Goal: Task Accomplishment & Management: Manage account settings

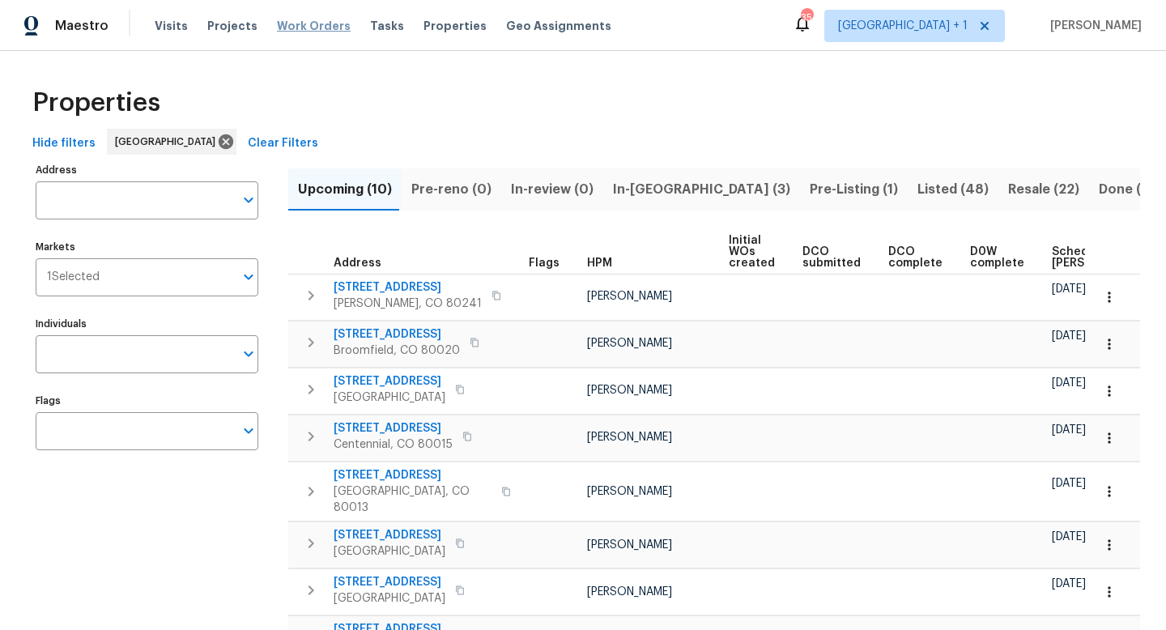
click at [305, 28] on span "Work Orders" at bounding box center [314, 26] width 74 height 16
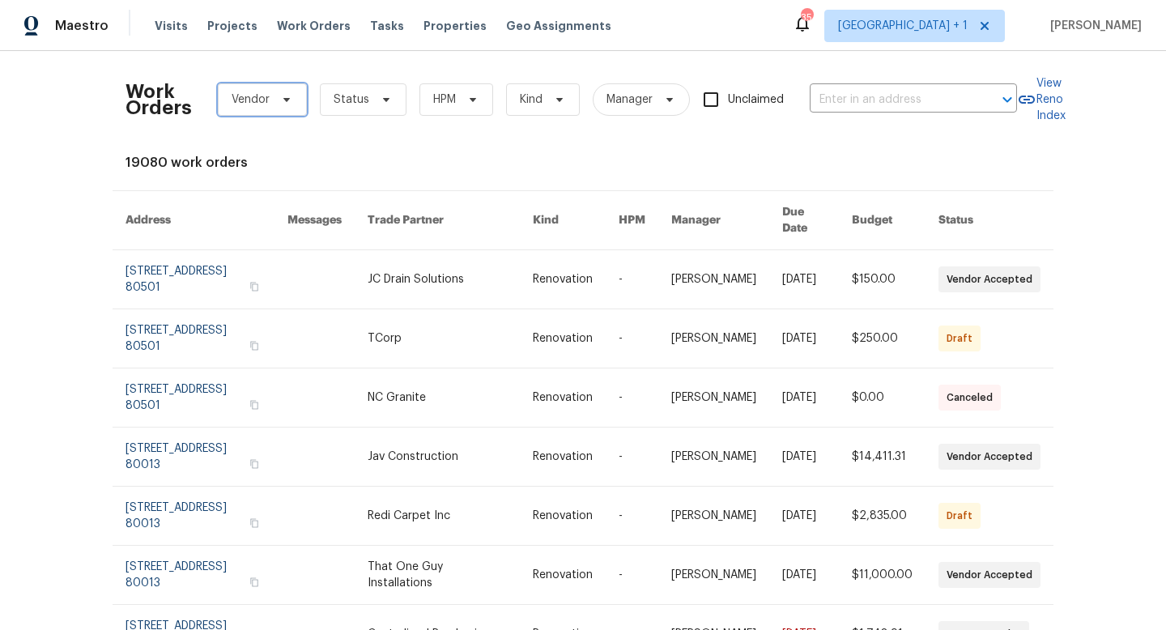
click at [288, 102] on icon at bounding box center [286, 99] width 13 height 13
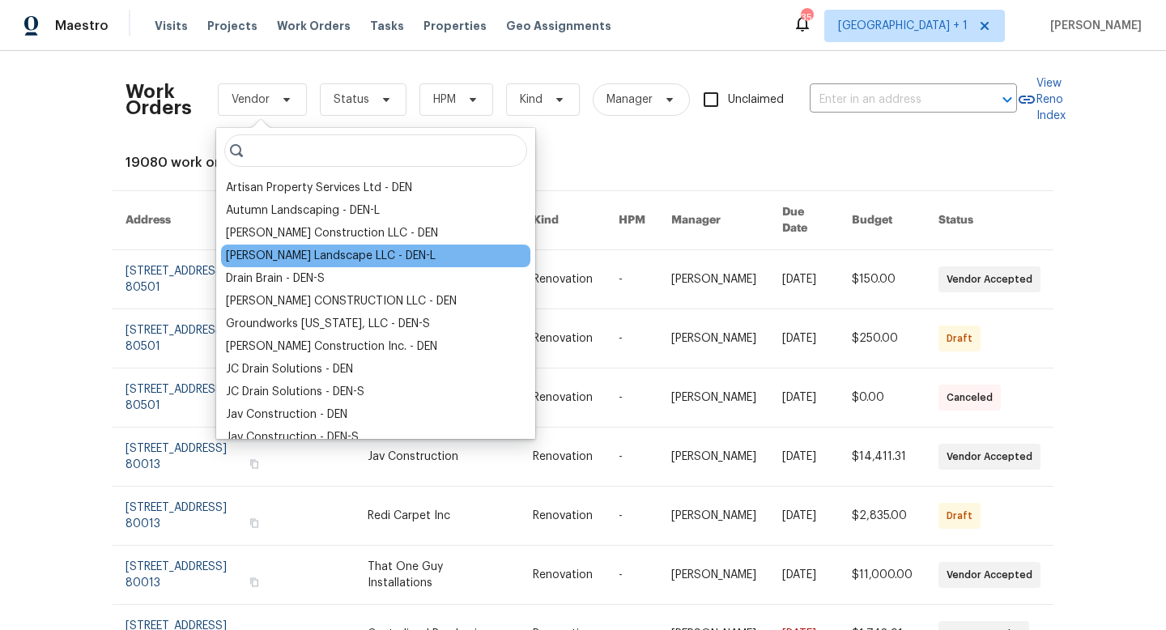
click at [281, 254] on div "Dalia Landscape LLC - DEN-L" at bounding box center [331, 256] width 210 height 16
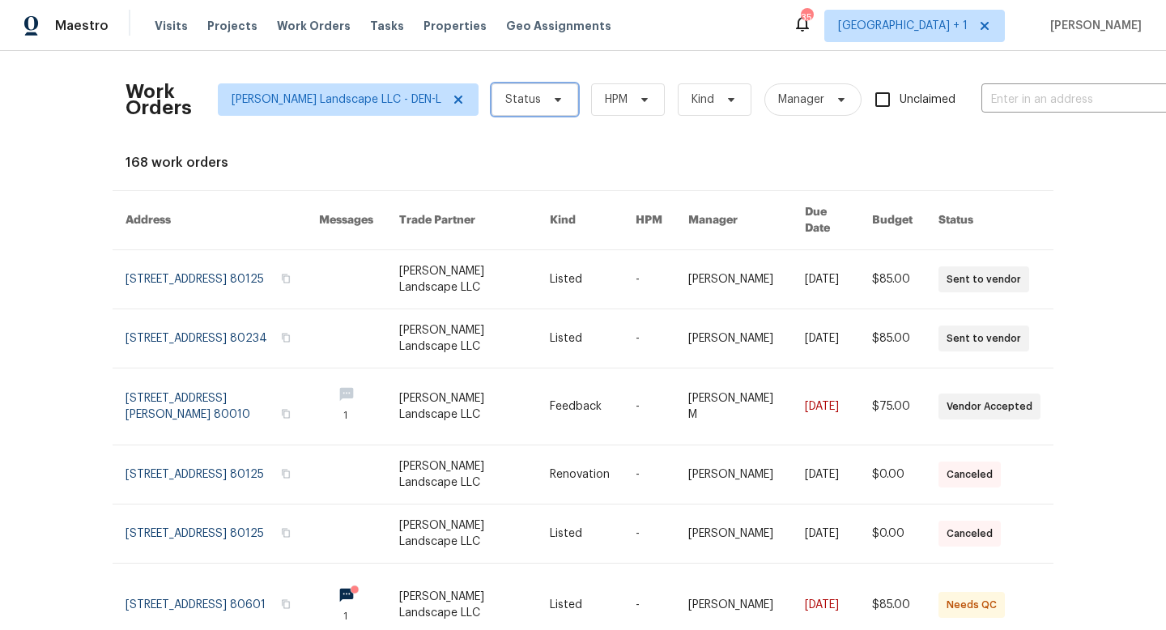
click at [552, 103] on icon at bounding box center [558, 99] width 13 height 13
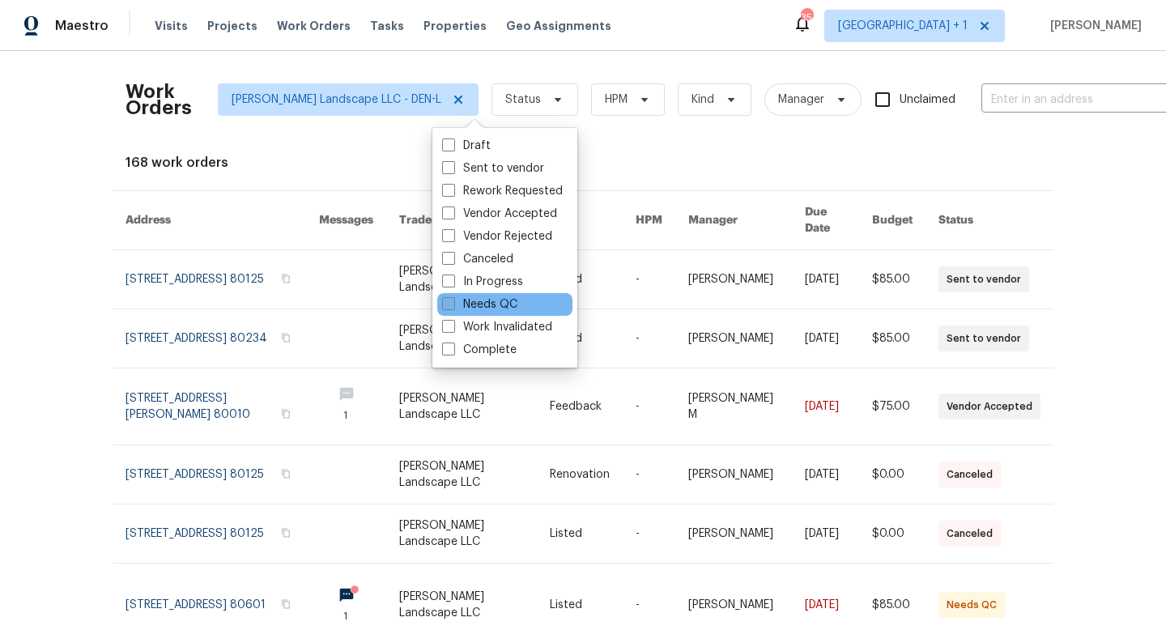
click at [453, 306] on span at bounding box center [448, 303] width 13 height 13
click at [453, 306] on input "Needs QC" at bounding box center [447, 301] width 11 height 11
checkbox input "true"
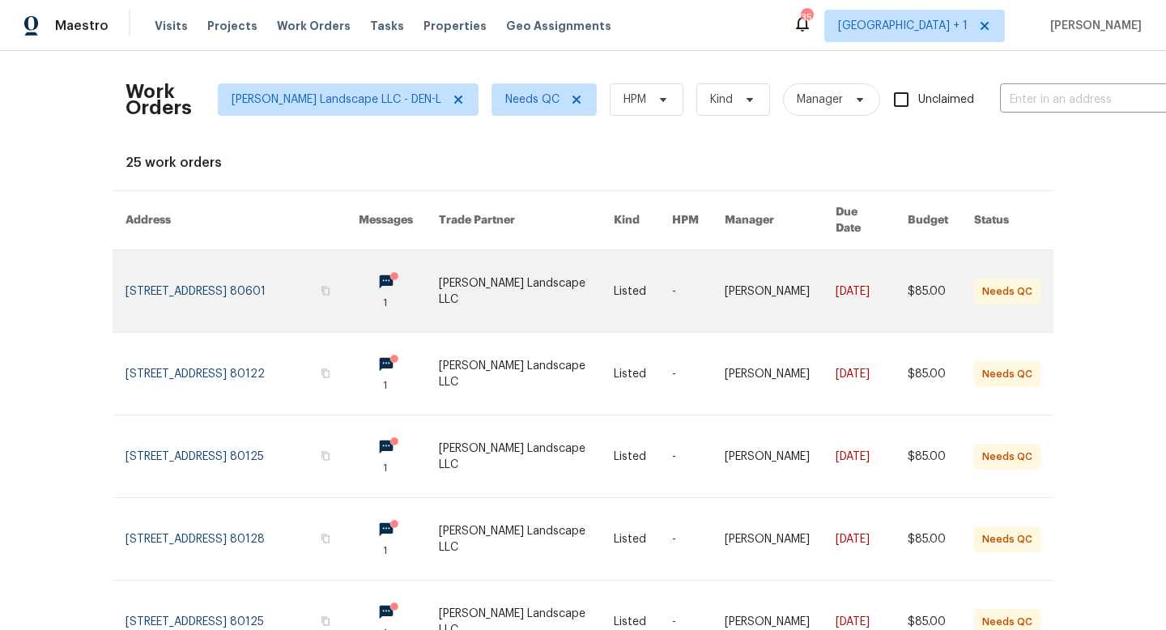
click at [520, 274] on link at bounding box center [527, 291] width 176 height 82
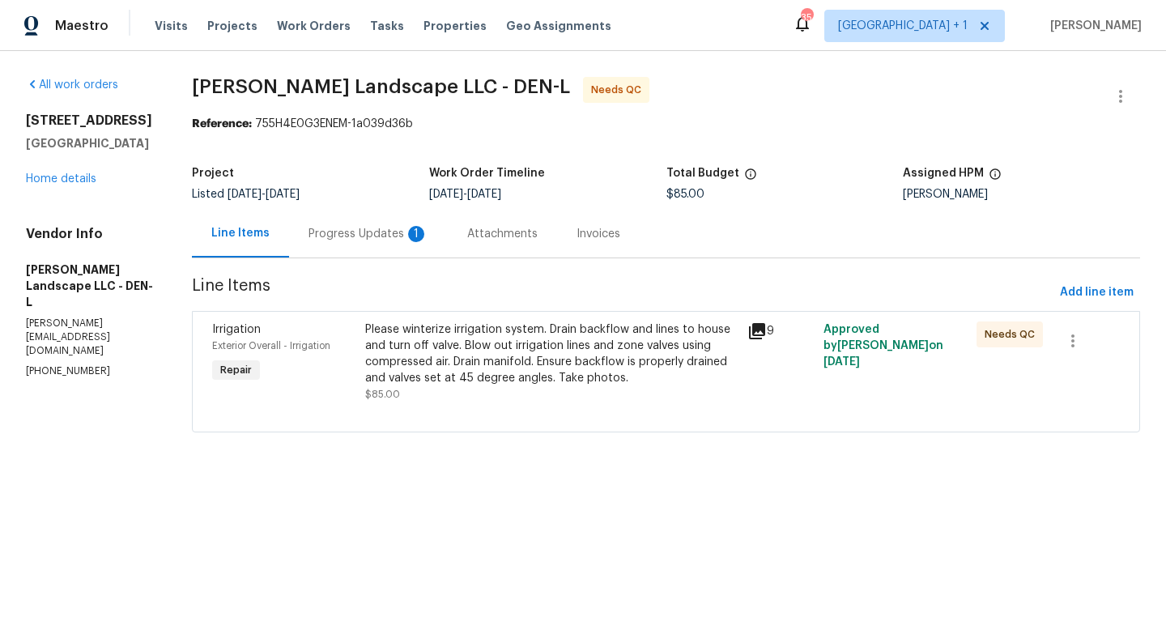
click at [515, 347] on div "Please winterize irrigation system. Drain backflow and lines to house and turn …" at bounding box center [551, 354] width 373 height 65
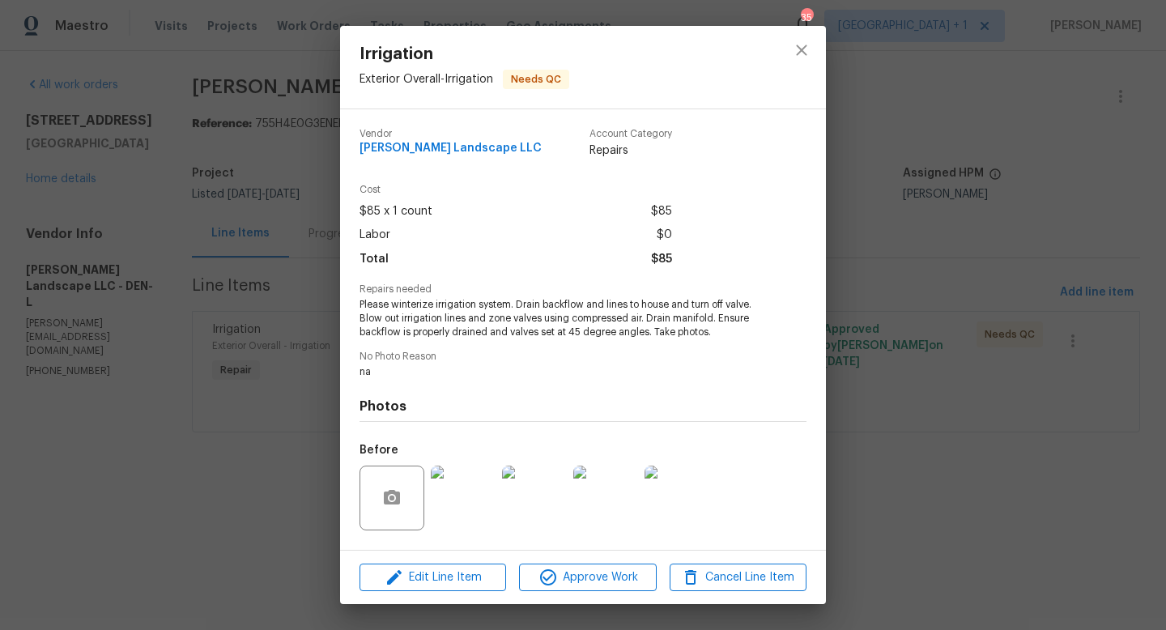
click at [471, 493] on img at bounding box center [463, 498] width 65 height 65
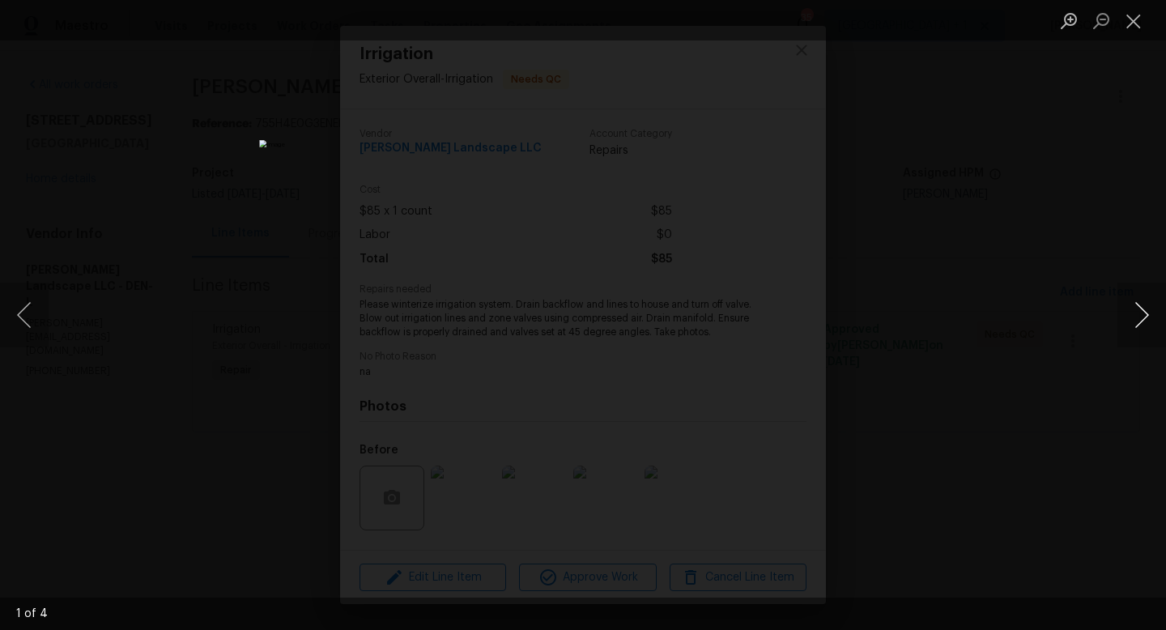
click at [1136, 314] on button "Next image" at bounding box center [1142, 315] width 49 height 65
click at [1134, 23] on button "Close lightbox" at bounding box center [1134, 20] width 32 height 28
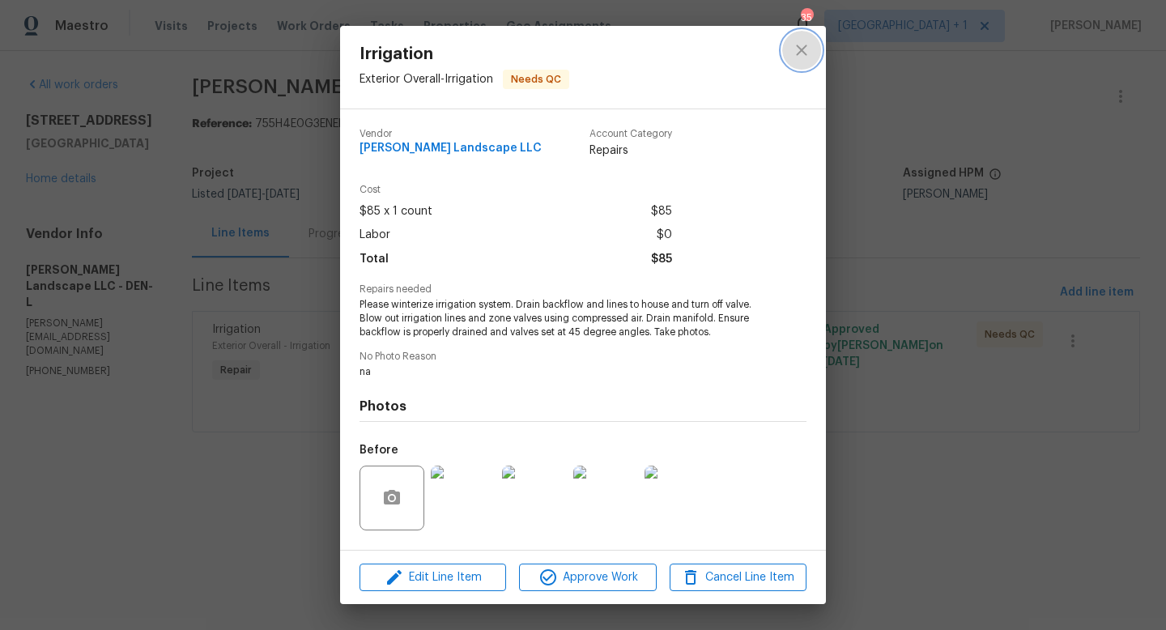
click at [803, 49] on icon "close" at bounding box center [801, 50] width 11 height 11
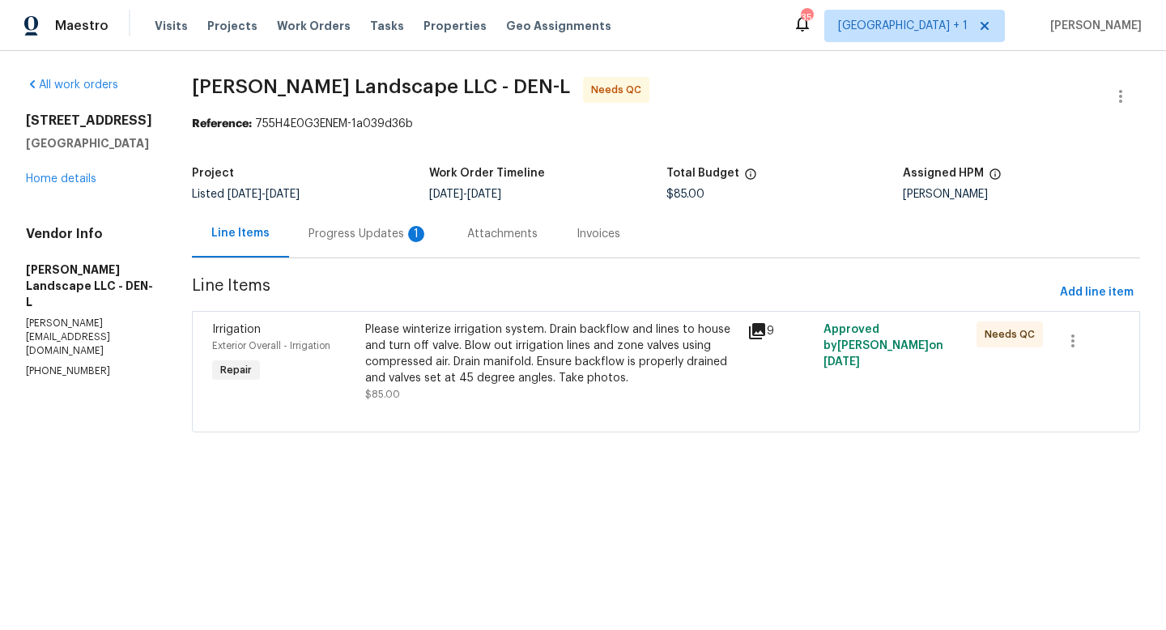
click at [381, 232] on div "Progress Updates 1" at bounding box center [369, 234] width 120 height 16
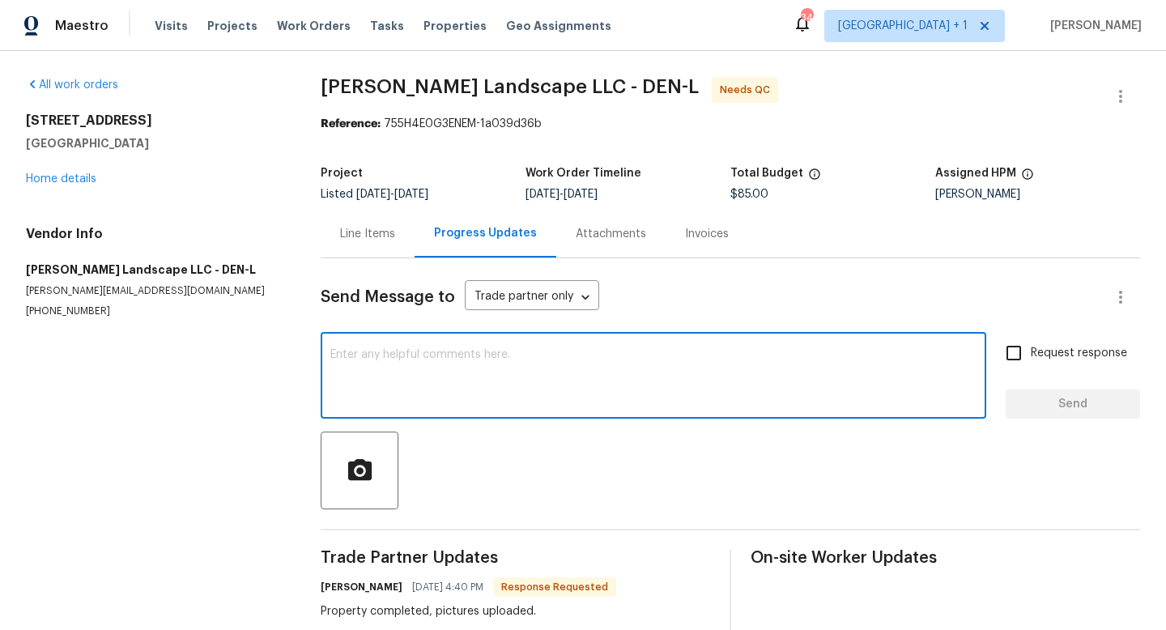
click at [458, 375] on textarea at bounding box center [653, 377] width 646 height 57
type textarea "do you have photos of the valves set to 45 degrees?"
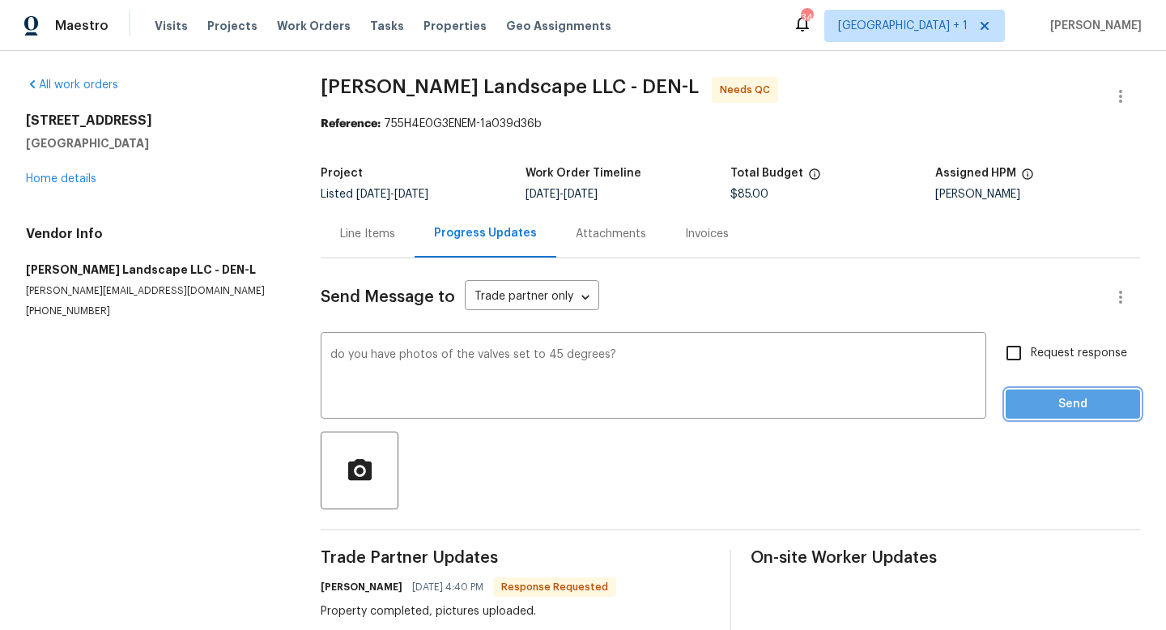
click at [1076, 403] on span "Send" at bounding box center [1073, 404] width 109 height 20
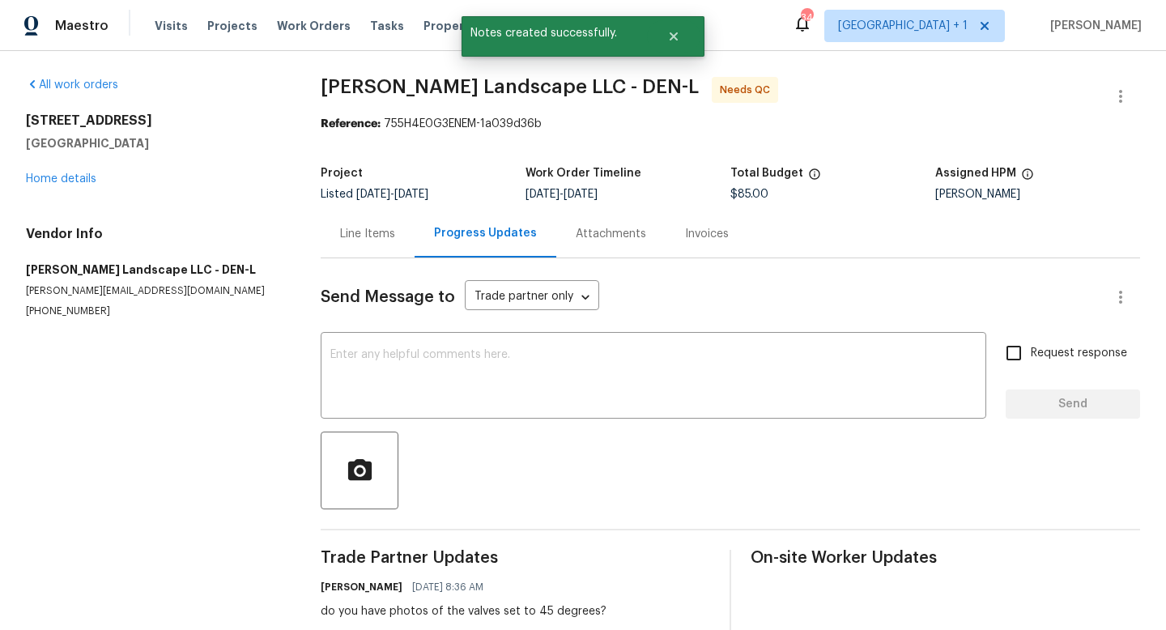
click at [374, 235] on div "Line Items" at bounding box center [367, 234] width 55 height 16
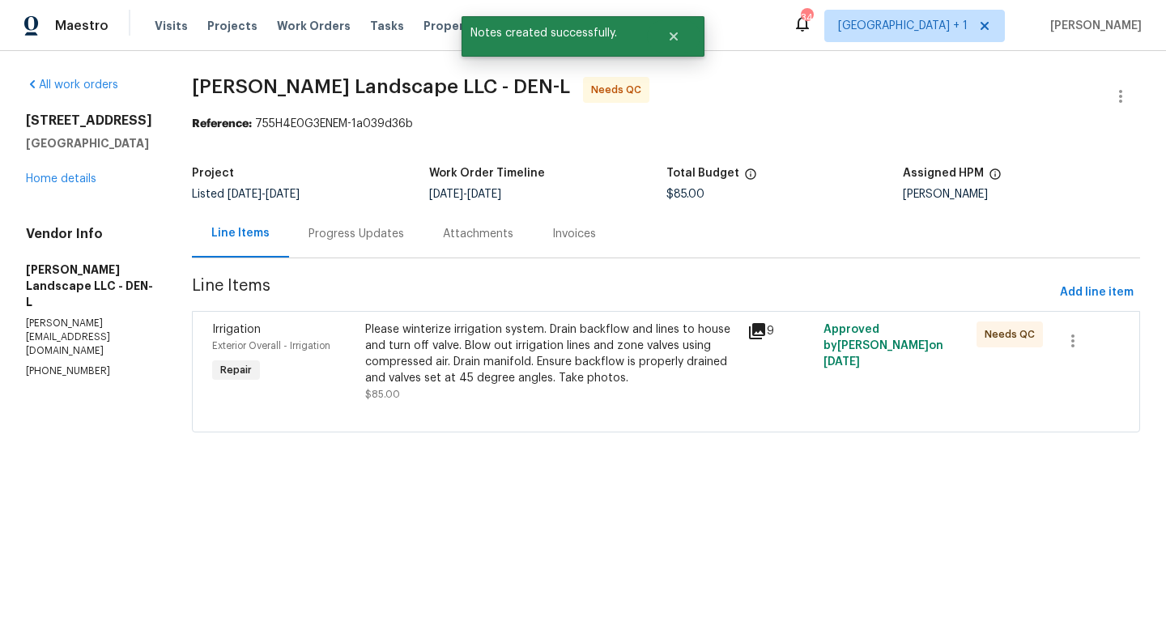
click at [548, 360] on div "Please winterize irrigation system. Drain backflow and lines to house and turn …" at bounding box center [551, 354] width 373 height 65
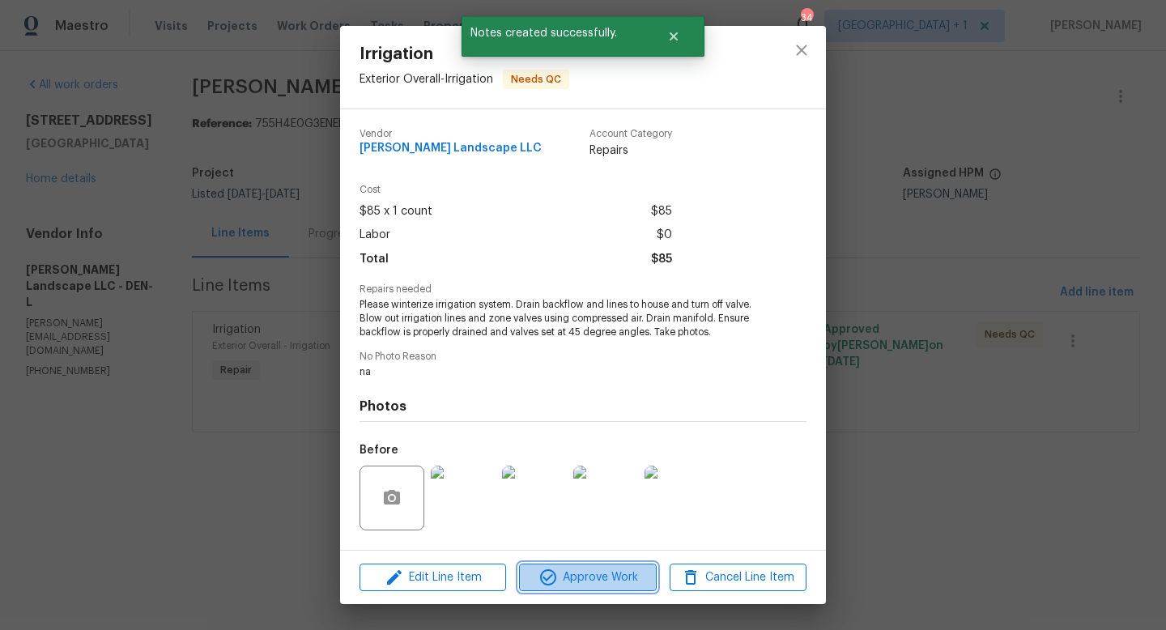
click at [567, 577] on span "Approve Work" at bounding box center [587, 578] width 127 height 20
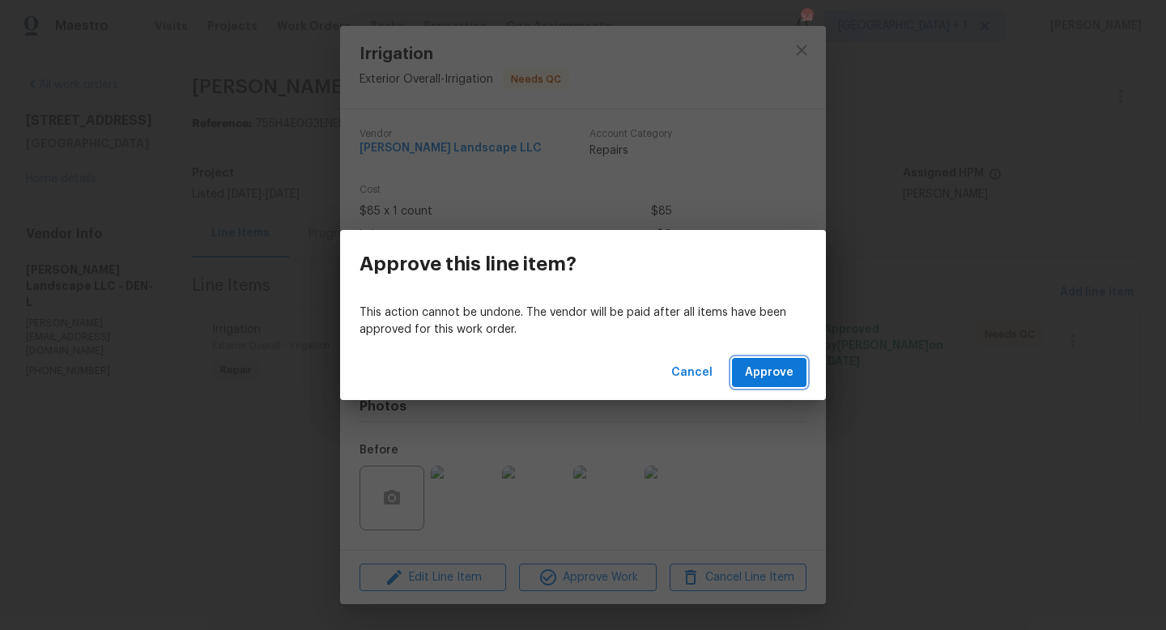
click at [782, 379] on span "Approve" at bounding box center [769, 373] width 49 height 20
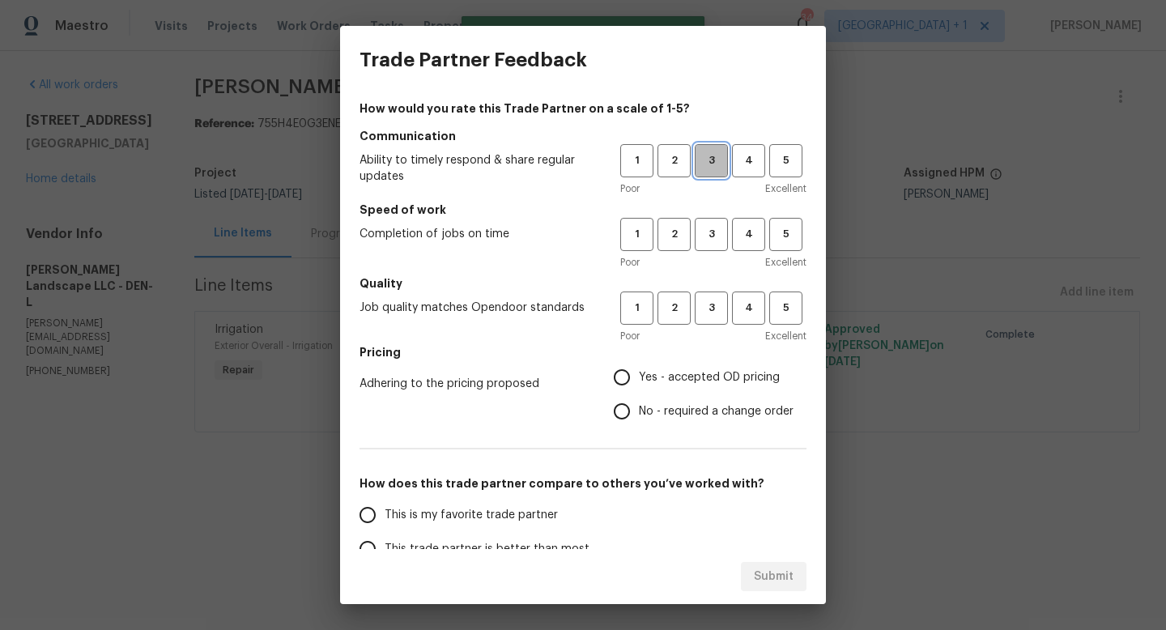
click at [713, 172] on button "3" at bounding box center [711, 160] width 33 height 33
click at [714, 228] on span "3" at bounding box center [712, 234] width 30 height 19
click at [712, 313] on span "3" at bounding box center [712, 308] width 30 height 19
click at [625, 371] on input "Yes - accepted OD pricing" at bounding box center [622, 377] width 34 height 34
radio input "true"
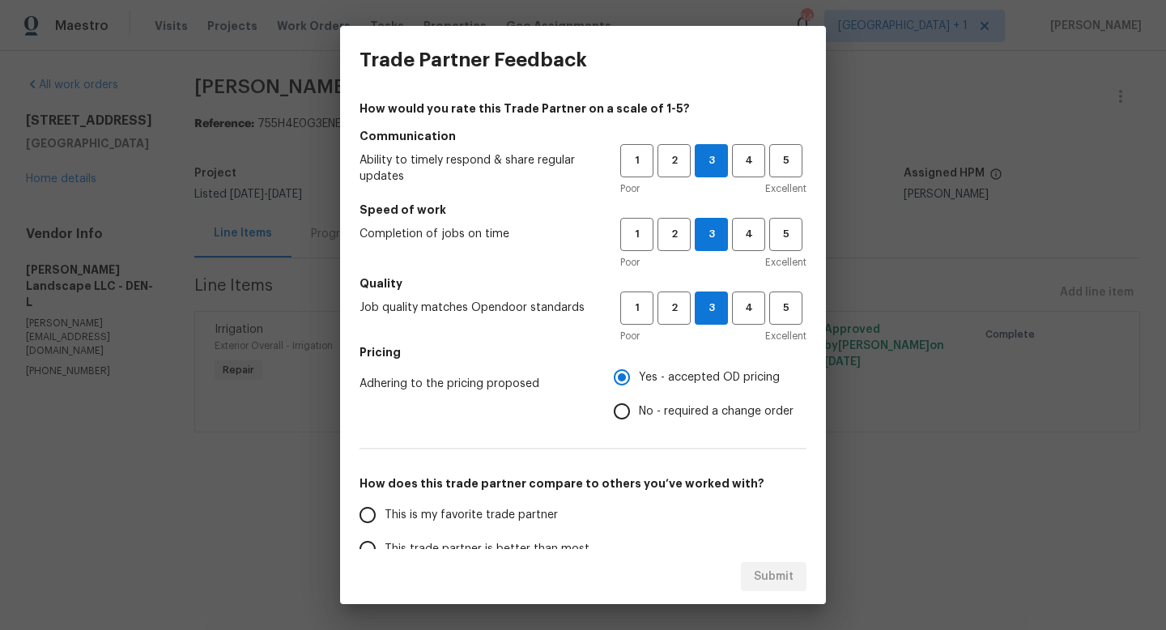
scroll to position [192, 0]
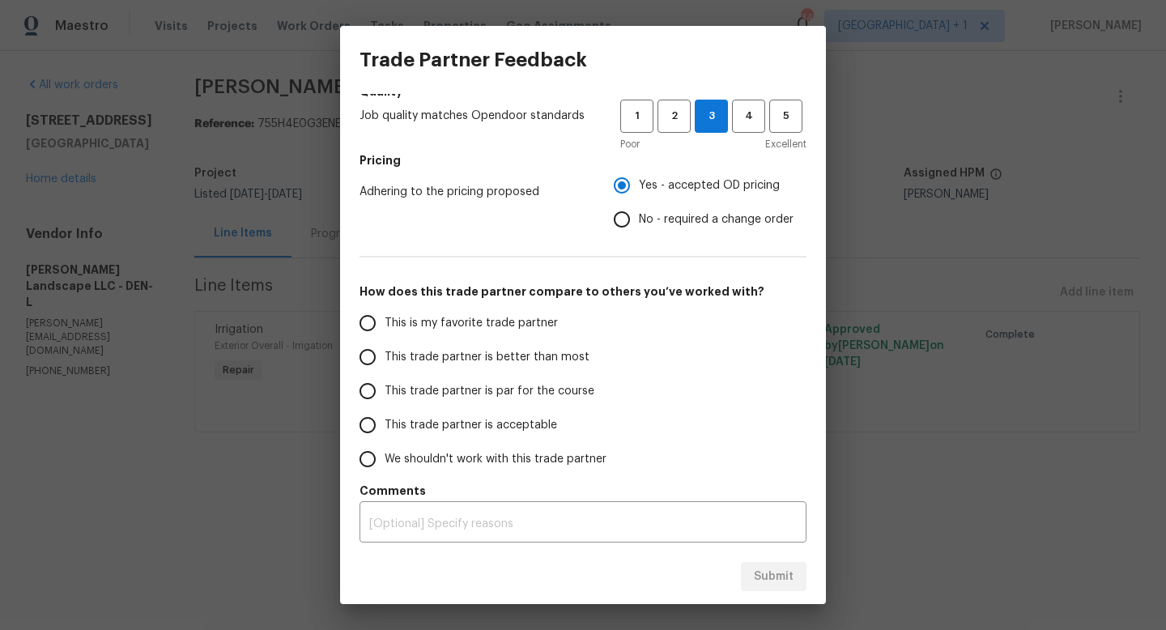
click at [373, 390] on input "This trade partner is par for the course" at bounding box center [368, 391] width 34 height 34
click at [760, 577] on span "Submit" at bounding box center [774, 577] width 40 height 20
radio input "true"
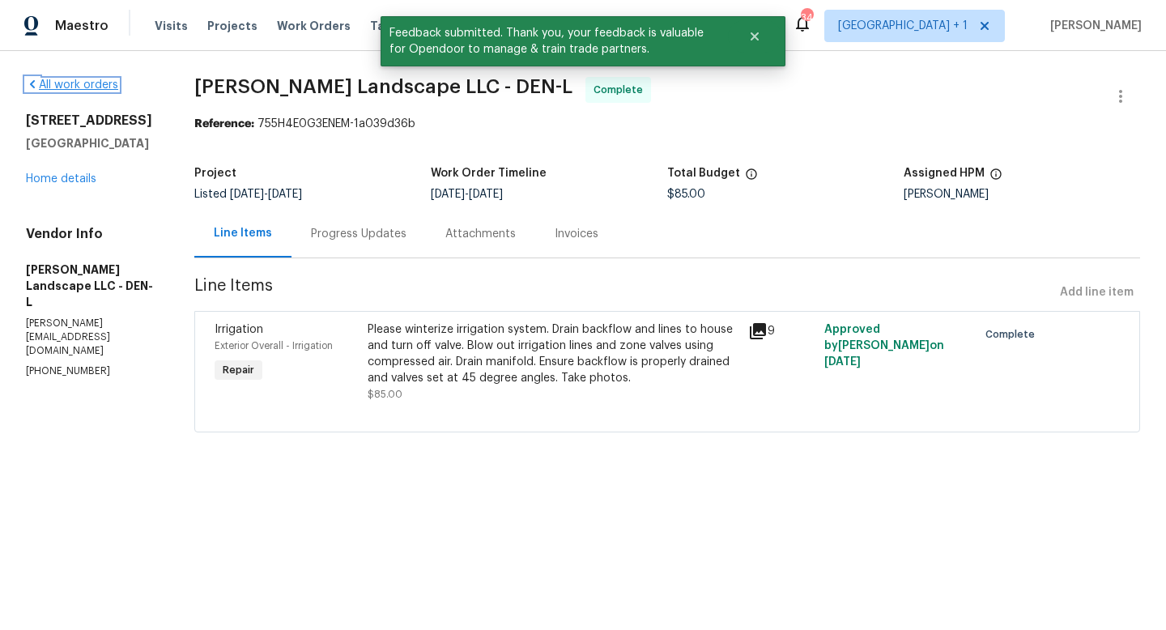
click at [79, 85] on link "All work orders" at bounding box center [72, 84] width 92 height 11
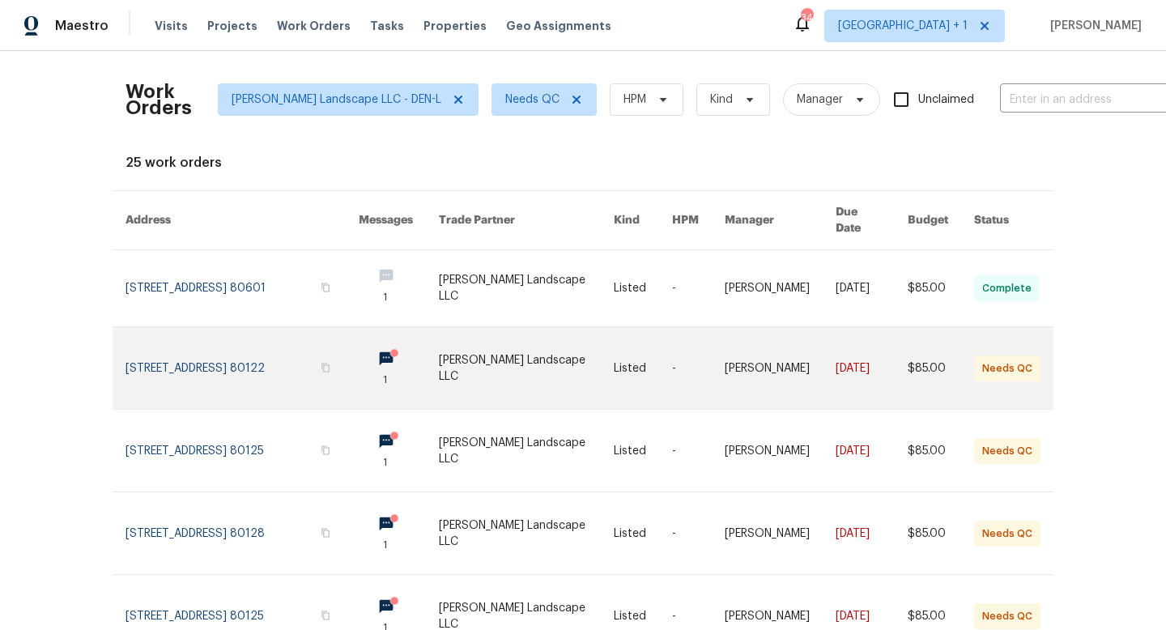
click at [533, 347] on link at bounding box center [527, 368] width 176 height 82
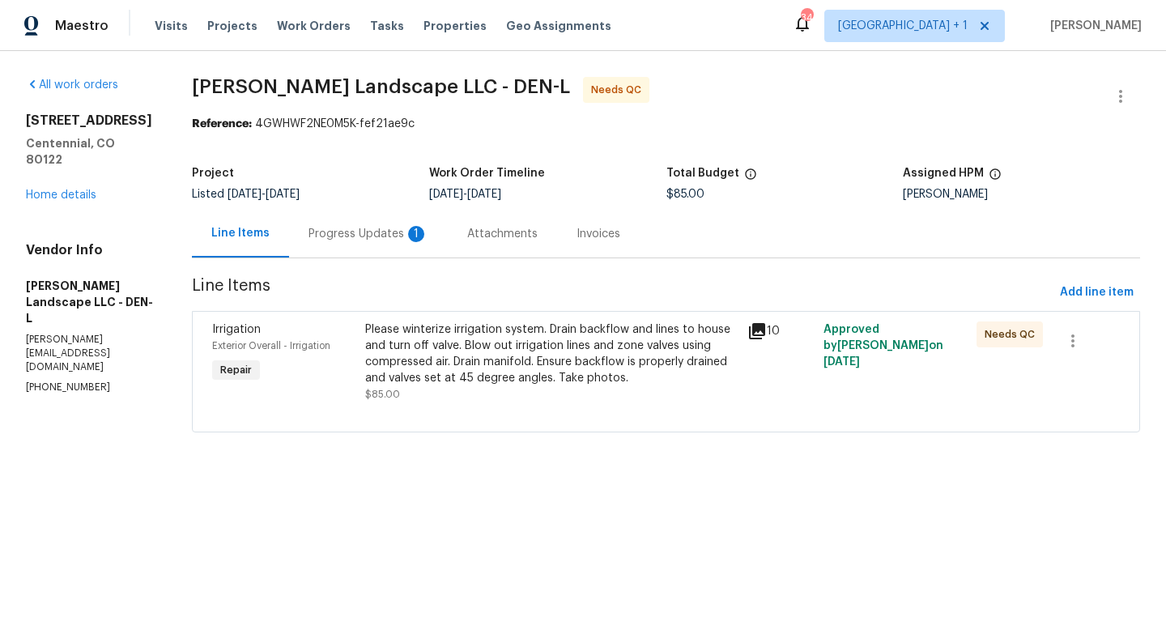
click at [760, 331] on icon at bounding box center [757, 331] width 16 height 16
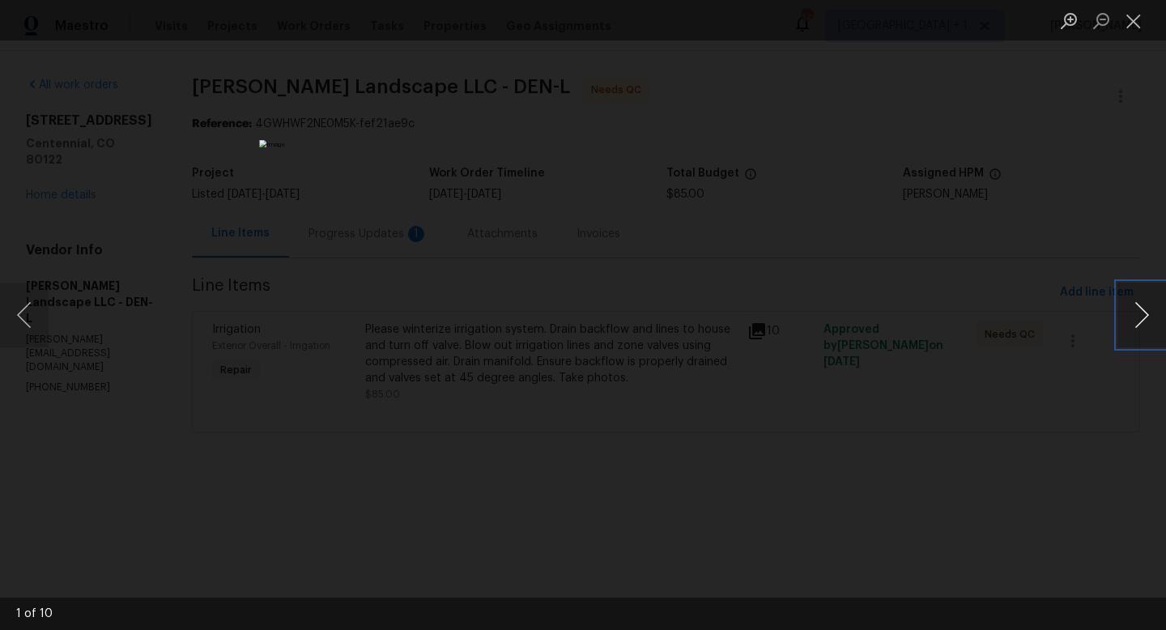
click at [1141, 310] on button "Next image" at bounding box center [1142, 315] width 49 height 65
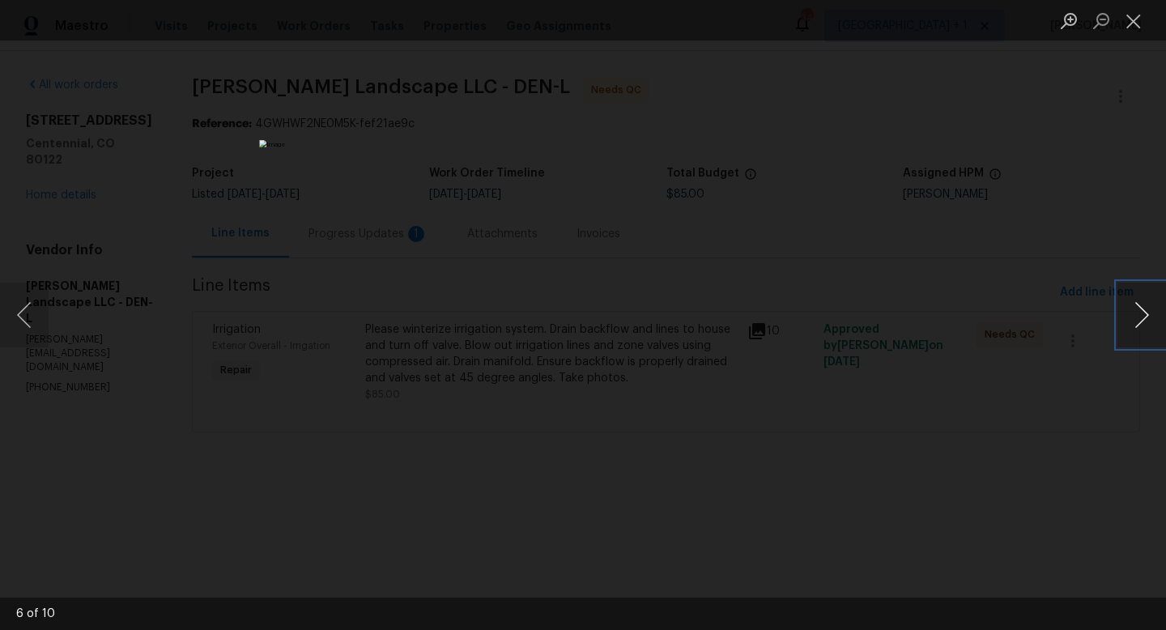
click at [1141, 310] on button "Next image" at bounding box center [1142, 315] width 49 height 65
click at [1127, 16] on button "Close lightbox" at bounding box center [1134, 20] width 32 height 28
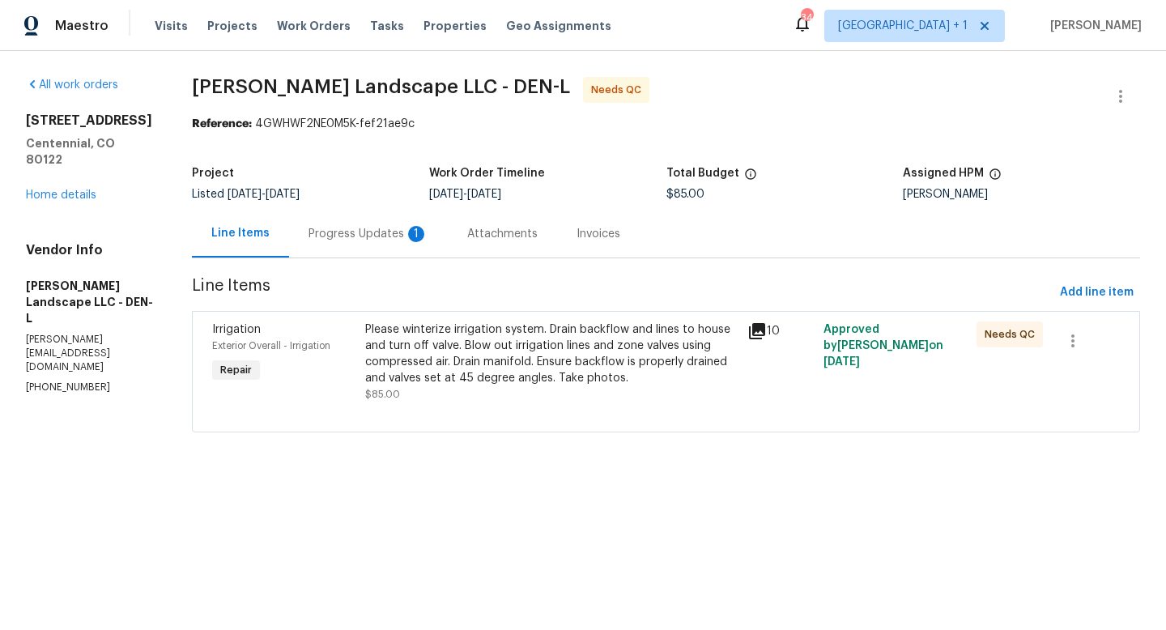
click at [467, 342] on div "Please winterize irrigation system. Drain backflow and lines to house and turn …" at bounding box center [551, 354] width 373 height 65
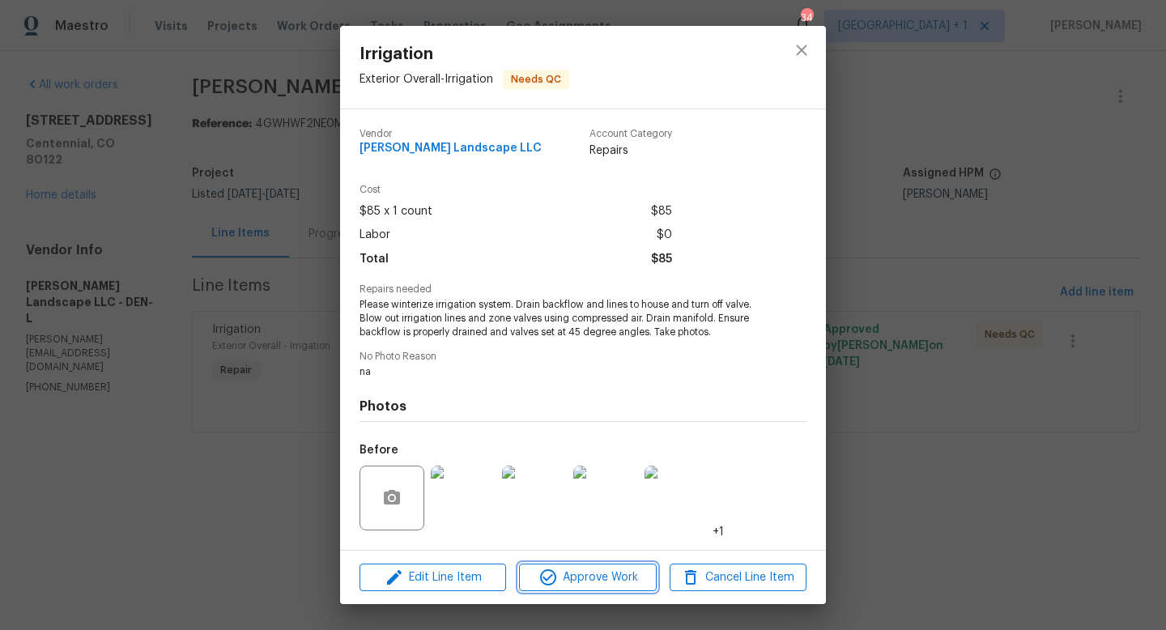
click at [581, 578] on span "Approve Work" at bounding box center [587, 578] width 127 height 20
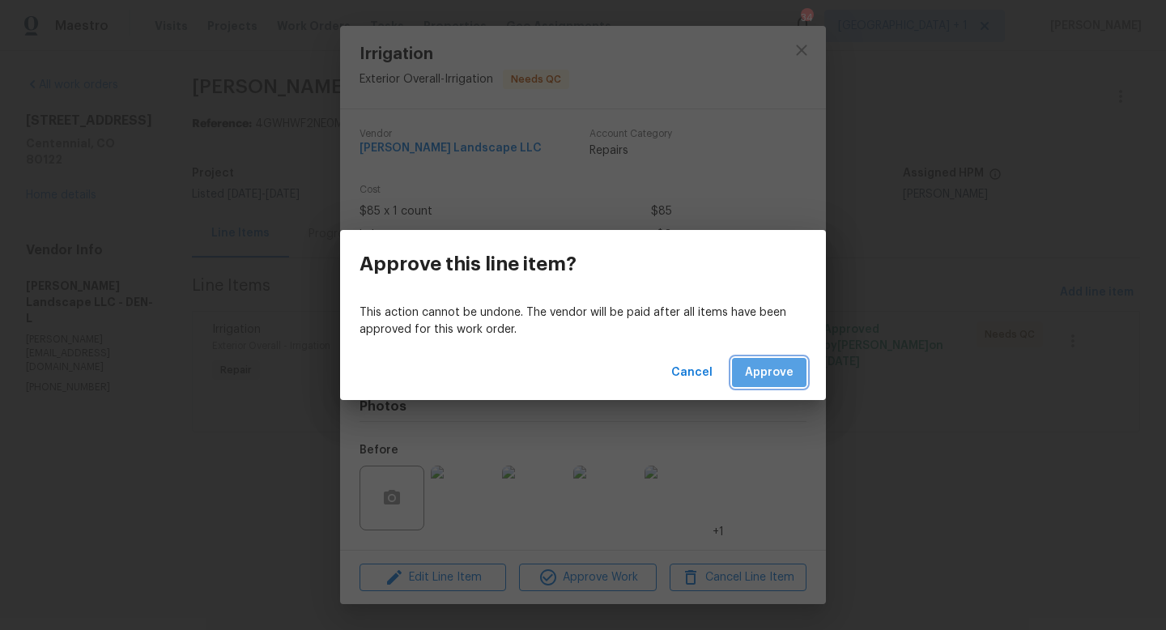
click at [761, 366] on span "Approve" at bounding box center [769, 373] width 49 height 20
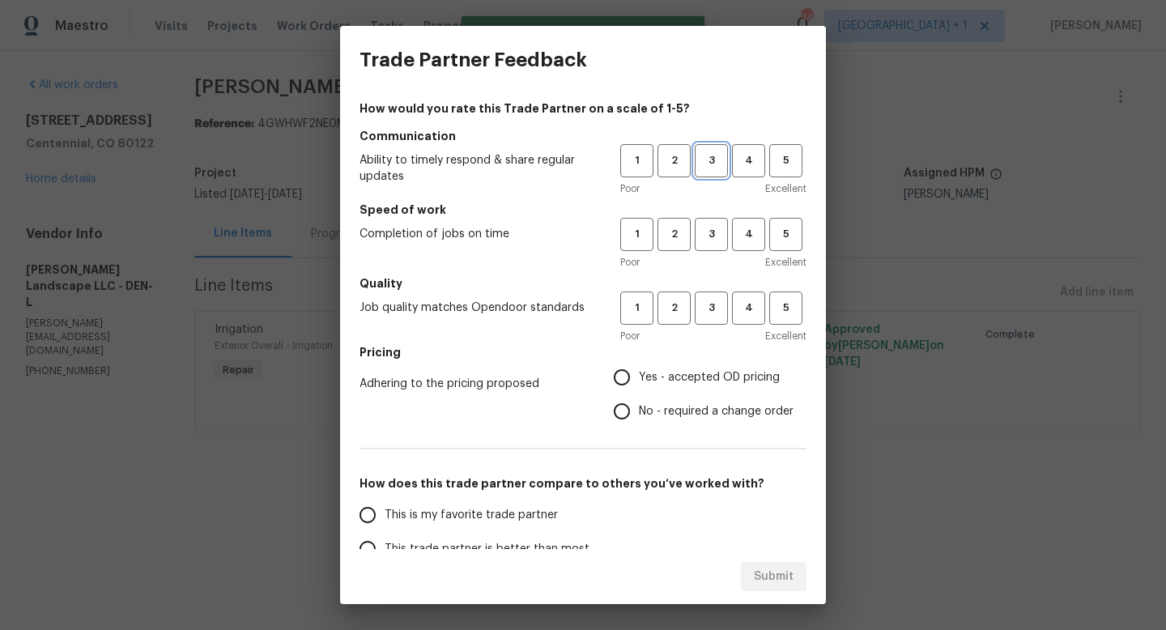
click at [714, 163] on span "3" at bounding box center [712, 160] width 30 height 19
click at [702, 239] on span "3" at bounding box center [712, 234] width 30 height 19
click at [704, 308] on span "3" at bounding box center [712, 308] width 30 height 19
click at [622, 373] on input "Yes - accepted OD pricing" at bounding box center [622, 377] width 34 height 34
radio input "true"
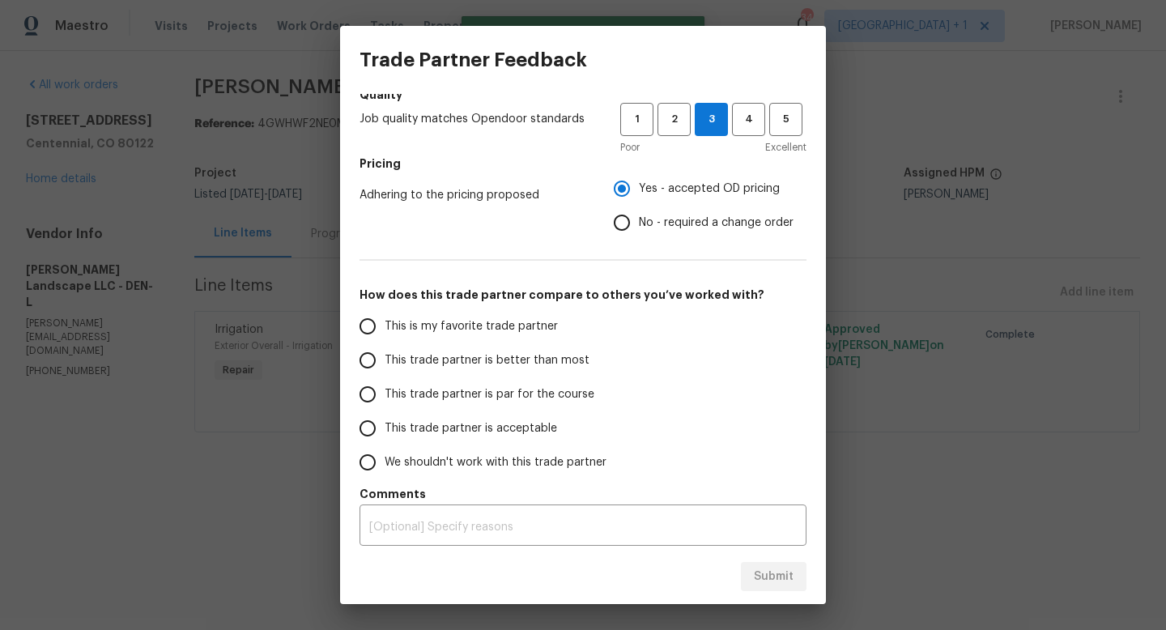
scroll to position [191, 0]
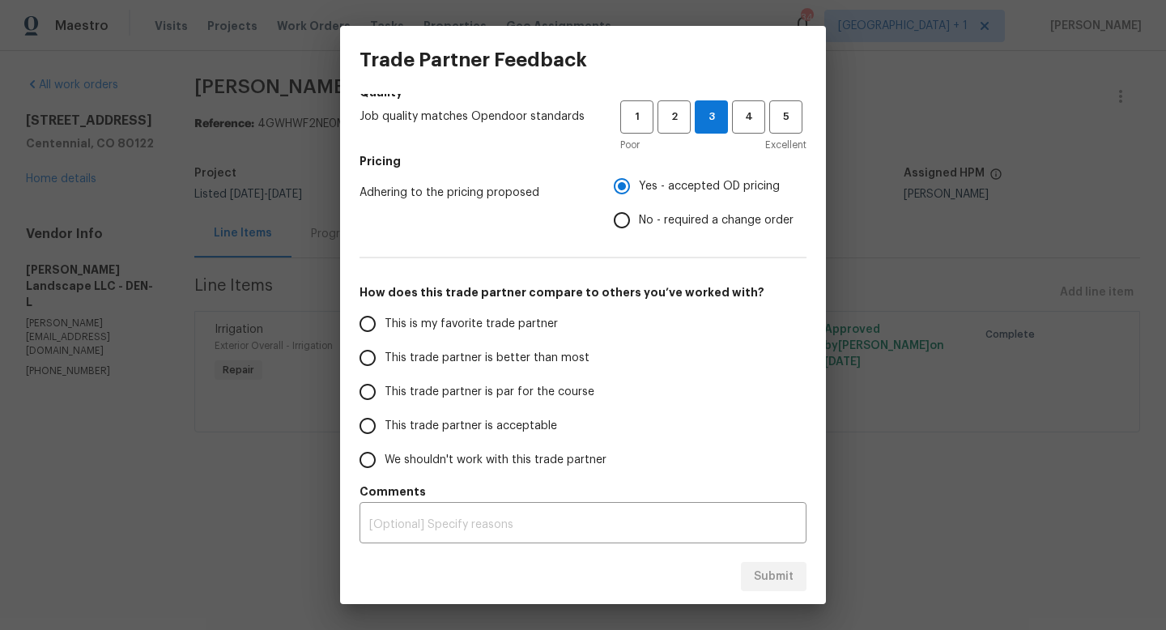
click at [369, 394] on input "This trade partner is par for the course" at bounding box center [368, 392] width 34 height 34
click at [778, 580] on span "Submit" at bounding box center [774, 577] width 40 height 20
radio input "true"
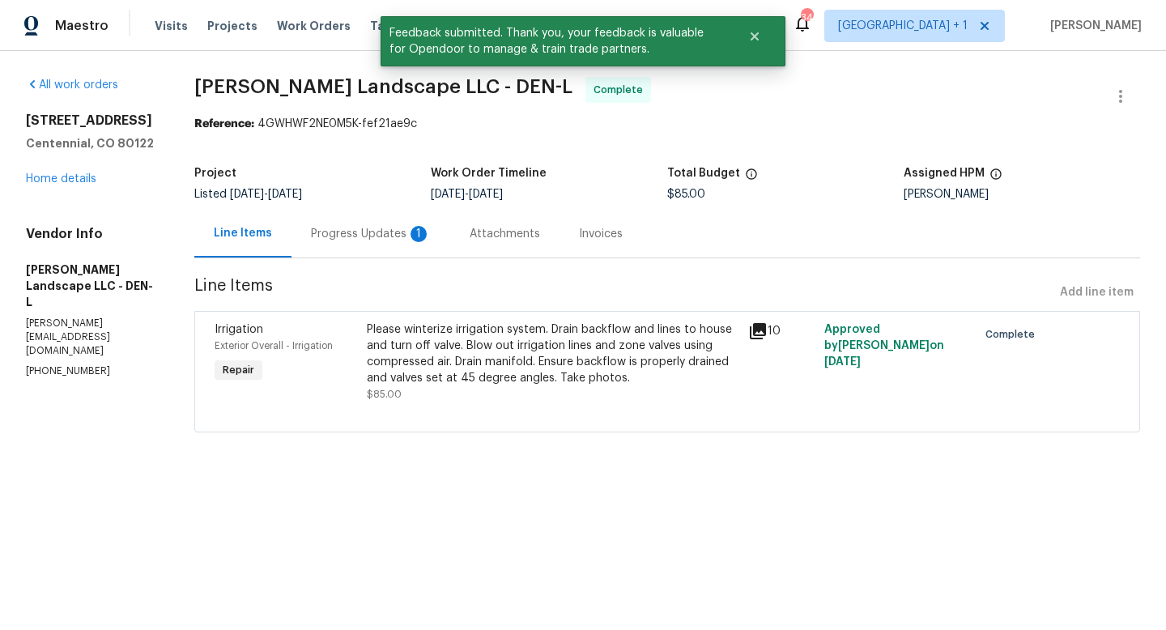
click at [366, 232] on div "Progress Updates 1" at bounding box center [371, 234] width 120 height 16
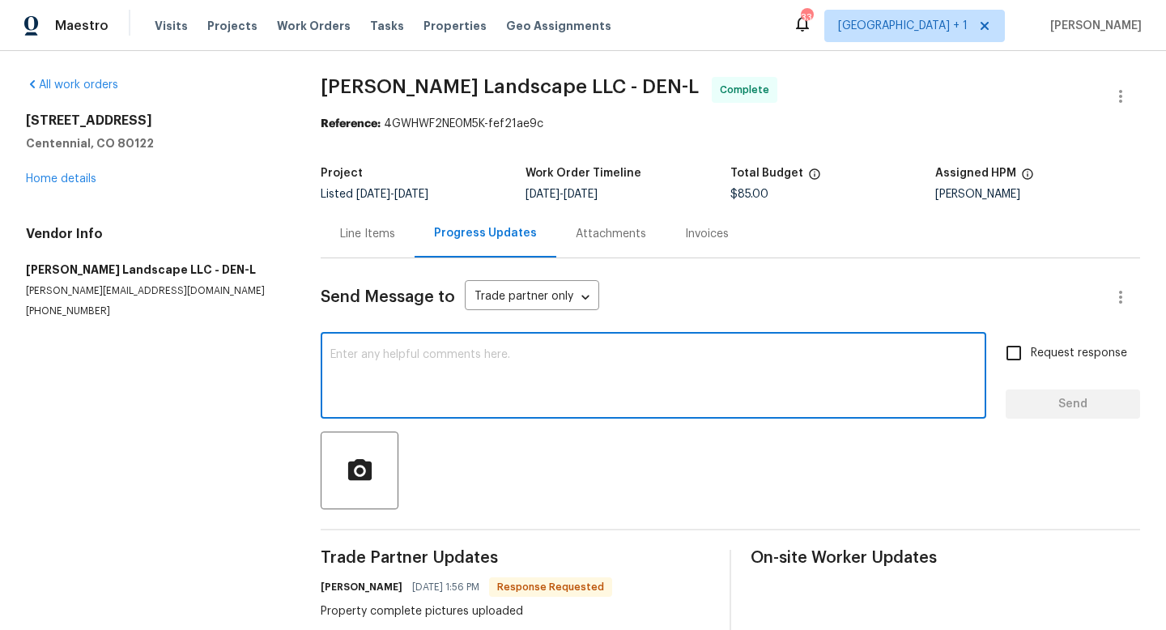
click at [465, 384] on textarea at bounding box center [653, 377] width 646 height 57
type textarea "thanks"
click at [1076, 398] on span "Send" at bounding box center [1073, 404] width 109 height 20
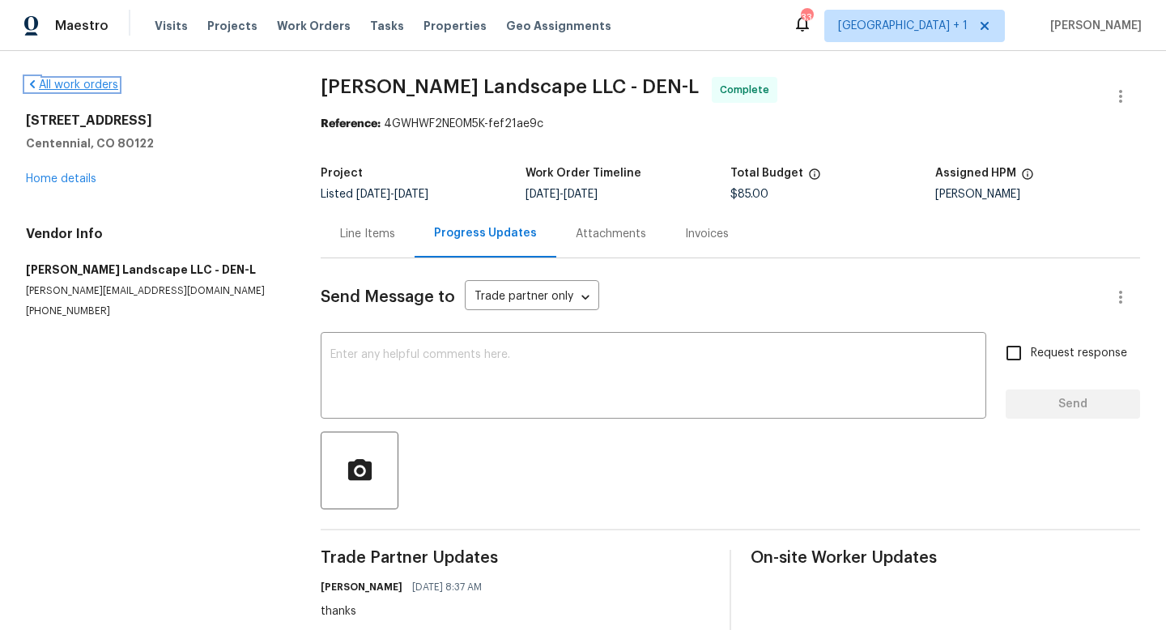
click at [95, 86] on link "All work orders" at bounding box center [72, 84] width 92 height 11
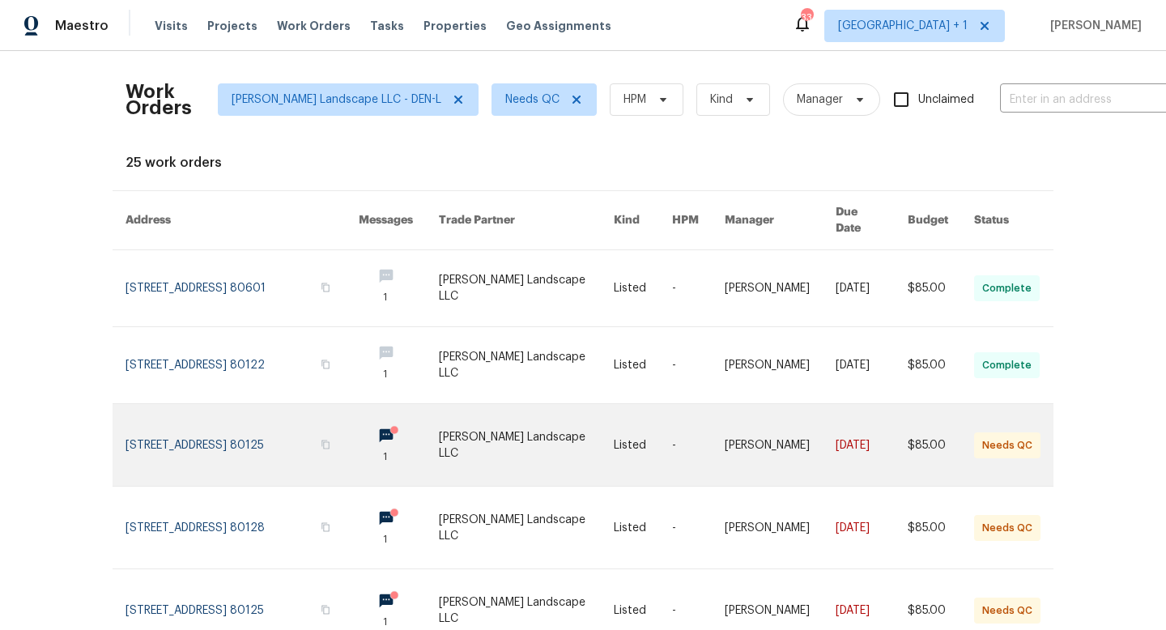
click at [505, 423] on link at bounding box center [527, 445] width 176 height 82
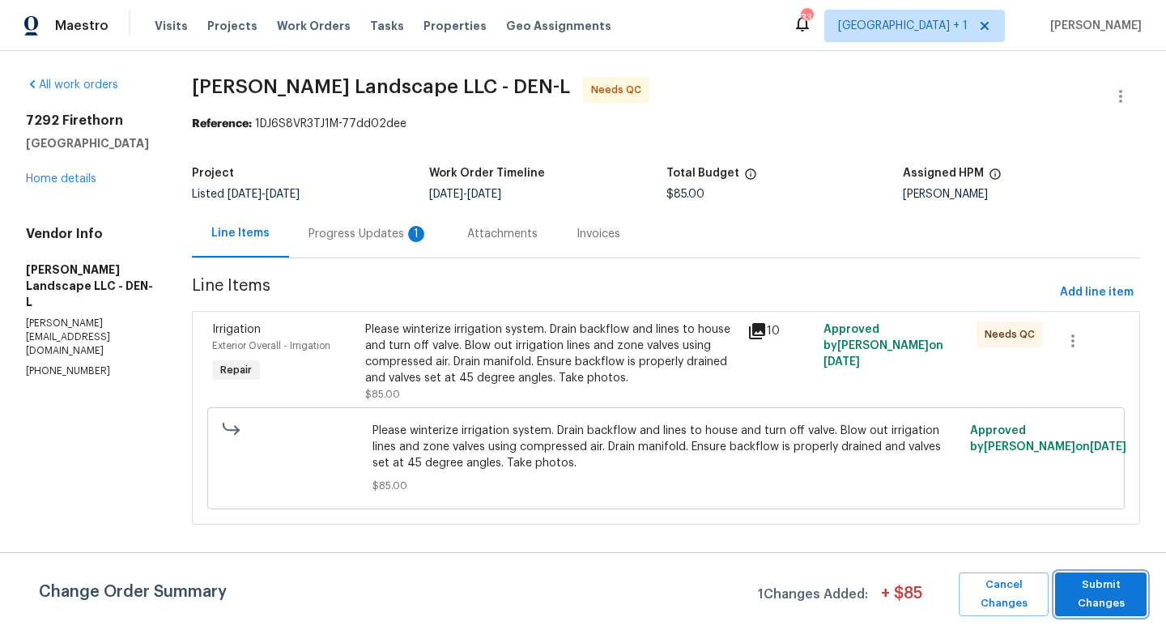
click at [1076, 597] on span "Submit Changes" at bounding box center [1100, 594] width 75 height 37
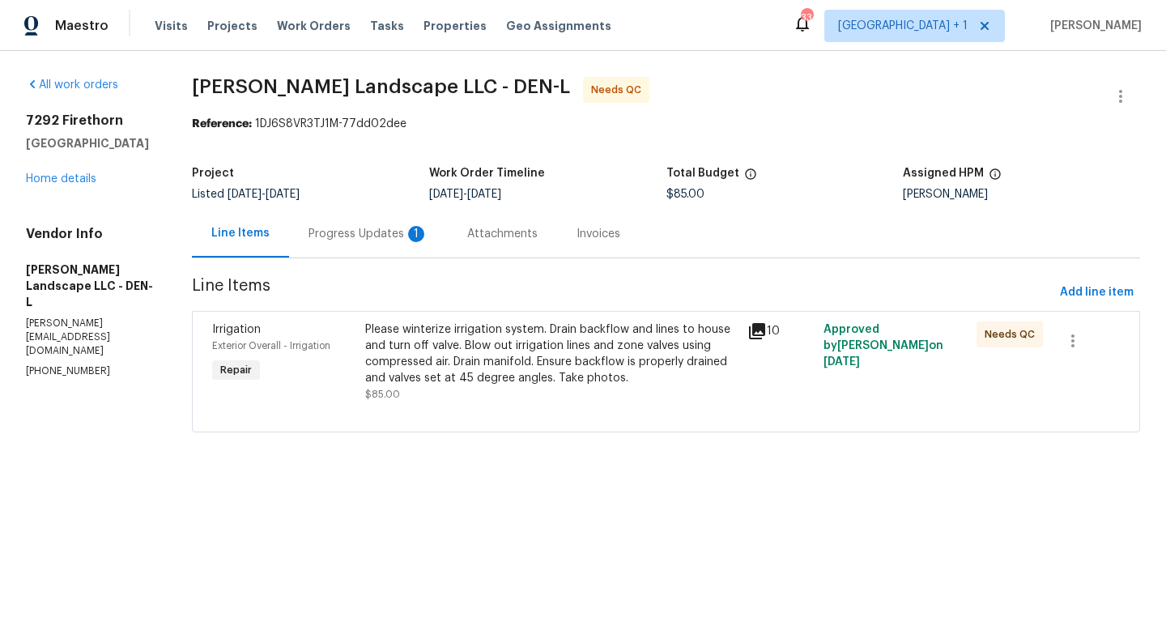
click at [763, 329] on icon at bounding box center [757, 331] width 16 height 16
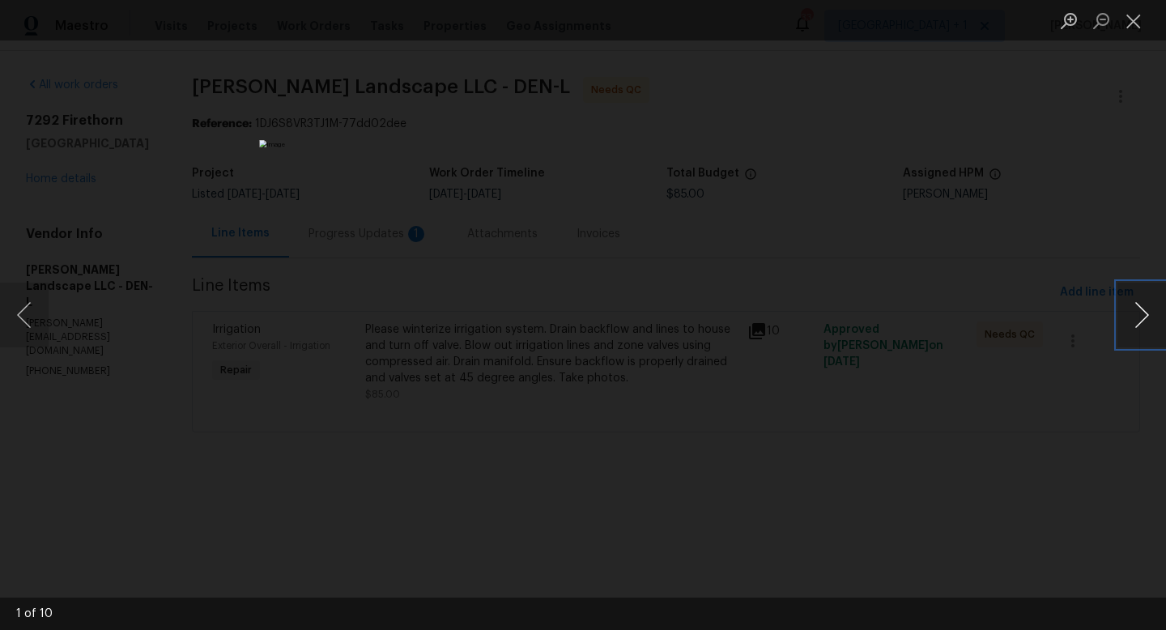
click at [1138, 321] on button "Next image" at bounding box center [1142, 315] width 49 height 65
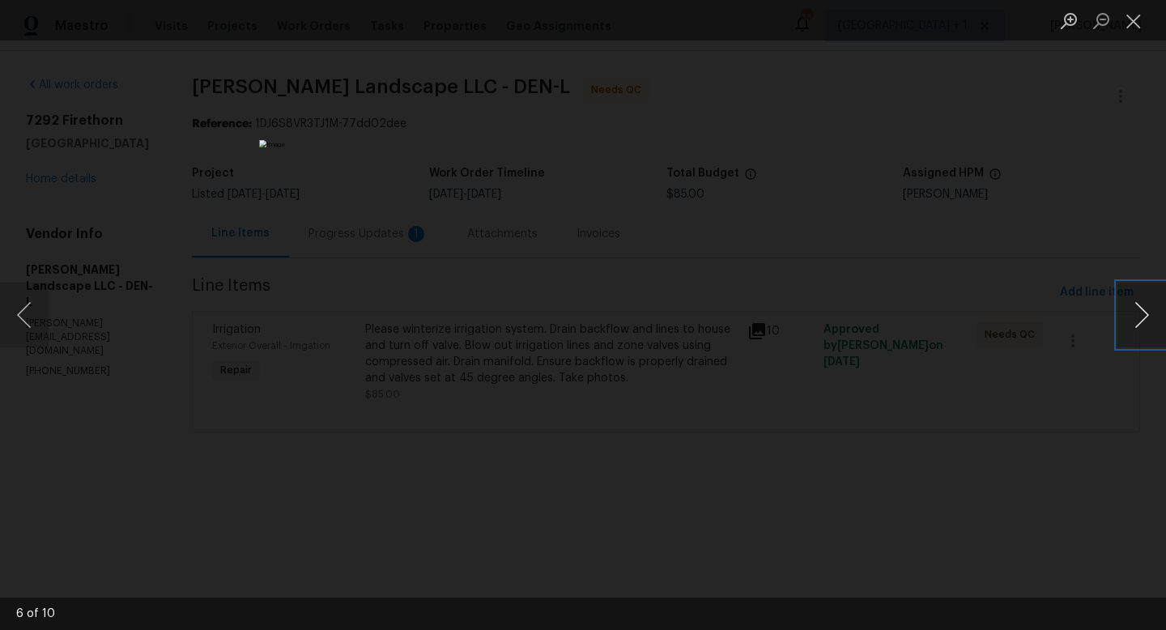
click at [1138, 321] on button "Next image" at bounding box center [1142, 315] width 49 height 65
click at [1137, 28] on button "Close lightbox" at bounding box center [1134, 20] width 32 height 28
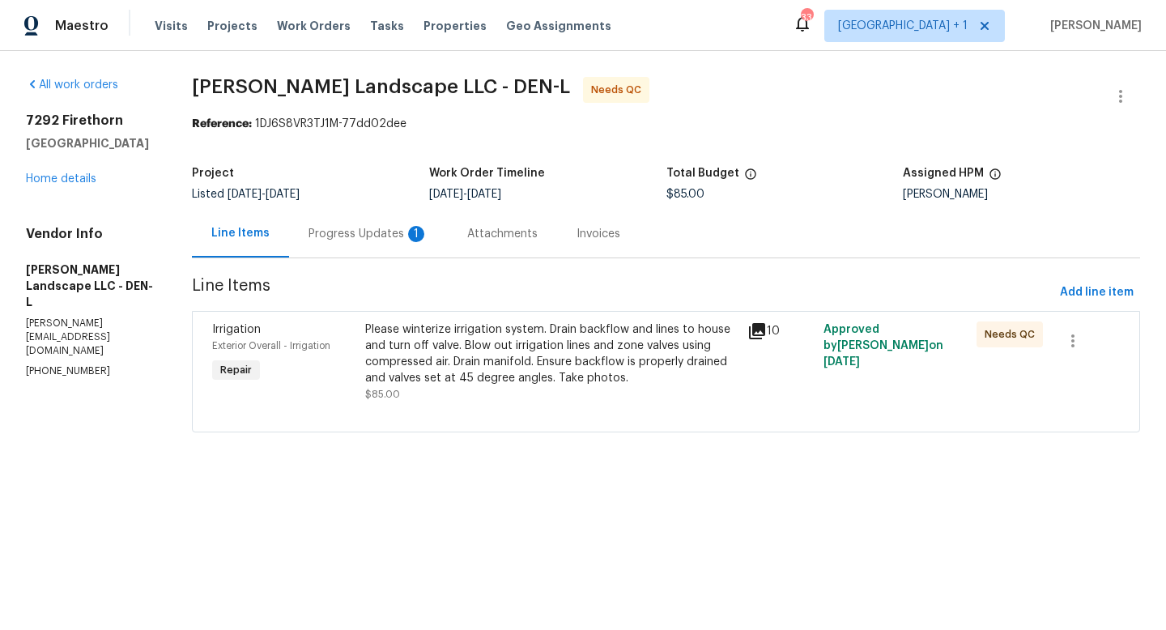
click at [373, 232] on div "Progress Updates 1" at bounding box center [369, 234] width 120 height 16
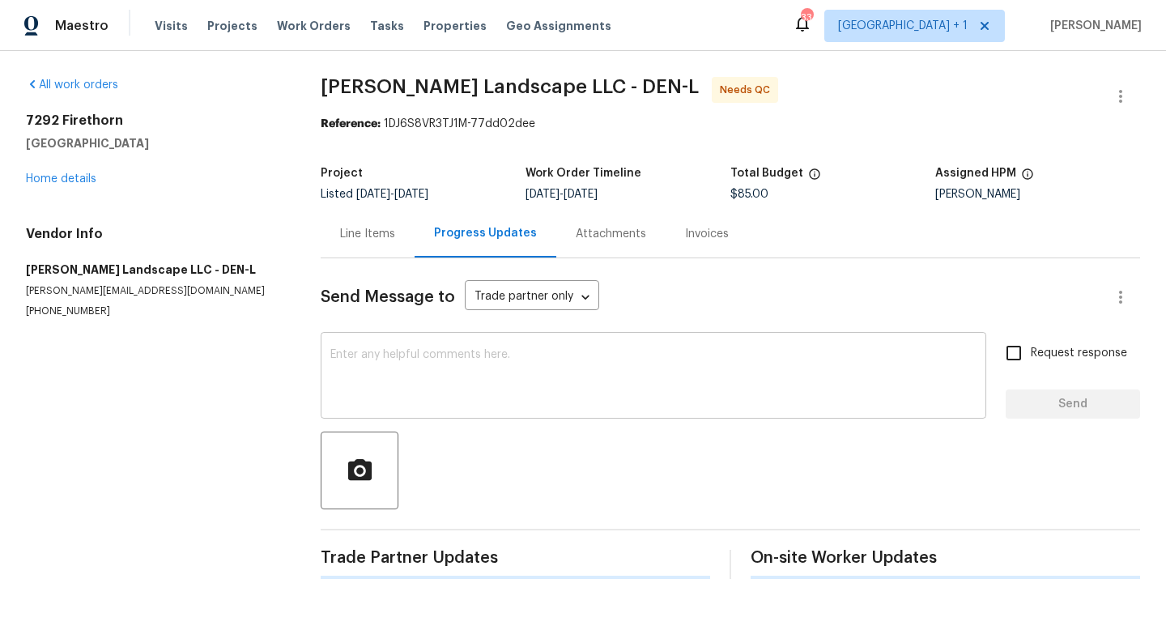
click at [442, 382] on textarea at bounding box center [653, 377] width 646 height 57
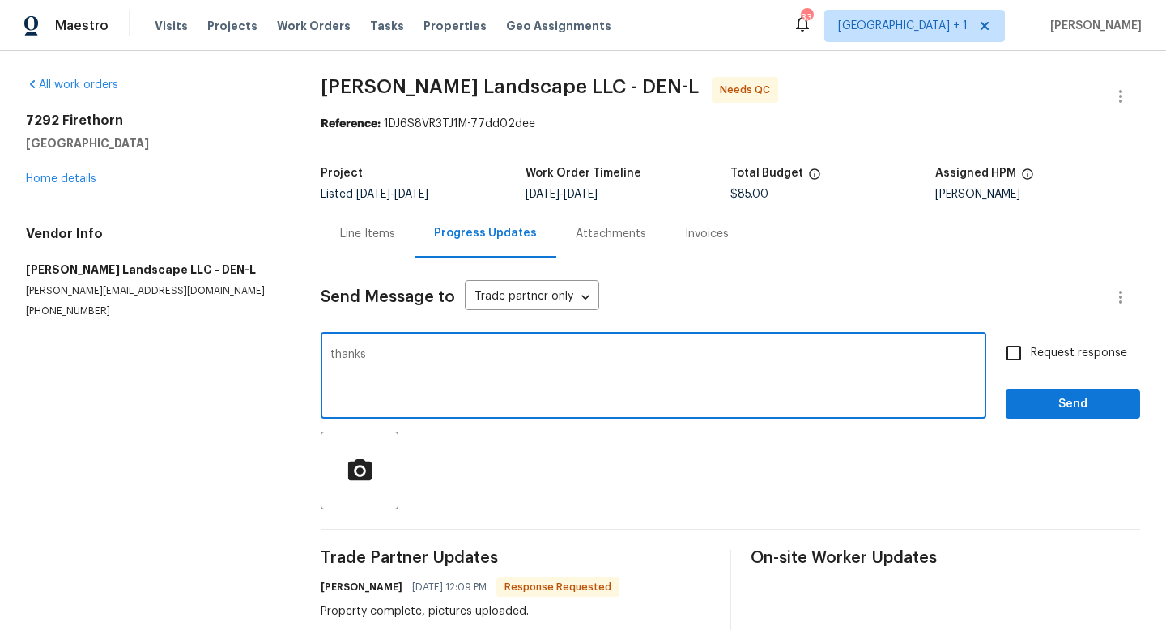
type textarea "thanks"
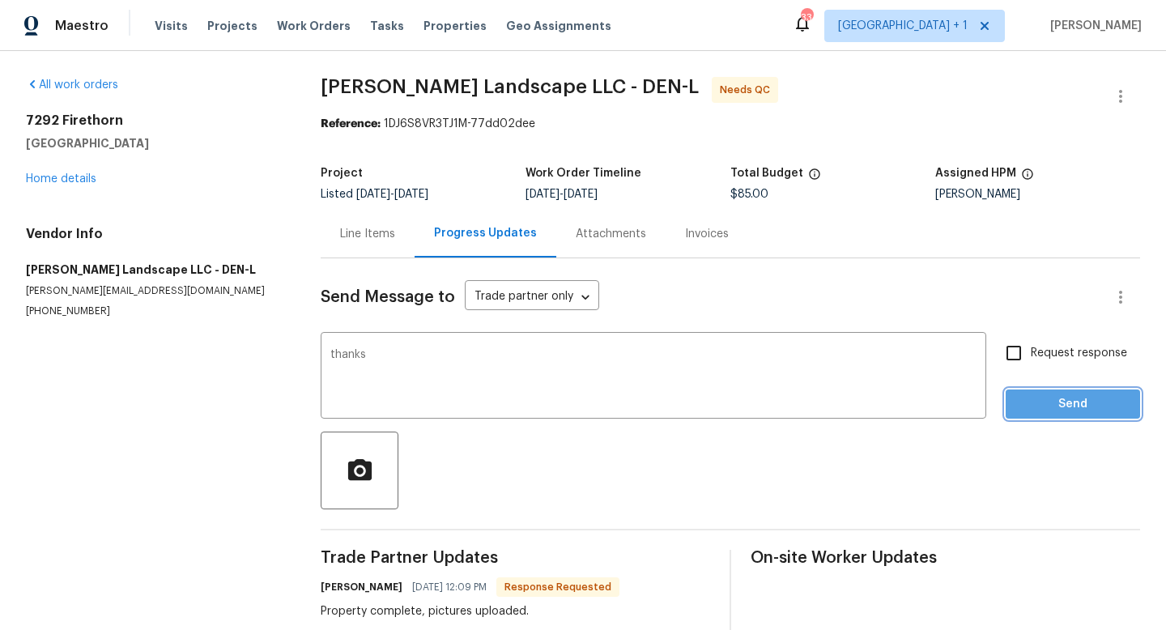
click at [1046, 416] on button "Send" at bounding box center [1073, 405] width 134 height 30
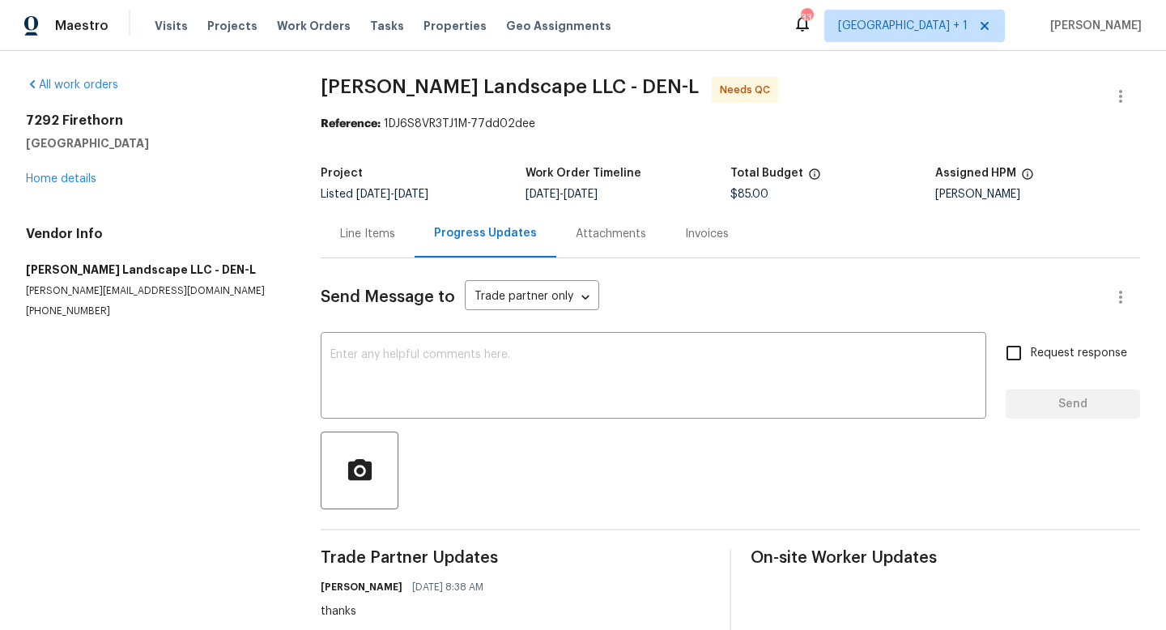
click at [372, 231] on div "Line Items" at bounding box center [367, 234] width 55 height 16
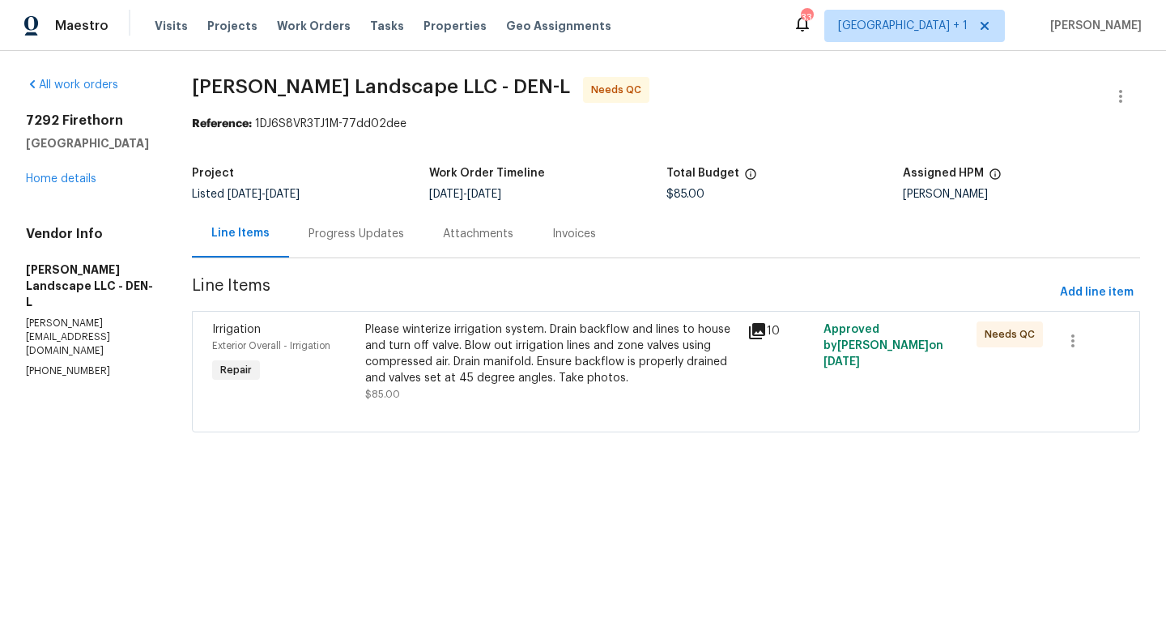
click at [524, 341] on div "Please winterize irrigation system. Drain backflow and lines to house and turn …" at bounding box center [551, 354] width 373 height 65
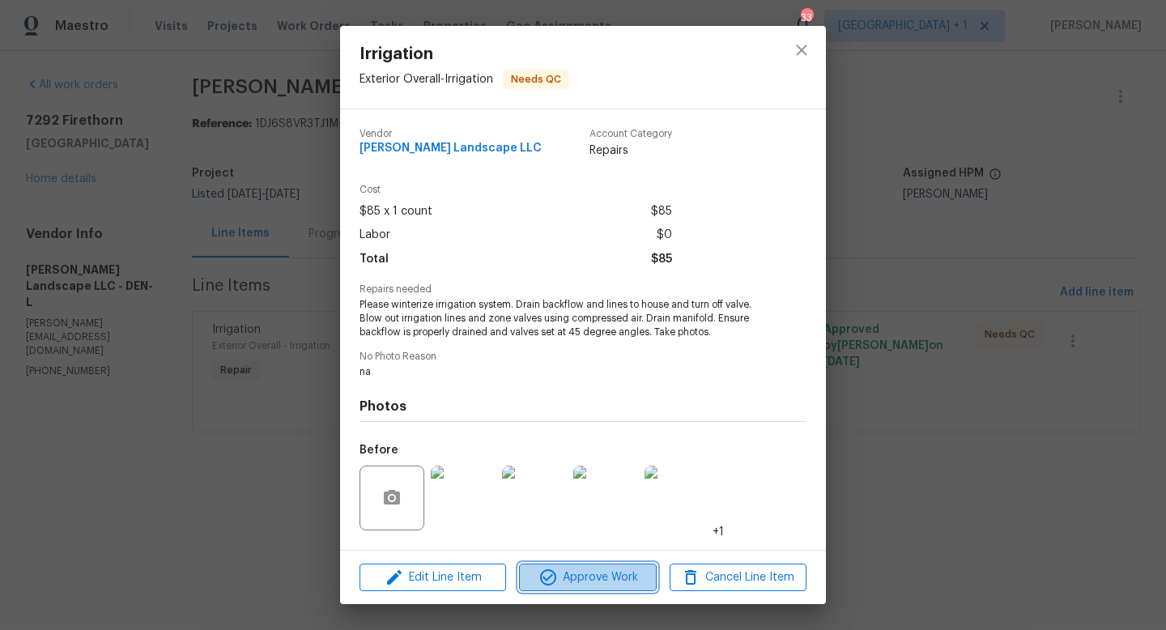
click at [593, 581] on span "Approve Work" at bounding box center [587, 578] width 127 height 20
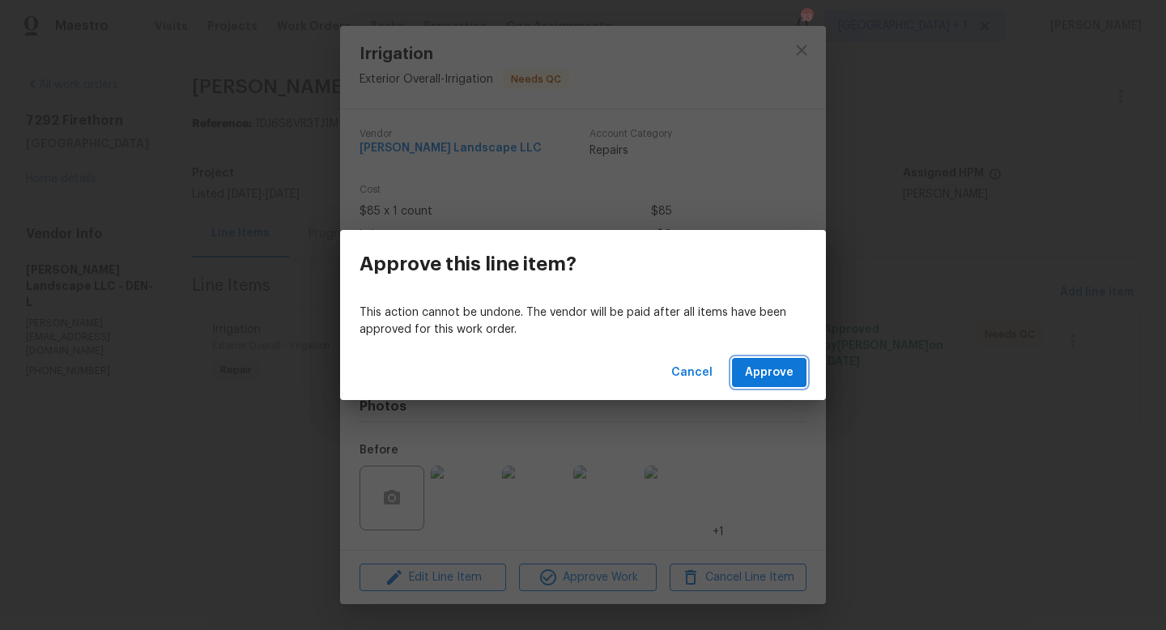
click at [781, 372] on span "Approve" at bounding box center [769, 373] width 49 height 20
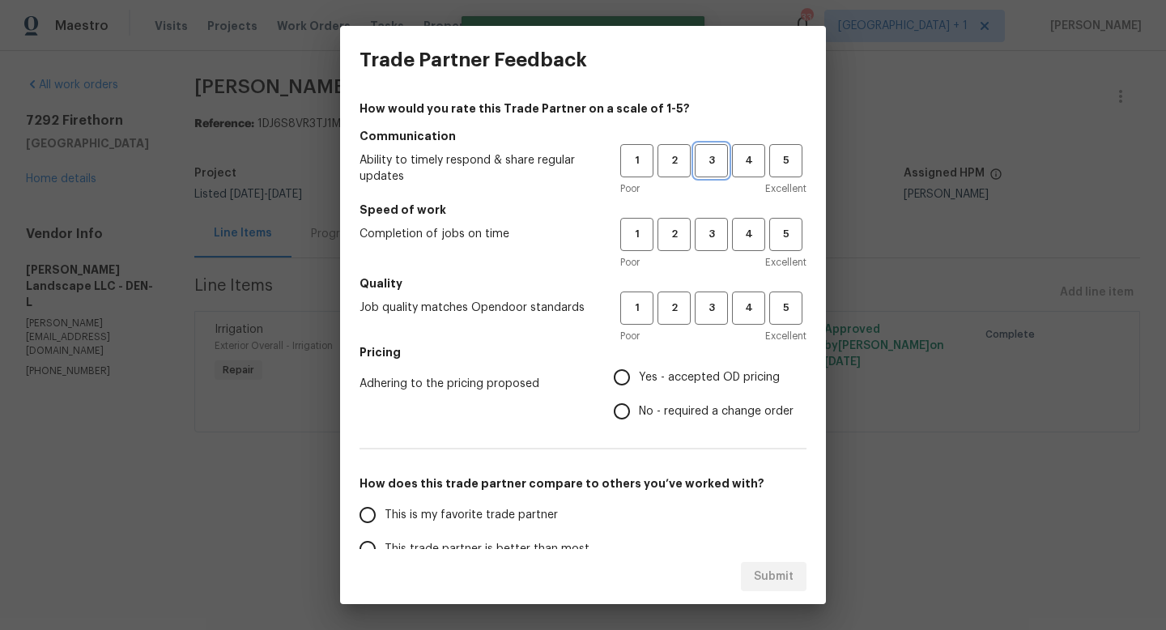
click at [712, 170] on button "3" at bounding box center [711, 160] width 33 height 33
click at [713, 246] on button "3" at bounding box center [711, 234] width 33 height 33
click at [714, 304] on span "3" at bounding box center [712, 308] width 30 height 19
click at [624, 380] on input "Yes - accepted OD pricing" at bounding box center [622, 377] width 34 height 34
radio input "true"
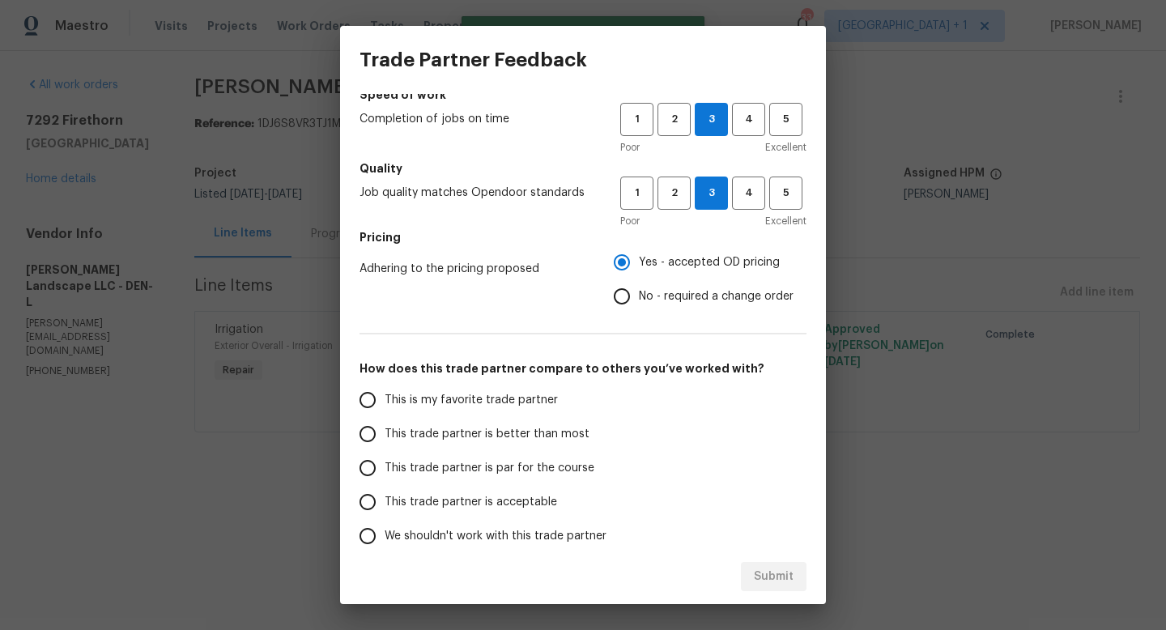
scroll to position [116, 0]
click at [368, 467] on input "This trade partner is par for the course" at bounding box center [368, 467] width 34 height 34
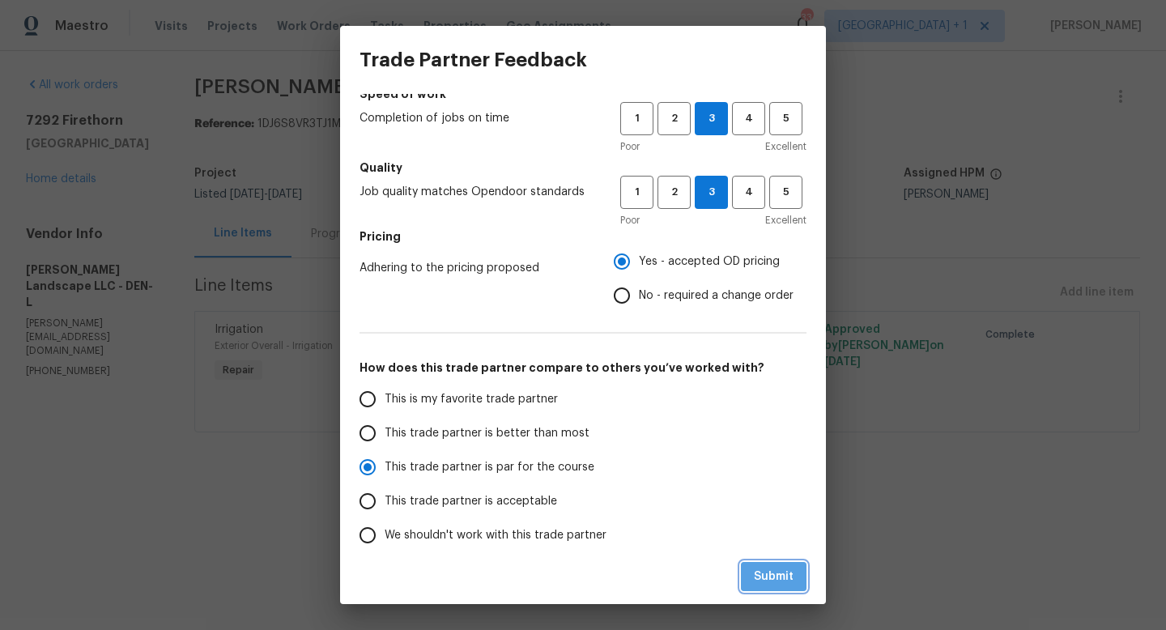
click at [778, 573] on span "Submit" at bounding box center [774, 577] width 40 height 20
radio input "true"
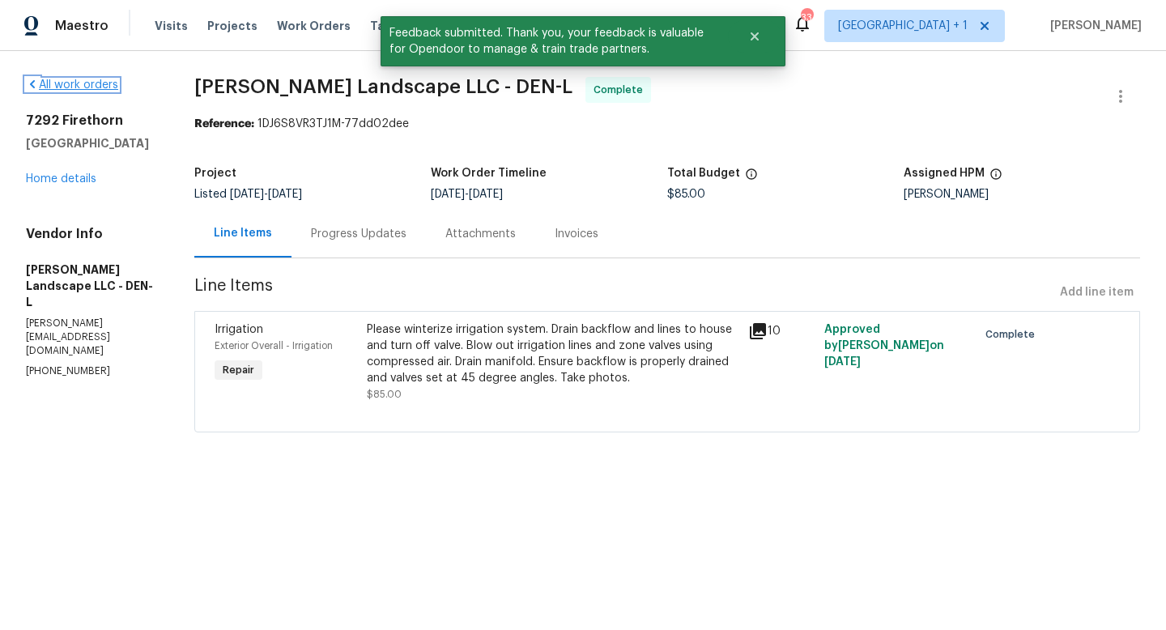
click at [91, 87] on link "All work orders" at bounding box center [72, 84] width 92 height 11
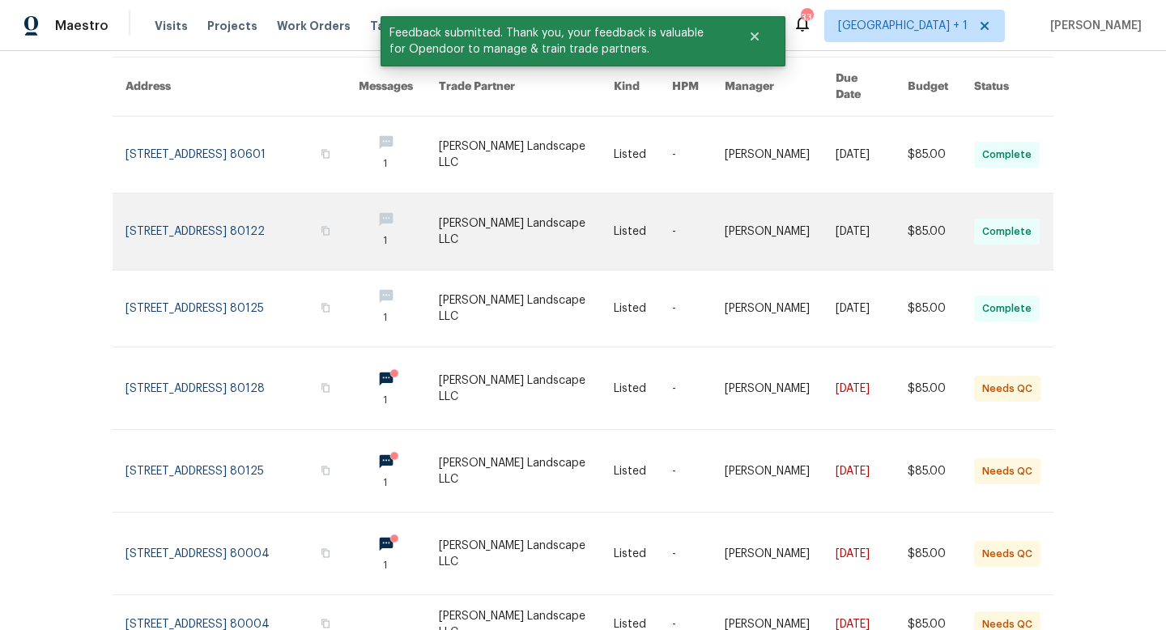
scroll to position [151, 0]
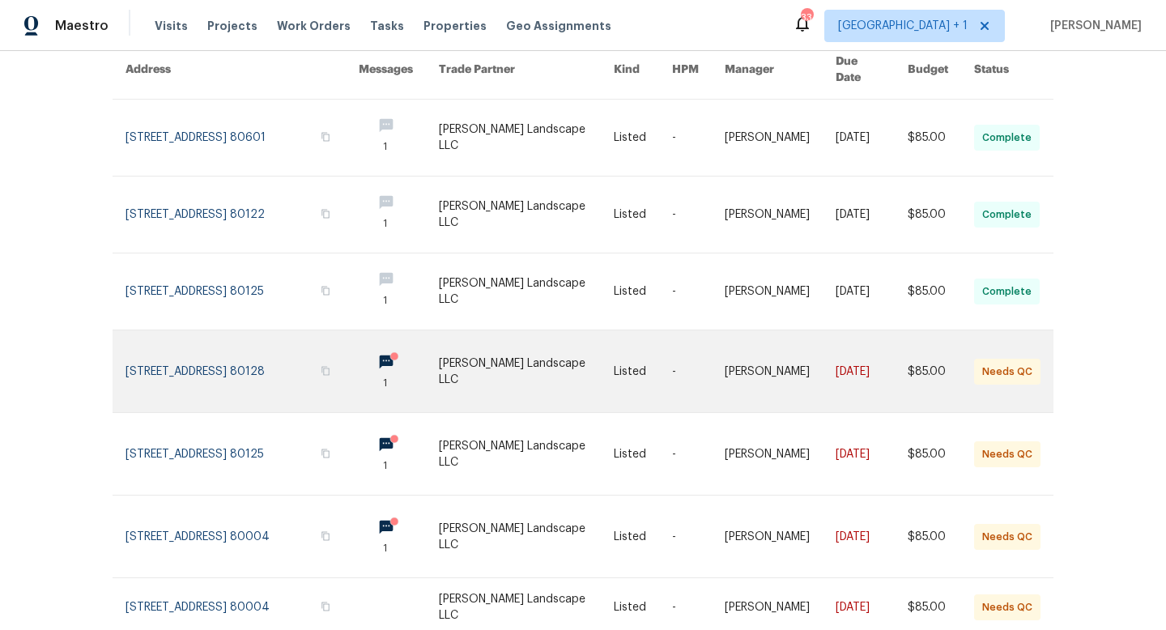
click at [505, 352] on link at bounding box center [527, 371] width 176 height 82
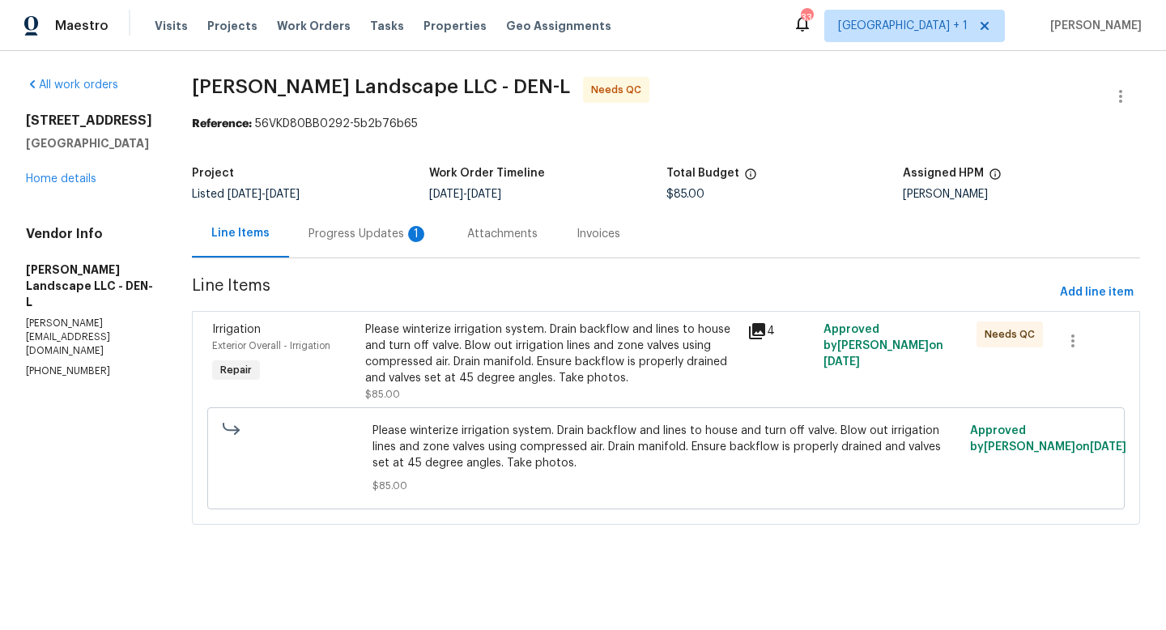
click at [385, 233] on div "Progress Updates 1" at bounding box center [369, 234] width 120 height 16
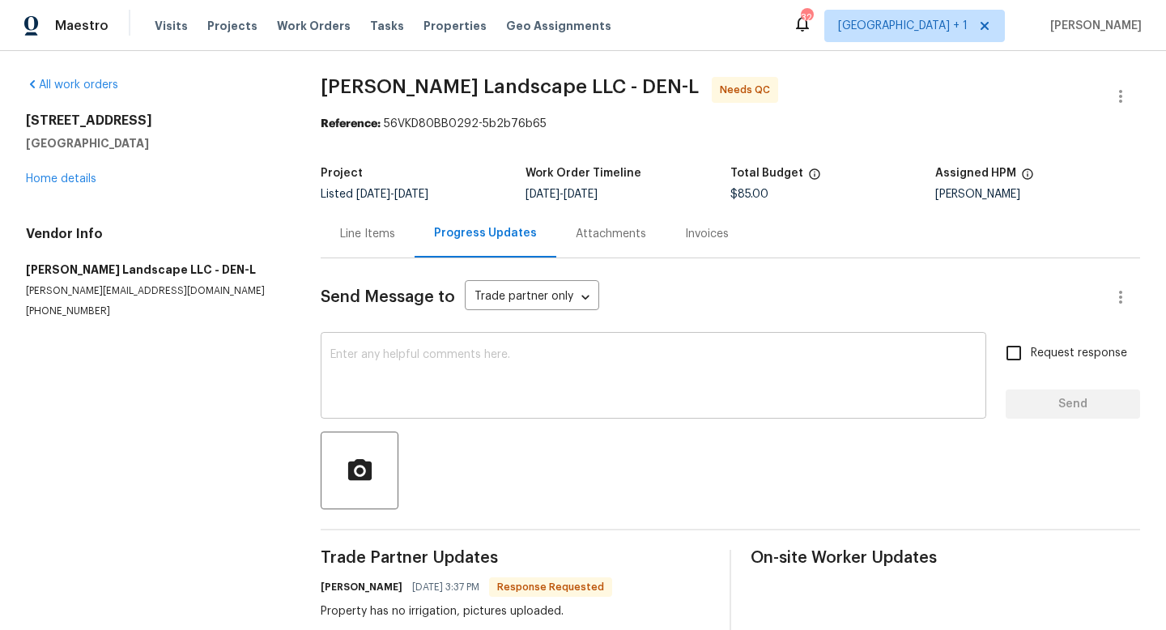
click at [492, 385] on textarea at bounding box center [653, 377] width 646 height 57
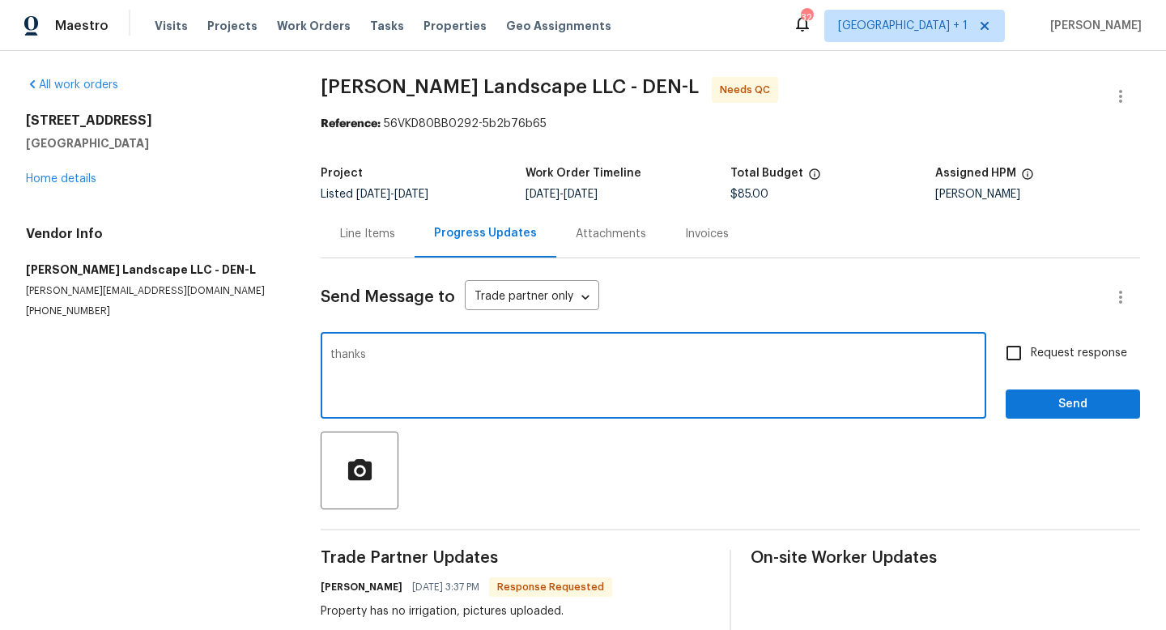
type textarea "thanks"
click at [1099, 406] on span "Send" at bounding box center [1073, 404] width 109 height 20
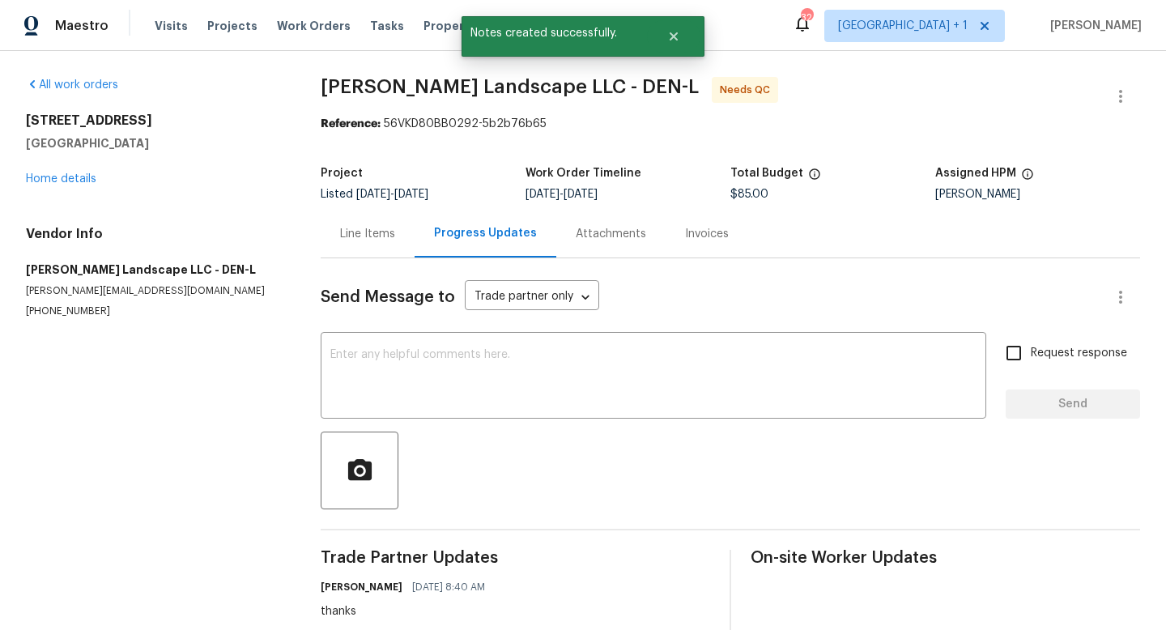
click at [377, 234] on div "Line Items" at bounding box center [367, 234] width 55 height 16
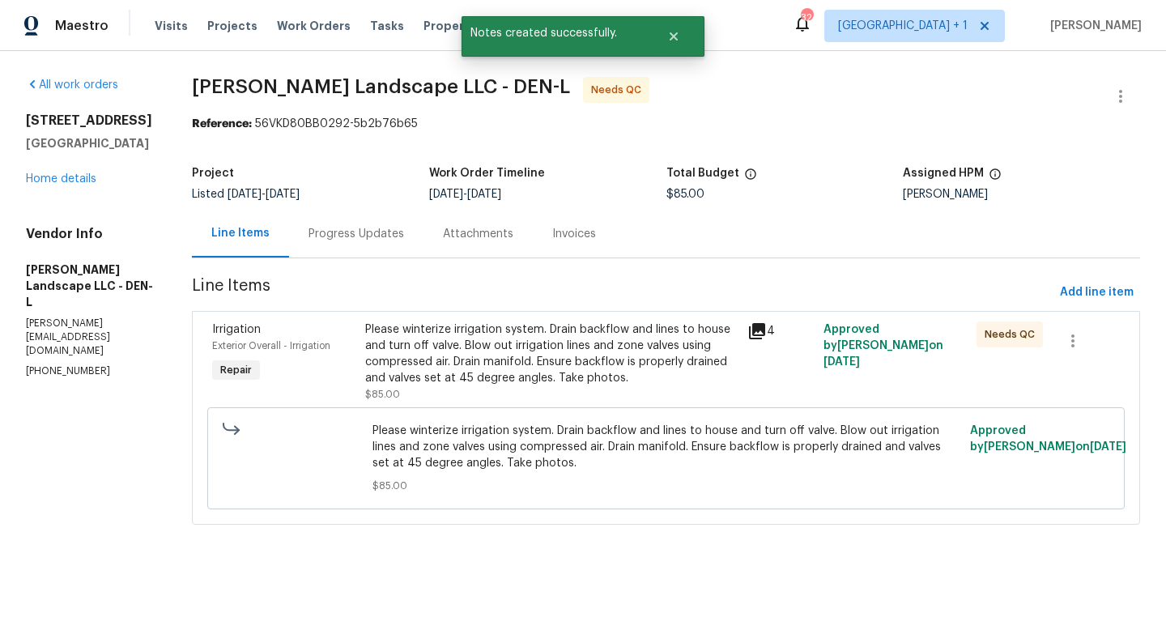
click at [563, 355] on div "Please winterize irrigation system. Drain backflow and lines to house and turn …" at bounding box center [551, 354] width 373 height 65
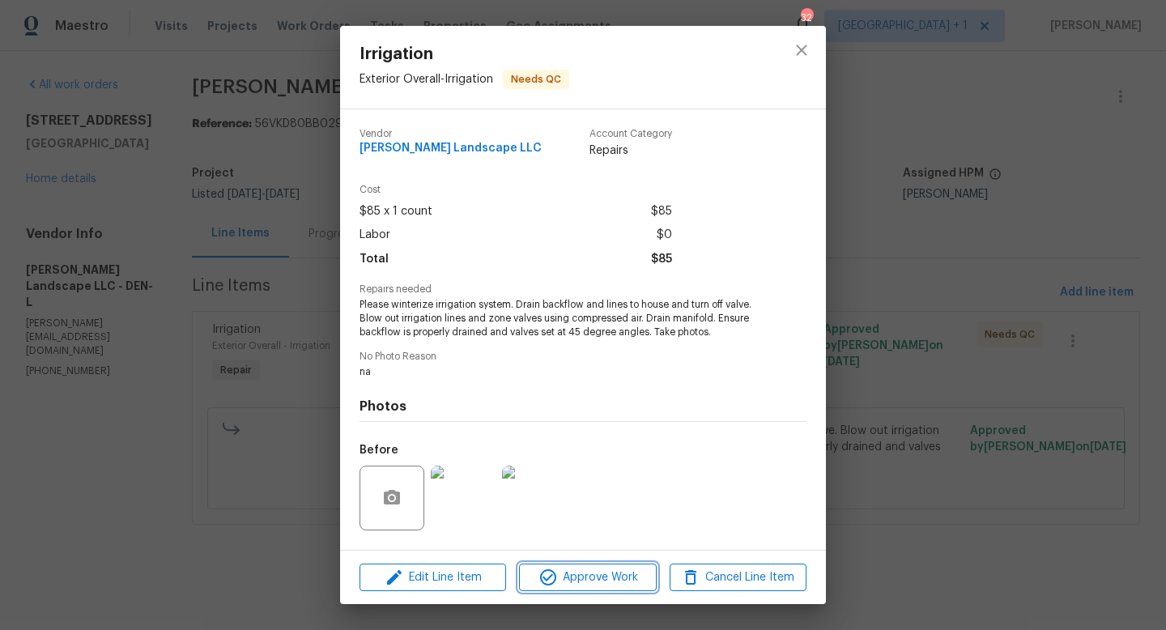
click at [604, 586] on span "Approve Work" at bounding box center [587, 578] width 127 height 20
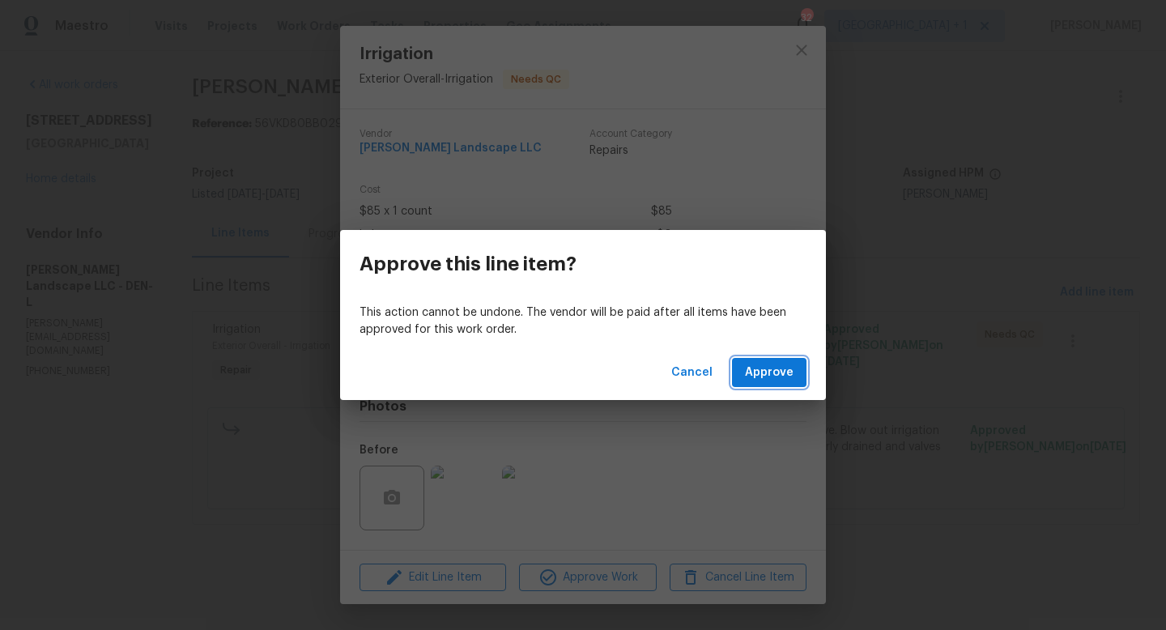
click at [770, 374] on span "Approve" at bounding box center [769, 373] width 49 height 20
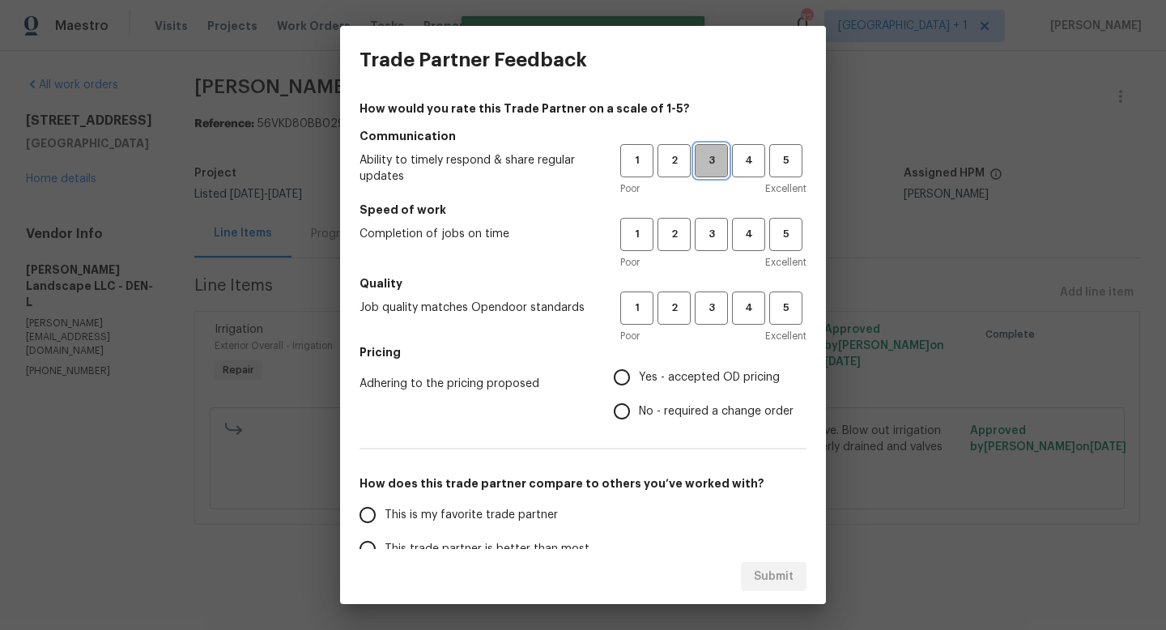
click at [714, 170] on button "3" at bounding box center [711, 160] width 33 height 33
click at [719, 237] on span "3" at bounding box center [712, 234] width 30 height 19
click at [715, 308] on span "3" at bounding box center [712, 308] width 30 height 19
click at [630, 373] on input "Yes - accepted OD pricing" at bounding box center [622, 377] width 34 height 34
radio input "true"
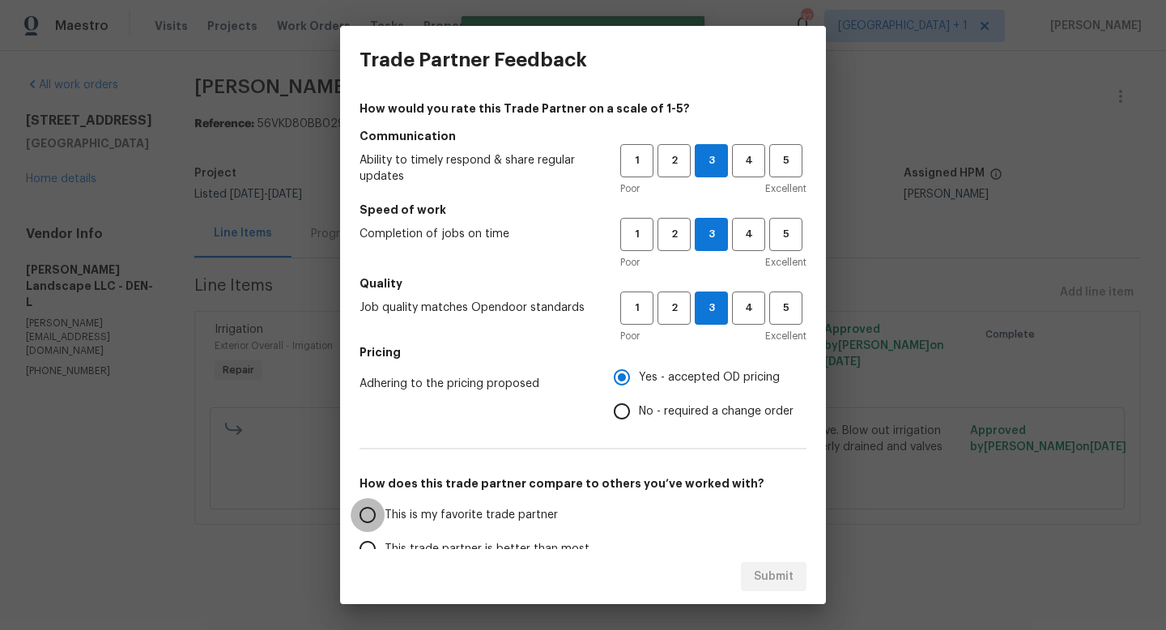
click at [375, 515] on input "This is my favorite trade partner" at bounding box center [368, 515] width 34 height 34
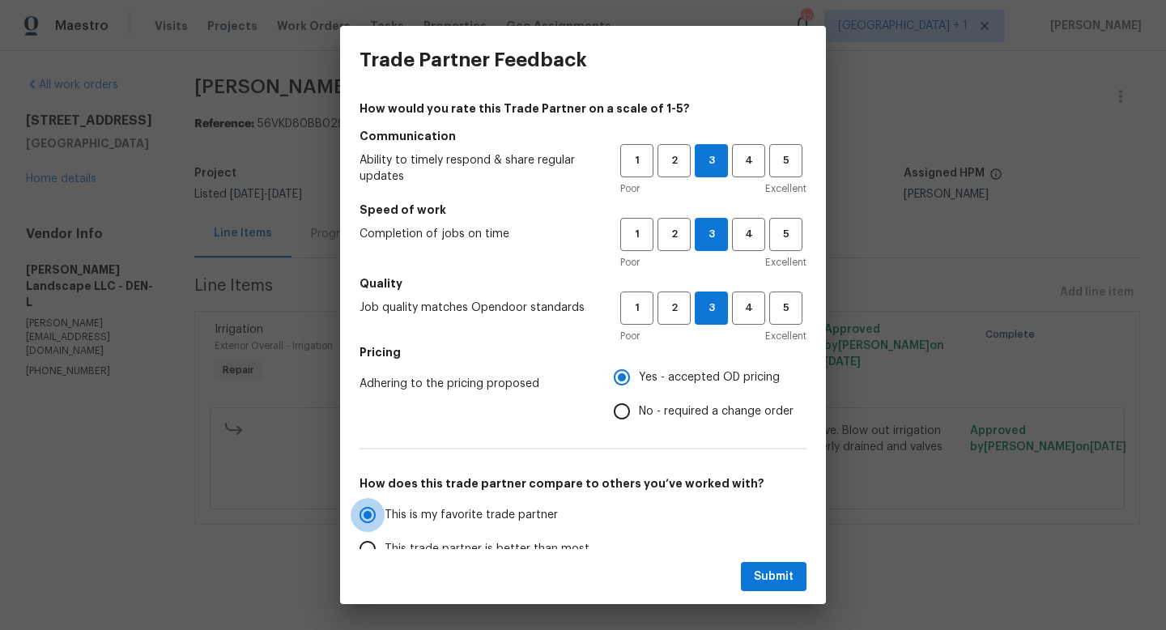
click at [375, 515] on input "This is my favorite trade partner" at bounding box center [368, 515] width 34 height 34
radio input "true"
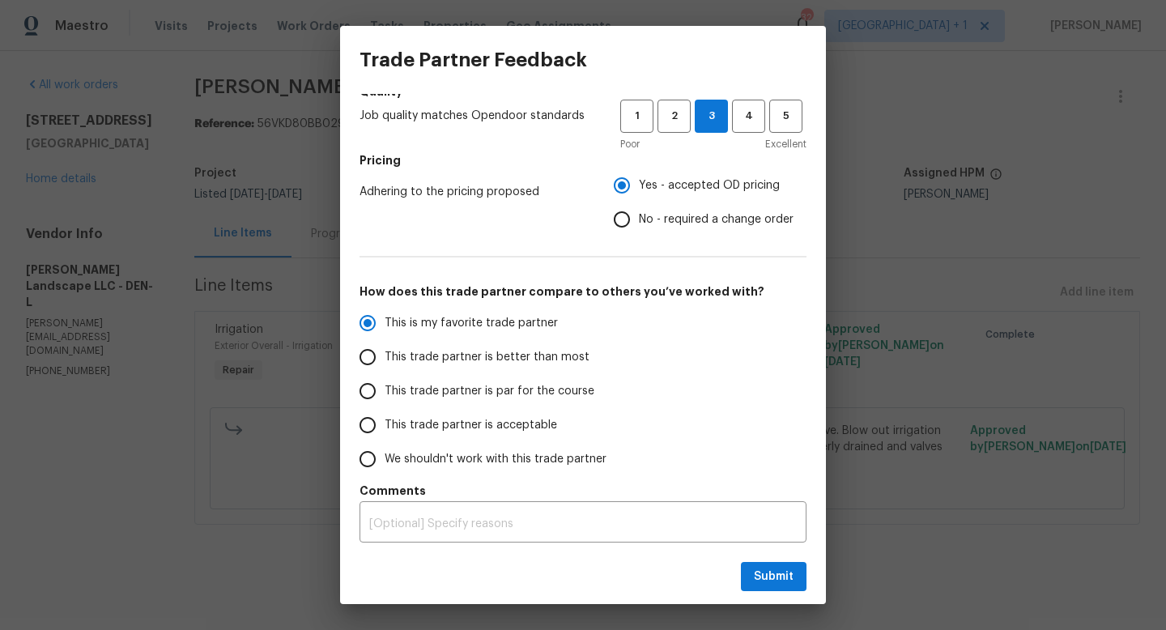
scroll to position [192, 0]
click at [368, 394] on input "This trade partner is par for the course" at bounding box center [368, 391] width 34 height 34
radio input "true"
click at [757, 573] on span "Submit" at bounding box center [774, 577] width 40 height 20
radio input "true"
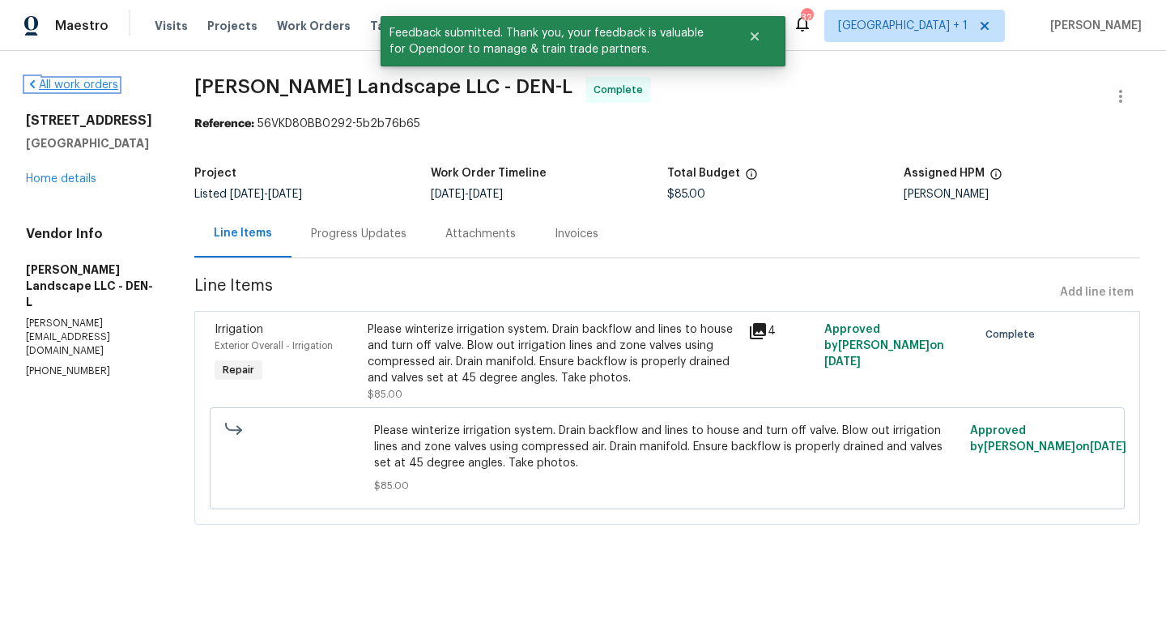
click at [90, 84] on link "All work orders" at bounding box center [72, 84] width 92 height 11
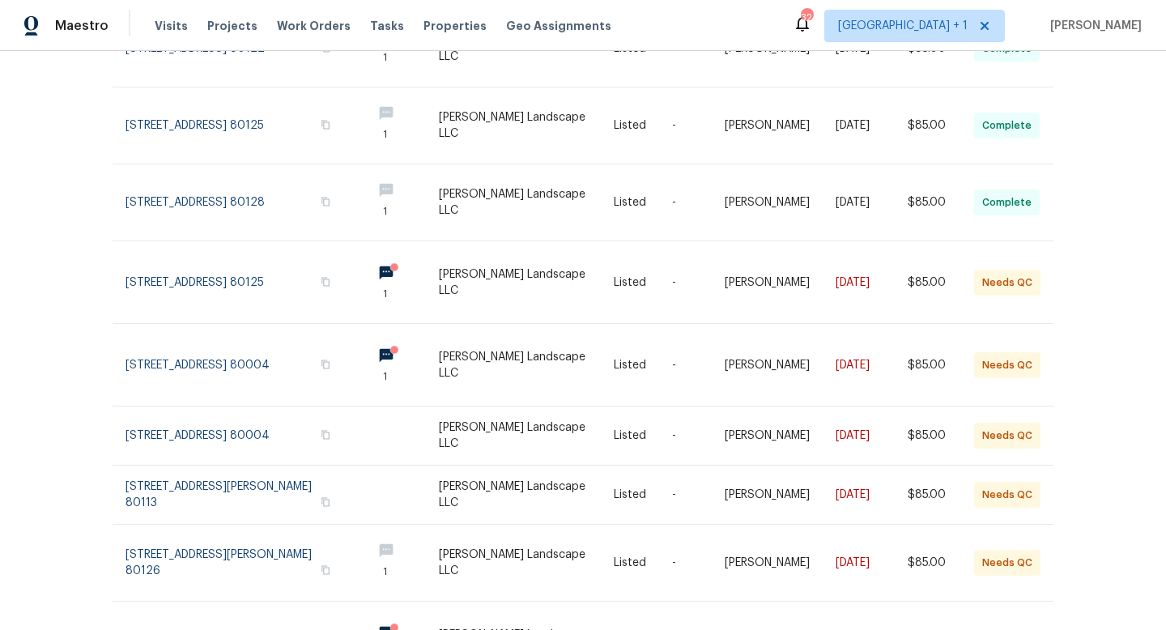
scroll to position [322, 0]
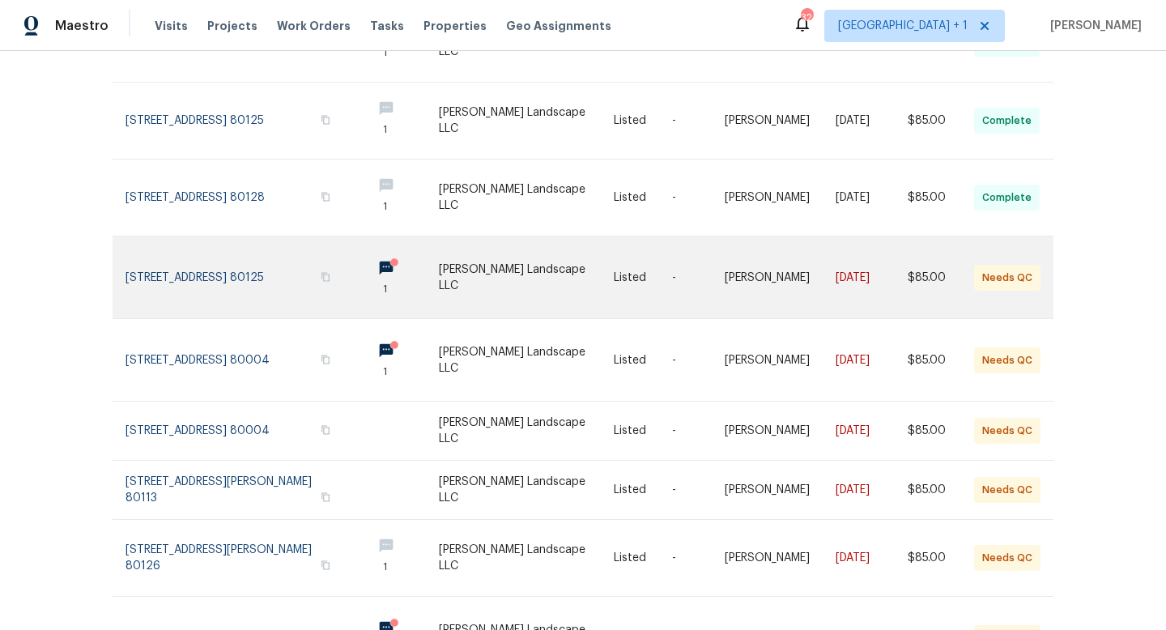
click at [525, 253] on link at bounding box center [527, 278] width 176 height 82
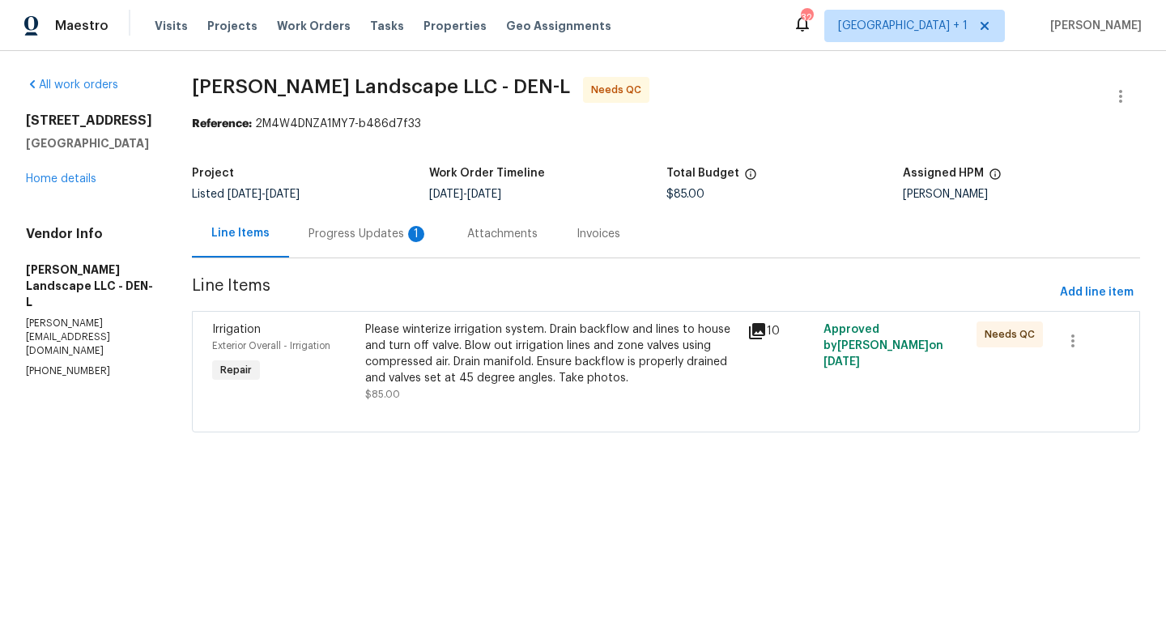
click at [757, 333] on icon at bounding box center [757, 331] width 16 height 16
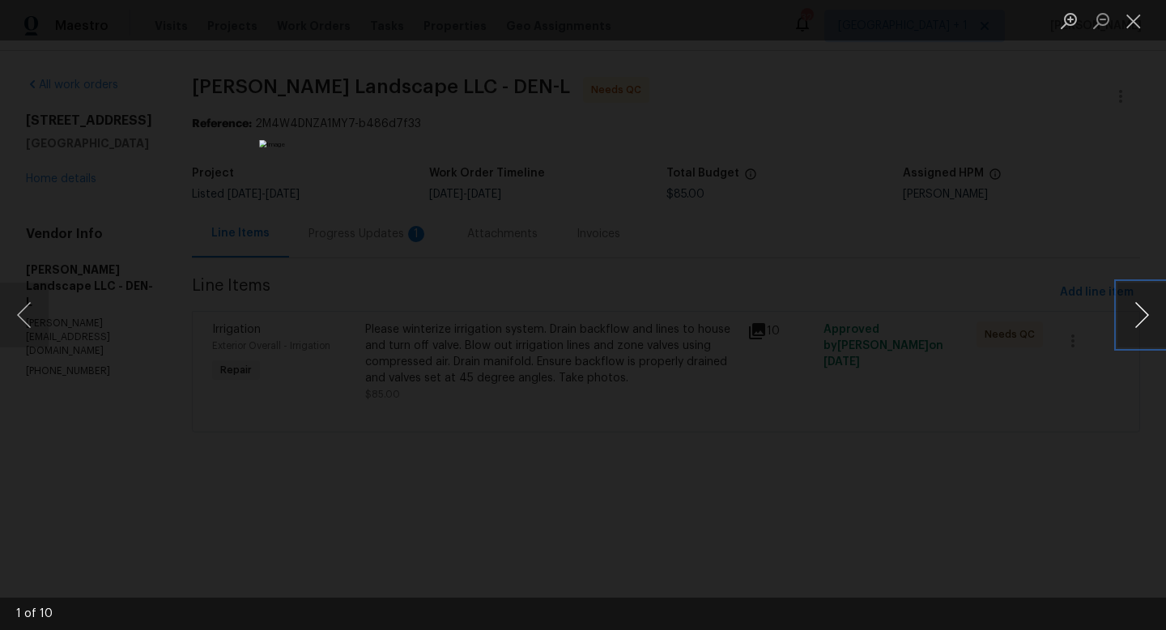
click at [1141, 310] on button "Next image" at bounding box center [1142, 315] width 49 height 65
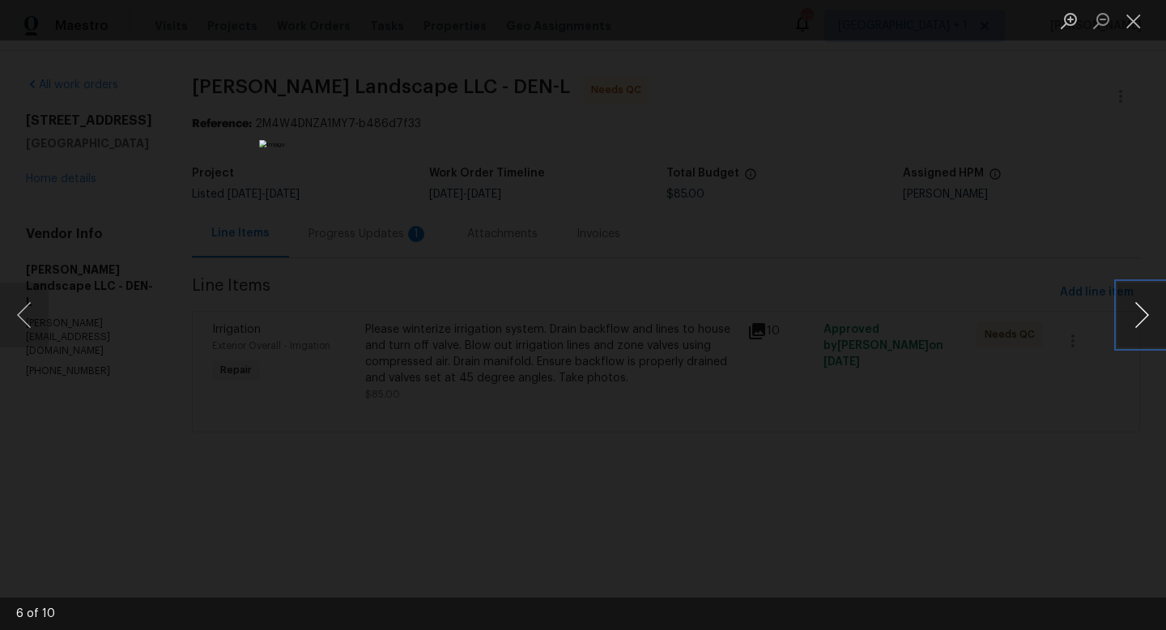
click at [1141, 310] on button "Next image" at bounding box center [1142, 315] width 49 height 65
click at [1132, 20] on button "Close lightbox" at bounding box center [1134, 20] width 32 height 28
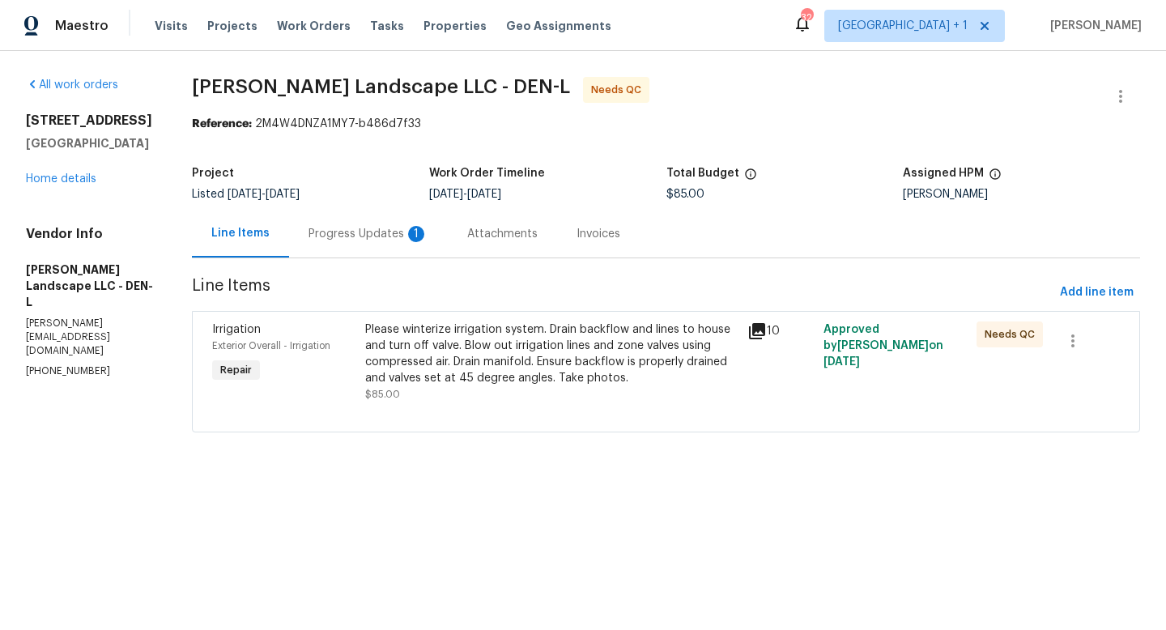
click at [369, 238] on div "Progress Updates 1" at bounding box center [369, 234] width 120 height 16
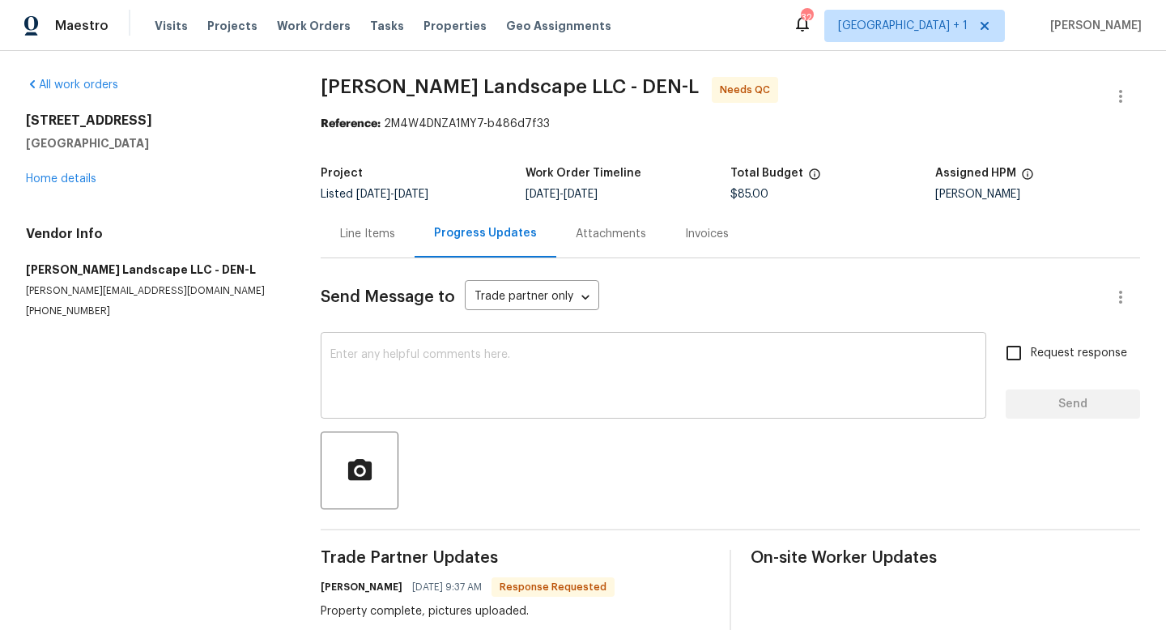
click at [467, 366] on textarea at bounding box center [653, 377] width 646 height 57
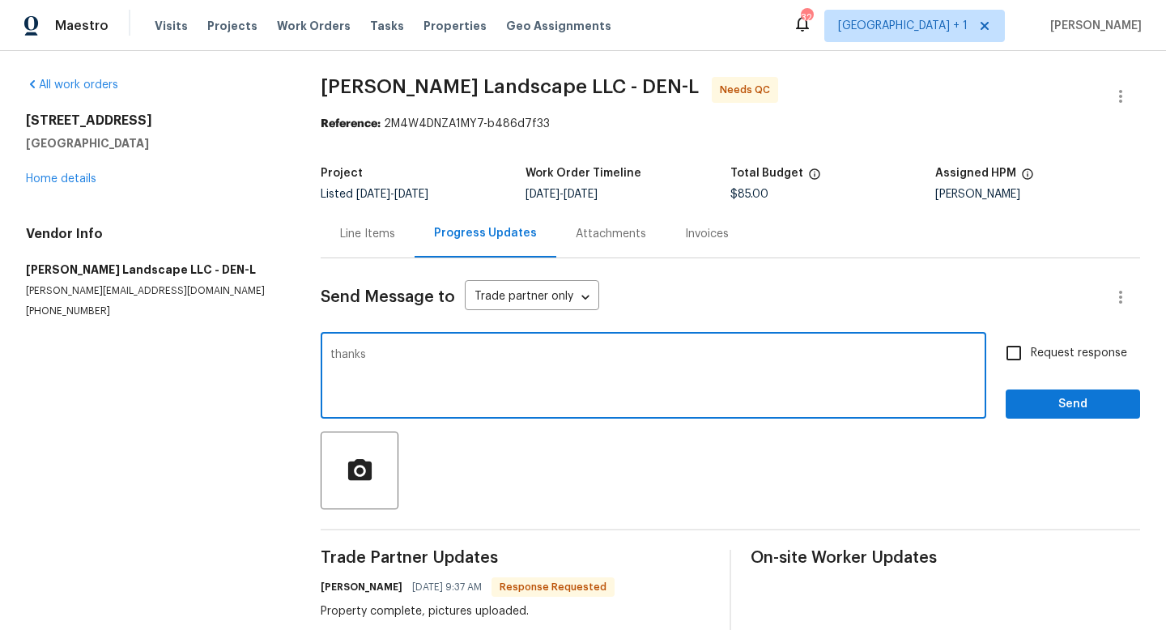
type textarea "thanks"
click at [1056, 407] on span "Send" at bounding box center [1073, 404] width 109 height 20
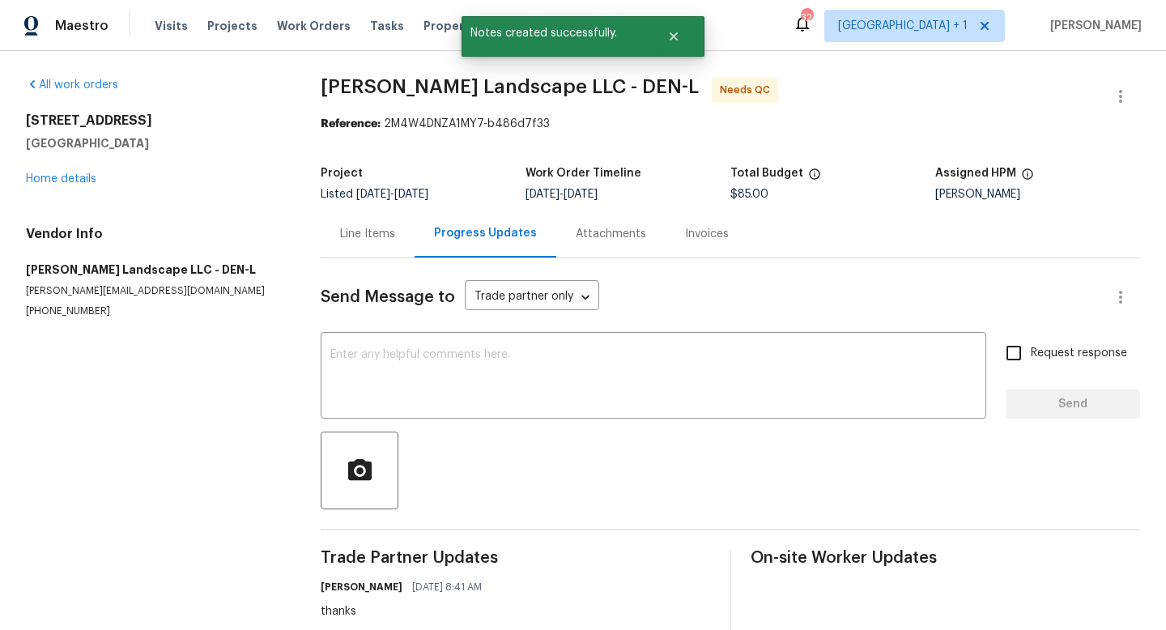
click at [382, 238] on div "Line Items" at bounding box center [367, 234] width 55 height 16
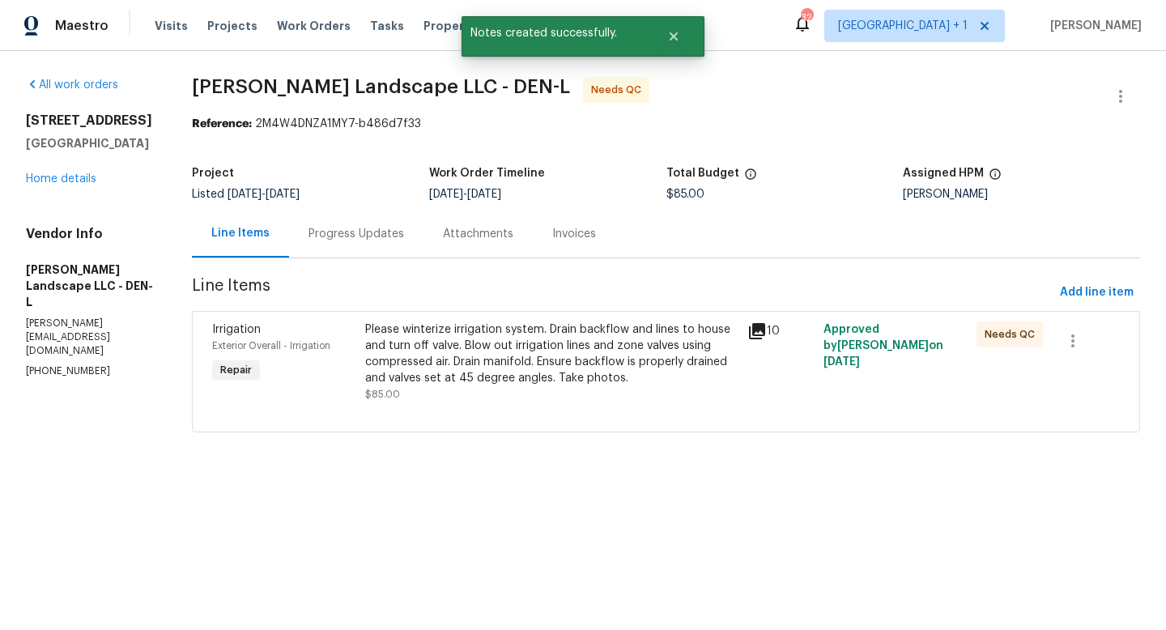
click at [547, 360] on div "Please winterize irrigation system. Drain backflow and lines to house and turn …" at bounding box center [551, 354] width 373 height 65
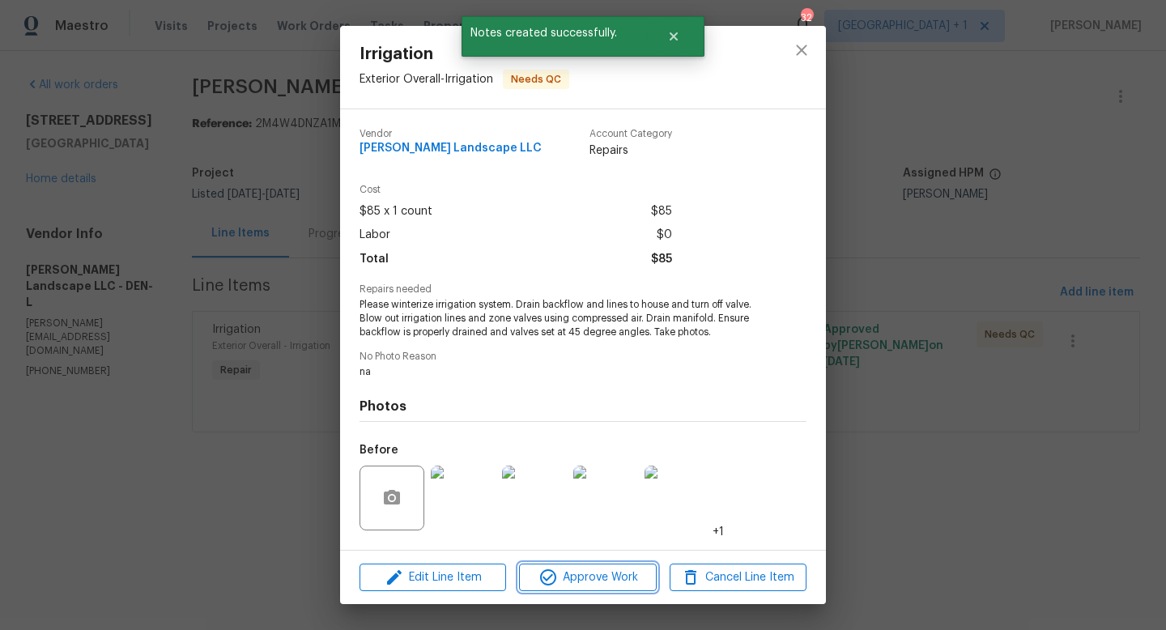
click at [597, 579] on span "Approve Work" at bounding box center [587, 578] width 127 height 20
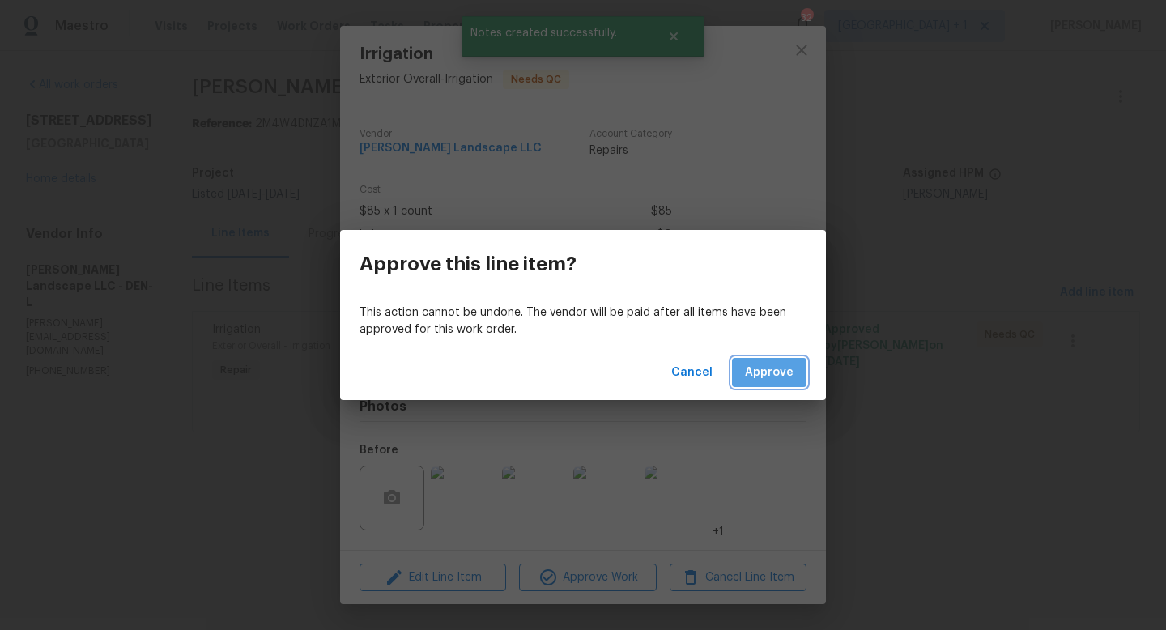
click at [771, 381] on span "Approve" at bounding box center [769, 373] width 49 height 20
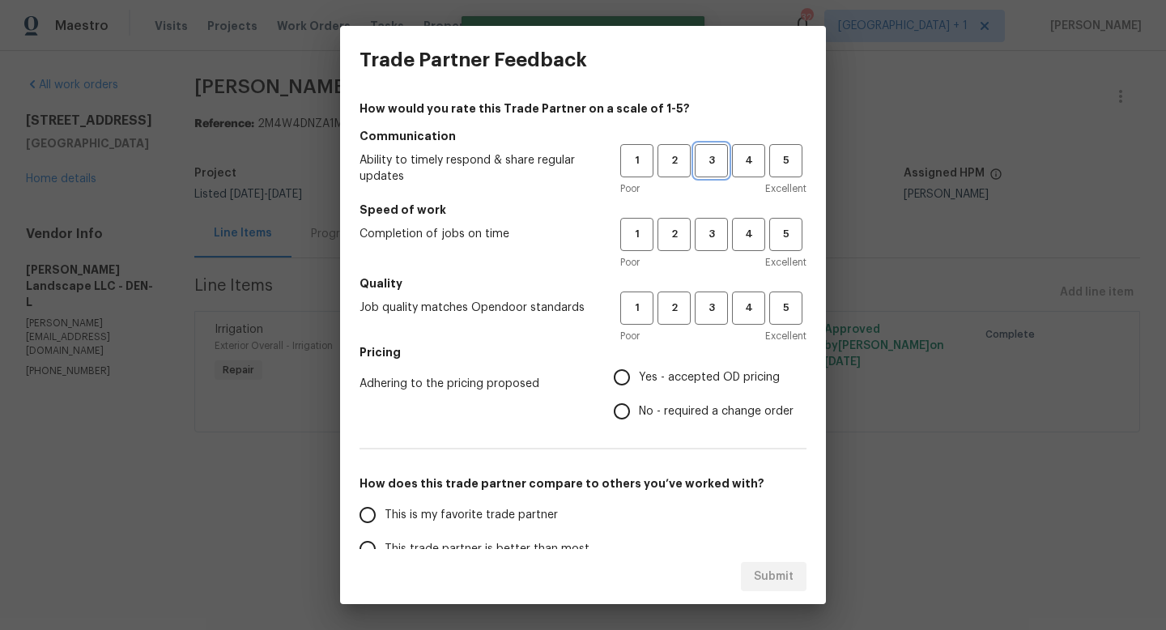
click at [712, 158] on span "3" at bounding box center [712, 160] width 30 height 19
click at [714, 230] on span "3" at bounding box center [712, 234] width 30 height 19
click at [710, 308] on span "3" at bounding box center [712, 308] width 30 height 19
click at [632, 375] on input "Yes - accepted OD pricing" at bounding box center [622, 377] width 34 height 34
radio input "true"
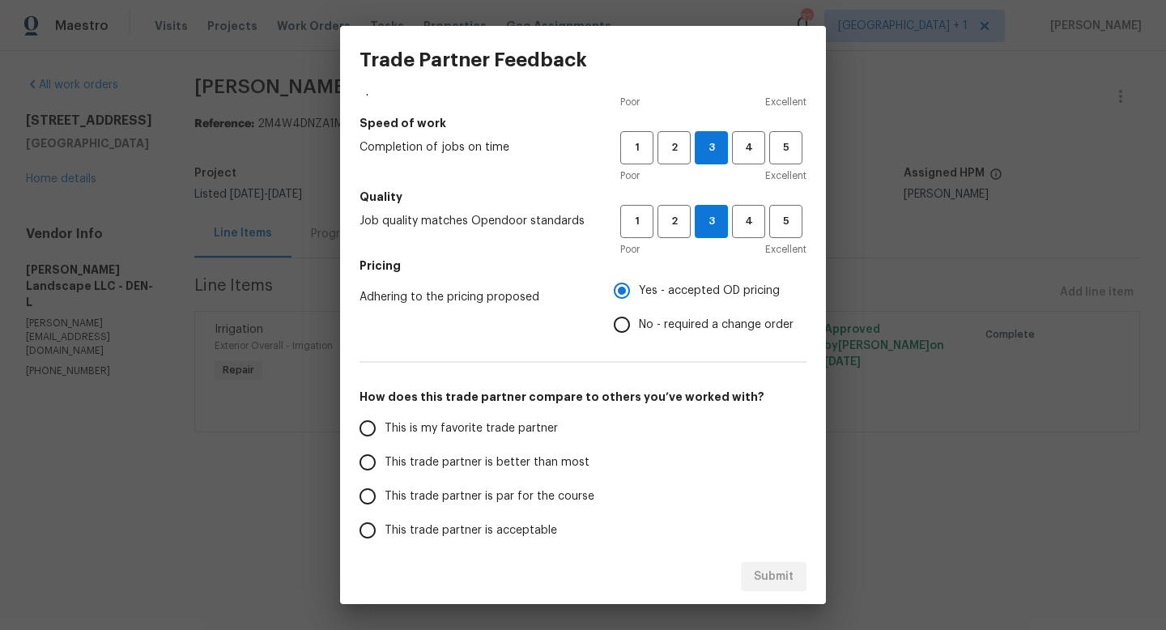
scroll to position [90, 0]
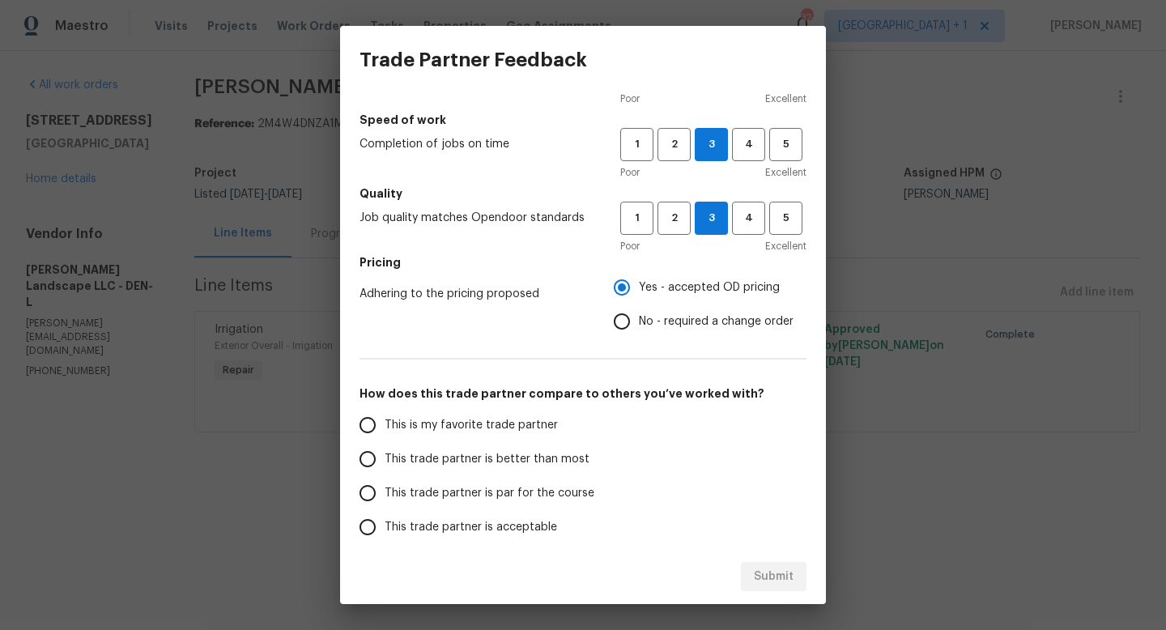
click at [373, 497] on input "This trade partner is par for the course" at bounding box center [368, 493] width 34 height 34
click at [791, 574] on span "Submit" at bounding box center [774, 577] width 40 height 20
radio input "true"
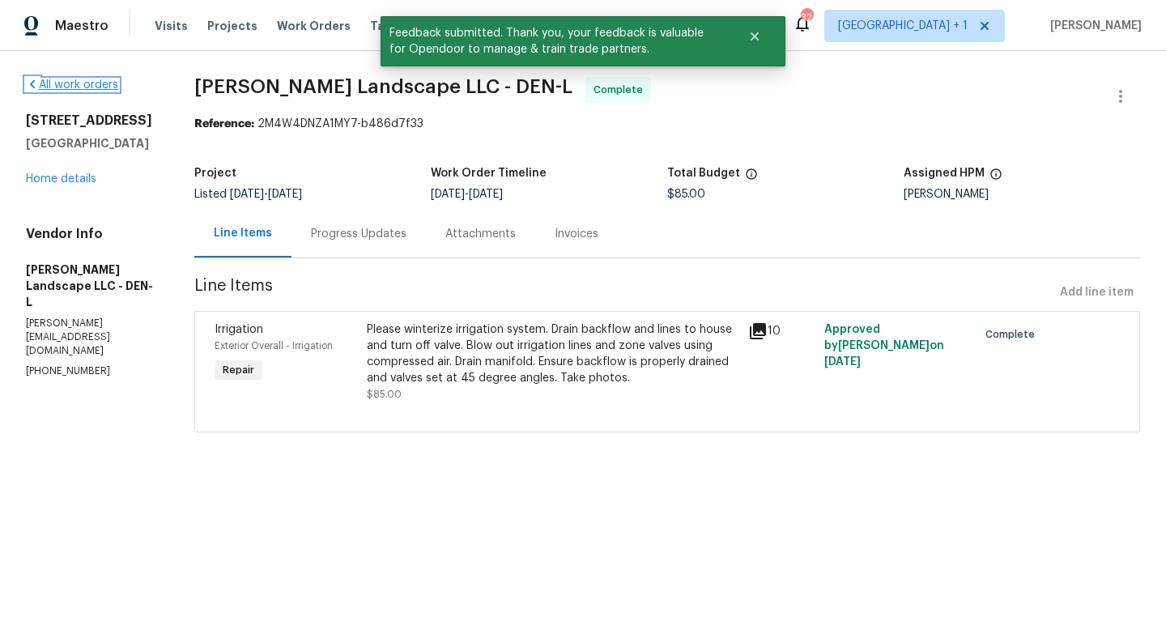
click at [64, 85] on link "All work orders" at bounding box center [72, 84] width 92 height 11
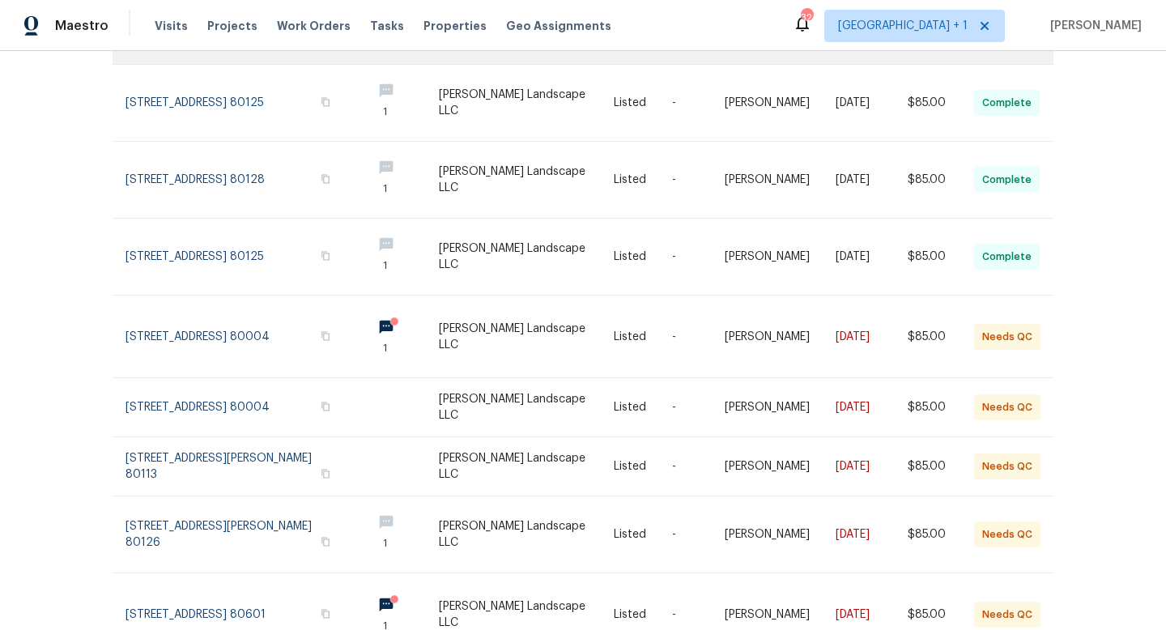
scroll to position [401, 0]
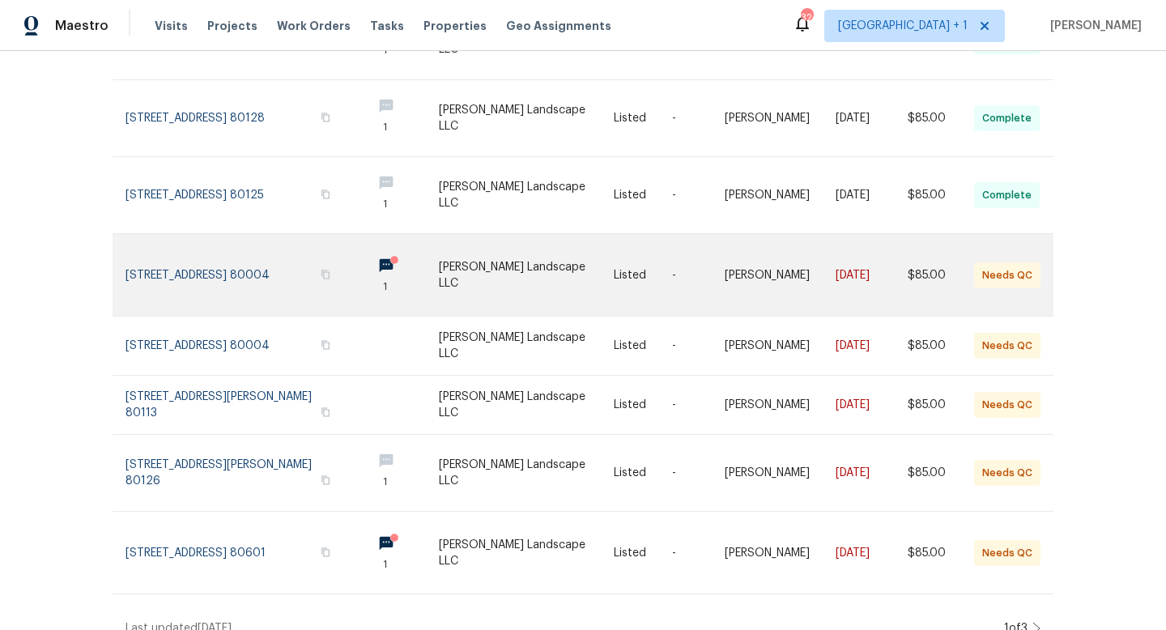
click at [524, 248] on link at bounding box center [527, 275] width 176 height 82
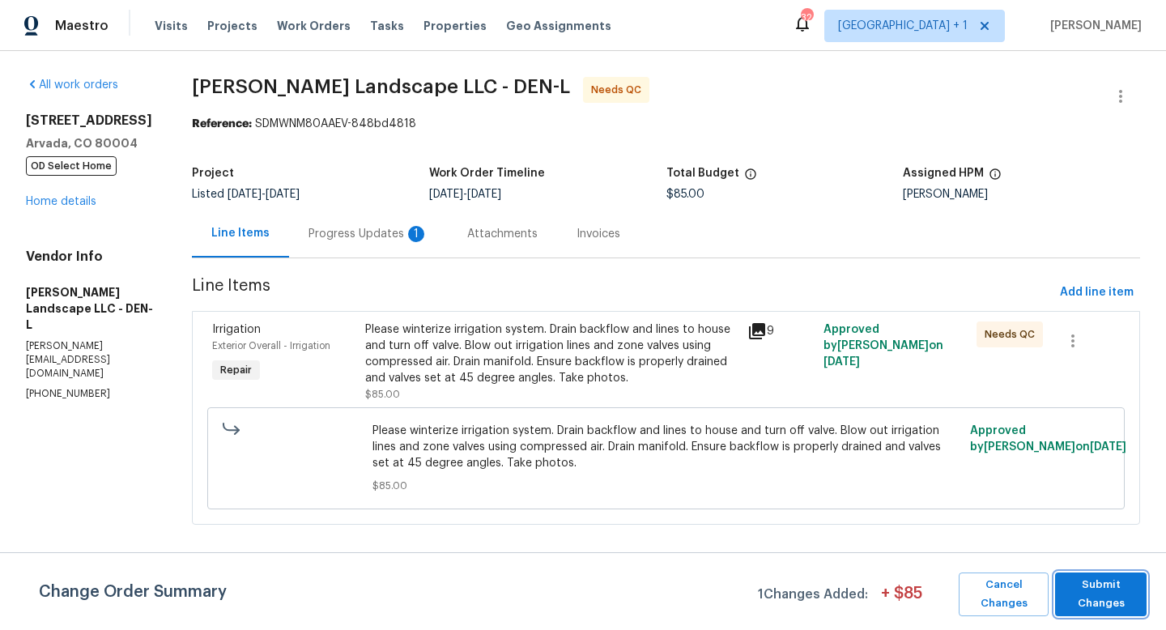
click at [1094, 587] on span "Submit Changes" at bounding box center [1100, 594] width 75 height 37
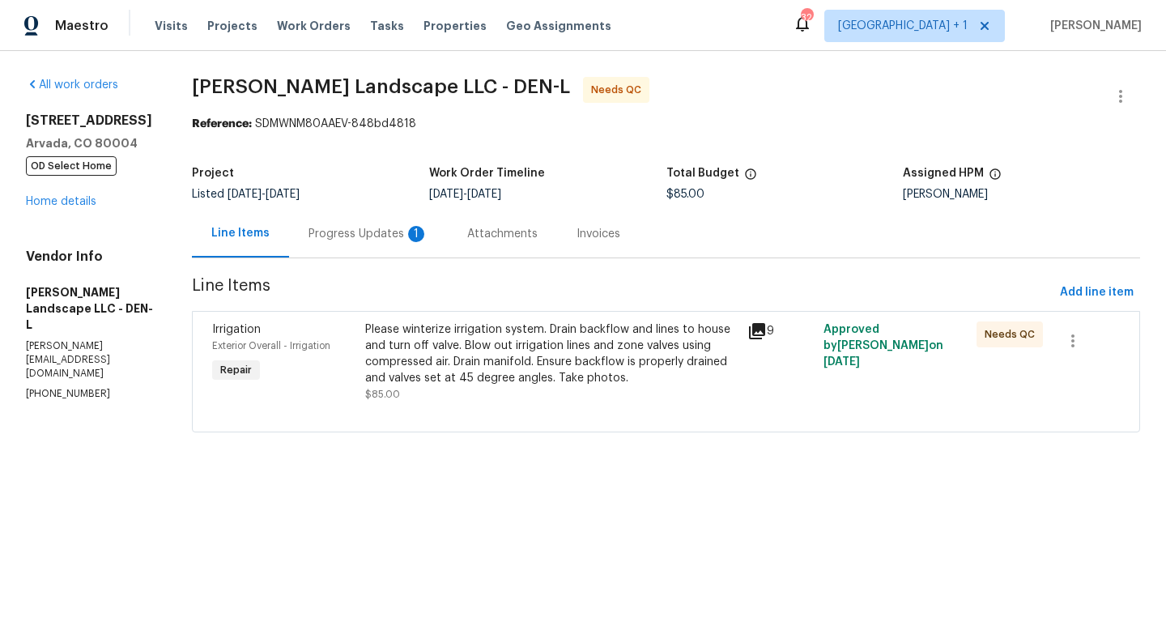
click at [756, 329] on icon at bounding box center [757, 331] width 16 height 16
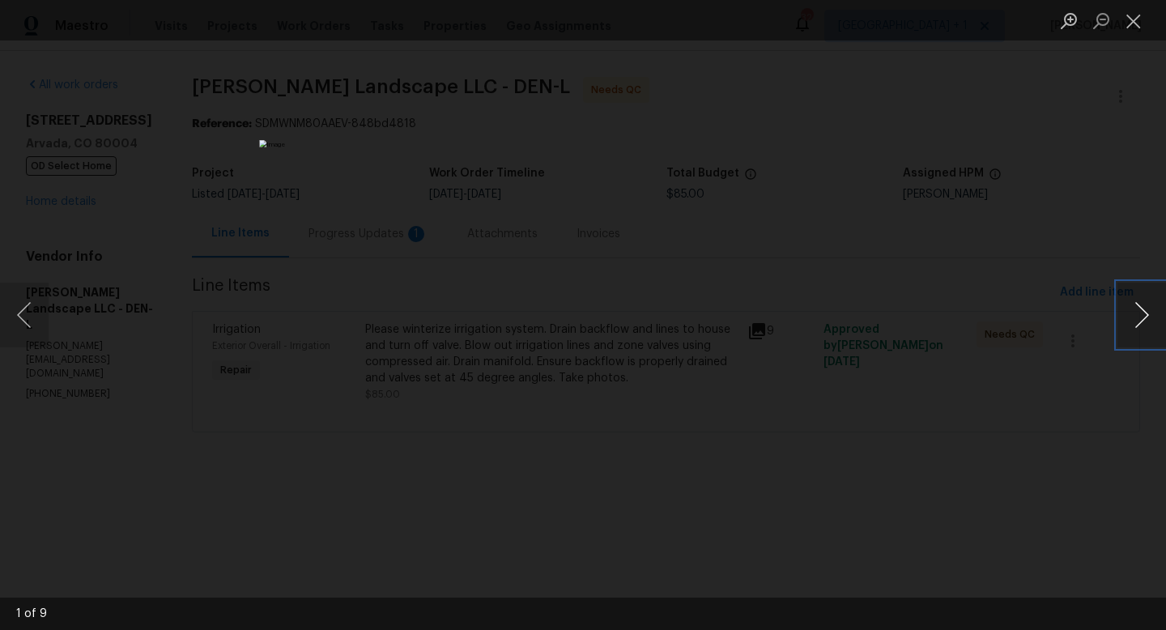
click at [1149, 310] on button "Next image" at bounding box center [1142, 315] width 49 height 65
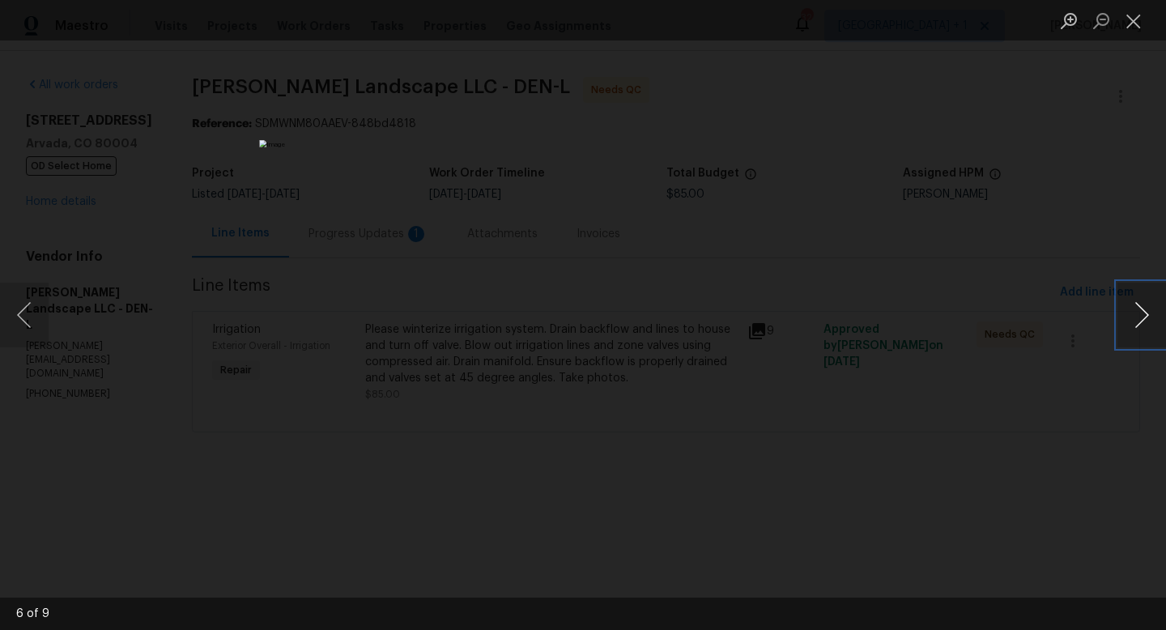
click at [1149, 310] on button "Next image" at bounding box center [1142, 315] width 49 height 65
click at [1136, 24] on button "Close lightbox" at bounding box center [1134, 20] width 32 height 28
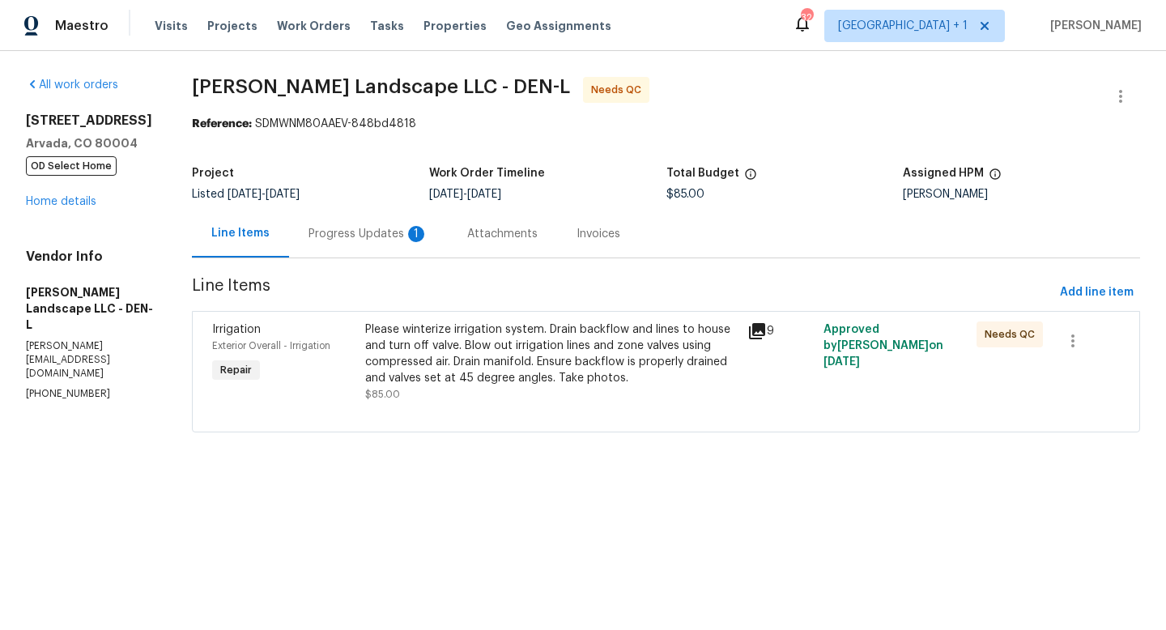
click at [369, 233] on div "Progress Updates 1" at bounding box center [369, 234] width 120 height 16
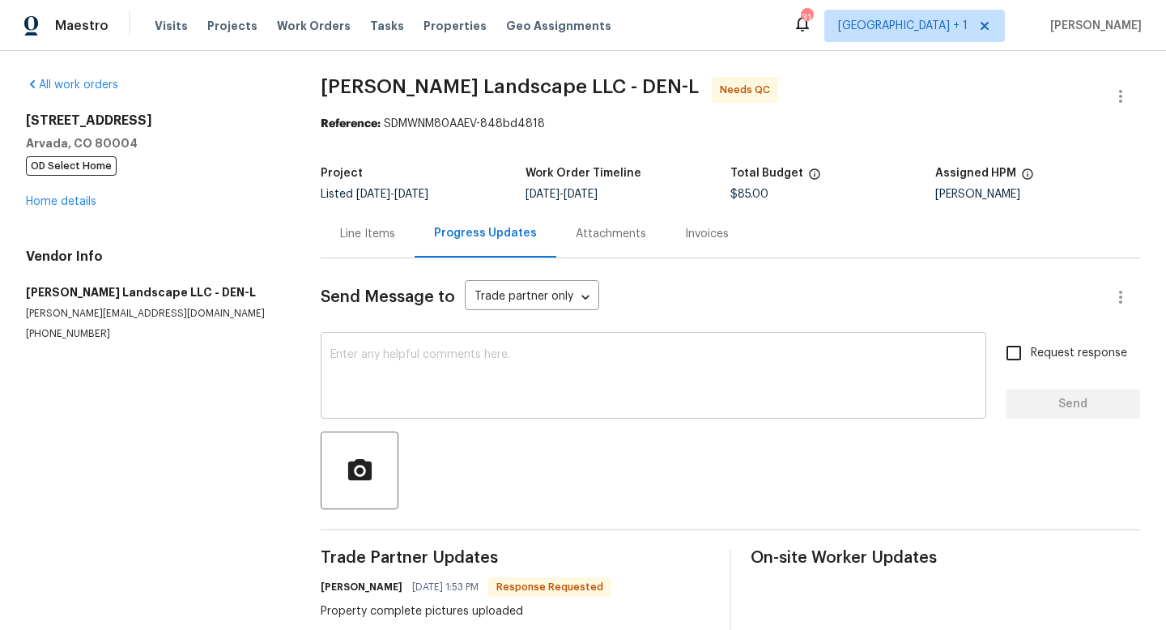
click at [450, 342] on div "x ​" at bounding box center [654, 377] width 666 height 83
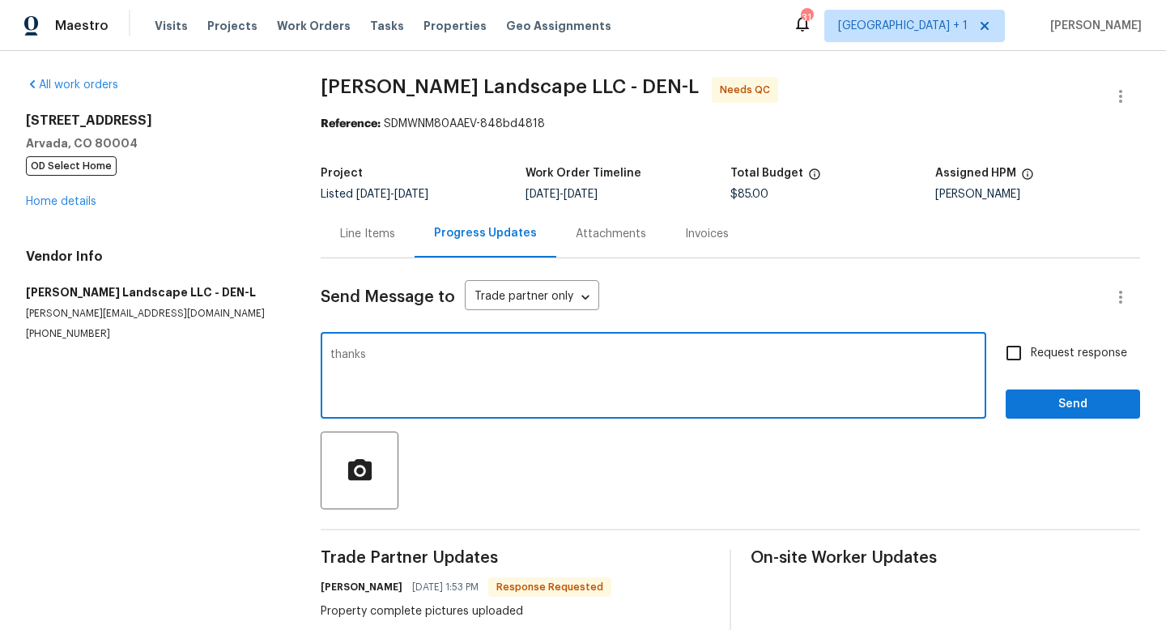
type textarea "thanks"
click at [1050, 399] on span "Send" at bounding box center [1073, 404] width 109 height 20
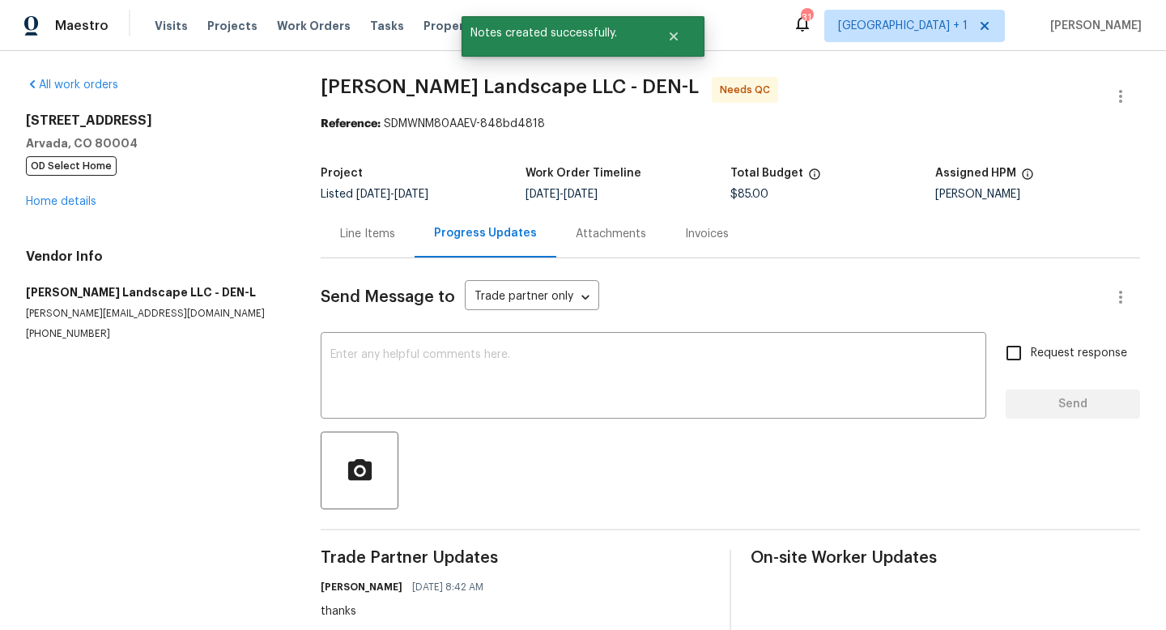
click at [383, 229] on div "Line Items" at bounding box center [367, 234] width 55 height 16
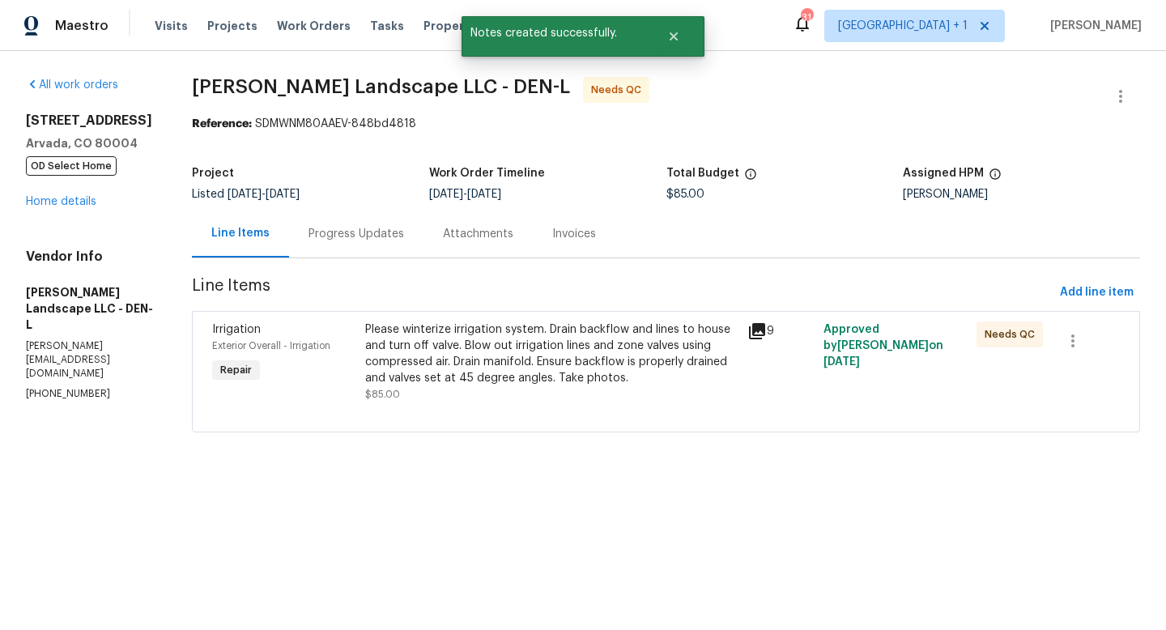
click at [573, 351] on div "Please winterize irrigation system. Drain backflow and lines to house and turn …" at bounding box center [551, 354] width 373 height 65
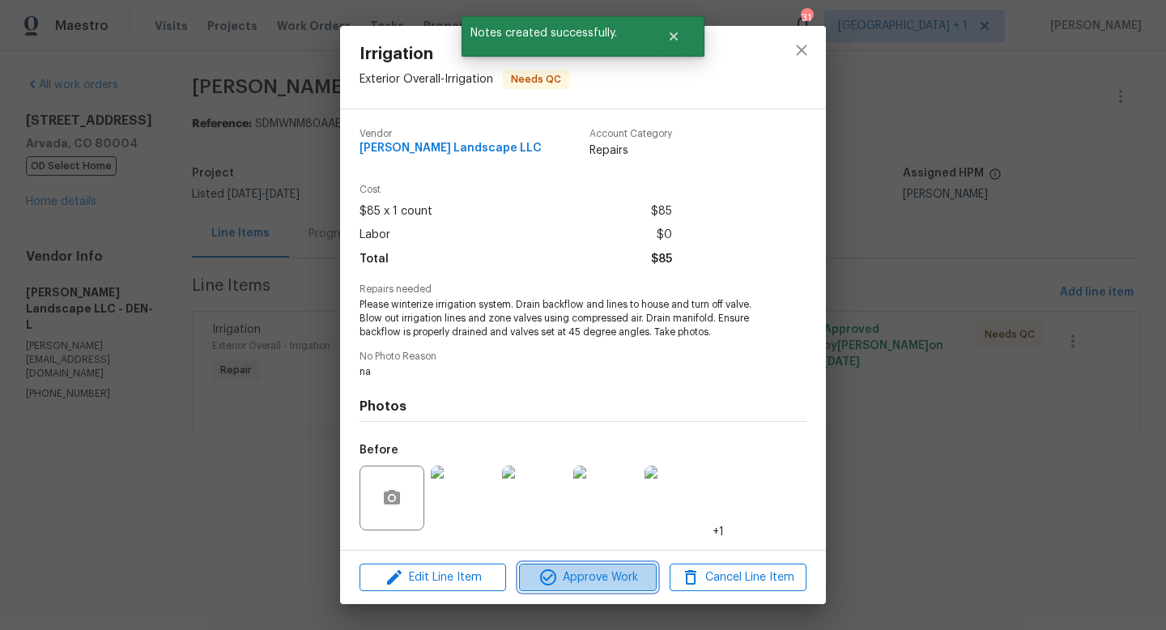
click at [597, 581] on span "Approve Work" at bounding box center [587, 578] width 127 height 20
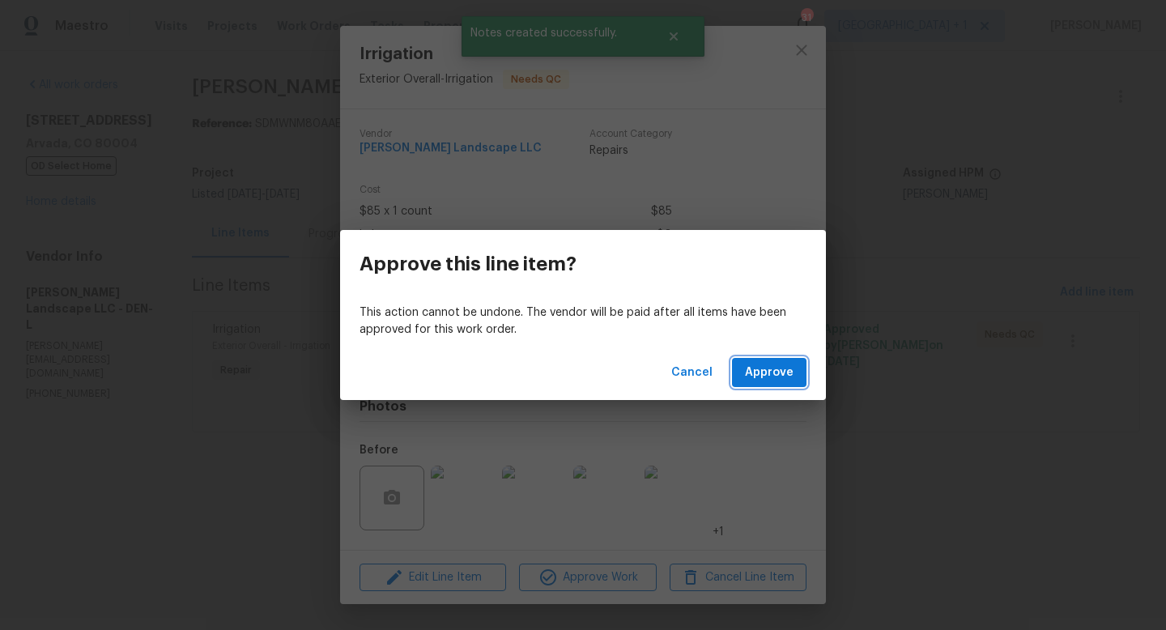
click at [782, 377] on span "Approve" at bounding box center [769, 373] width 49 height 20
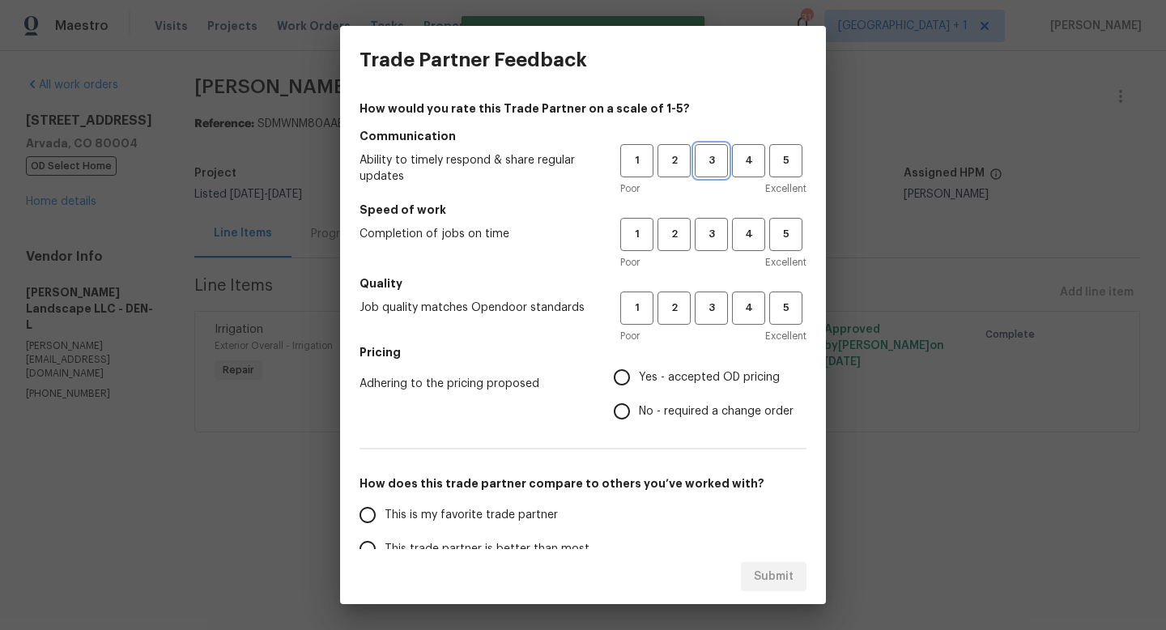
click at [706, 158] on span "3" at bounding box center [712, 160] width 30 height 19
click at [714, 241] on span "3" at bounding box center [712, 234] width 30 height 19
click at [715, 312] on span "3" at bounding box center [712, 308] width 30 height 19
click at [632, 377] on input "Yes - accepted OD pricing" at bounding box center [622, 377] width 34 height 34
radio input "true"
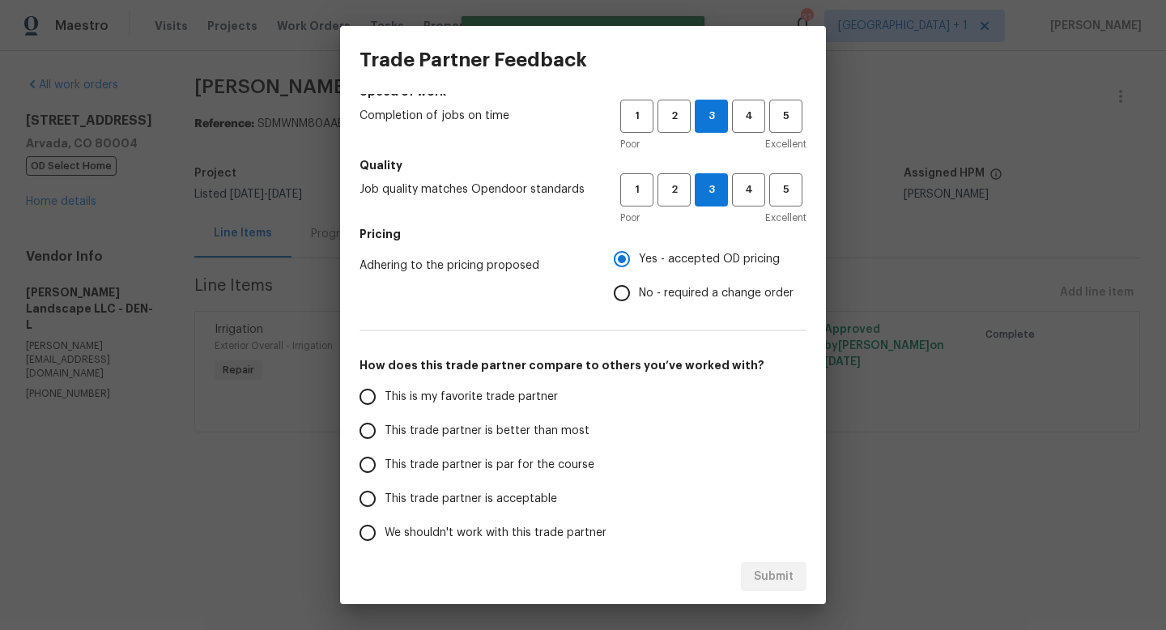
scroll to position [121, 0]
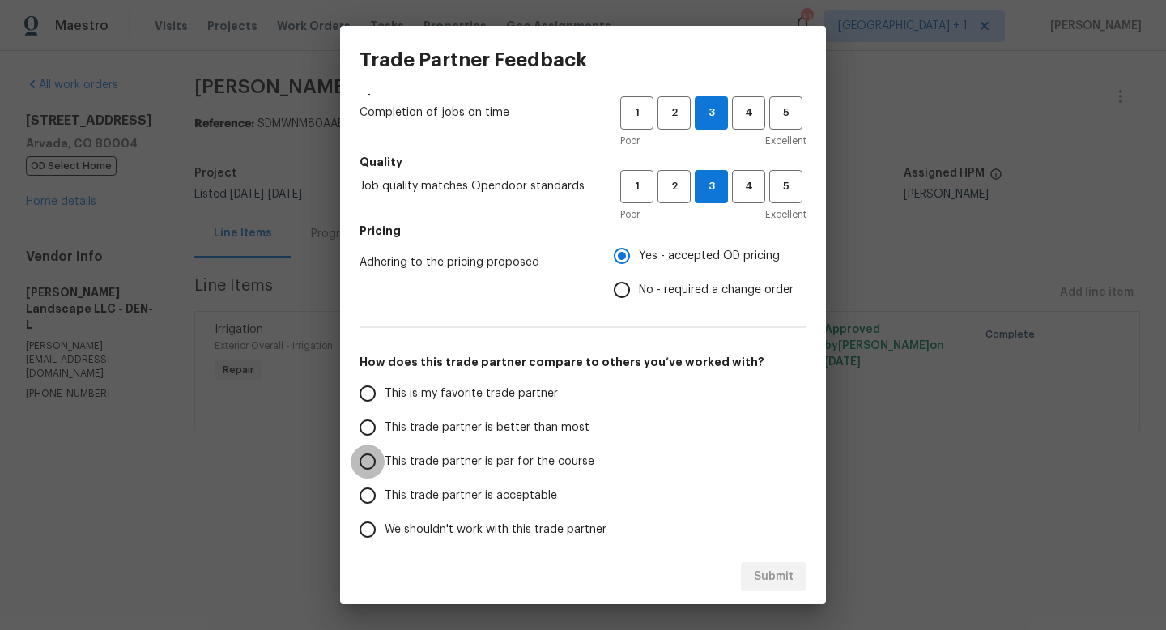
click at [373, 466] on input "This trade partner is par for the course" at bounding box center [368, 462] width 34 height 34
click at [784, 579] on span "Submit" at bounding box center [774, 577] width 40 height 20
radio input "true"
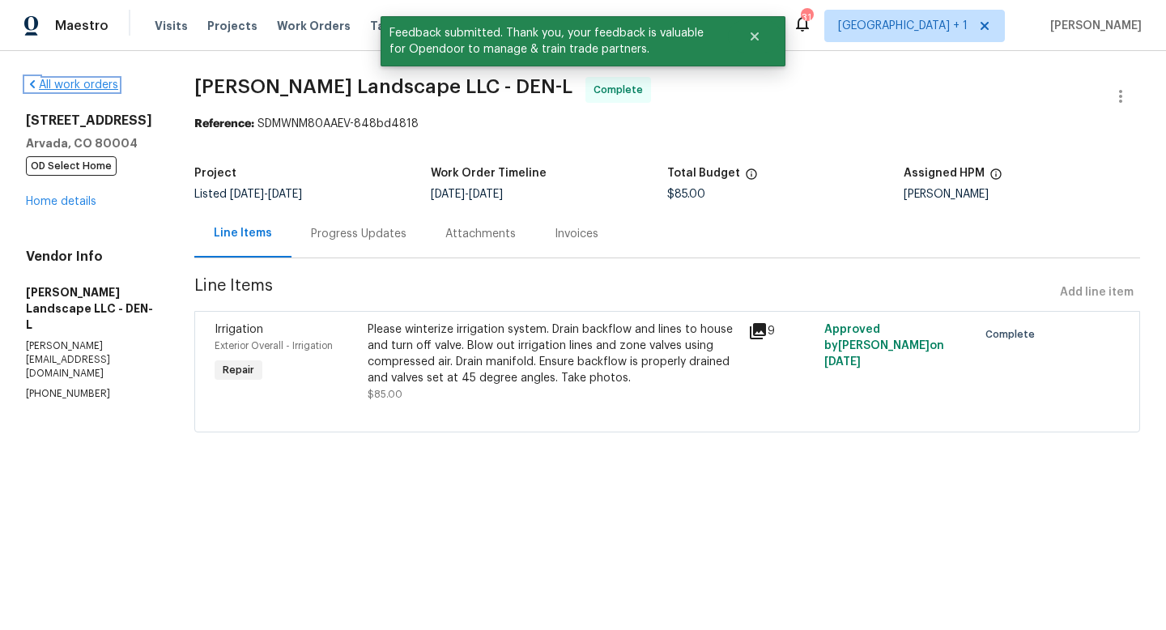
click at [72, 83] on link "All work orders" at bounding box center [72, 84] width 92 height 11
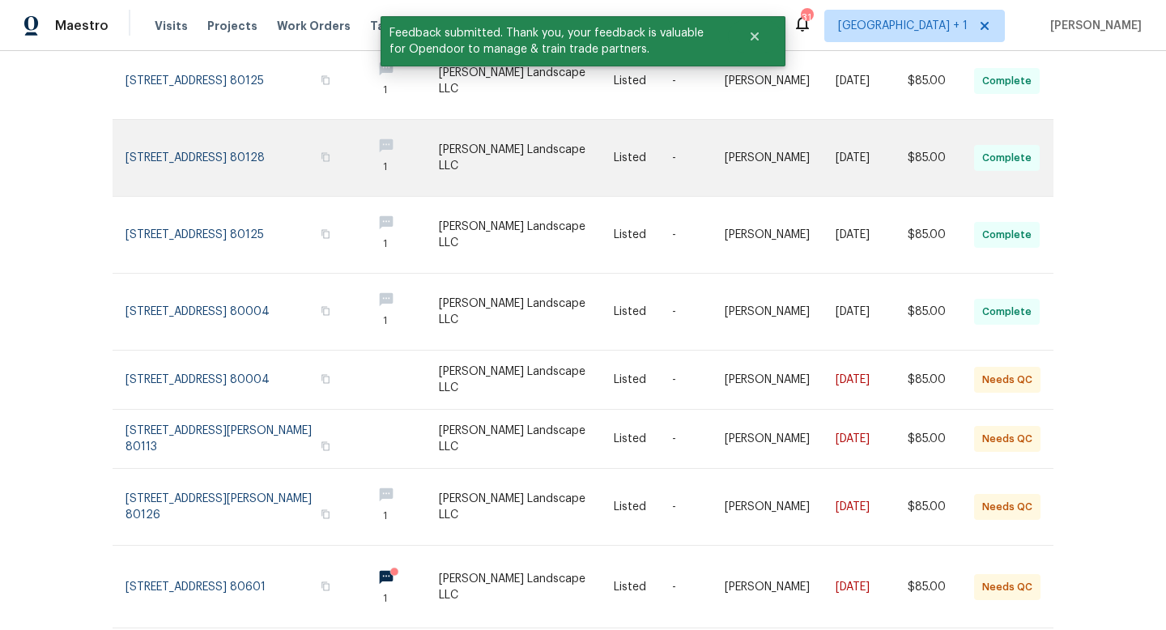
scroll to position [395, 0]
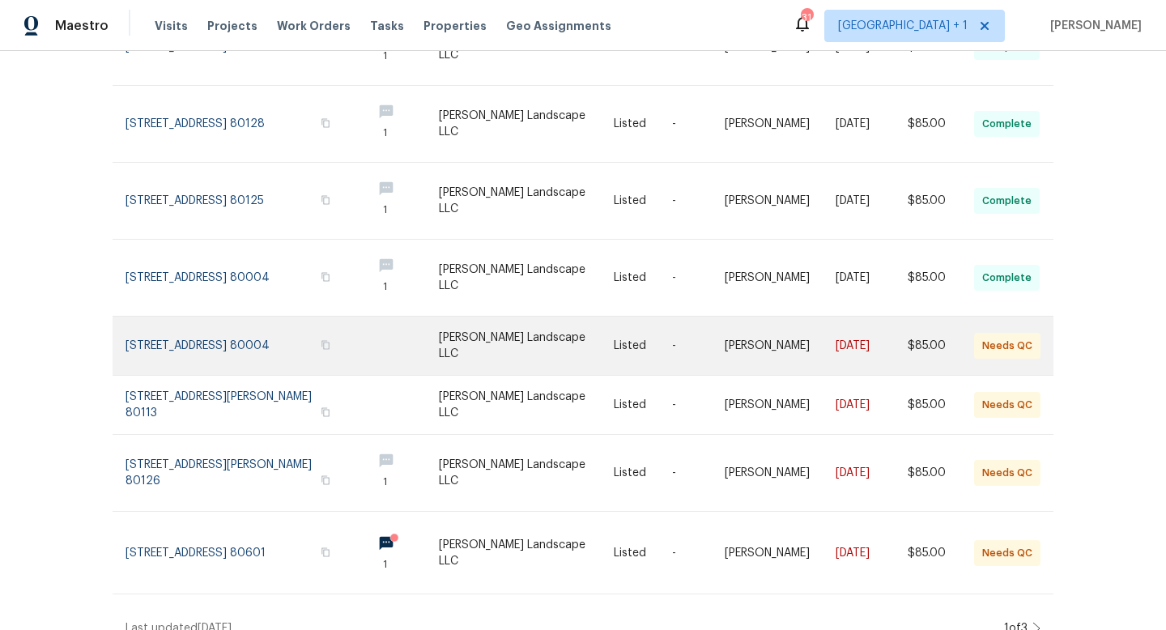
click at [521, 318] on link at bounding box center [527, 346] width 176 height 58
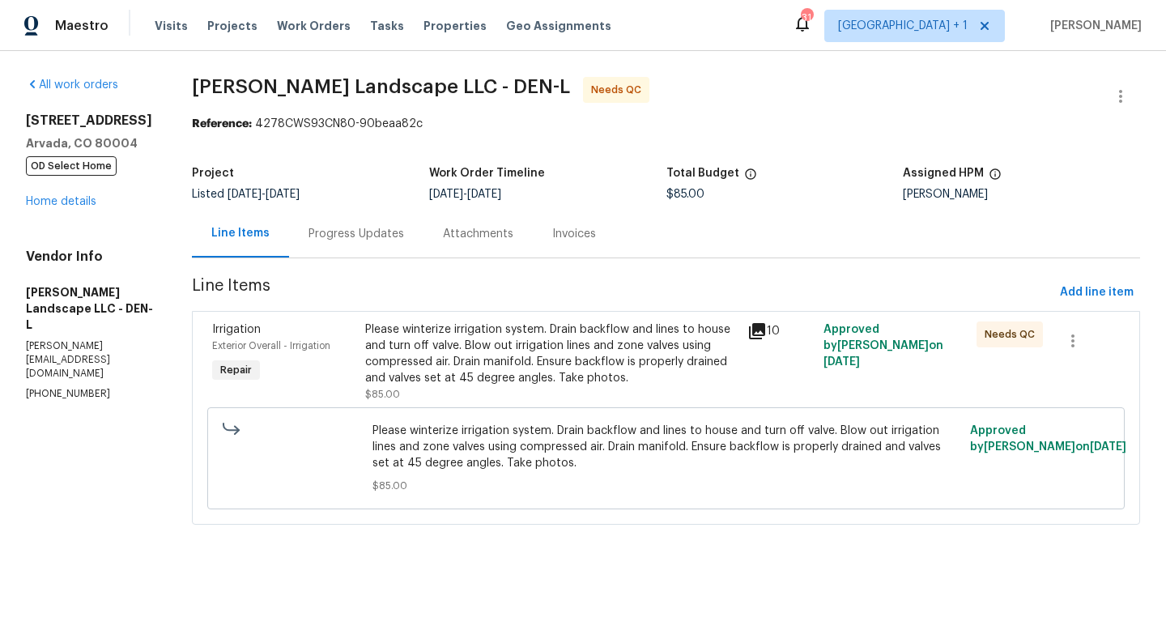
click at [760, 328] on icon at bounding box center [757, 331] width 16 height 16
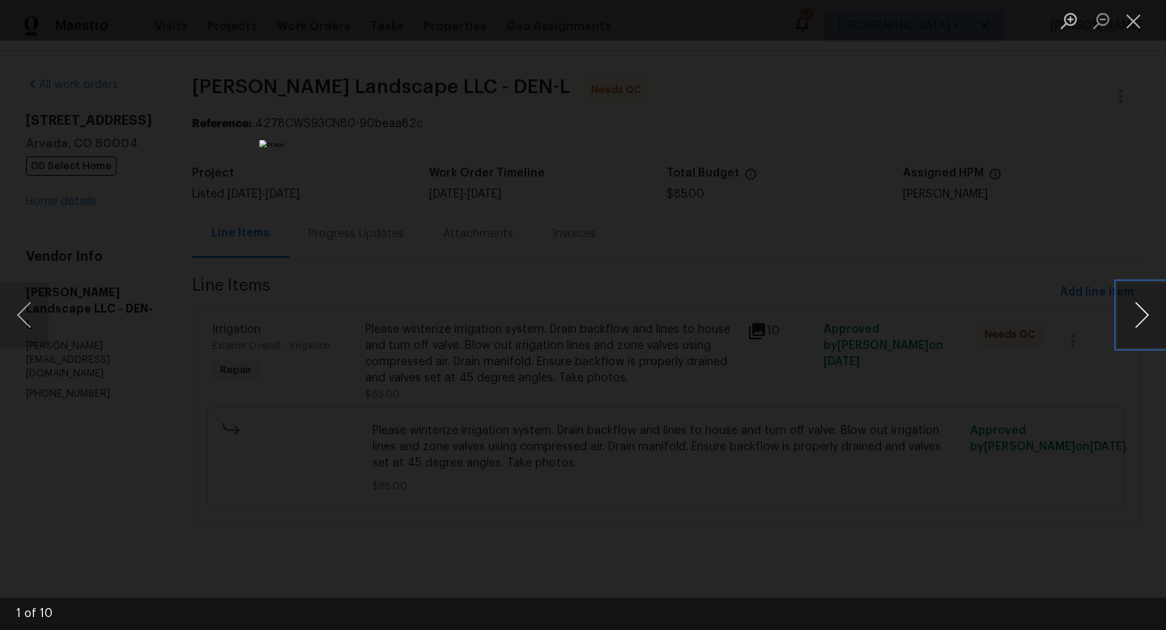
click at [1140, 324] on button "Next image" at bounding box center [1142, 315] width 49 height 65
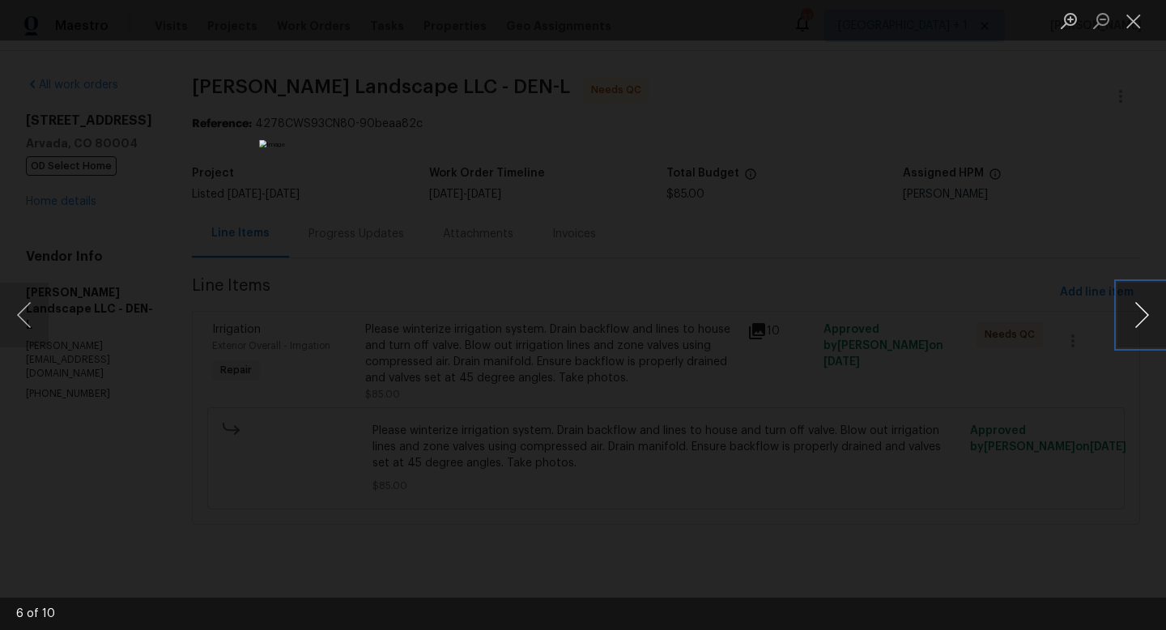
click at [1140, 324] on button "Next image" at bounding box center [1142, 315] width 49 height 65
click at [1136, 28] on button "Close lightbox" at bounding box center [1134, 20] width 32 height 28
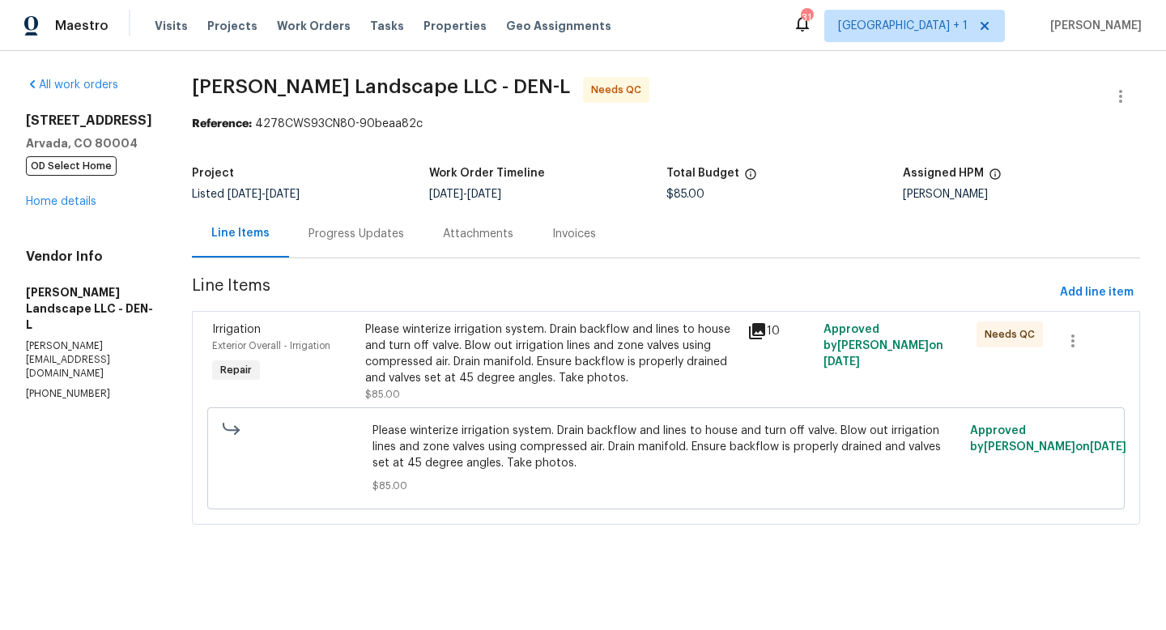
click at [357, 238] on div "Progress Updates" at bounding box center [357, 234] width 96 height 16
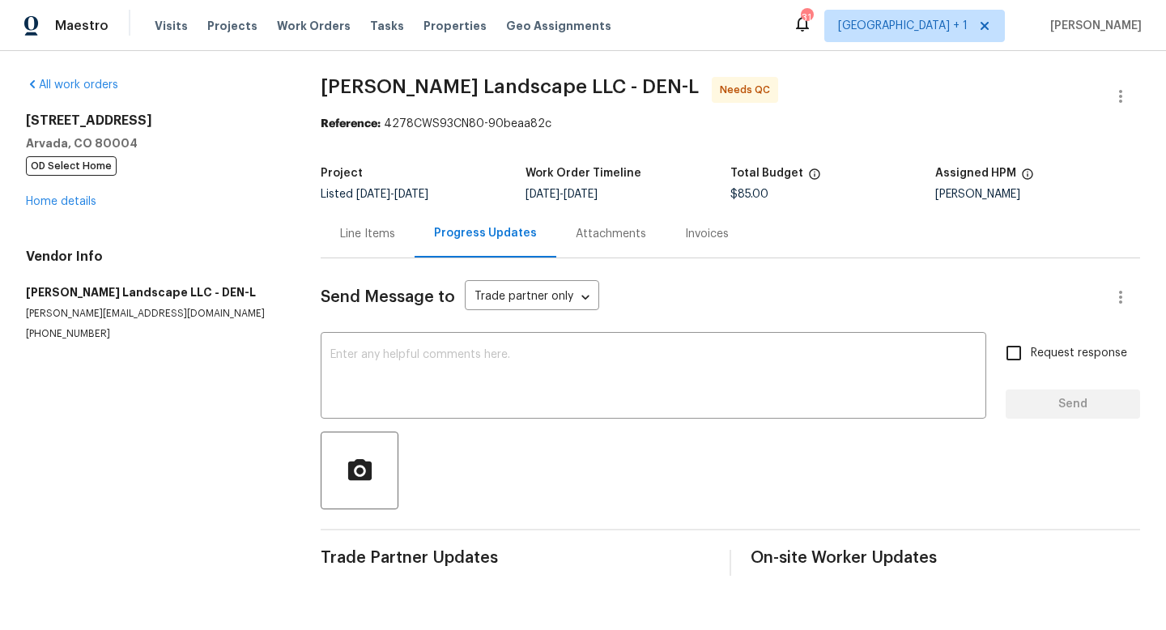
click at [362, 234] on div "Line Items" at bounding box center [367, 234] width 55 height 16
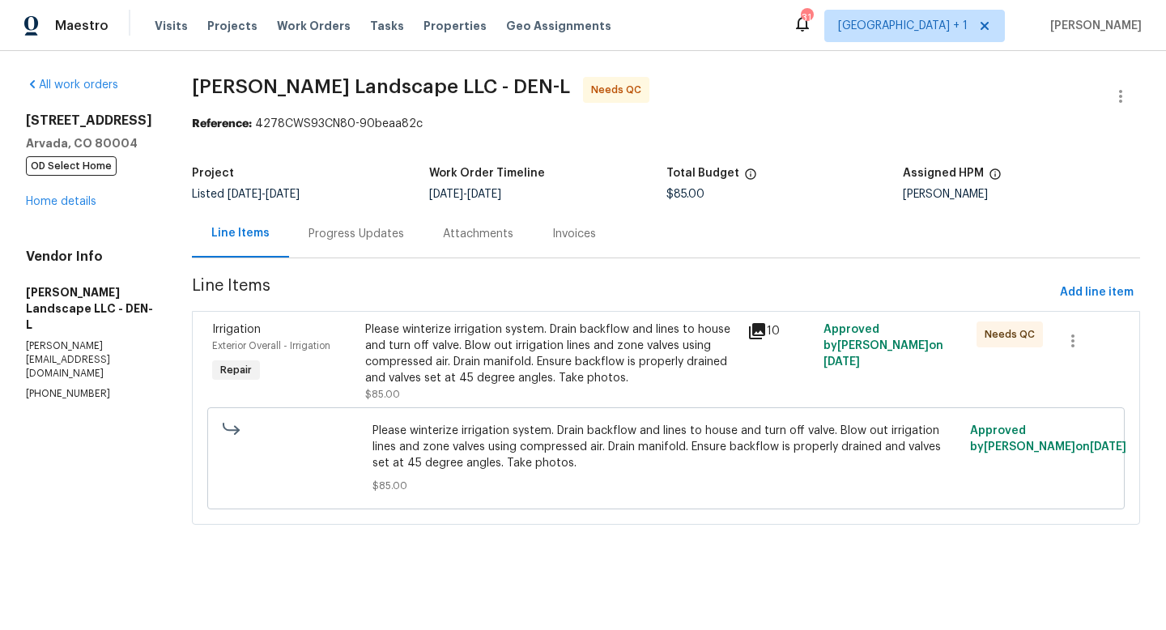
click at [542, 347] on div "Please winterize irrigation system. Drain backflow and lines to house and turn …" at bounding box center [551, 354] width 373 height 65
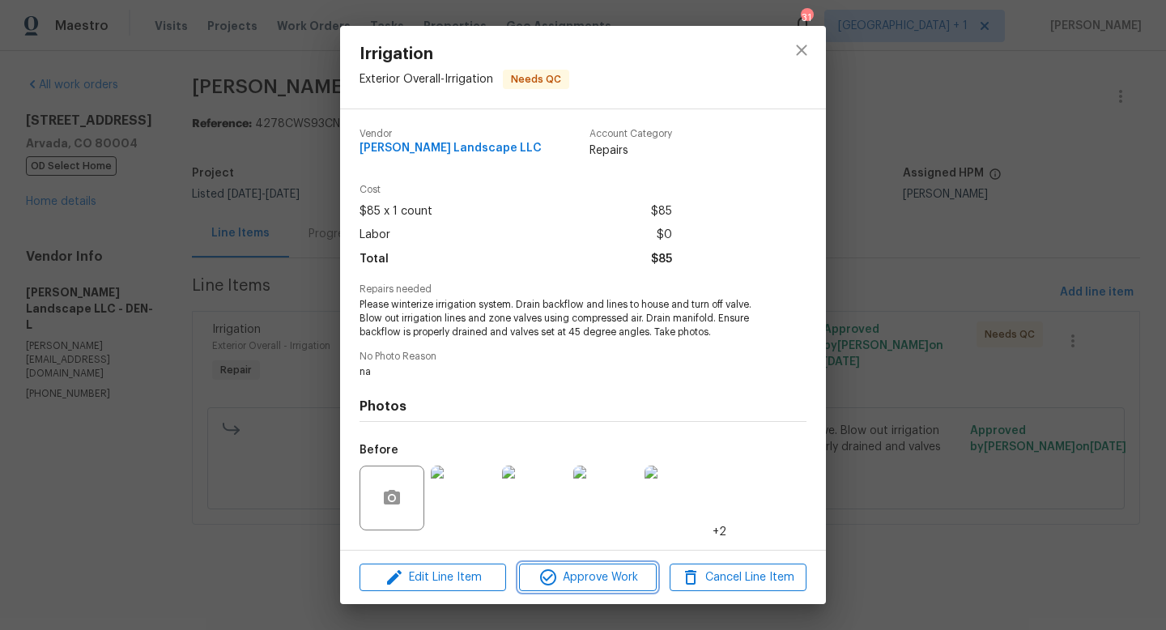
click at [587, 575] on span "Approve Work" at bounding box center [587, 578] width 127 height 20
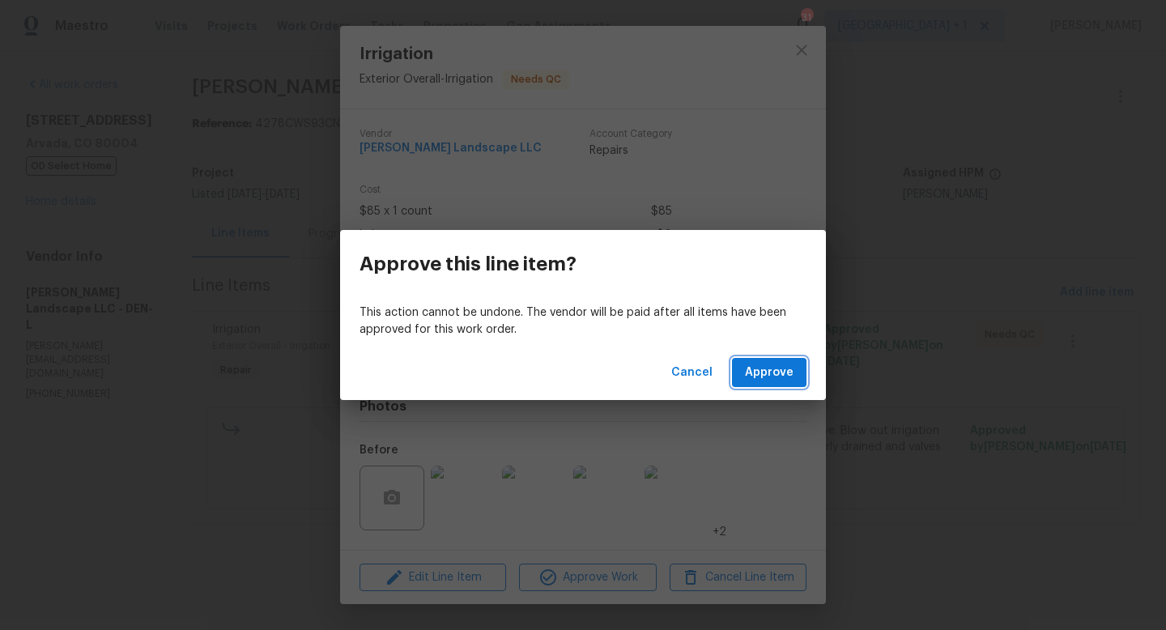
click at [765, 375] on span "Approve" at bounding box center [769, 373] width 49 height 20
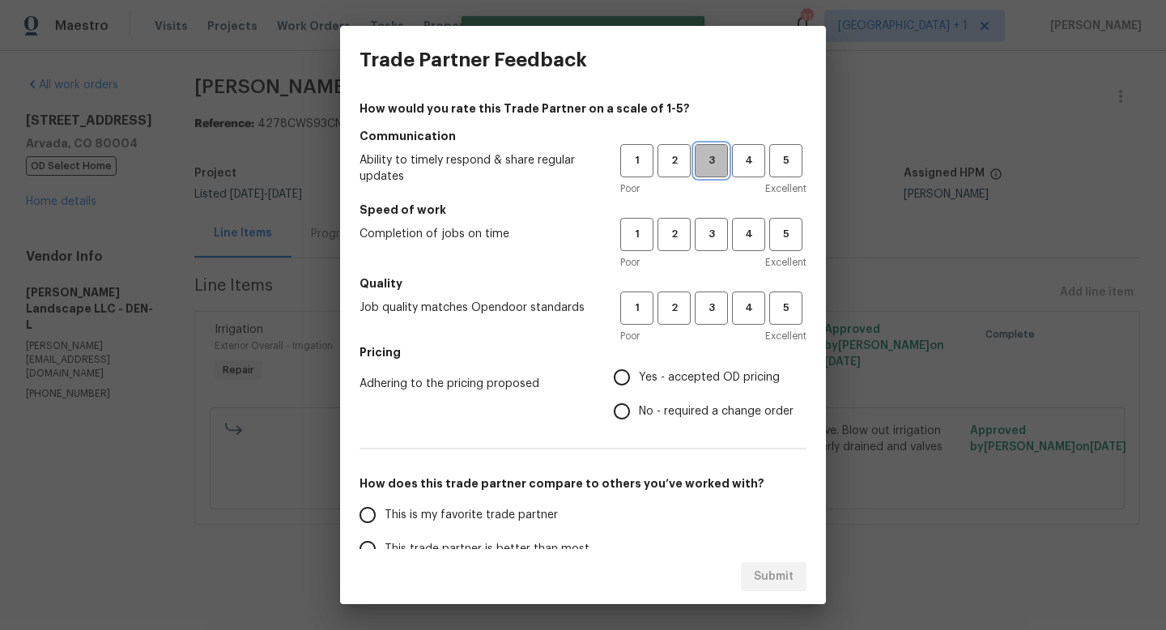
click at [710, 174] on button "3" at bounding box center [711, 160] width 33 height 33
click at [710, 234] on span "3" at bounding box center [712, 234] width 30 height 19
click at [713, 310] on span "3" at bounding box center [712, 308] width 30 height 19
click at [624, 373] on input "Yes - accepted OD pricing" at bounding box center [622, 377] width 34 height 34
radio input "true"
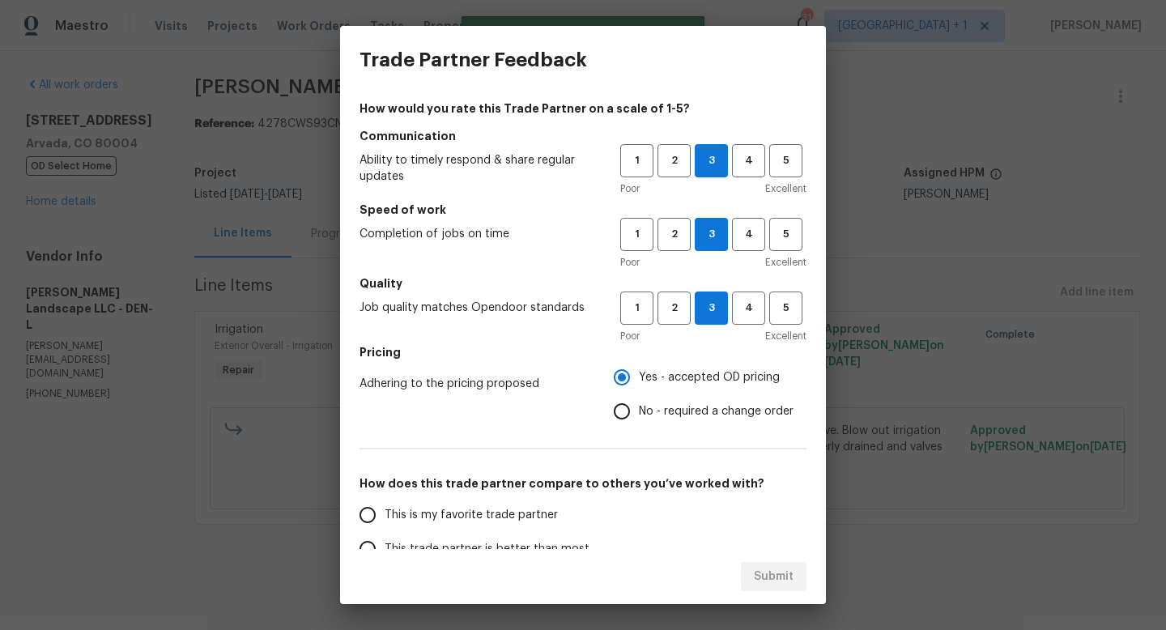
scroll to position [192, 0]
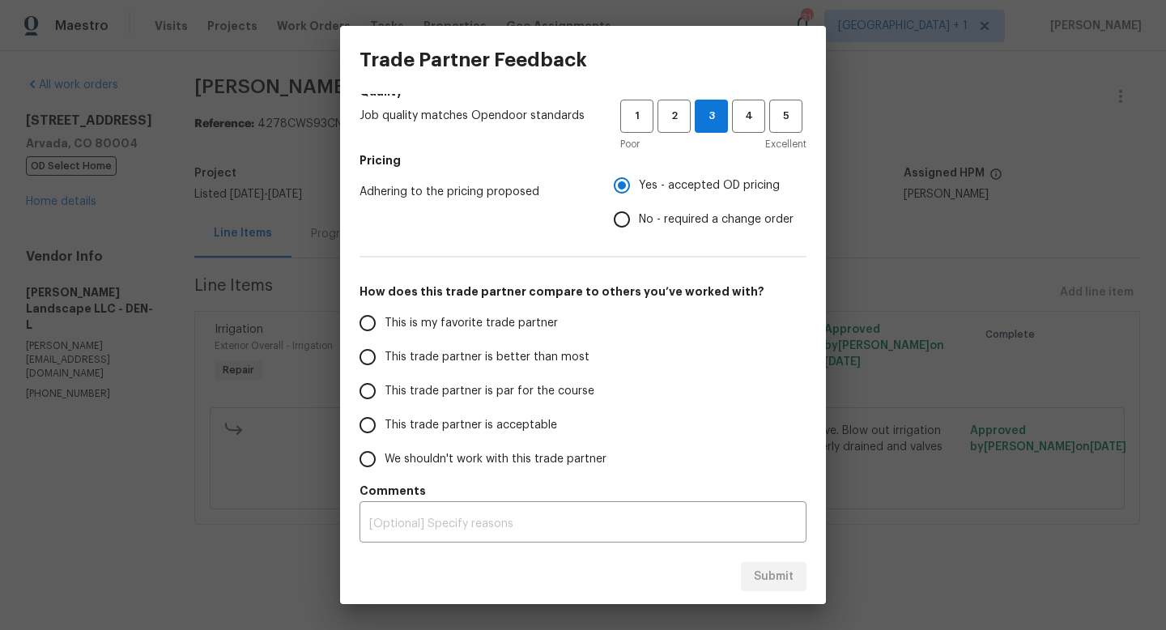
click at [368, 390] on input "This trade partner is par for the course" at bounding box center [368, 391] width 34 height 34
click at [786, 560] on div "Submit" at bounding box center [583, 577] width 486 height 56
click at [779, 573] on span "Submit" at bounding box center [774, 577] width 40 height 20
radio input "true"
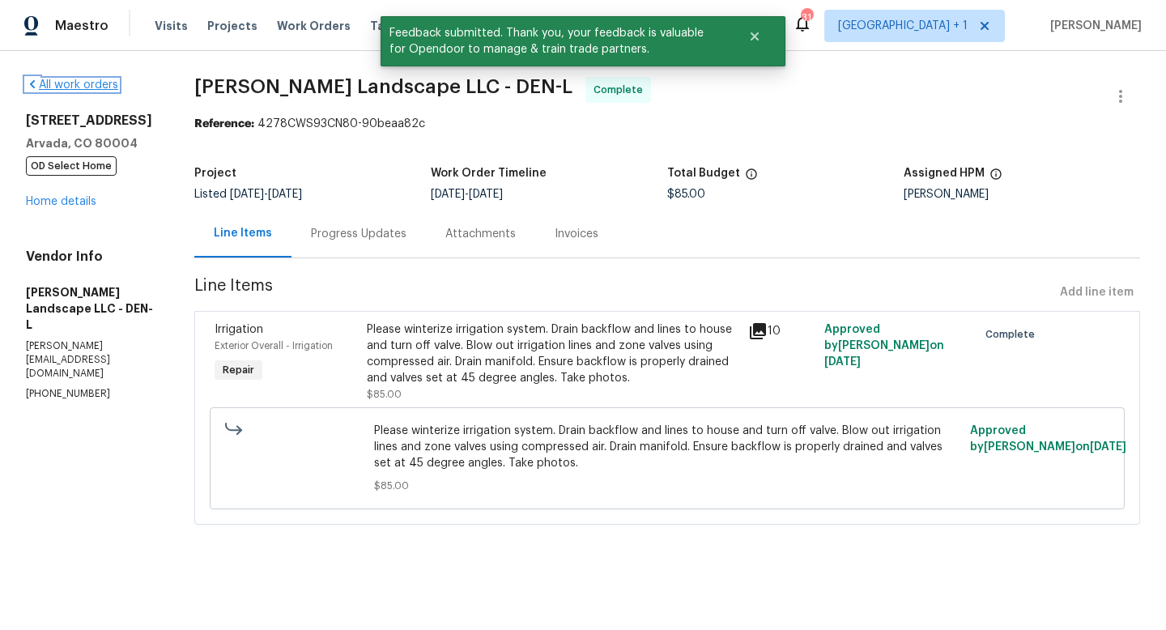
click at [76, 85] on link "All work orders" at bounding box center [72, 84] width 92 height 11
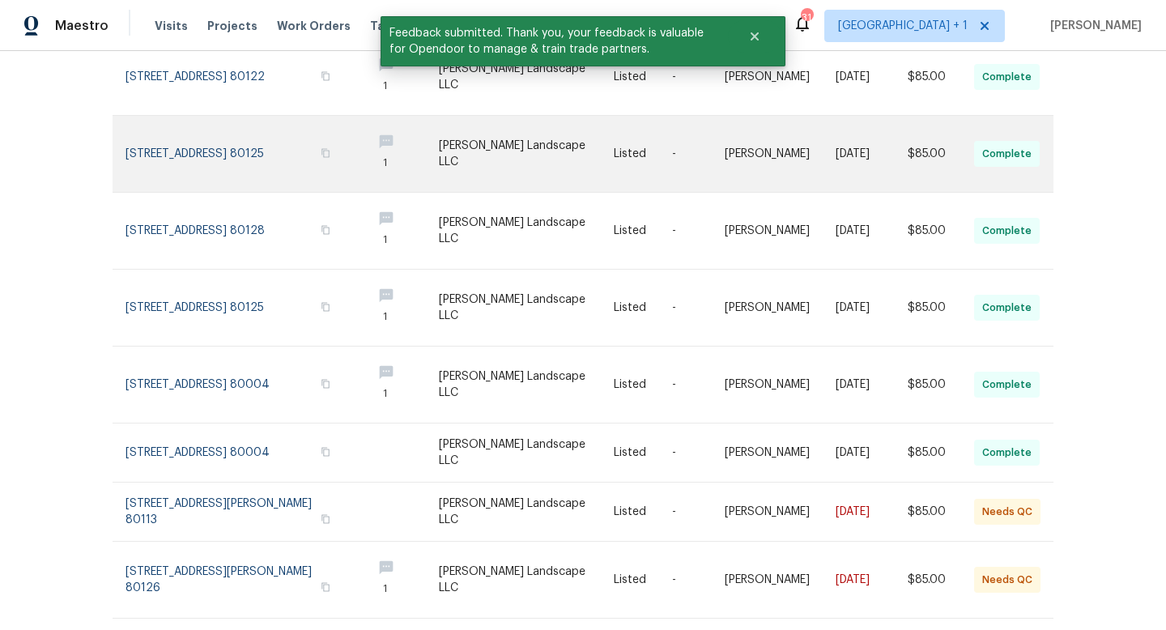
scroll to position [395, 0]
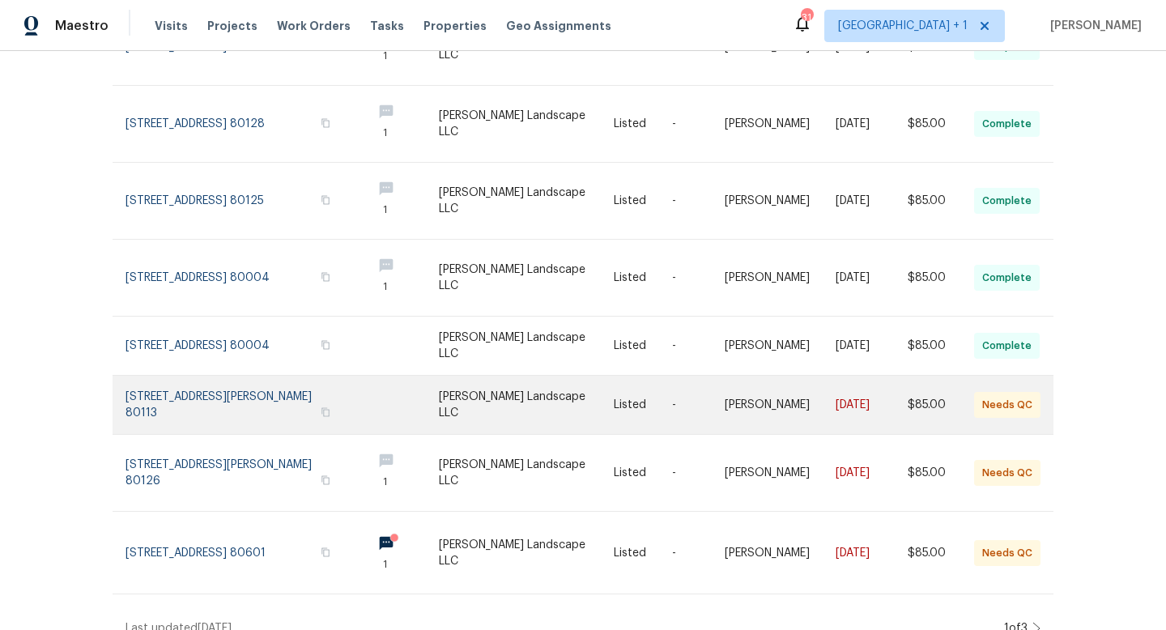
click at [528, 385] on link at bounding box center [527, 405] width 176 height 58
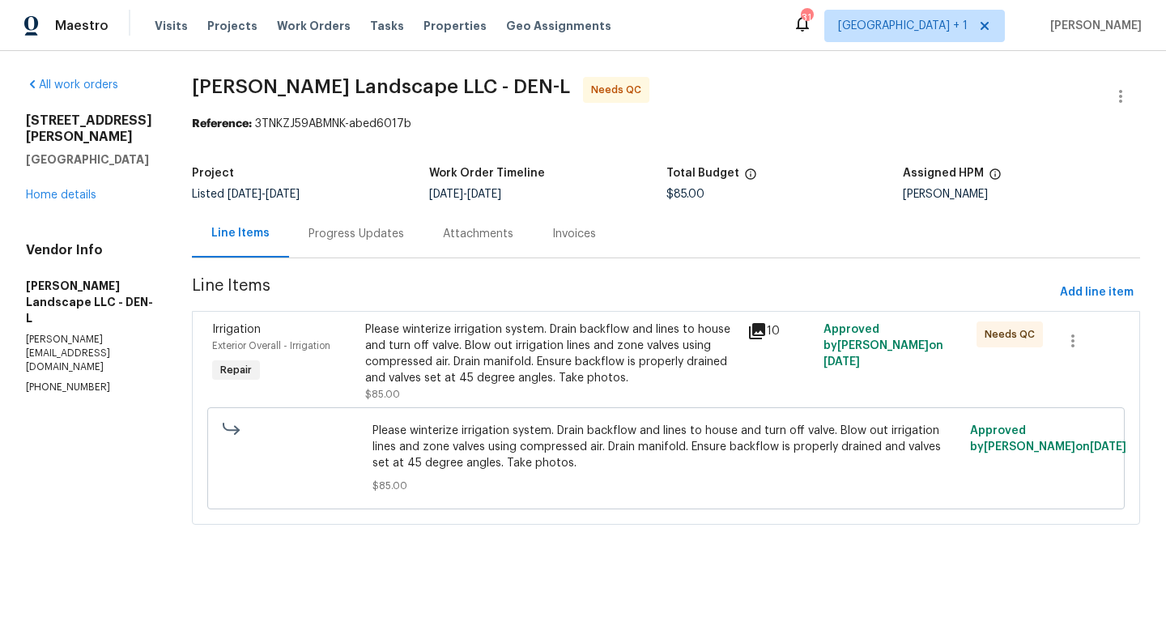
click at [761, 333] on icon at bounding box center [757, 331] width 19 height 19
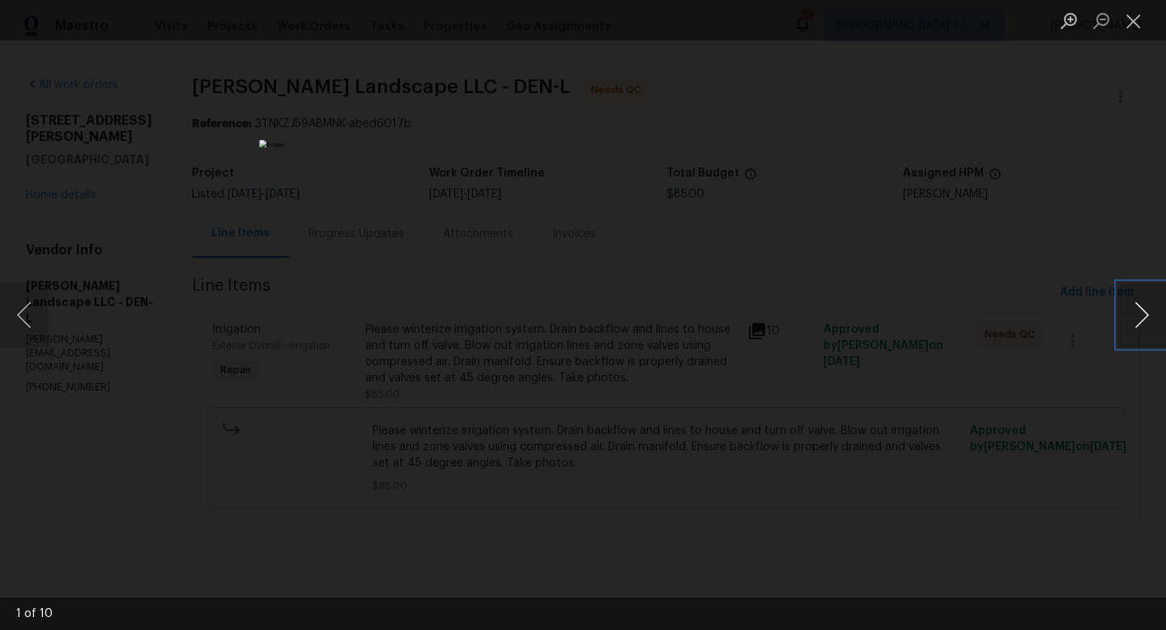
click at [1144, 310] on button "Next image" at bounding box center [1142, 315] width 49 height 65
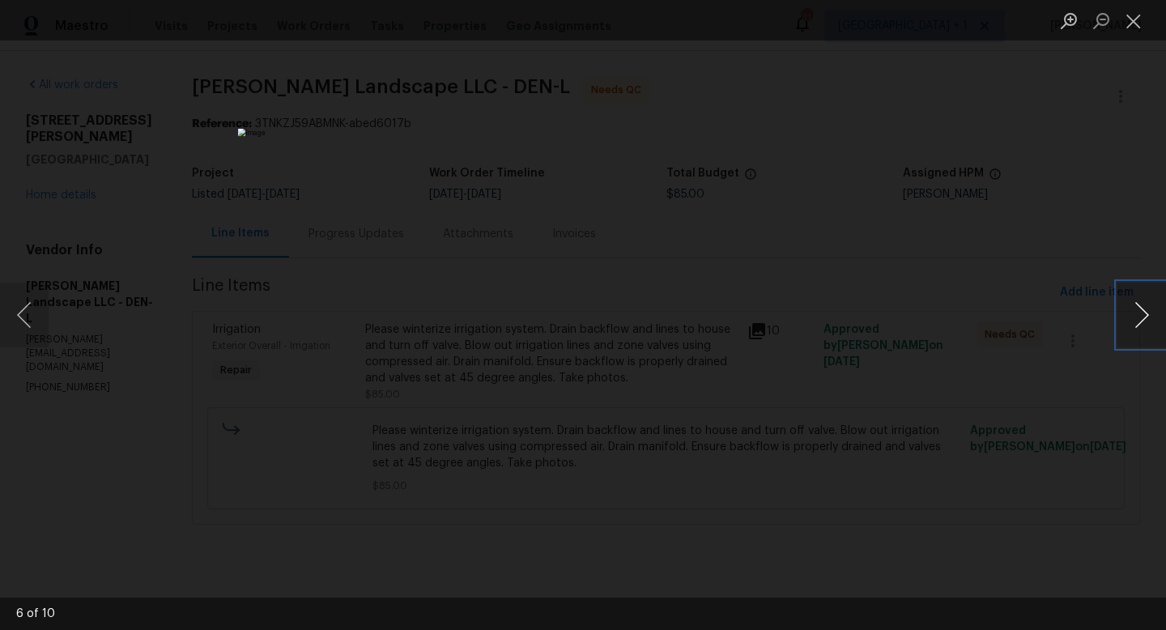
click at [1144, 310] on button "Next image" at bounding box center [1142, 315] width 49 height 65
click at [1135, 24] on button "Close lightbox" at bounding box center [1134, 20] width 32 height 28
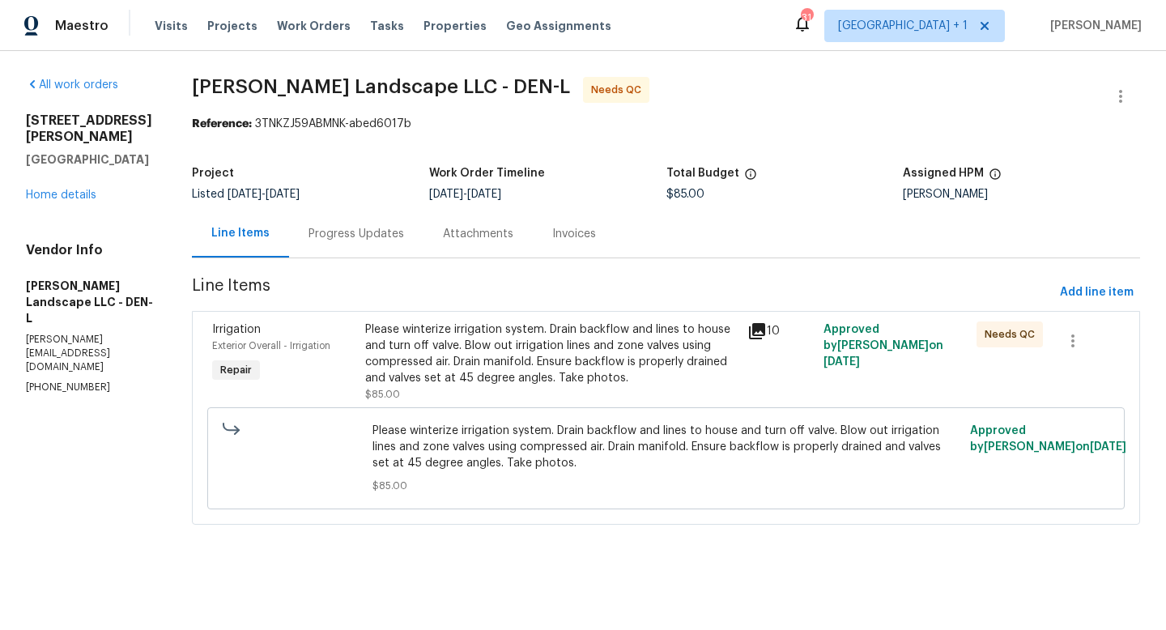
click at [360, 233] on div "Progress Updates" at bounding box center [357, 234] width 96 height 16
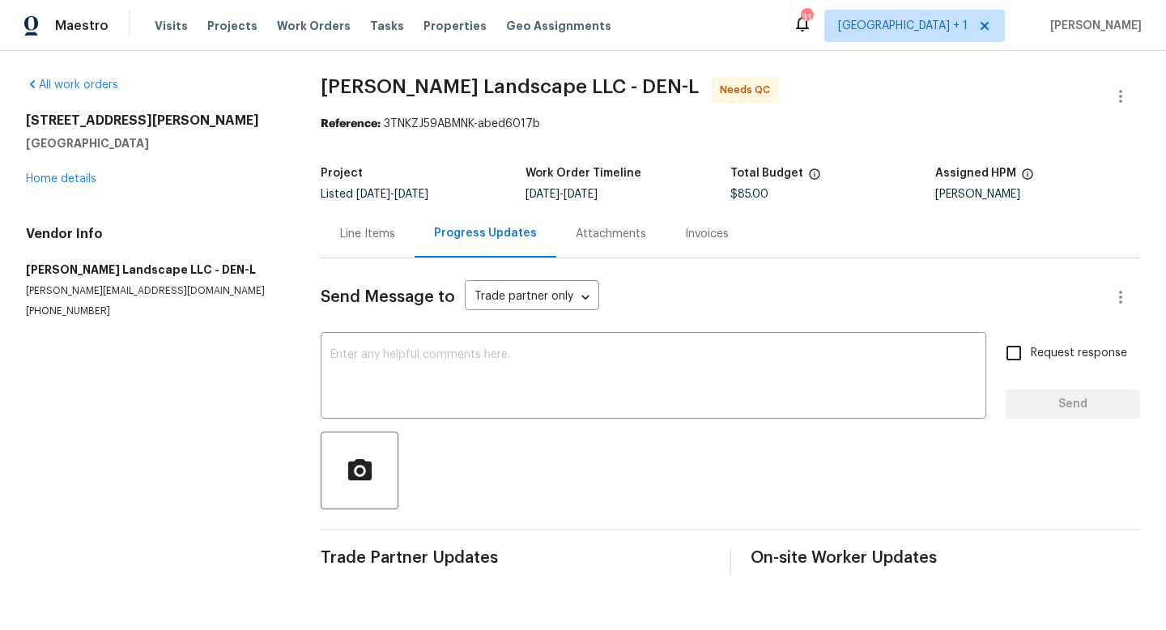
click at [368, 231] on div "Line Items" at bounding box center [367, 234] width 55 height 16
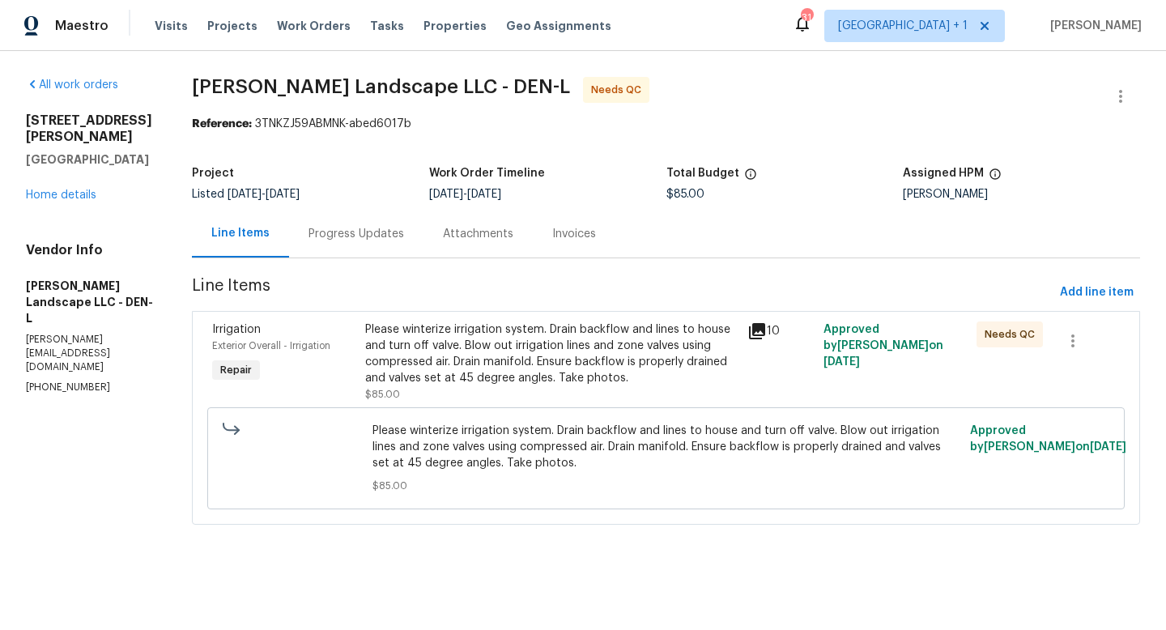
click at [573, 370] on div "Please winterize irrigation system. Drain backflow and lines to house and turn …" at bounding box center [551, 354] width 373 height 65
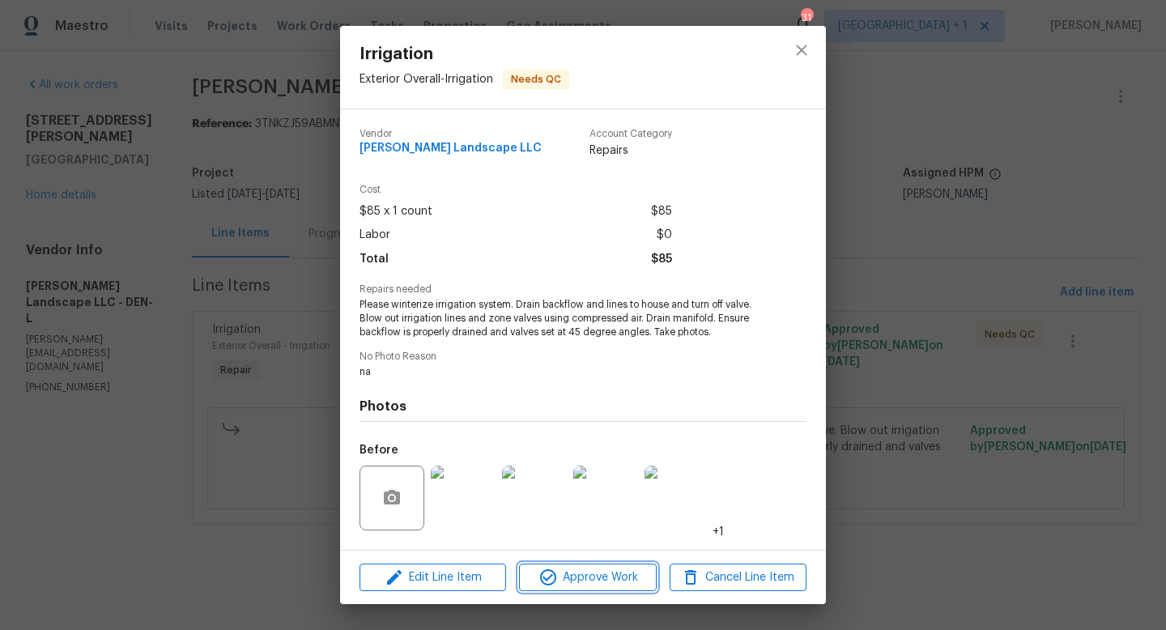
click at [580, 581] on span "Approve Work" at bounding box center [587, 578] width 127 height 20
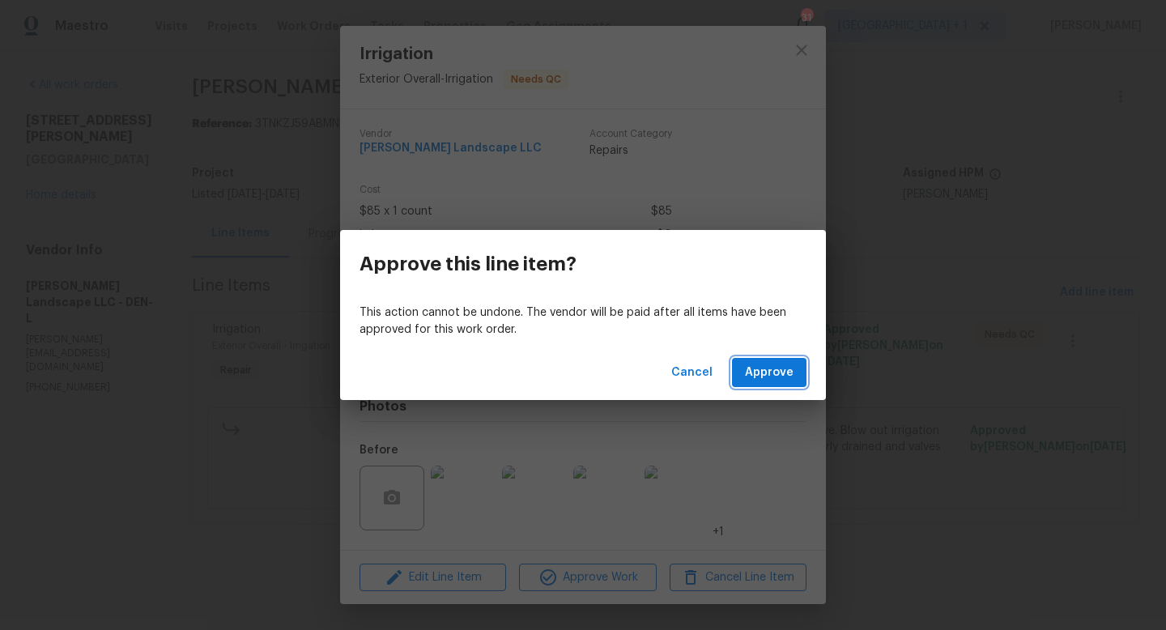
click at [748, 366] on span "Approve" at bounding box center [769, 373] width 49 height 20
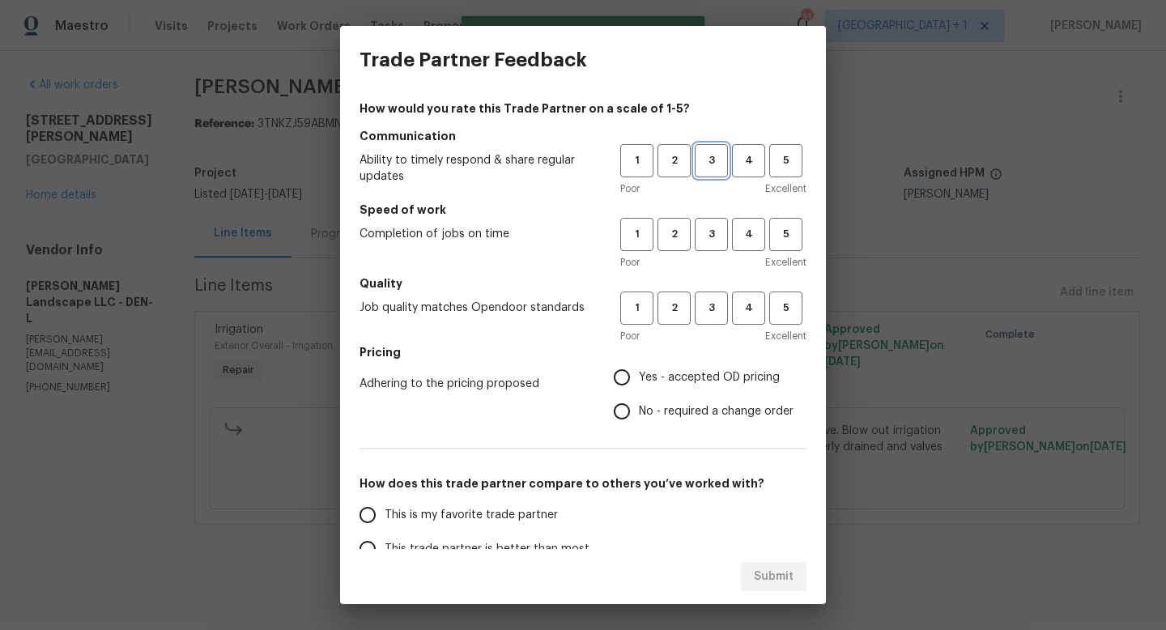
click at [714, 157] on span "3" at bounding box center [712, 160] width 30 height 19
click at [714, 232] on span "3" at bounding box center [712, 234] width 30 height 19
click at [712, 309] on span "3" at bounding box center [712, 308] width 30 height 19
click at [620, 377] on input "Yes - accepted OD pricing" at bounding box center [622, 377] width 34 height 34
radio input "true"
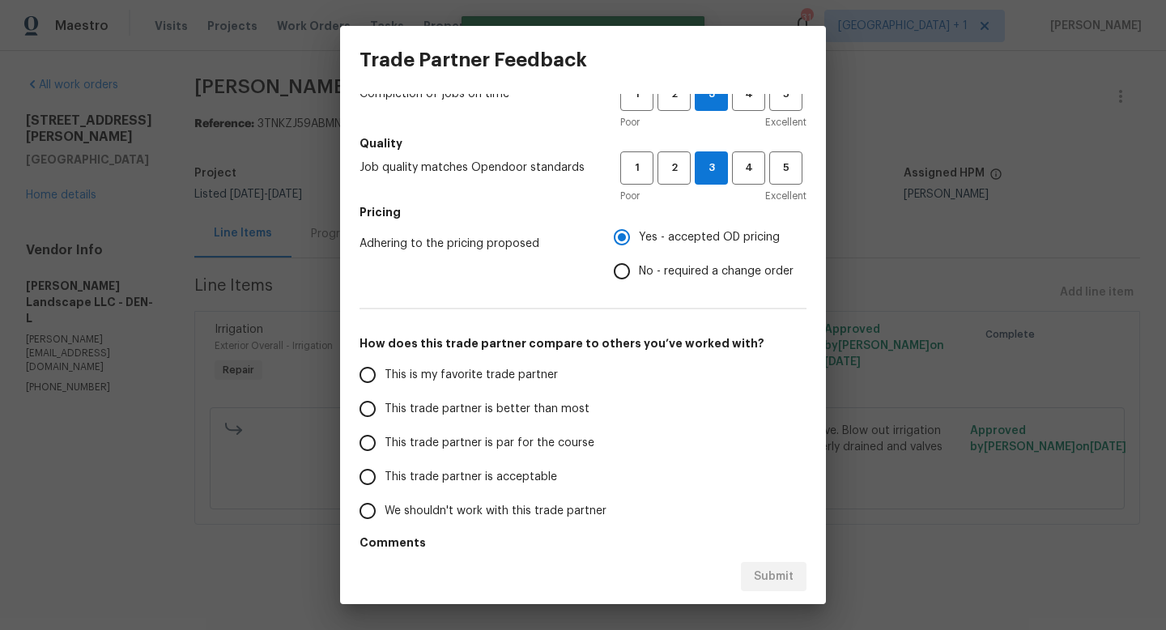
scroll to position [147, 0]
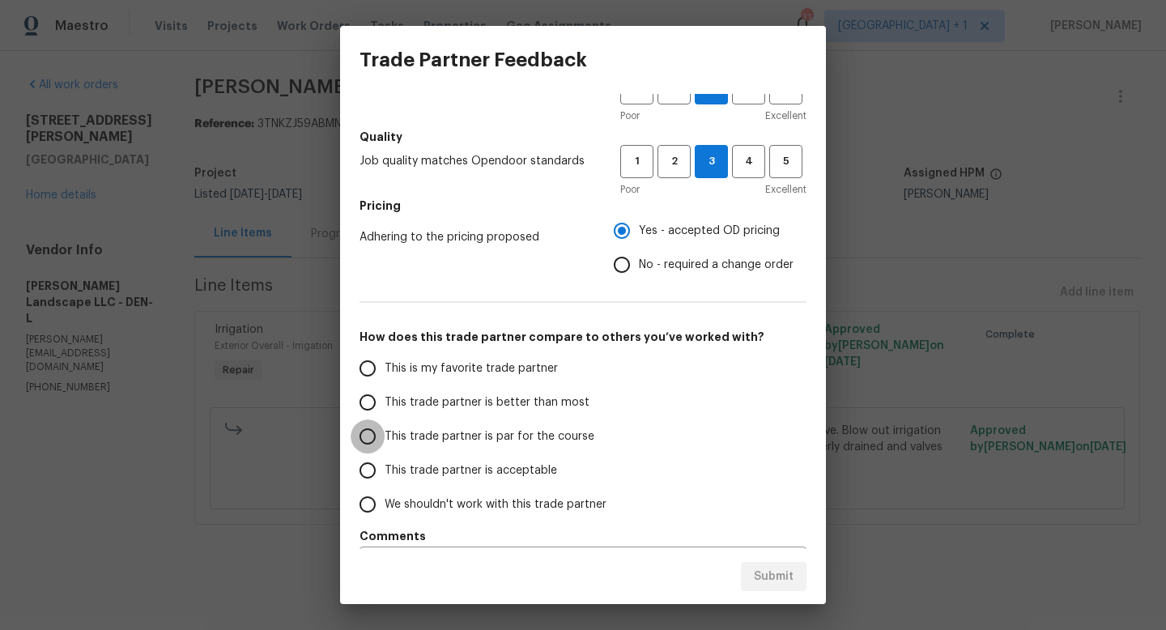
click at [366, 433] on input "This trade partner is par for the course" at bounding box center [368, 437] width 34 height 34
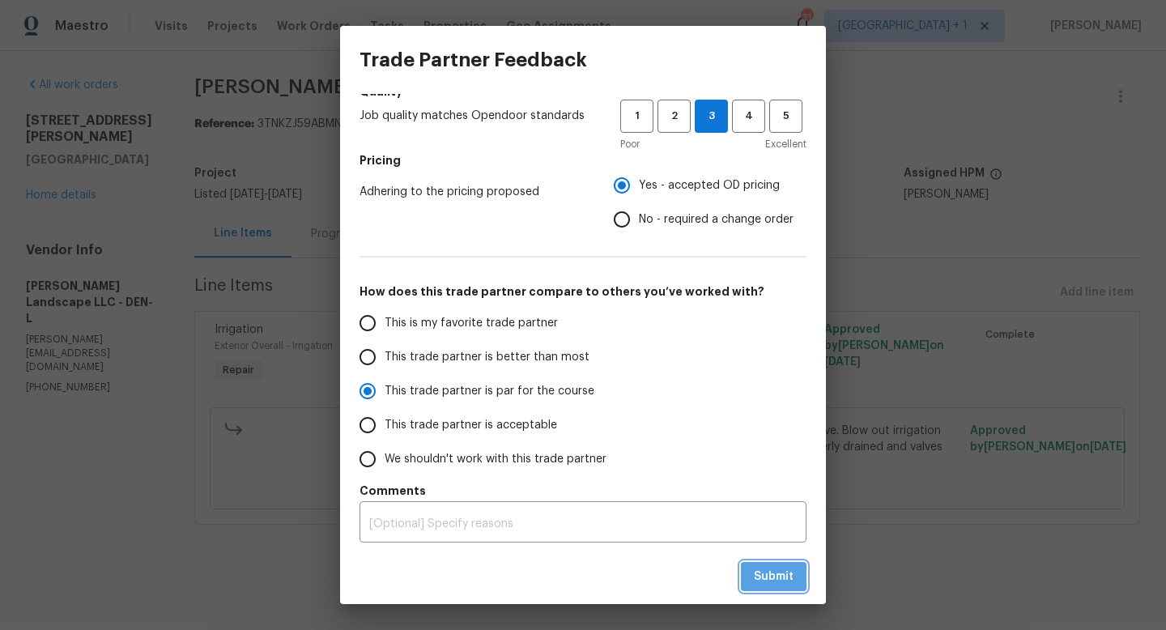
click at [774, 567] on span "Submit" at bounding box center [774, 577] width 40 height 20
radio input "true"
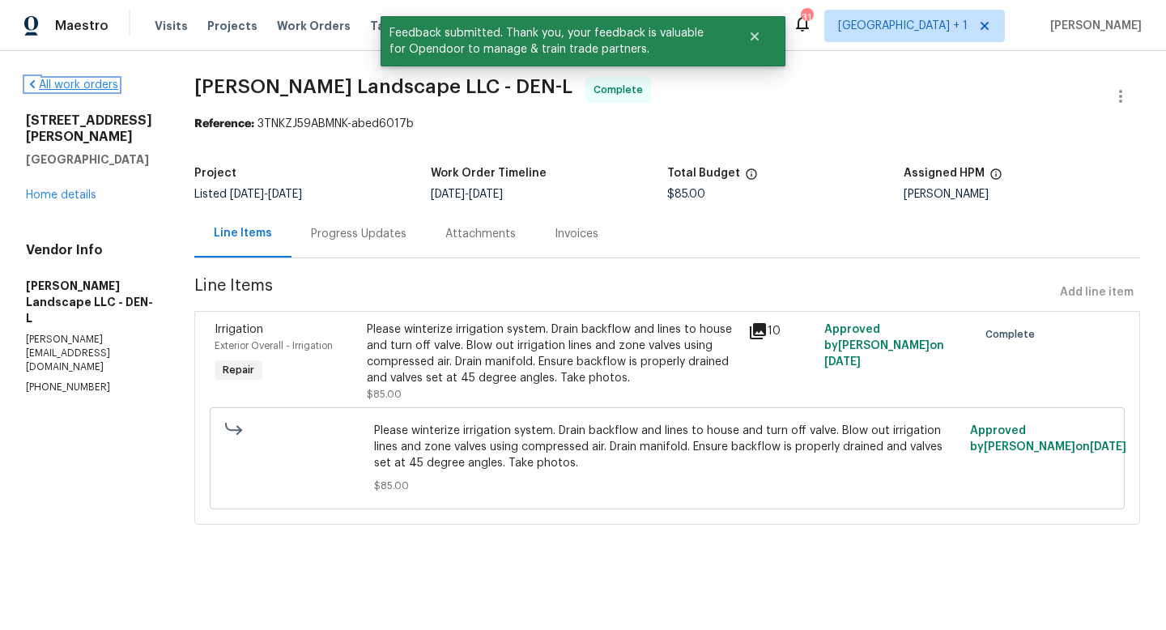
click at [83, 83] on link "All work orders" at bounding box center [72, 84] width 92 height 11
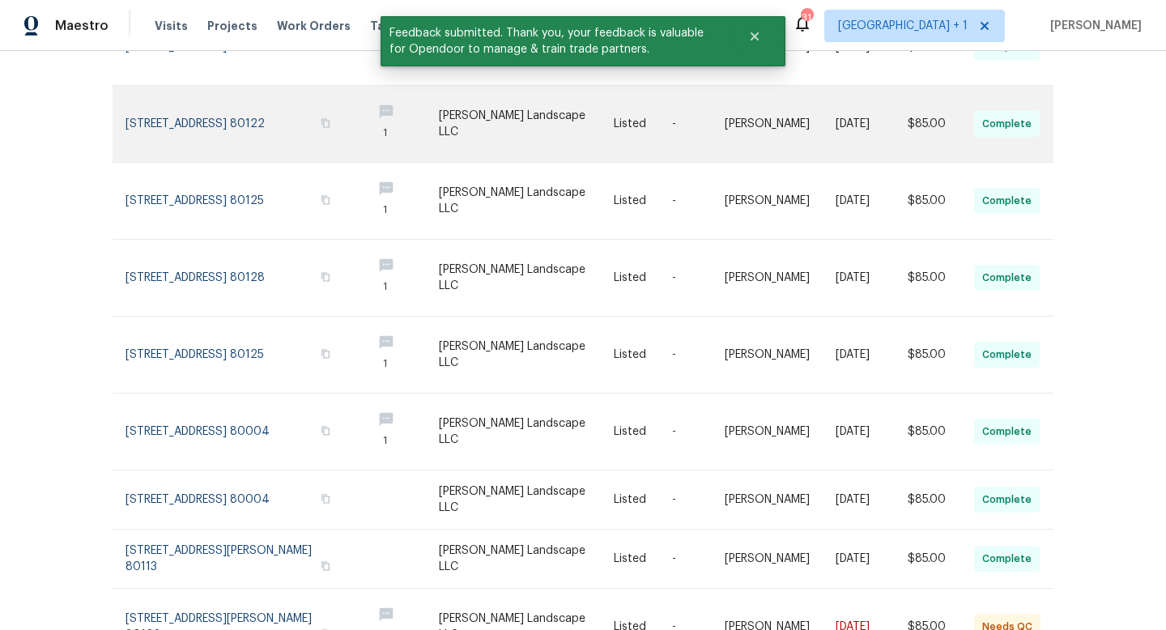
scroll to position [395, 0]
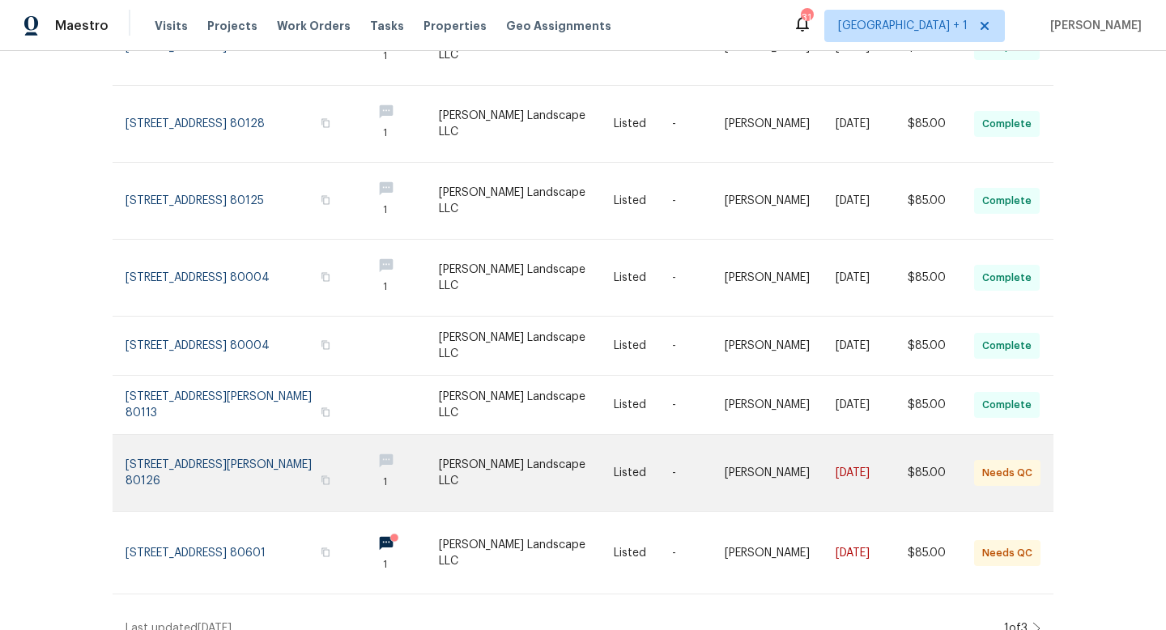
click at [533, 448] on link at bounding box center [527, 473] width 176 height 76
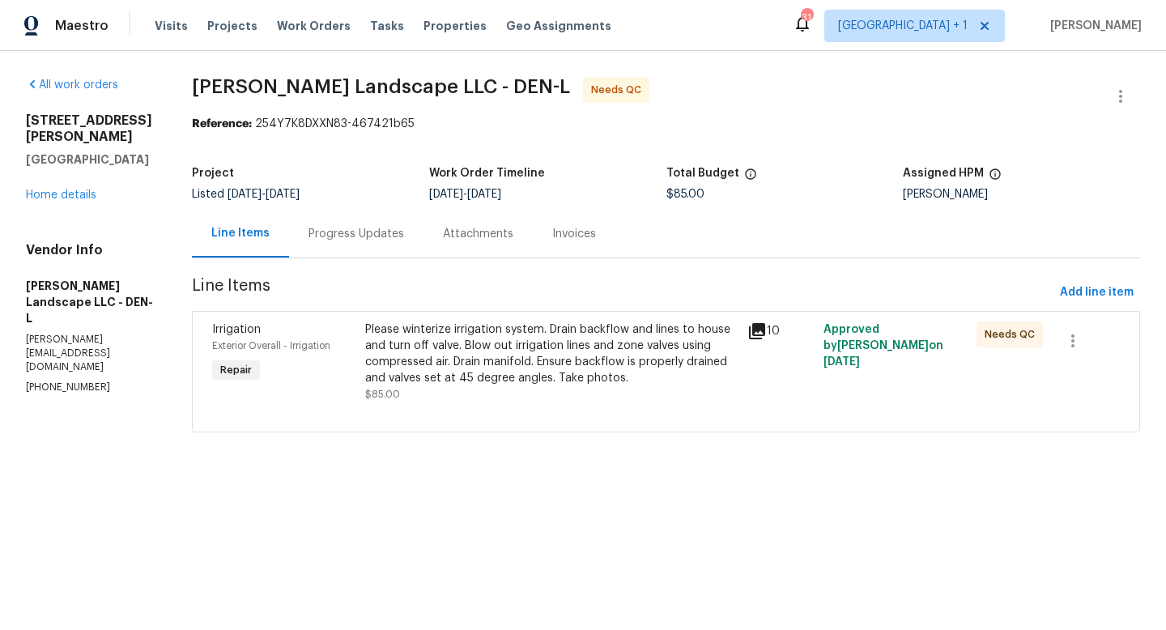
click at [764, 332] on icon at bounding box center [757, 331] width 19 height 19
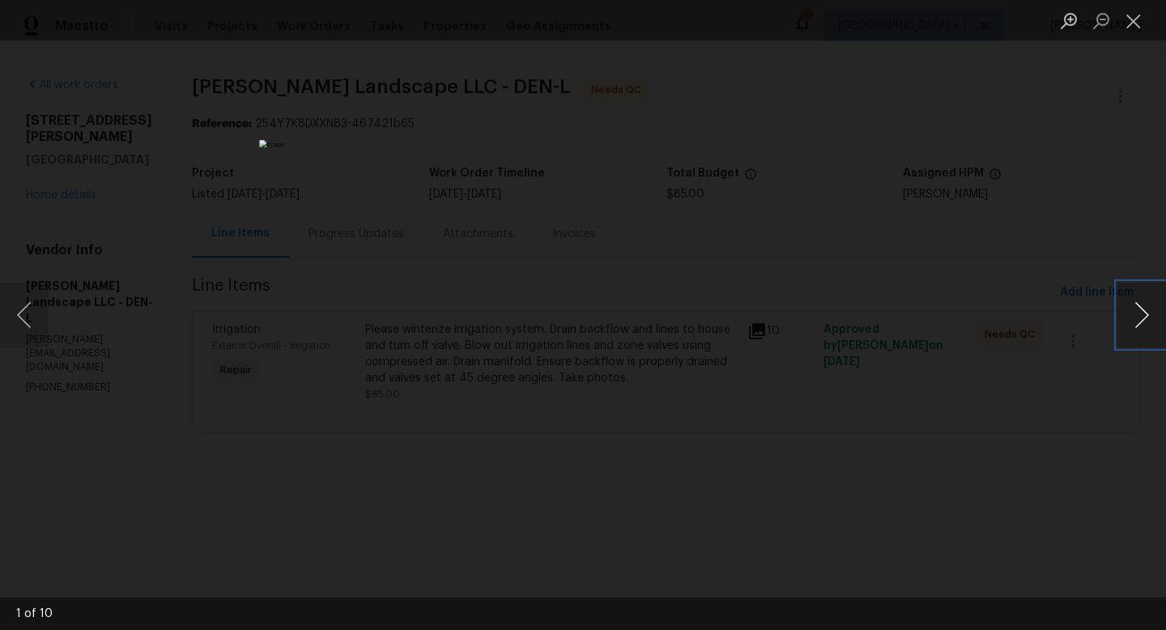
click at [1147, 304] on button "Next image" at bounding box center [1142, 315] width 49 height 65
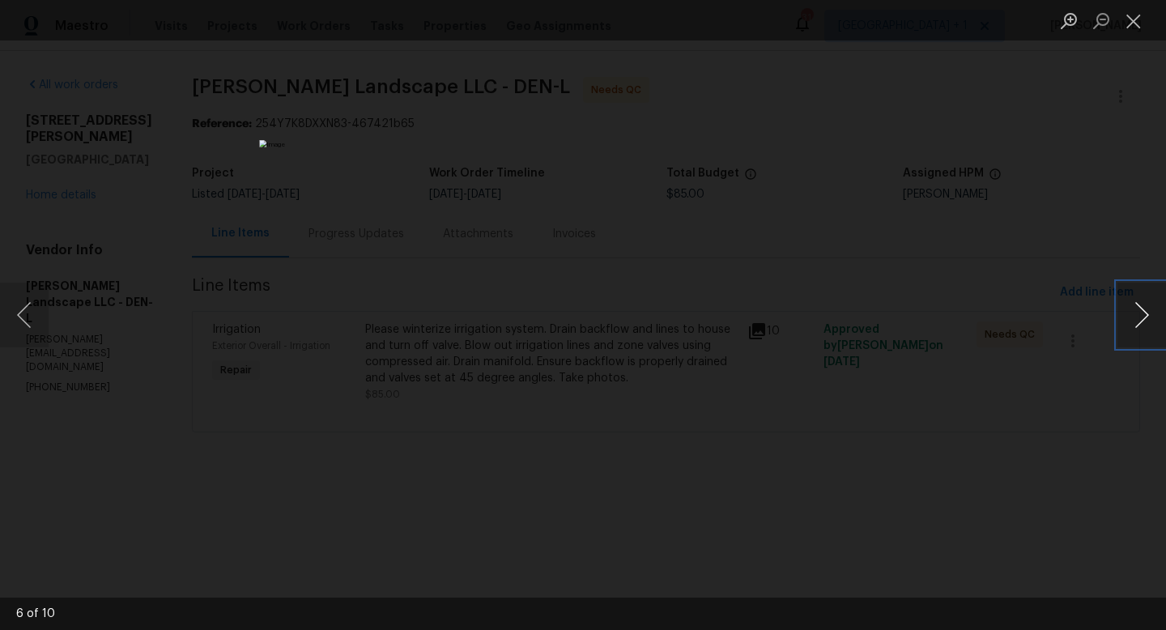
click at [1147, 304] on button "Next image" at bounding box center [1142, 315] width 49 height 65
click at [1134, 22] on button "Close lightbox" at bounding box center [1134, 20] width 32 height 28
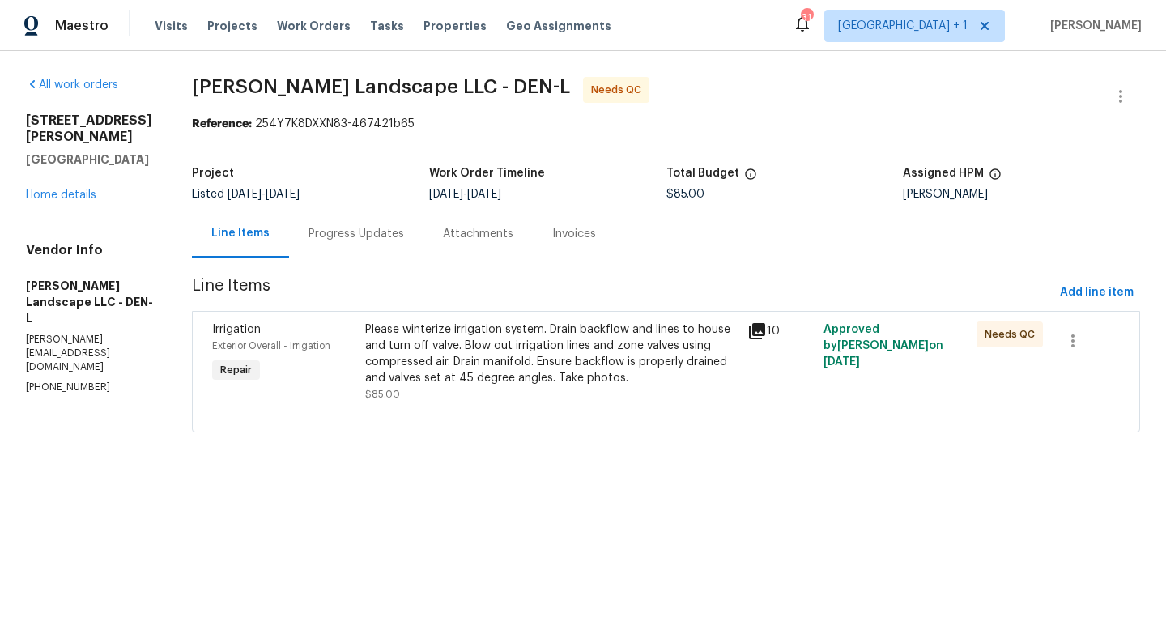
click at [372, 237] on div "Progress Updates" at bounding box center [357, 234] width 96 height 16
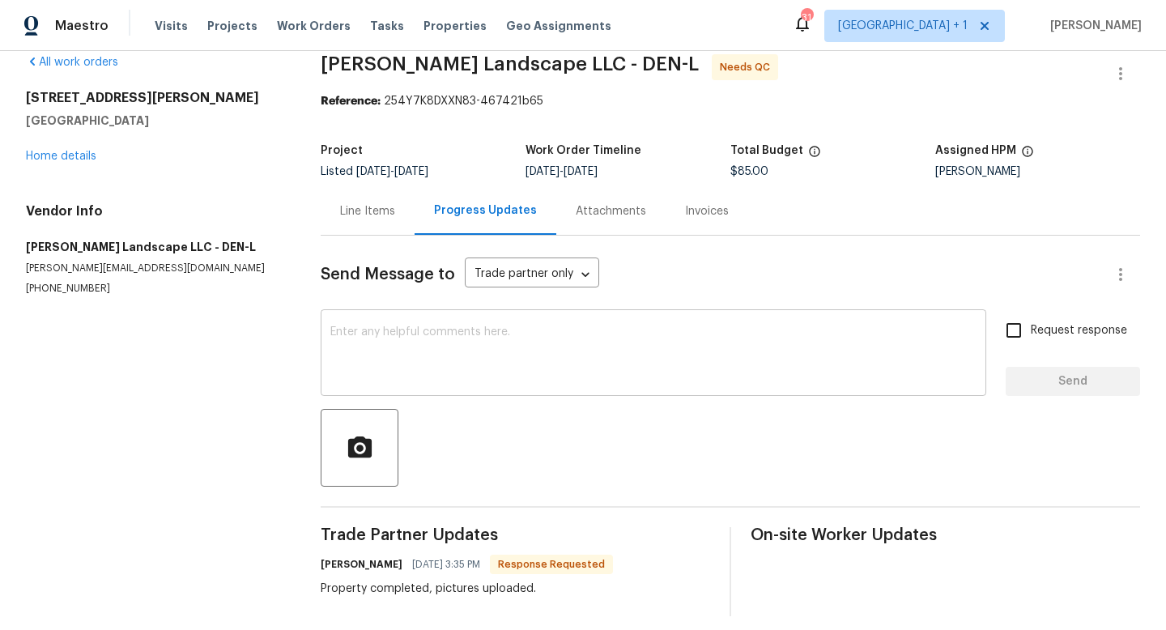
scroll to position [35, 0]
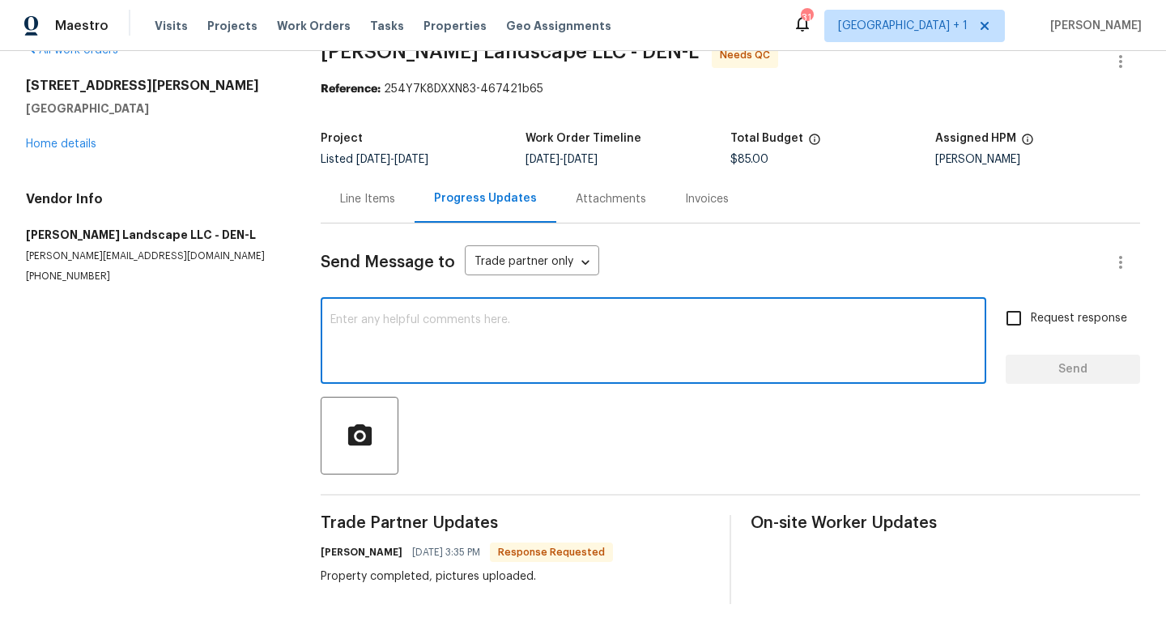
click at [469, 348] on textarea at bounding box center [653, 342] width 646 height 57
type textarea "thanks"
click at [1089, 371] on span "Send" at bounding box center [1073, 370] width 109 height 20
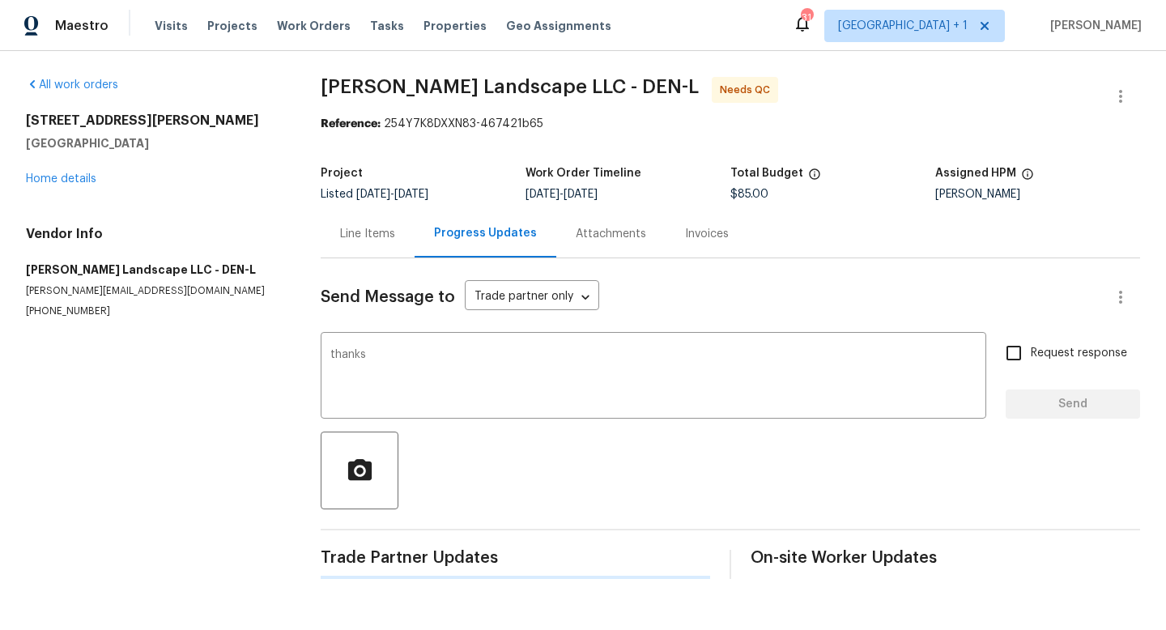
scroll to position [0, 0]
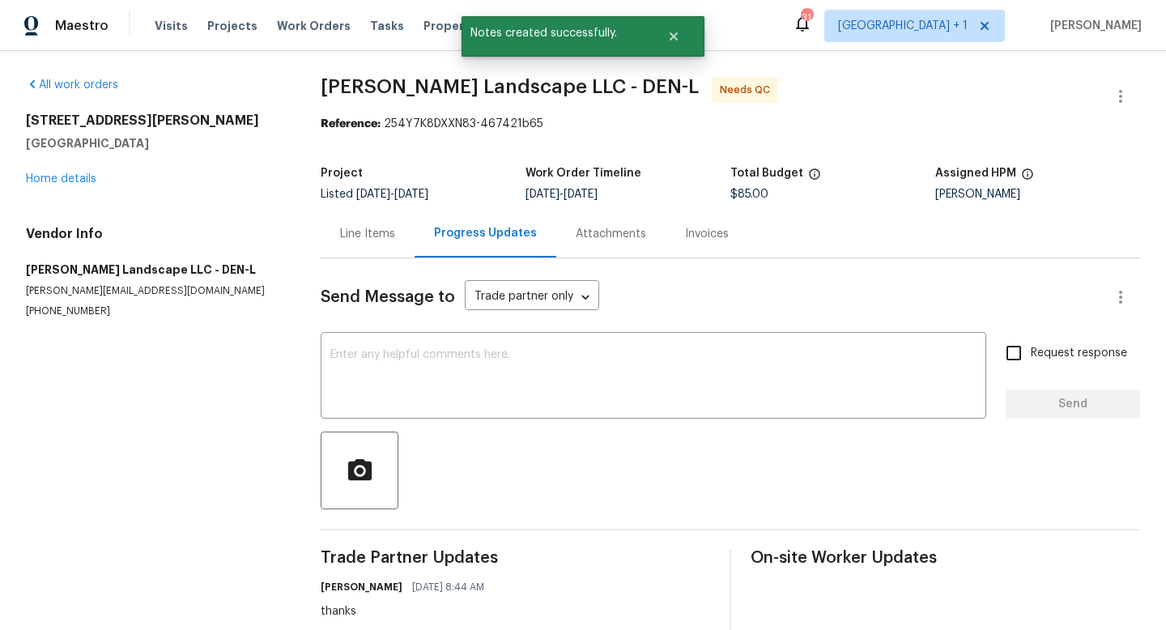
click at [377, 237] on div "Line Items" at bounding box center [367, 234] width 55 height 16
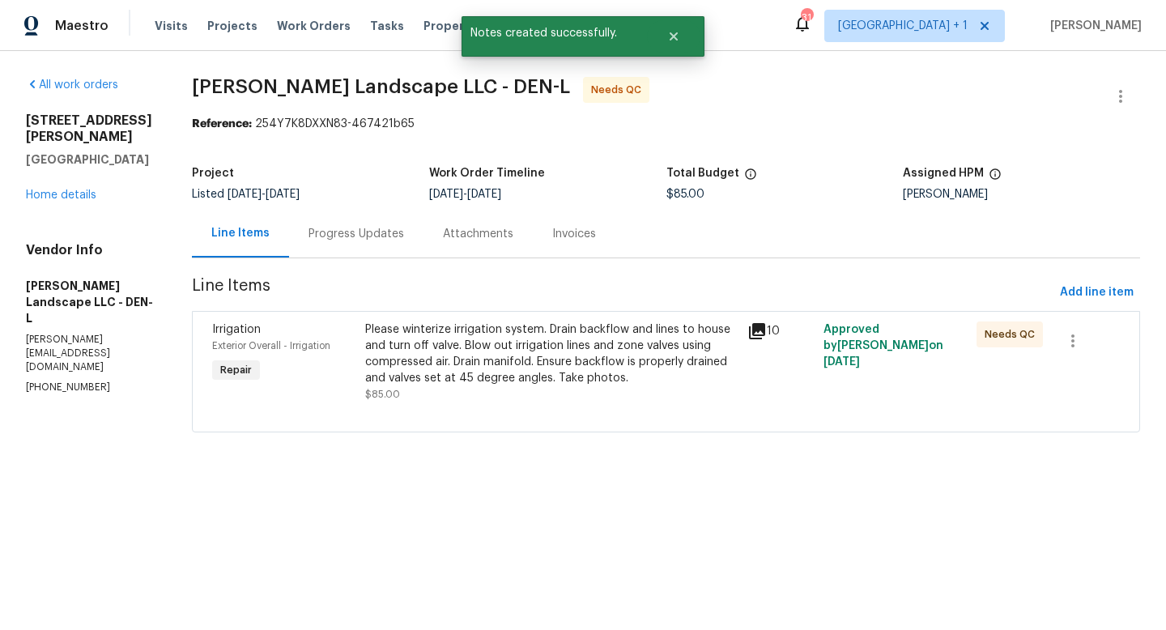
click at [564, 376] on div "Please winterize irrigation system. Drain backflow and lines to house and turn …" at bounding box center [551, 354] width 373 height 65
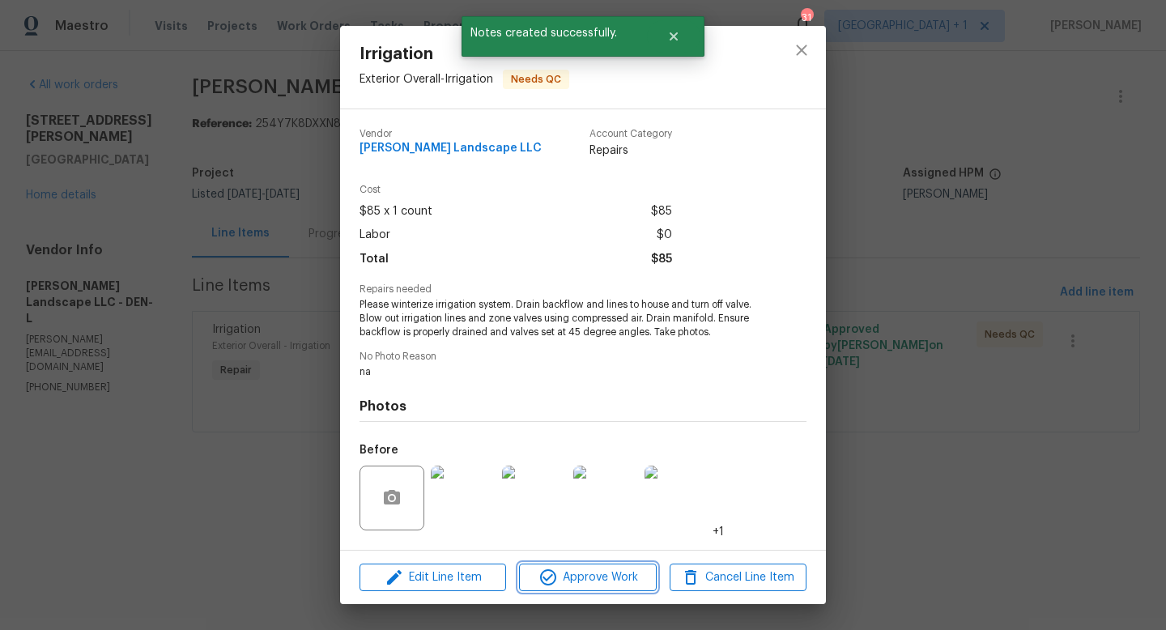
click at [586, 586] on span "Approve Work" at bounding box center [587, 578] width 127 height 20
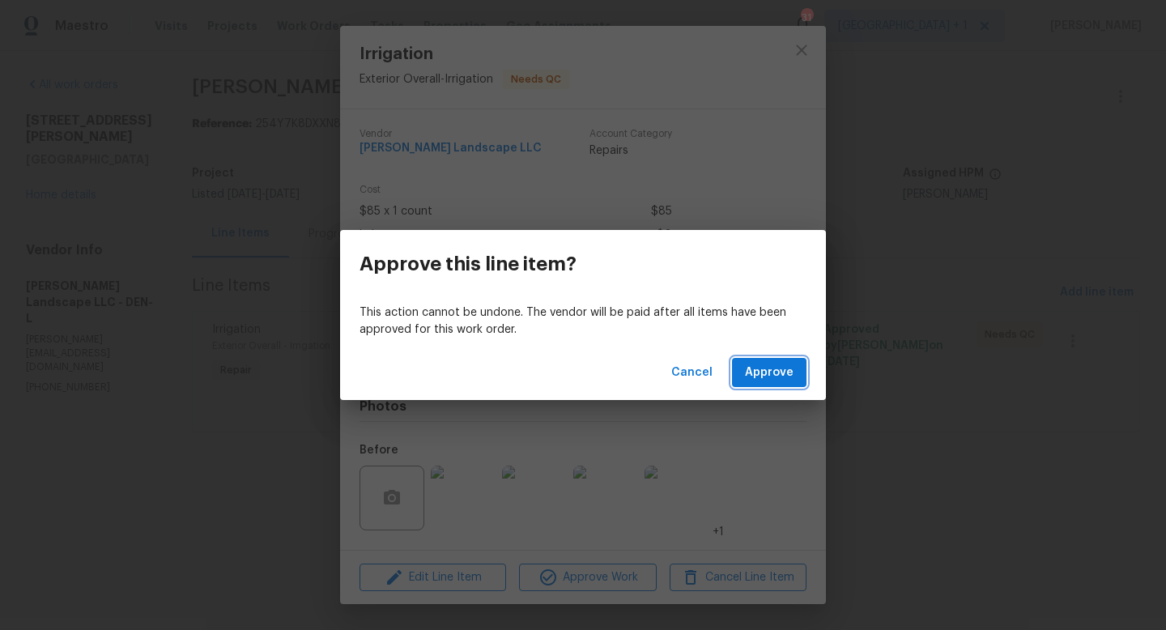
click at [778, 375] on span "Approve" at bounding box center [769, 373] width 49 height 20
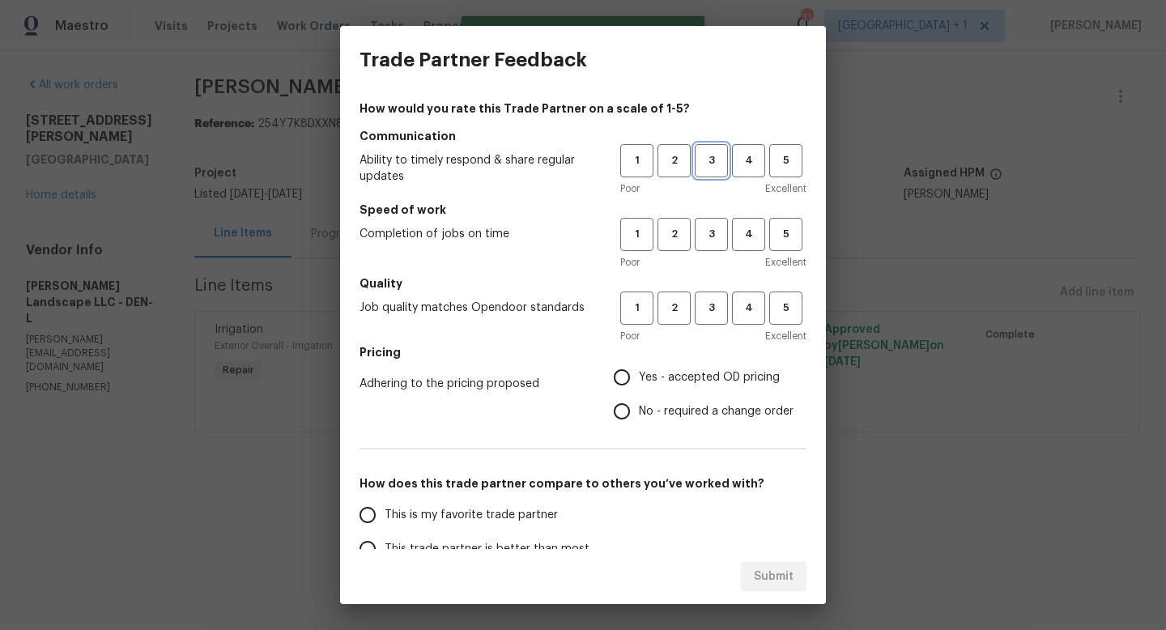
click at [708, 172] on button "3" at bounding box center [711, 160] width 33 height 33
click at [715, 245] on button "3" at bounding box center [711, 234] width 33 height 33
click at [713, 304] on span "3" at bounding box center [712, 308] width 30 height 19
click at [629, 381] on input "Yes - accepted OD pricing" at bounding box center [622, 377] width 34 height 34
radio input "true"
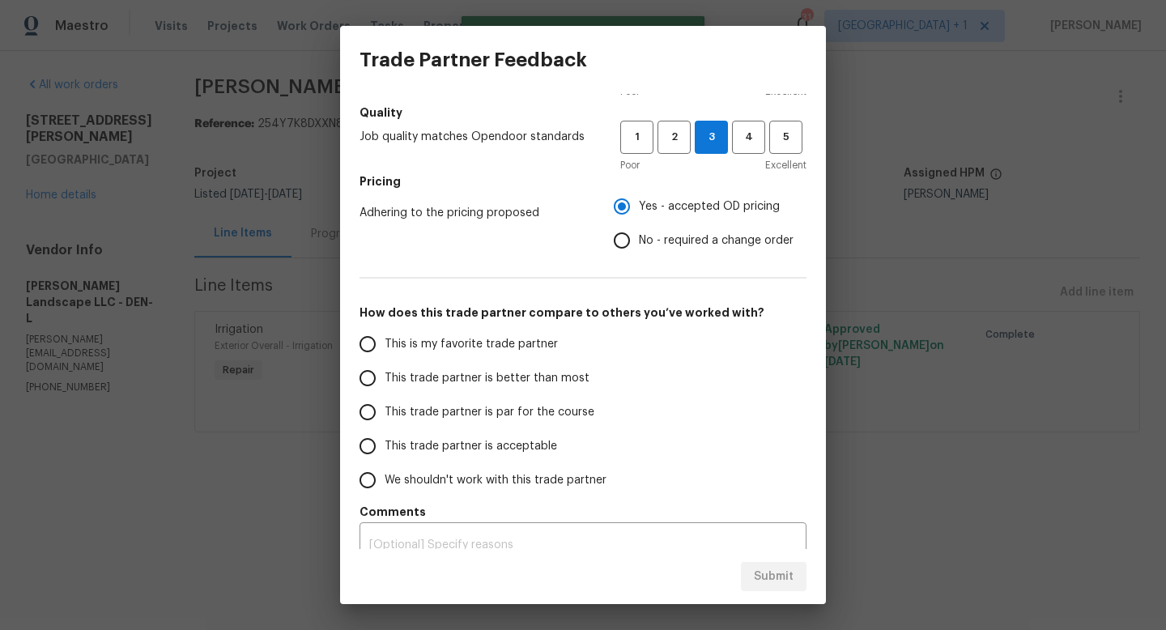
scroll to position [174, 0]
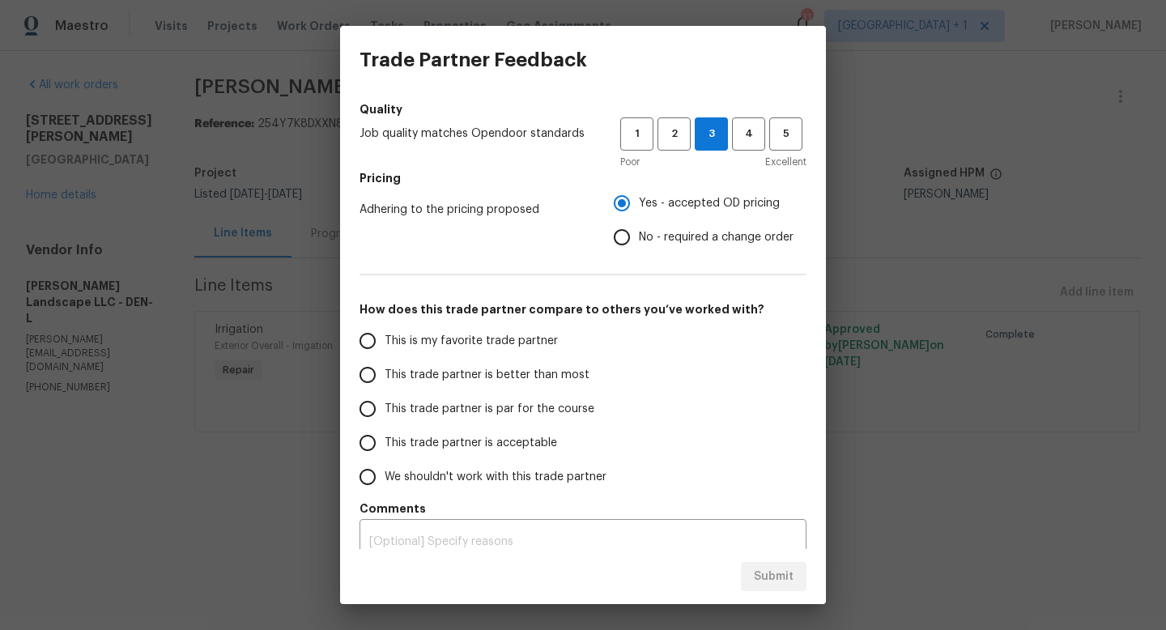
click at [366, 407] on input "This trade partner is par for the course" at bounding box center [368, 409] width 34 height 34
click at [786, 577] on span "Submit" at bounding box center [774, 577] width 40 height 20
radio input "true"
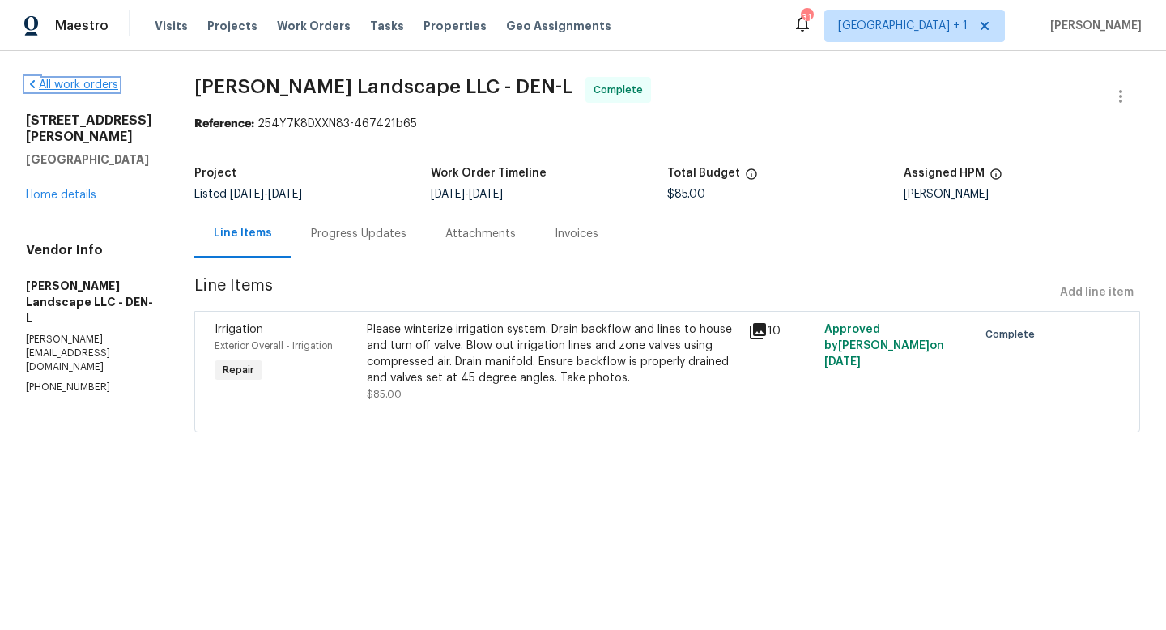
click at [95, 89] on link "All work orders" at bounding box center [72, 84] width 92 height 11
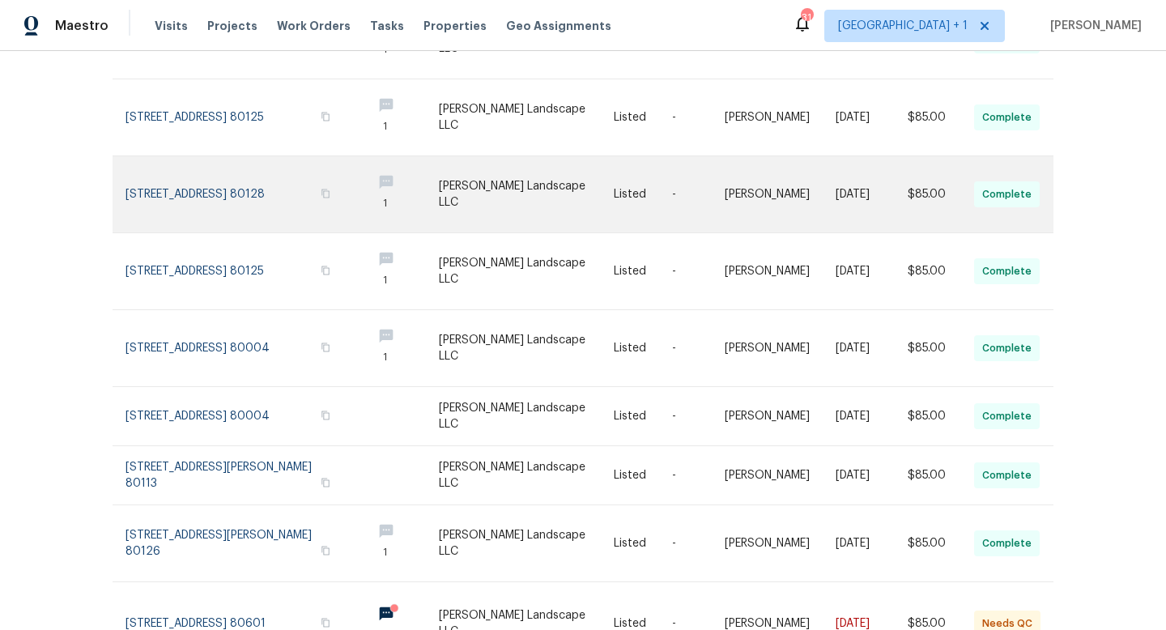
scroll to position [395, 0]
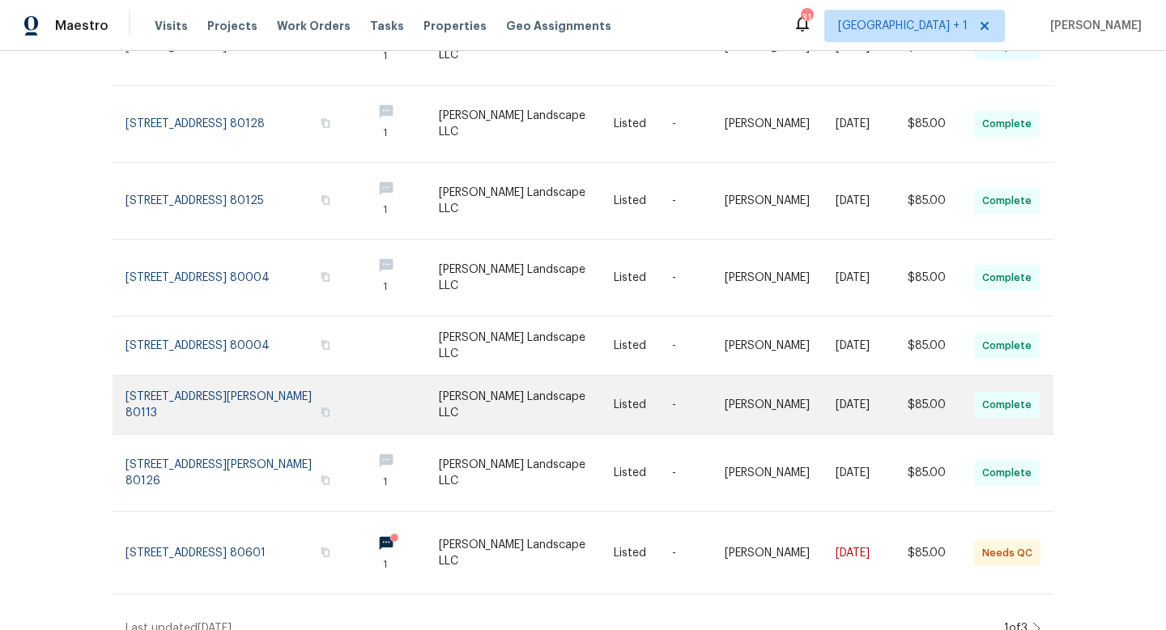
click at [534, 378] on link at bounding box center [527, 405] width 176 height 58
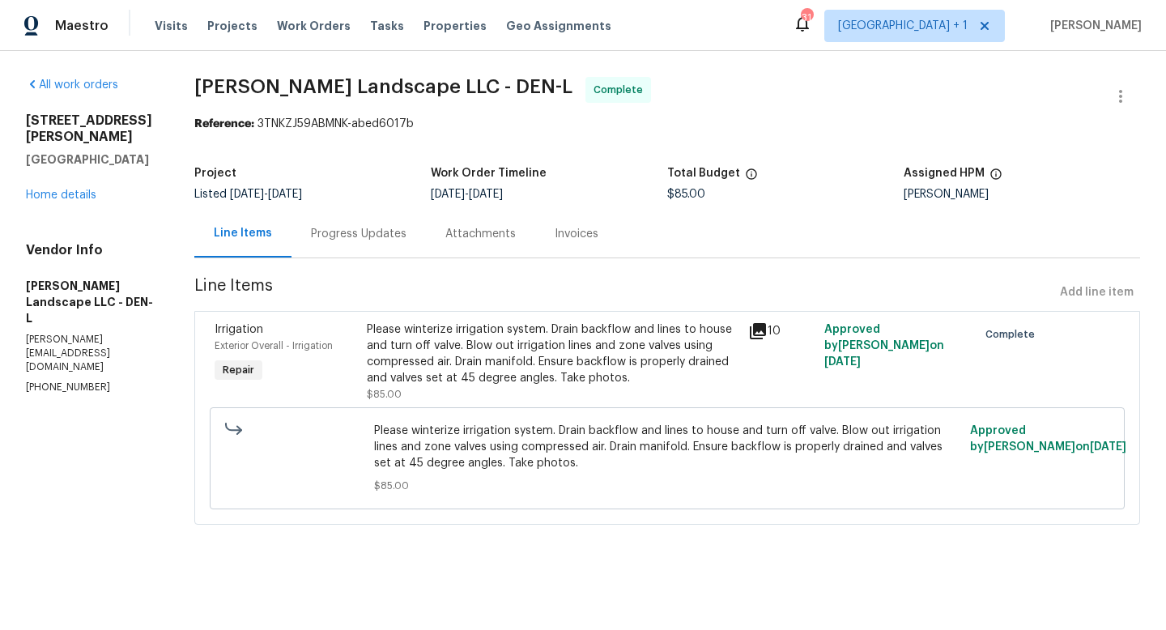
click at [371, 234] on div "Progress Updates" at bounding box center [359, 234] width 96 height 16
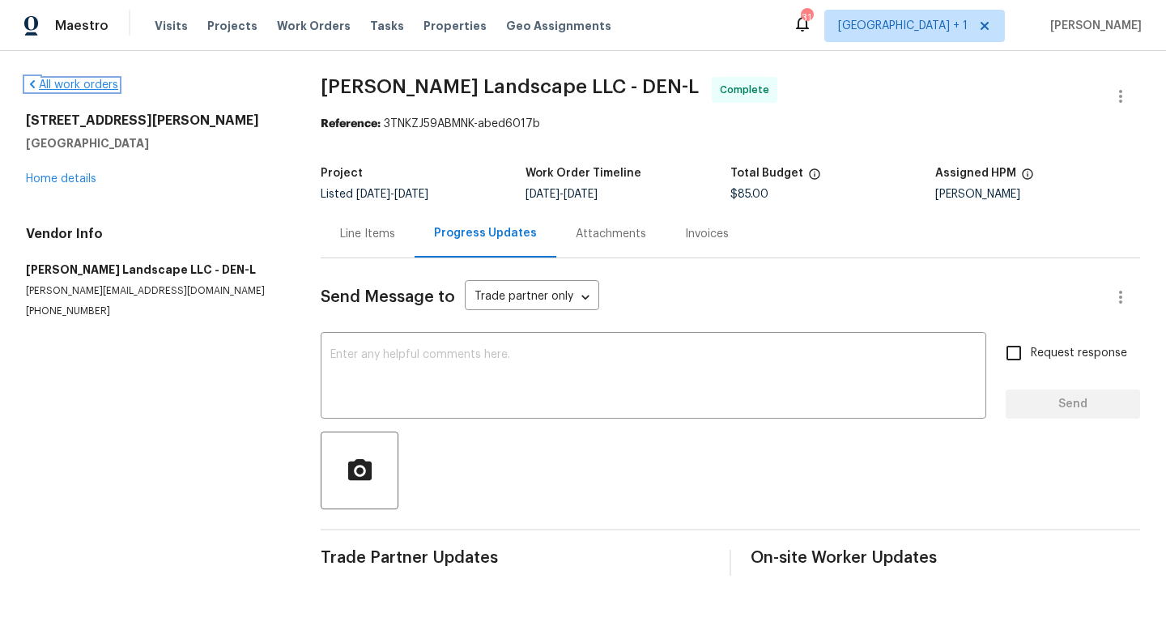
click at [67, 87] on link "All work orders" at bounding box center [72, 84] width 92 height 11
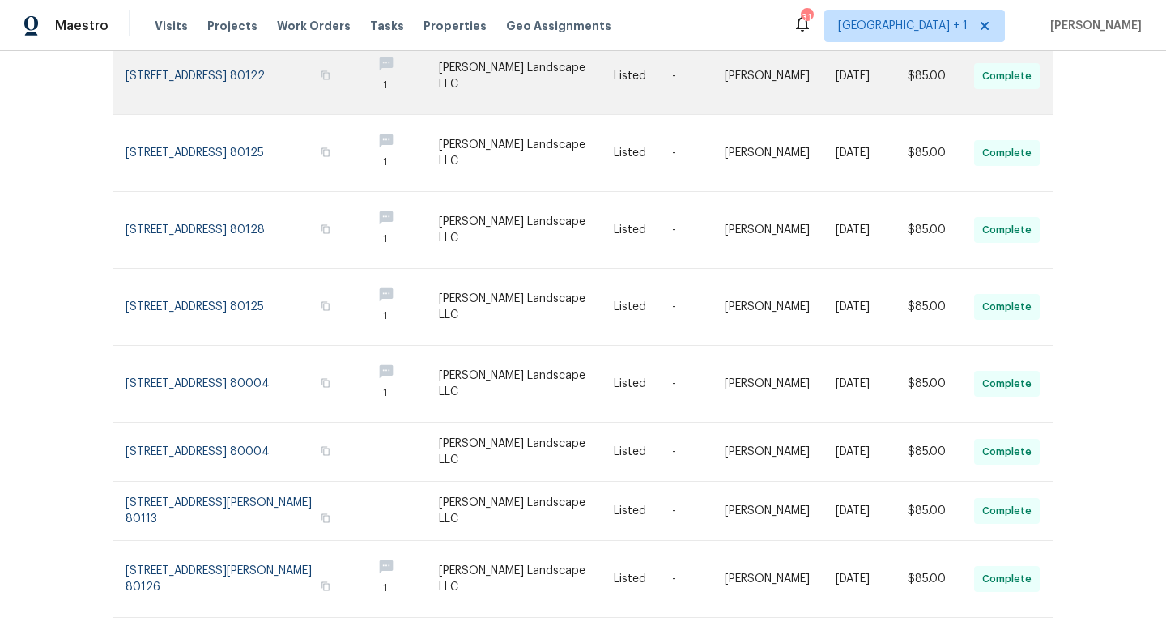
scroll to position [395, 0]
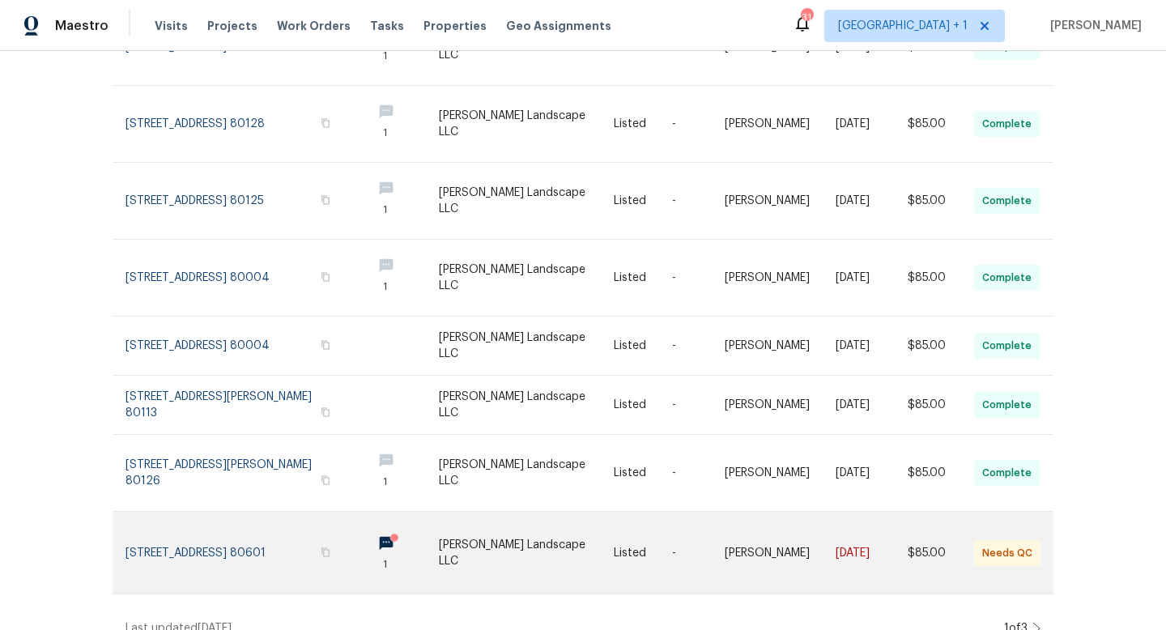
click at [529, 522] on link at bounding box center [527, 553] width 176 height 82
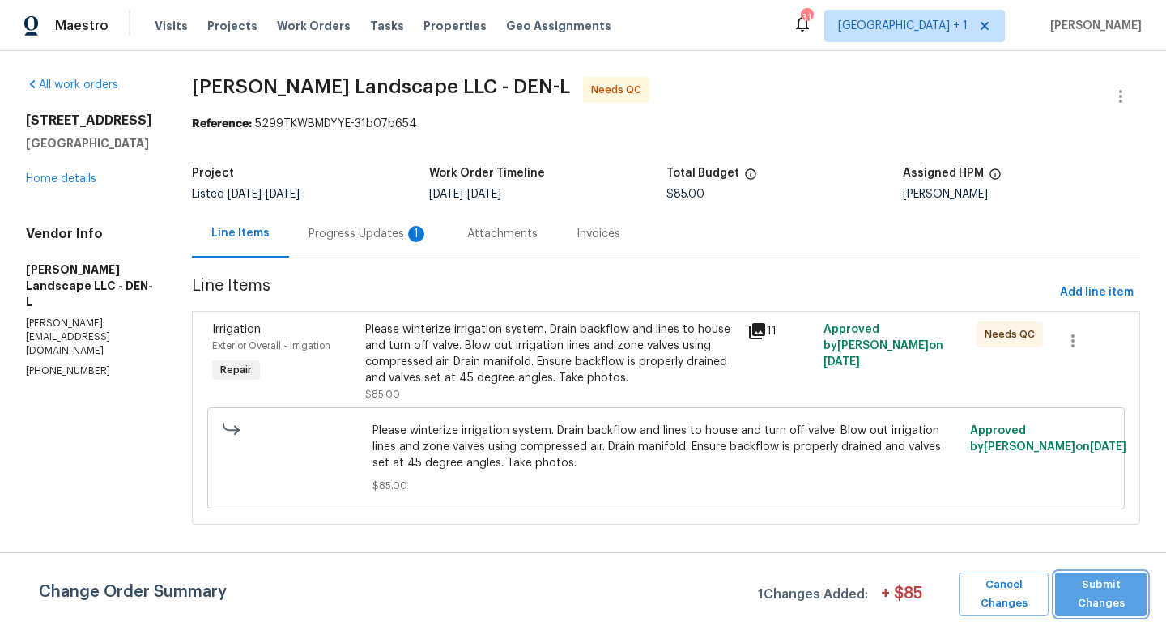
click at [1103, 587] on span "Submit Changes" at bounding box center [1100, 594] width 75 height 37
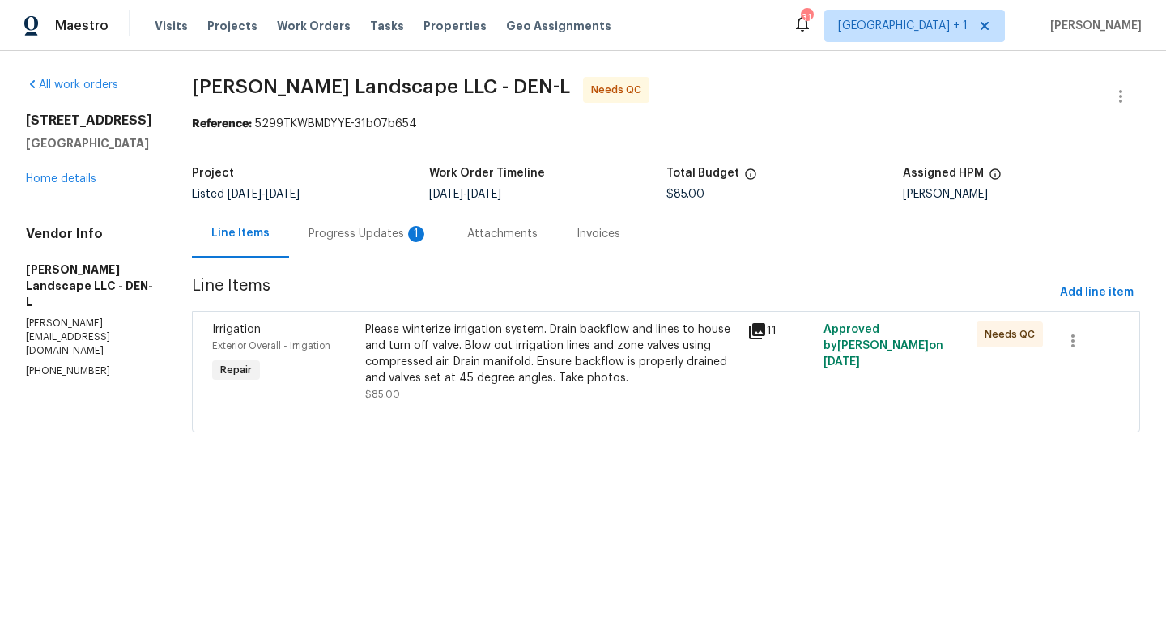
click at [761, 327] on icon at bounding box center [757, 331] width 16 height 16
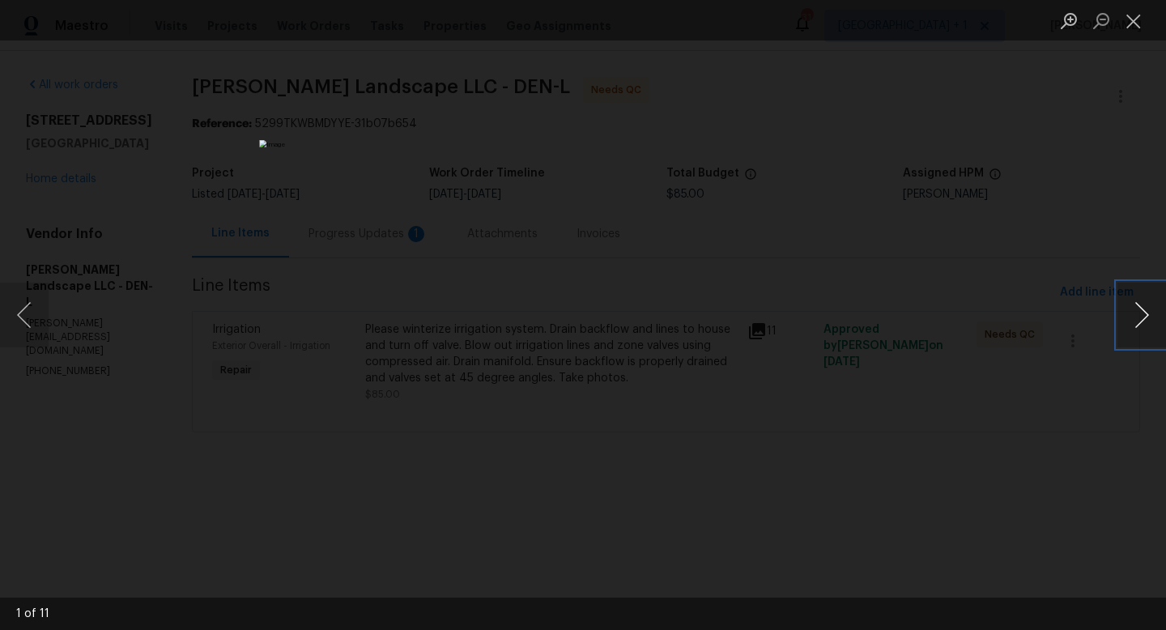
click at [1143, 313] on button "Next image" at bounding box center [1142, 315] width 49 height 65
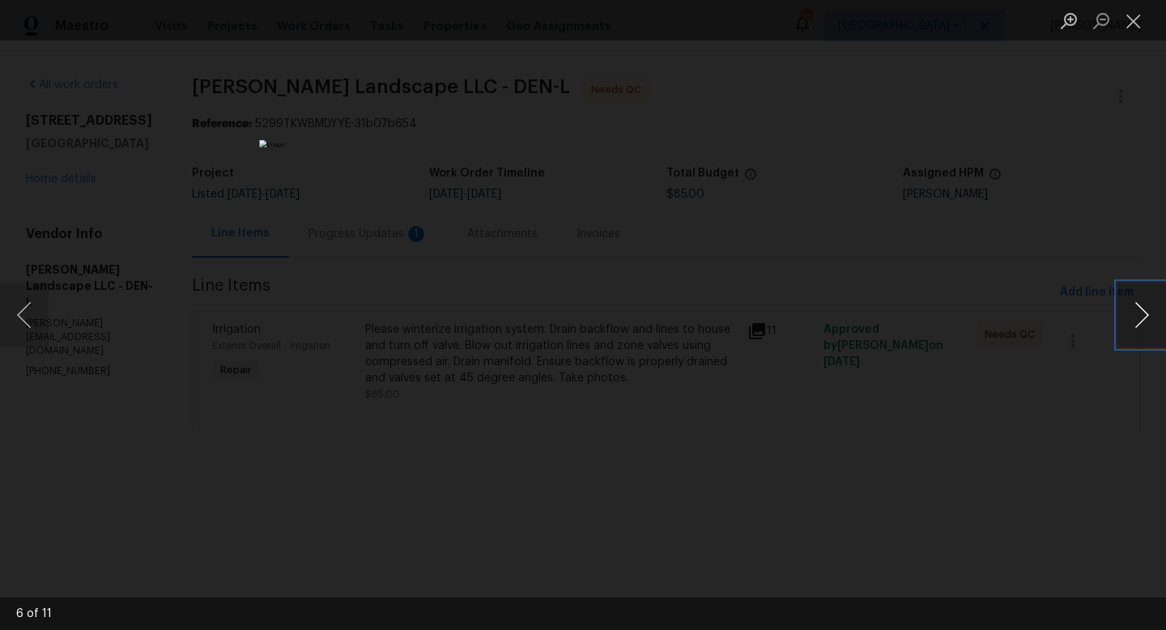
click at [1143, 313] on button "Next image" at bounding box center [1142, 315] width 49 height 65
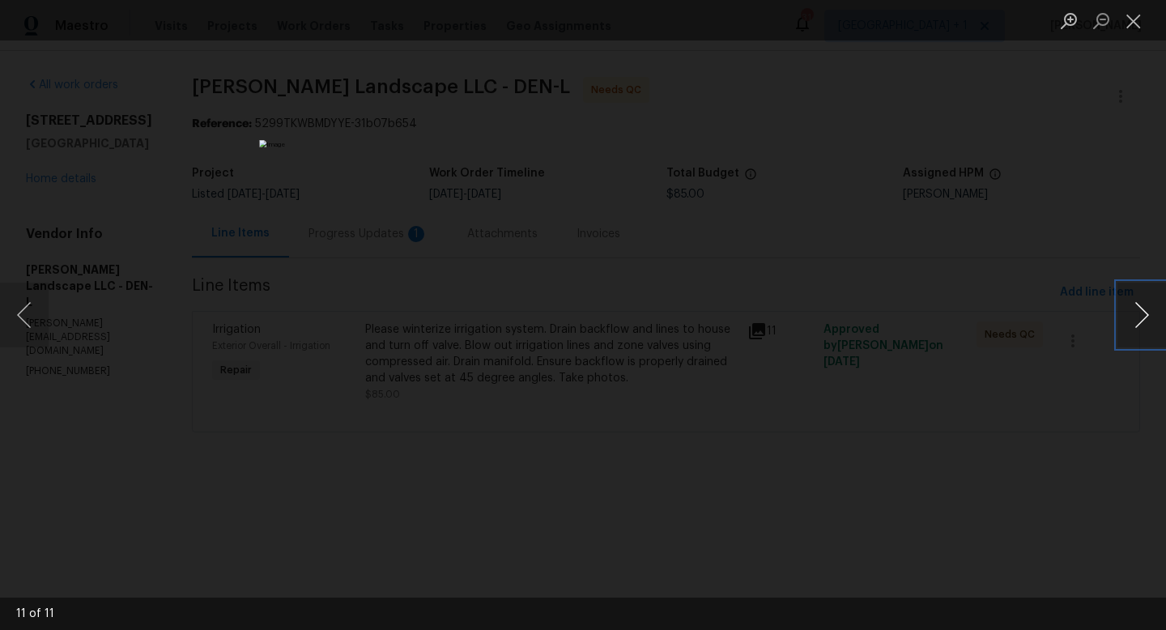
click at [1143, 313] on button "Next image" at bounding box center [1142, 315] width 49 height 65
click at [1136, 27] on button "Close lightbox" at bounding box center [1134, 20] width 32 height 28
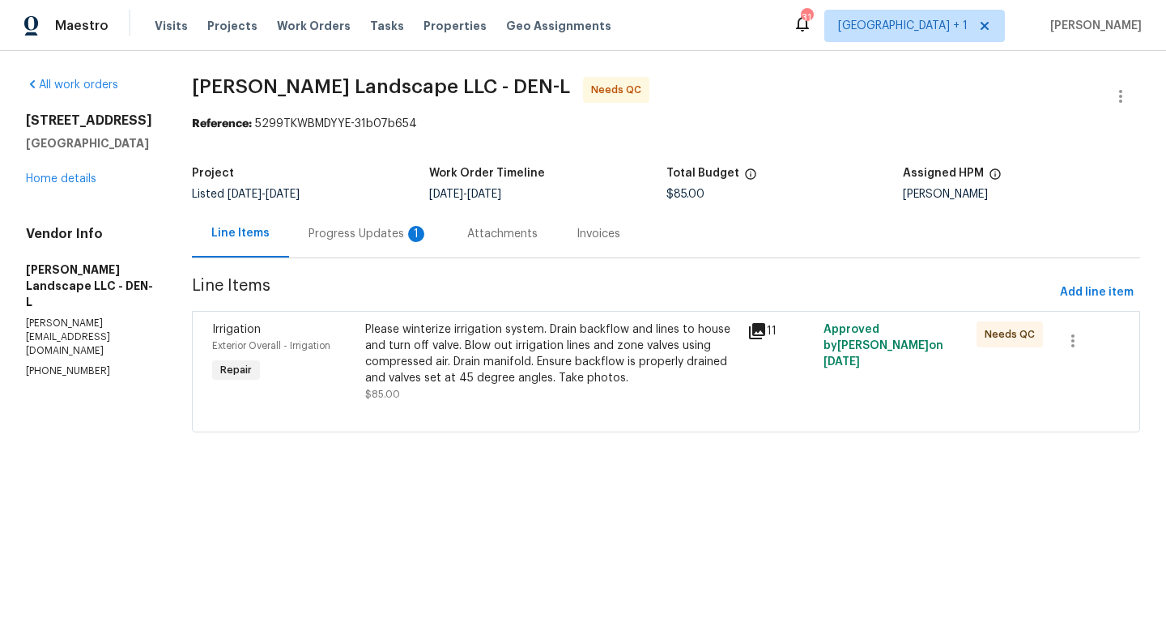
click at [369, 236] on div "Progress Updates 1" at bounding box center [369, 234] width 120 height 16
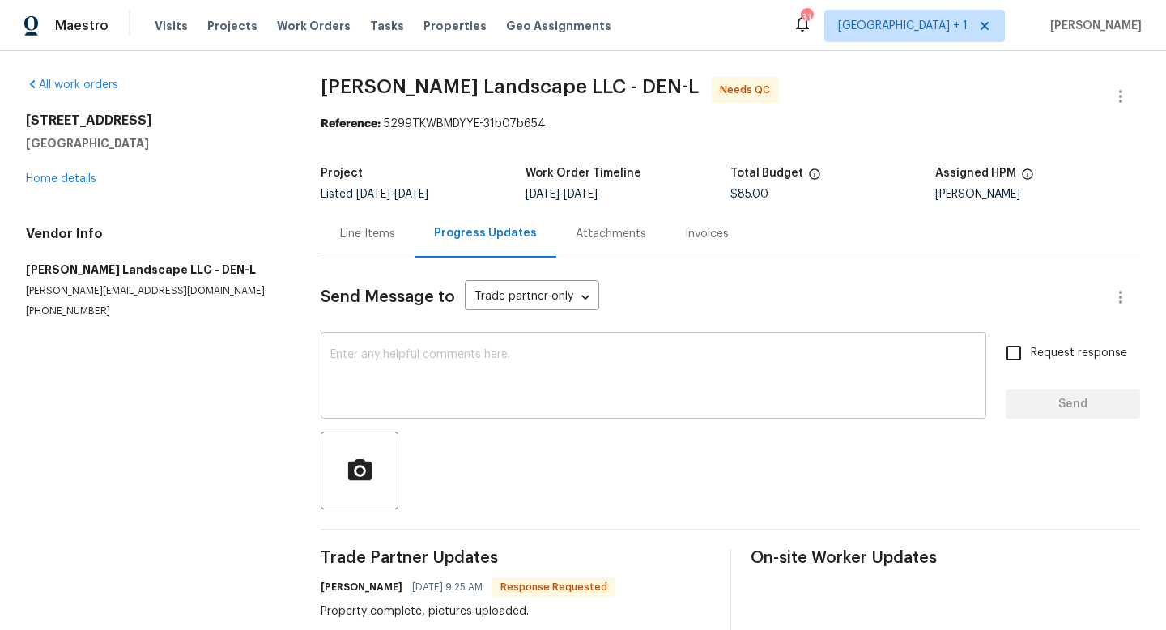
scroll to position [35, 0]
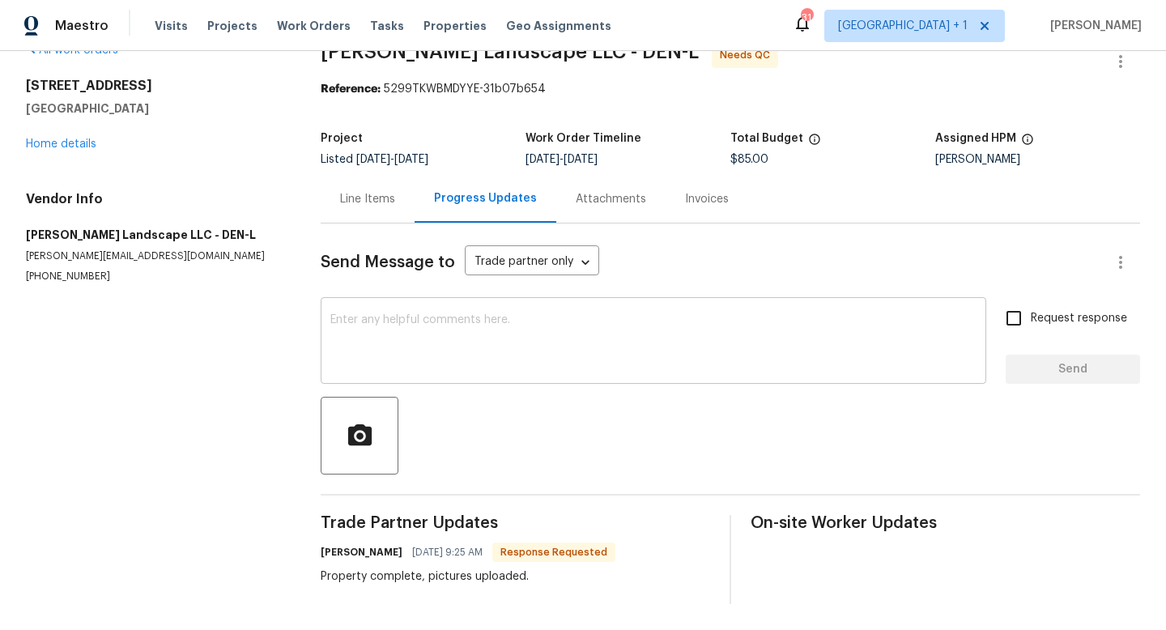
click at [595, 349] on textarea at bounding box center [653, 342] width 646 height 57
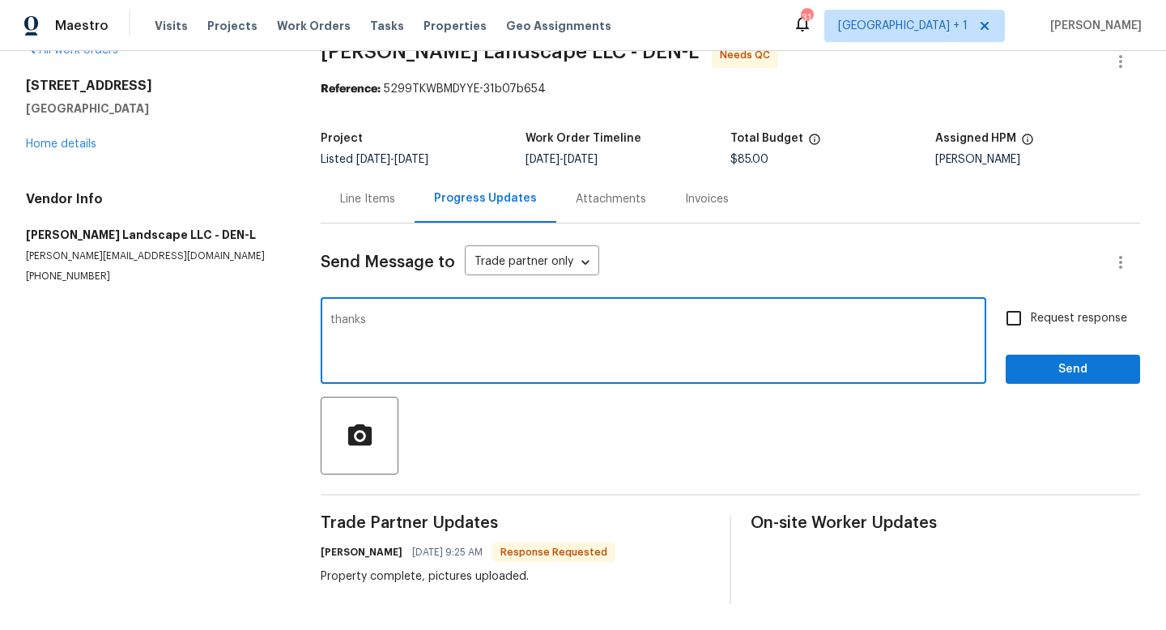
type textarea "thanks"
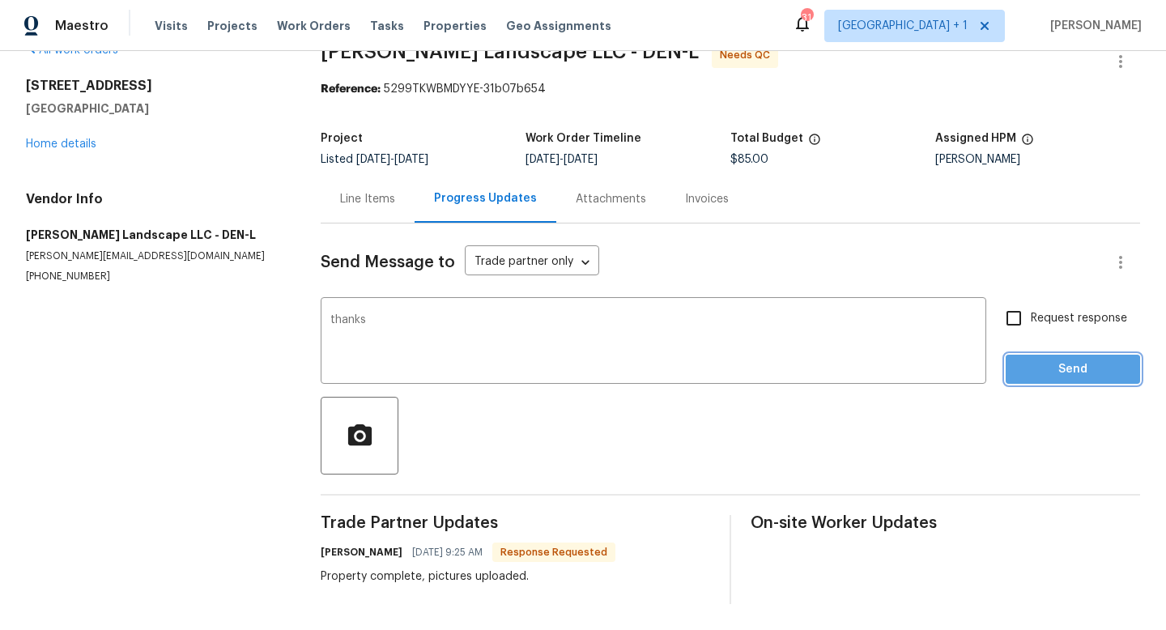
click at [1036, 371] on span "Send" at bounding box center [1073, 370] width 109 height 20
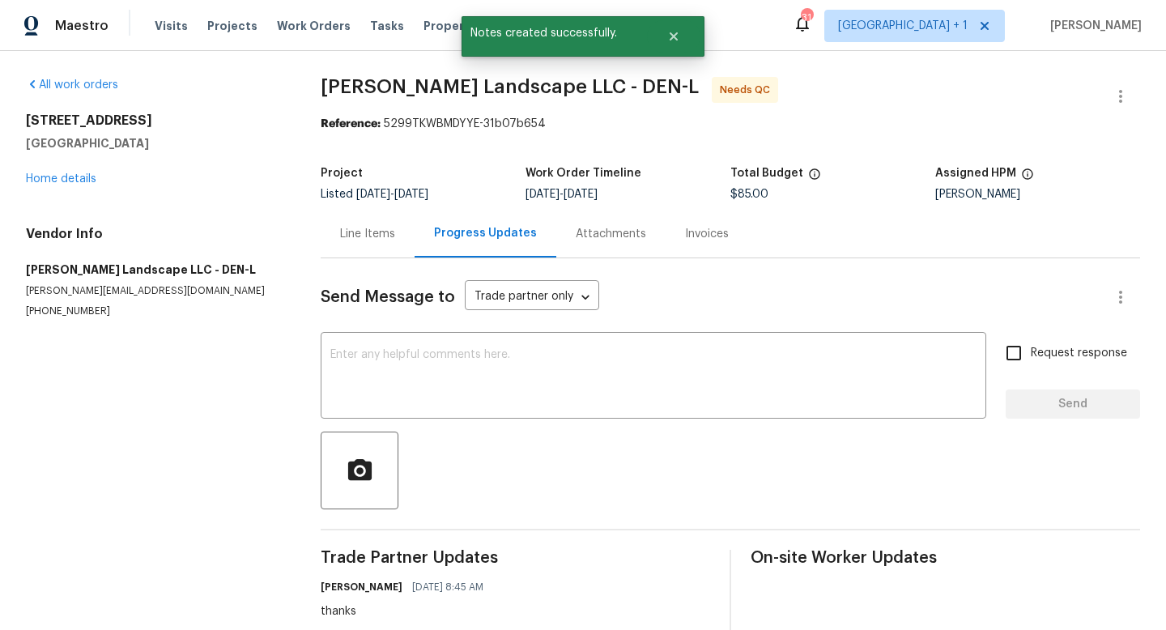
click at [379, 235] on div "Line Items" at bounding box center [367, 234] width 55 height 16
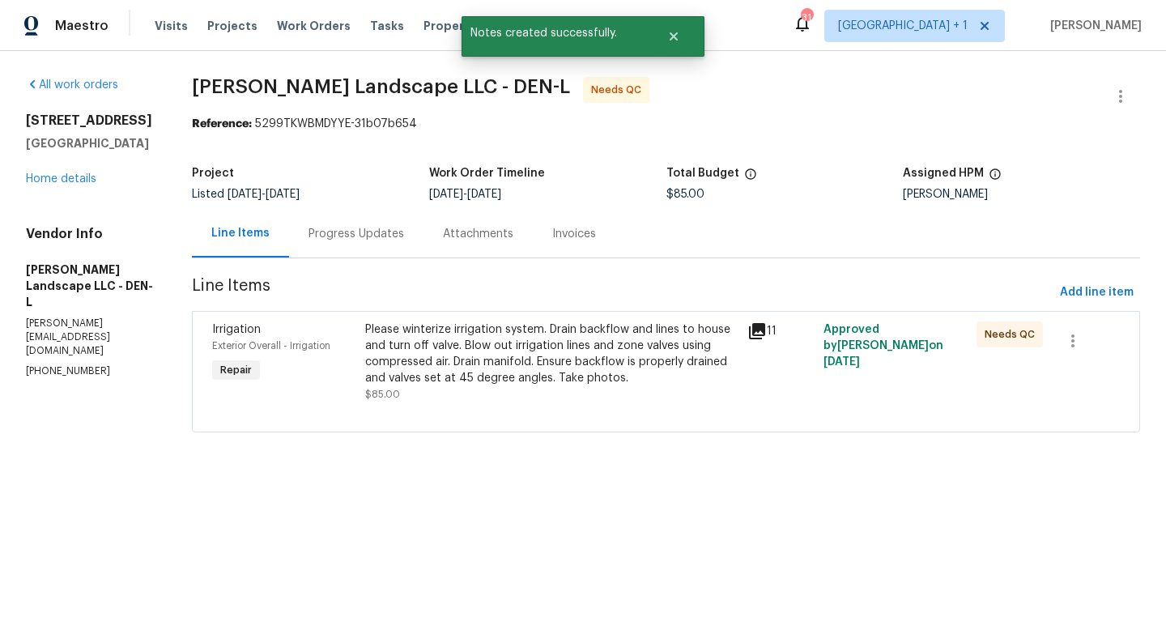
click at [560, 361] on div "Please winterize irrigation system. Drain backflow and lines to house and turn …" at bounding box center [551, 354] width 373 height 65
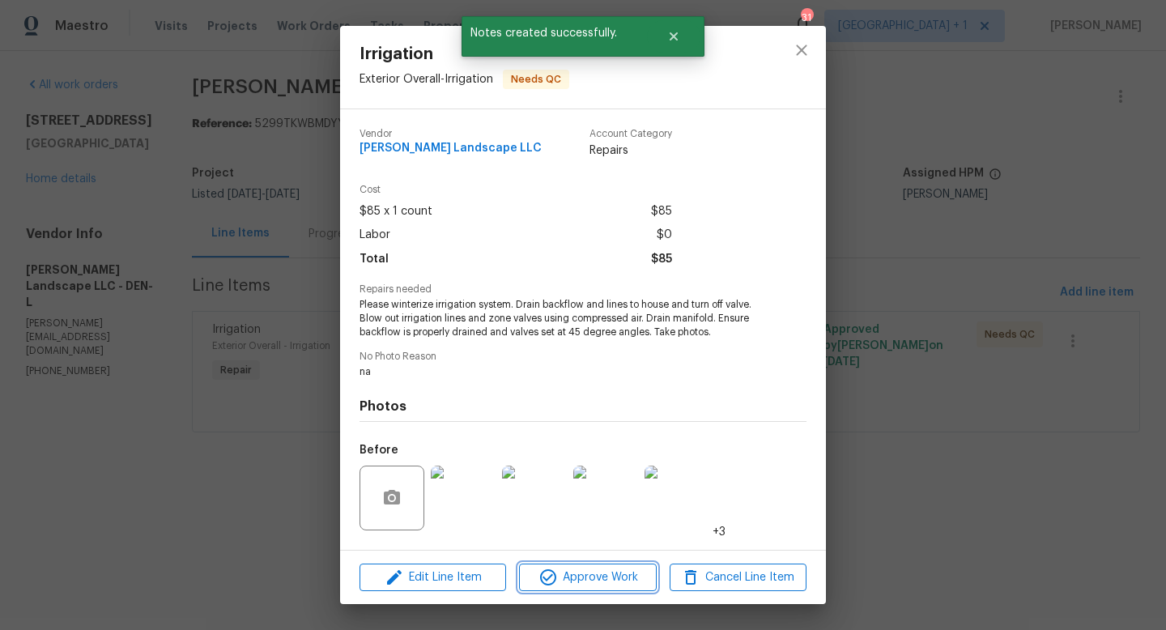
click at [588, 582] on span "Approve Work" at bounding box center [587, 578] width 127 height 20
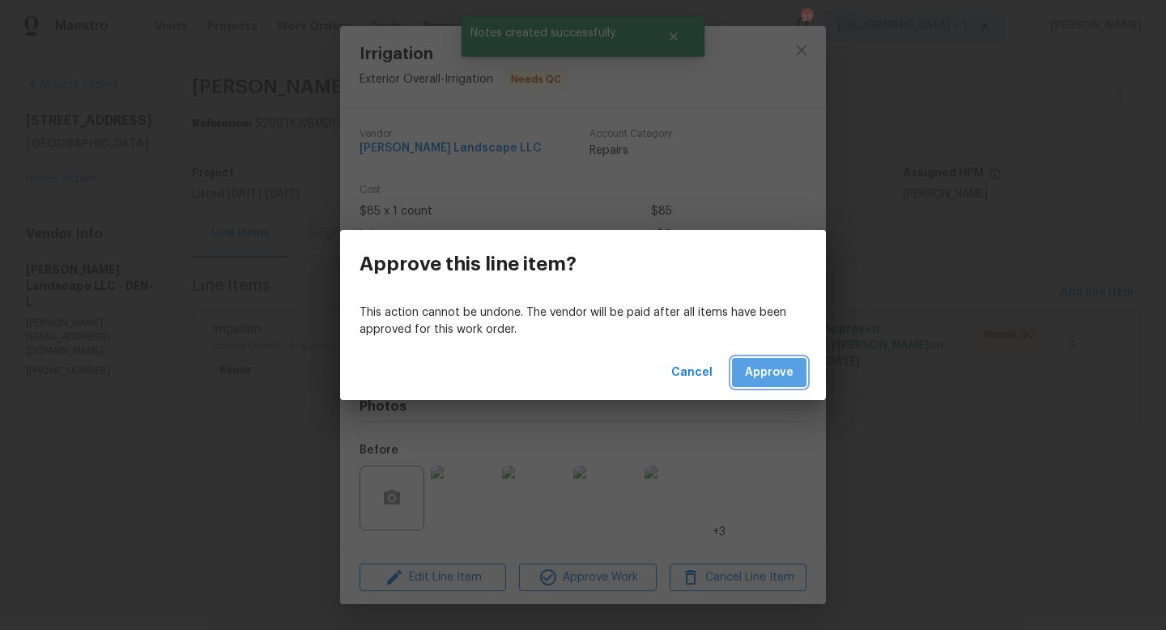
click at [782, 381] on span "Approve" at bounding box center [769, 373] width 49 height 20
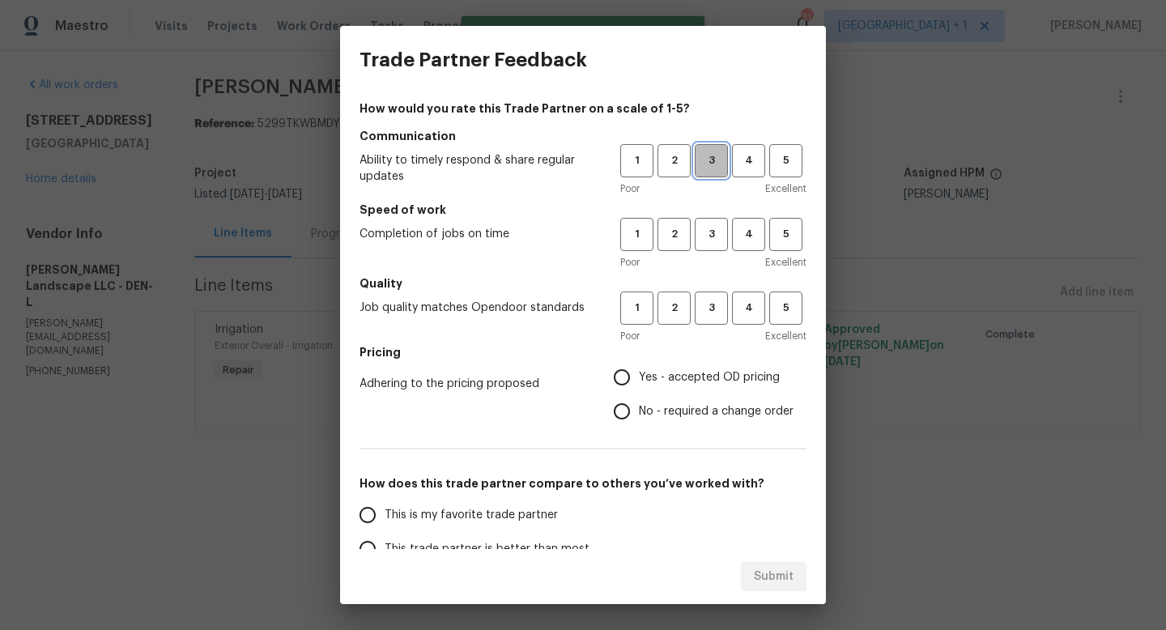
click at [720, 164] on span "3" at bounding box center [712, 160] width 30 height 19
click at [722, 228] on span "3" at bounding box center [712, 234] width 30 height 19
click at [712, 309] on span "3" at bounding box center [712, 308] width 30 height 19
click at [624, 380] on input "Yes - accepted OD pricing" at bounding box center [622, 377] width 34 height 34
radio input "true"
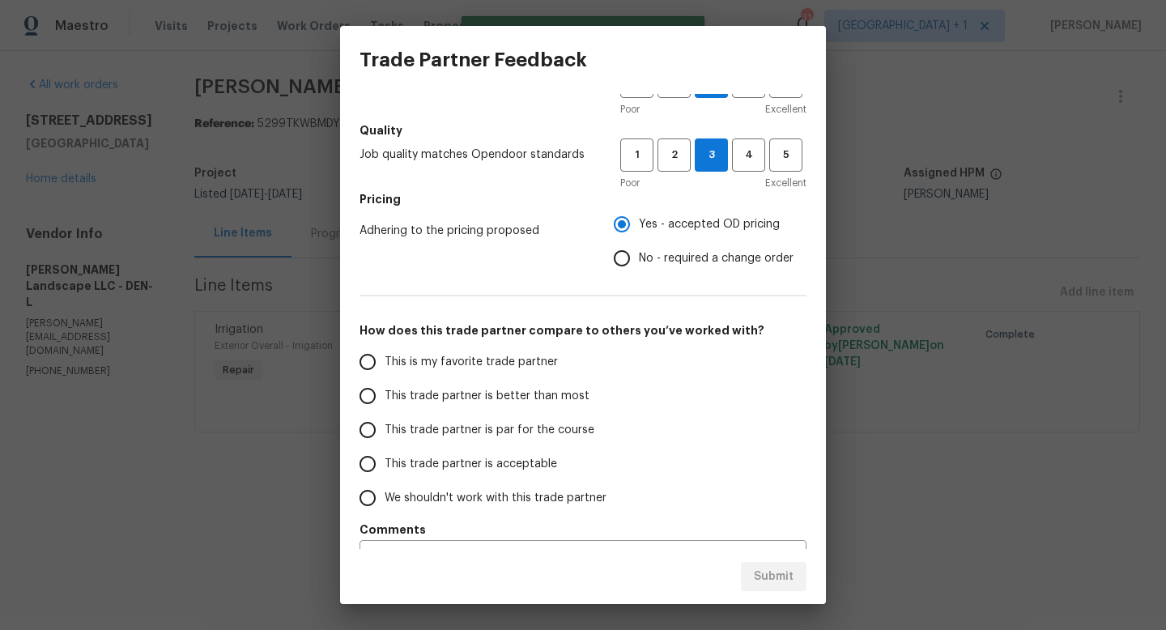
scroll to position [155, 0]
click at [369, 462] on input "This trade partner is acceptable" at bounding box center [368, 462] width 34 height 34
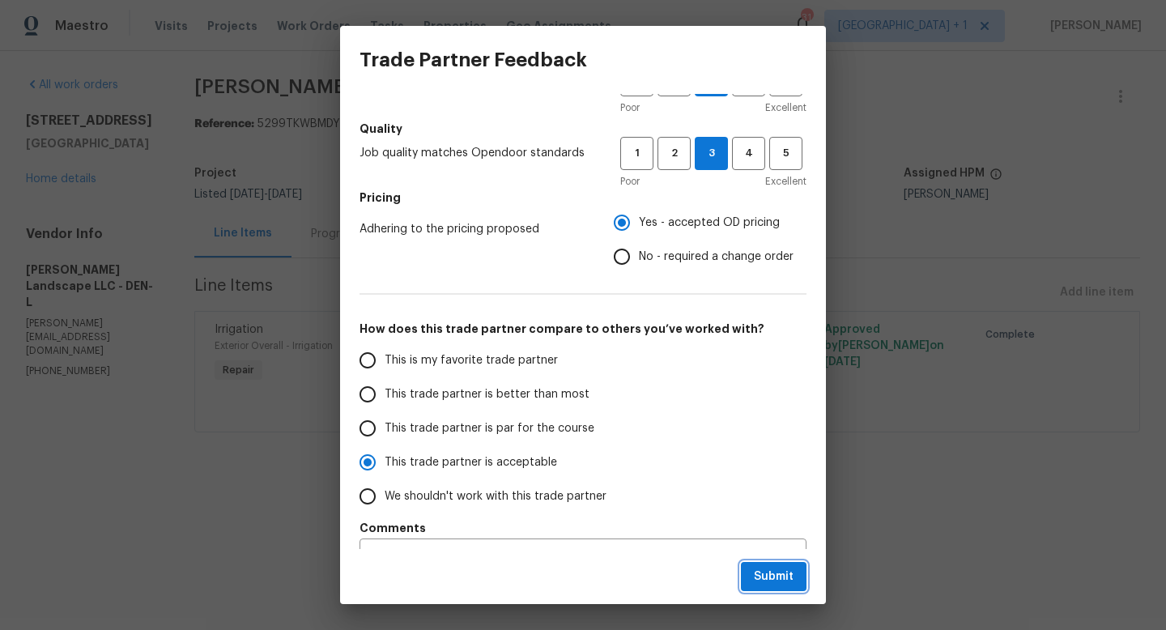
click at [780, 572] on span "Submit" at bounding box center [774, 577] width 40 height 20
radio input "true"
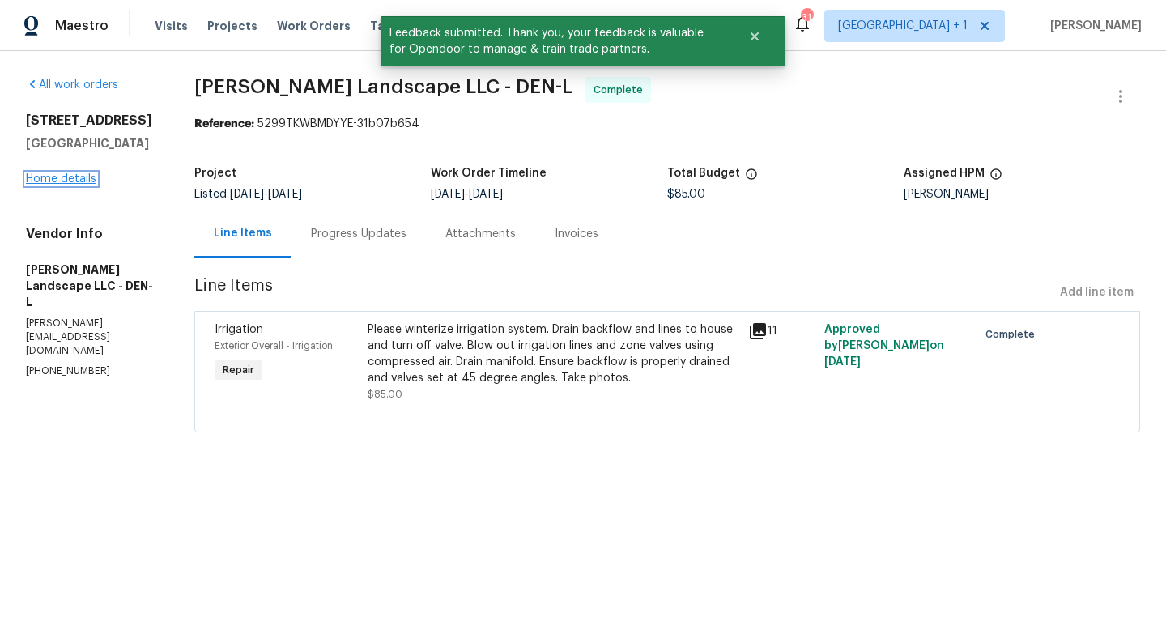
click at [74, 185] on link "Home details" at bounding box center [61, 178] width 70 height 11
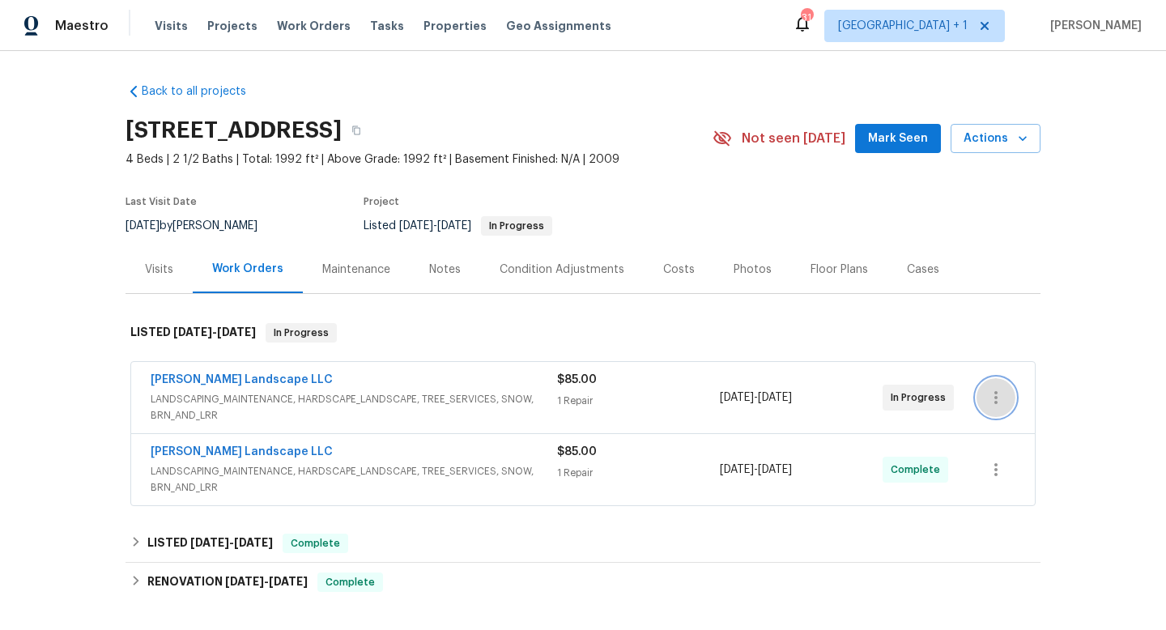
click at [1003, 403] on icon "button" at bounding box center [996, 397] width 19 height 19
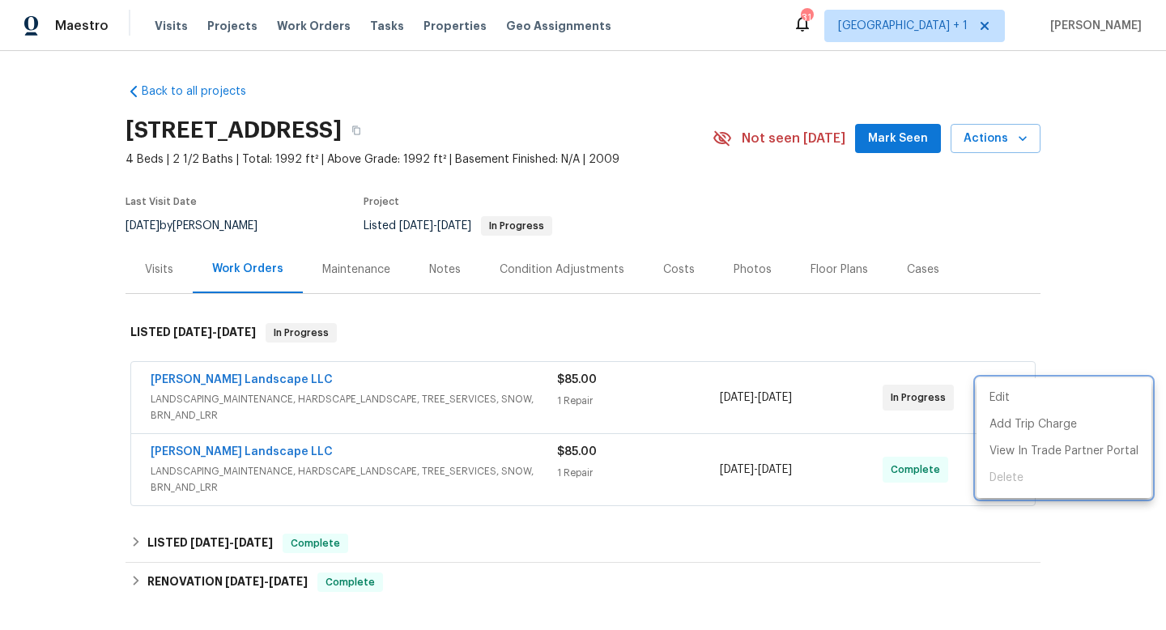
click at [224, 380] on div at bounding box center [583, 315] width 1166 height 630
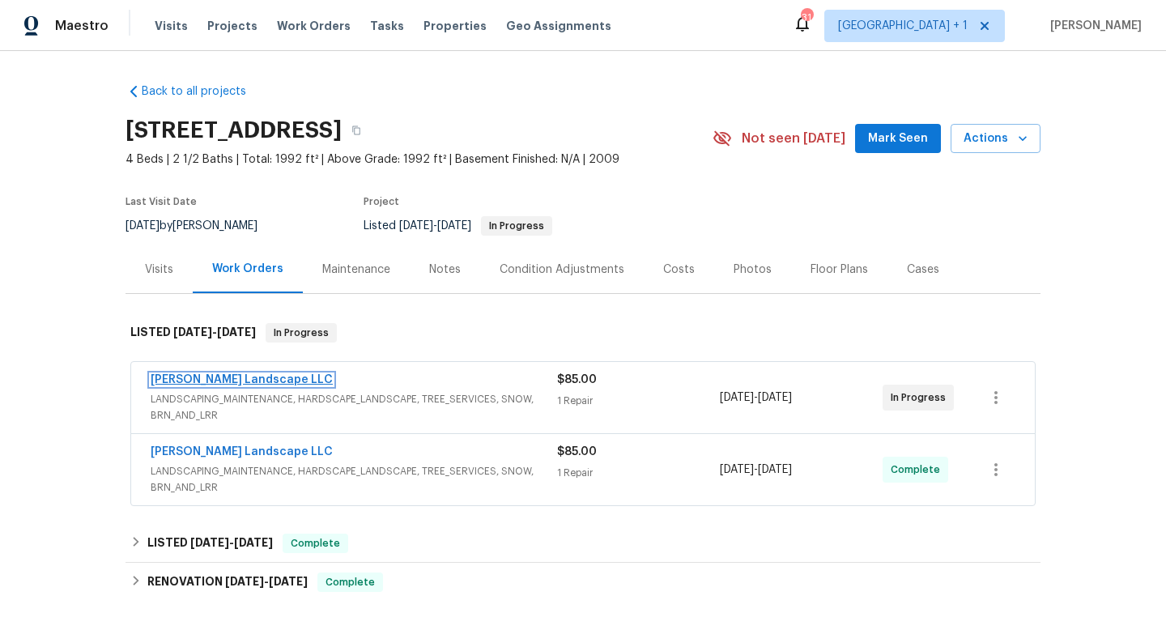
click at [244, 377] on link "[PERSON_NAME] Landscape LLC" at bounding box center [242, 379] width 182 height 11
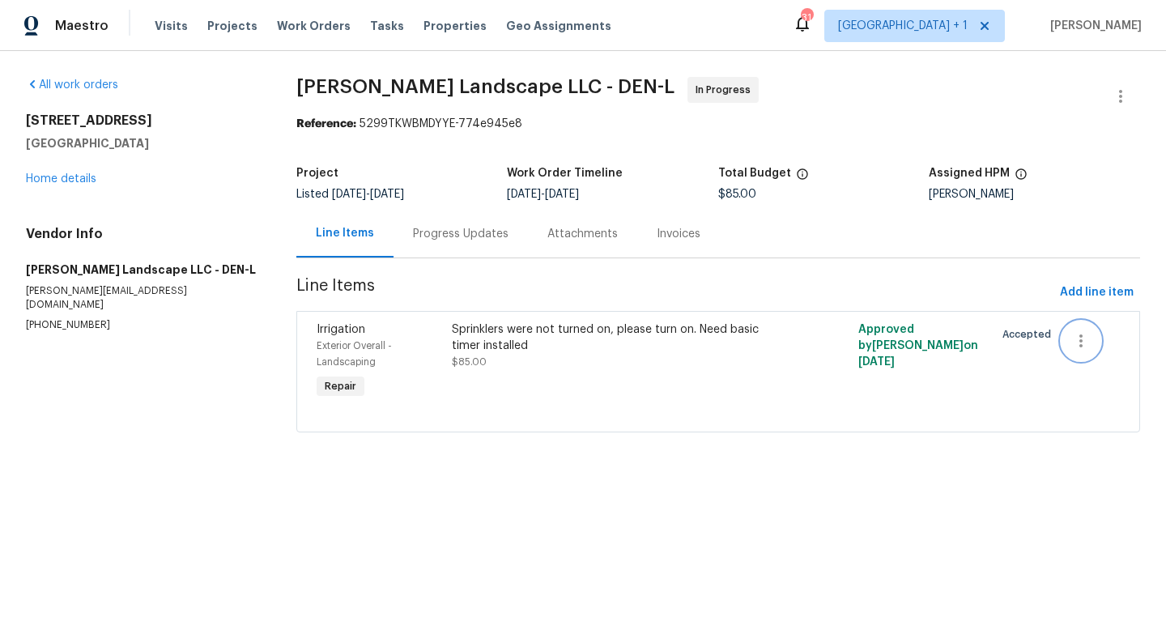
click at [1085, 340] on icon "button" at bounding box center [1081, 340] width 19 height 19
click at [1085, 340] on li "Cancel" at bounding box center [1093, 341] width 62 height 27
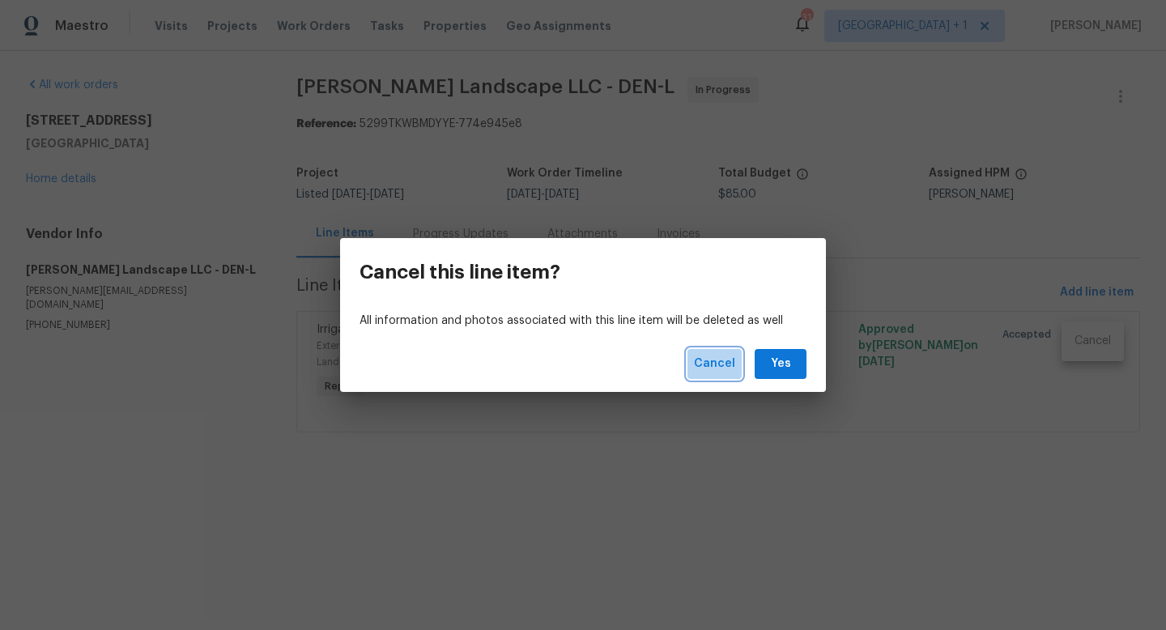
click at [722, 362] on span "Cancel" at bounding box center [714, 364] width 41 height 20
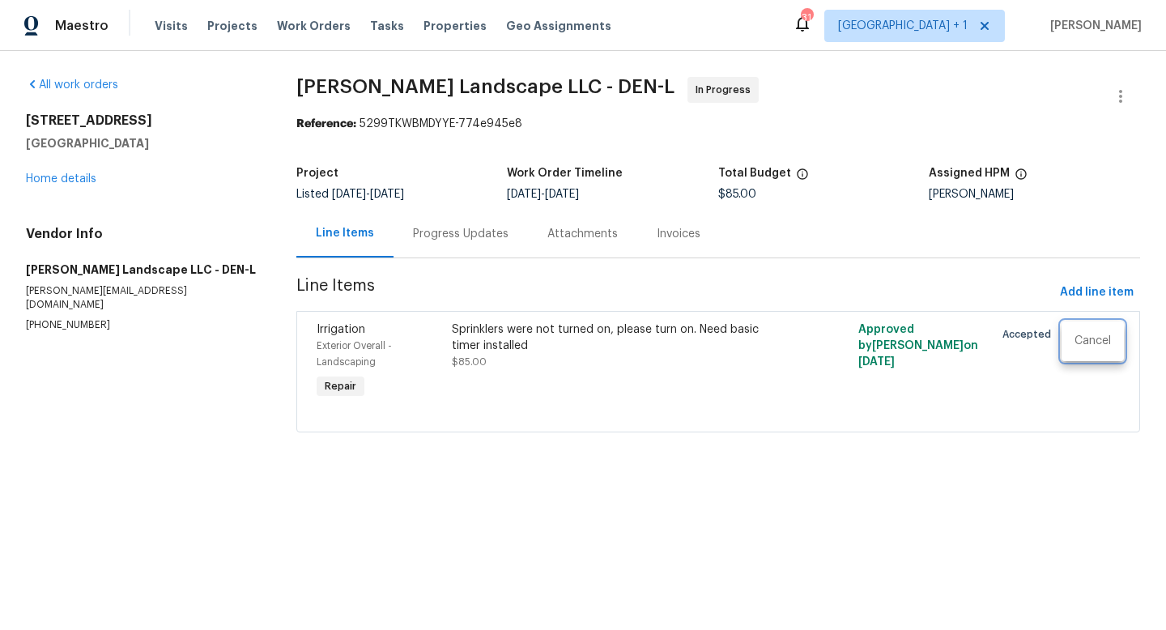
click at [72, 86] on div at bounding box center [583, 315] width 1166 height 630
click at [81, 86] on link "All work orders" at bounding box center [72, 84] width 92 height 11
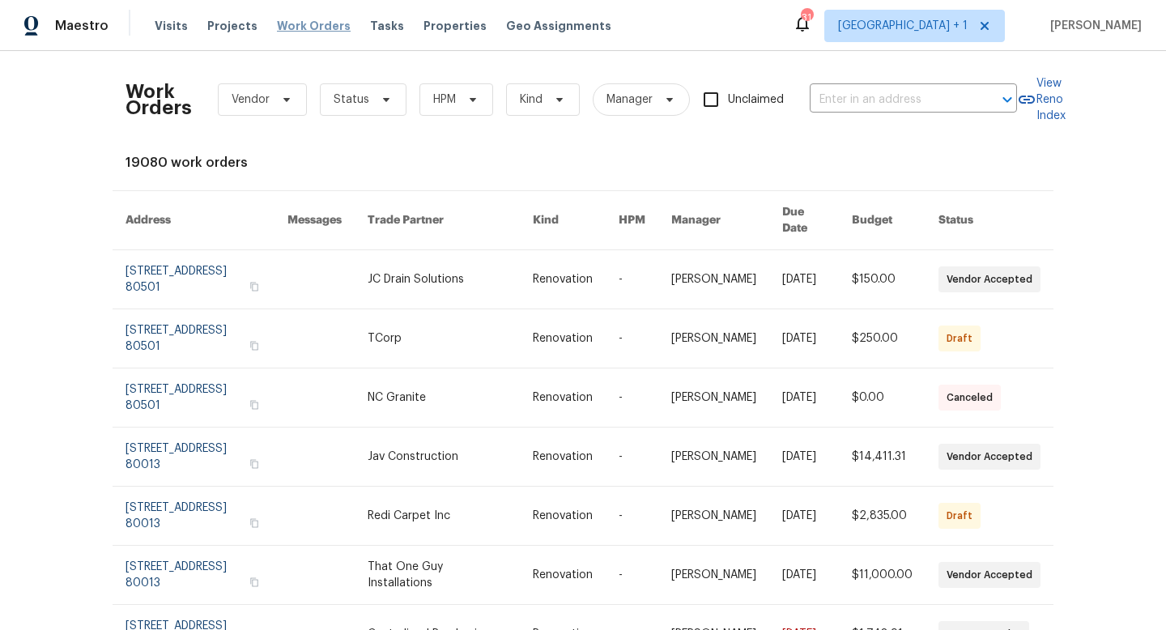
click at [295, 25] on span "Work Orders" at bounding box center [314, 26] width 74 height 16
click at [314, 28] on span "Work Orders" at bounding box center [314, 26] width 74 height 16
click at [386, 100] on icon at bounding box center [386, 99] width 13 height 13
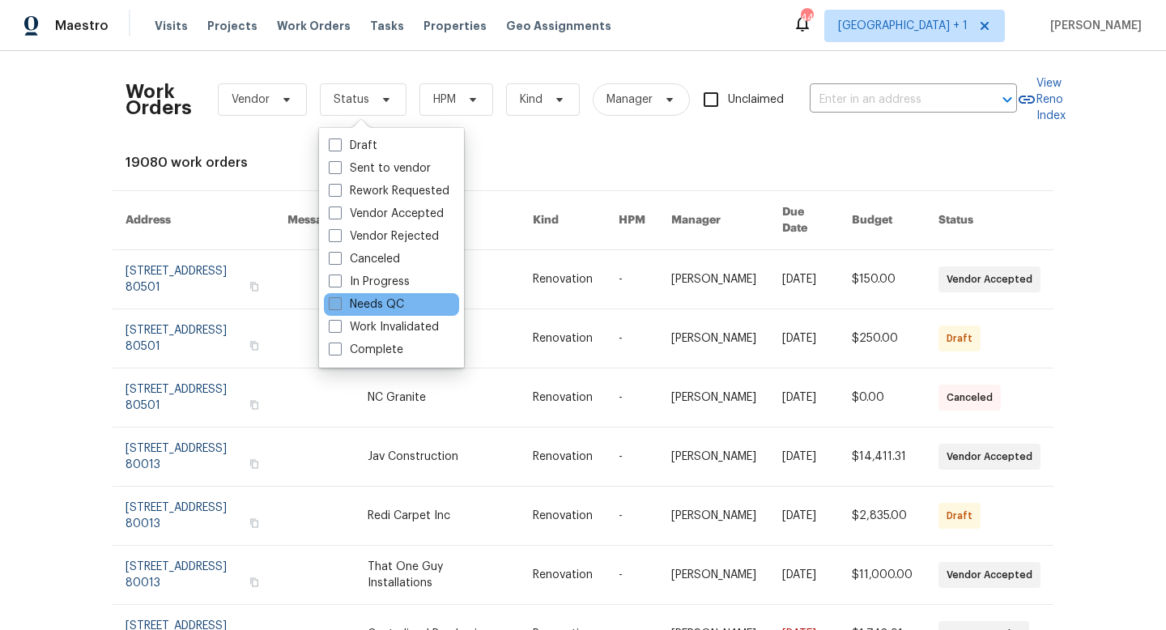
click at [341, 300] on span at bounding box center [335, 303] width 13 height 13
click at [339, 300] on input "Needs QC" at bounding box center [334, 301] width 11 height 11
checkbox input "true"
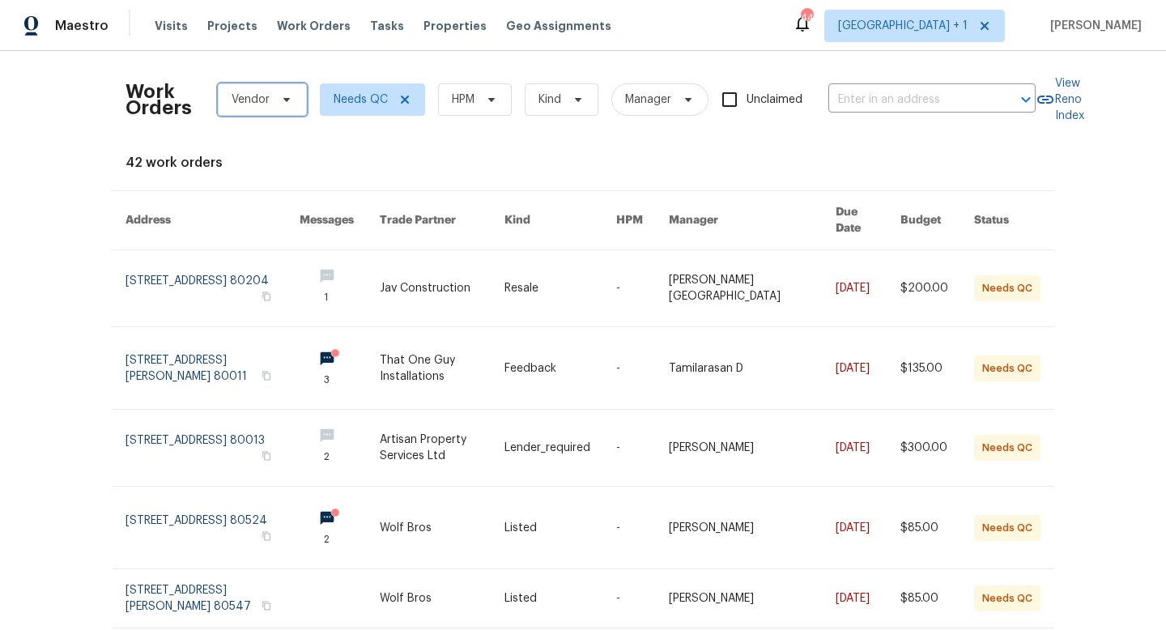
click at [288, 104] on icon at bounding box center [286, 99] width 13 height 13
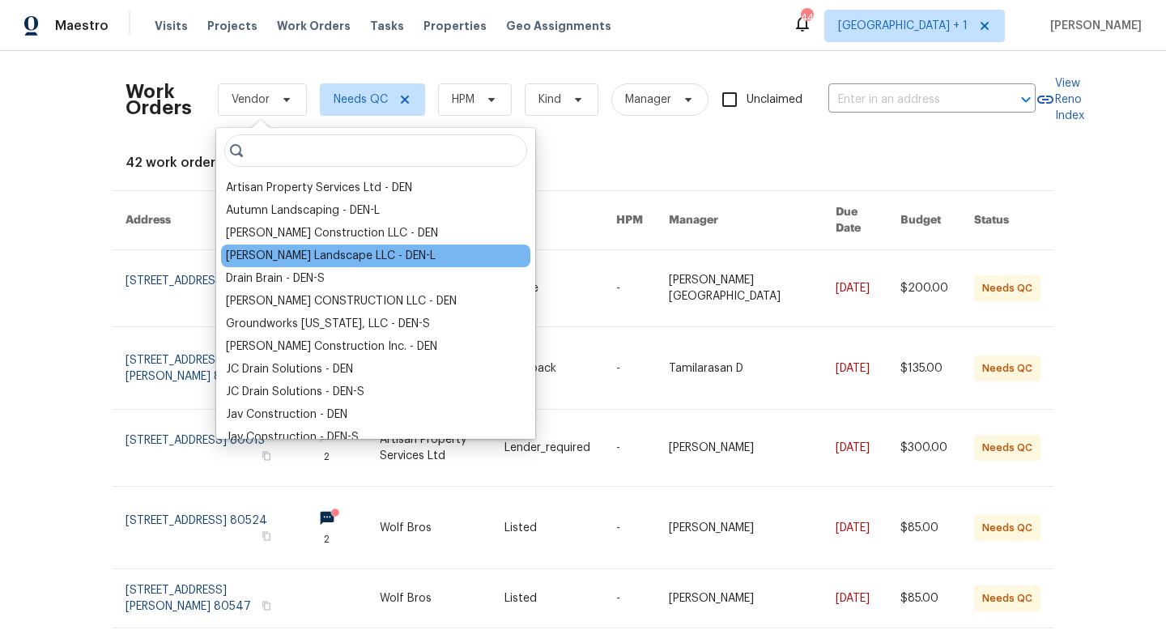
click at [271, 257] on div "[PERSON_NAME] Landscape LLC - DEN-L" at bounding box center [331, 256] width 210 height 16
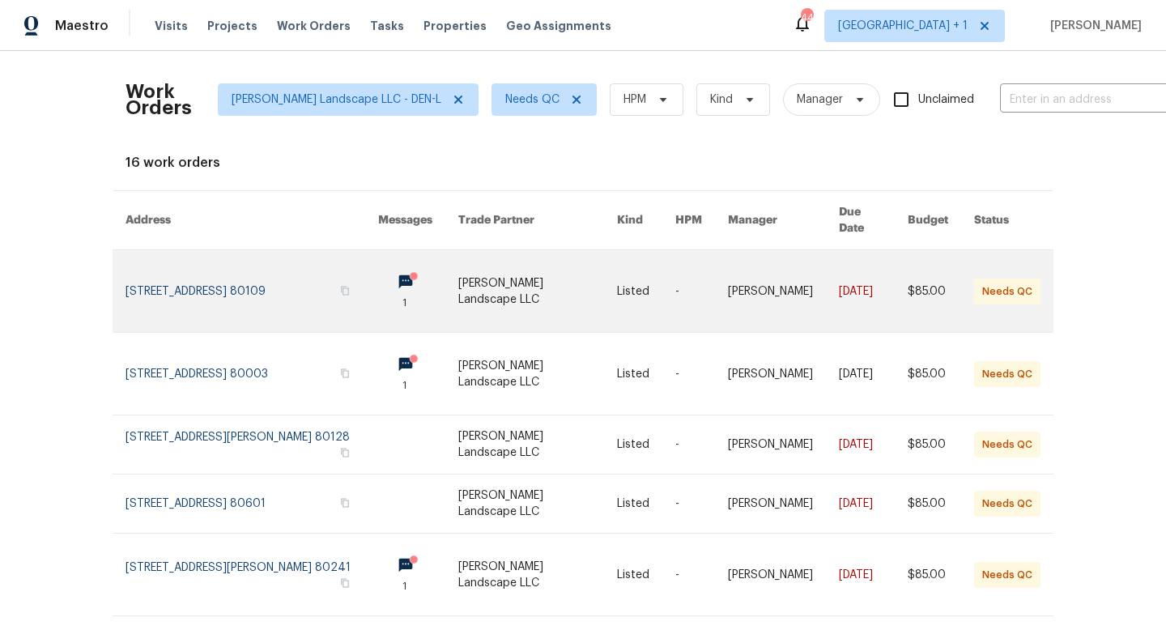
click at [509, 280] on link at bounding box center [537, 291] width 159 height 82
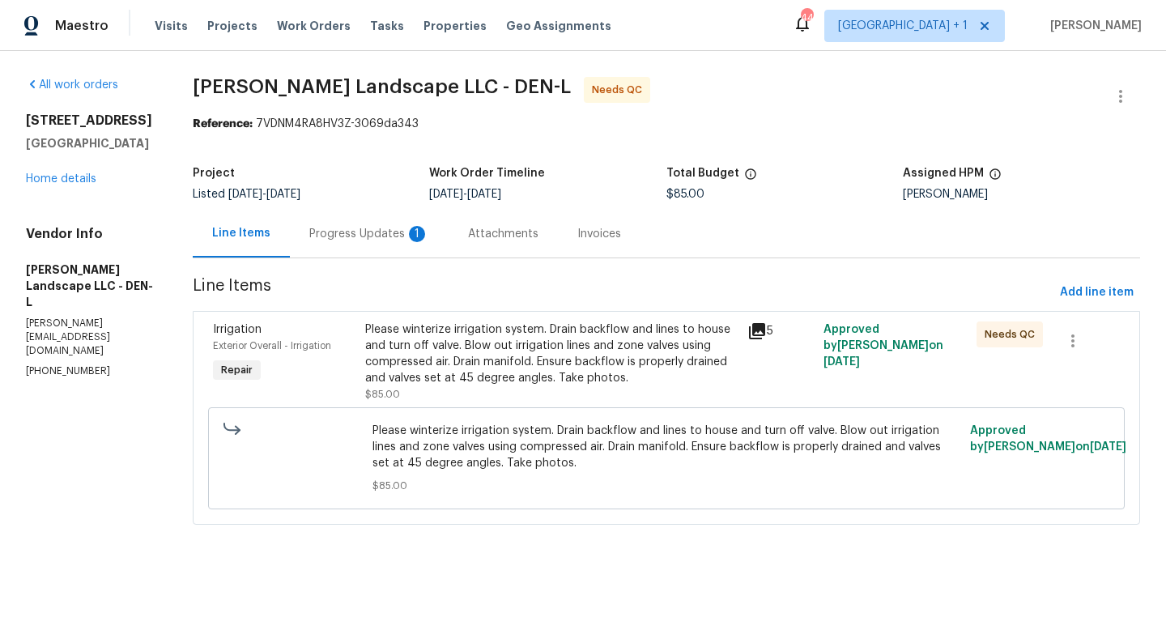
click at [761, 332] on icon at bounding box center [757, 331] width 19 height 19
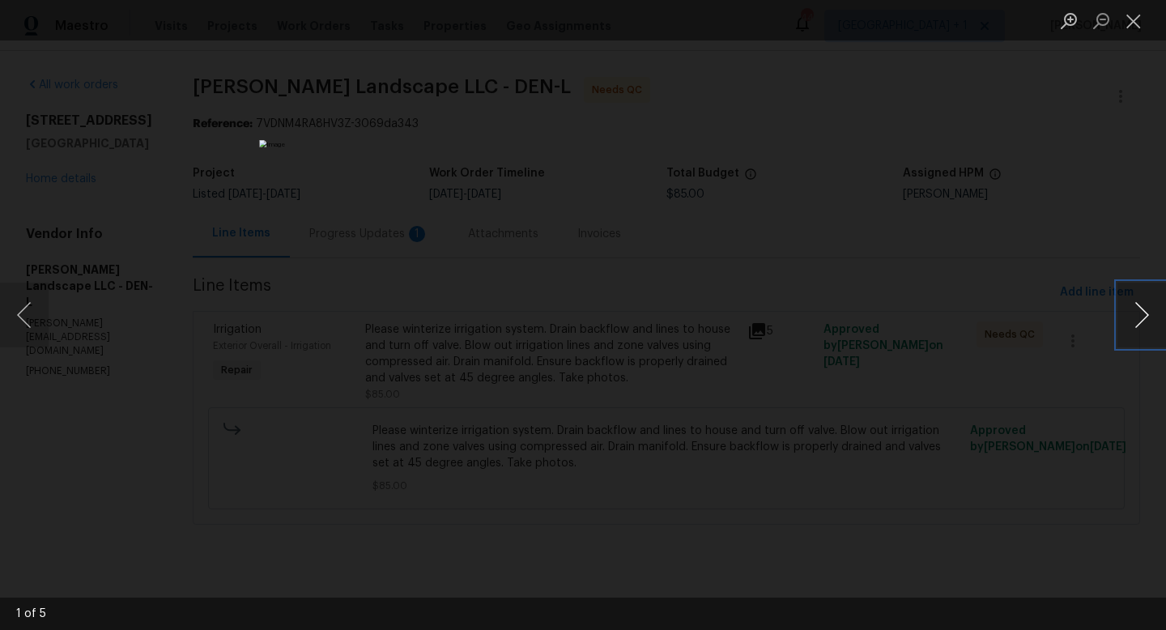
click at [1138, 314] on button "Next image" at bounding box center [1142, 315] width 49 height 65
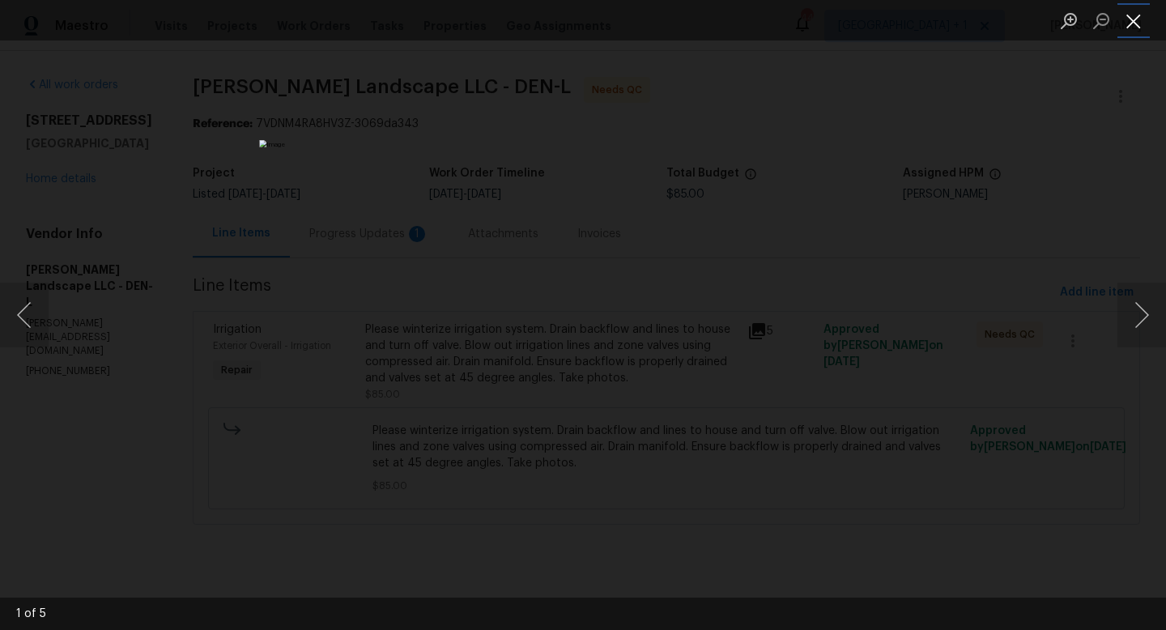
click at [1134, 23] on button "Close lightbox" at bounding box center [1134, 20] width 32 height 28
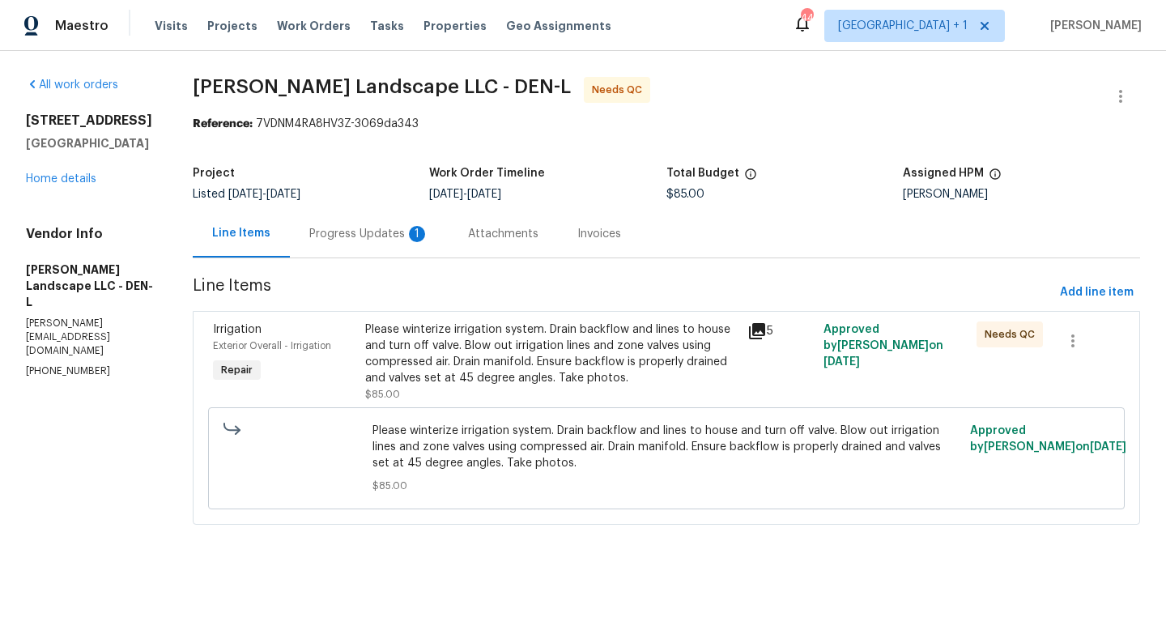
click at [373, 234] on div "Progress Updates 1" at bounding box center [369, 234] width 120 height 16
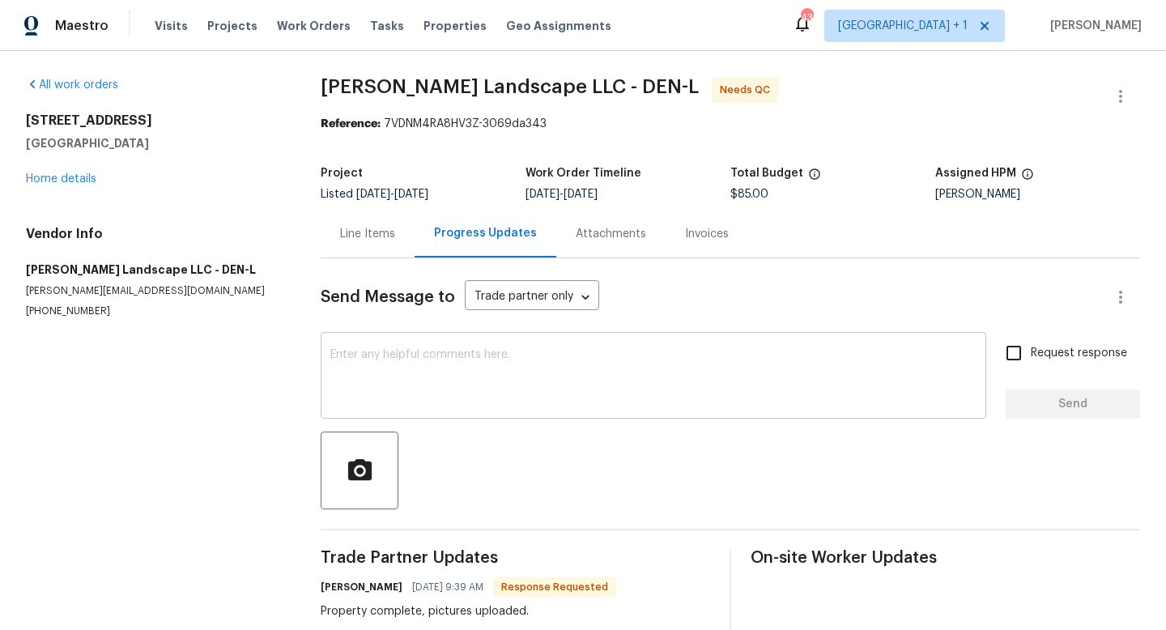
click at [449, 346] on div "x ​" at bounding box center [654, 377] width 666 height 83
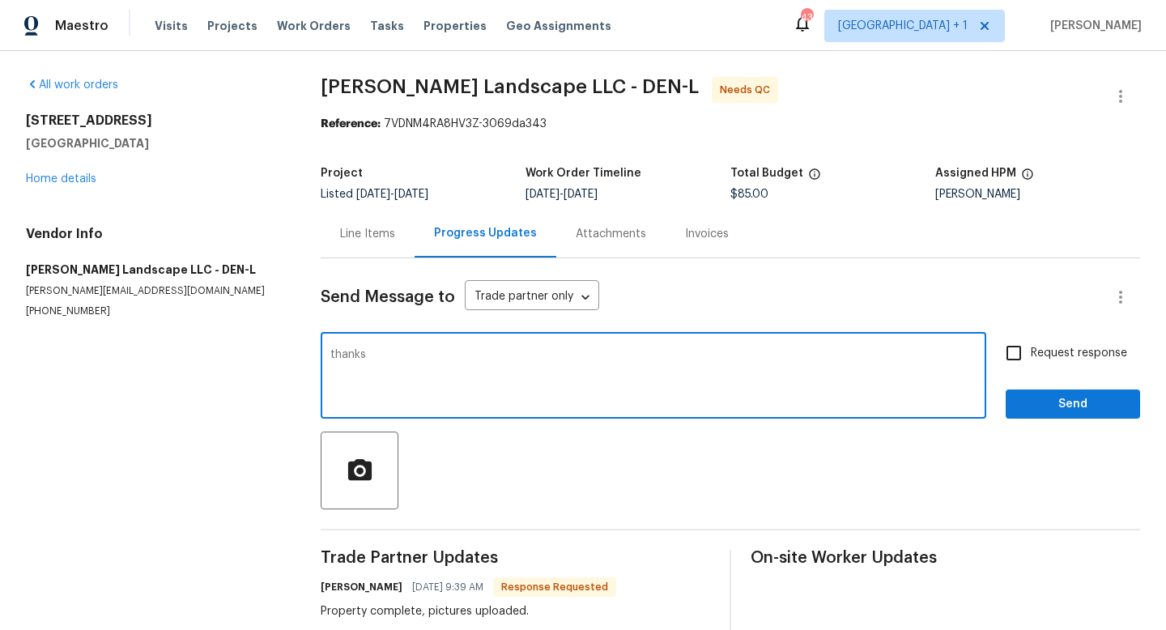
type textarea "thanks"
click at [1046, 406] on span "Send" at bounding box center [1073, 404] width 109 height 20
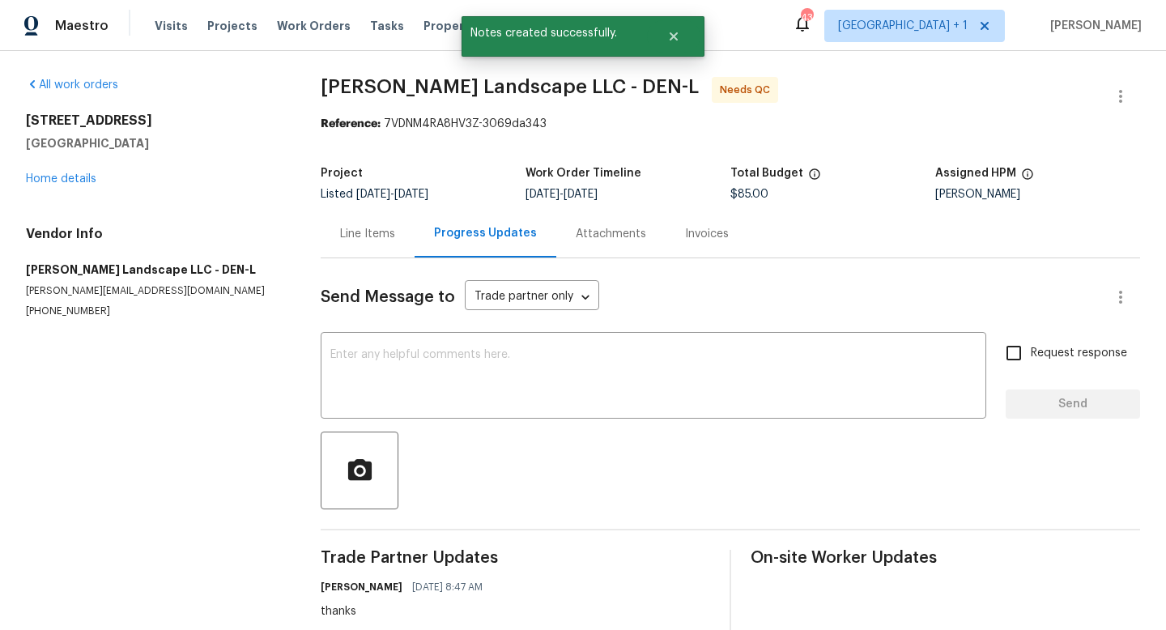
click at [373, 232] on div "Line Items" at bounding box center [367, 234] width 55 height 16
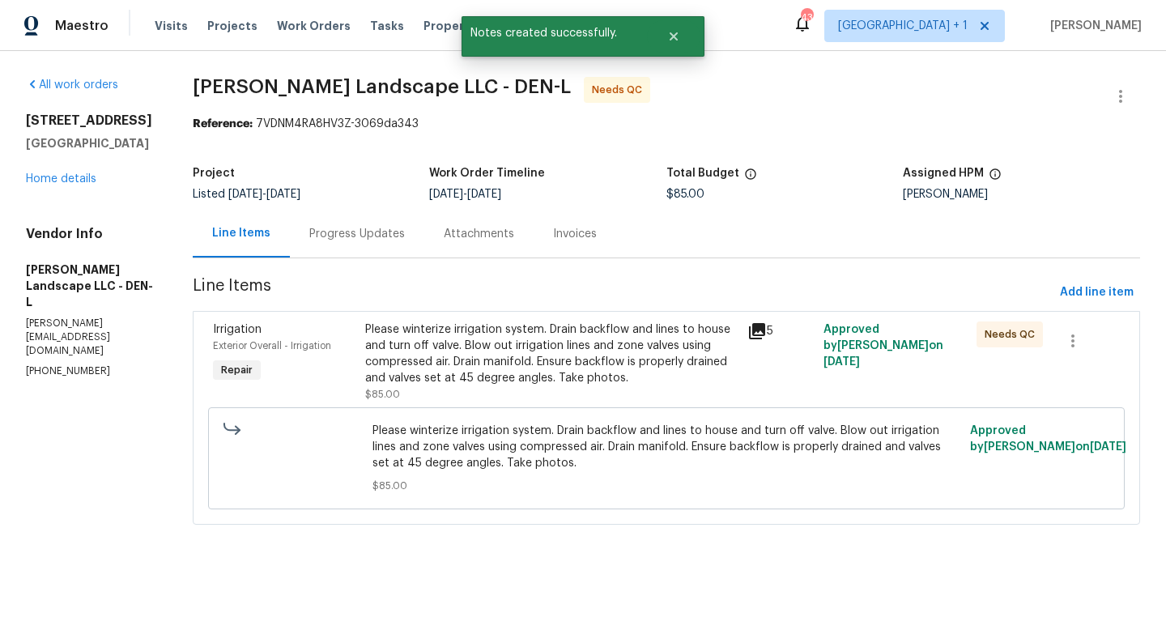
click at [560, 346] on div "Please winterize irrigation system. Drain backflow and lines to house and turn …" at bounding box center [551, 354] width 373 height 65
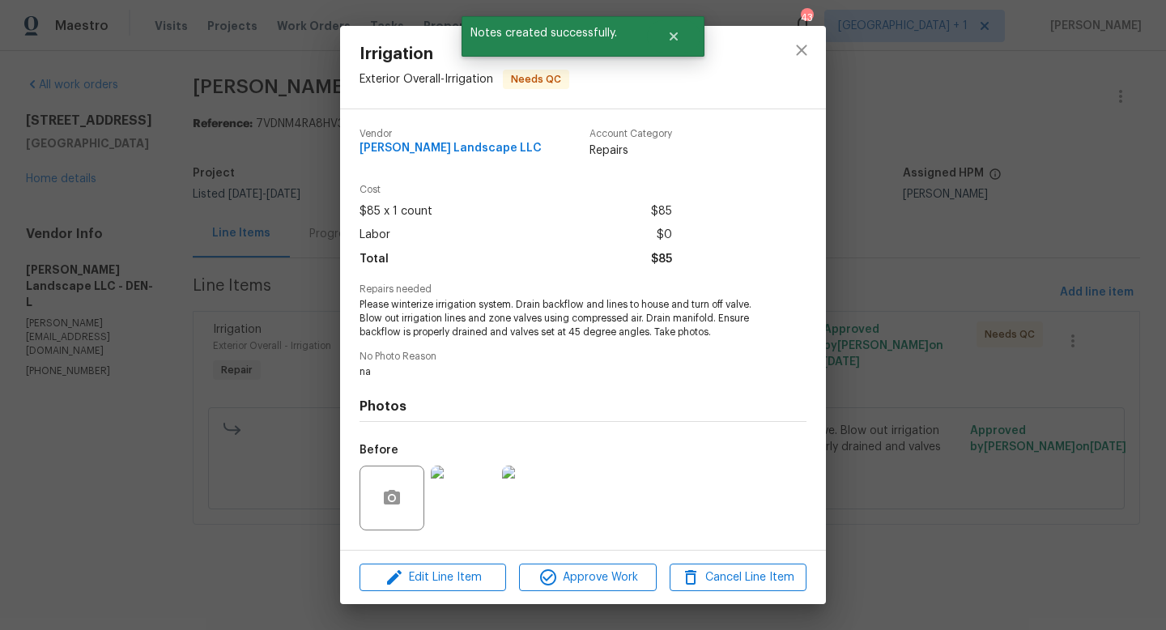
scroll to position [102, 0]
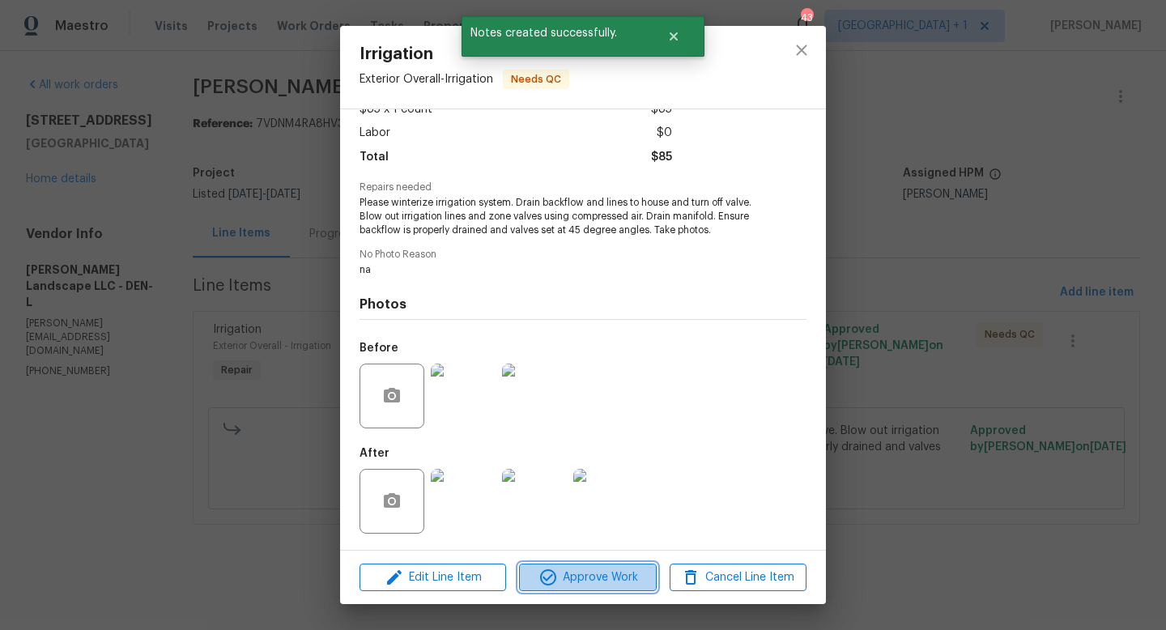
click at [606, 574] on span "Approve Work" at bounding box center [587, 578] width 127 height 20
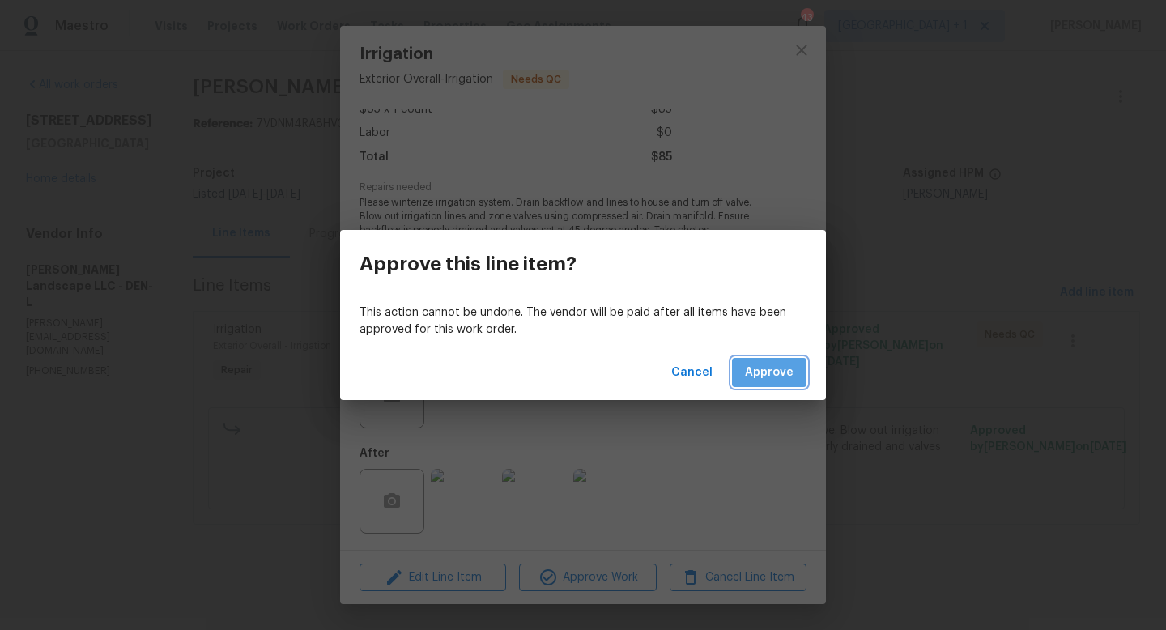
click at [782, 370] on span "Approve" at bounding box center [769, 373] width 49 height 20
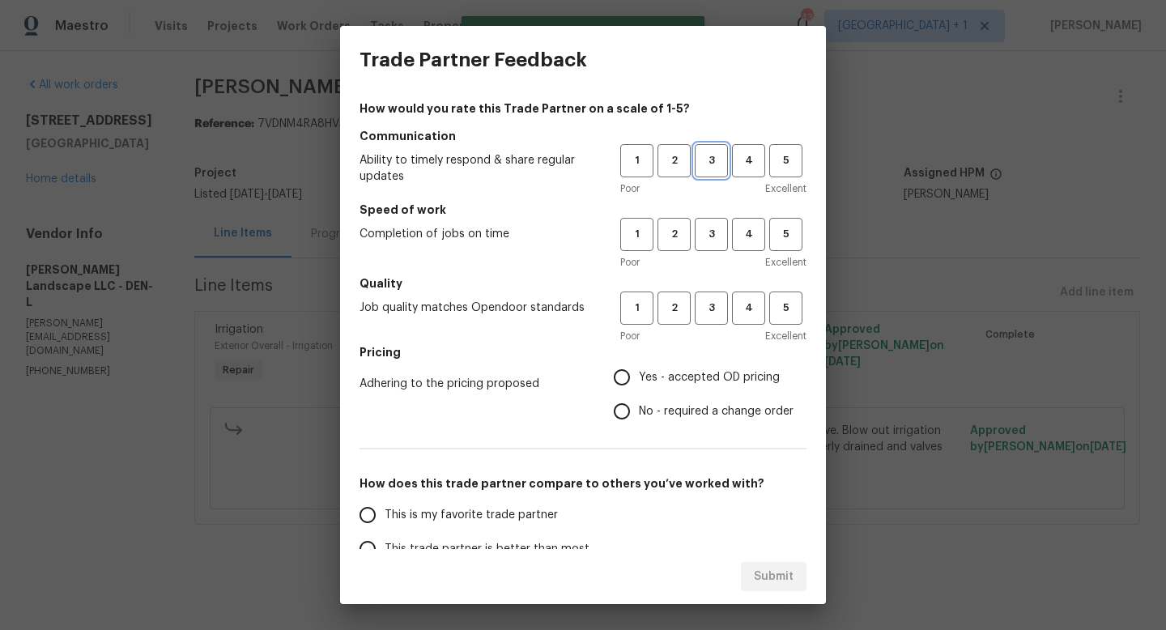
click at [711, 158] on span "3" at bounding box center [712, 160] width 30 height 19
click at [711, 241] on span "3" at bounding box center [712, 234] width 30 height 19
click at [718, 316] on span "3" at bounding box center [712, 308] width 30 height 19
click at [624, 374] on input "Yes - accepted OD pricing" at bounding box center [622, 377] width 34 height 34
radio input "true"
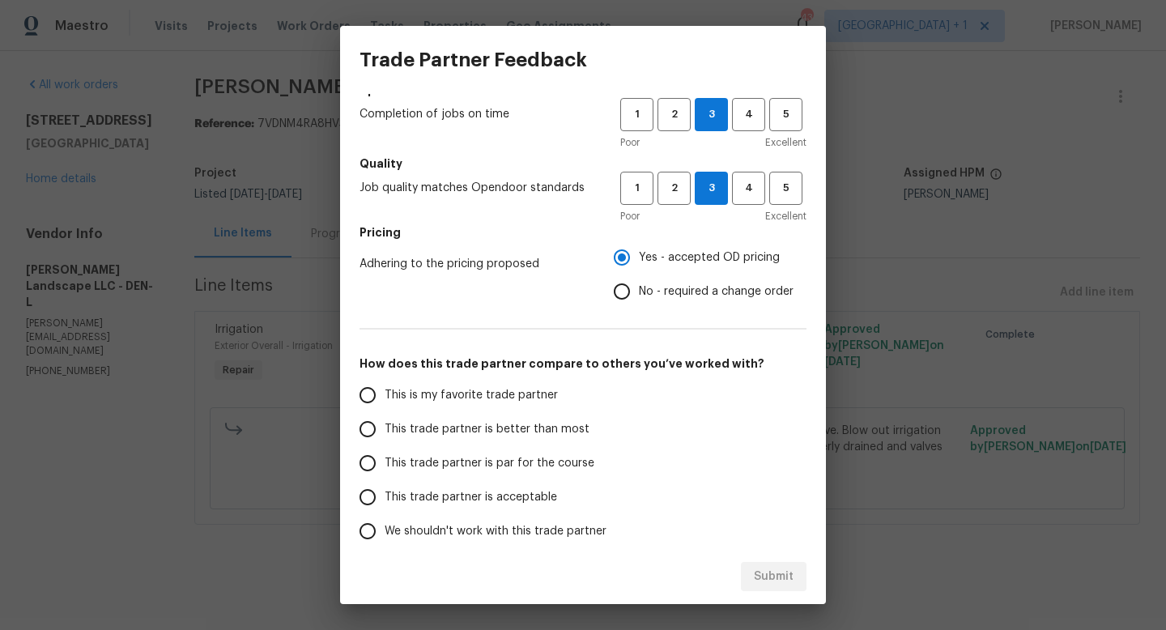
scroll to position [134, 0]
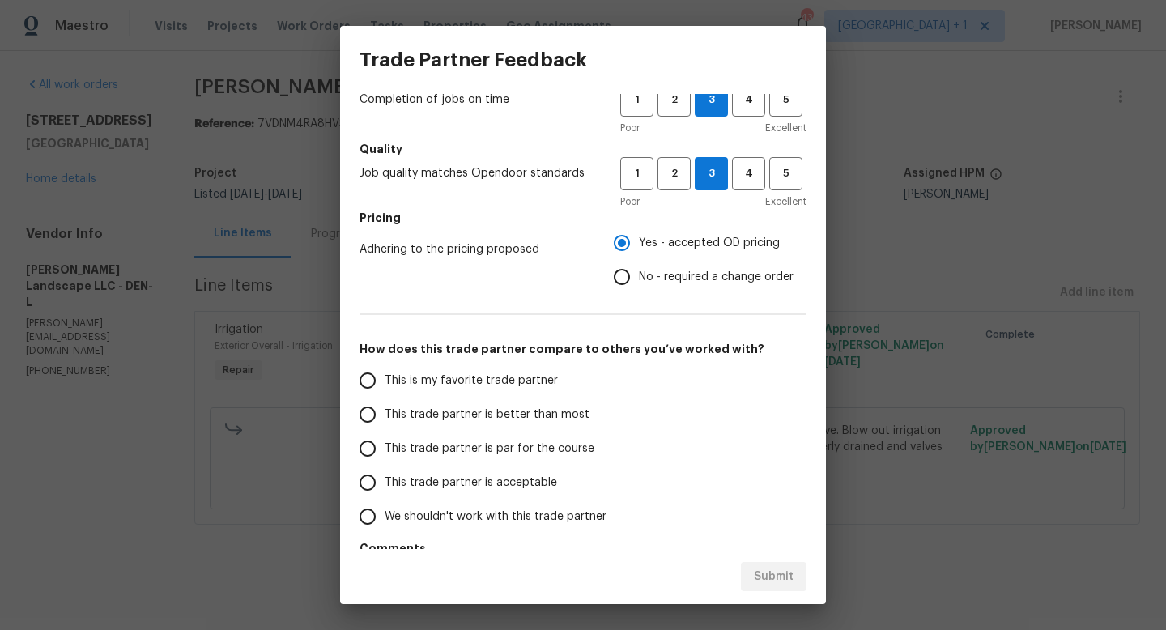
click at [366, 453] on input "This trade partner is par for the course" at bounding box center [368, 449] width 34 height 34
click at [776, 581] on span "Submit" at bounding box center [774, 577] width 40 height 20
radio input "true"
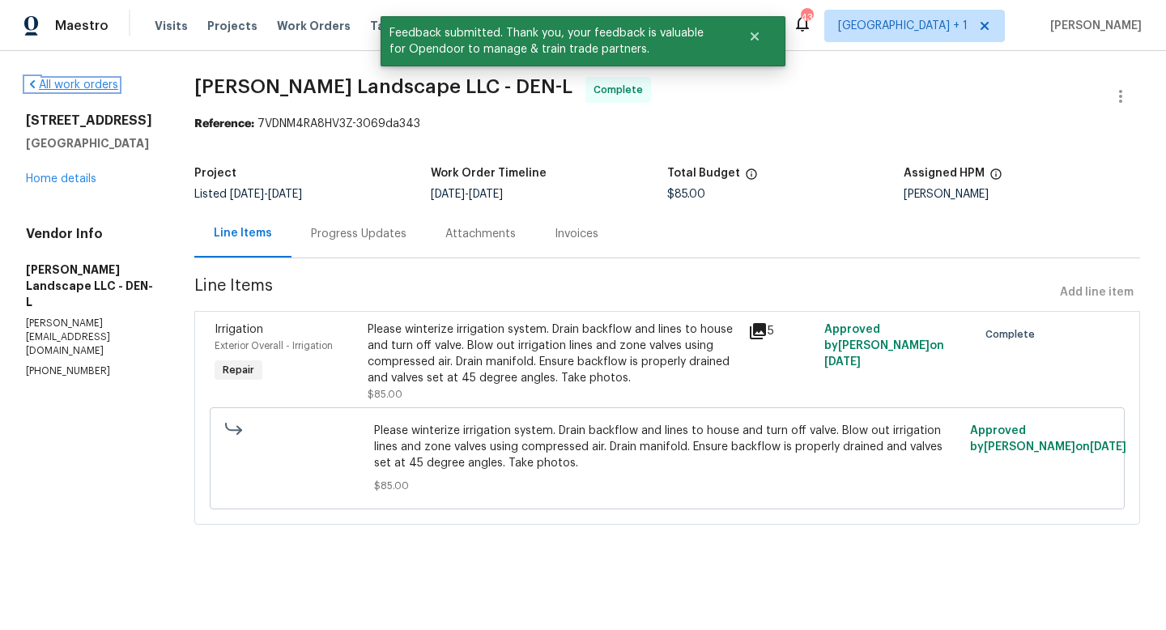
click at [70, 81] on link "All work orders" at bounding box center [72, 84] width 92 height 11
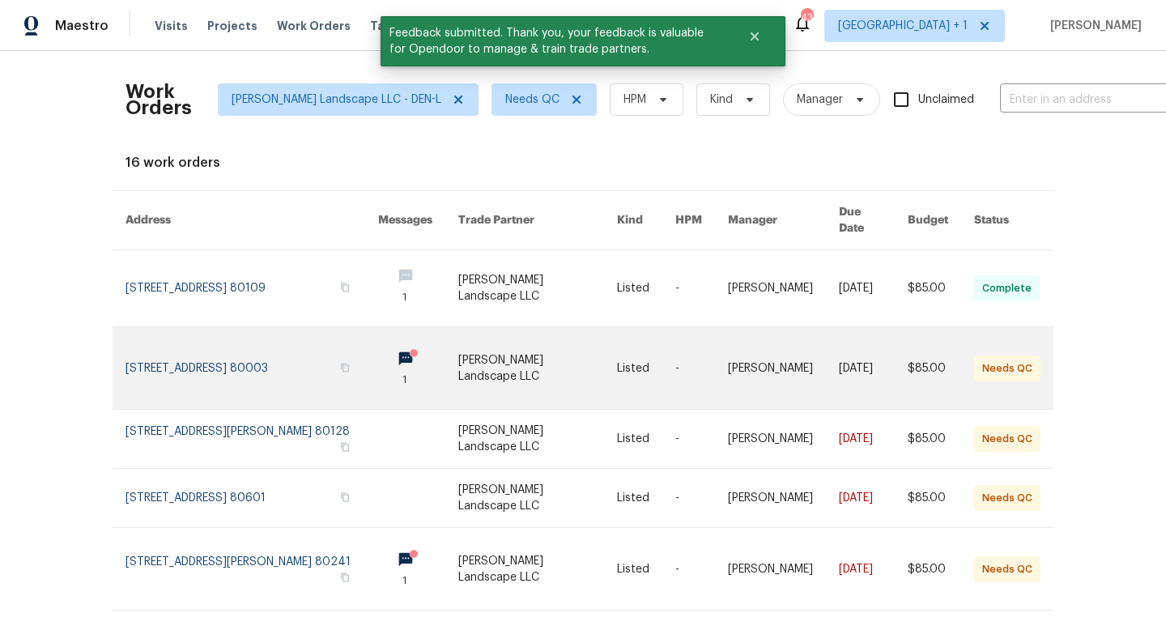
click at [525, 348] on link at bounding box center [537, 368] width 159 height 82
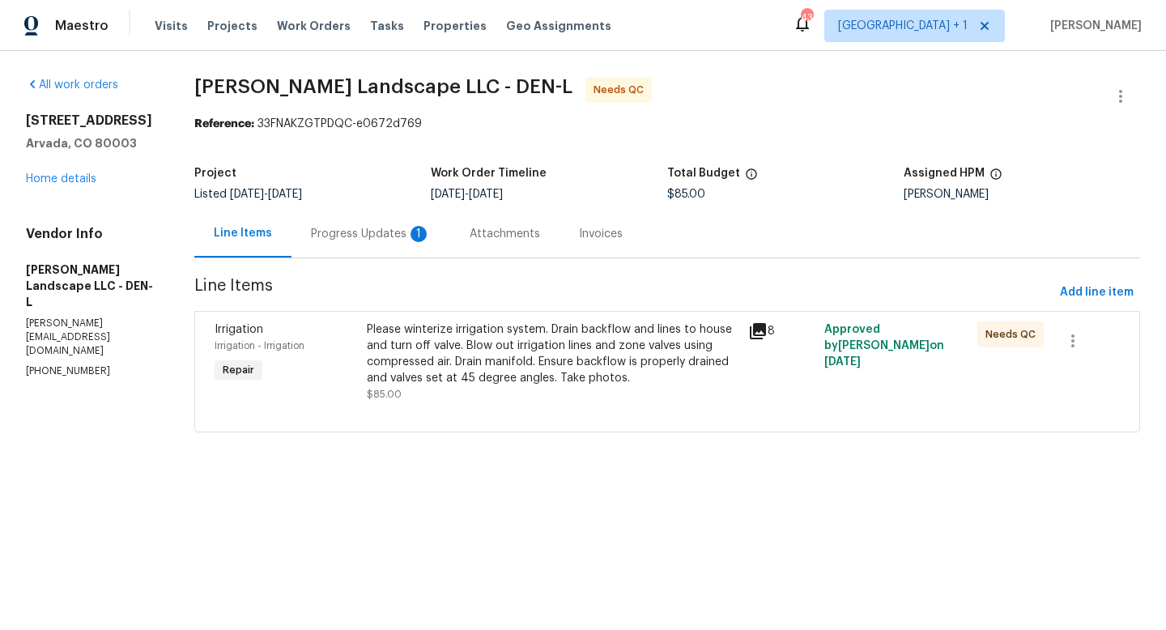
click at [761, 334] on icon at bounding box center [757, 331] width 19 height 19
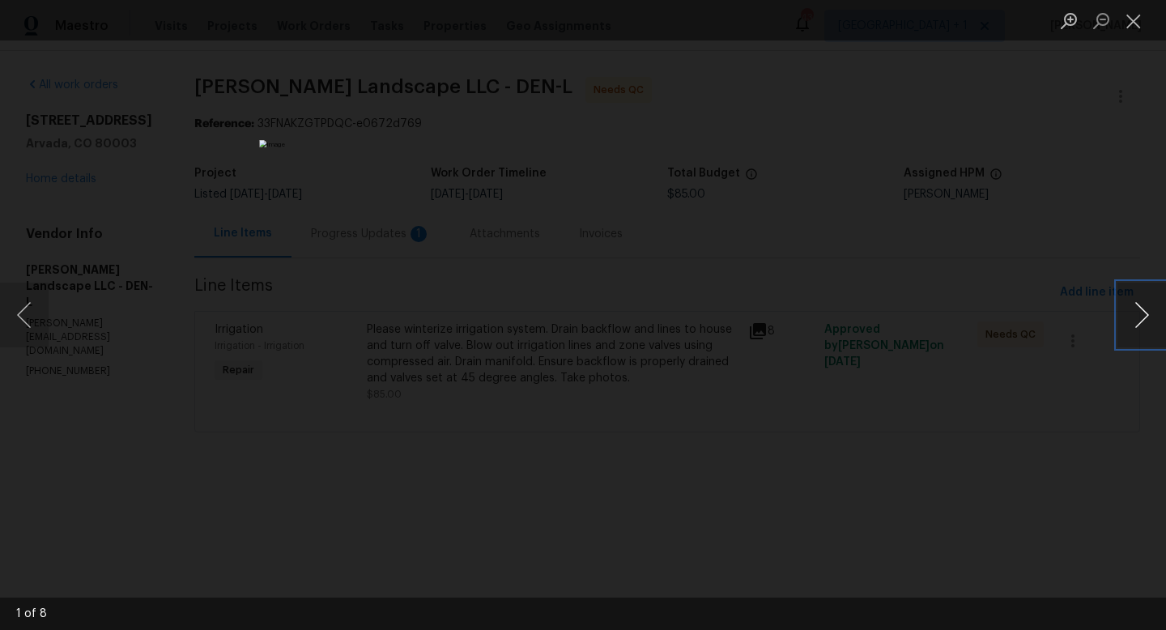
click at [1142, 315] on button "Next image" at bounding box center [1142, 315] width 49 height 65
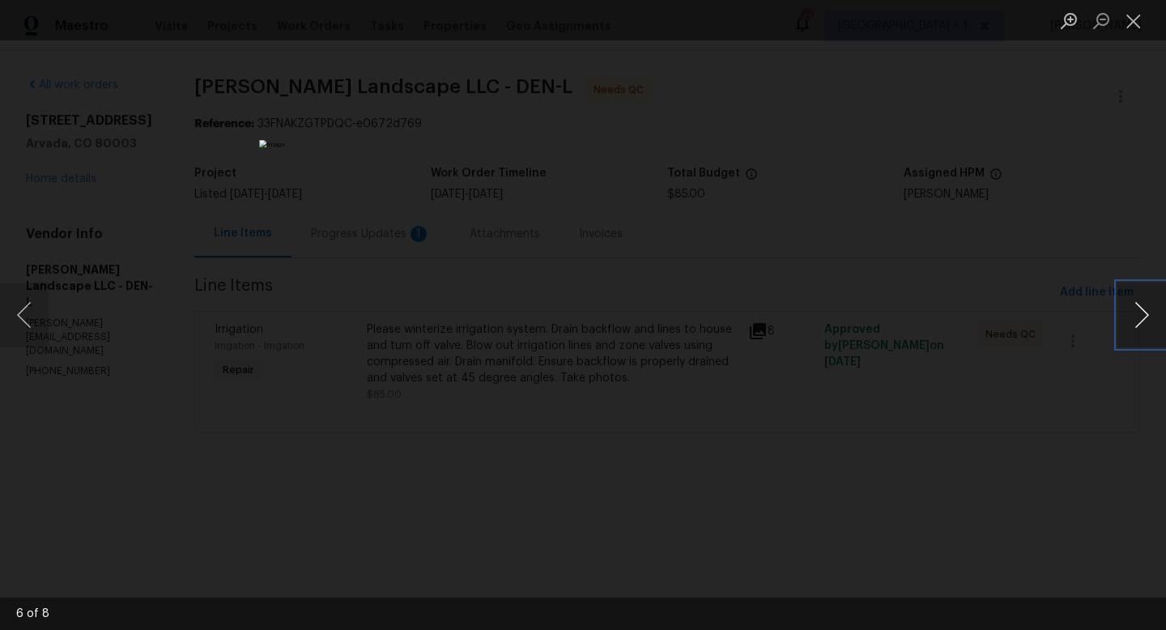
click at [1142, 315] on button "Next image" at bounding box center [1142, 315] width 49 height 65
click at [1135, 21] on button "Close lightbox" at bounding box center [1134, 20] width 32 height 28
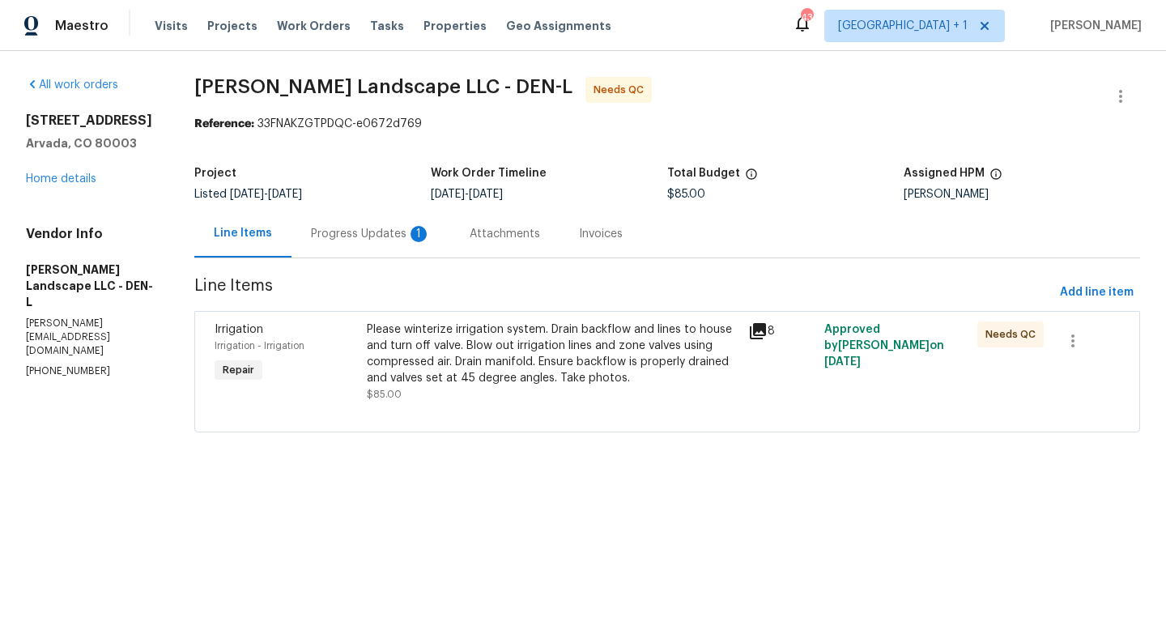
click at [368, 231] on div "Progress Updates 1" at bounding box center [371, 234] width 120 height 16
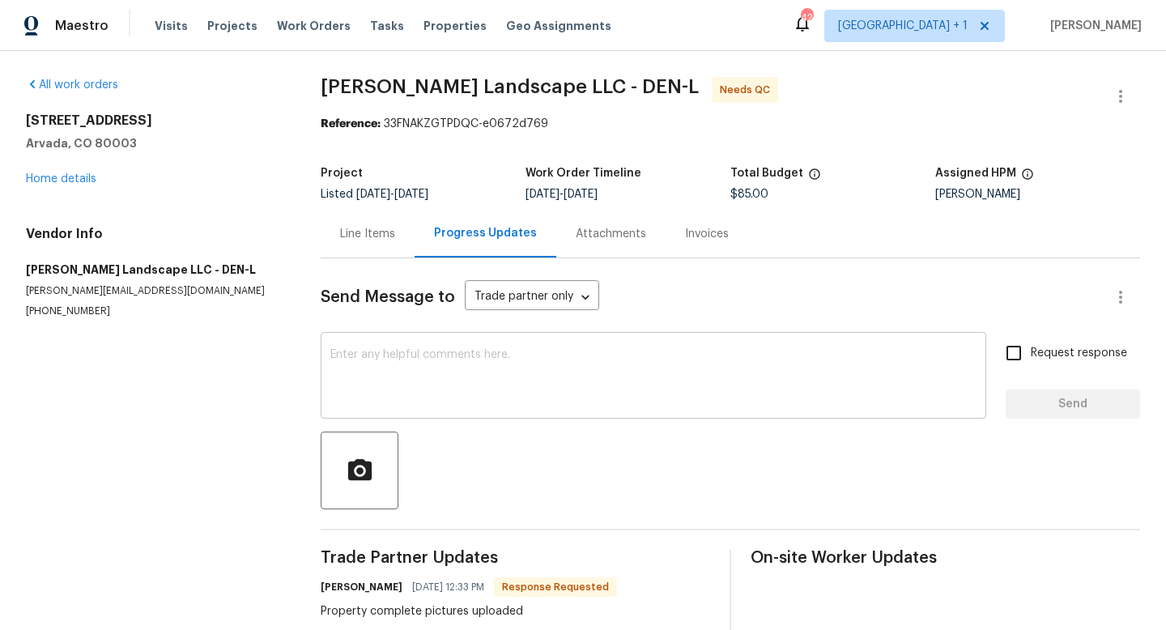
click at [481, 352] on textarea at bounding box center [653, 377] width 646 height 57
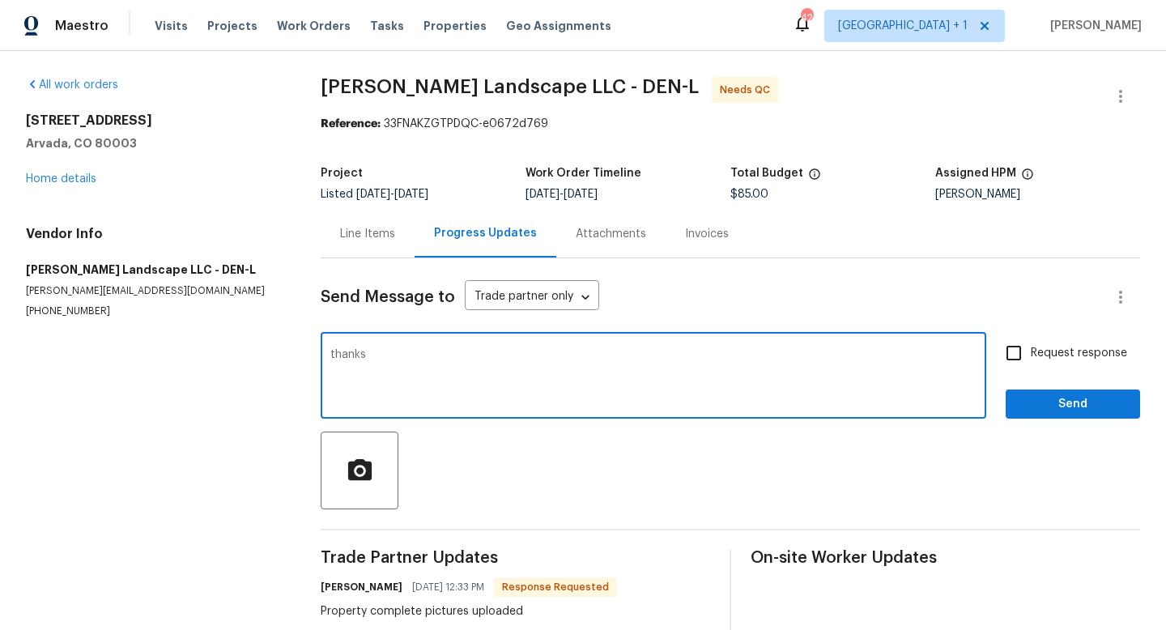
type textarea "thanks"
click at [1052, 410] on span "Send" at bounding box center [1073, 404] width 109 height 20
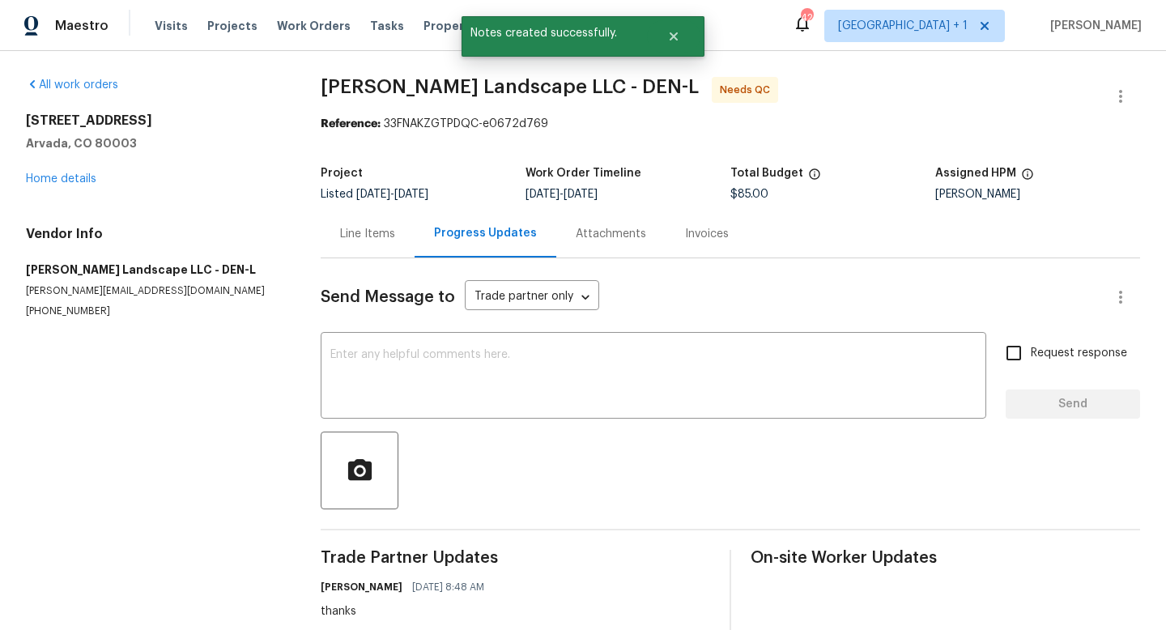
scroll to position [161, 0]
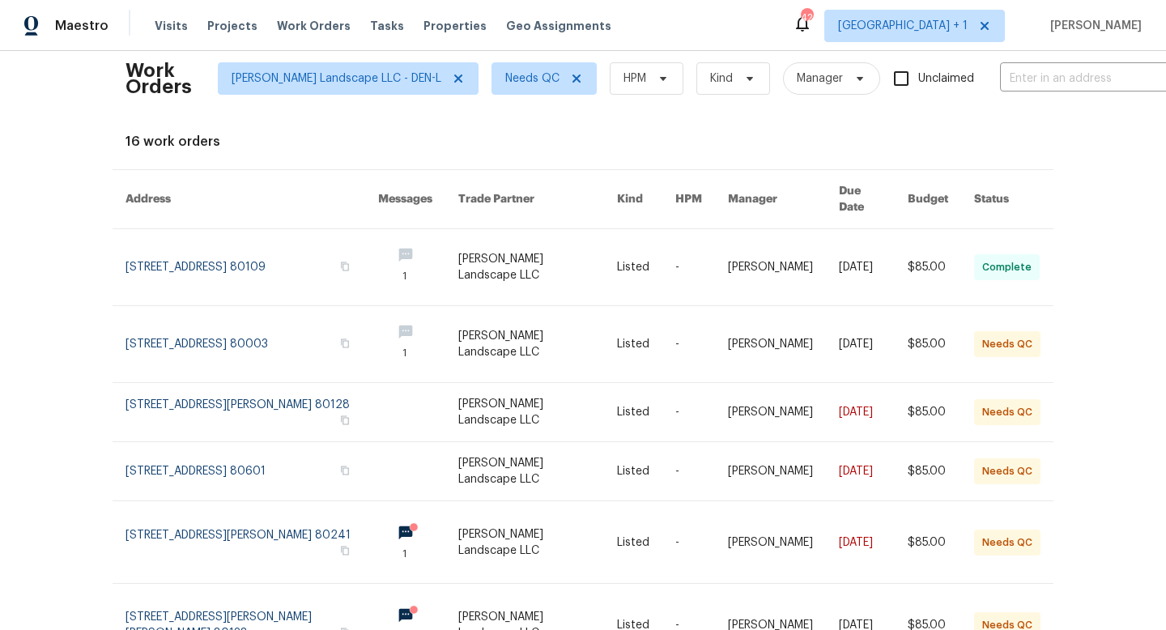
scroll to position [19, 0]
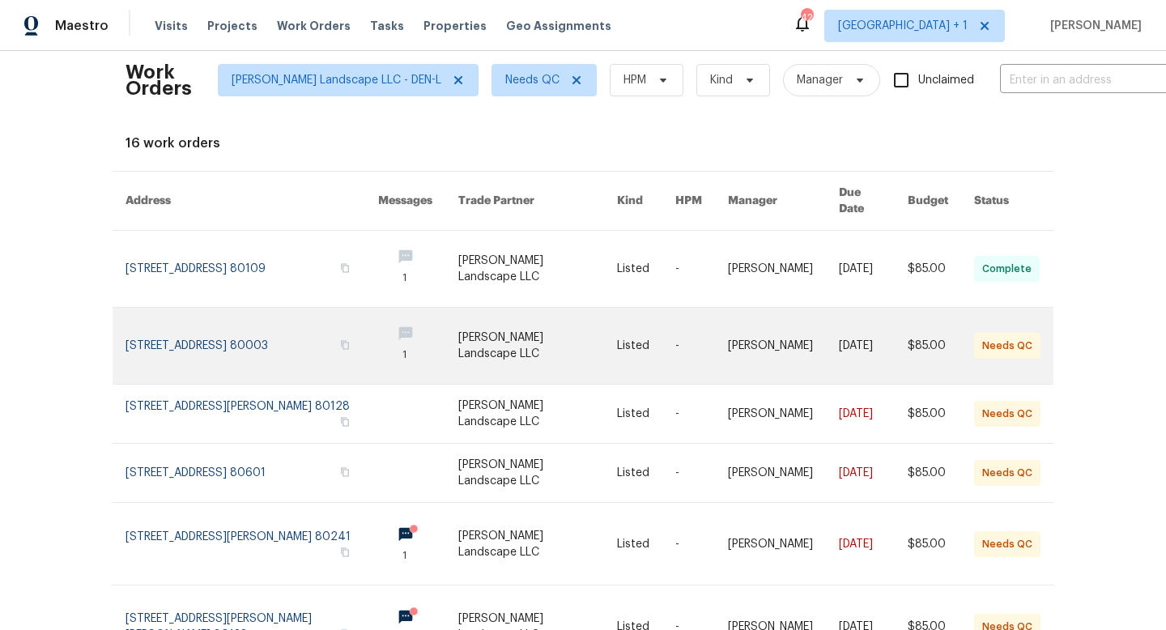
click at [509, 335] on link at bounding box center [537, 346] width 159 height 76
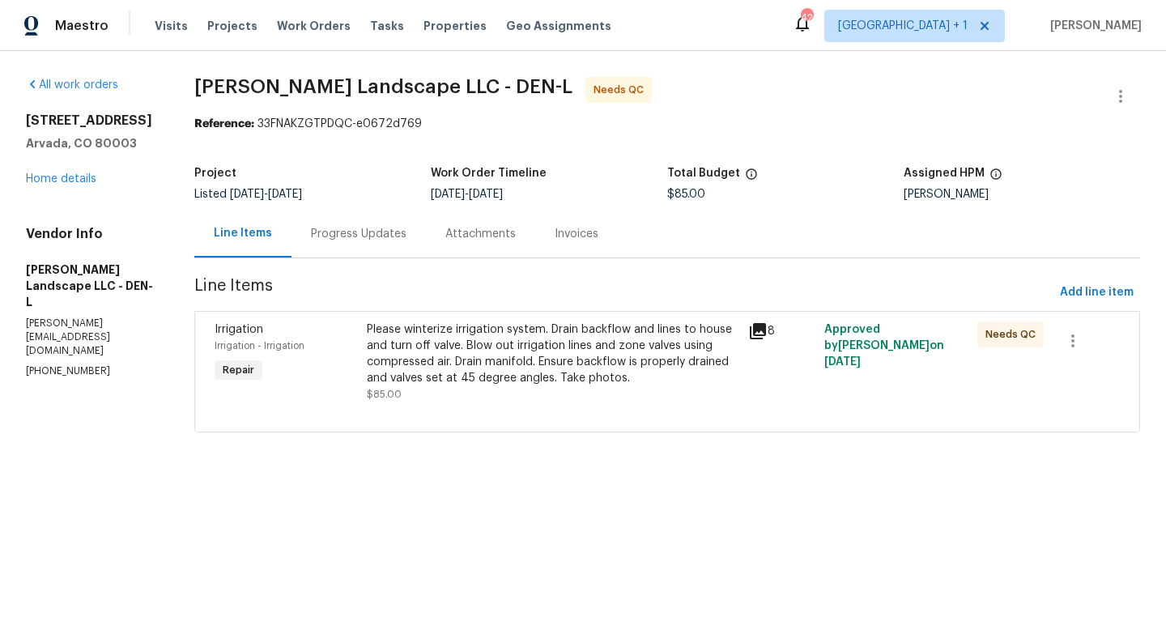
click at [539, 344] on div "Please winterize irrigation system. Drain backflow and lines to house and turn …" at bounding box center [553, 354] width 372 height 65
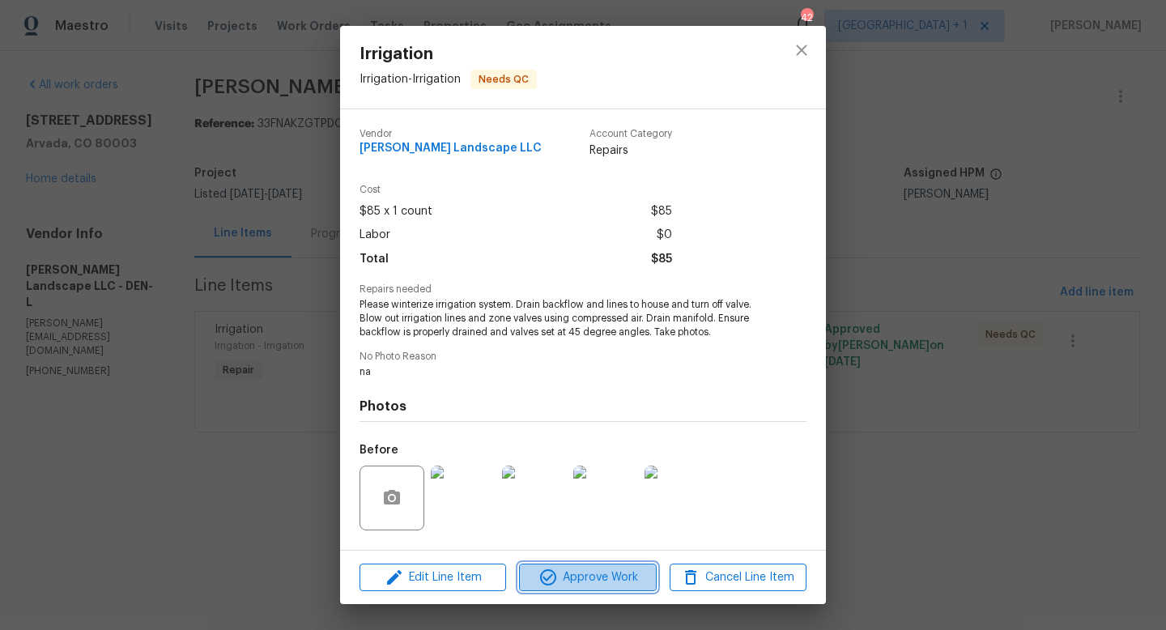
click at [560, 576] on span "Approve Work" at bounding box center [587, 578] width 127 height 20
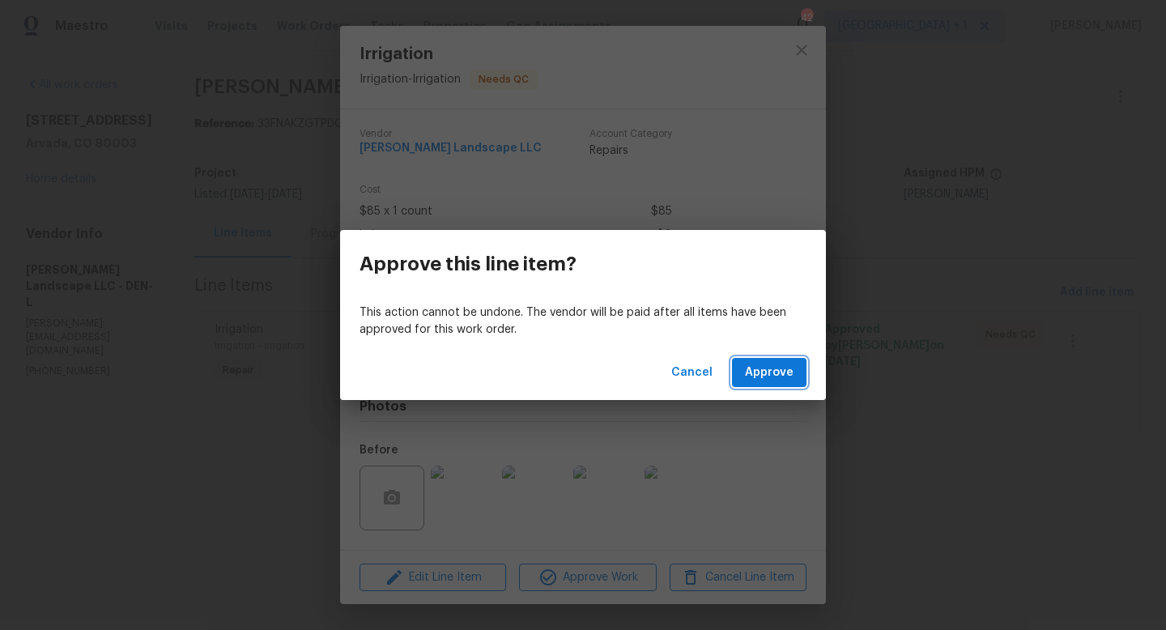
click at [771, 373] on span "Approve" at bounding box center [769, 373] width 49 height 20
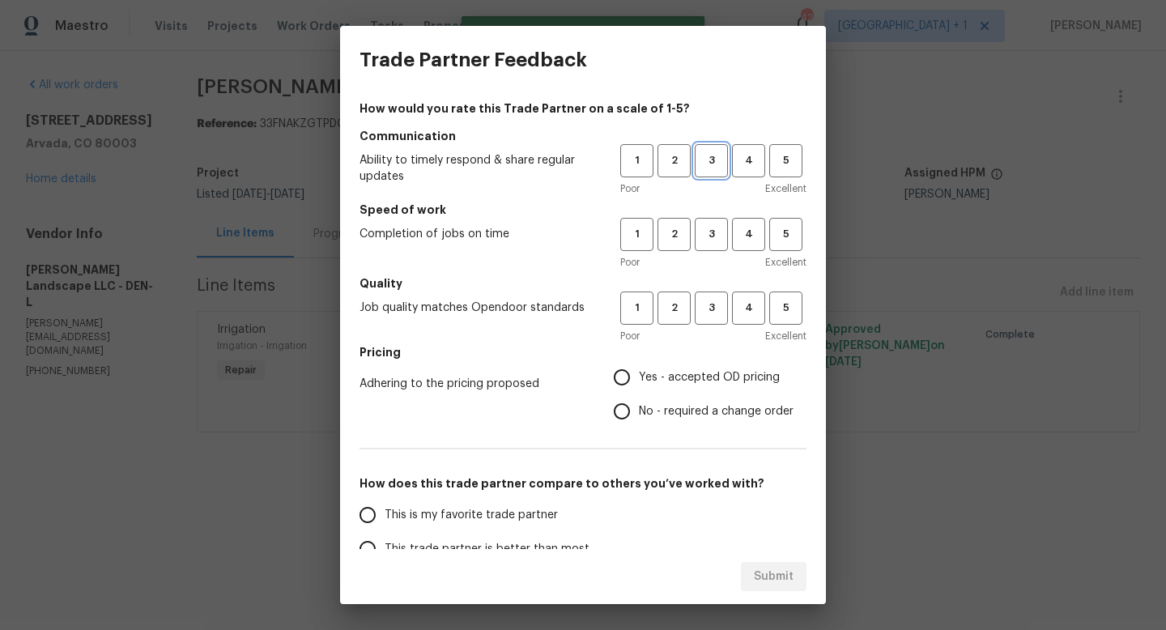
click at [715, 171] on button "3" at bounding box center [711, 160] width 33 height 33
click at [720, 240] on span "3" at bounding box center [712, 234] width 30 height 19
click at [720, 304] on span "3" at bounding box center [712, 308] width 30 height 19
click at [632, 377] on input "Yes - accepted OD pricing" at bounding box center [622, 377] width 34 height 34
radio input "true"
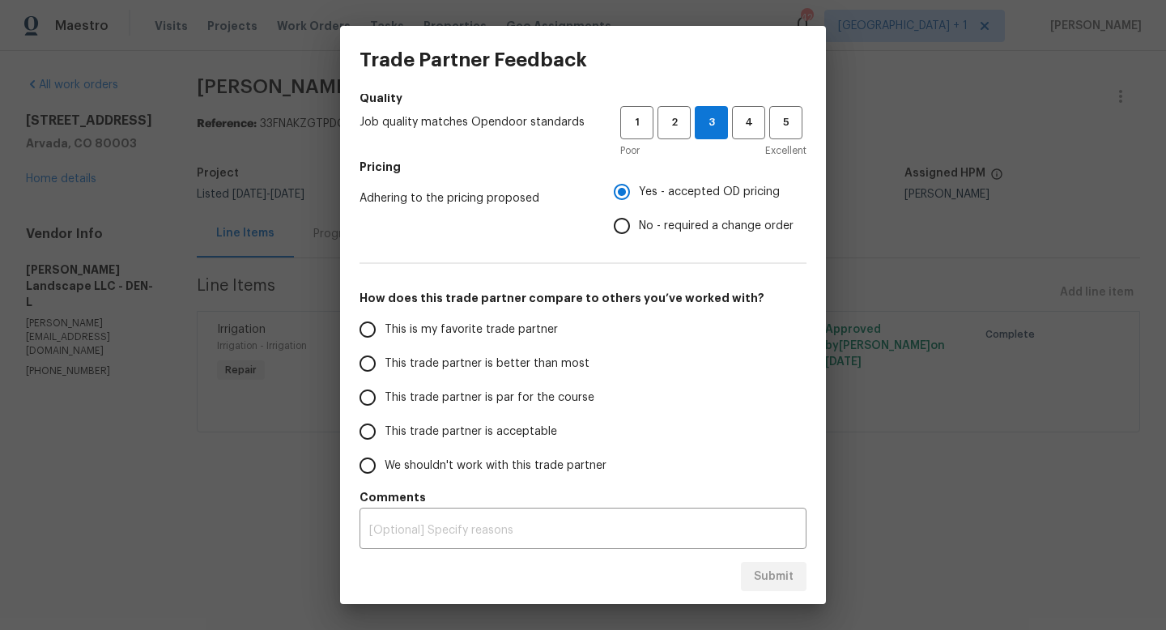
scroll to position [189, 0]
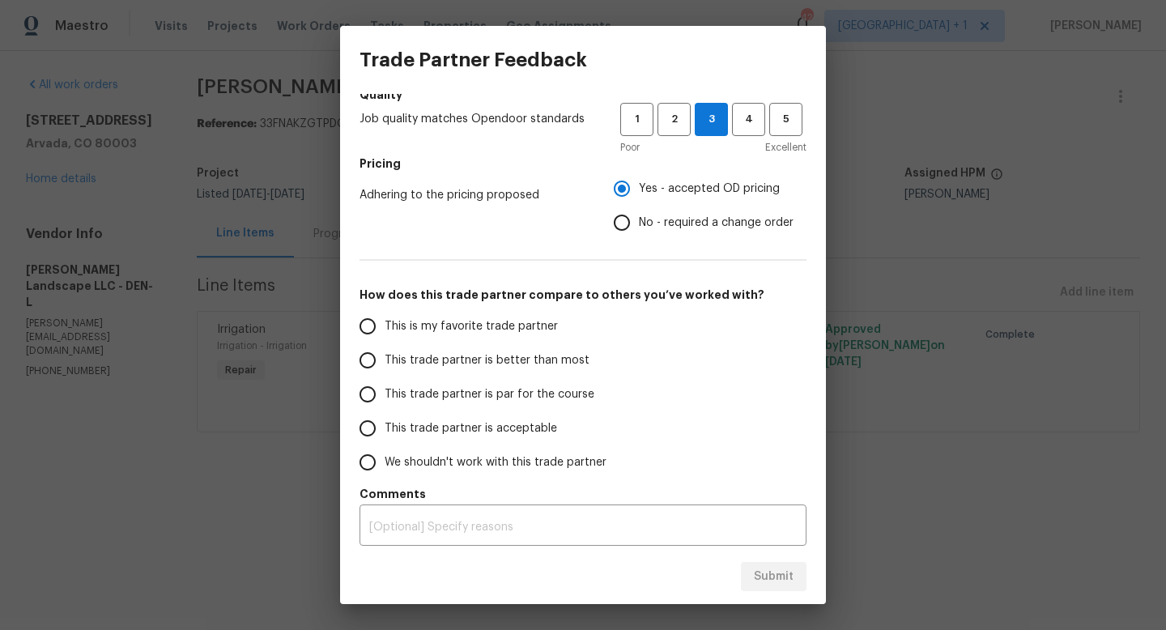
click at [382, 396] on input "This trade partner is par for the course" at bounding box center [368, 394] width 34 height 34
click at [781, 586] on button "Submit" at bounding box center [774, 577] width 66 height 30
radio input "true"
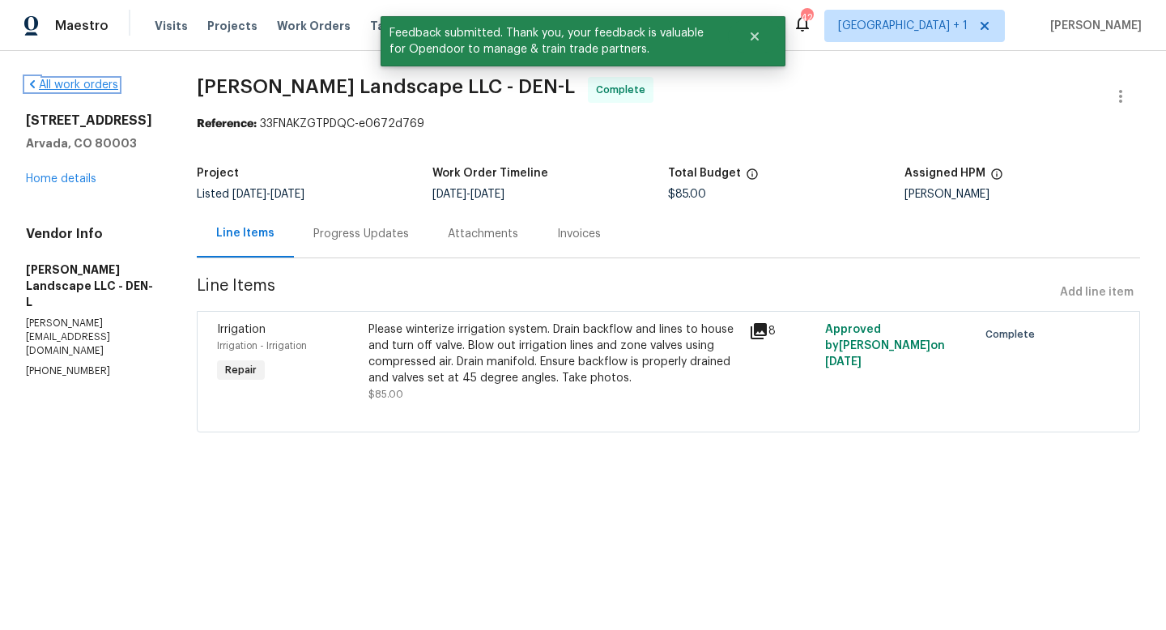
click at [66, 83] on link "All work orders" at bounding box center [72, 84] width 92 height 11
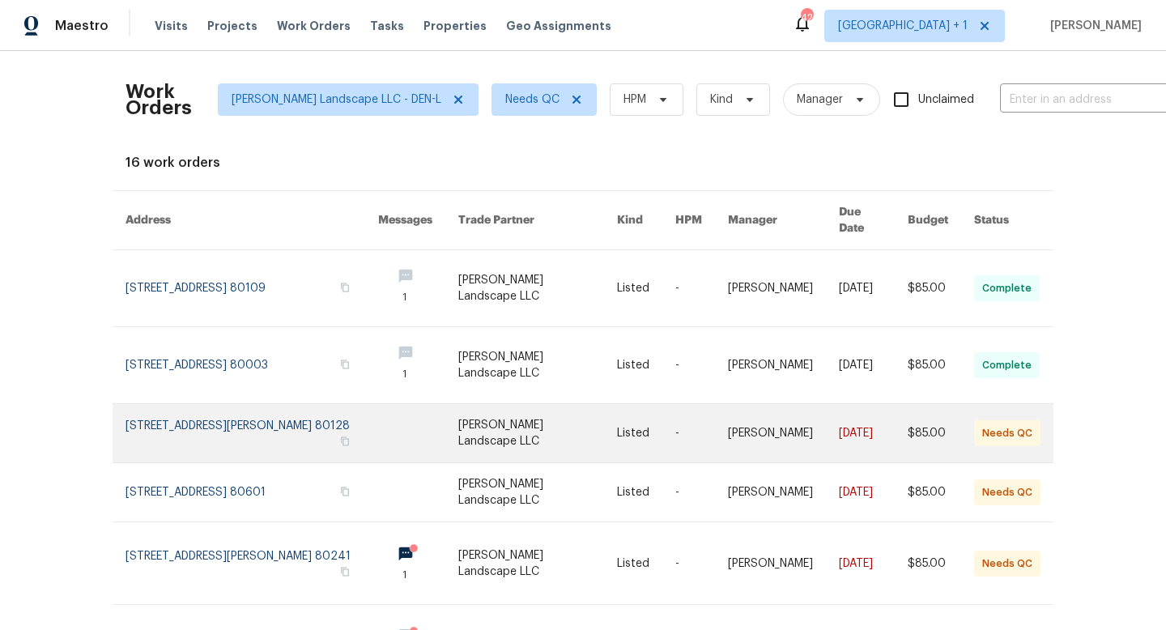
click at [526, 411] on link at bounding box center [537, 433] width 159 height 58
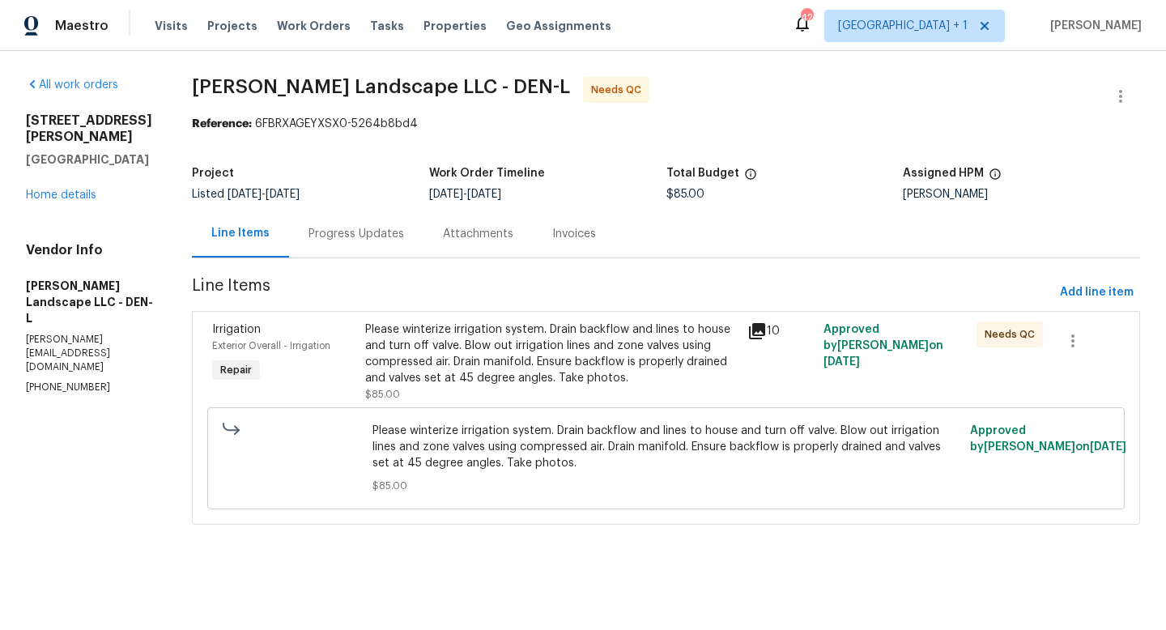
click at [761, 330] on icon at bounding box center [757, 331] width 16 height 16
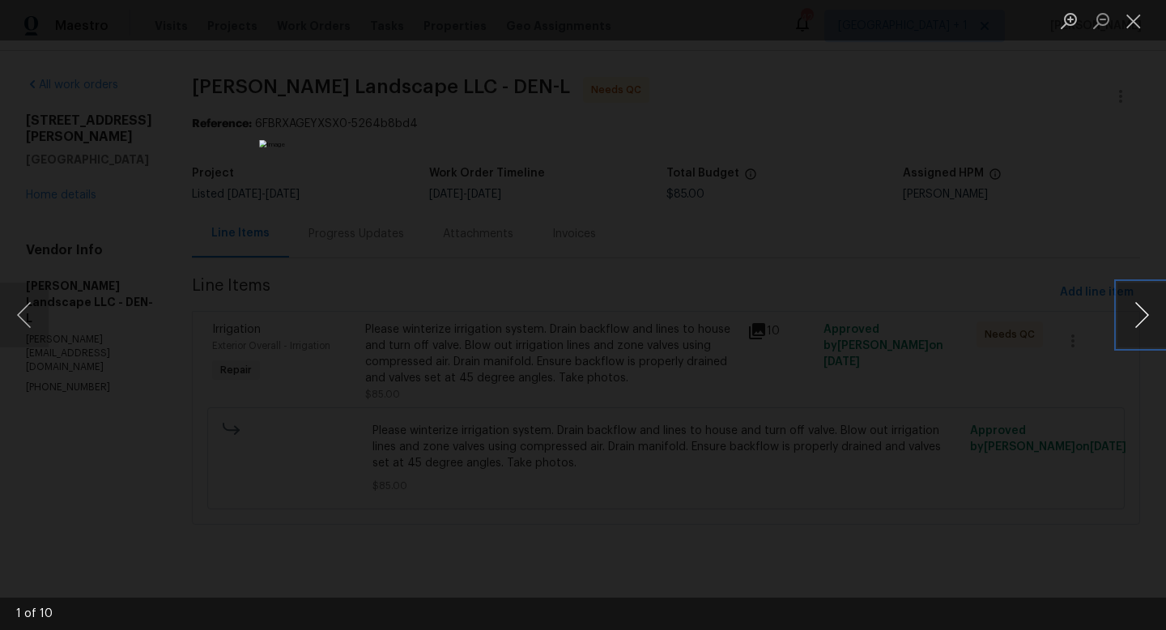
click at [1140, 315] on button "Next image" at bounding box center [1142, 315] width 49 height 65
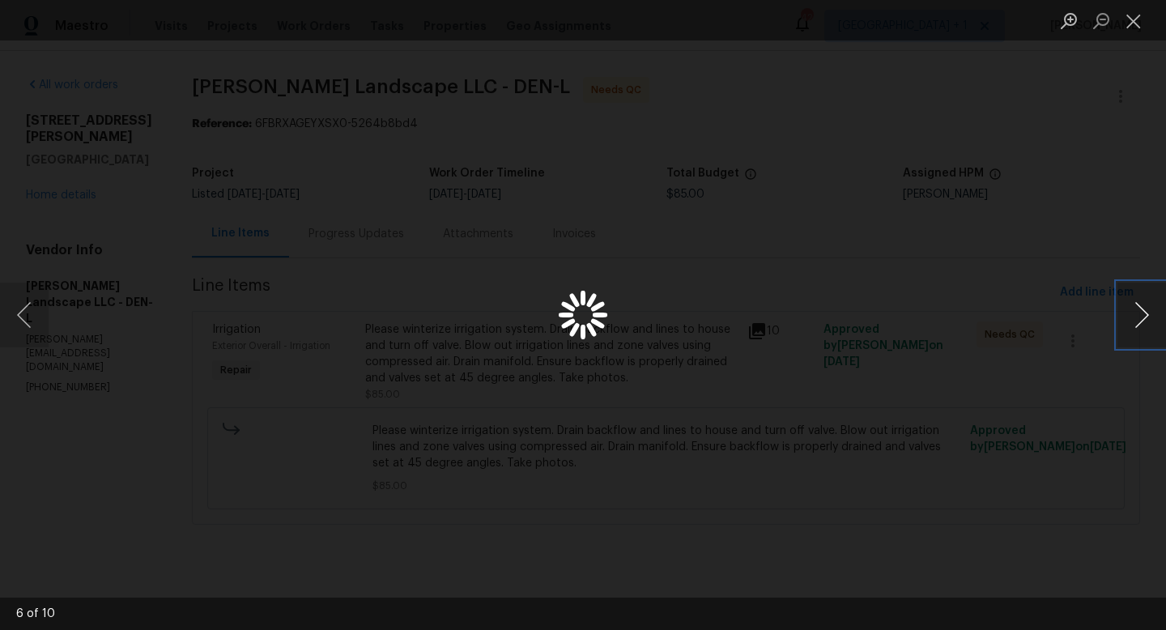
click at [1140, 315] on button "Next image" at bounding box center [1142, 315] width 49 height 65
click at [1145, 316] on button "Next image" at bounding box center [1142, 315] width 49 height 65
click at [1133, 18] on button "Close lightbox" at bounding box center [1134, 20] width 32 height 28
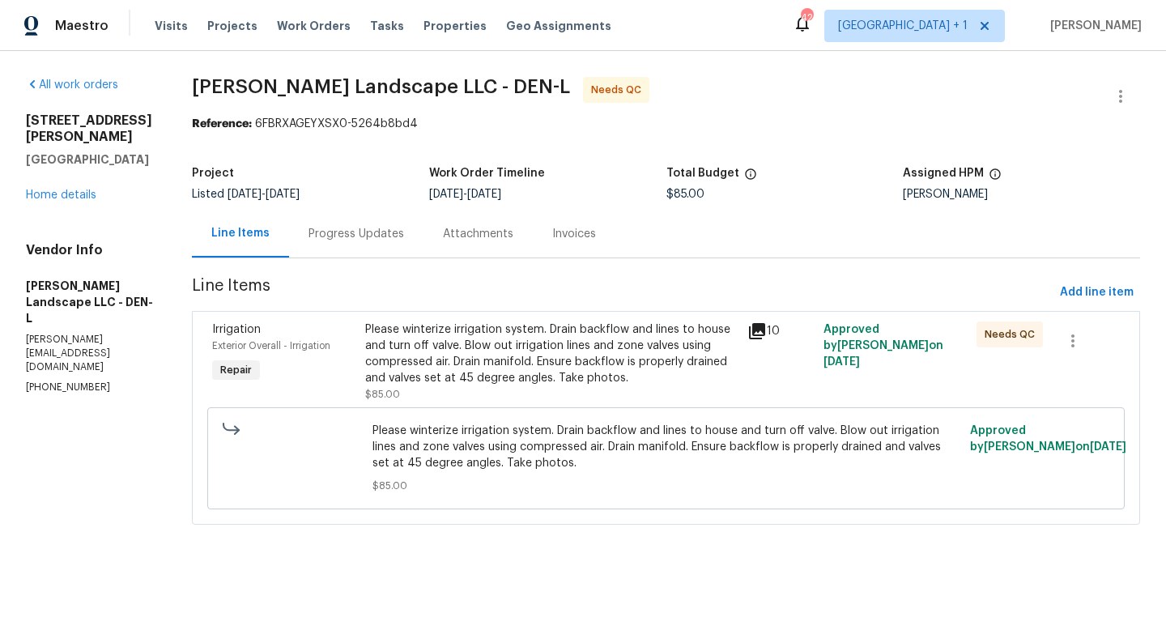
click at [761, 332] on icon at bounding box center [757, 331] width 16 height 16
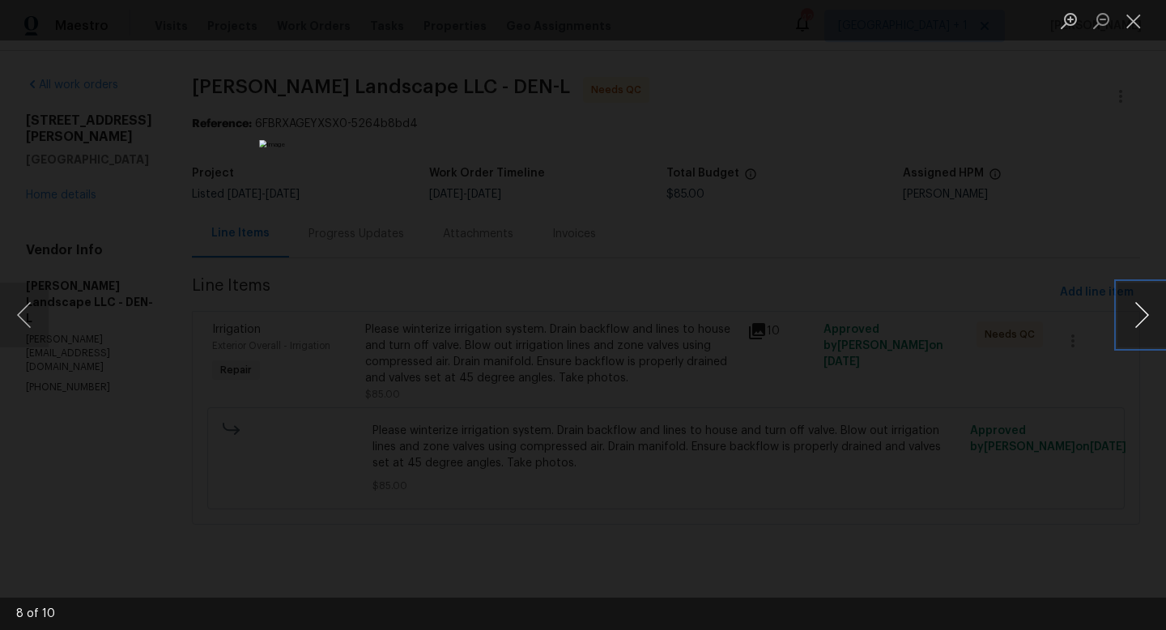
click at [1140, 318] on button "Next image" at bounding box center [1142, 315] width 49 height 65
click at [1128, 26] on button "Close lightbox" at bounding box center [1134, 20] width 32 height 28
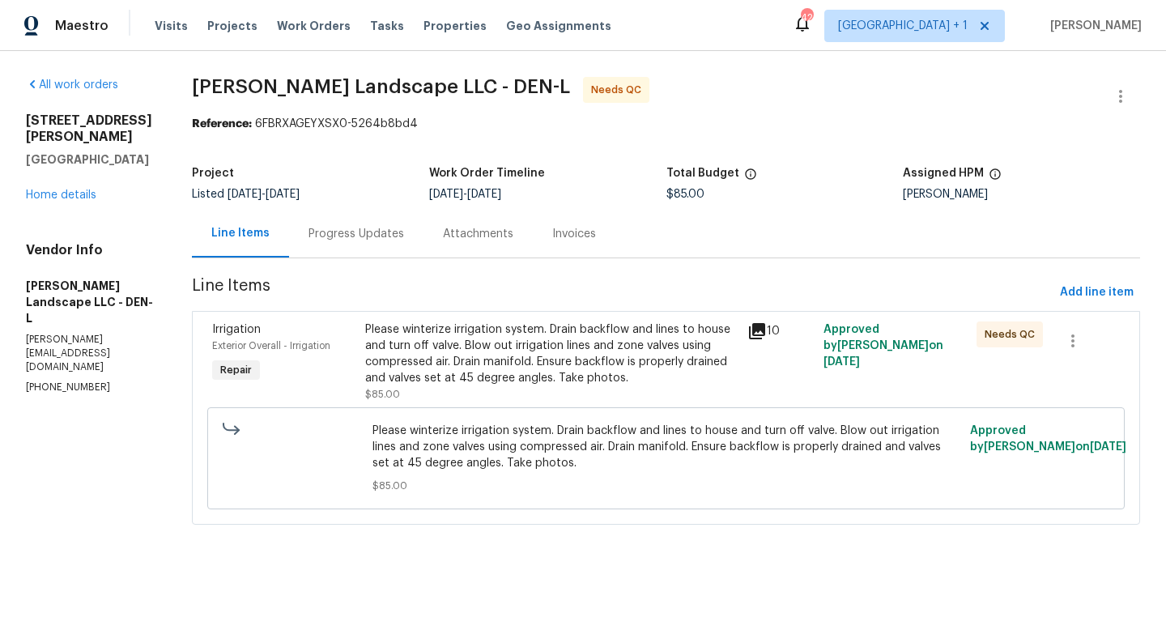
click at [372, 224] on div "Progress Updates" at bounding box center [356, 234] width 134 height 48
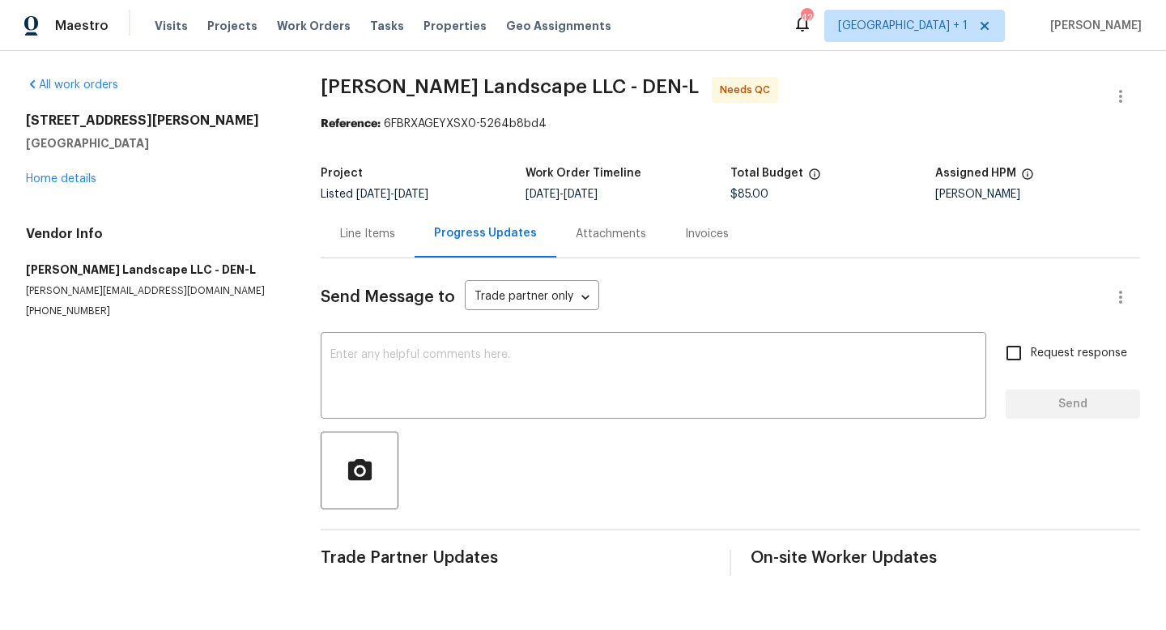
click at [373, 231] on div "Line Items" at bounding box center [367, 234] width 55 height 16
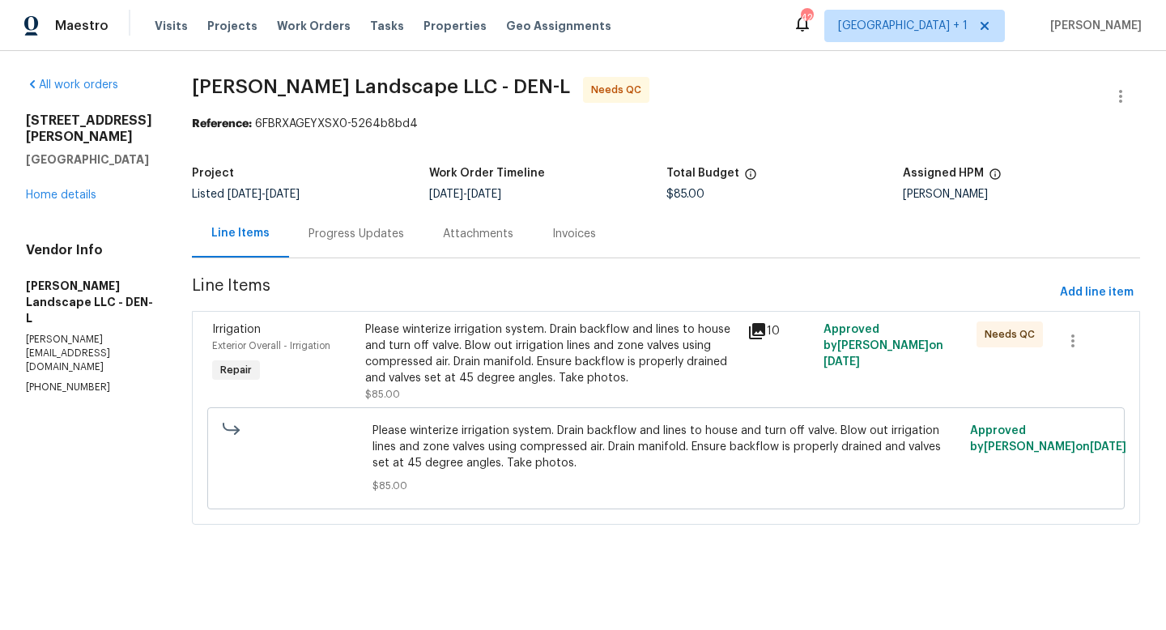
click at [506, 370] on div "Please winterize irrigation system. Drain backflow and lines to house and turn …" at bounding box center [551, 354] width 373 height 65
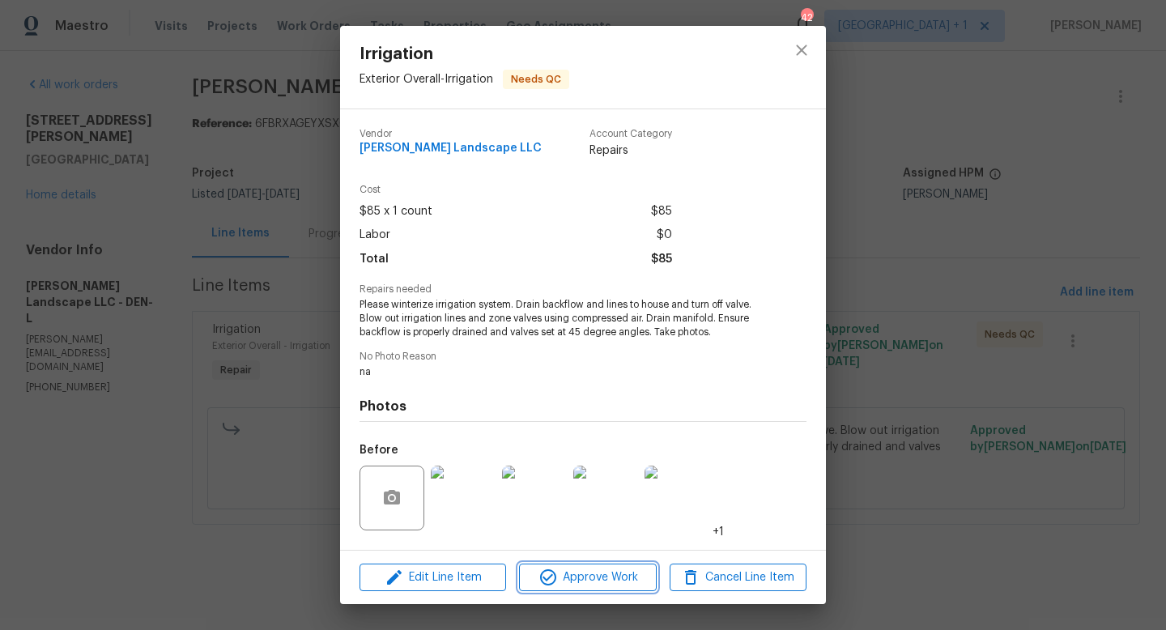
click at [594, 578] on span "Approve Work" at bounding box center [587, 578] width 127 height 20
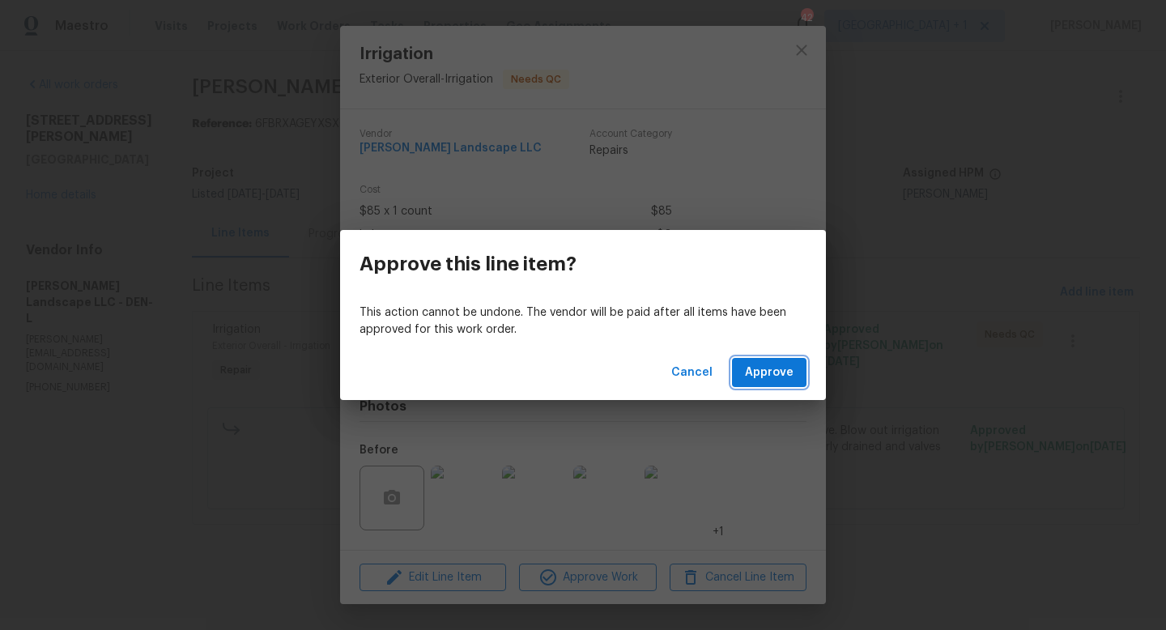
click at [767, 379] on span "Approve" at bounding box center [769, 373] width 49 height 20
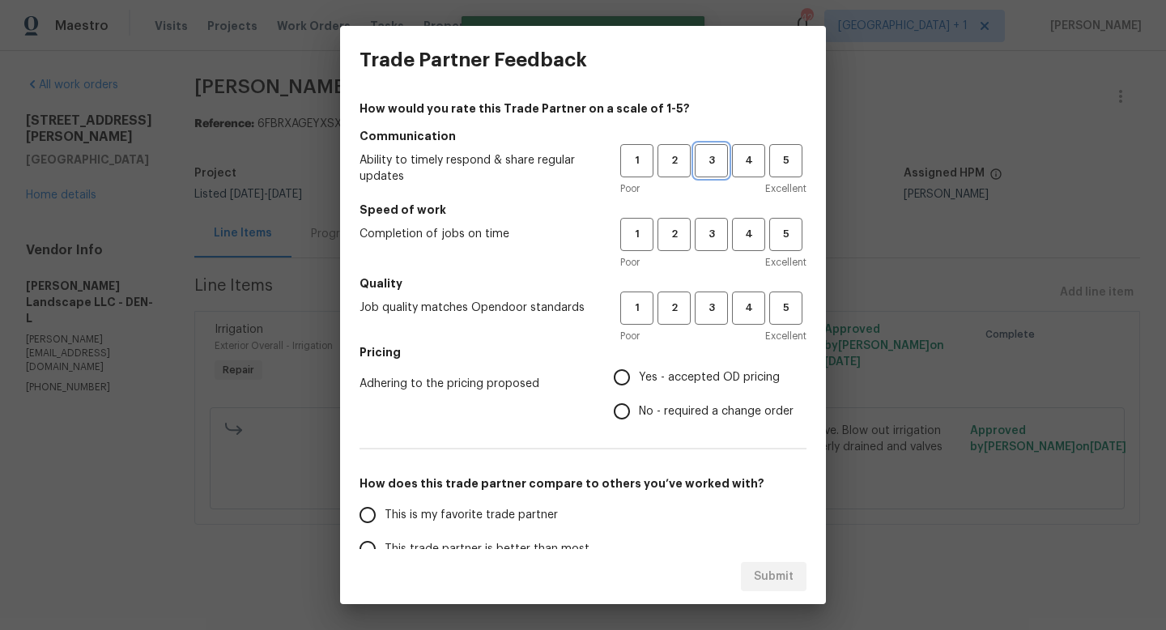
click at [715, 167] on span "3" at bounding box center [712, 160] width 30 height 19
click at [715, 241] on span "3" at bounding box center [712, 234] width 30 height 19
click at [712, 313] on span "3" at bounding box center [712, 308] width 30 height 19
click at [631, 370] on input "Yes - accepted OD pricing" at bounding box center [622, 377] width 34 height 34
radio input "true"
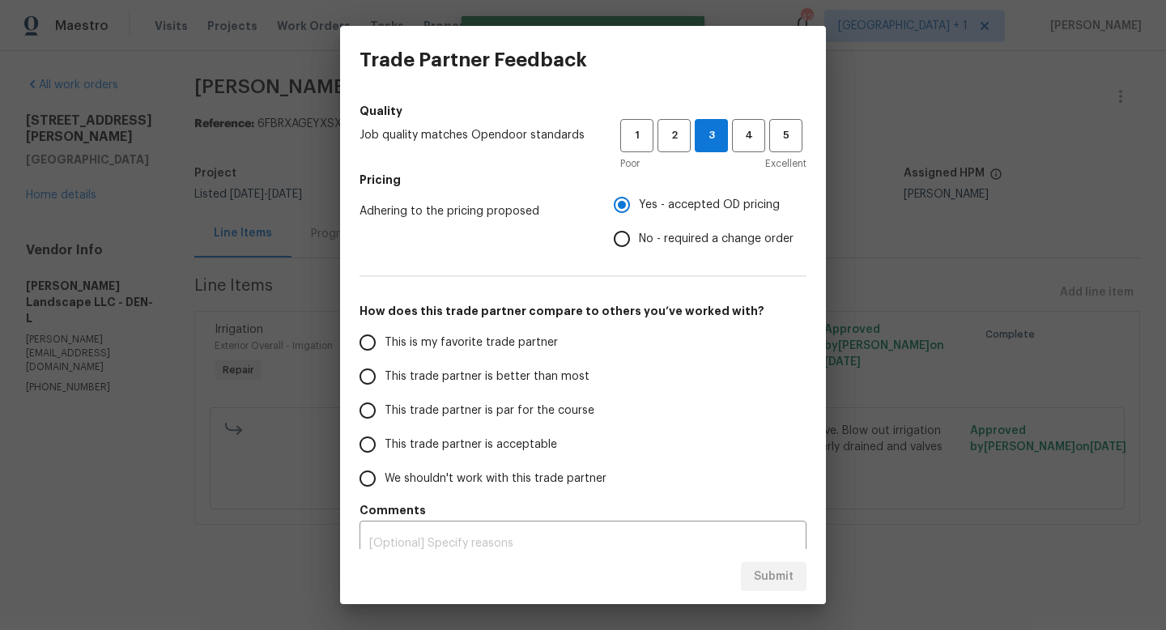
scroll to position [173, 0]
click at [373, 407] on input "This trade partner is par for the course" at bounding box center [368, 410] width 34 height 34
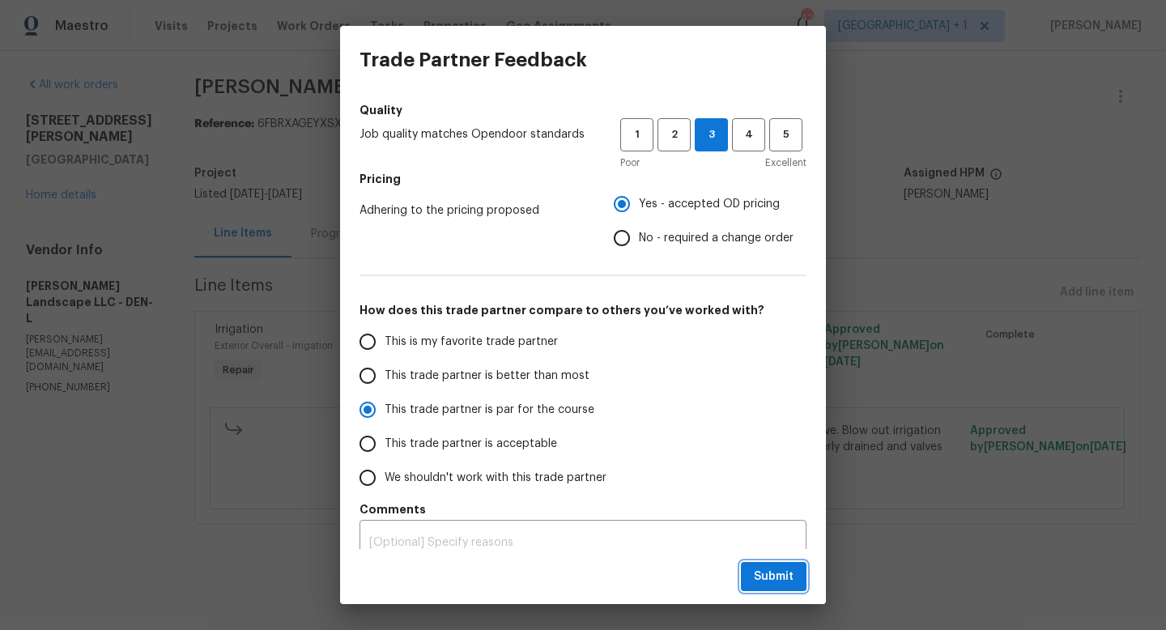
click at [779, 575] on span "Submit" at bounding box center [774, 577] width 40 height 20
radio input "true"
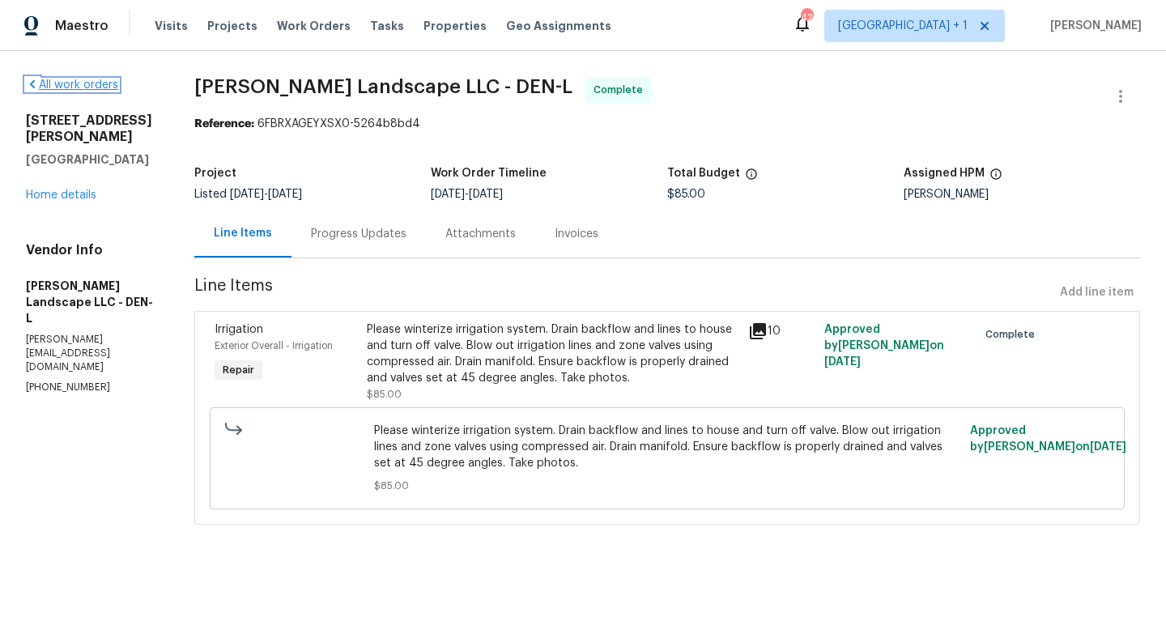
click at [97, 79] on link "All work orders" at bounding box center [72, 84] width 92 height 11
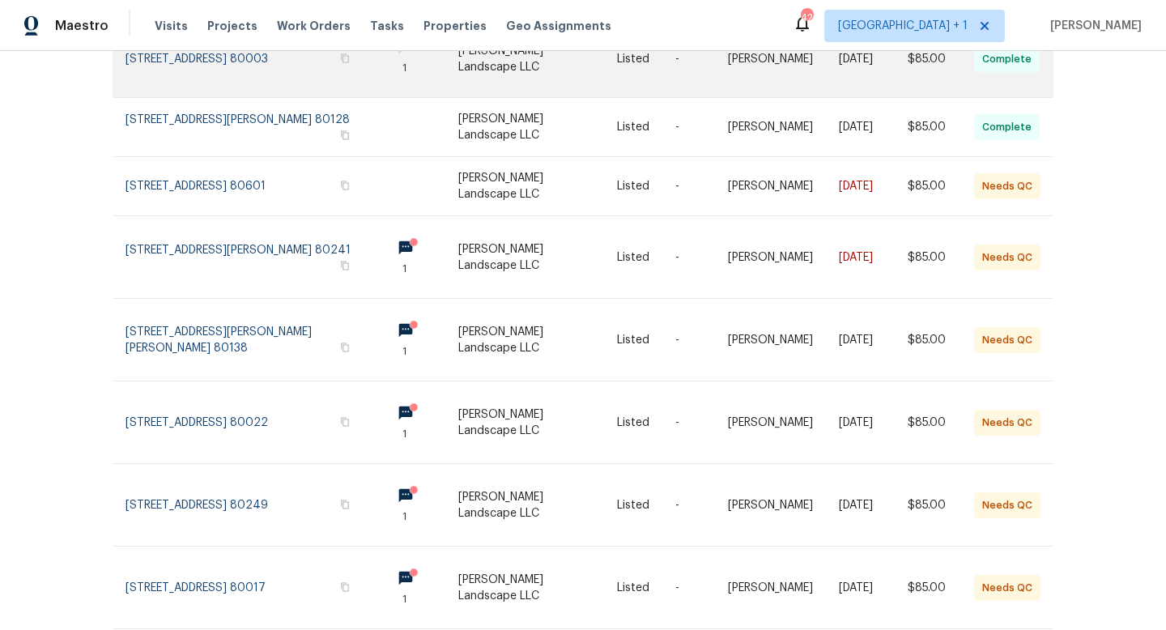
scroll to position [305, 0]
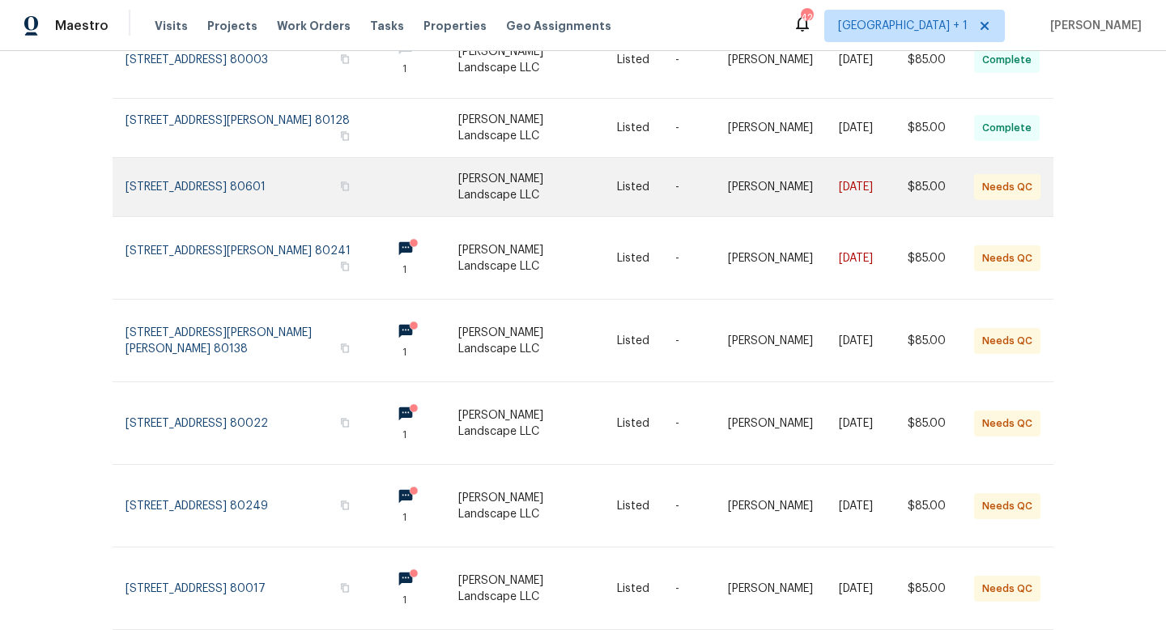
click at [539, 172] on link at bounding box center [537, 187] width 159 height 58
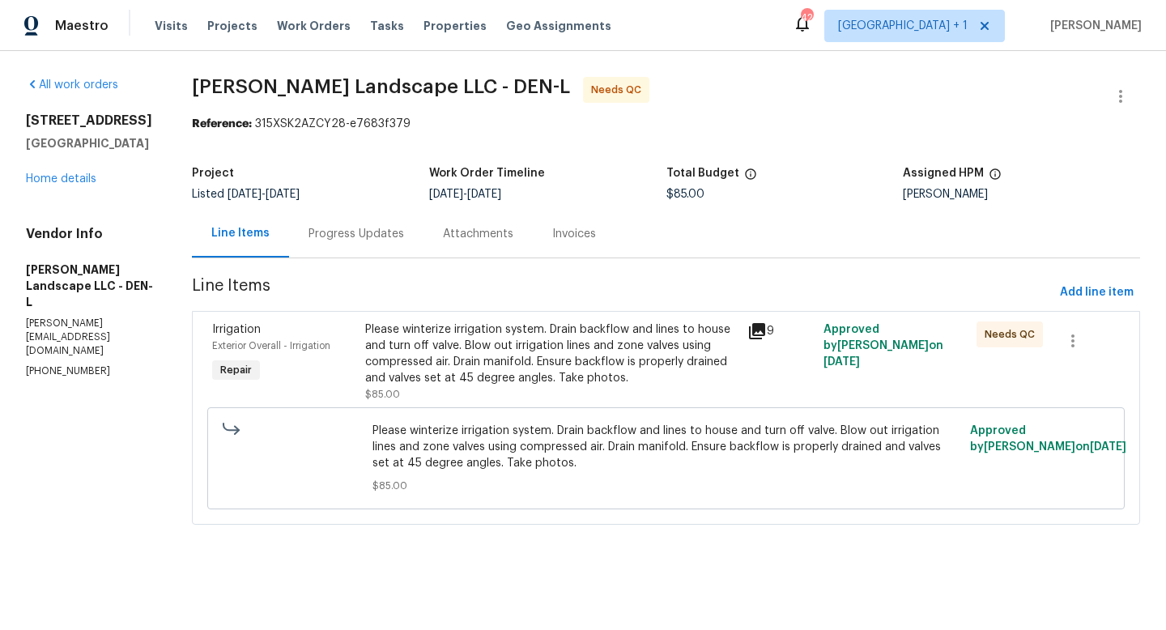
click at [386, 230] on div "Progress Updates" at bounding box center [357, 234] width 96 height 16
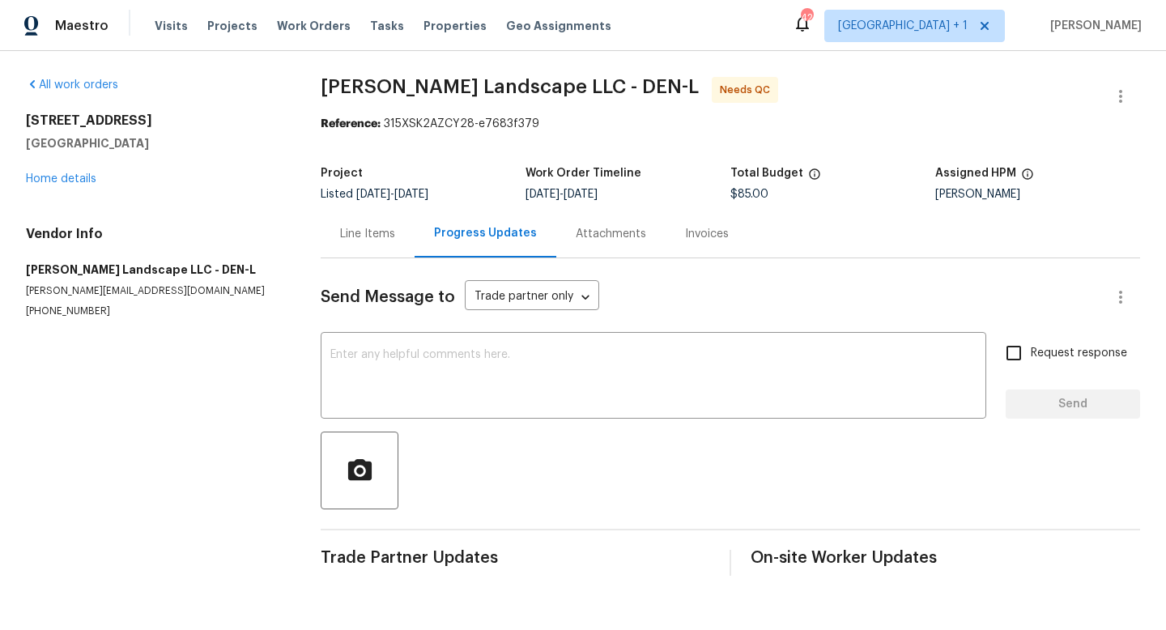
click at [358, 237] on div "Line Items" at bounding box center [367, 234] width 55 height 16
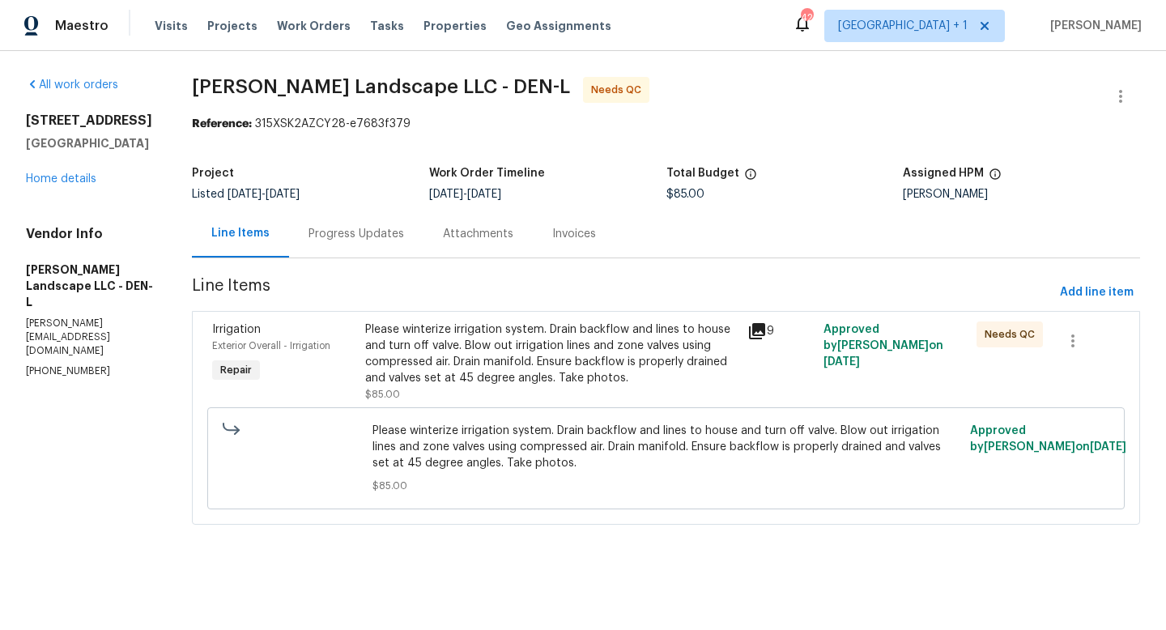
click at [760, 330] on icon at bounding box center [757, 331] width 16 height 16
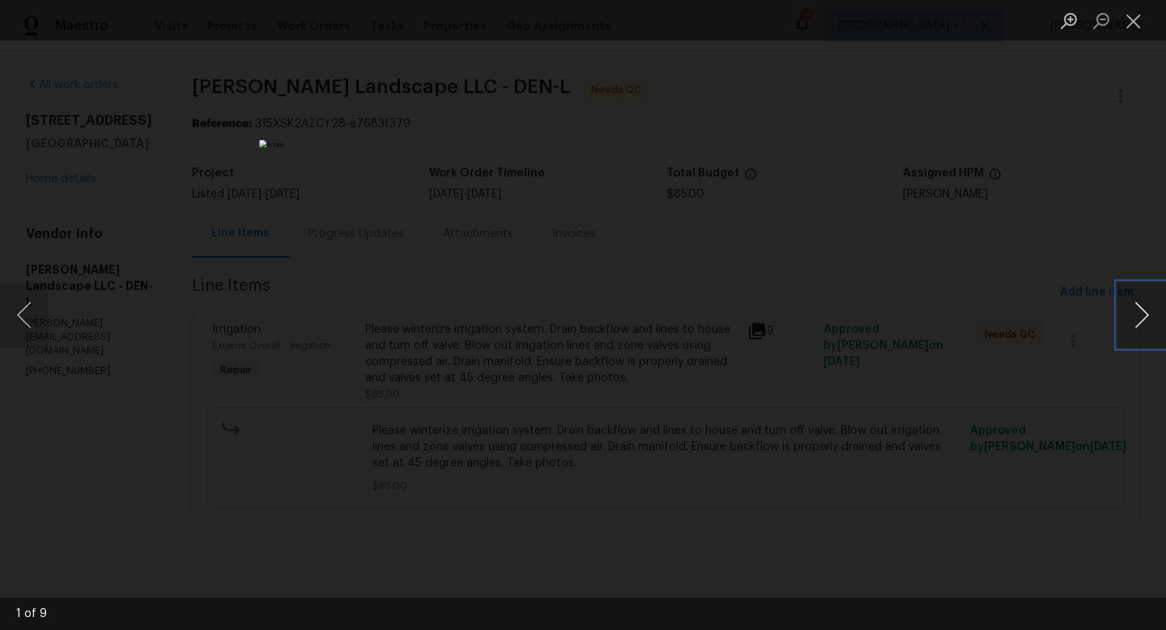
click at [1141, 318] on button "Next image" at bounding box center [1142, 315] width 49 height 65
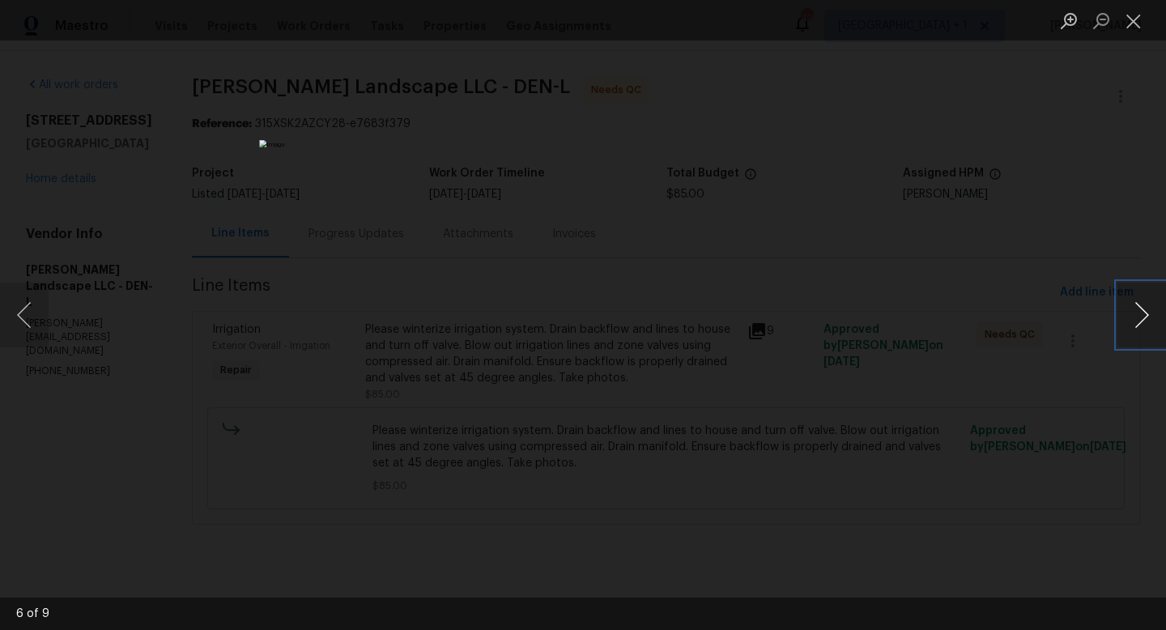
click at [1141, 318] on button "Next image" at bounding box center [1142, 315] width 49 height 65
click at [1132, 25] on button "Close lightbox" at bounding box center [1134, 20] width 32 height 28
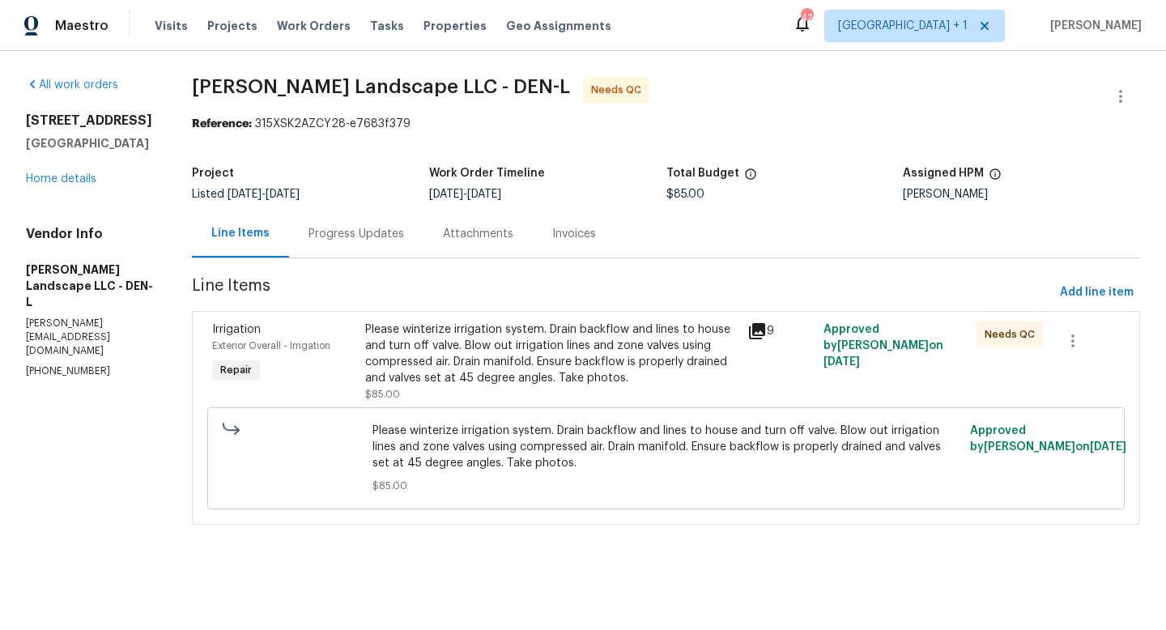
click at [458, 353] on div "Please winterize irrigation system. Drain backflow and lines to house and turn …" at bounding box center [551, 354] width 373 height 65
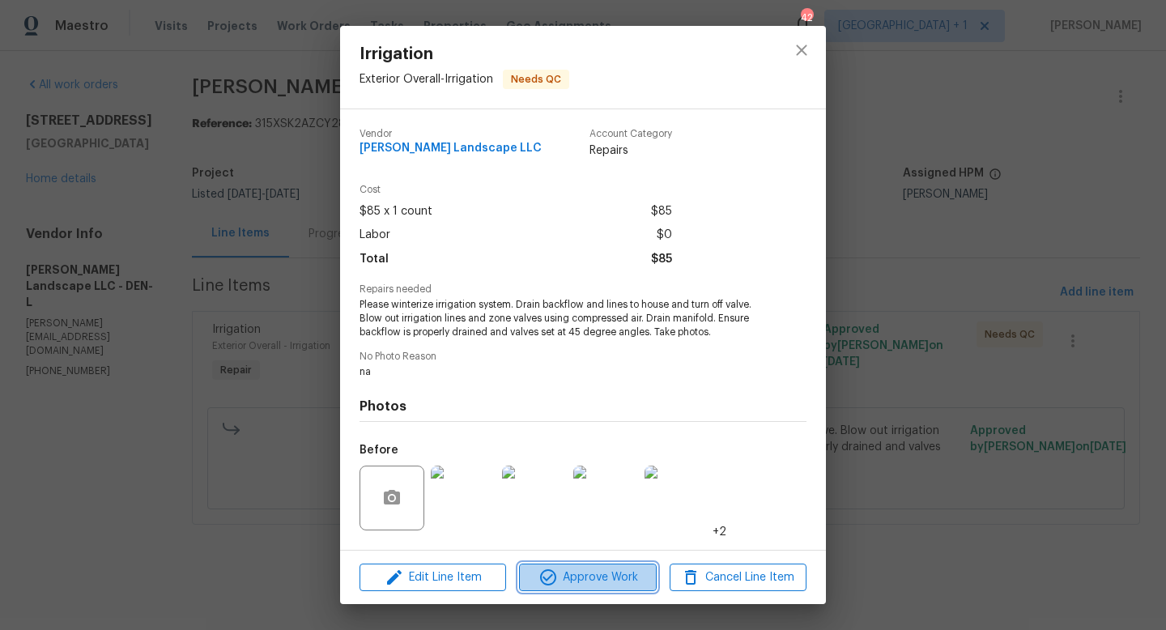
click at [580, 577] on span "Approve Work" at bounding box center [587, 578] width 127 height 20
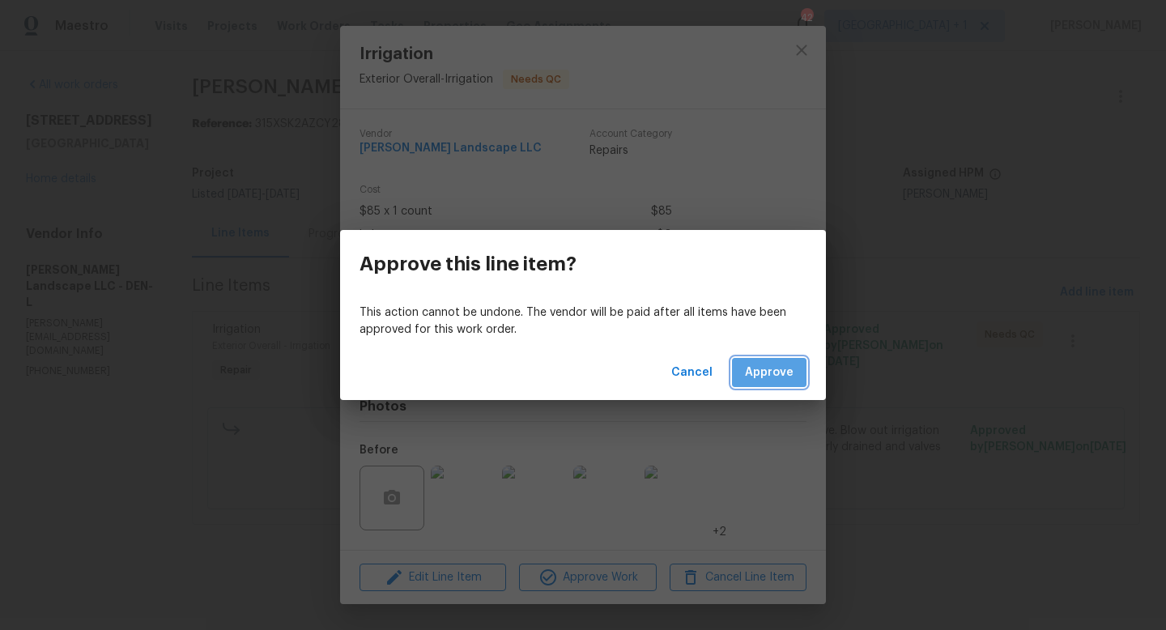
click at [759, 377] on span "Approve" at bounding box center [769, 373] width 49 height 20
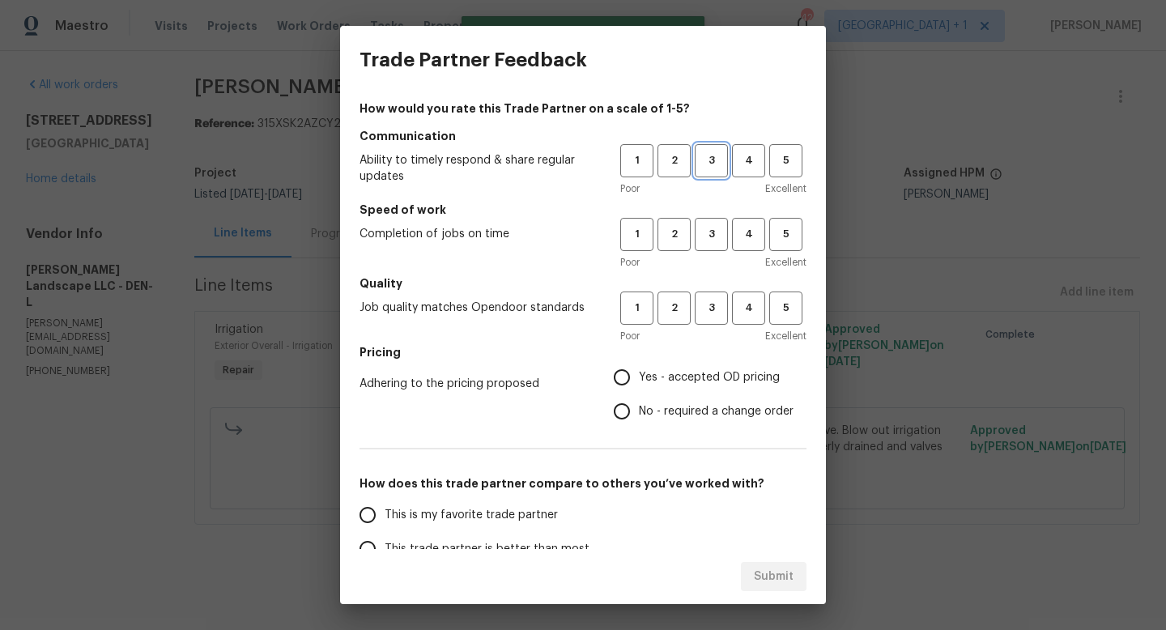
click at [710, 167] on span "3" at bounding box center [712, 160] width 30 height 19
click at [708, 252] on div "1 2 3 4 5 Poor Excellent" at bounding box center [713, 244] width 186 height 53
click at [711, 246] on button "3" at bounding box center [711, 234] width 33 height 33
click at [710, 318] on button "3" at bounding box center [711, 308] width 33 height 33
click at [627, 373] on input "Yes - accepted OD pricing" at bounding box center [622, 377] width 34 height 34
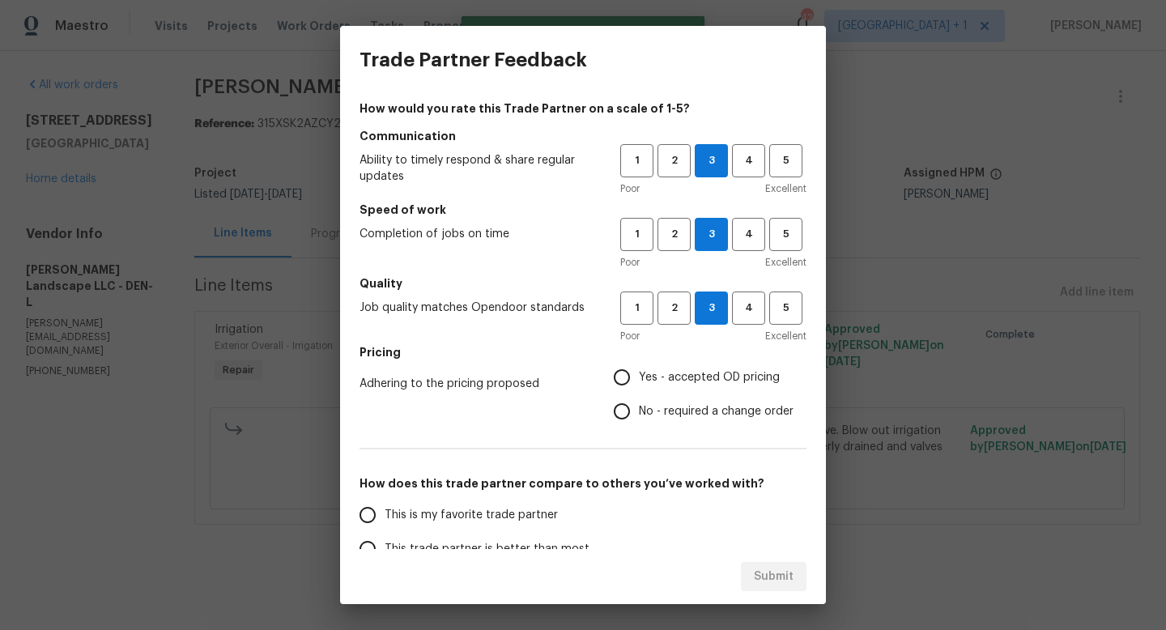
radio input "true"
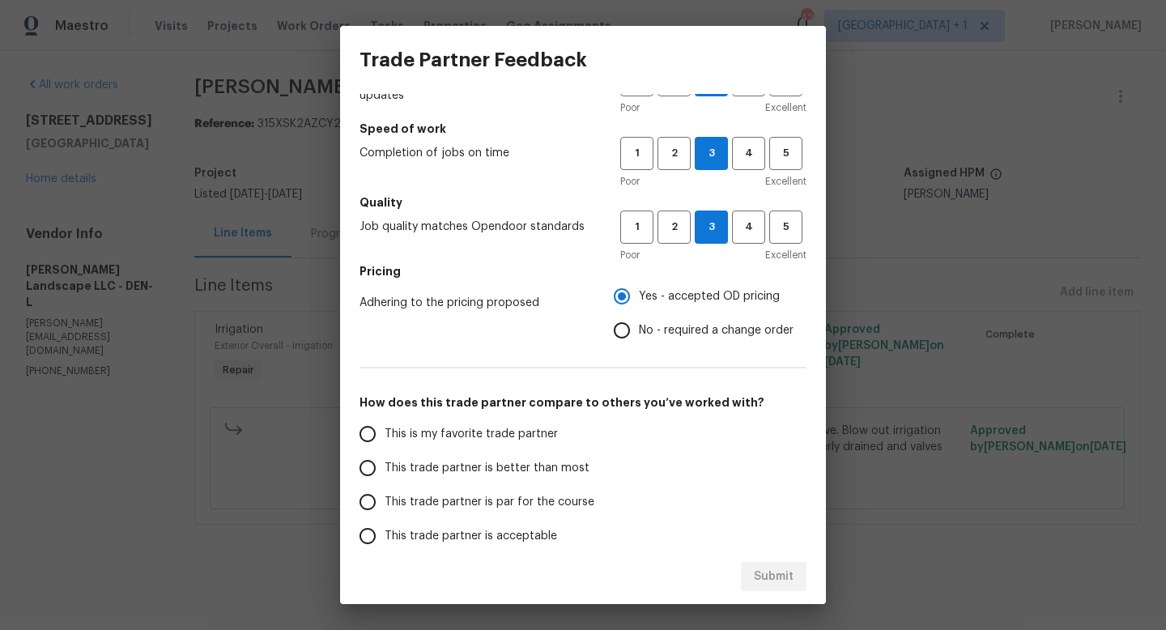
scroll to position [83, 0]
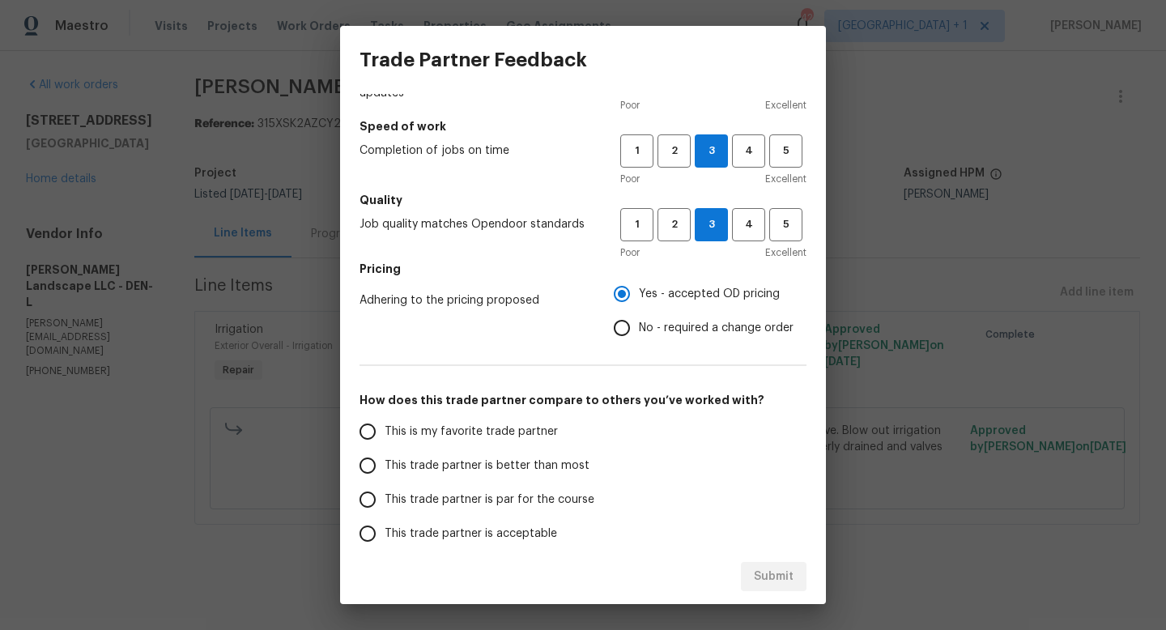
click at [370, 501] on input "This trade partner is par for the course" at bounding box center [368, 500] width 34 height 34
click at [757, 574] on span "Submit" at bounding box center [774, 577] width 40 height 20
radio input "true"
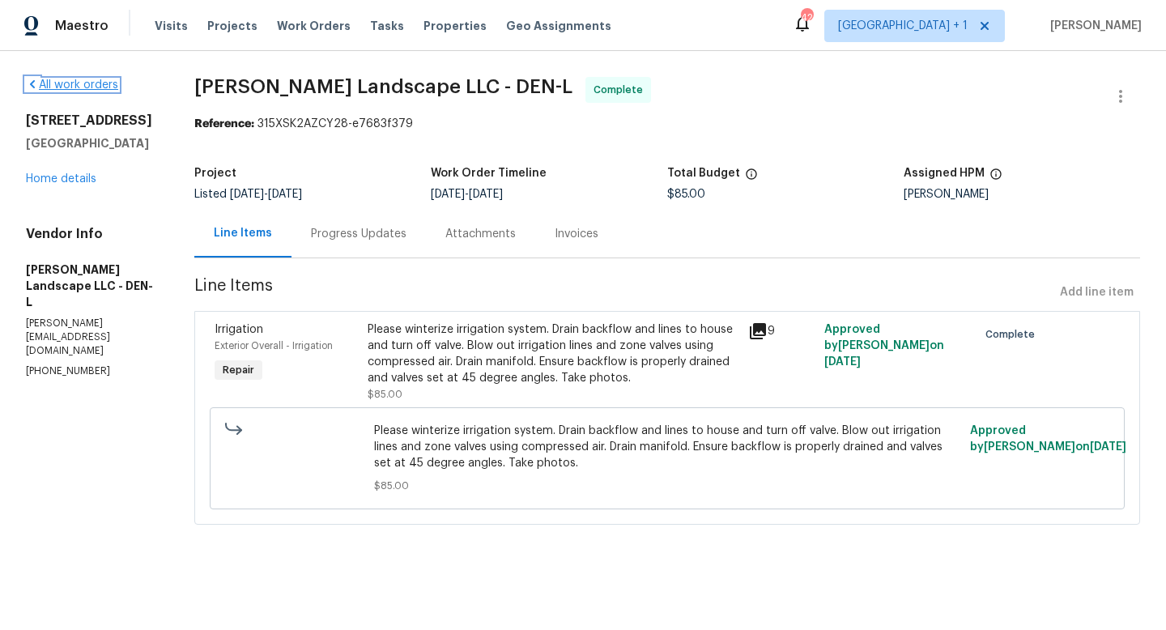
click at [91, 86] on link "All work orders" at bounding box center [72, 84] width 92 height 11
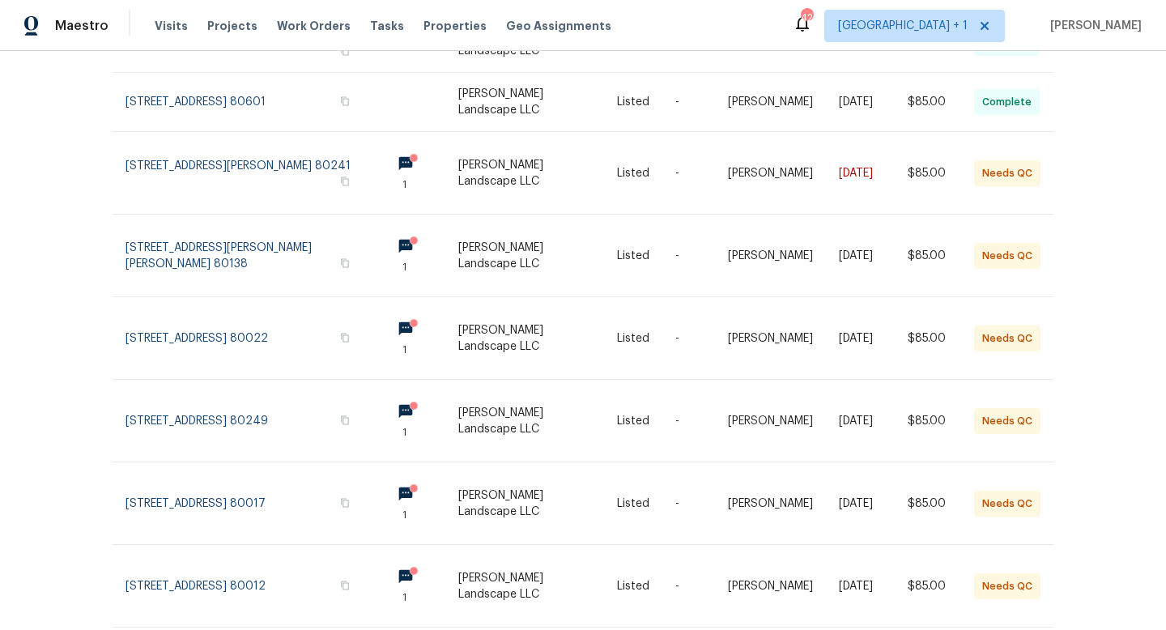
scroll to position [400, 0]
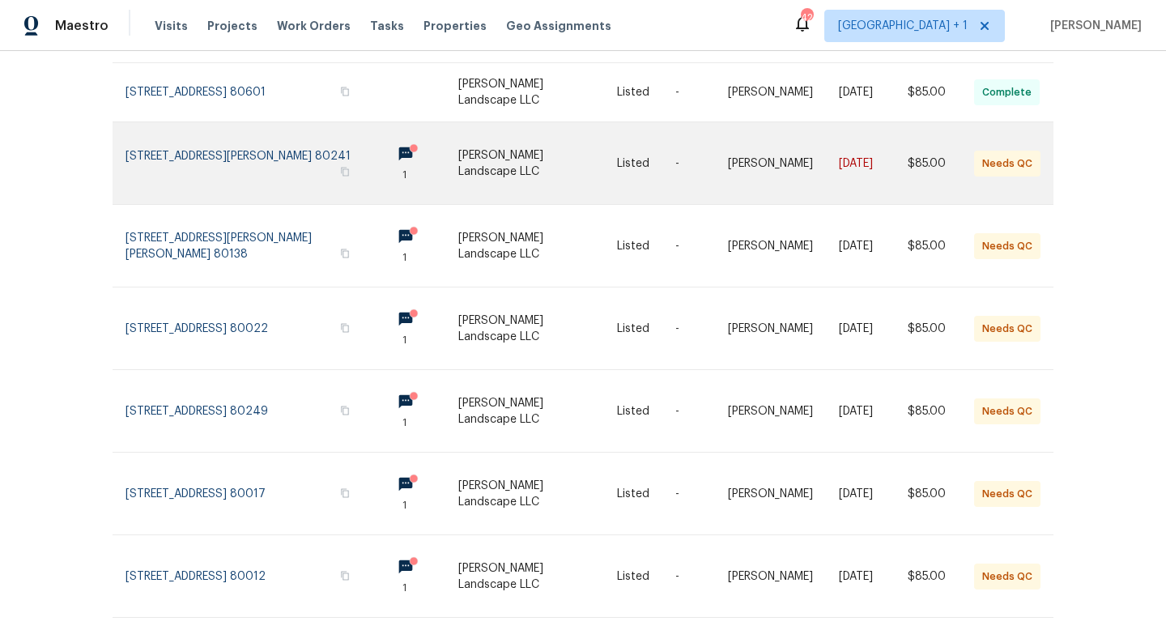
click at [538, 148] on link at bounding box center [537, 163] width 159 height 82
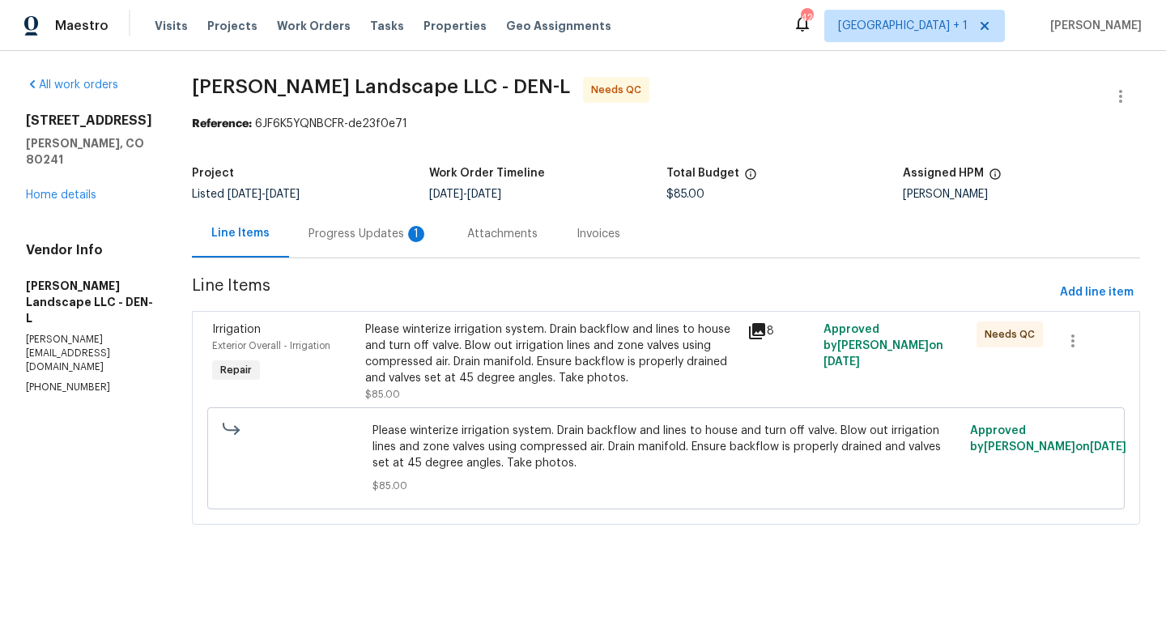
click at [762, 336] on icon at bounding box center [757, 331] width 19 height 19
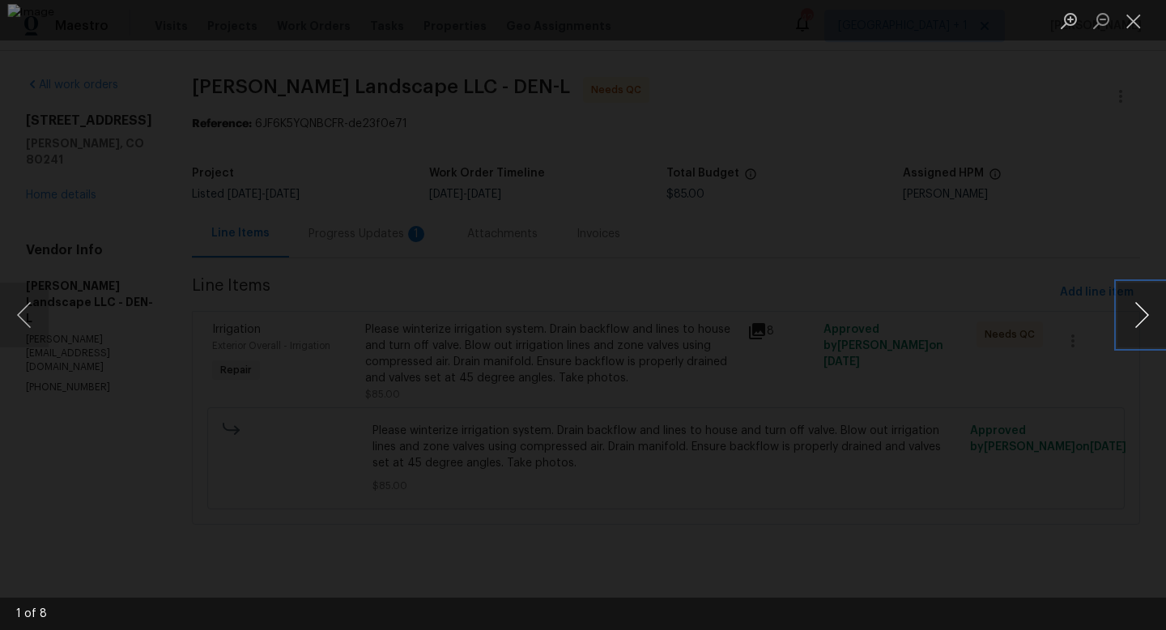
click at [1141, 313] on button "Next image" at bounding box center [1142, 315] width 49 height 65
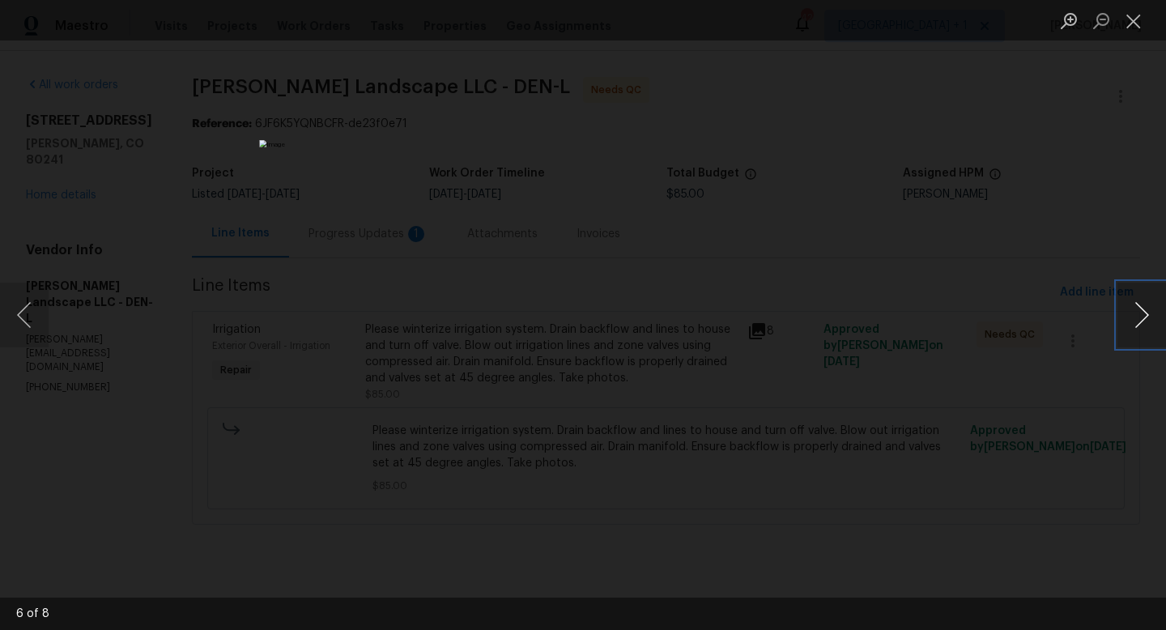
click at [1141, 313] on button "Next image" at bounding box center [1142, 315] width 49 height 65
click at [1136, 15] on button "Close lightbox" at bounding box center [1134, 20] width 32 height 28
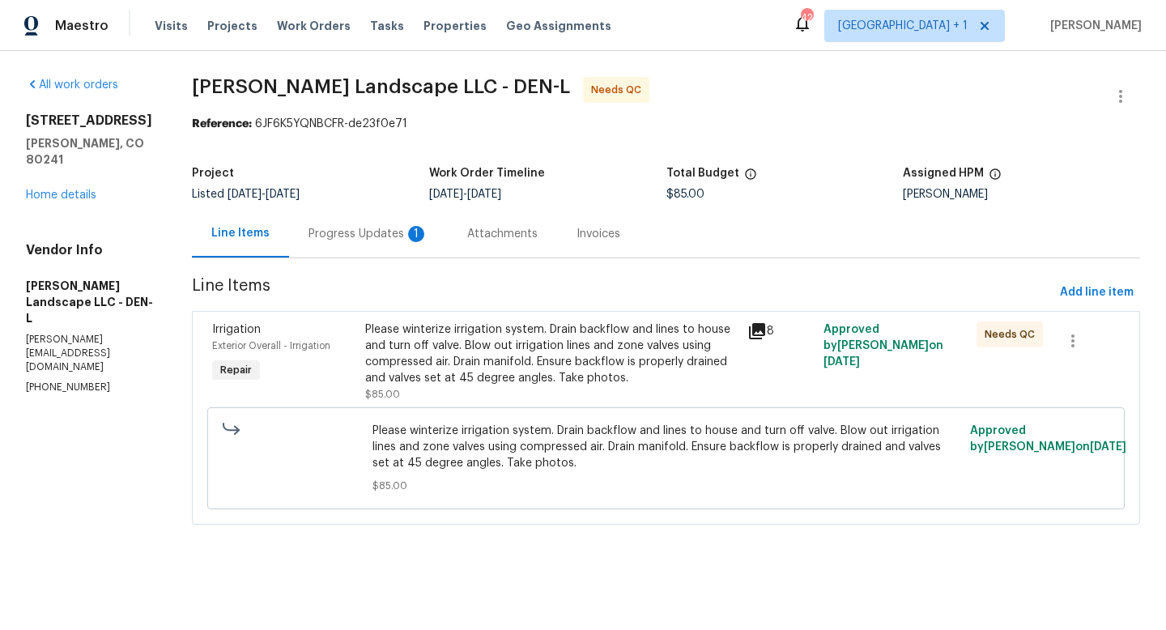
click at [386, 232] on div "Progress Updates 1" at bounding box center [369, 234] width 120 height 16
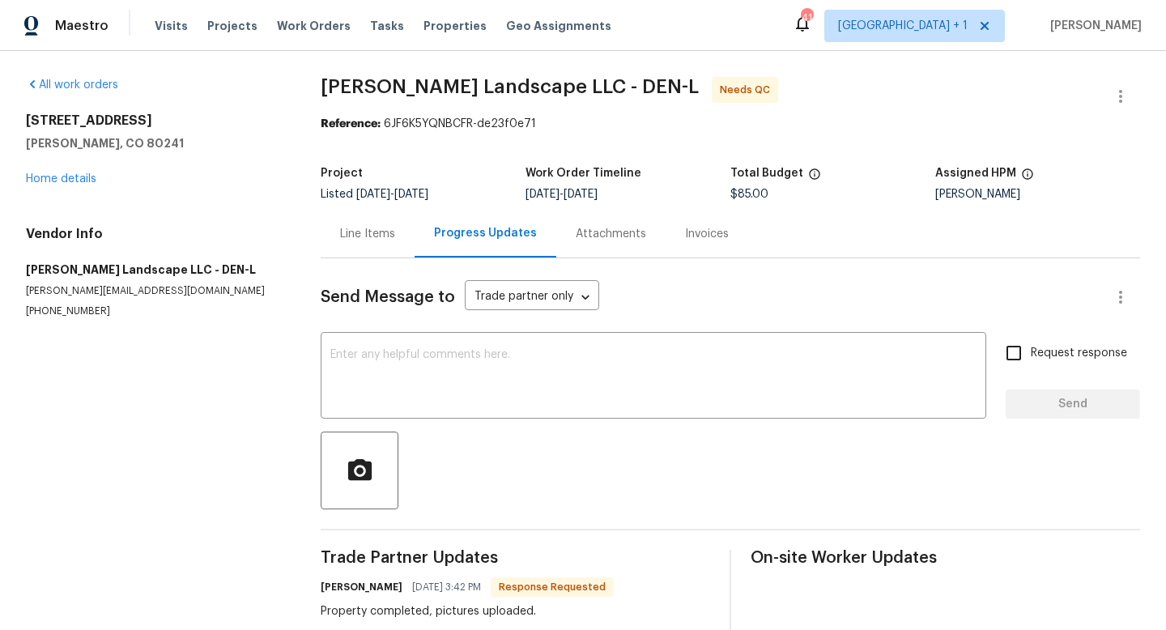
scroll to position [35, 0]
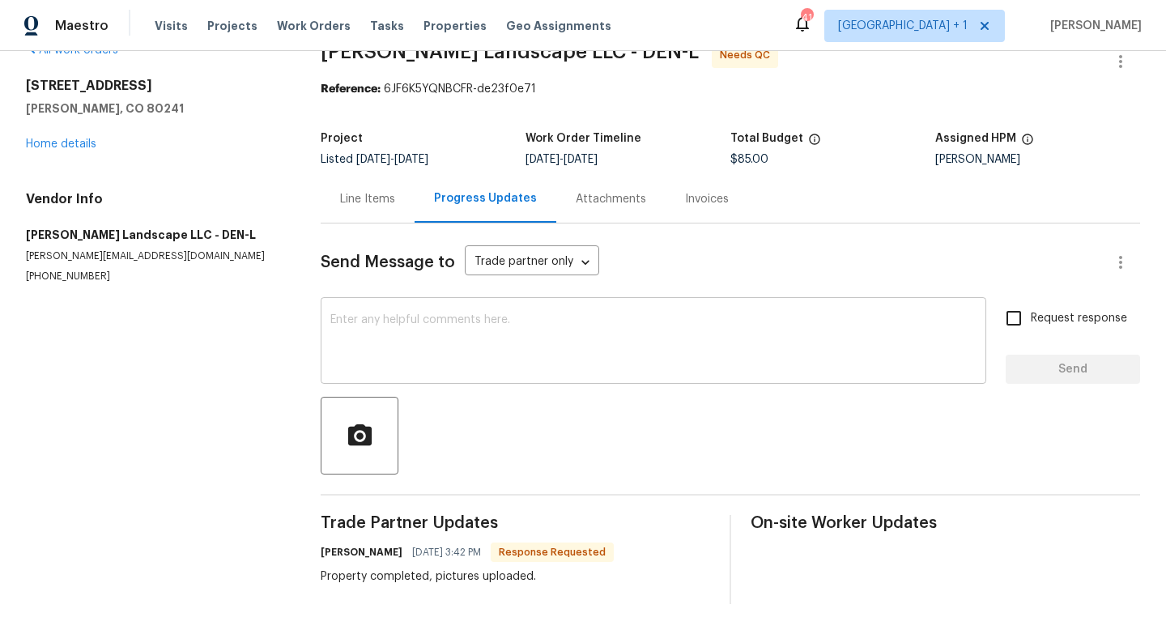
click at [653, 360] on textarea at bounding box center [653, 342] width 646 height 57
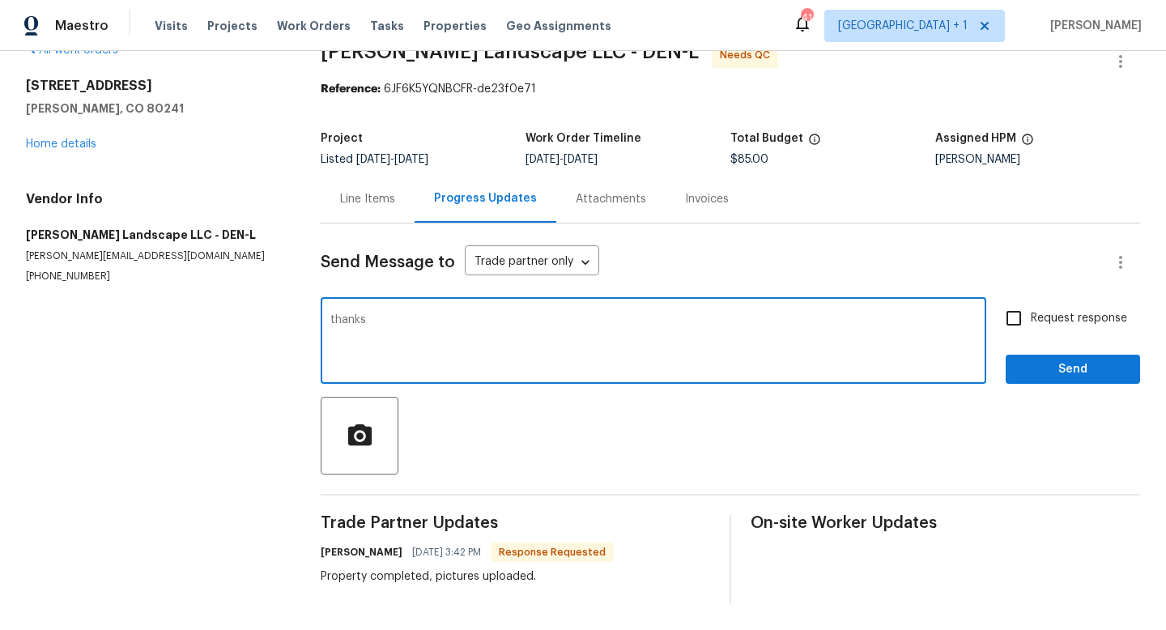
type textarea "thanks"
click at [1097, 368] on span "Send" at bounding box center [1073, 370] width 109 height 20
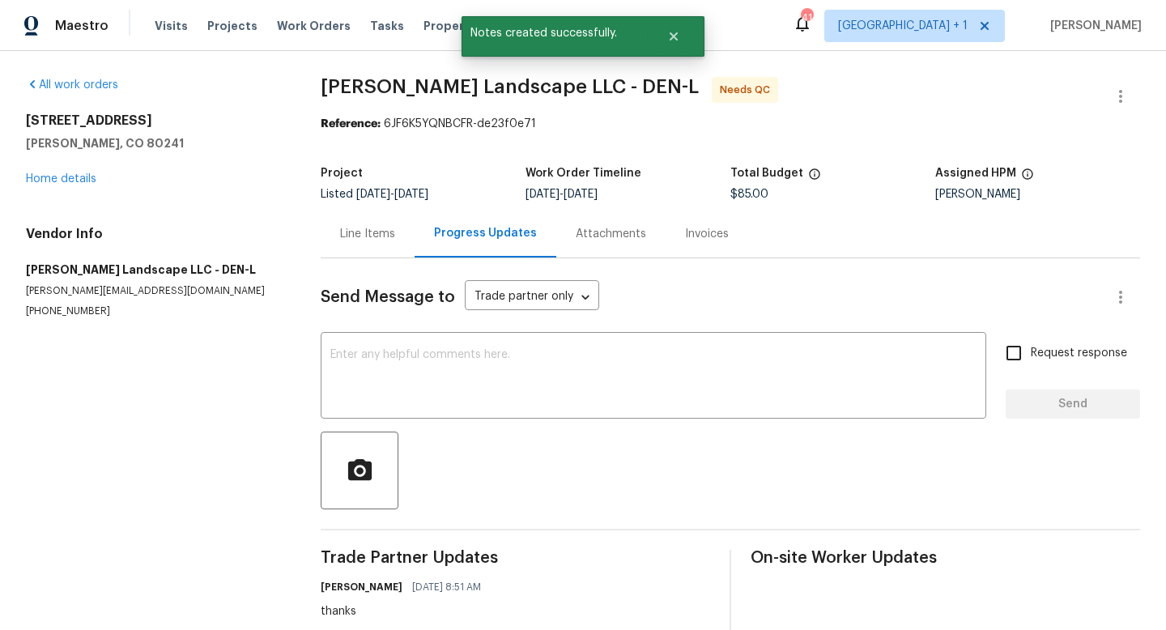
click at [370, 232] on div "Line Items" at bounding box center [367, 234] width 55 height 16
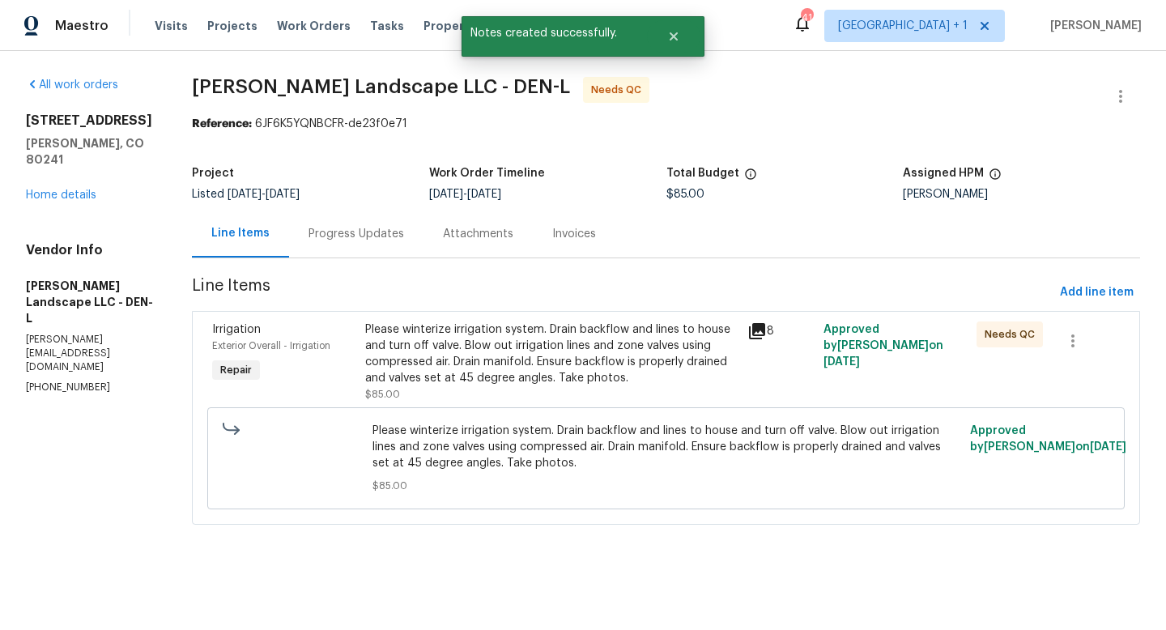
click at [535, 345] on div "Please winterize irrigation system. Drain backflow and lines to house and turn …" at bounding box center [551, 354] width 373 height 65
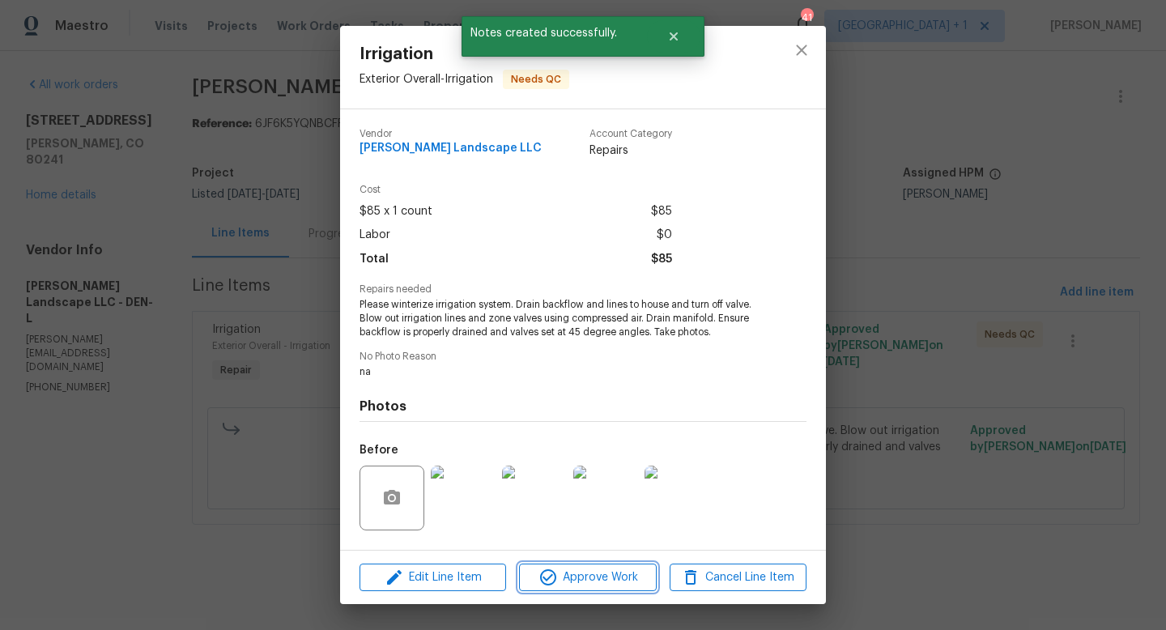
click at [590, 582] on span "Approve Work" at bounding box center [587, 578] width 127 height 20
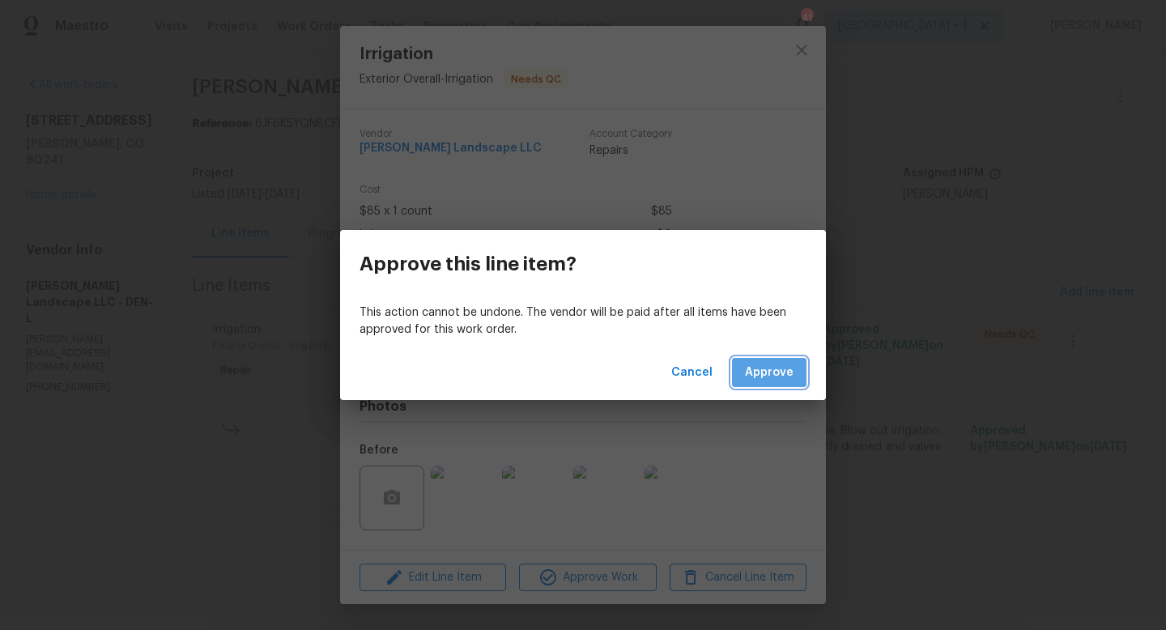
click at [786, 381] on span "Approve" at bounding box center [769, 373] width 49 height 20
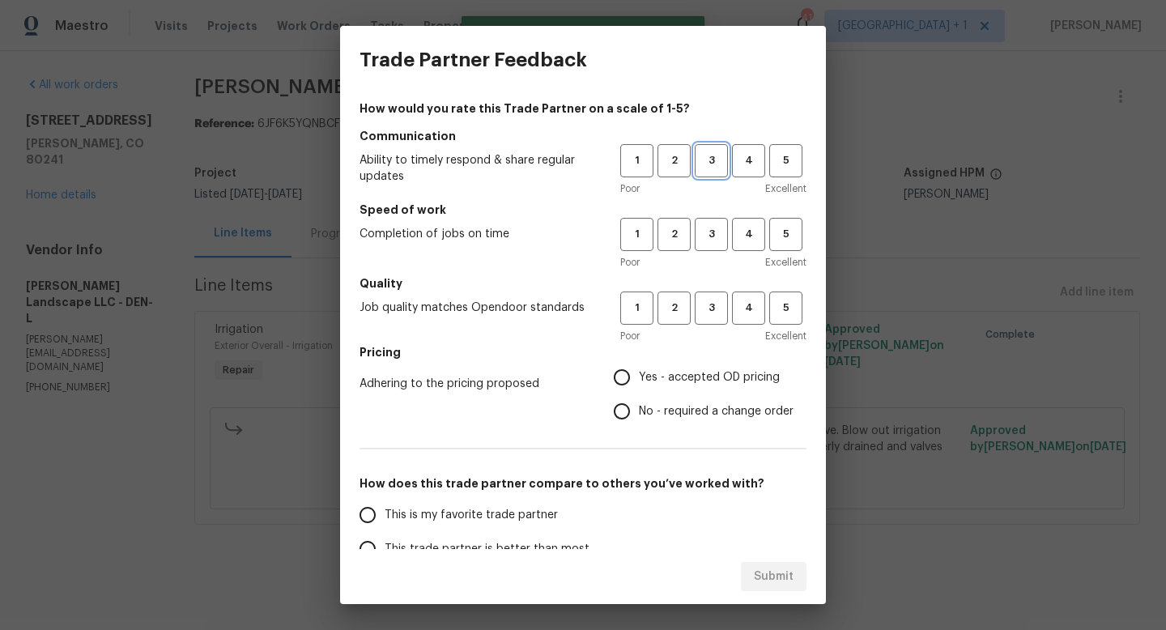
click at [726, 165] on span "3" at bounding box center [712, 160] width 30 height 19
click at [722, 237] on span "3" at bounding box center [712, 234] width 30 height 19
click at [722, 305] on span "3" at bounding box center [712, 308] width 30 height 19
click at [625, 372] on input "Yes - accepted OD pricing" at bounding box center [622, 377] width 34 height 34
radio input "true"
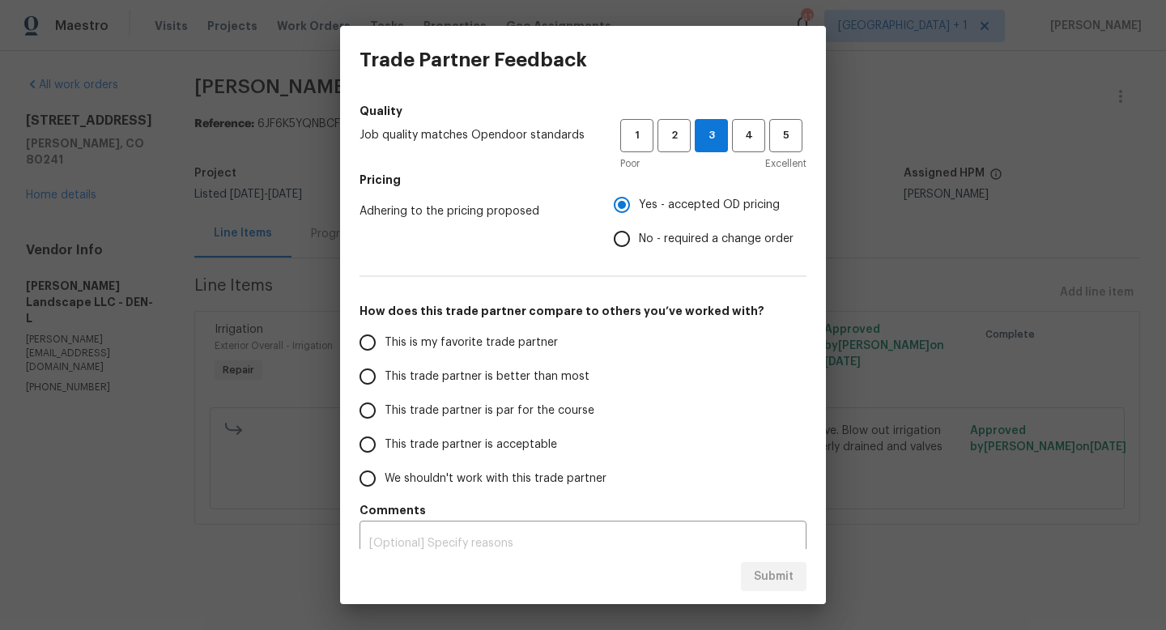
scroll to position [186, 0]
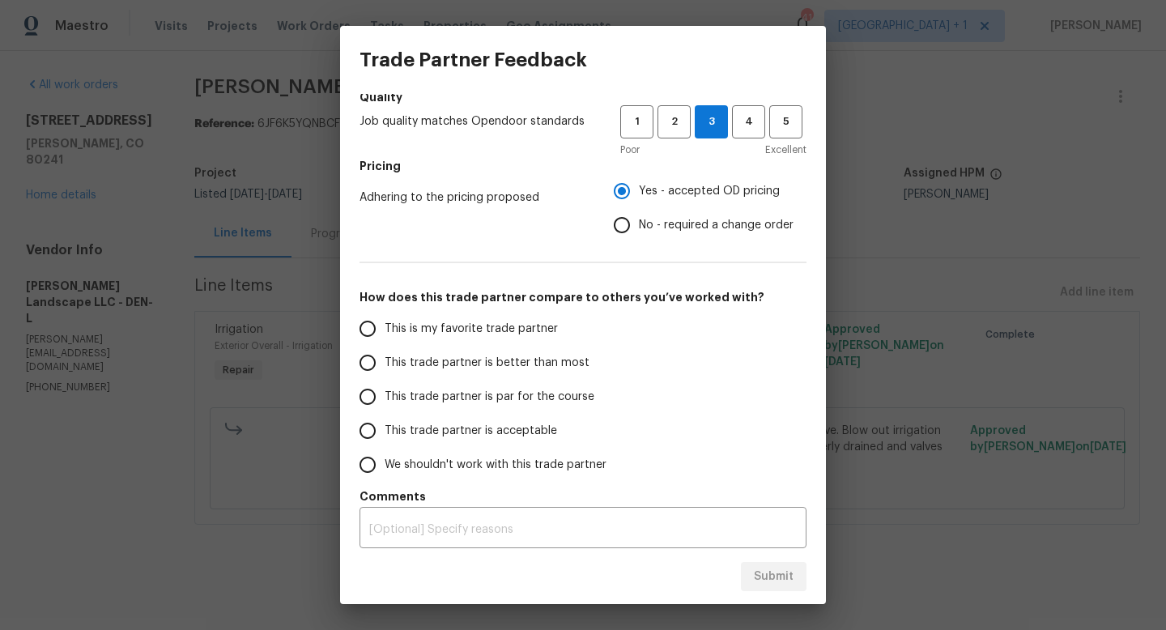
click at [372, 398] on input "This trade partner is par for the course" at bounding box center [368, 397] width 34 height 34
click at [761, 579] on span "Submit" at bounding box center [774, 577] width 40 height 20
radio input "true"
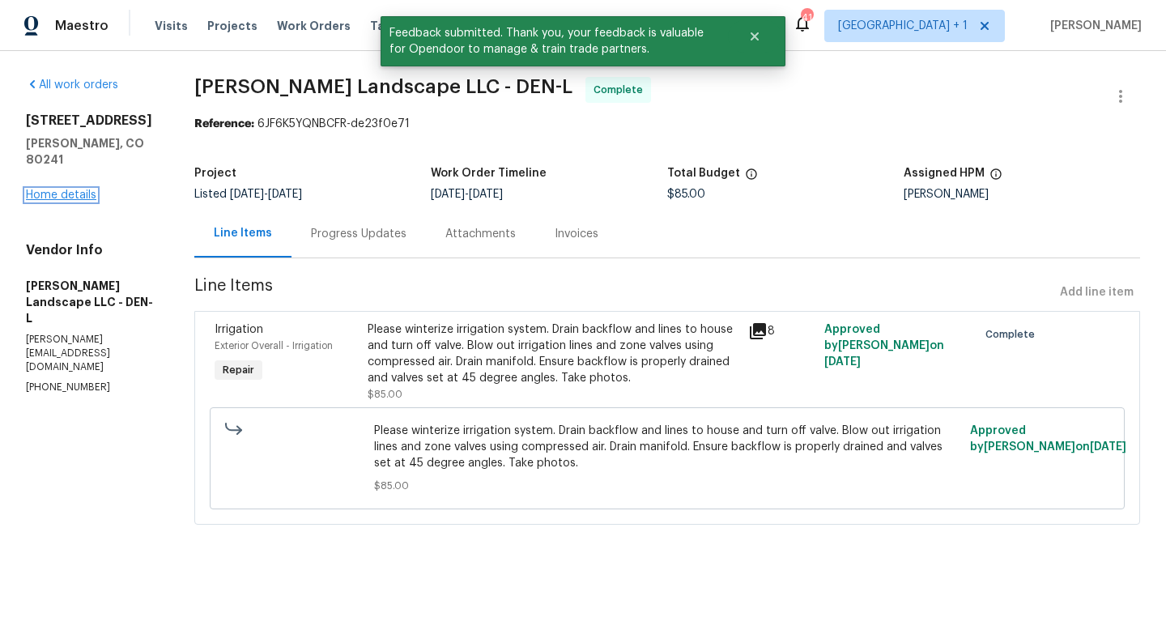
click at [80, 190] on link "Home details" at bounding box center [61, 195] width 70 height 11
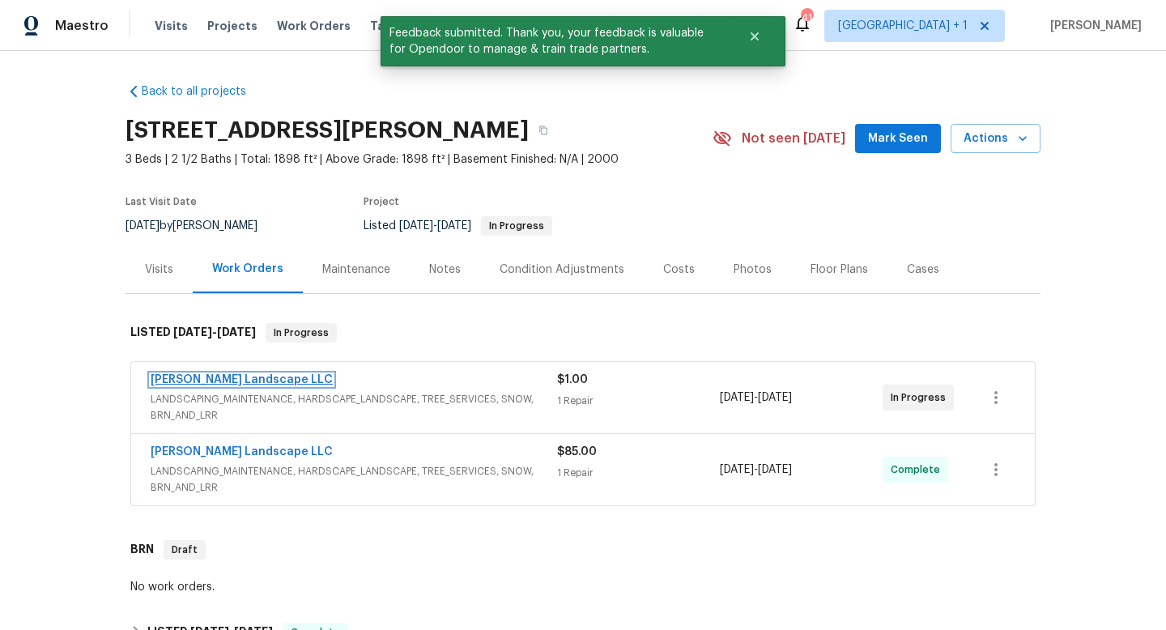
click at [244, 383] on link "[PERSON_NAME] Landscape LLC" at bounding box center [242, 379] width 182 height 11
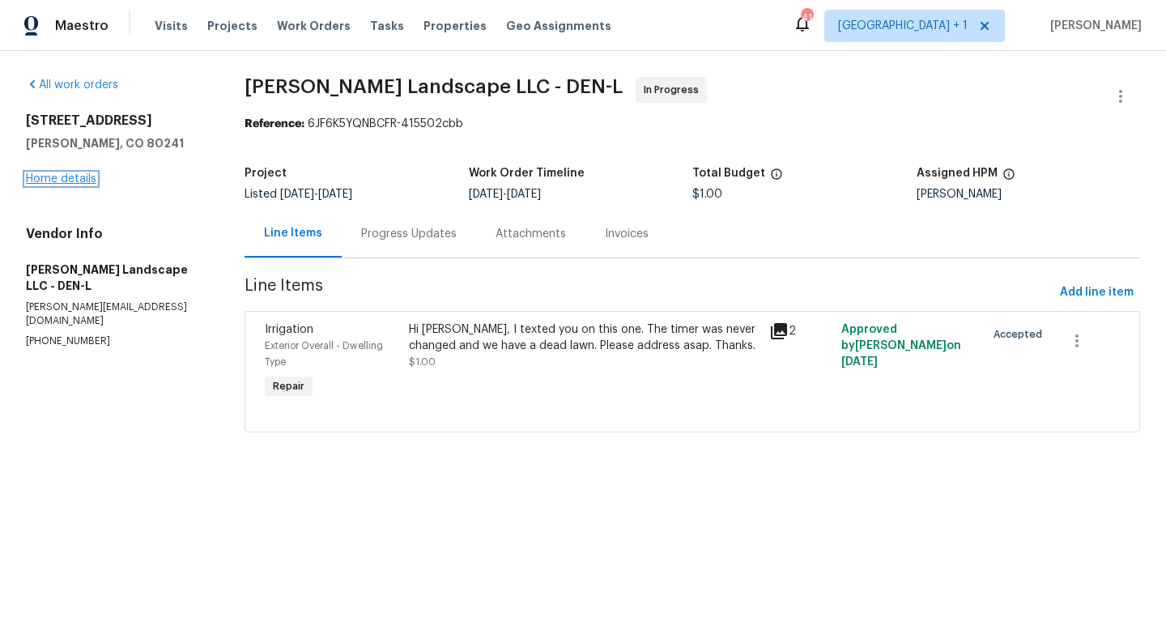
click at [77, 177] on link "Home details" at bounding box center [61, 178] width 70 height 11
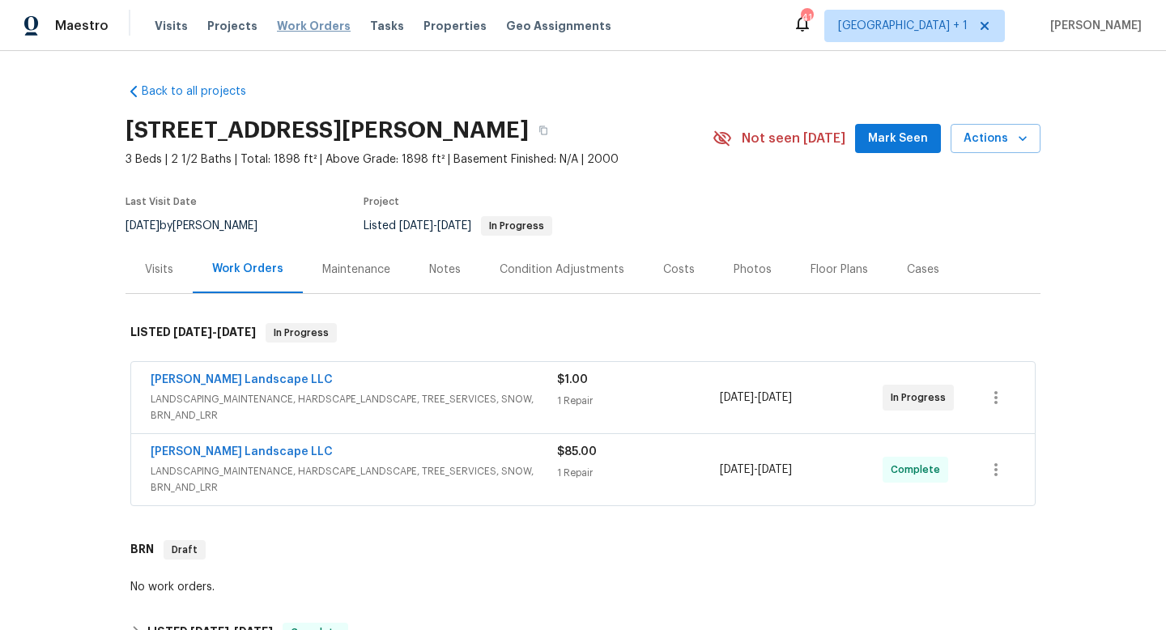
click at [308, 29] on span "Work Orders" at bounding box center [314, 26] width 74 height 16
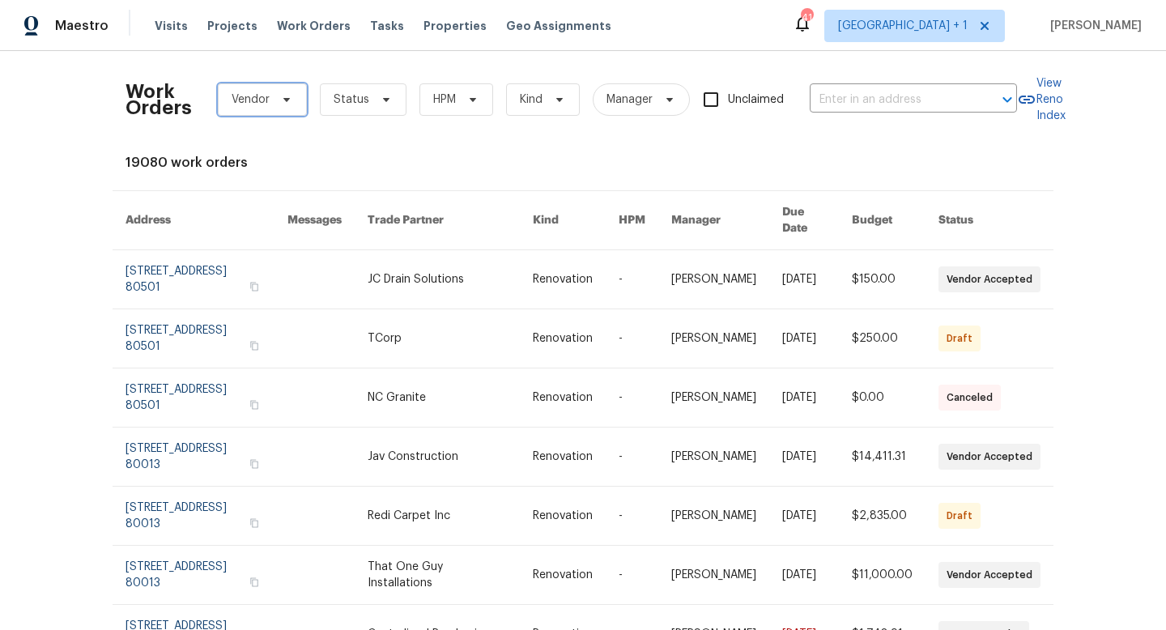
click at [293, 102] on span "Vendor" at bounding box center [262, 99] width 89 height 32
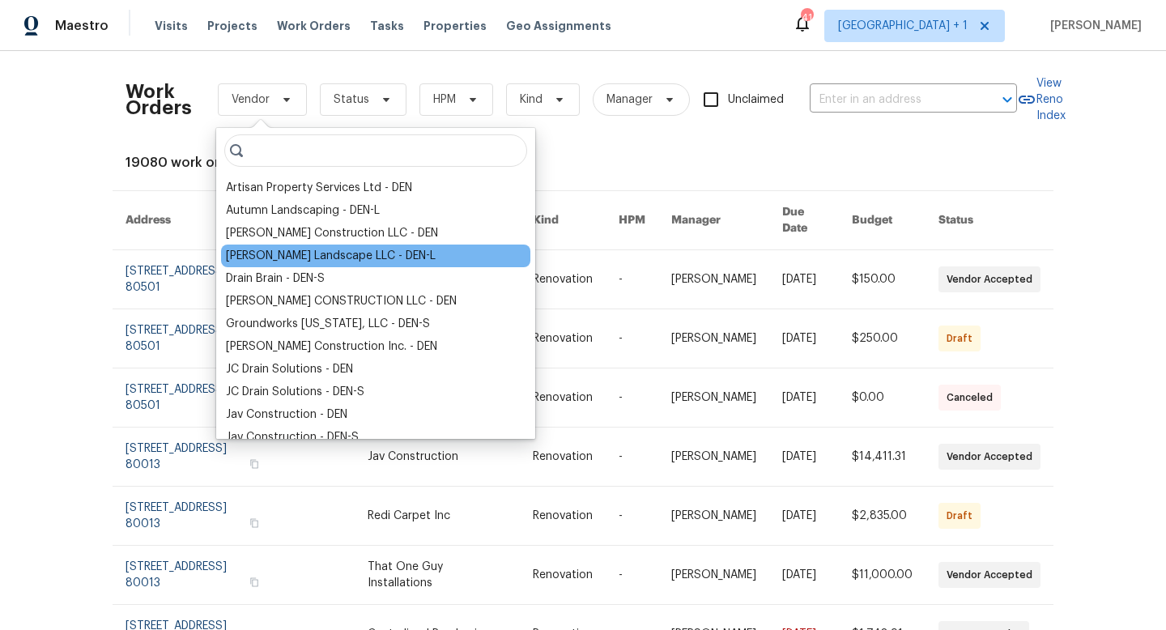
click at [275, 262] on div "[PERSON_NAME] Landscape LLC - DEN-L" at bounding box center [331, 256] width 210 height 16
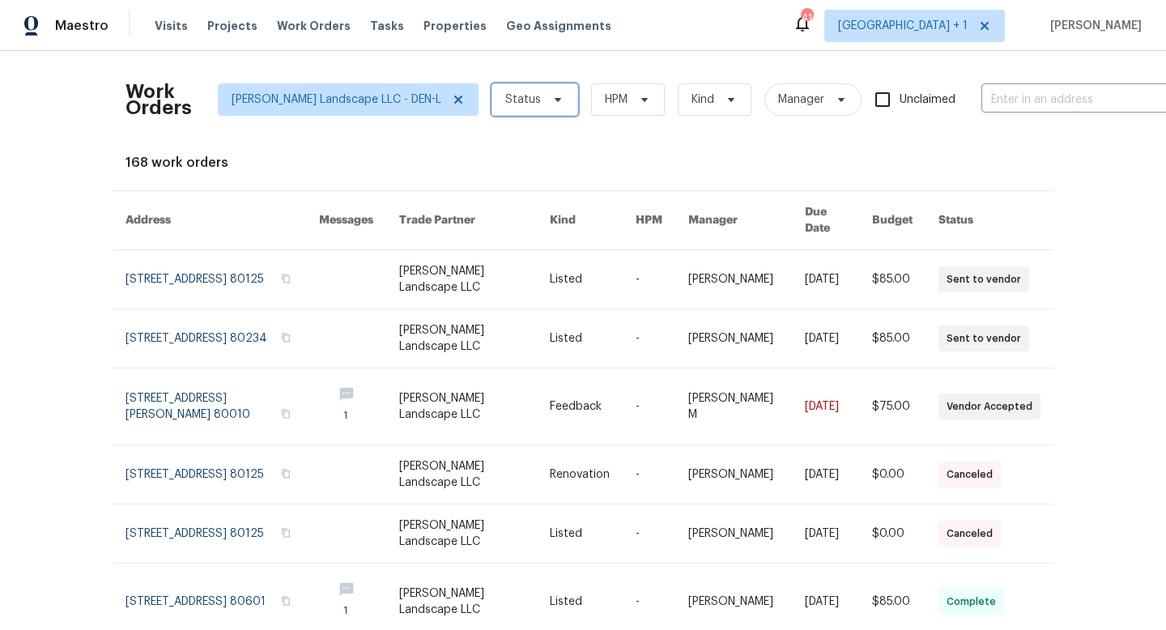
click at [492, 110] on span "Status" at bounding box center [535, 99] width 87 height 32
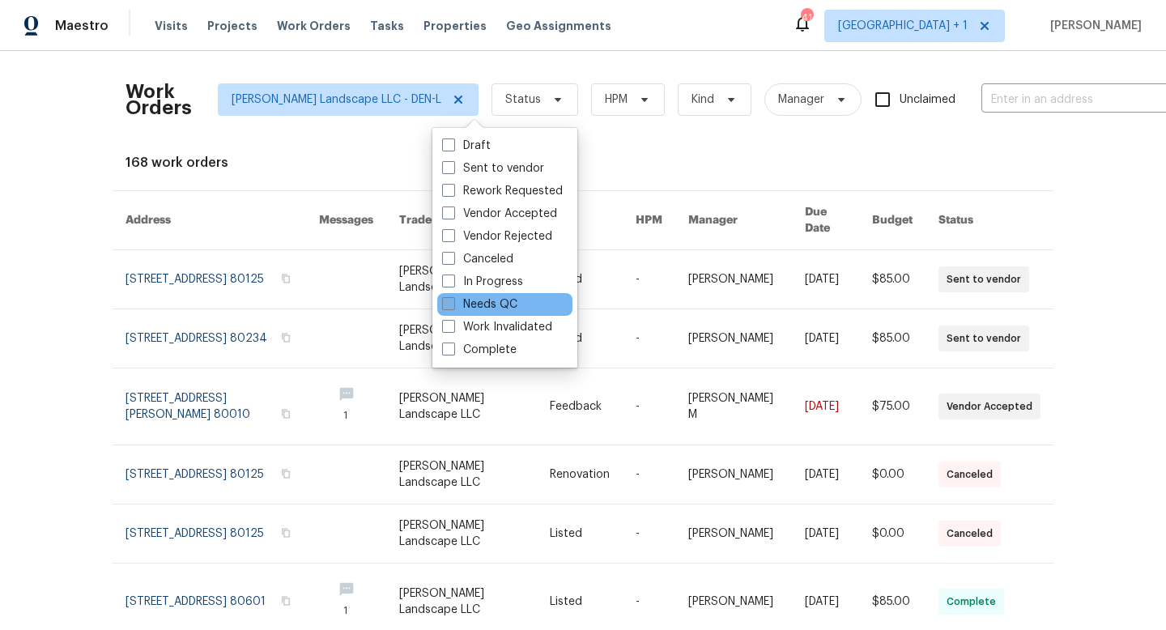
click at [458, 307] on label "Needs QC" at bounding box center [479, 304] width 75 height 16
click at [453, 307] on input "Needs QC" at bounding box center [447, 301] width 11 height 11
checkbox input "true"
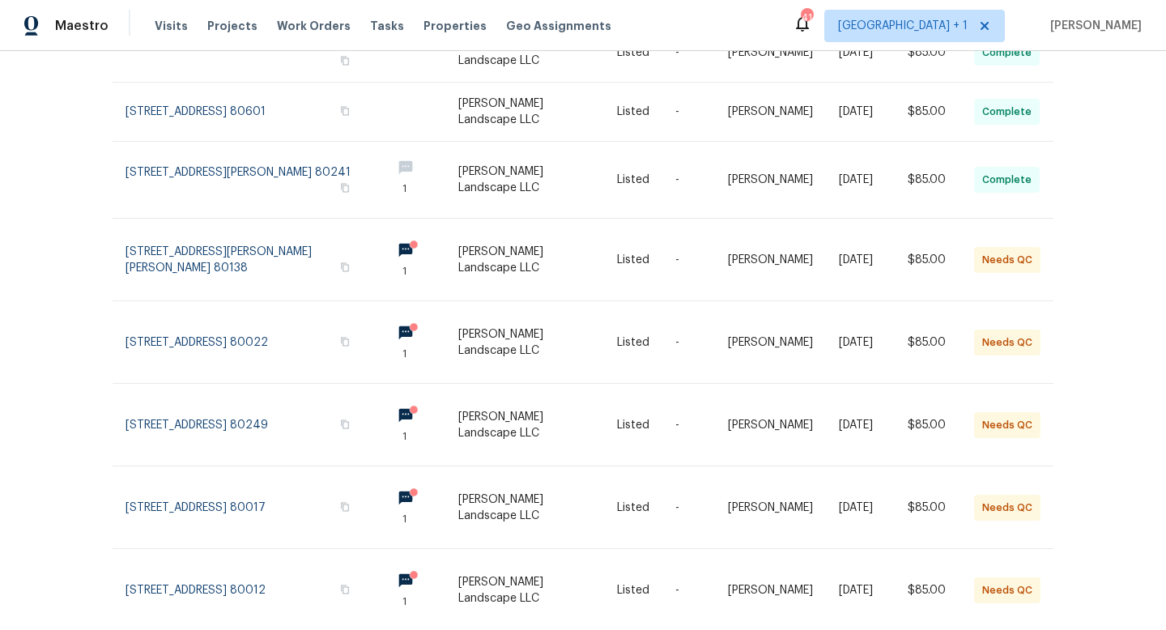
scroll to position [418, 0]
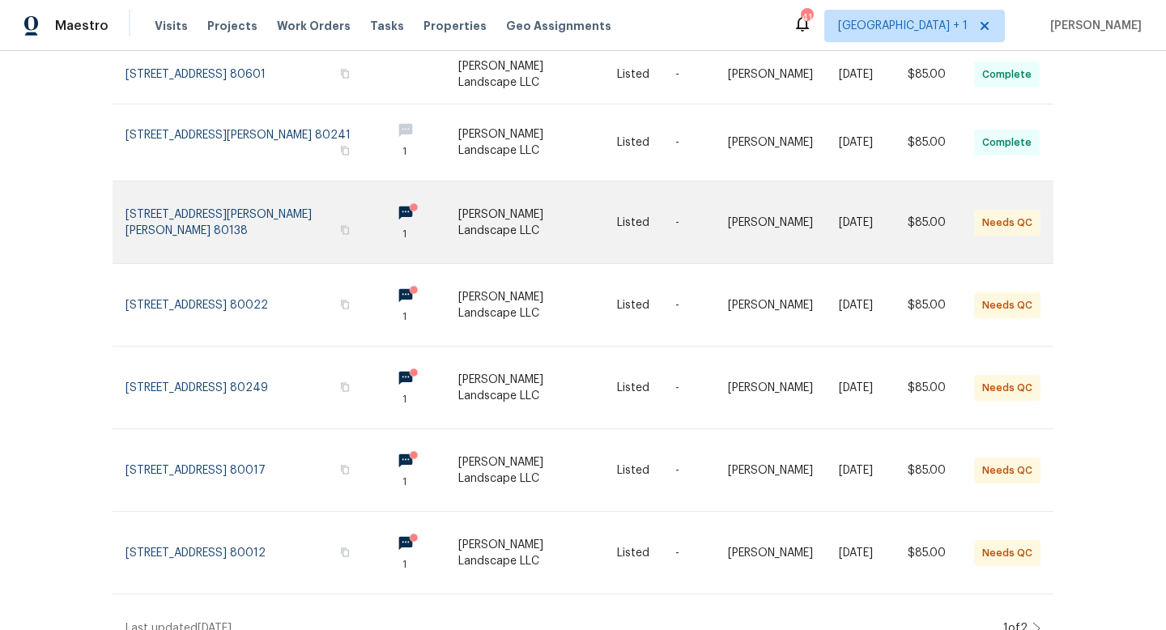
click at [517, 210] on link at bounding box center [537, 222] width 159 height 82
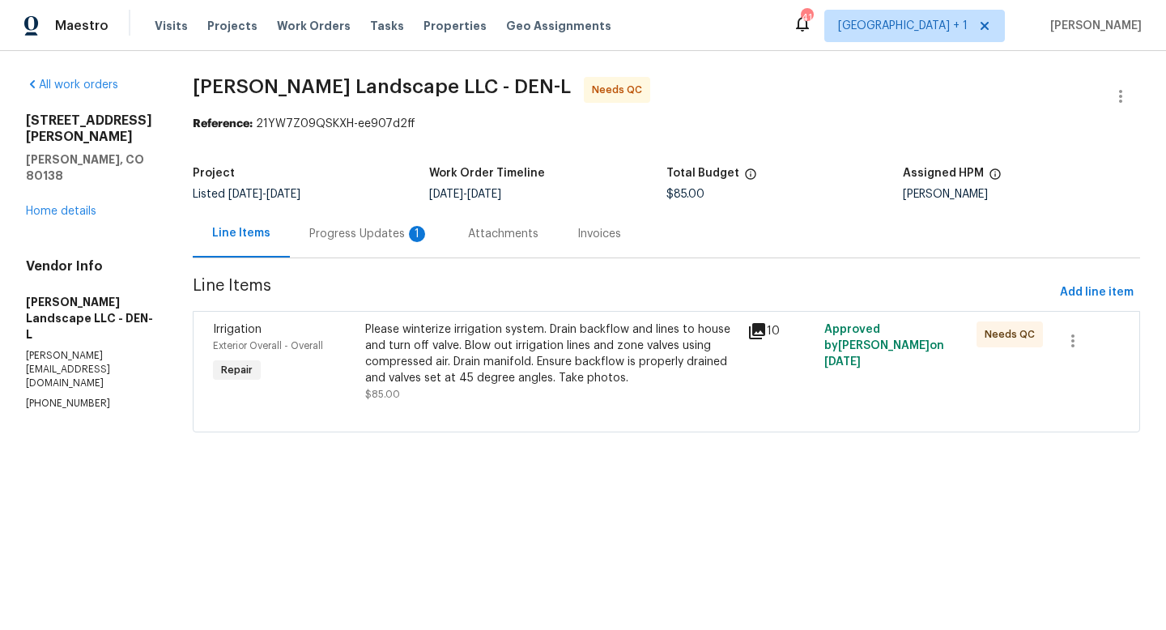
click at [761, 330] on icon at bounding box center [757, 331] width 16 height 16
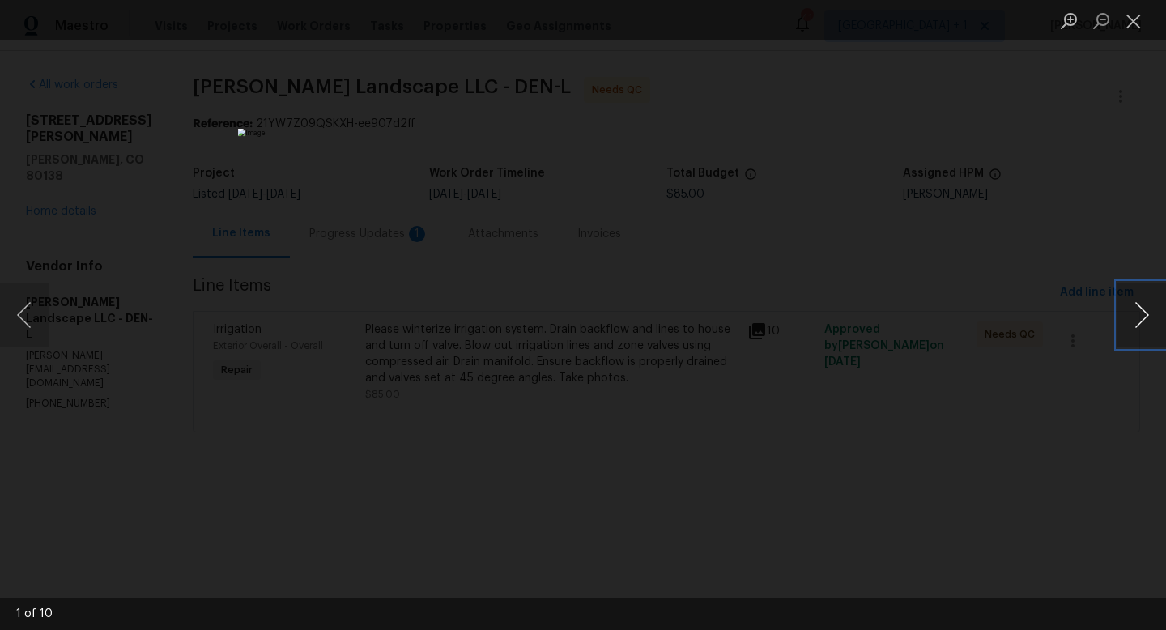
click at [1145, 314] on button "Next image" at bounding box center [1142, 315] width 49 height 65
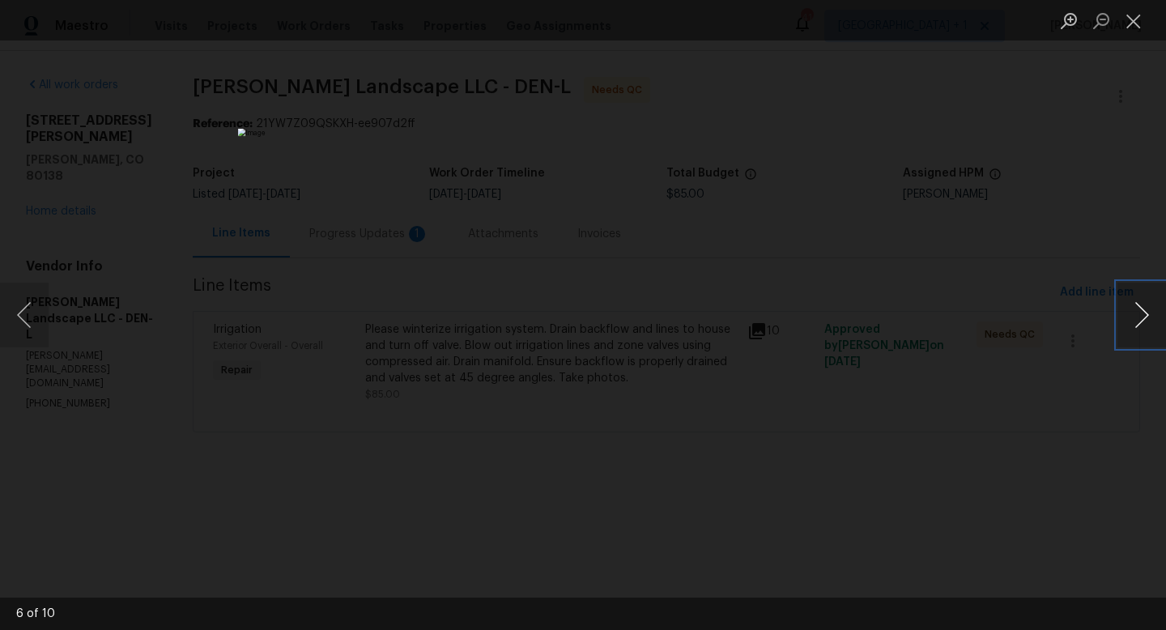
click at [1145, 314] on button "Next image" at bounding box center [1142, 315] width 49 height 65
click at [1134, 32] on button "Close lightbox" at bounding box center [1134, 20] width 32 height 28
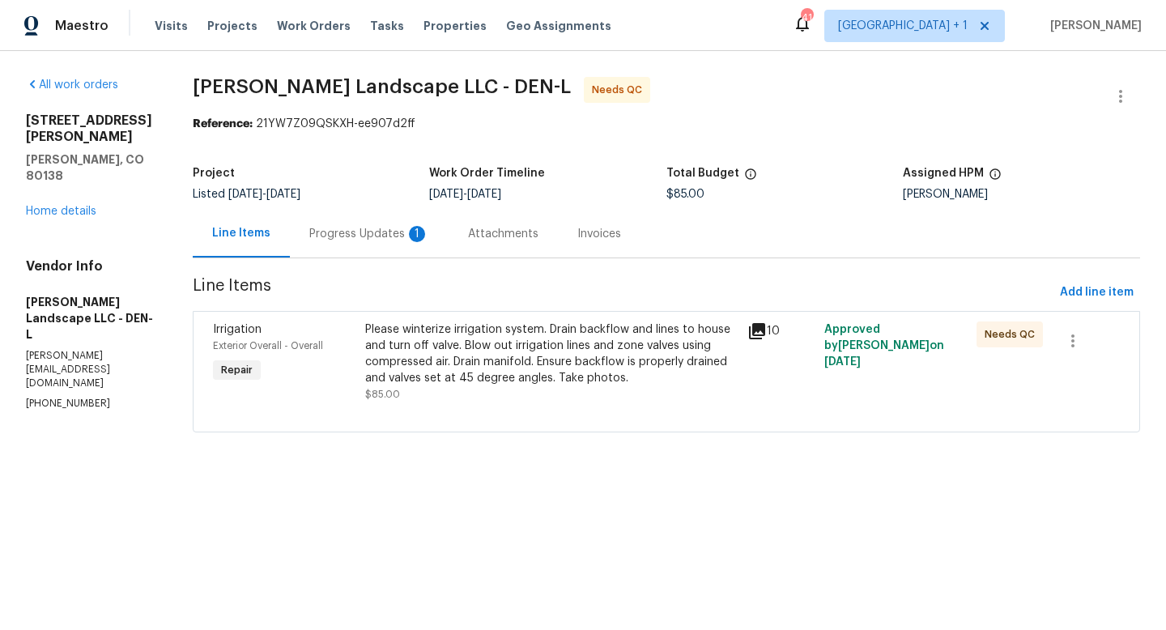
click at [390, 232] on div "Progress Updates 1" at bounding box center [369, 234] width 120 height 16
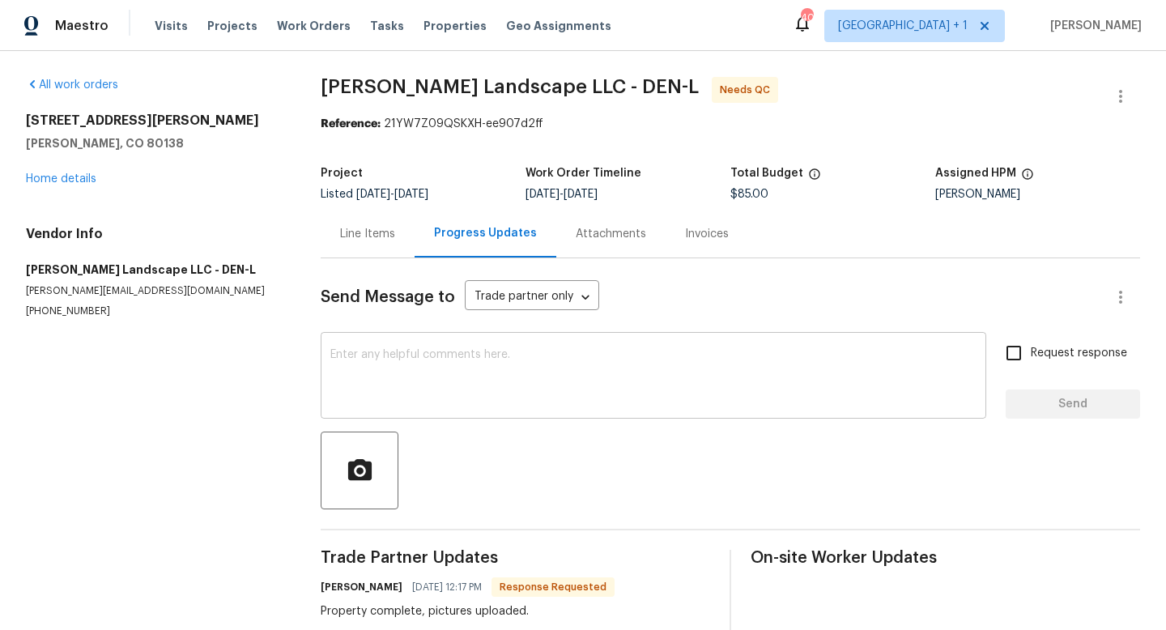
click at [418, 364] on textarea at bounding box center [653, 377] width 646 height 57
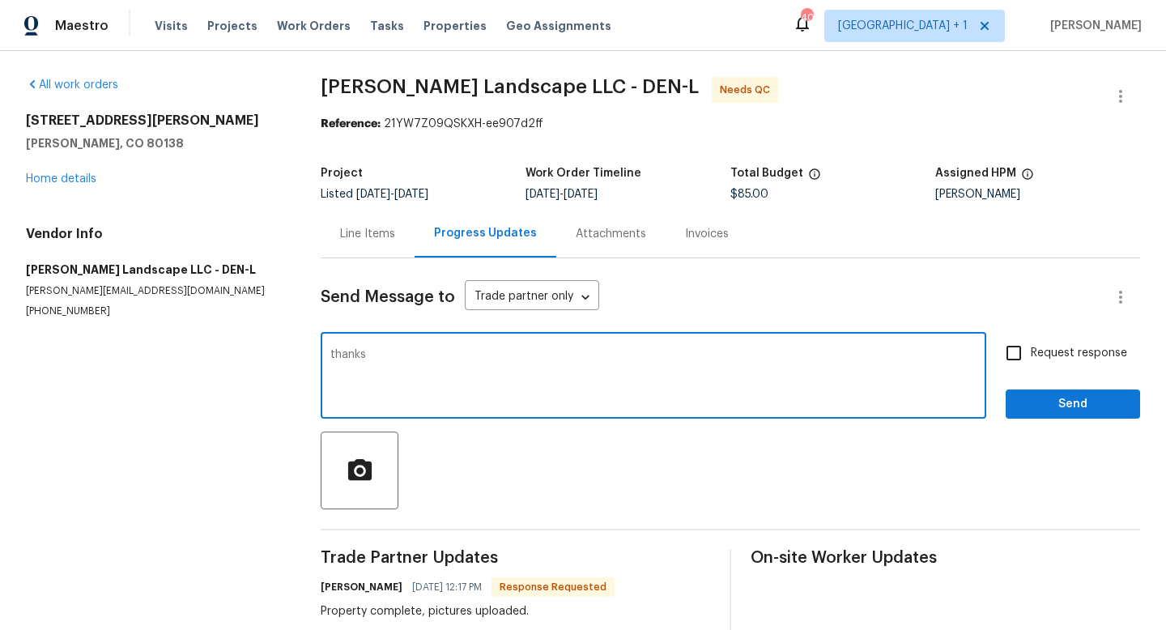
type textarea "thanks"
click at [1040, 409] on span "Send" at bounding box center [1073, 404] width 109 height 20
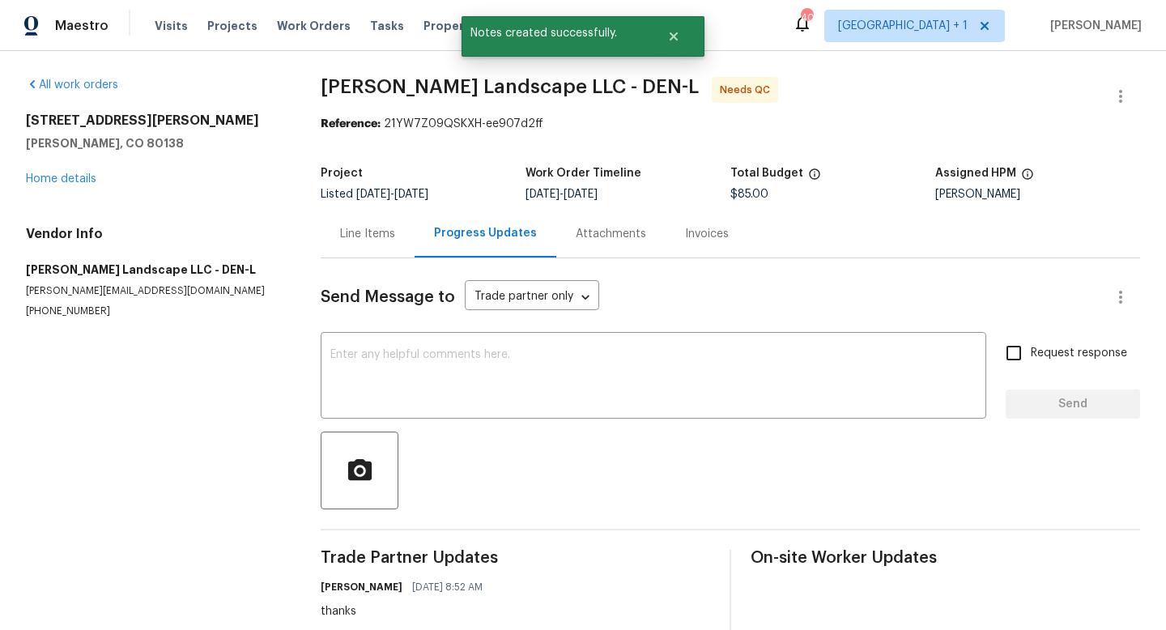
click at [376, 237] on div "Line Items" at bounding box center [367, 234] width 55 height 16
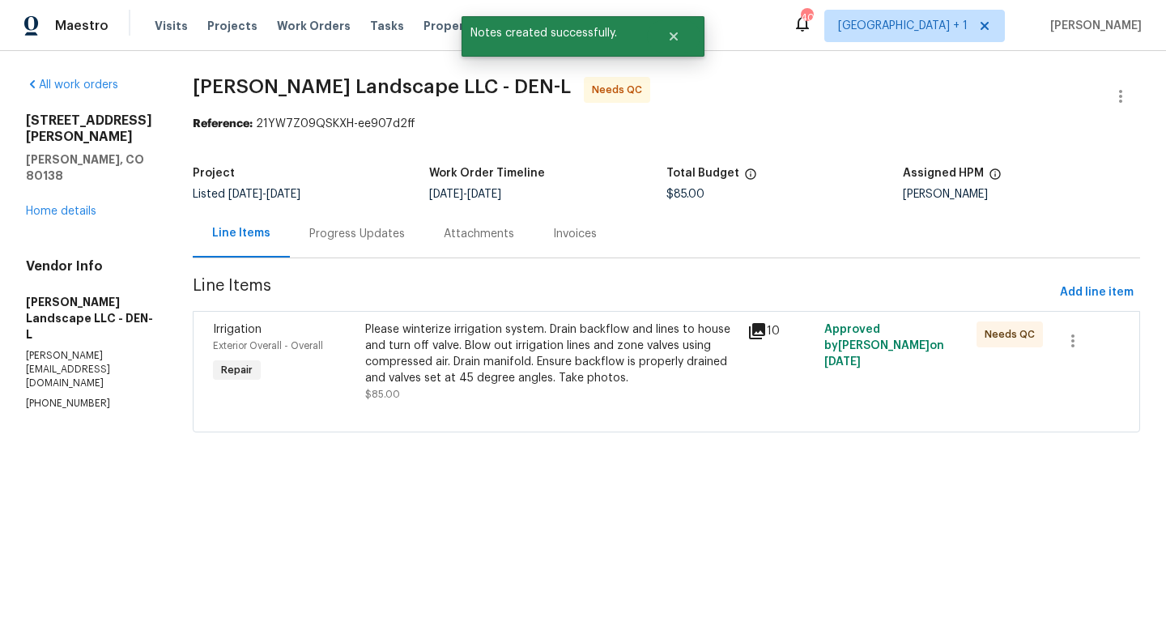
click at [503, 332] on div "Please winterize irrigation system. Drain backflow and lines to house and turn …" at bounding box center [551, 354] width 373 height 65
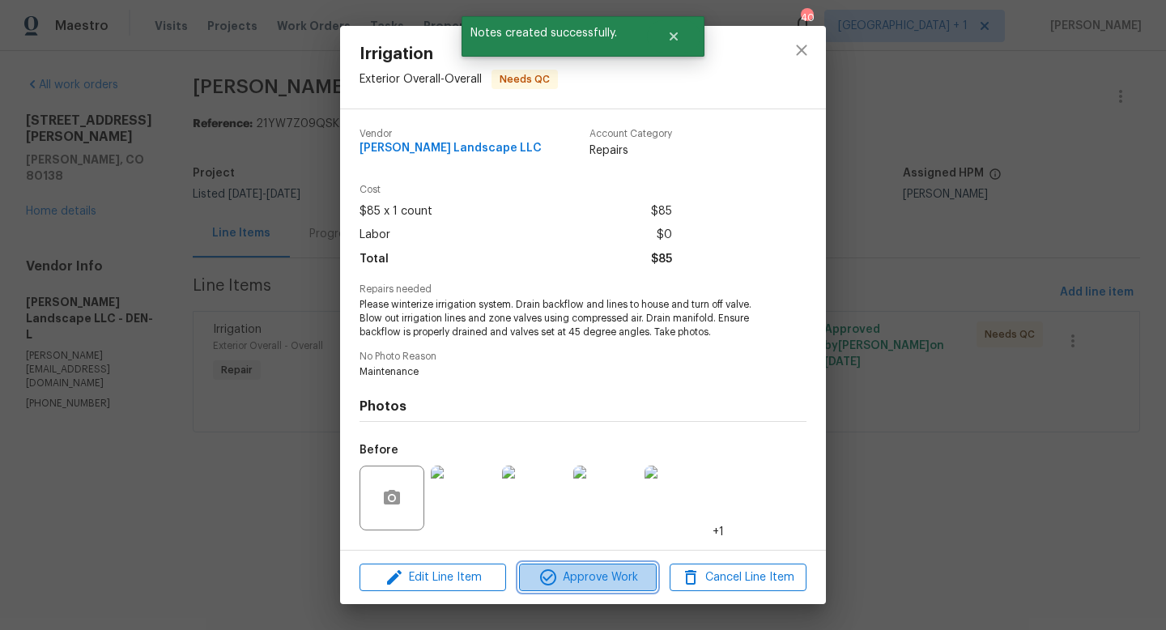
click at [581, 580] on span "Approve Work" at bounding box center [587, 578] width 127 height 20
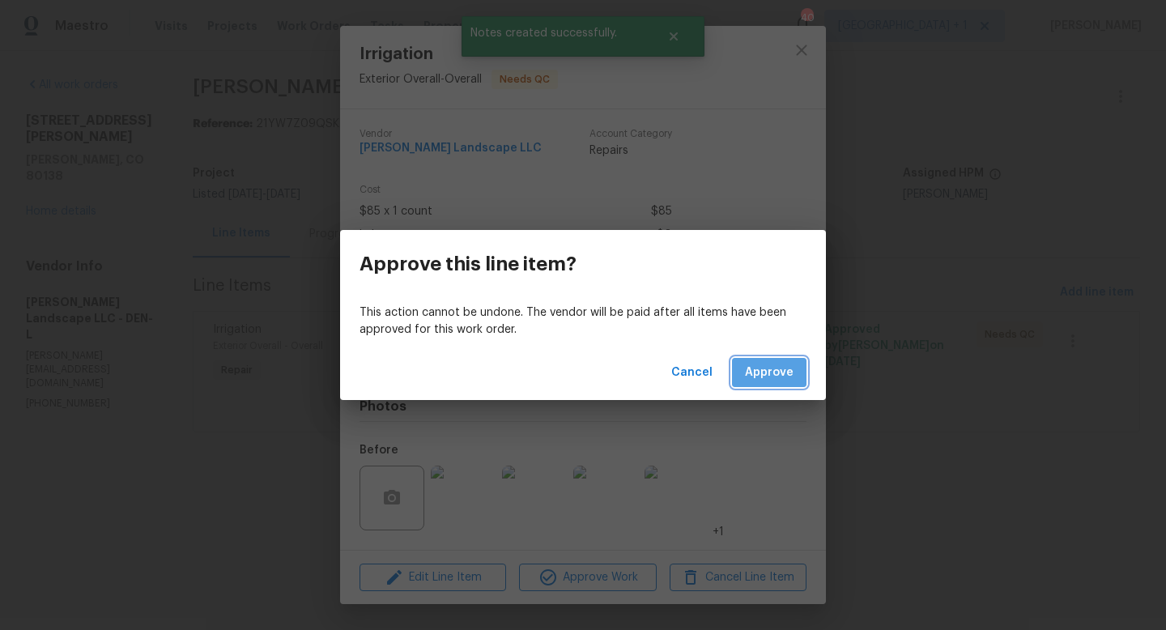
click at [786, 380] on span "Approve" at bounding box center [769, 373] width 49 height 20
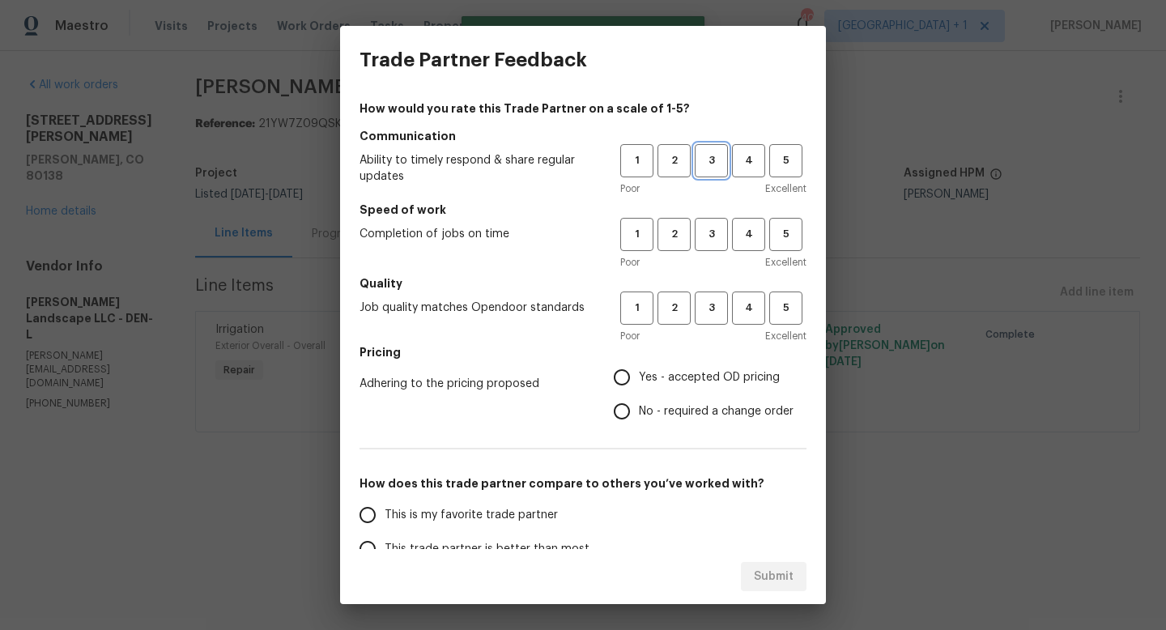
click at [715, 163] on span "3" at bounding box center [712, 160] width 30 height 19
click at [711, 249] on button "3" at bounding box center [711, 234] width 33 height 33
click at [712, 305] on span "3" at bounding box center [712, 308] width 30 height 19
click at [624, 375] on input "Yes - accepted OD pricing" at bounding box center [622, 377] width 34 height 34
radio input "true"
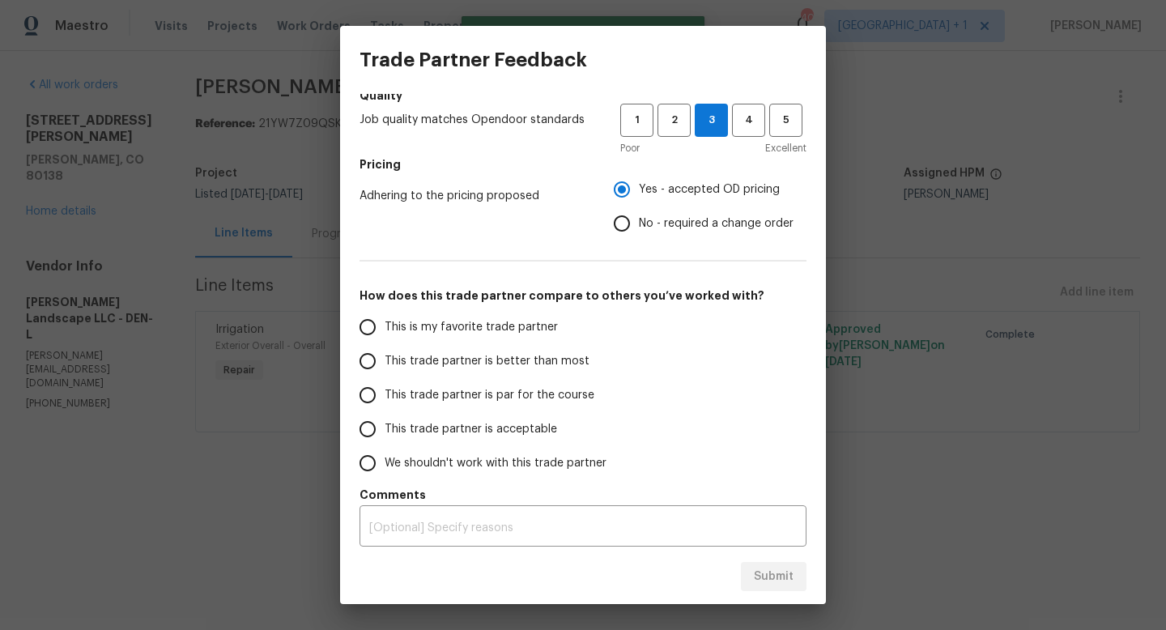
scroll to position [191, 0]
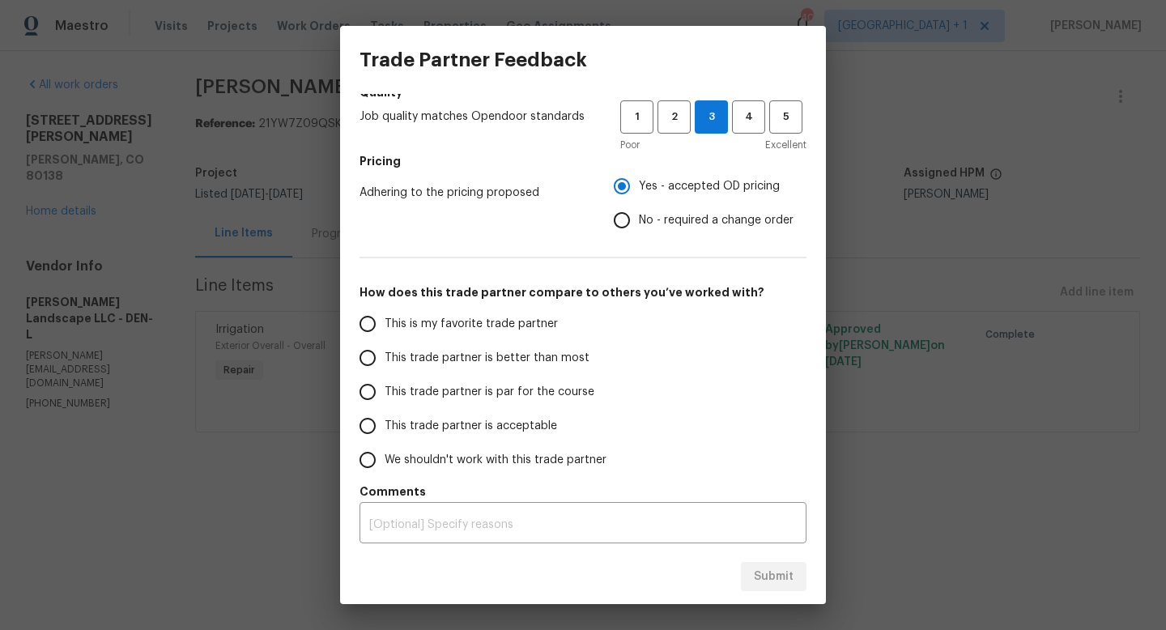
click at [390, 386] on span "This trade partner is par for the course" at bounding box center [490, 392] width 210 height 17
click at [385, 386] on input "This trade partner is par for the course" at bounding box center [368, 392] width 34 height 34
click at [782, 575] on span "Submit" at bounding box center [774, 577] width 40 height 20
radio input "true"
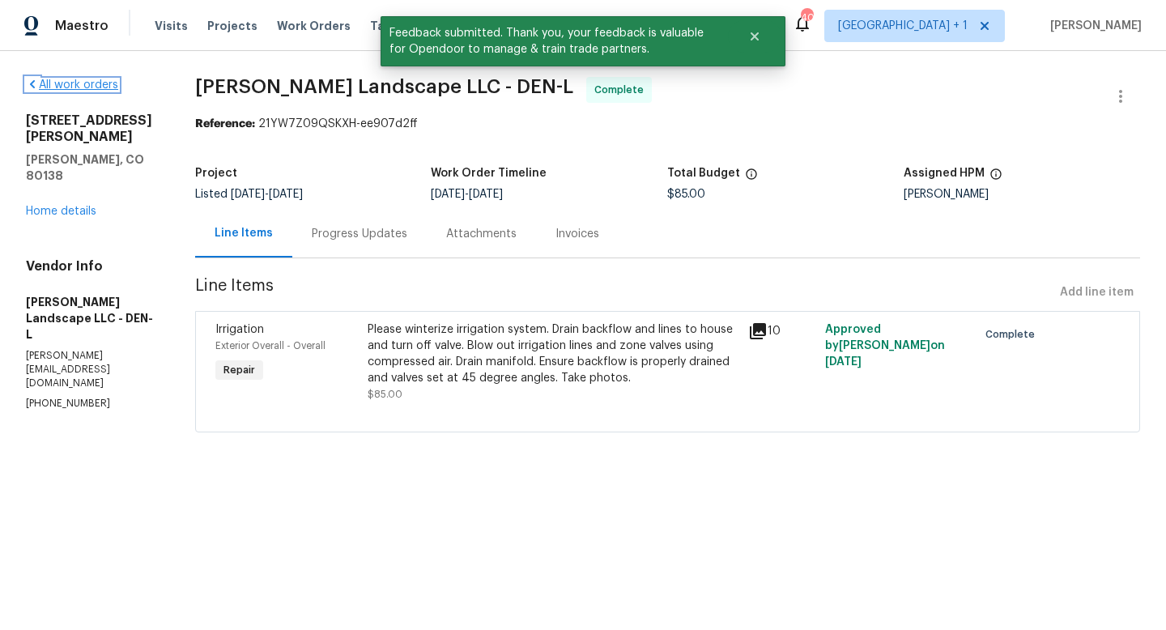
click at [94, 87] on link "All work orders" at bounding box center [72, 84] width 92 height 11
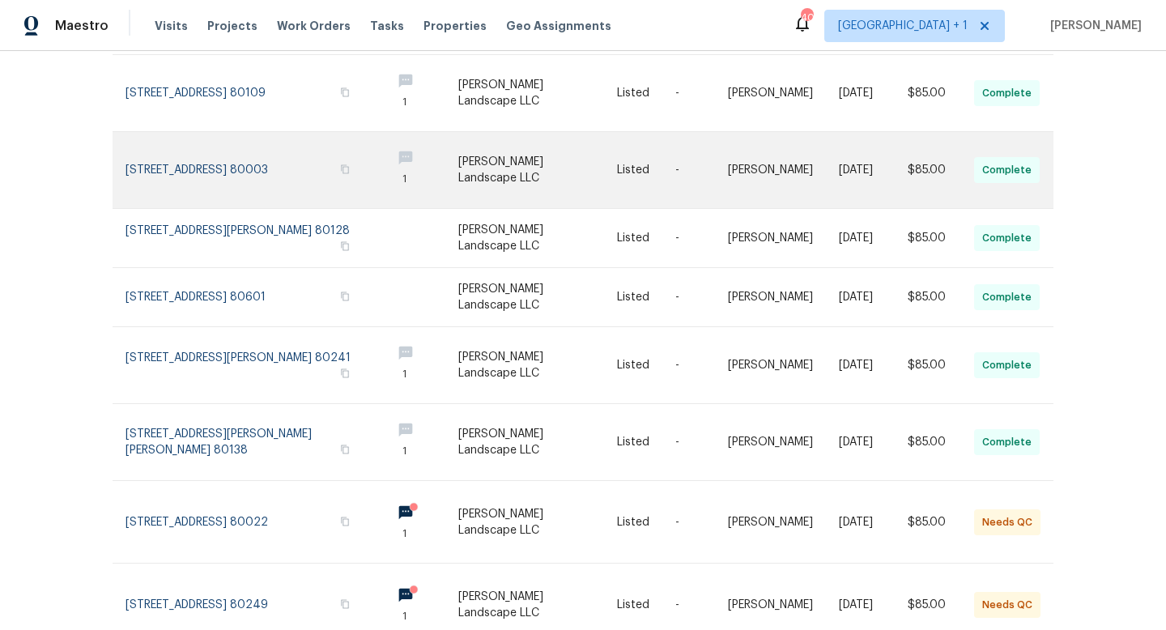
scroll to position [412, 0]
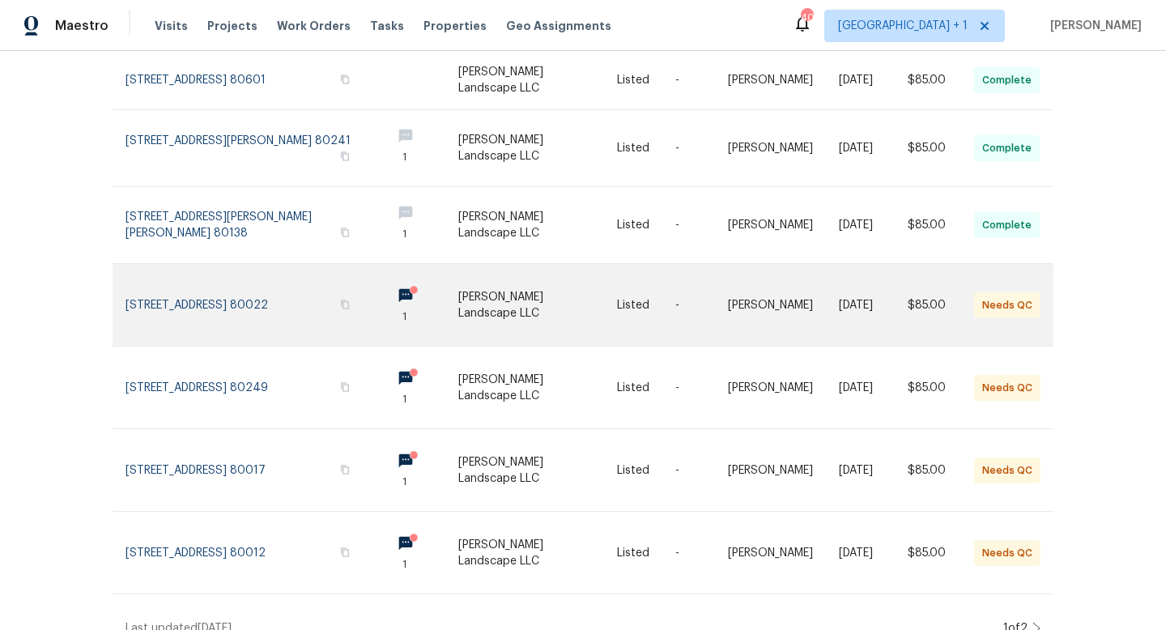
click at [529, 286] on link at bounding box center [537, 305] width 159 height 82
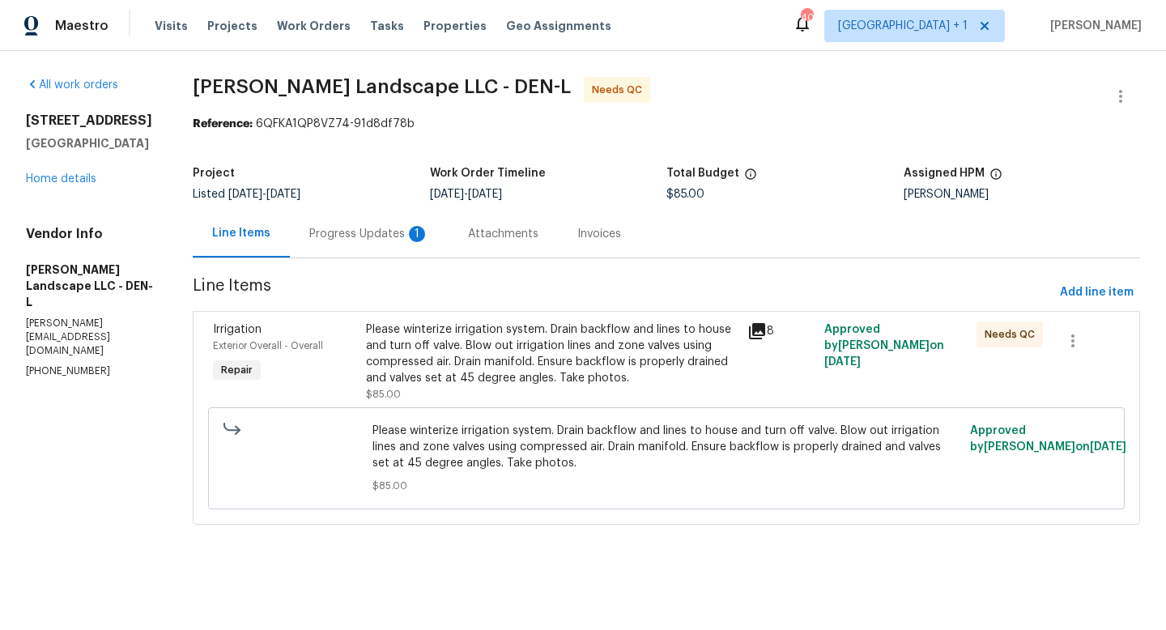
click at [763, 331] on icon at bounding box center [757, 331] width 19 height 19
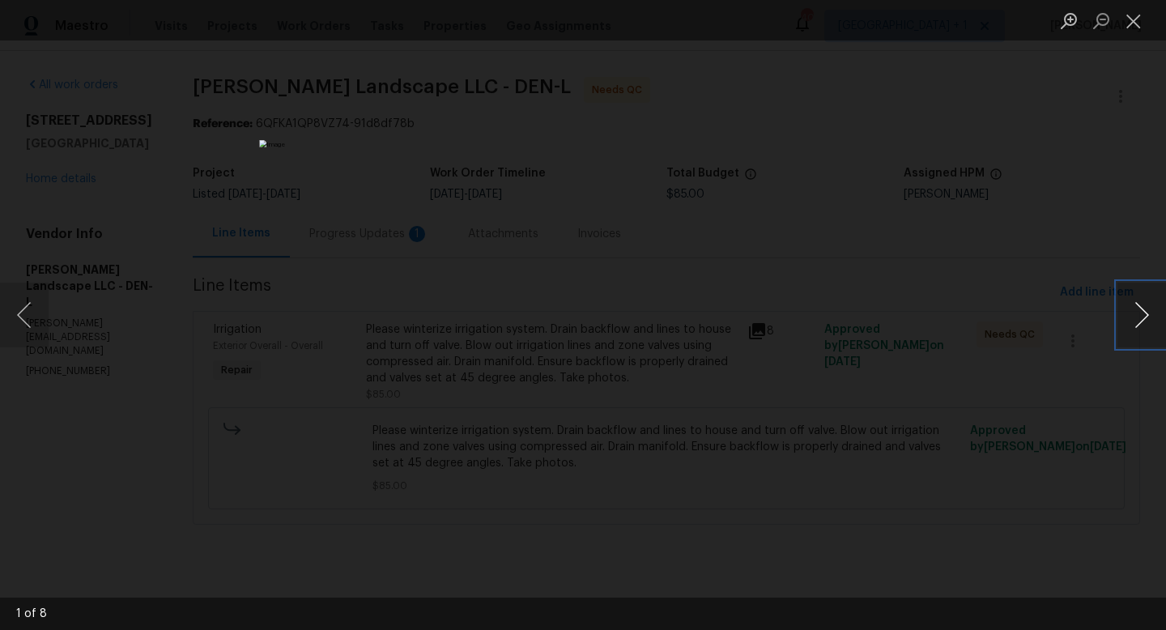
click at [1141, 313] on button "Next image" at bounding box center [1142, 315] width 49 height 65
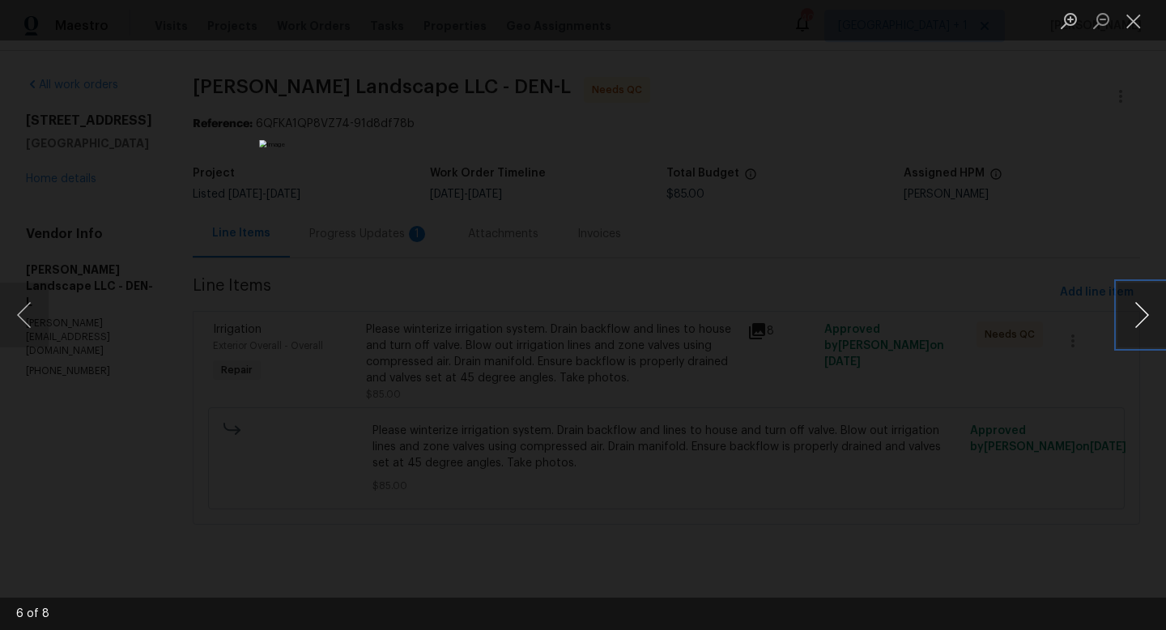
click at [1141, 313] on button "Next image" at bounding box center [1142, 315] width 49 height 65
click at [1139, 28] on button "Close lightbox" at bounding box center [1134, 20] width 32 height 28
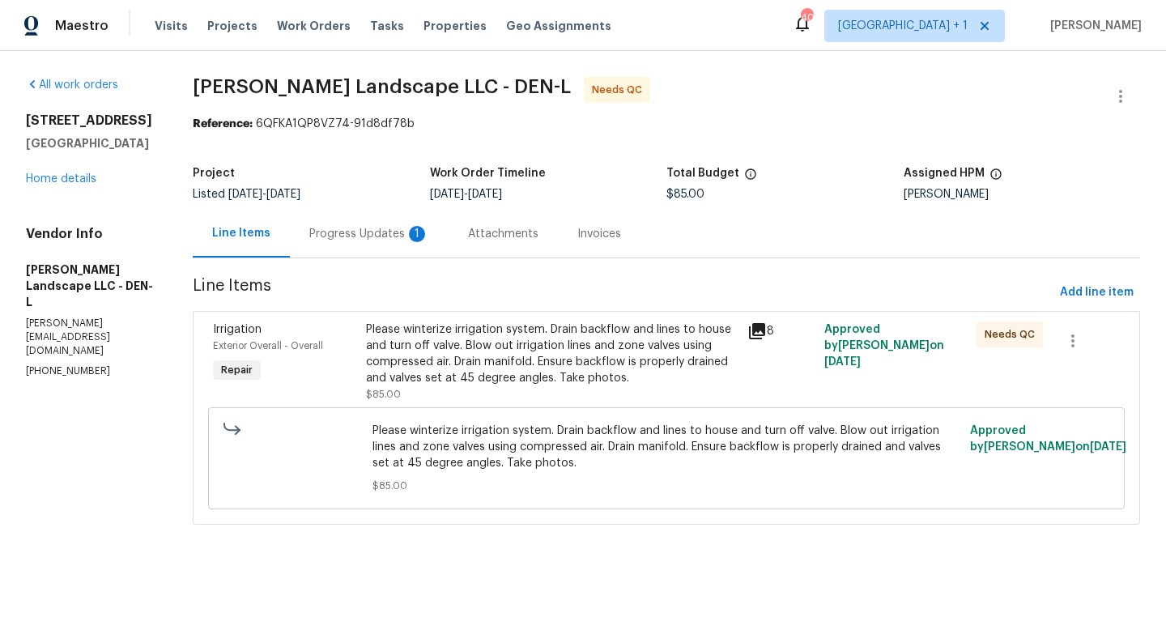
click at [380, 232] on div "Progress Updates 1" at bounding box center [369, 234] width 120 height 16
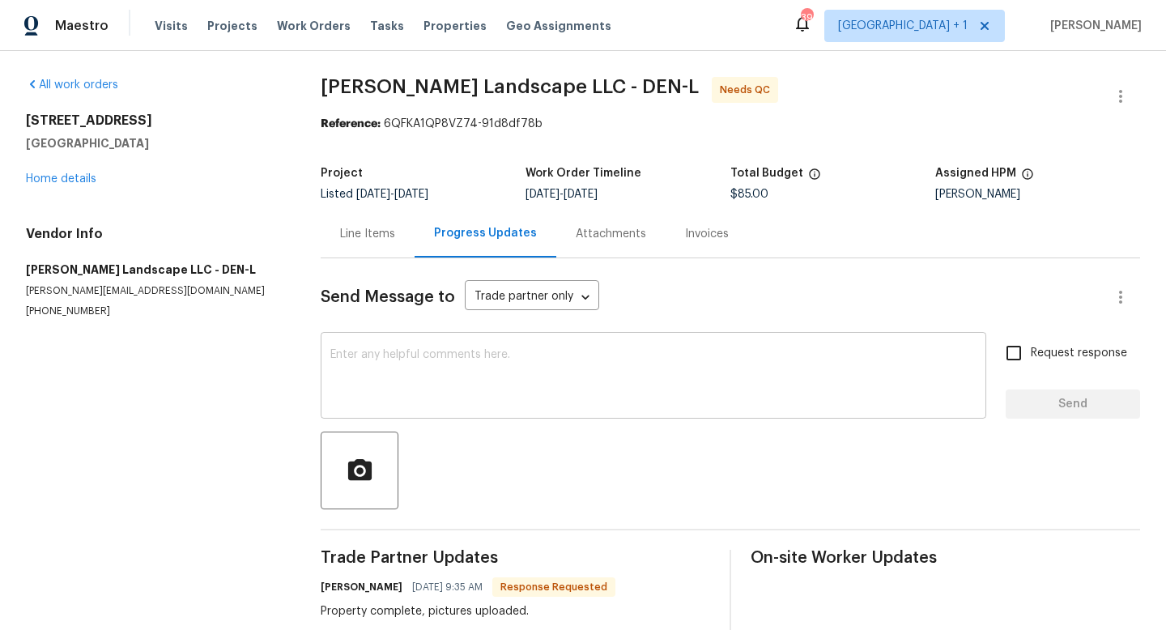
click at [460, 370] on textarea at bounding box center [653, 377] width 646 height 57
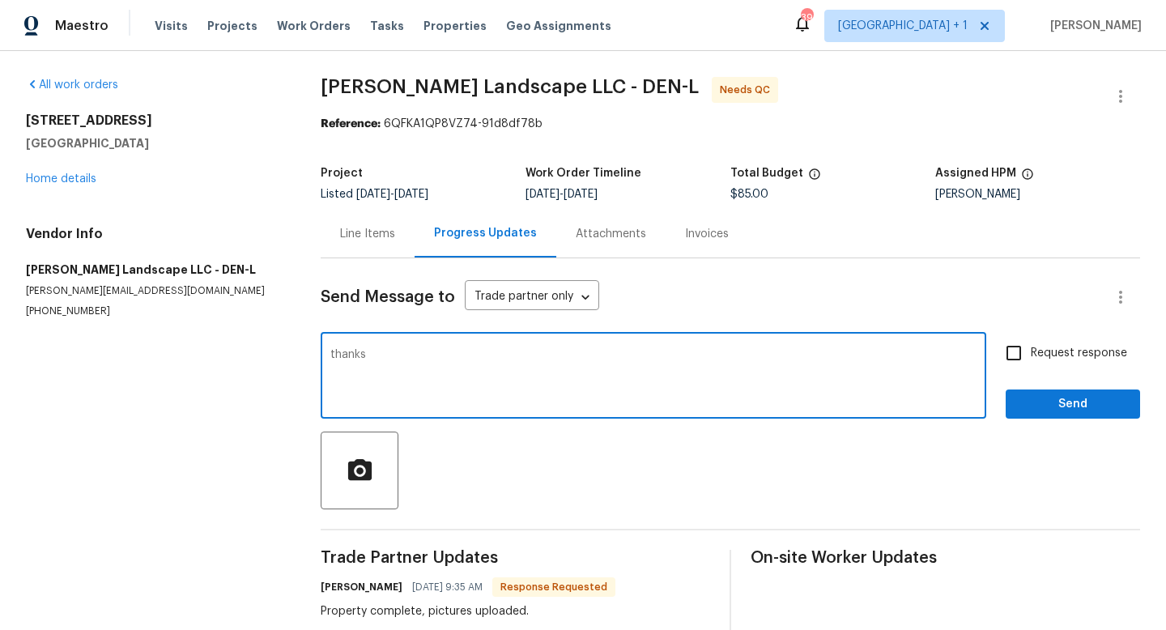
type textarea "thanks"
click at [1046, 411] on span "Send" at bounding box center [1073, 404] width 109 height 20
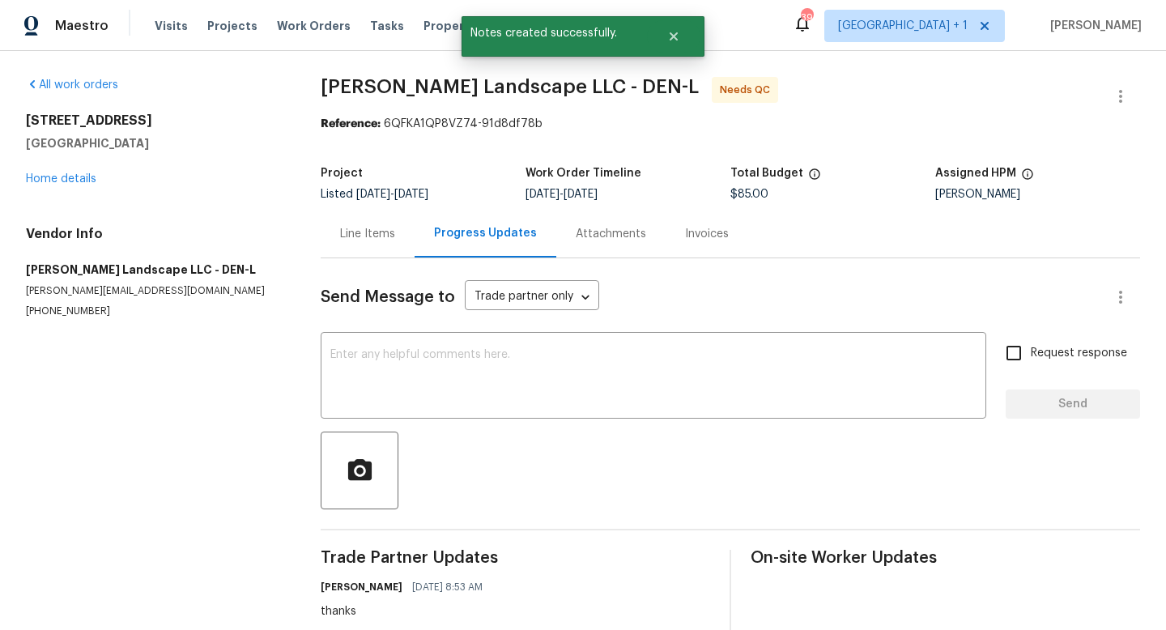
click at [377, 235] on div "Line Items" at bounding box center [367, 234] width 55 height 16
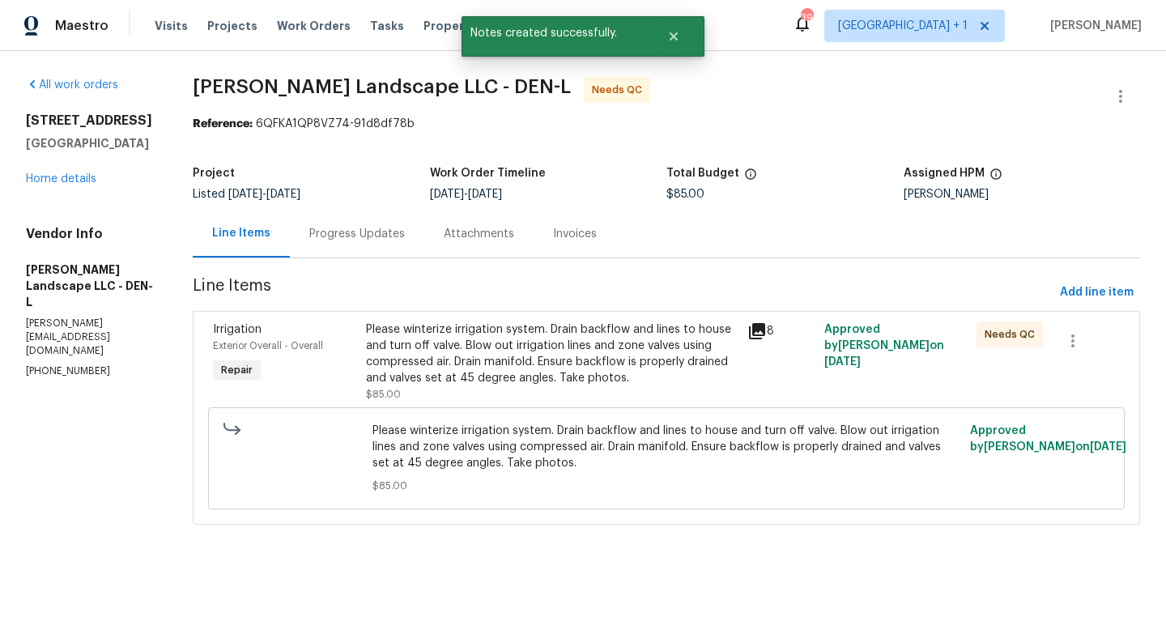
click at [531, 345] on div "Please winterize irrigation system. Drain backflow and lines to house and turn …" at bounding box center [552, 354] width 373 height 65
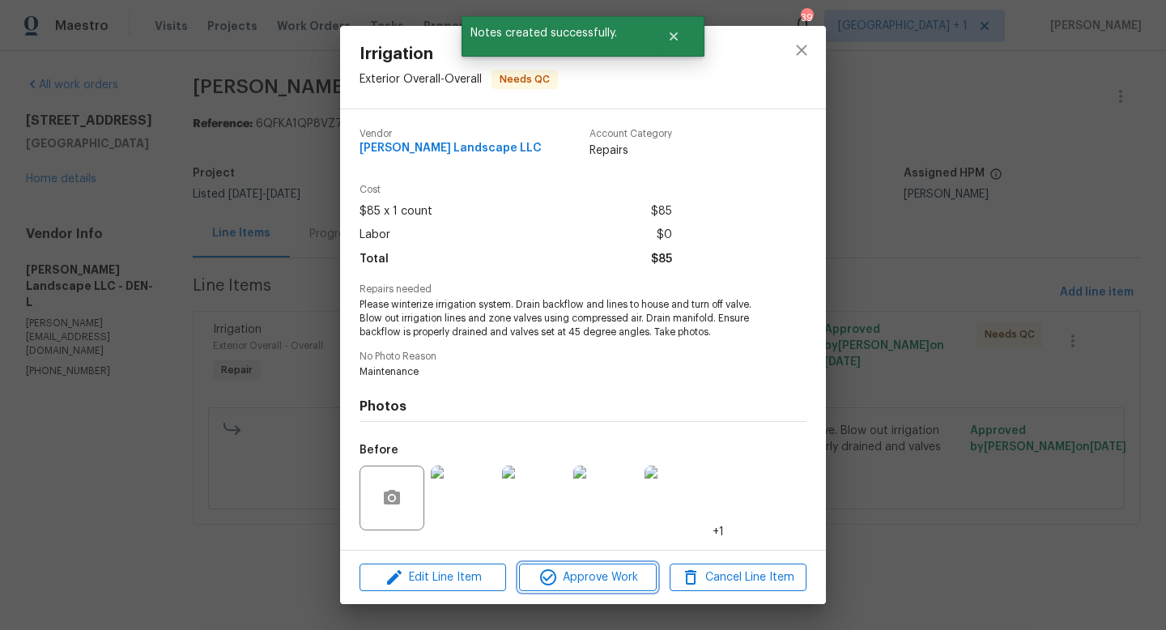
click at [595, 577] on span "Approve Work" at bounding box center [587, 578] width 127 height 20
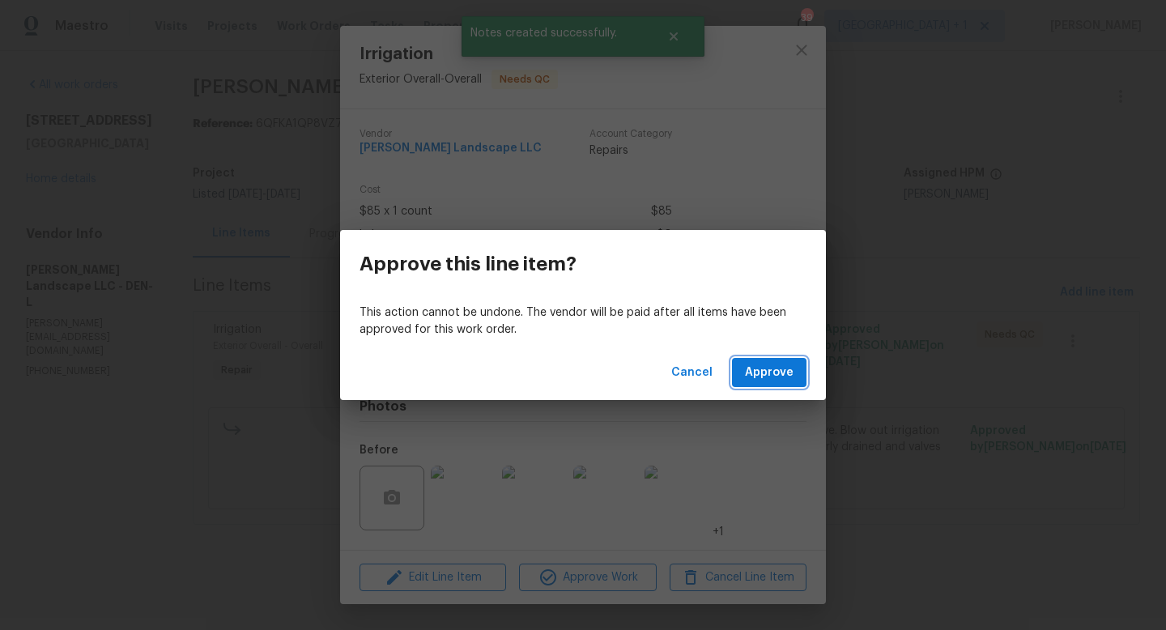
click at [776, 380] on span "Approve" at bounding box center [769, 373] width 49 height 20
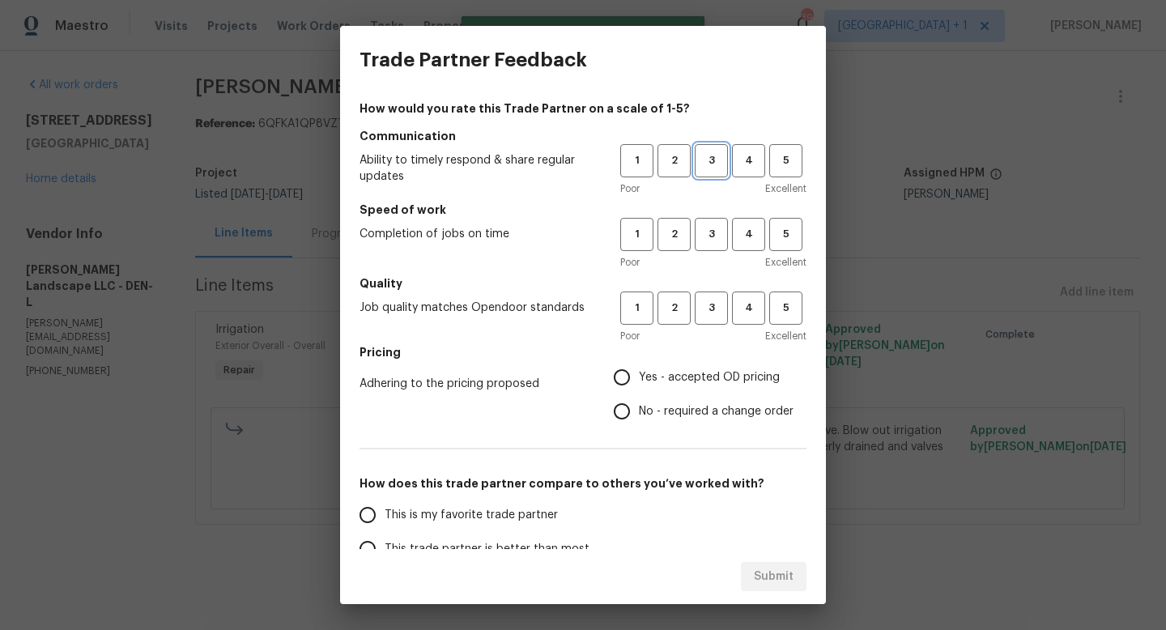
click at [721, 171] on button "3" at bounding box center [711, 160] width 33 height 33
click at [715, 239] on span "3" at bounding box center [712, 234] width 30 height 19
click at [710, 318] on button "3" at bounding box center [711, 308] width 33 height 33
click at [623, 373] on input "Yes - accepted OD pricing" at bounding box center [622, 377] width 34 height 34
radio input "true"
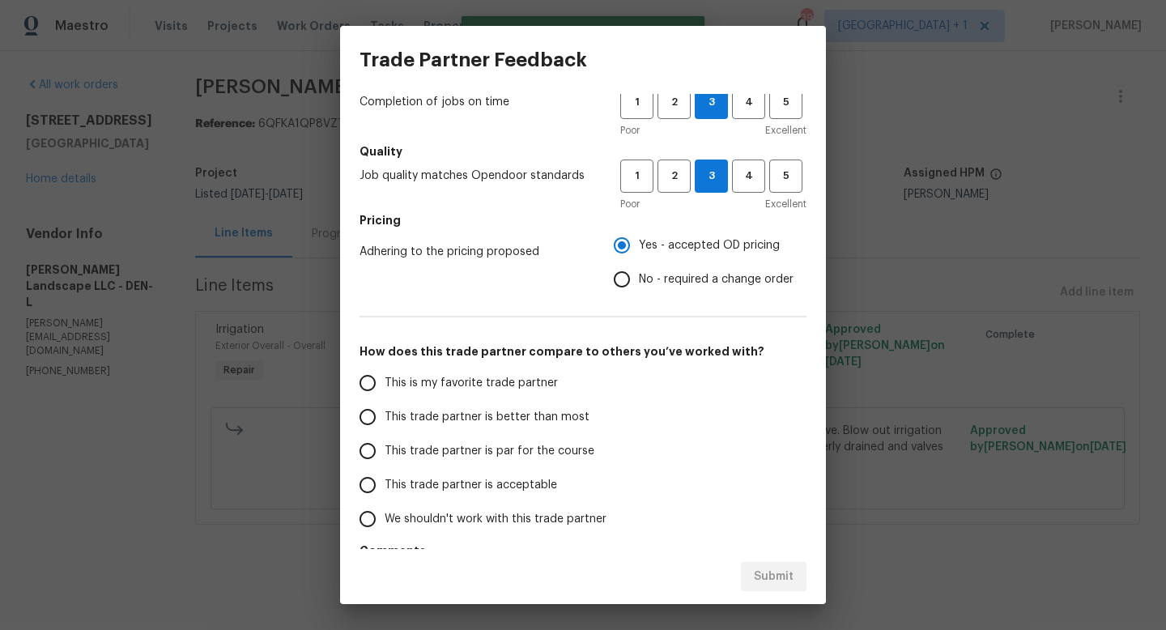
scroll to position [135, 0]
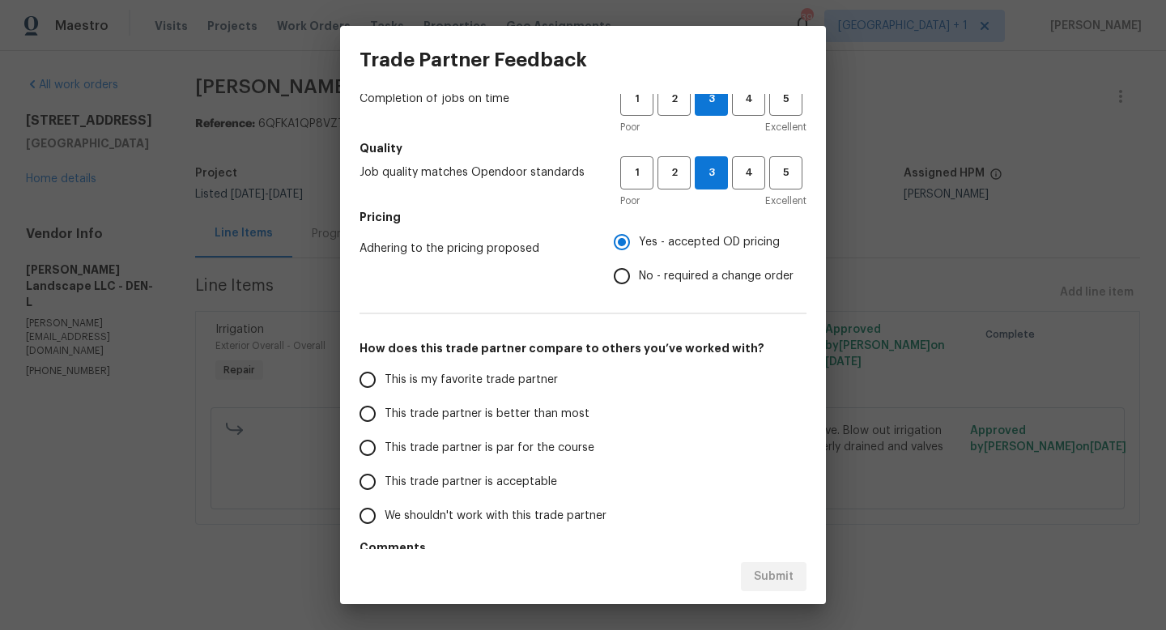
click at [386, 448] on span "This trade partner is par for the course" at bounding box center [490, 448] width 210 height 17
click at [385, 448] on input "This trade partner is par for the course" at bounding box center [368, 448] width 34 height 34
click at [774, 577] on span "Submit" at bounding box center [774, 577] width 40 height 20
radio input "true"
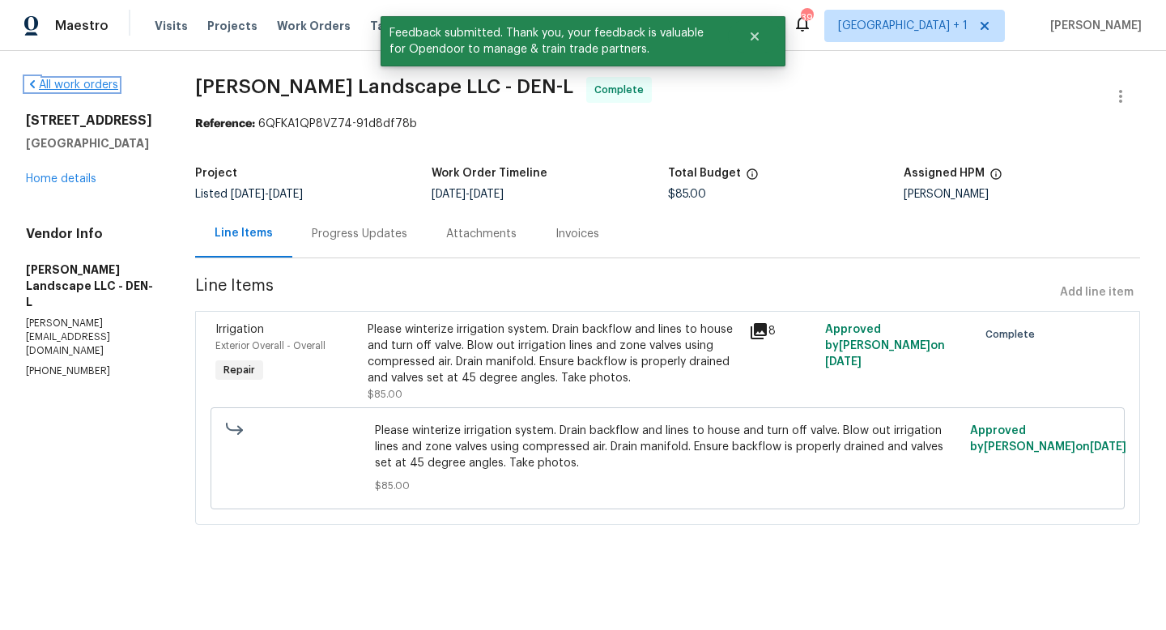
click at [83, 86] on link "All work orders" at bounding box center [72, 84] width 92 height 11
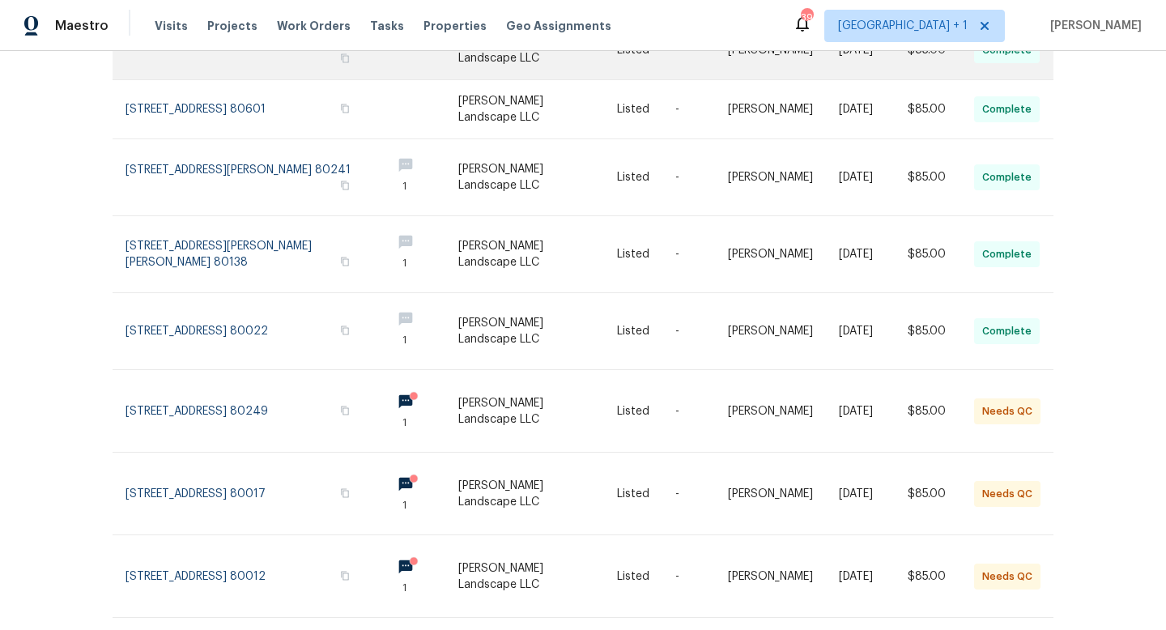
scroll to position [407, 0]
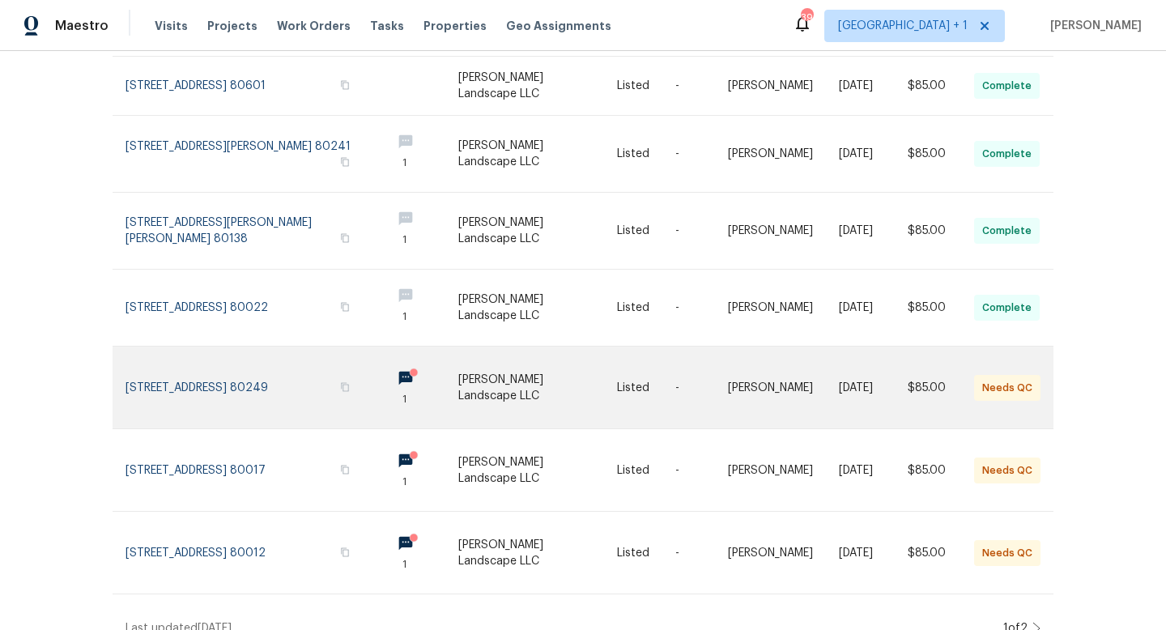
click at [563, 366] on link at bounding box center [537, 388] width 159 height 82
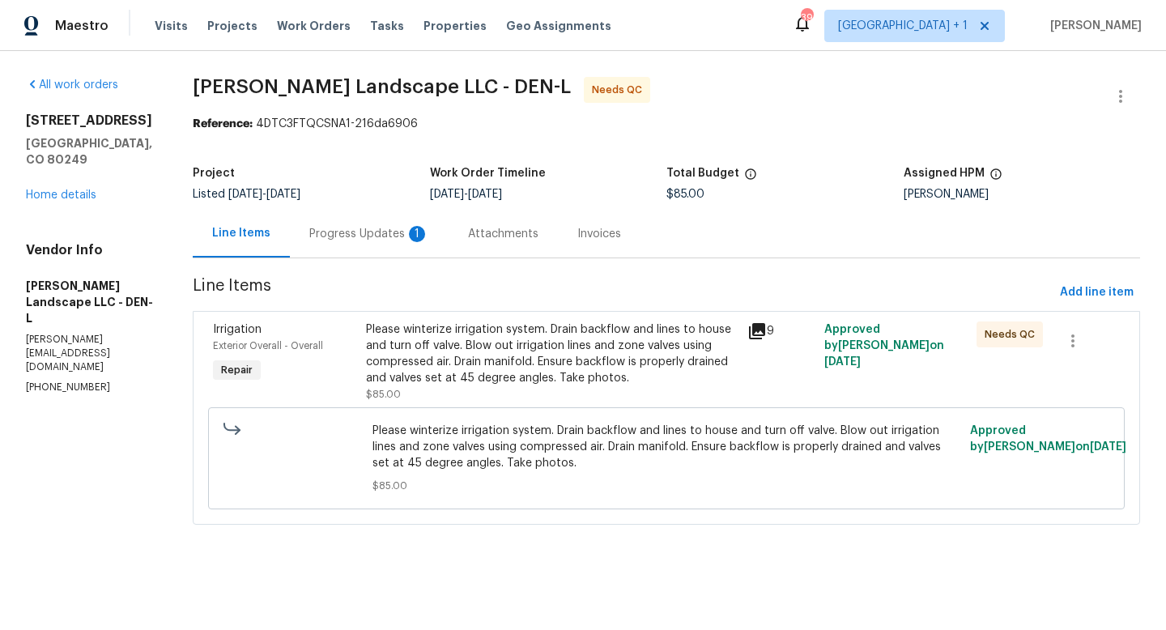
click at [764, 329] on icon at bounding box center [757, 331] width 16 height 16
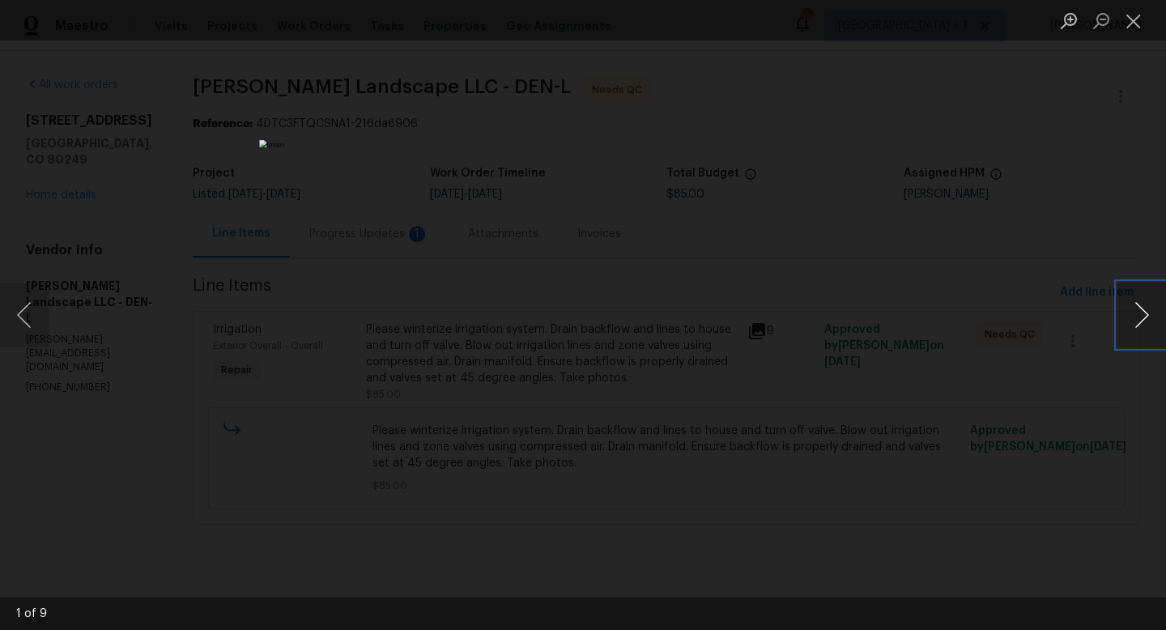
click at [1144, 309] on button "Next image" at bounding box center [1142, 315] width 49 height 65
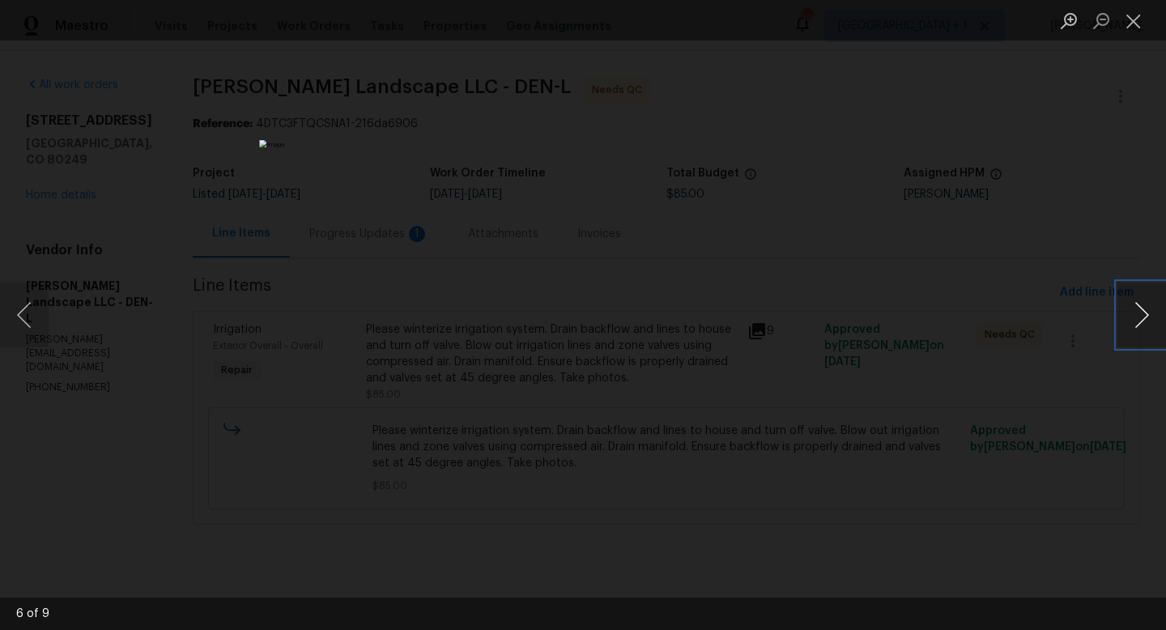
click at [1144, 309] on button "Next image" at bounding box center [1142, 315] width 49 height 65
click at [1132, 25] on button "Close lightbox" at bounding box center [1134, 20] width 32 height 28
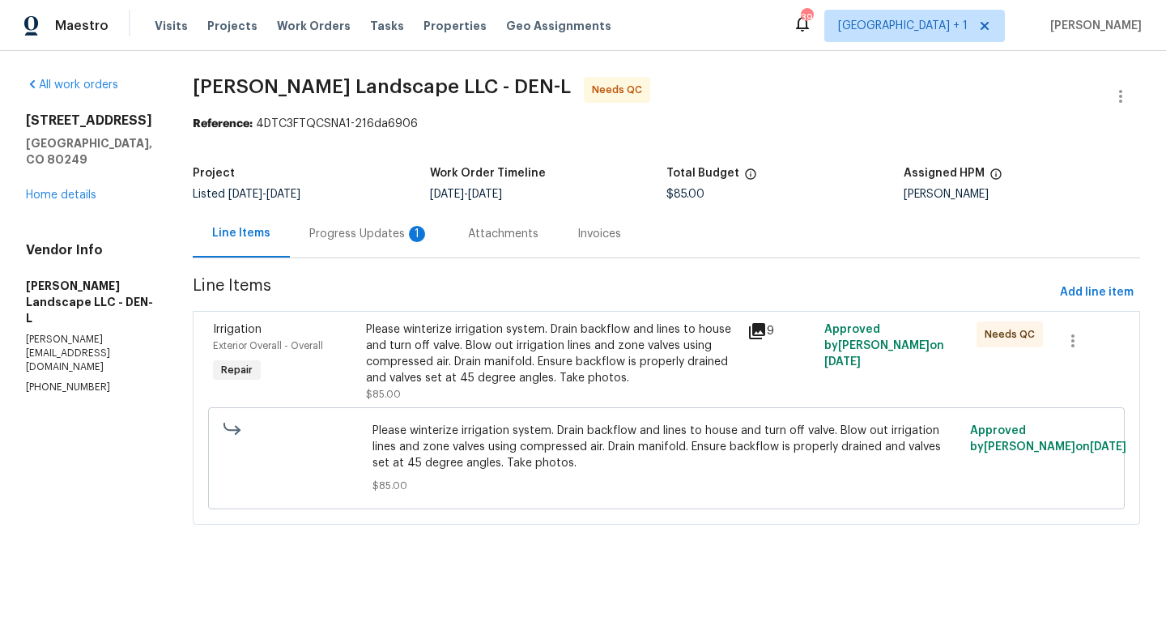
click at [386, 234] on div "Progress Updates 1" at bounding box center [369, 234] width 120 height 16
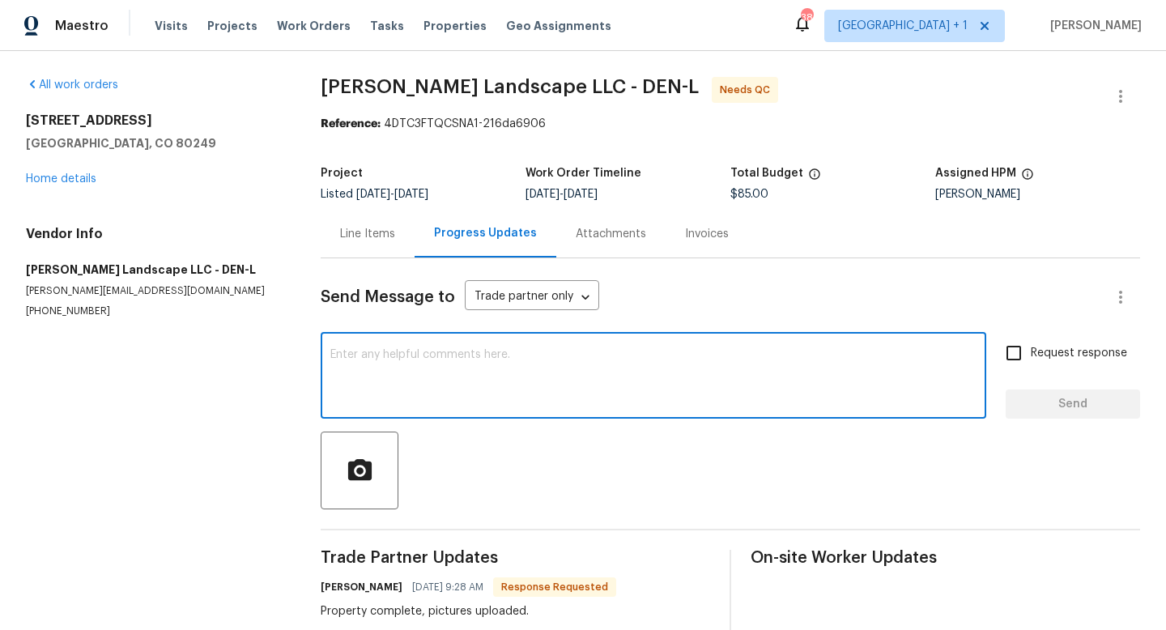
click at [520, 377] on textarea at bounding box center [653, 377] width 646 height 57
type textarea "thanks"
click at [1072, 407] on span "Send" at bounding box center [1073, 404] width 109 height 20
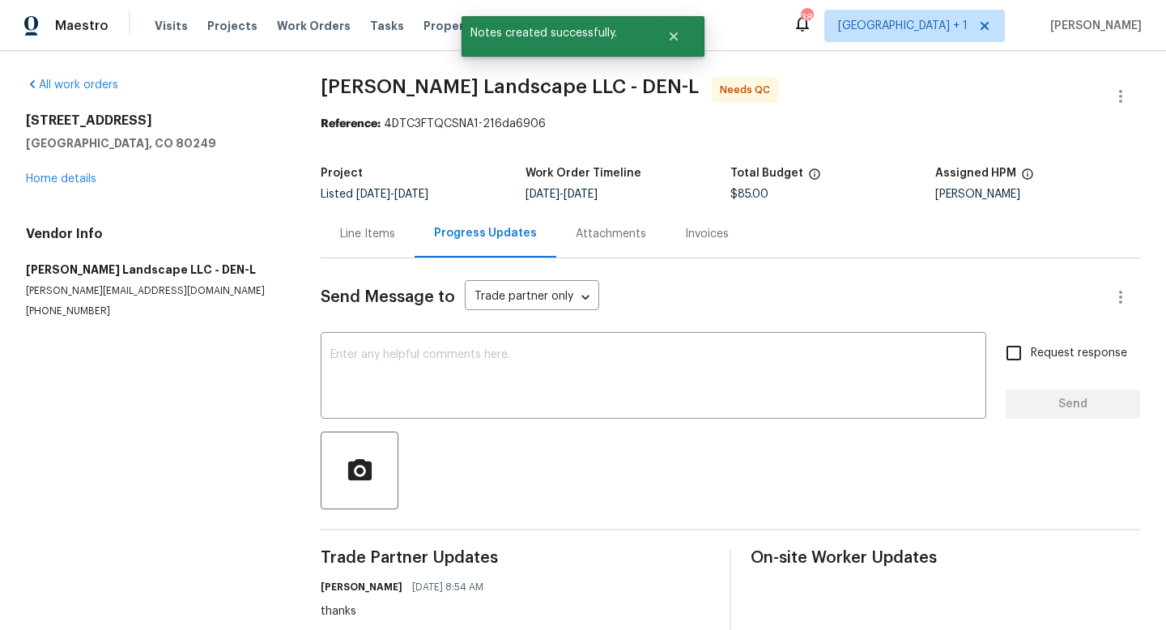
click at [378, 233] on div "Line Items" at bounding box center [367, 234] width 55 height 16
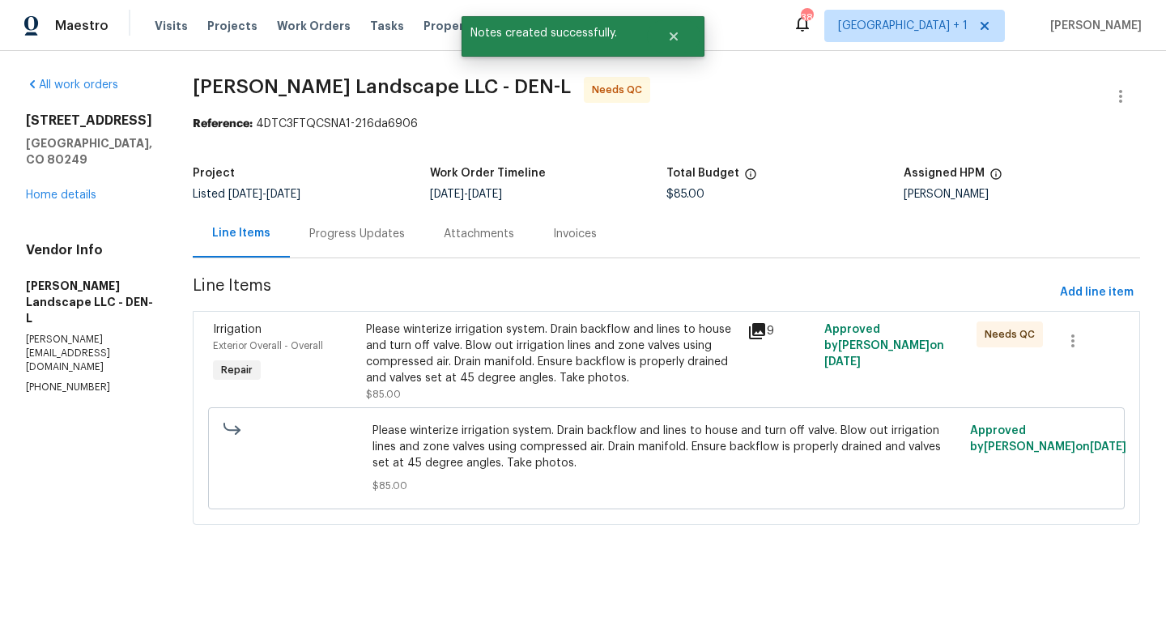
click at [539, 347] on div "Please winterize irrigation system. Drain backflow and lines to house and turn …" at bounding box center [552, 354] width 373 height 65
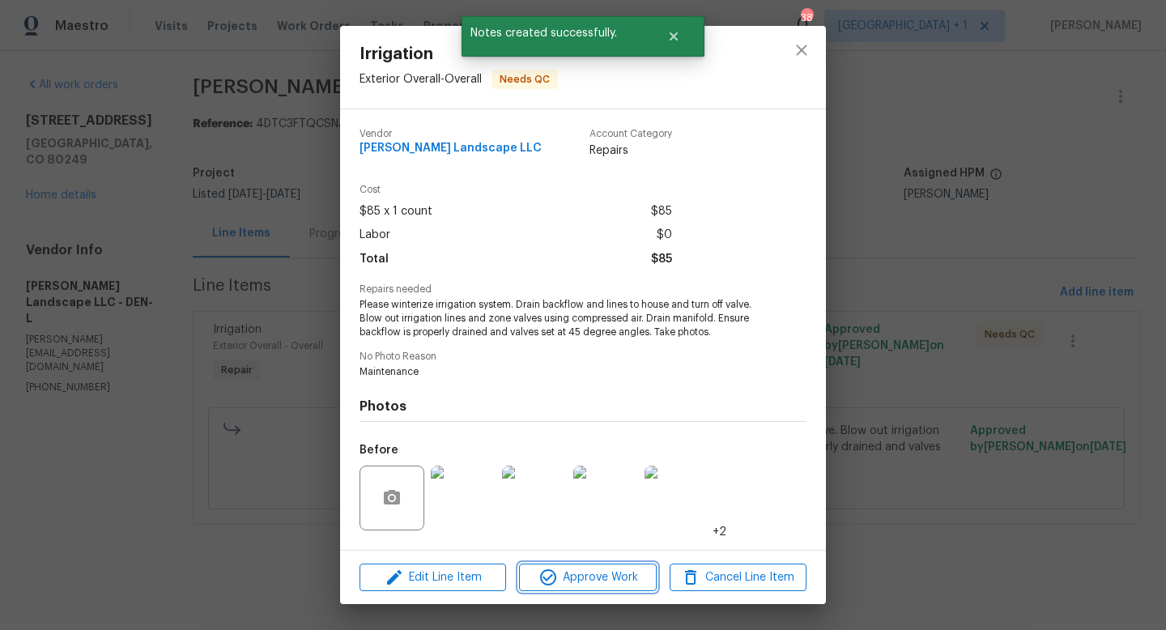
click at [604, 581] on span "Approve Work" at bounding box center [587, 578] width 127 height 20
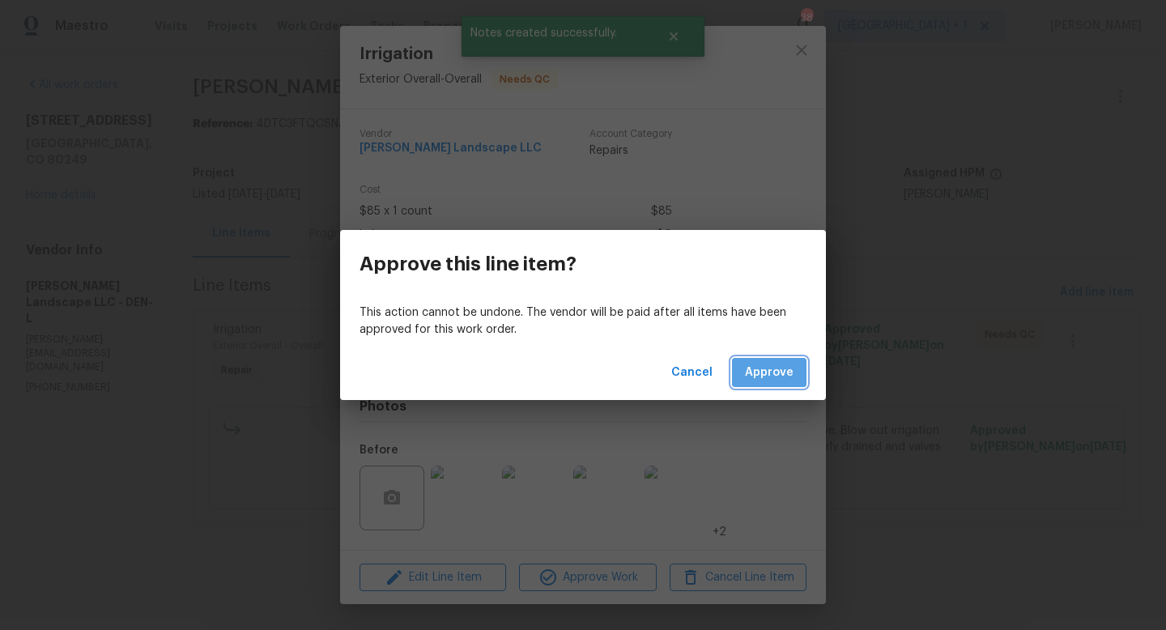
click at [778, 381] on span "Approve" at bounding box center [769, 373] width 49 height 20
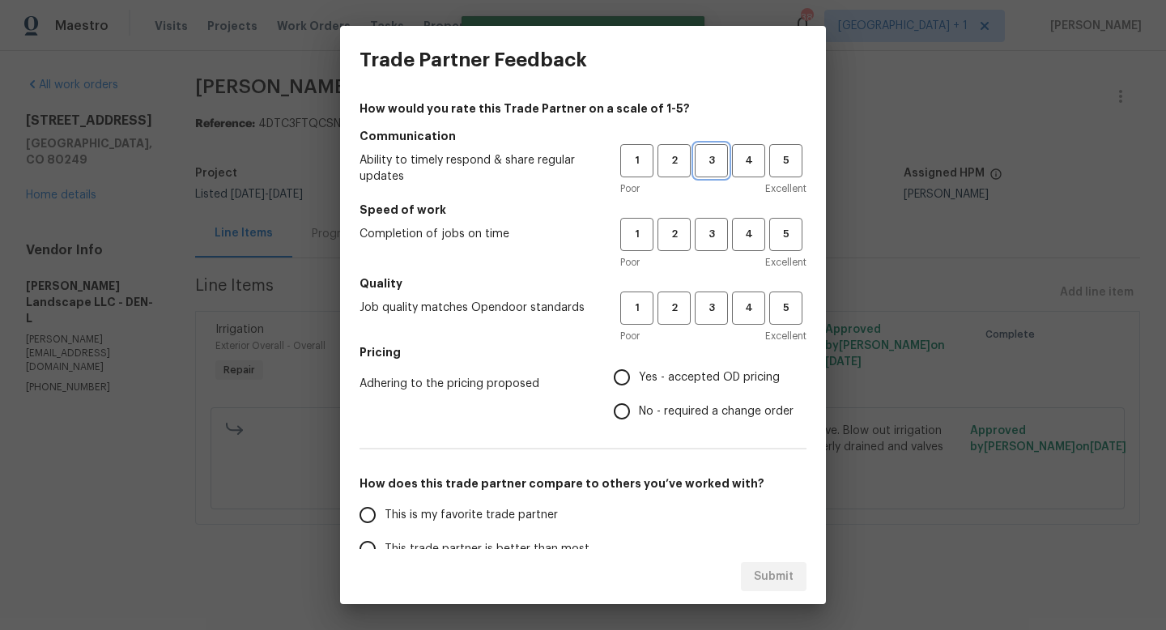
click at [717, 164] on span "3" at bounding box center [712, 160] width 30 height 19
click at [713, 231] on span "3" at bounding box center [712, 234] width 30 height 19
click at [713, 307] on span "3" at bounding box center [712, 308] width 30 height 19
click at [623, 377] on input "Yes - accepted OD pricing" at bounding box center [622, 377] width 34 height 34
radio input "true"
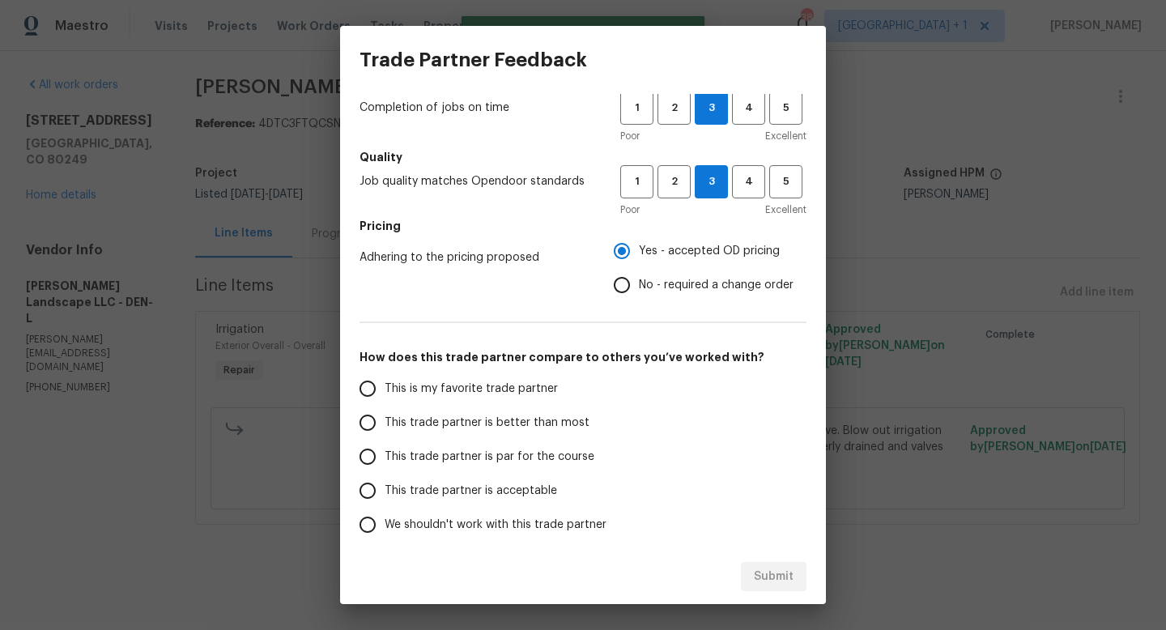
scroll to position [192, 0]
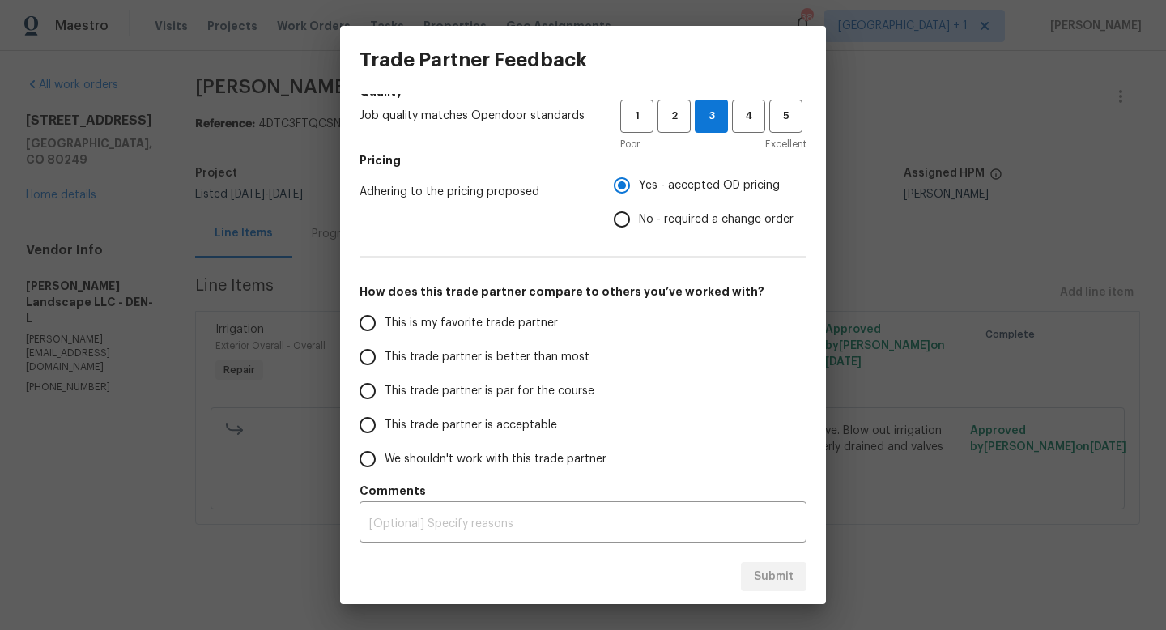
click at [386, 392] on span "This trade partner is par for the course" at bounding box center [490, 391] width 210 height 17
click at [385, 392] on input "This trade partner is par for the course" at bounding box center [368, 391] width 34 height 34
click at [756, 577] on span "Submit" at bounding box center [774, 577] width 40 height 20
radio input "true"
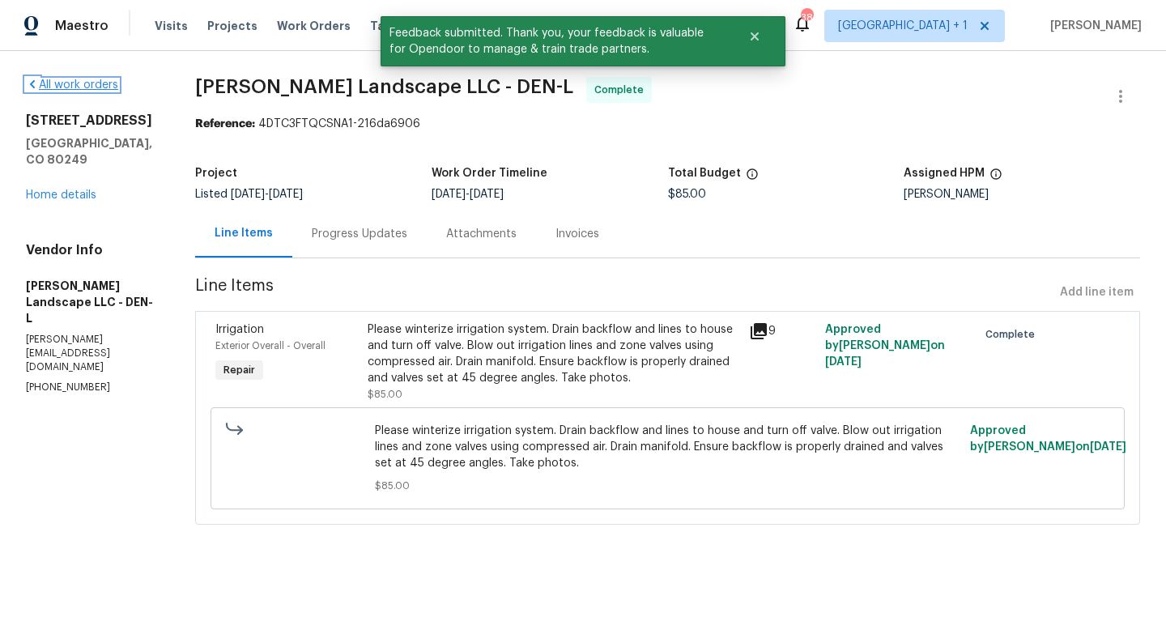
click at [92, 83] on link "All work orders" at bounding box center [72, 84] width 92 height 11
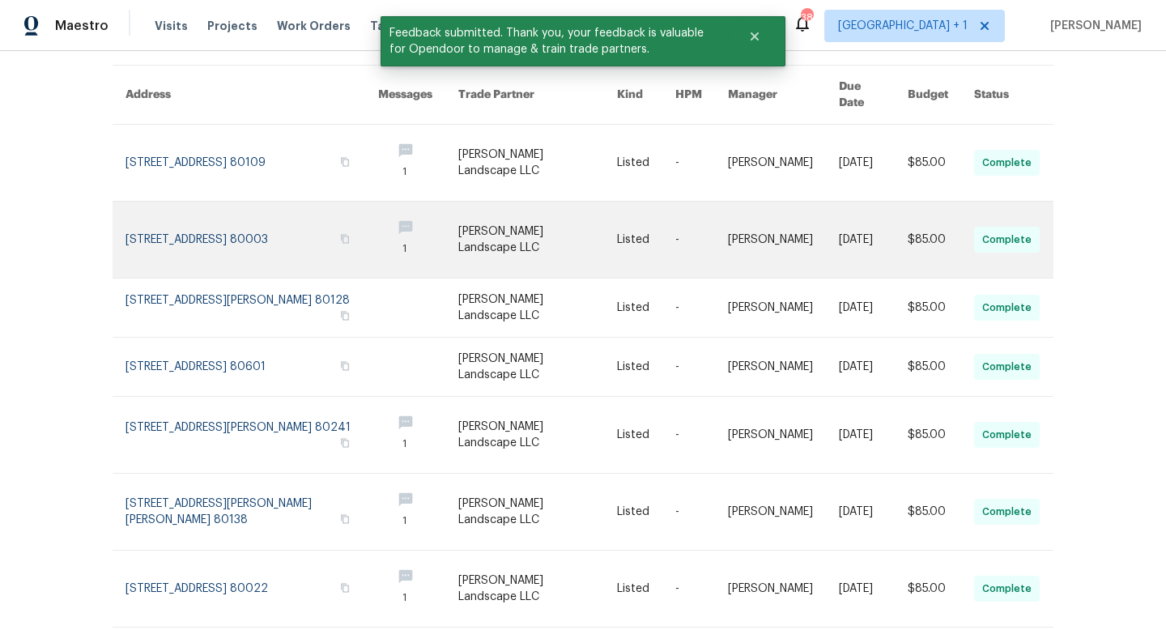
scroll to position [401, 0]
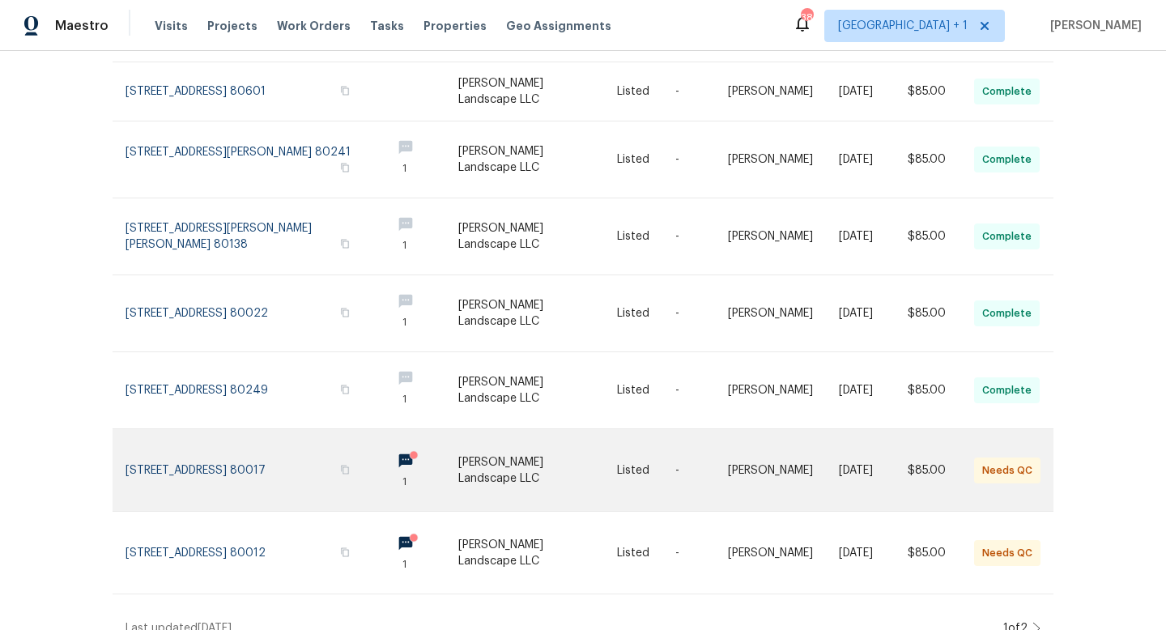
click at [522, 444] on link at bounding box center [537, 470] width 159 height 82
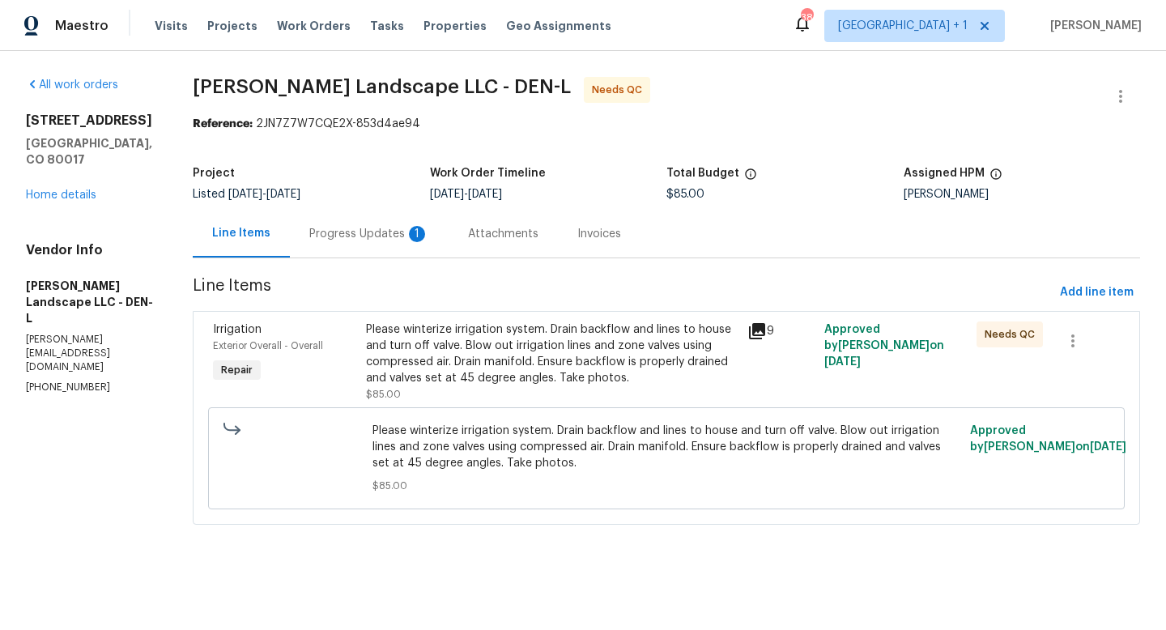
click at [761, 330] on icon at bounding box center [757, 331] width 16 height 16
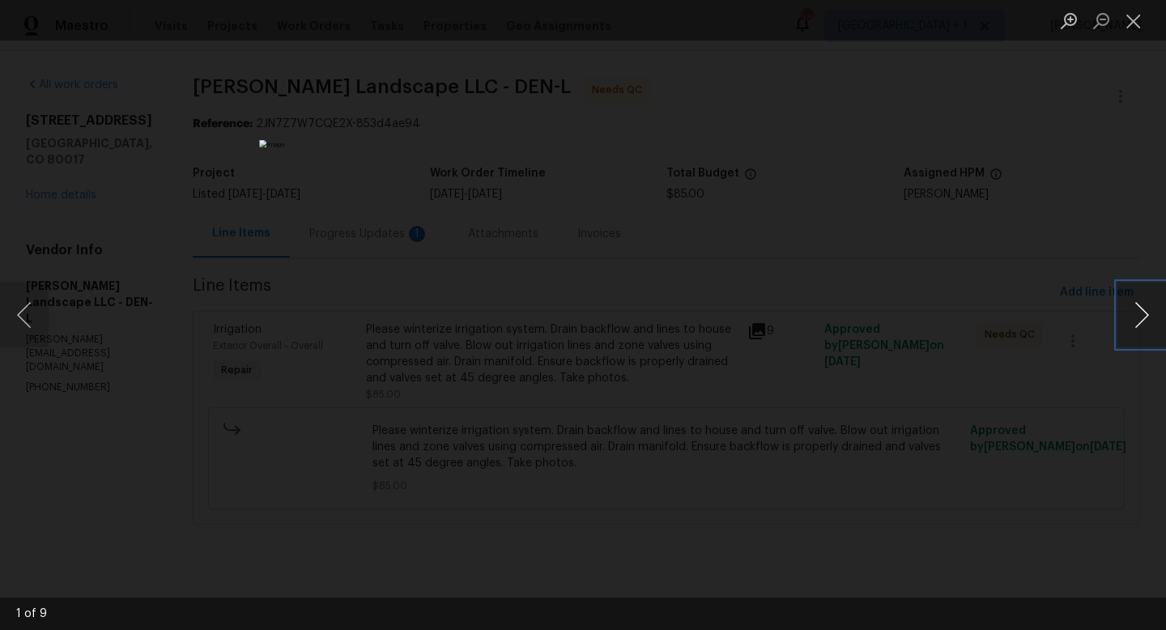
click at [1146, 318] on button "Next image" at bounding box center [1142, 315] width 49 height 65
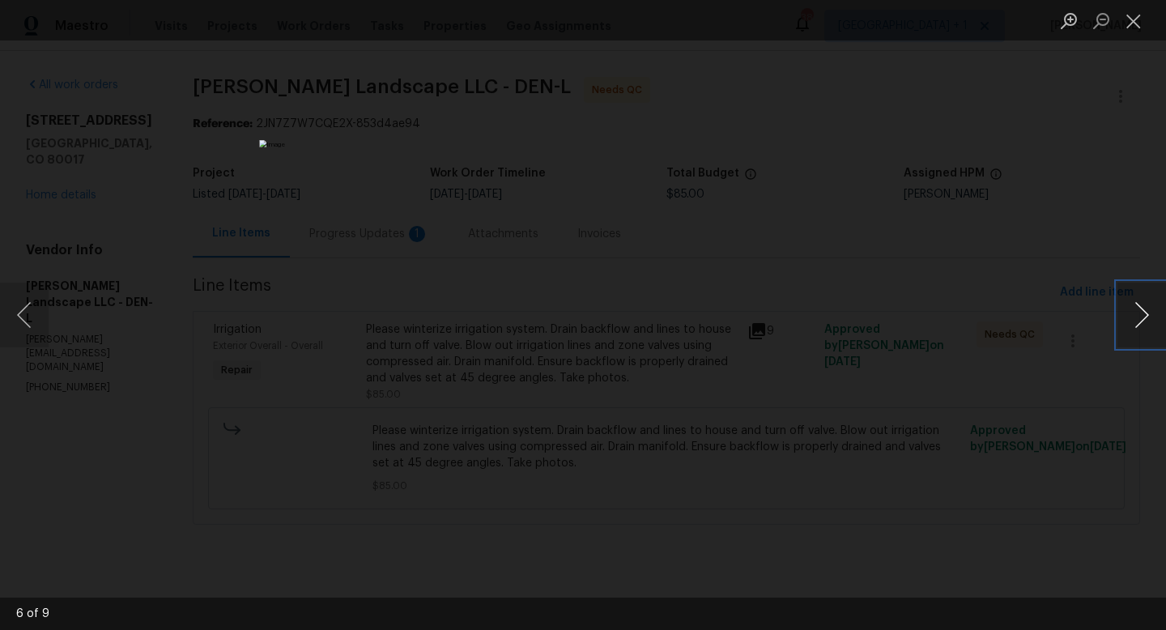
click at [1146, 318] on button "Next image" at bounding box center [1142, 315] width 49 height 65
click at [1134, 20] on button "Close lightbox" at bounding box center [1134, 20] width 32 height 28
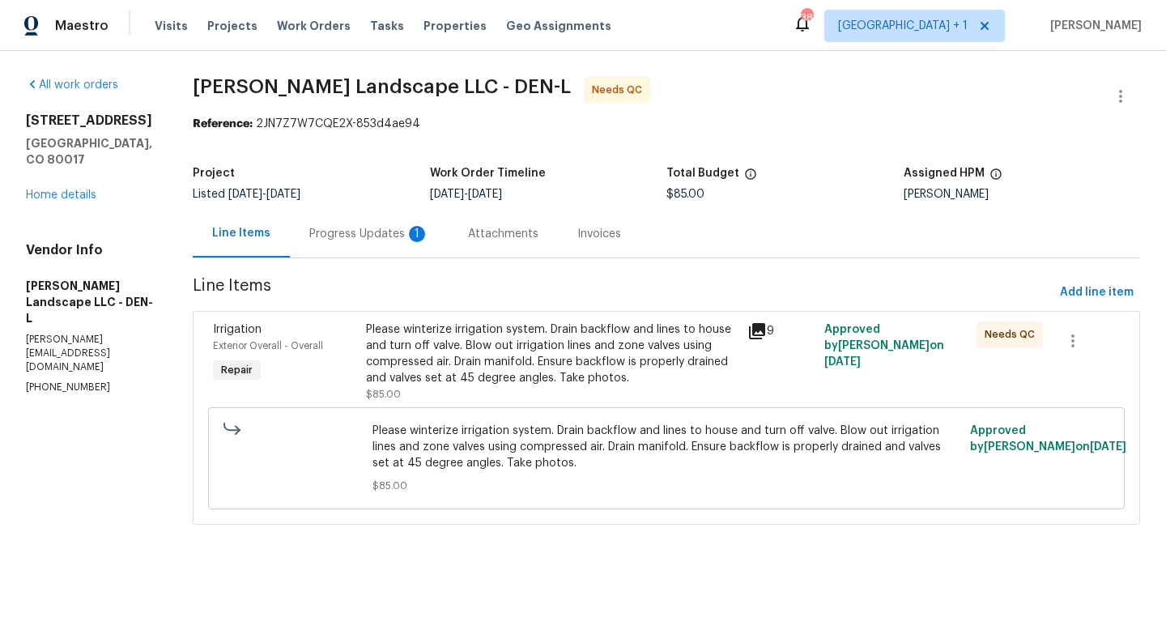
click at [386, 231] on div "Progress Updates 1" at bounding box center [369, 234] width 120 height 16
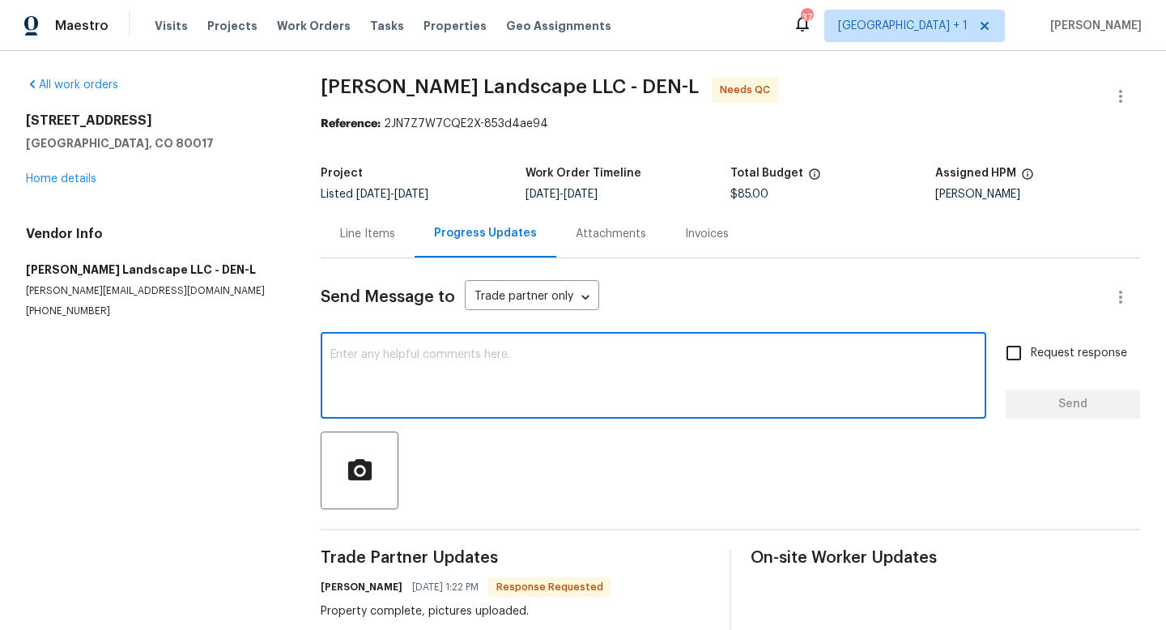
click at [468, 366] on textarea at bounding box center [653, 377] width 646 height 57
type textarea "thanks"
click at [1083, 396] on span "Send" at bounding box center [1073, 404] width 109 height 20
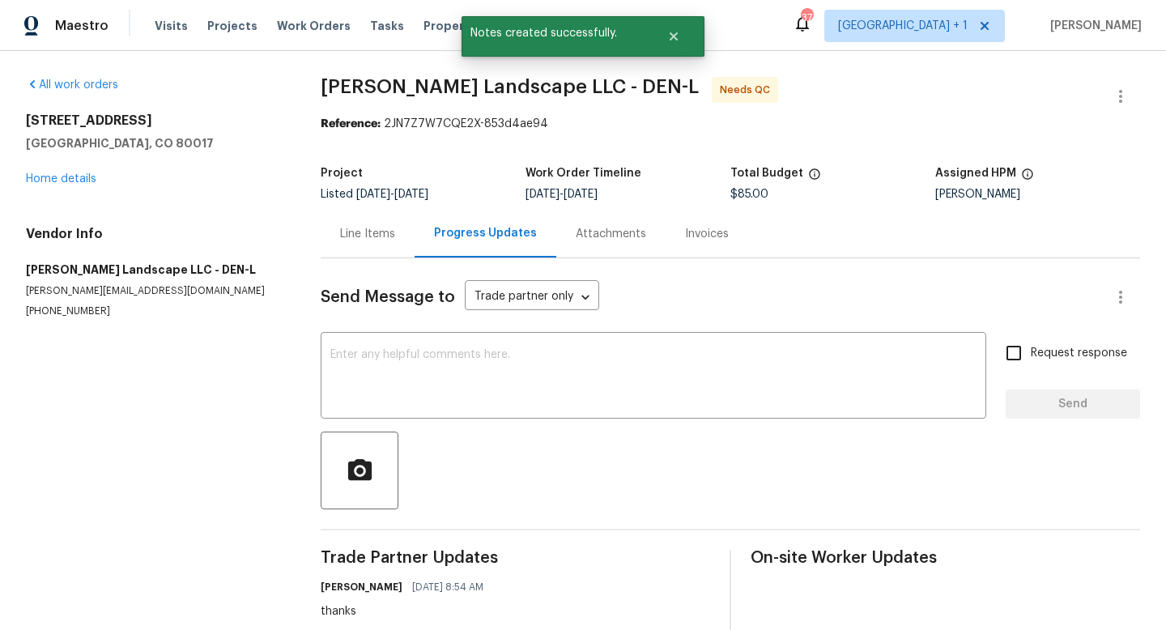
click at [352, 229] on div "Line Items" at bounding box center [367, 234] width 55 height 16
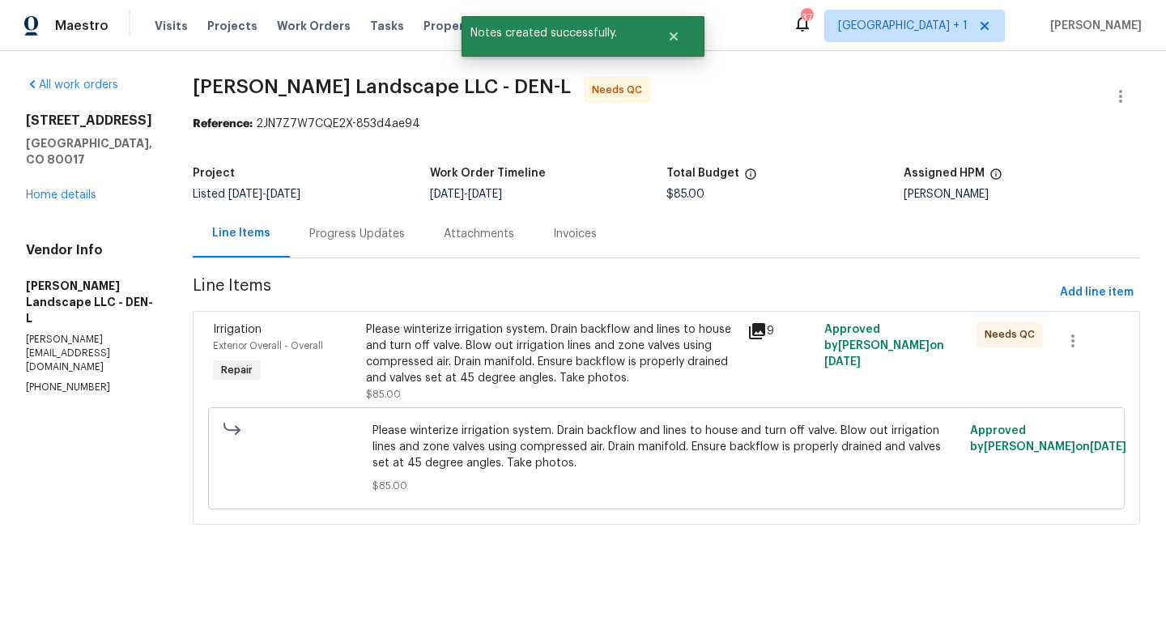
click at [582, 339] on div "Please winterize irrigation system. Drain backflow and lines to house and turn …" at bounding box center [552, 354] width 373 height 65
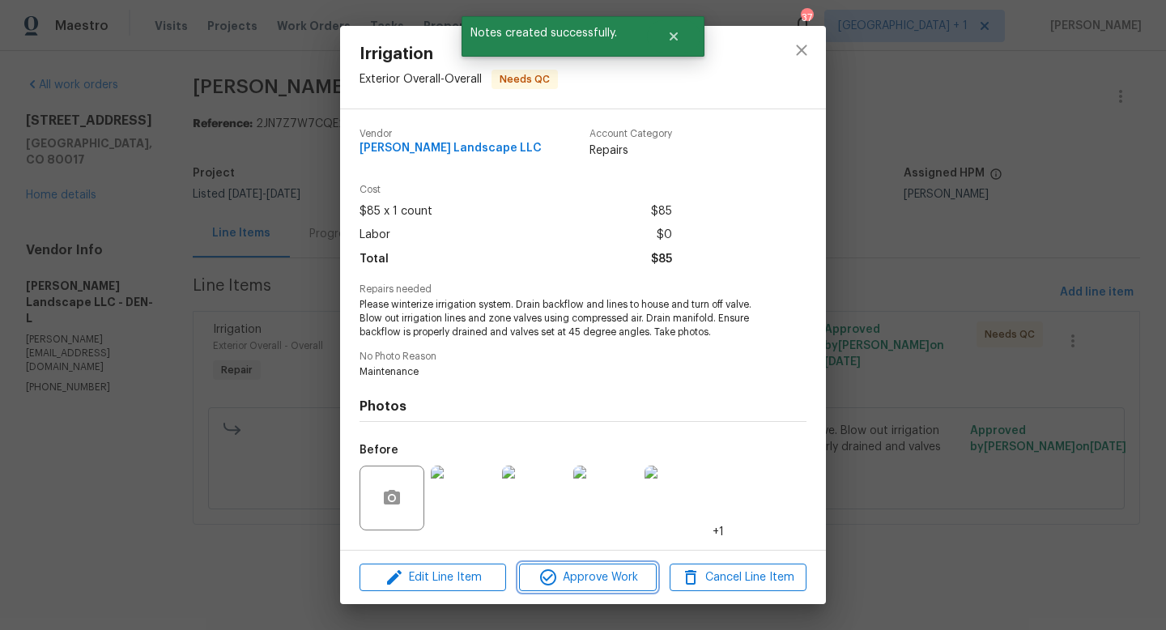
click at [606, 587] on button "Approve Work" at bounding box center [587, 578] width 137 height 28
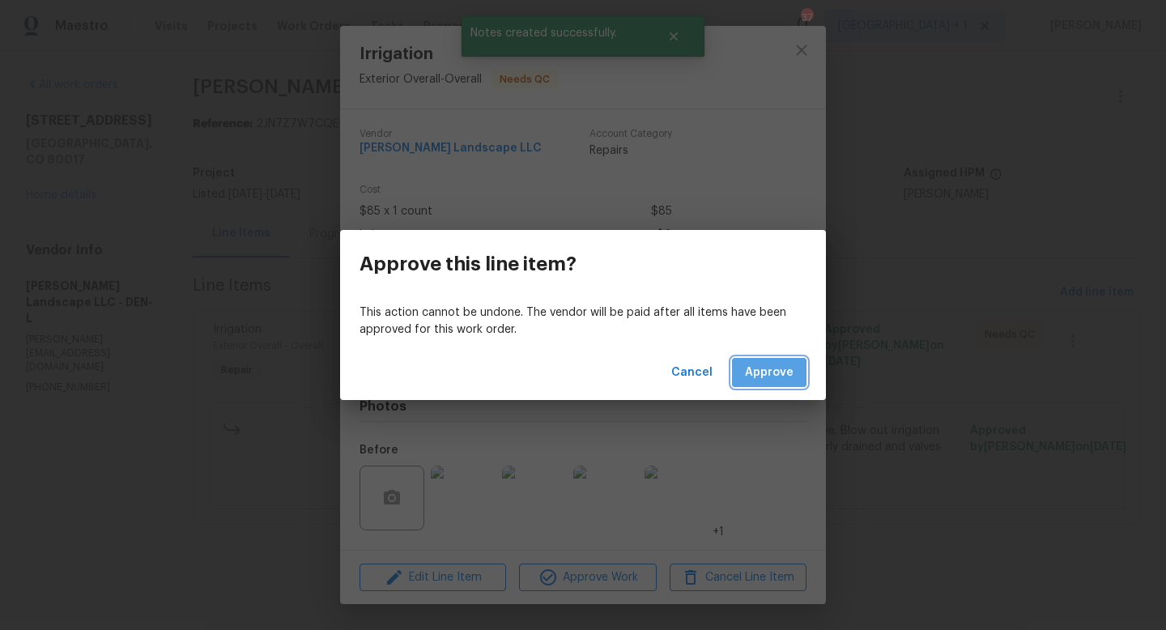
click at [768, 379] on span "Approve" at bounding box center [769, 373] width 49 height 20
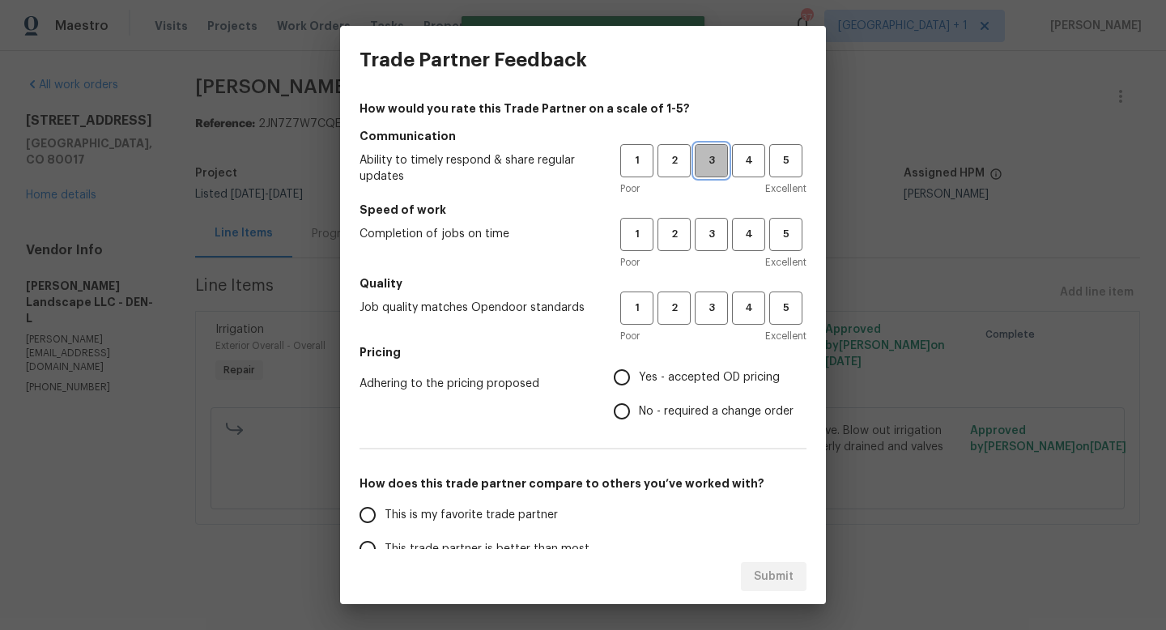
click at [711, 169] on span "3" at bounding box center [712, 160] width 30 height 19
click at [713, 244] on button "3" at bounding box center [711, 234] width 33 height 33
click at [712, 307] on span "3" at bounding box center [712, 308] width 30 height 19
click at [638, 377] on input "Yes - accepted OD pricing" at bounding box center [622, 377] width 34 height 34
radio input "true"
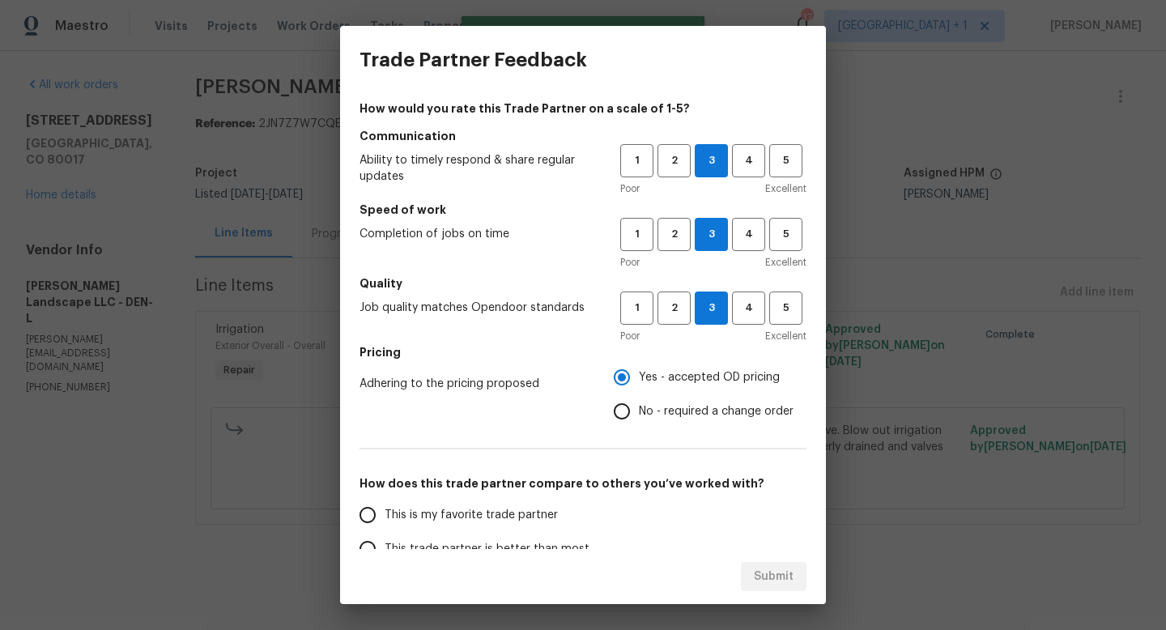
scroll to position [192, 0]
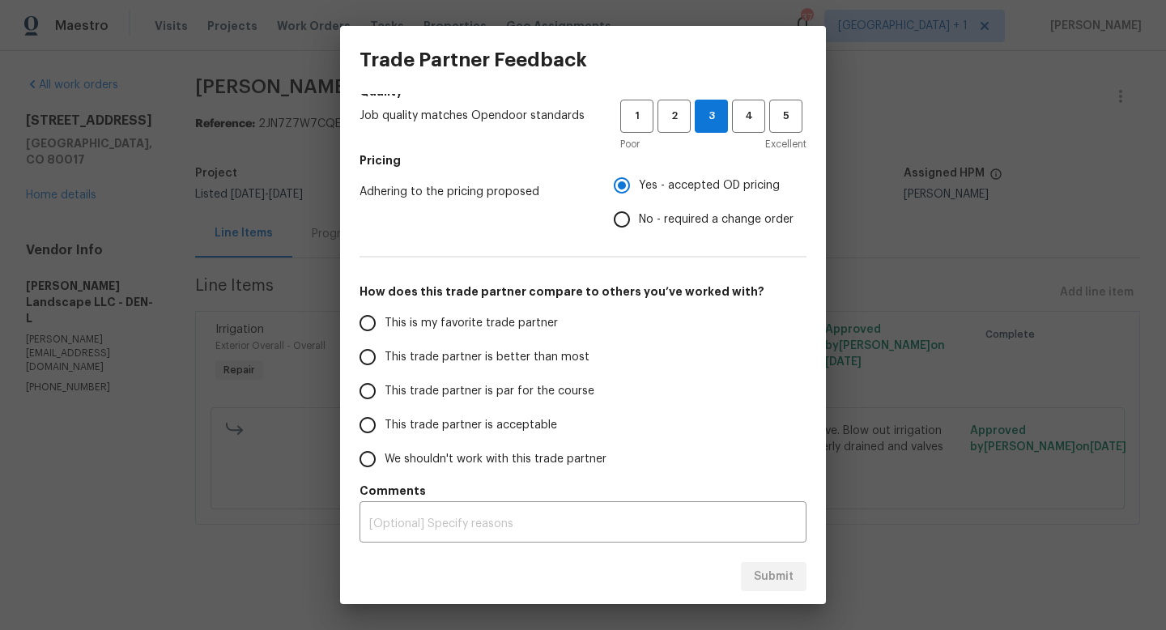
click at [406, 394] on span "This trade partner is par for the course" at bounding box center [490, 391] width 210 height 17
click at [385, 394] on input "This trade partner is par for the course" at bounding box center [368, 391] width 34 height 34
click at [762, 587] on button "Submit" at bounding box center [774, 577] width 66 height 30
radio input "true"
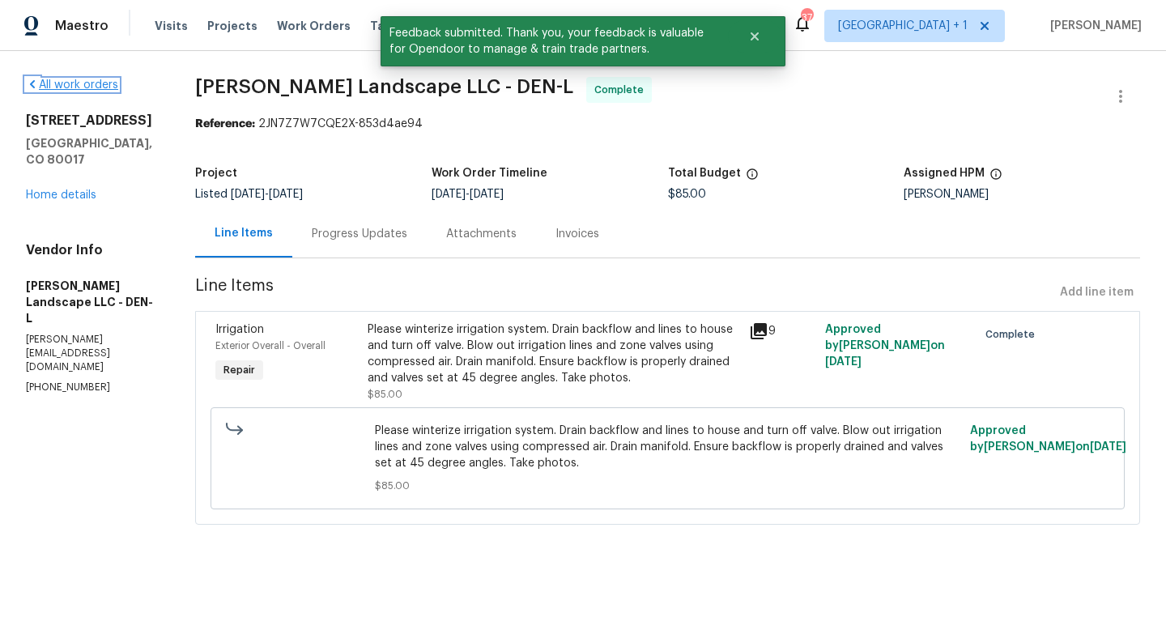
click at [98, 86] on link "All work orders" at bounding box center [72, 84] width 92 height 11
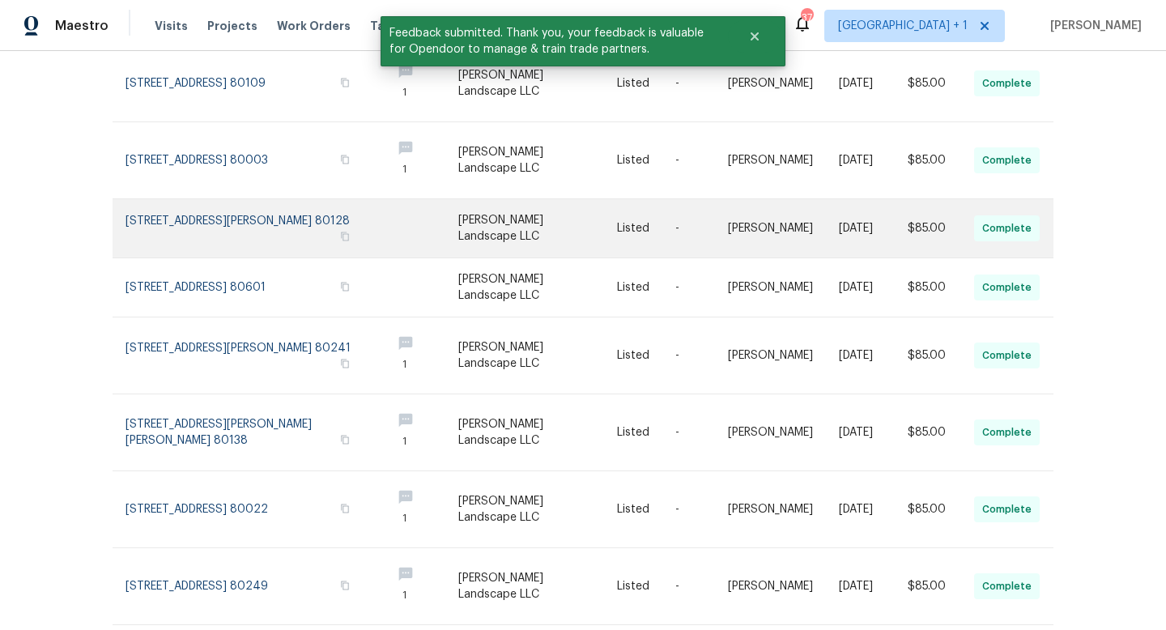
scroll to position [395, 0]
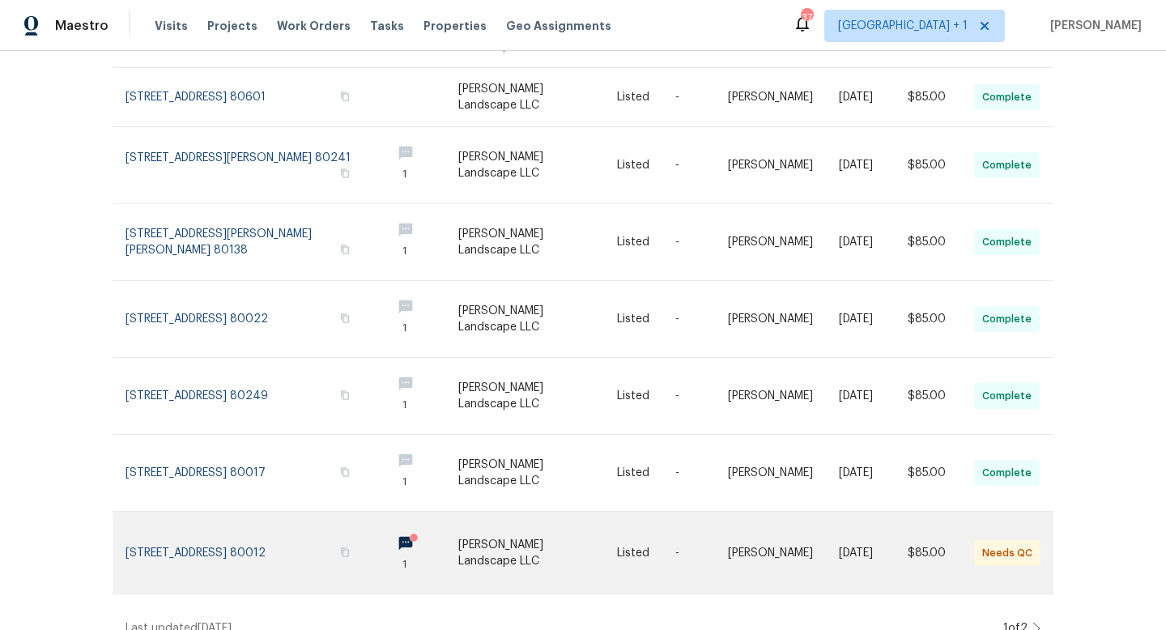
click at [514, 531] on link at bounding box center [537, 553] width 159 height 82
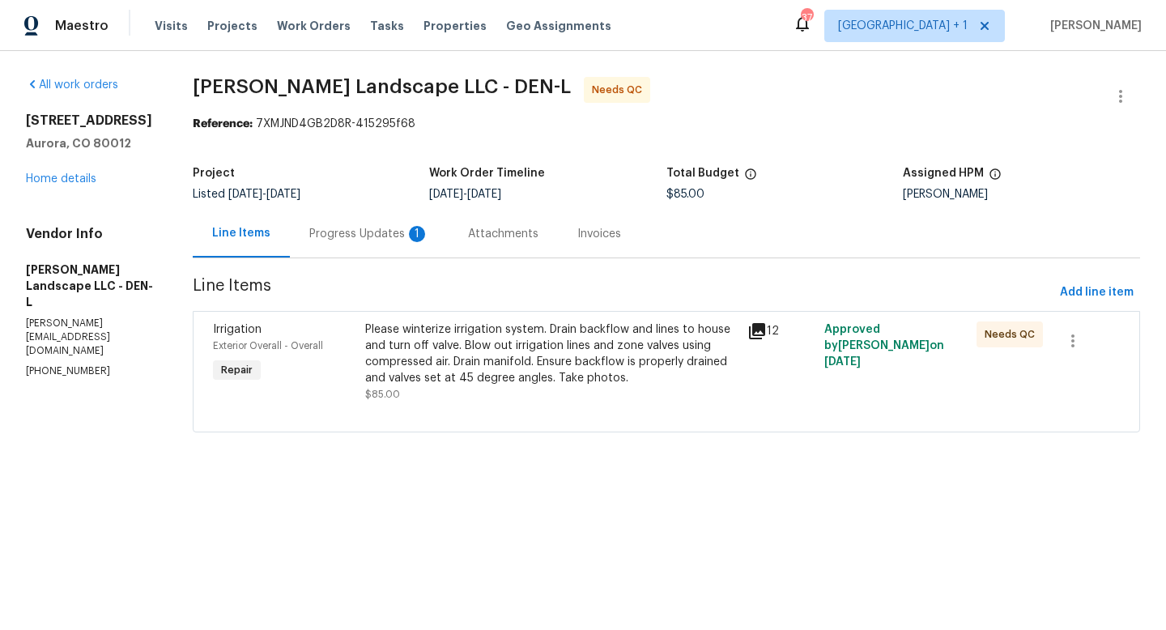
click at [762, 330] on icon at bounding box center [757, 331] width 16 height 16
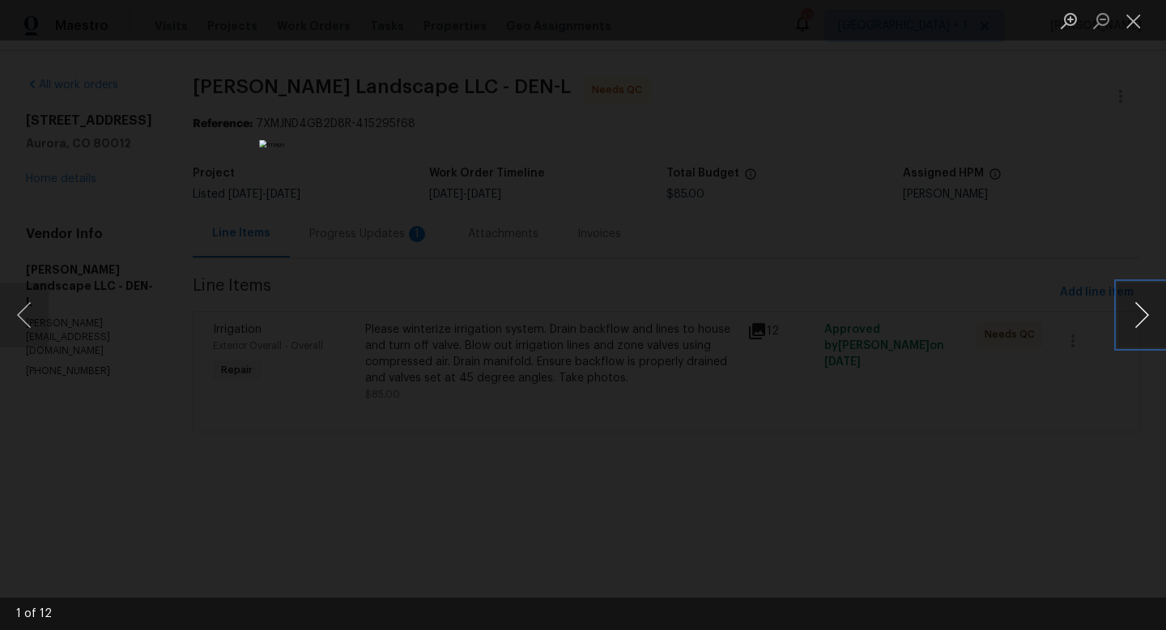
click at [1141, 319] on button "Next image" at bounding box center [1142, 315] width 49 height 65
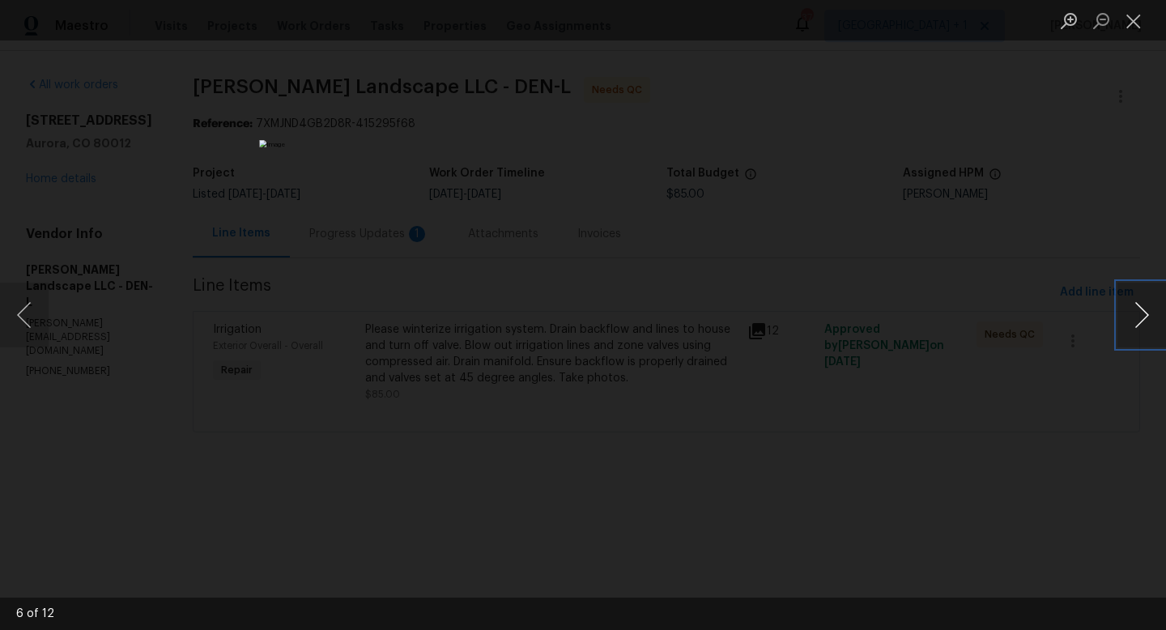
click at [1141, 319] on button "Next image" at bounding box center [1142, 315] width 49 height 65
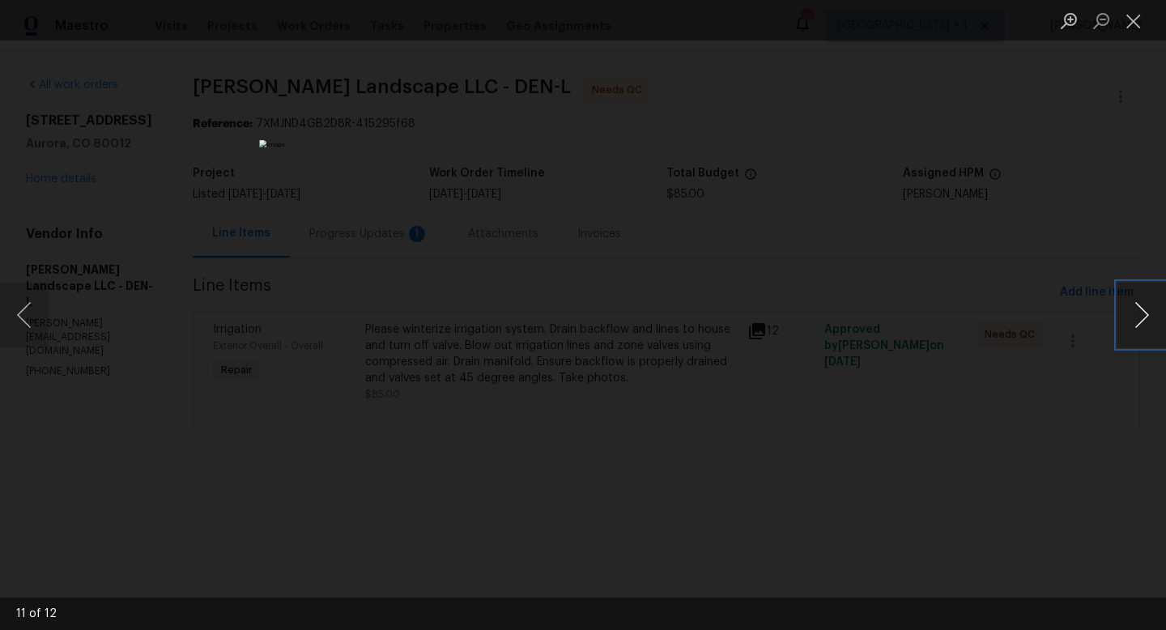
click at [1141, 319] on button "Next image" at bounding box center [1142, 315] width 49 height 65
click at [23, 305] on button "Previous image" at bounding box center [24, 315] width 49 height 65
click at [1131, 21] on button "Close lightbox" at bounding box center [1134, 20] width 32 height 28
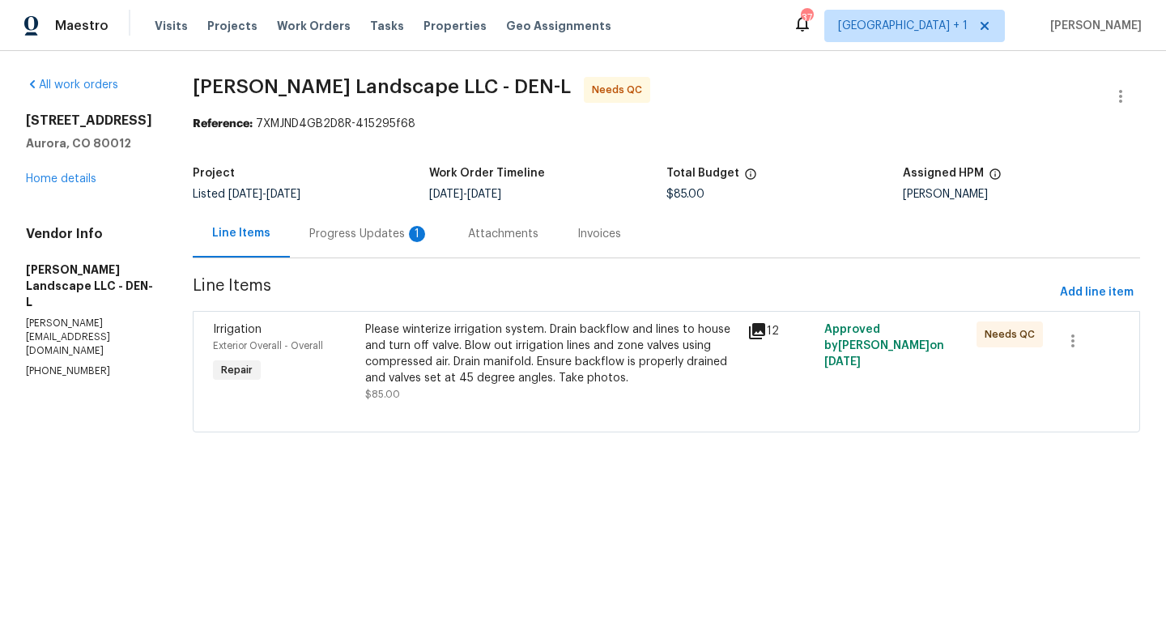
click at [528, 347] on div "Please winterize irrigation system. Drain backflow and lines to house and turn …" at bounding box center [551, 354] width 373 height 65
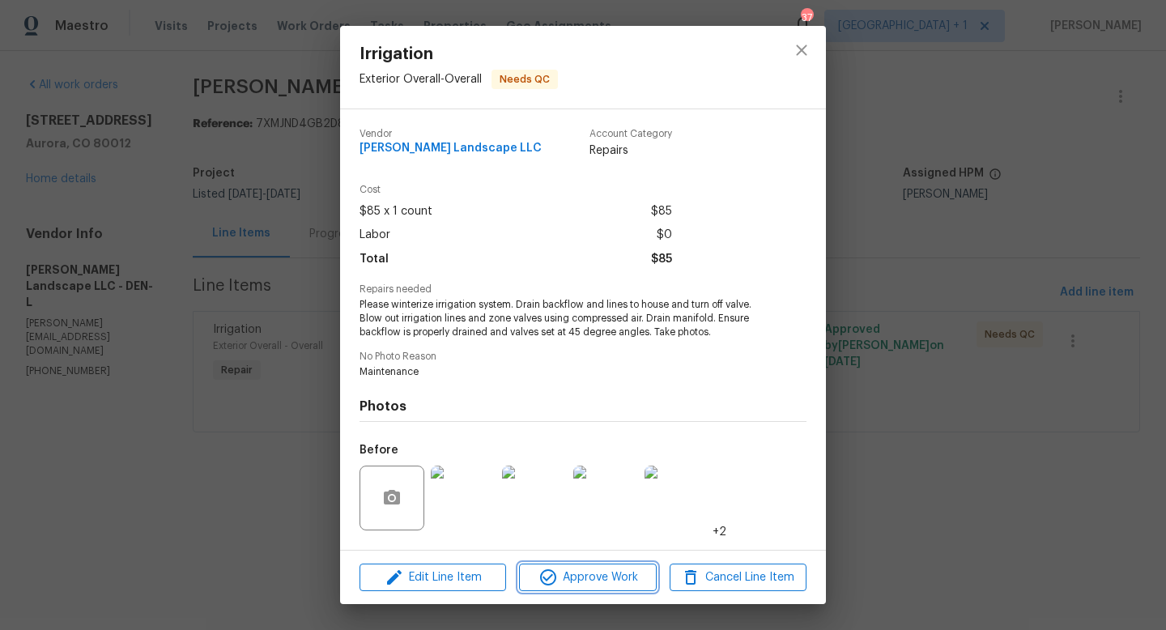
click at [600, 574] on span "Approve Work" at bounding box center [587, 578] width 127 height 20
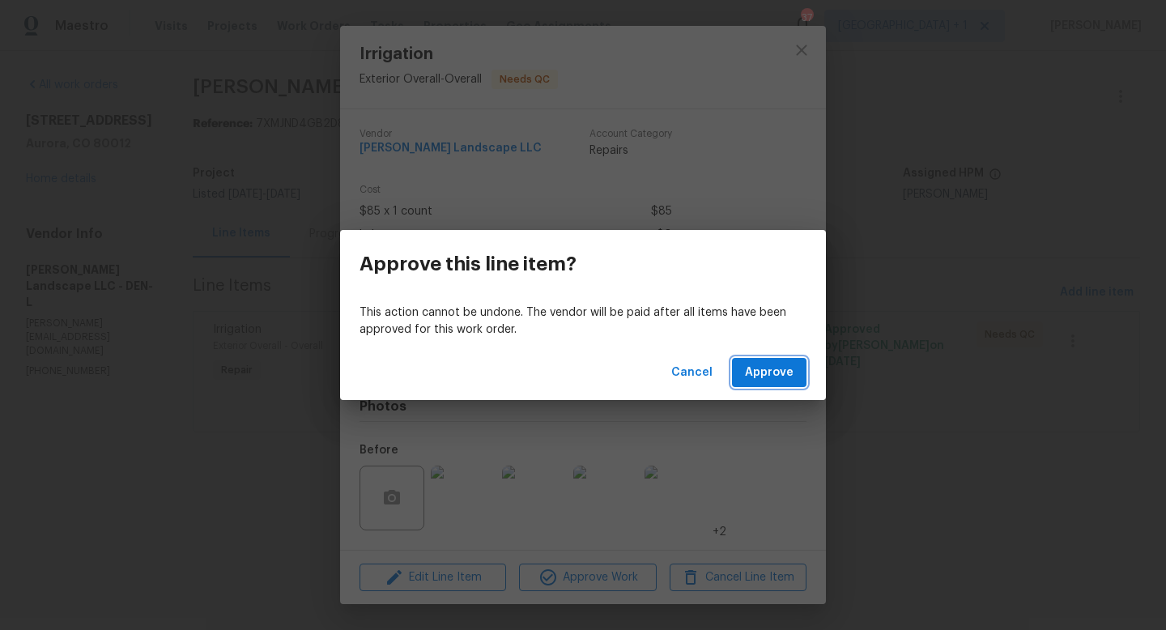
click at [761, 372] on span "Approve" at bounding box center [769, 373] width 49 height 20
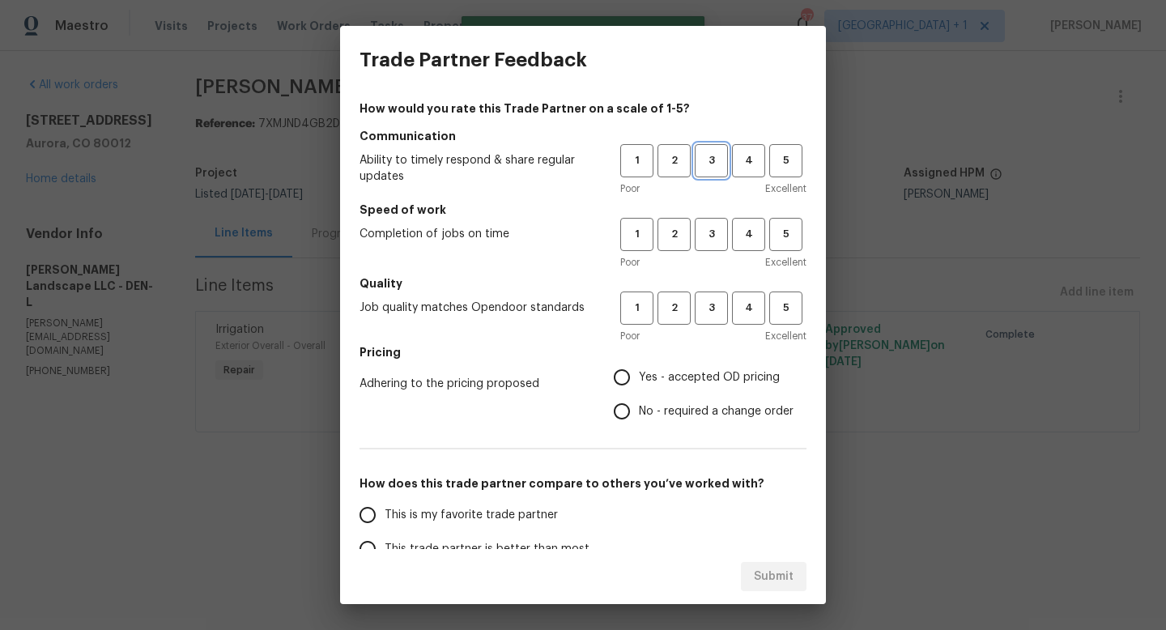
click at [719, 161] on span "3" at bounding box center [712, 160] width 30 height 19
click at [710, 253] on div "1 2 3 4 5 Poor Excellent" at bounding box center [713, 244] width 186 height 53
click at [713, 296] on button "3" at bounding box center [711, 308] width 33 height 33
click at [722, 243] on span "3" at bounding box center [712, 234] width 30 height 19
click at [633, 382] on input "Yes - accepted OD pricing" at bounding box center [622, 377] width 34 height 34
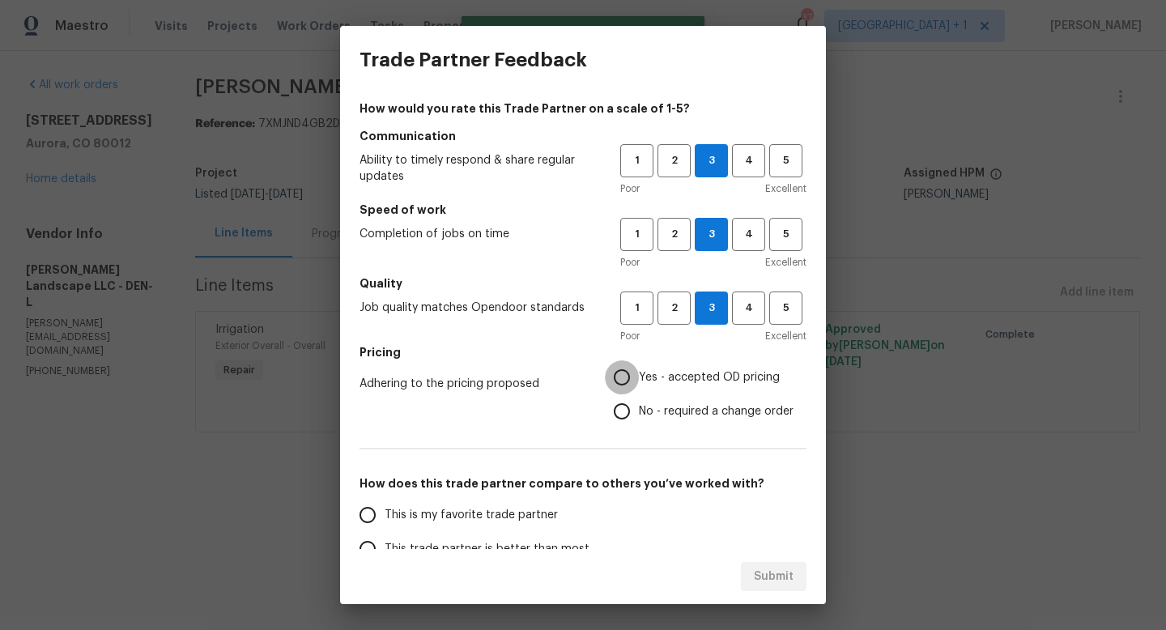
radio input "true"
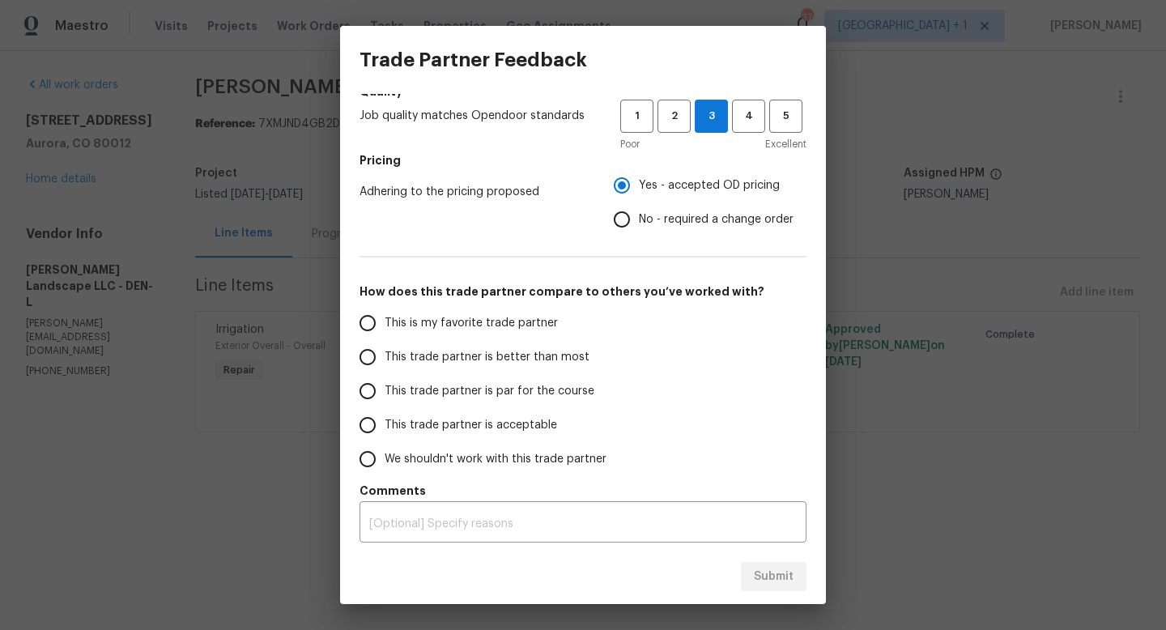
click at [431, 390] on span "This trade partner is par for the course" at bounding box center [490, 391] width 210 height 17
click at [385, 390] on input "This trade partner is par for the course" at bounding box center [368, 391] width 34 height 34
click at [766, 582] on span "Submit" at bounding box center [774, 577] width 40 height 20
radio input "true"
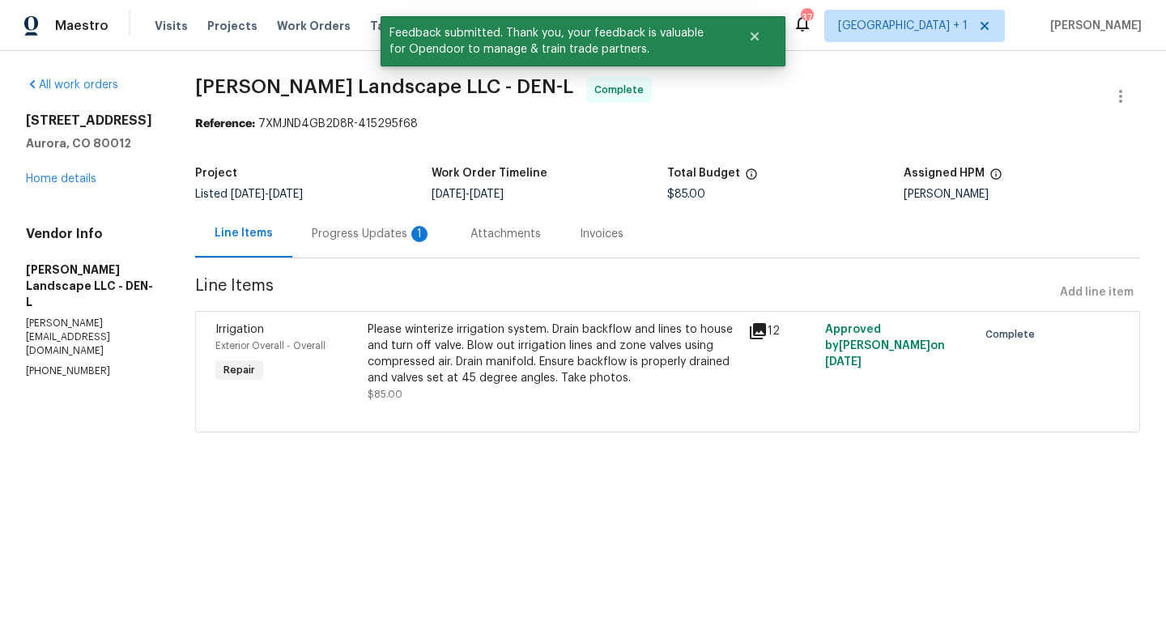
click at [376, 231] on div "Progress Updates 1" at bounding box center [372, 234] width 120 height 16
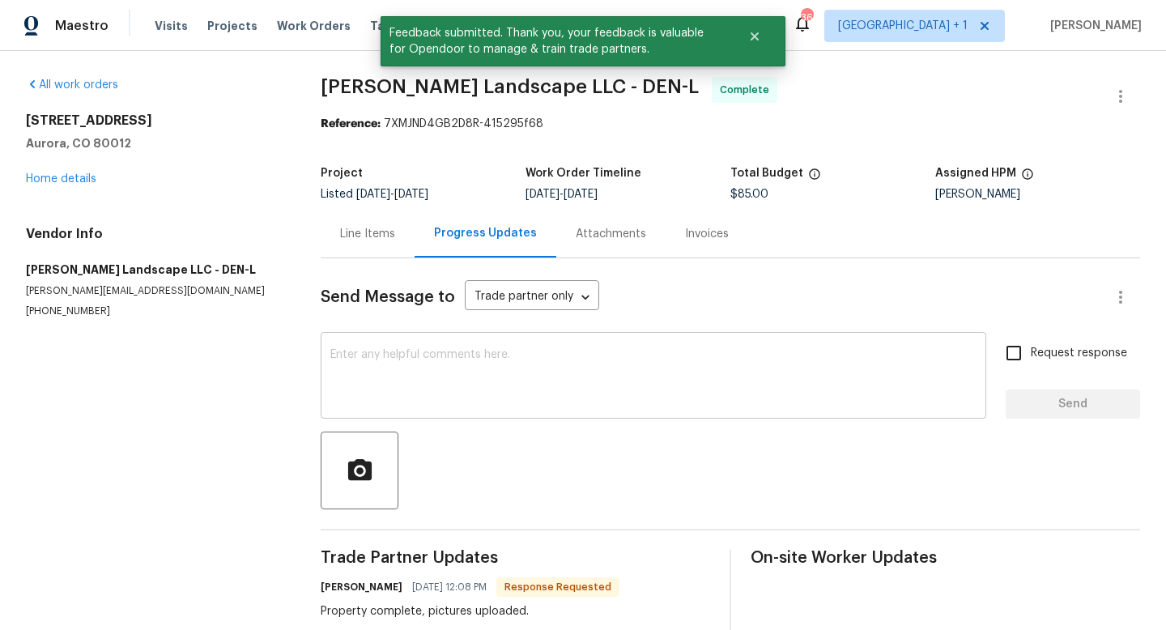
click at [462, 366] on textarea at bounding box center [653, 377] width 646 height 57
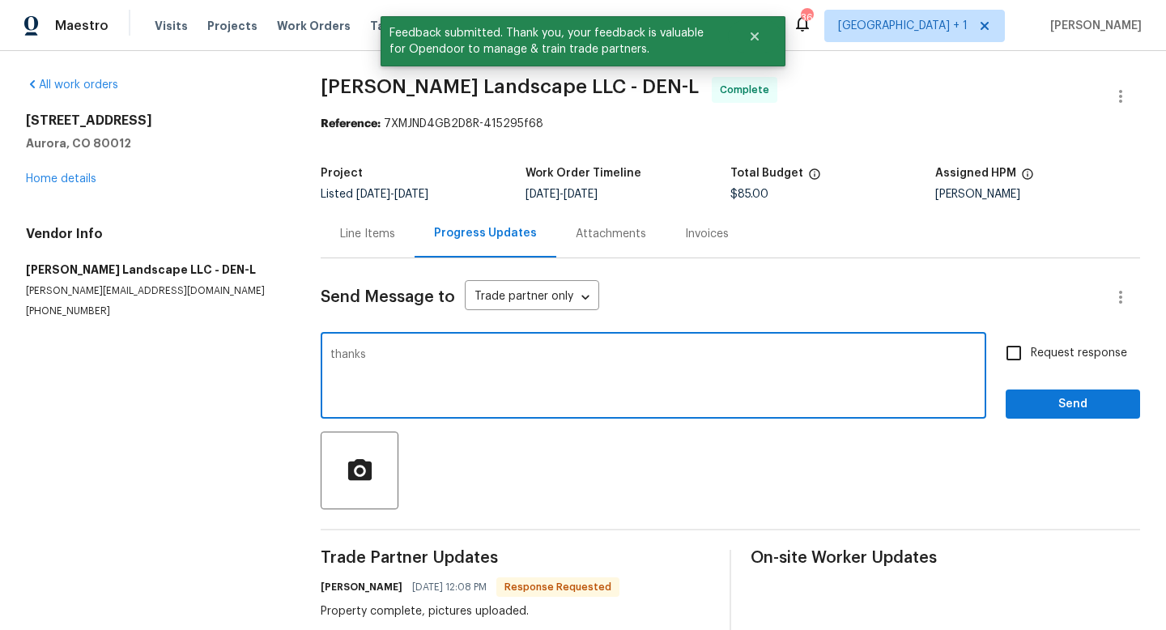
type textarea "thanks"
click at [1104, 411] on span "Send" at bounding box center [1073, 404] width 109 height 20
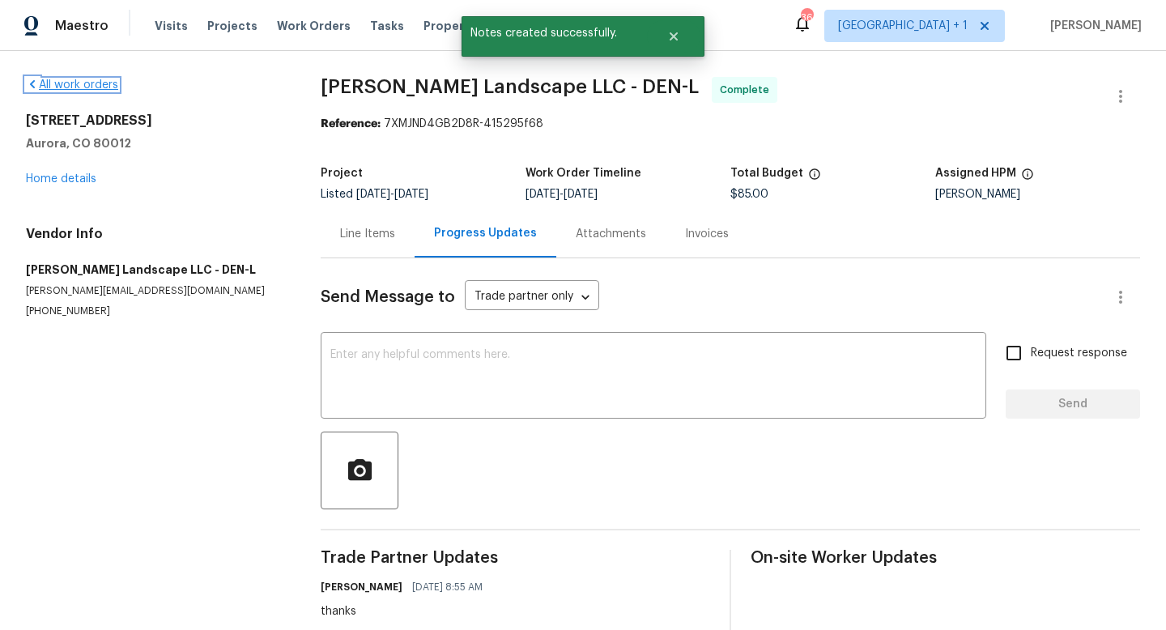
click at [99, 84] on link "All work orders" at bounding box center [72, 84] width 92 height 11
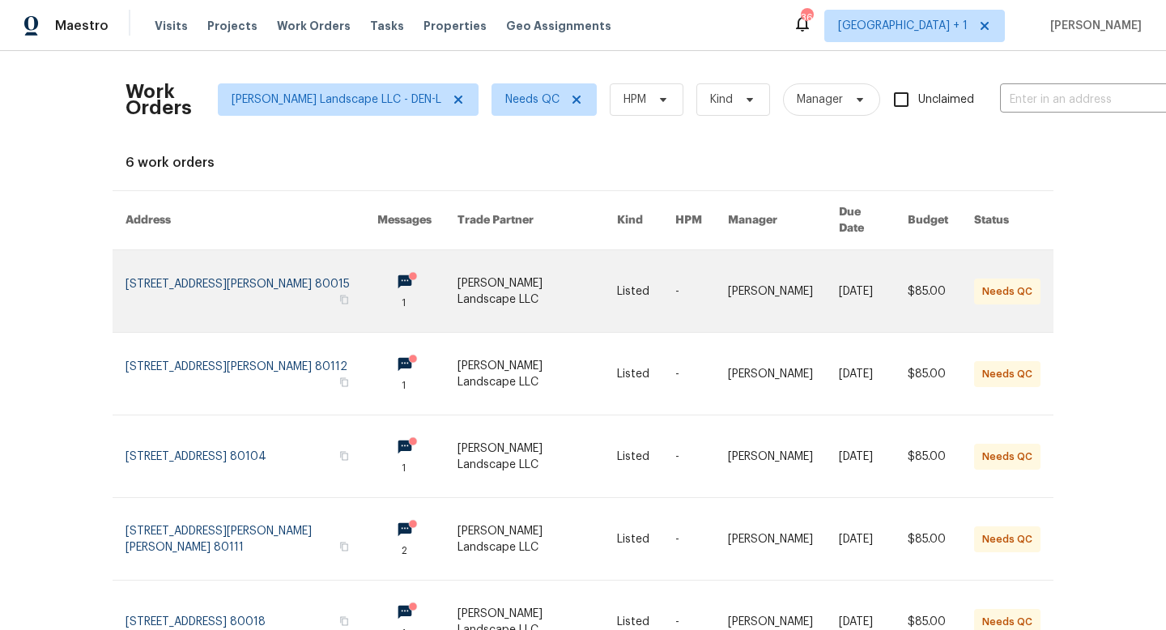
click at [535, 273] on link at bounding box center [538, 291] width 160 height 82
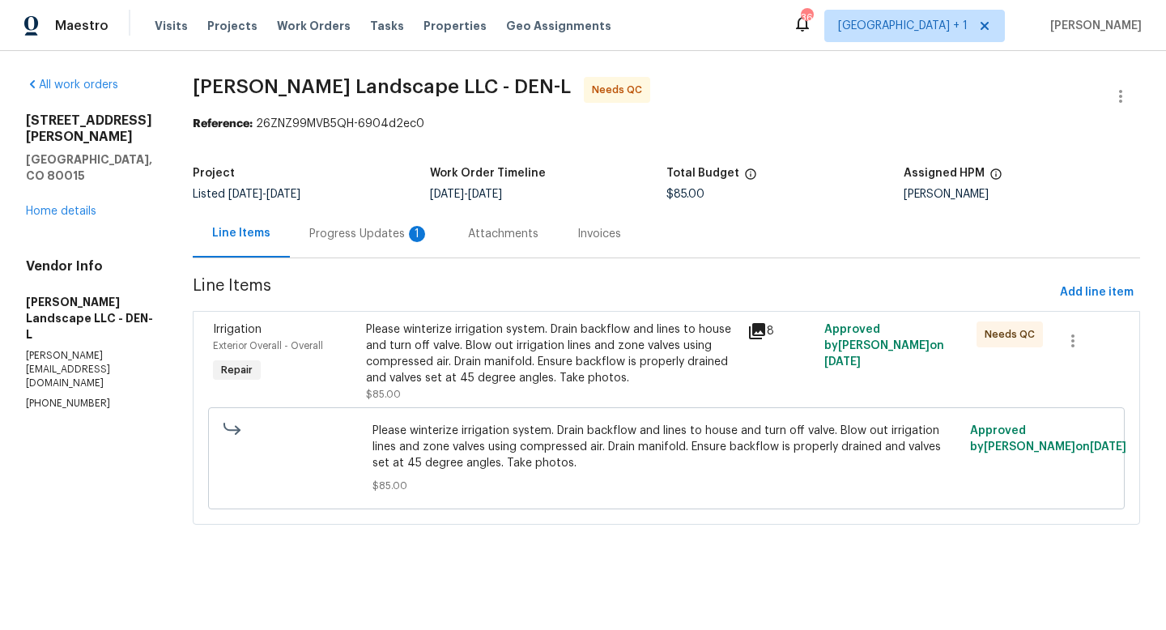
click at [775, 328] on div "8" at bounding box center [781, 331] width 66 height 19
click at [769, 328] on div "8" at bounding box center [781, 331] width 66 height 19
click at [767, 330] on icon at bounding box center [757, 331] width 19 height 19
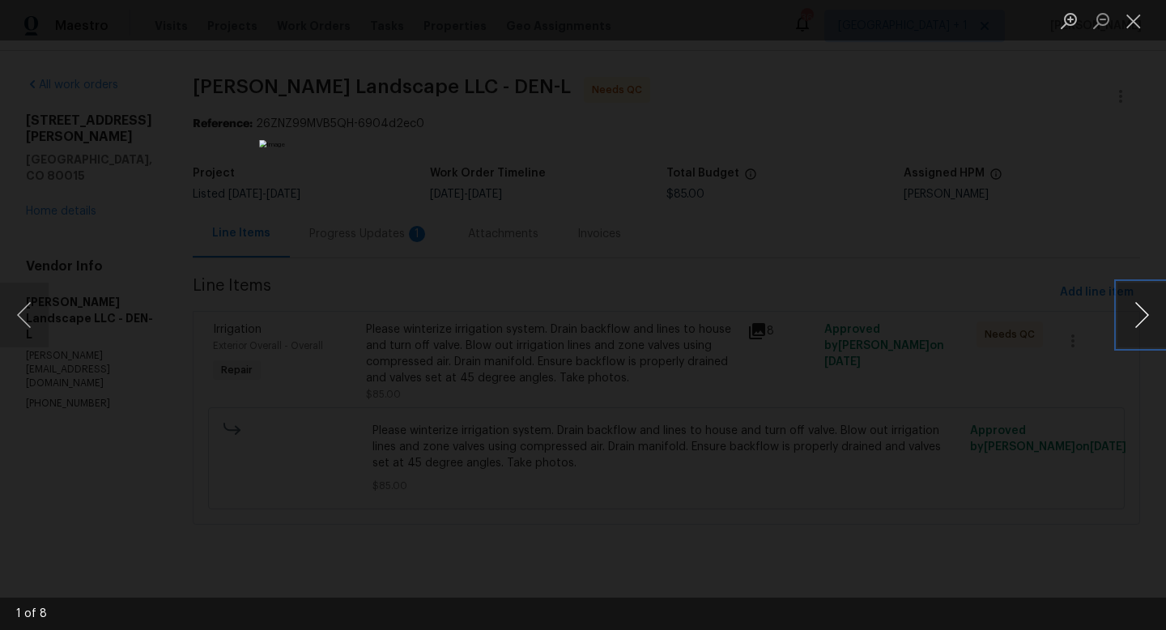
click at [1140, 320] on button "Next image" at bounding box center [1142, 315] width 49 height 65
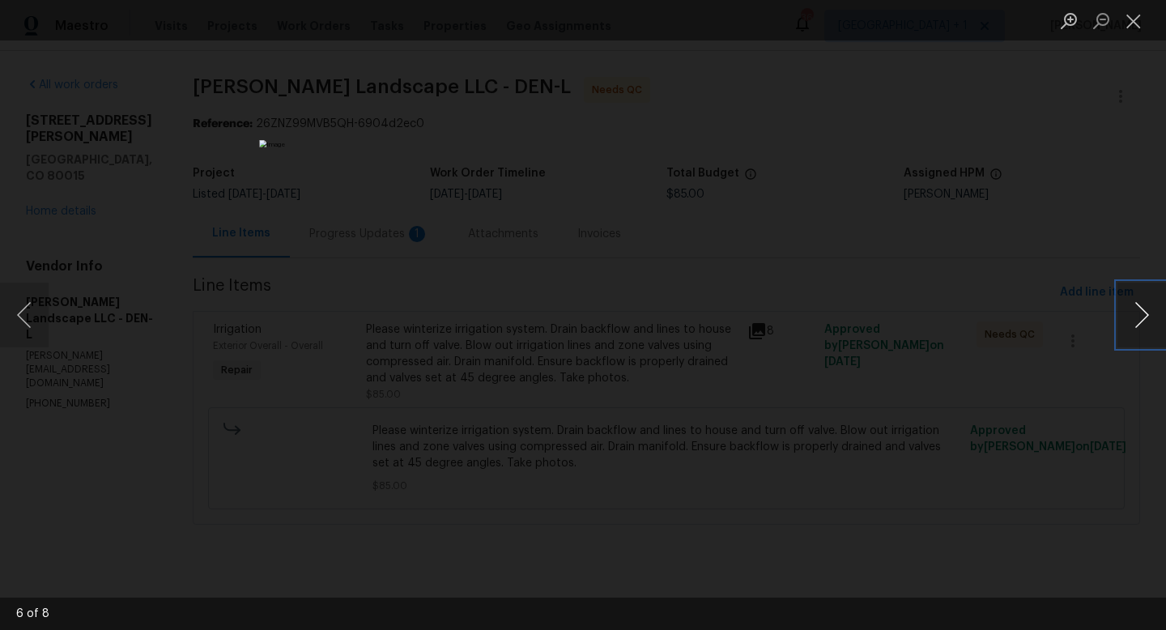
click at [1140, 320] on button "Next image" at bounding box center [1142, 315] width 49 height 65
click at [1134, 17] on button "Close lightbox" at bounding box center [1134, 20] width 32 height 28
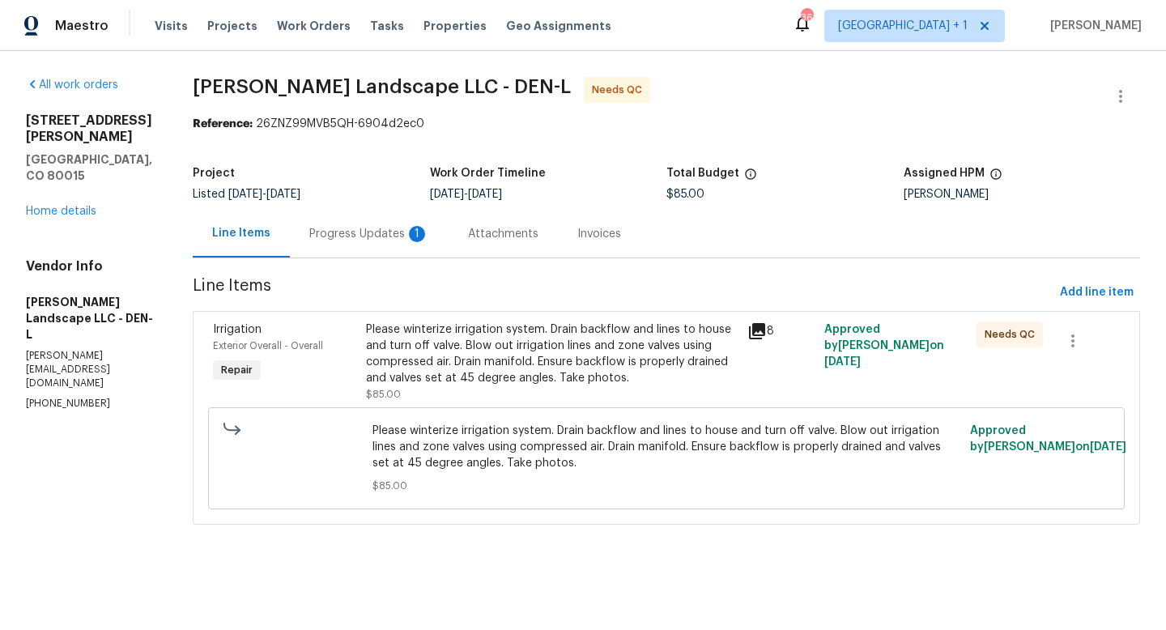
click at [385, 238] on div "Progress Updates 1" at bounding box center [369, 234] width 120 height 16
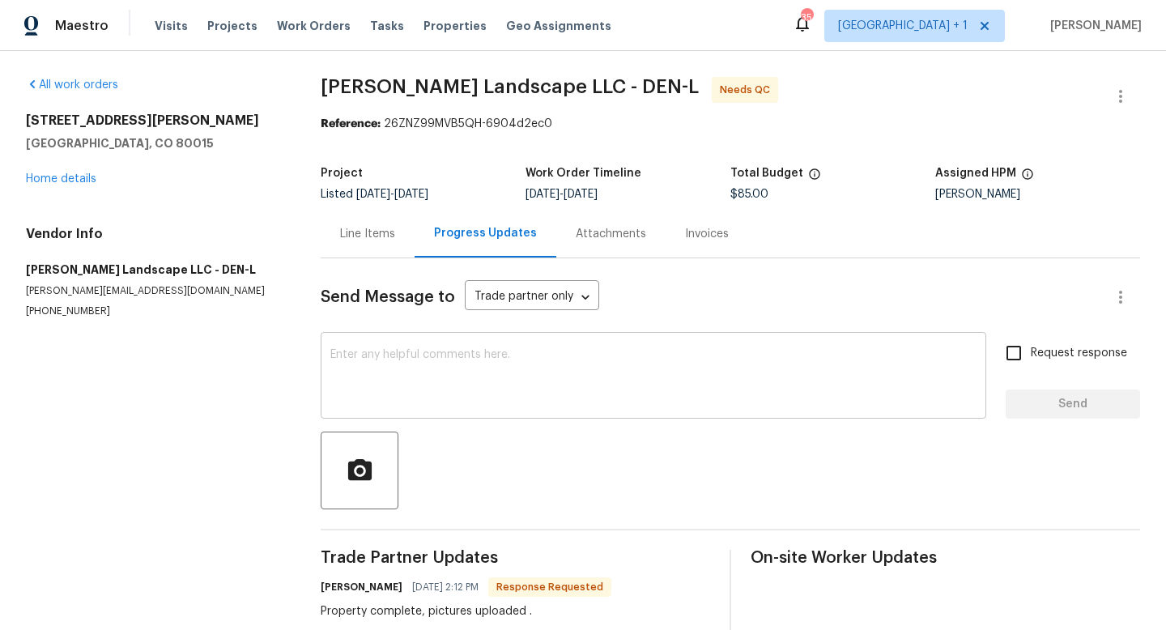
click at [416, 356] on textarea at bounding box center [653, 377] width 646 height 57
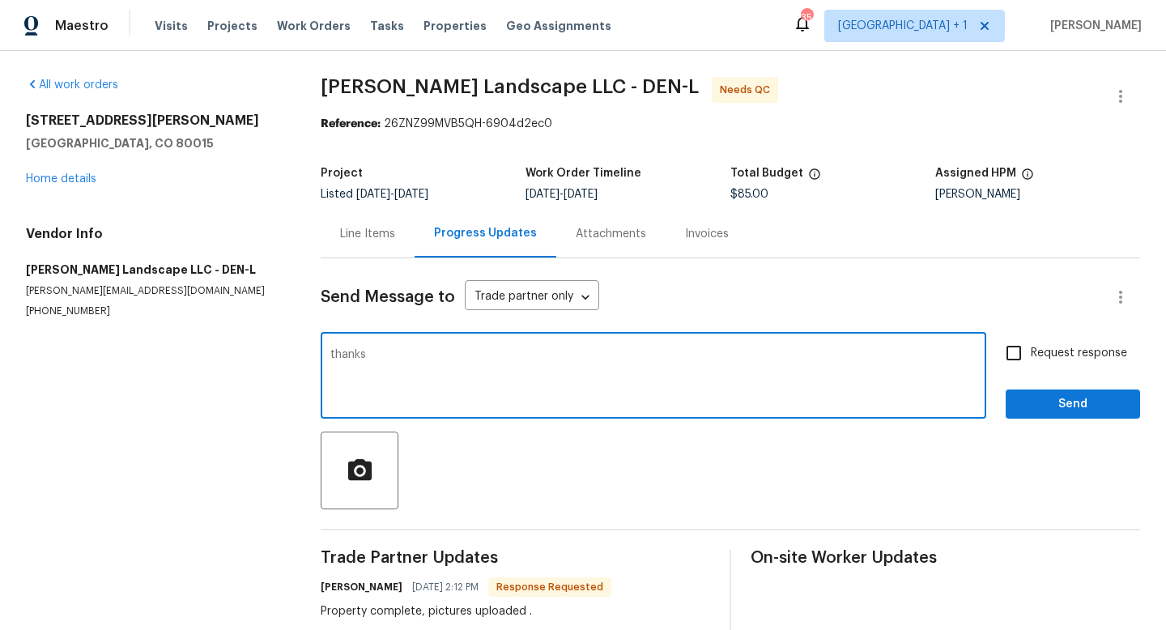
type textarea "thanks"
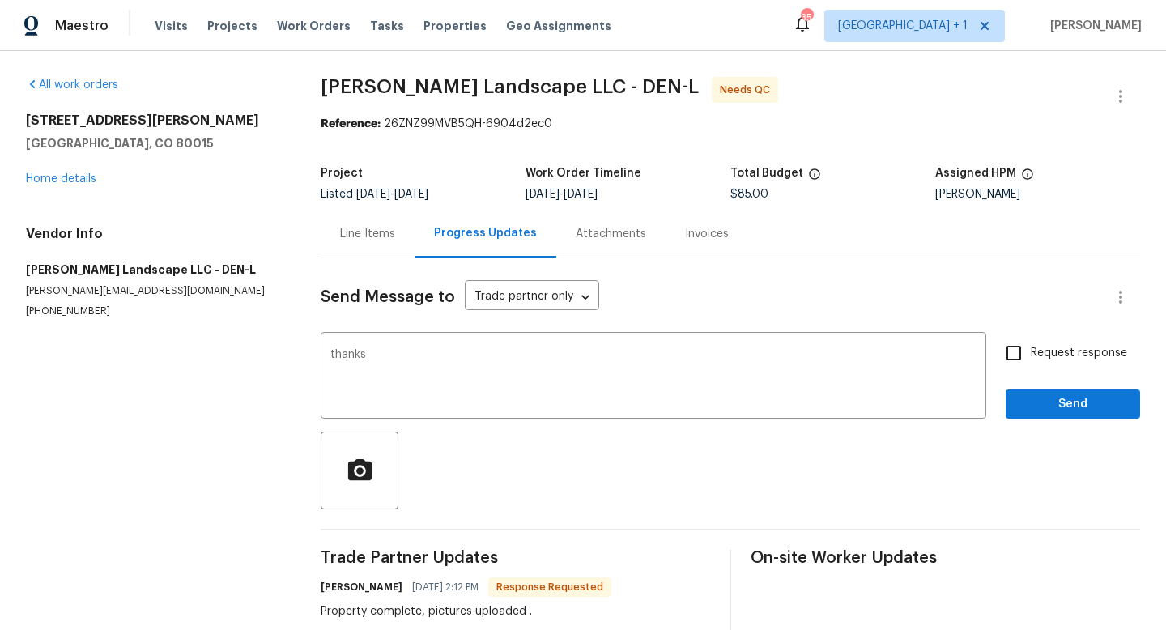
click at [1033, 429] on div "Send Message to Trade partner only Trade partner only ​ thanks x ​ Request resp…" at bounding box center [731, 448] width 820 height 381
click at [1042, 402] on span "Send" at bounding box center [1073, 404] width 109 height 20
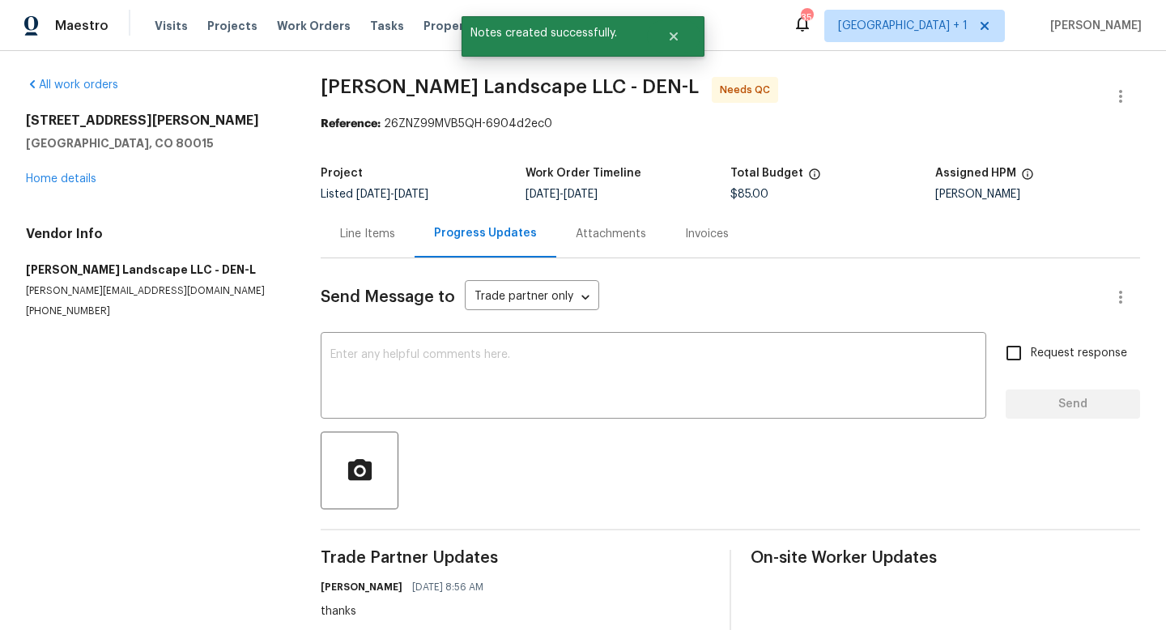
click at [367, 235] on div "Line Items" at bounding box center [367, 234] width 55 height 16
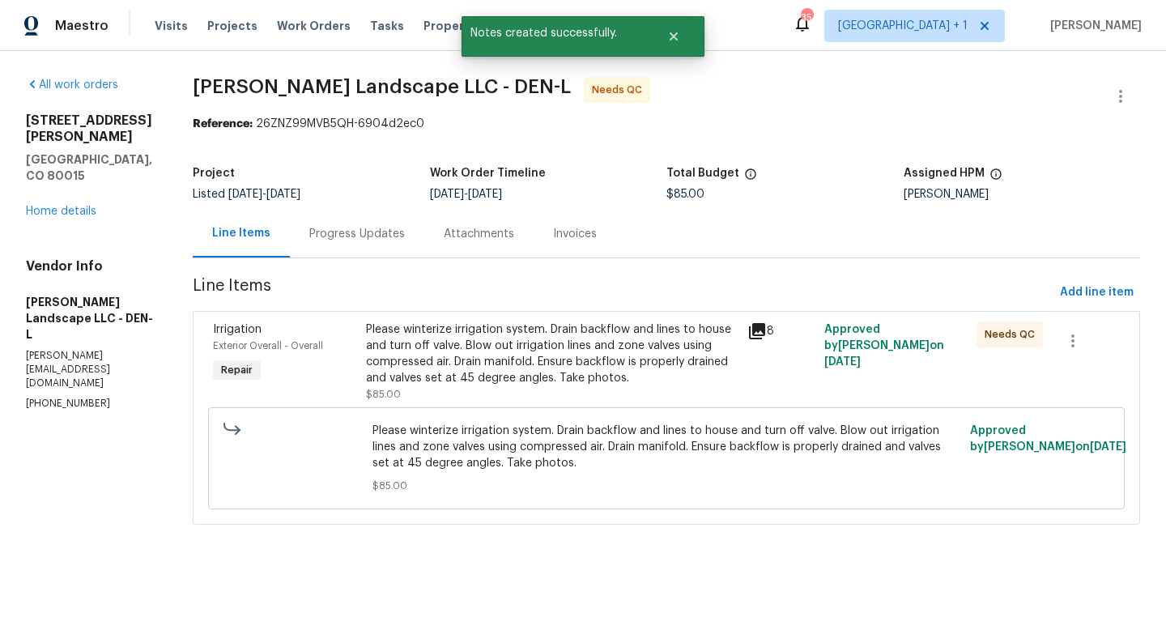
click at [539, 362] on div "Please winterize irrigation system. Drain backflow and lines to house and turn …" at bounding box center [552, 354] width 373 height 65
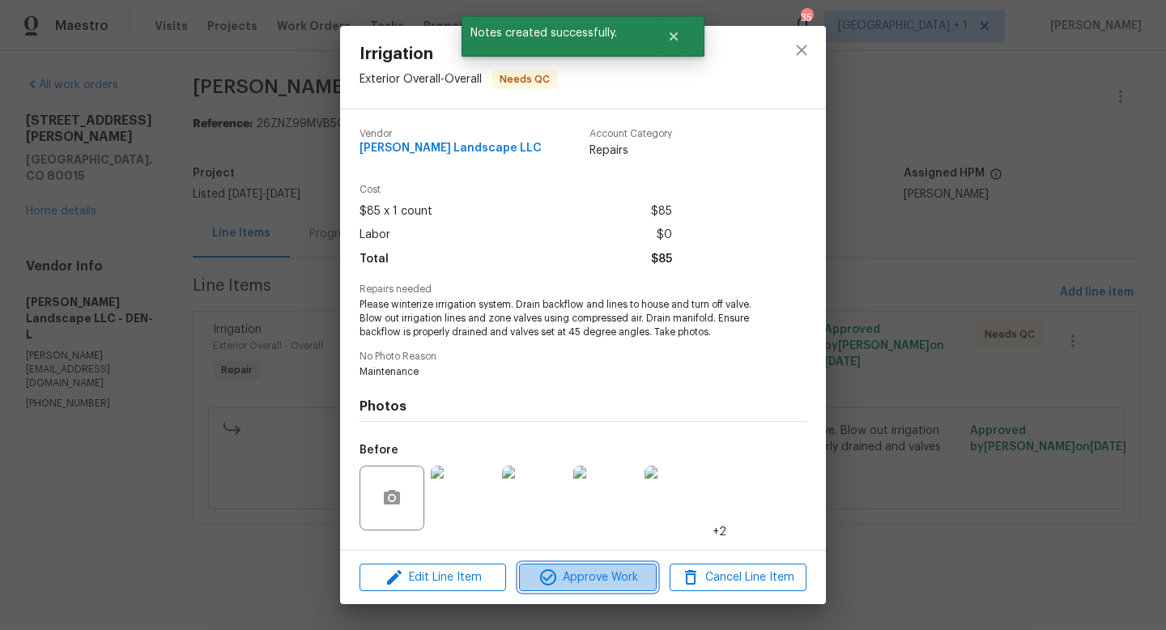
click at [590, 582] on span "Approve Work" at bounding box center [587, 578] width 127 height 20
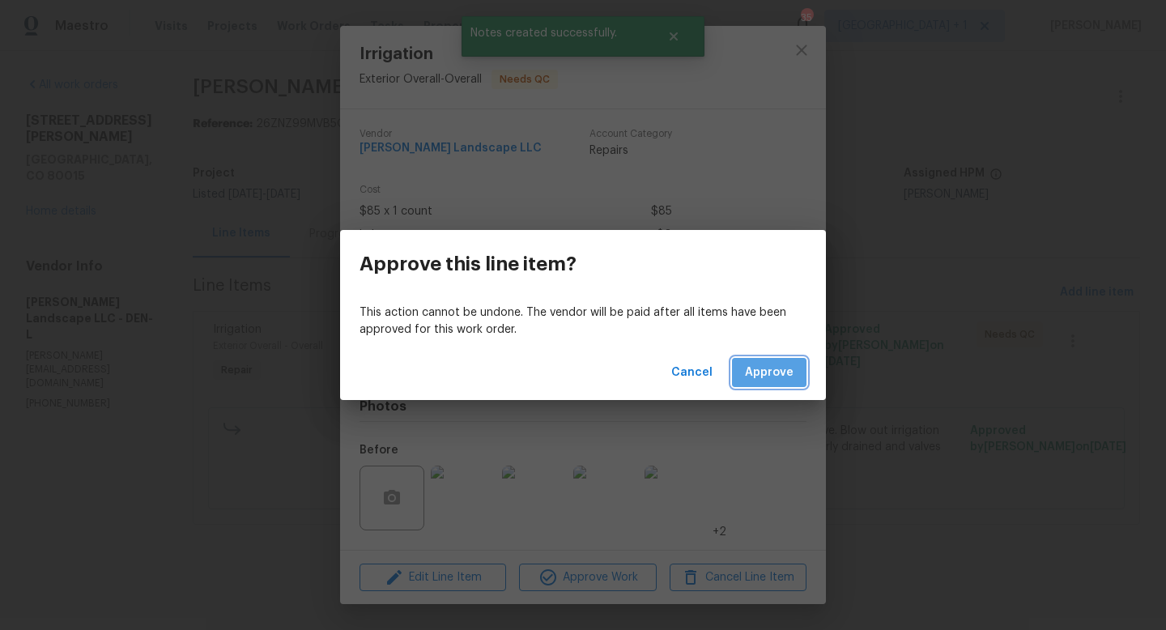
click at [774, 375] on span "Approve" at bounding box center [769, 373] width 49 height 20
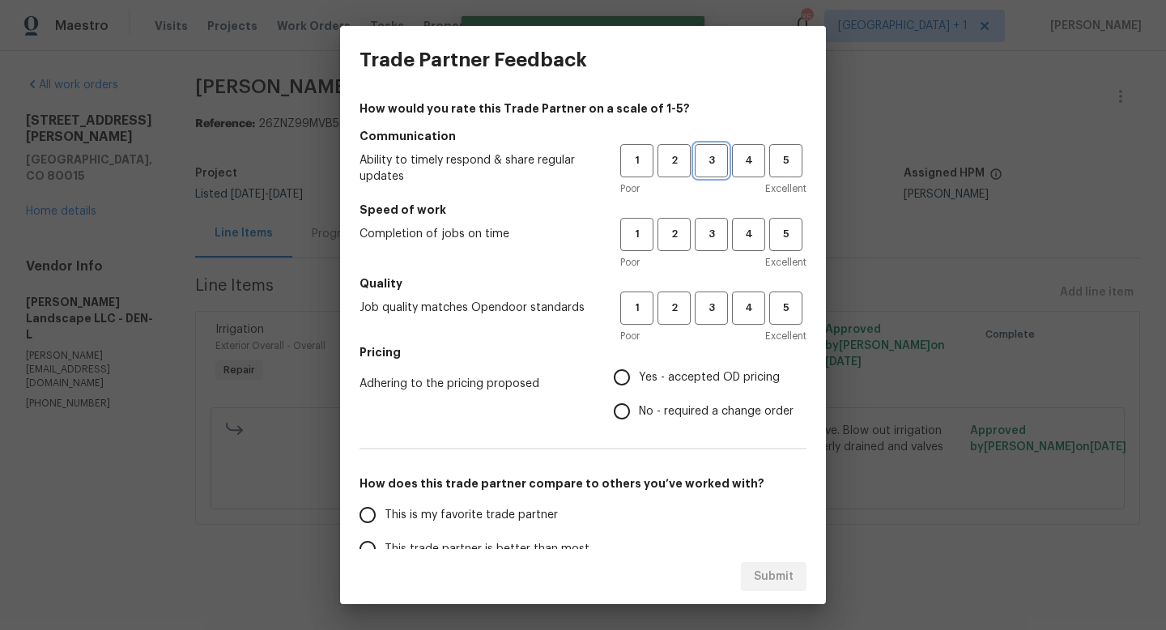
click at [710, 162] on span "3" at bounding box center [712, 160] width 30 height 19
click at [710, 229] on span "3" at bounding box center [712, 234] width 30 height 19
click at [712, 313] on span "3" at bounding box center [712, 308] width 30 height 19
click at [658, 381] on span "Yes - accepted OD pricing" at bounding box center [709, 377] width 141 height 17
click at [639, 381] on input "Yes - accepted OD pricing" at bounding box center [622, 377] width 34 height 34
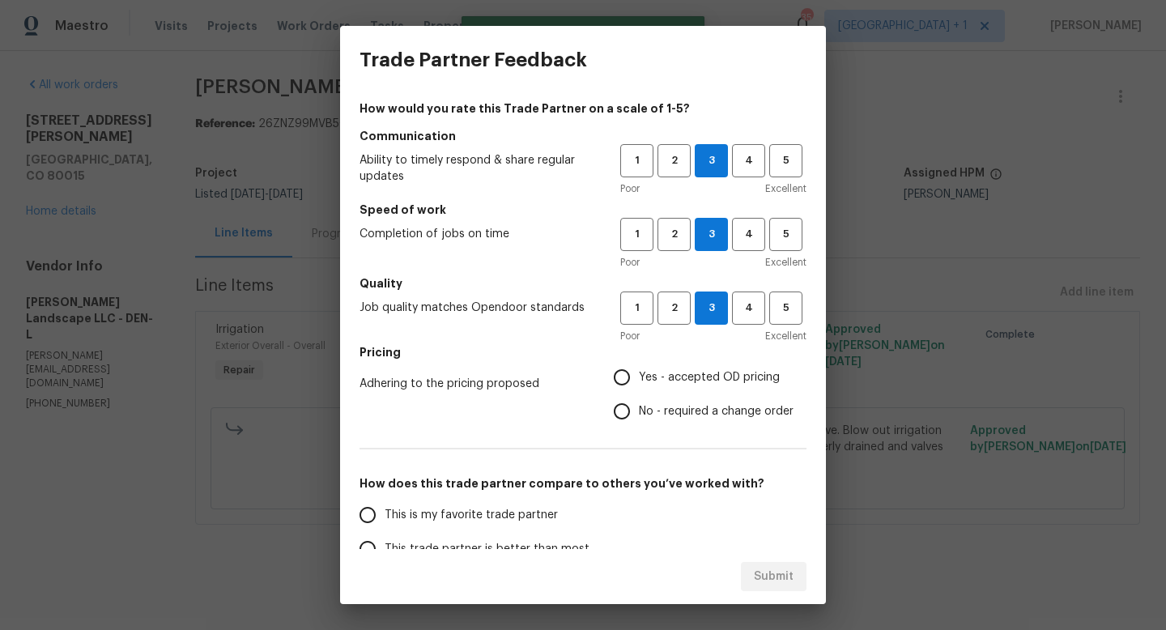
radio input "true"
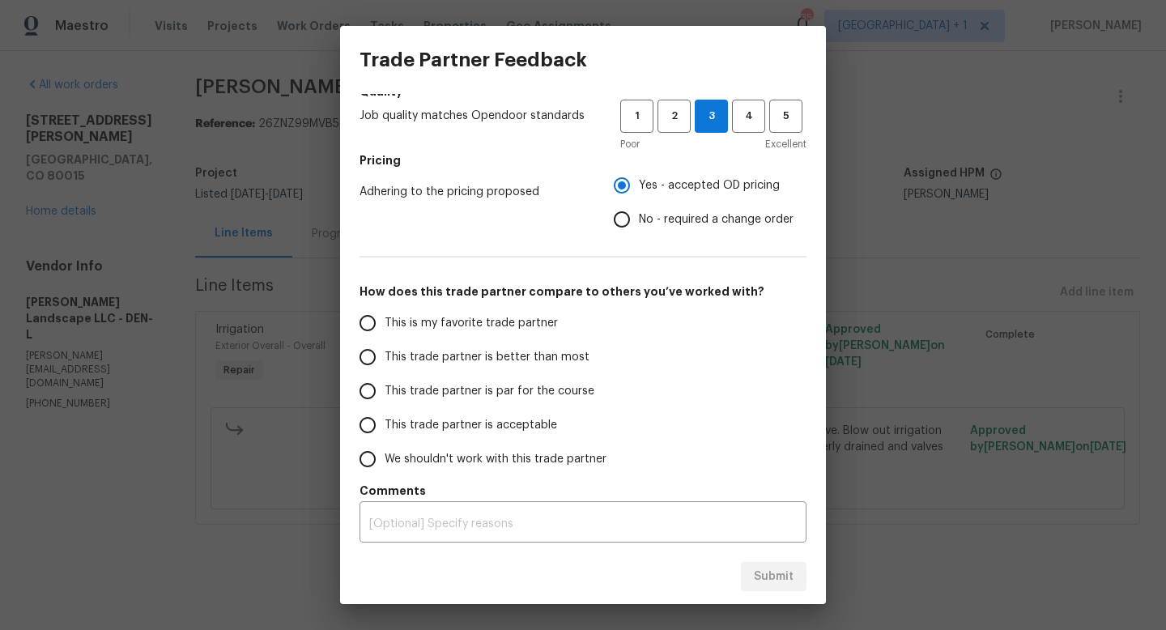
click at [451, 391] on span "This trade partner is par for the course" at bounding box center [490, 391] width 210 height 17
click at [385, 391] on input "This trade partner is par for the course" at bounding box center [368, 391] width 34 height 34
click at [769, 577] on span "Submit" at bounding box center [774, 577] width 40 height 20
radio input "true"
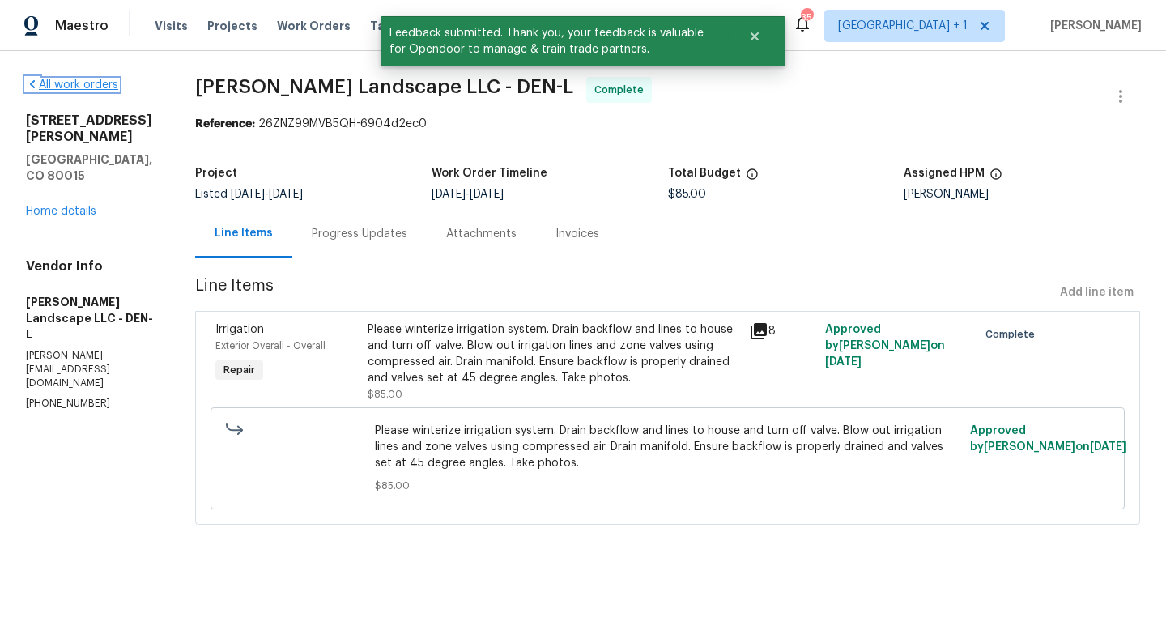
click at [97, 85] on link "All work orders" at bounding box center [72, 84] width 92 height 11
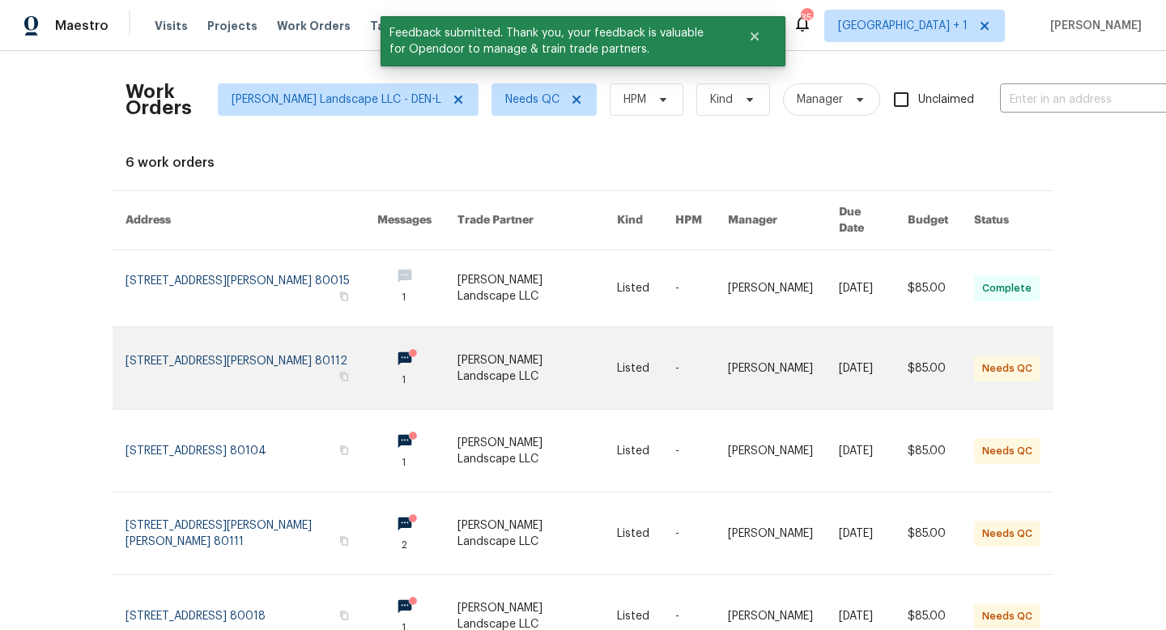
click at [553, 336] on link at bounding box center [538, 368] width 160 height 82
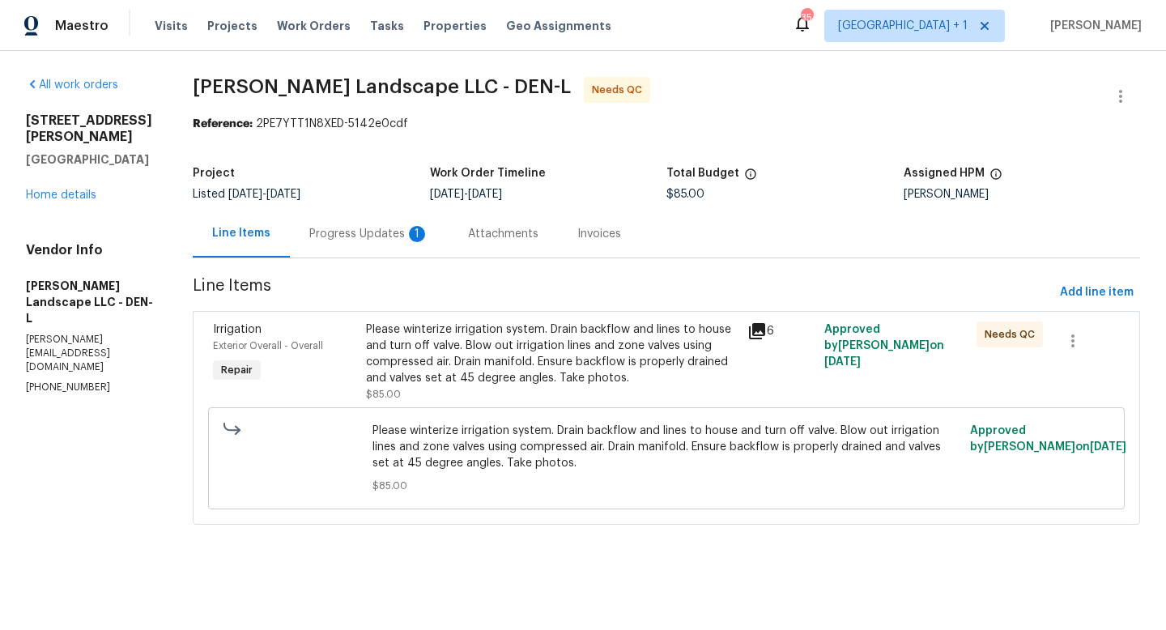
click at [761, 333] on icon at bounding box center [757, 331] width 19 height 19
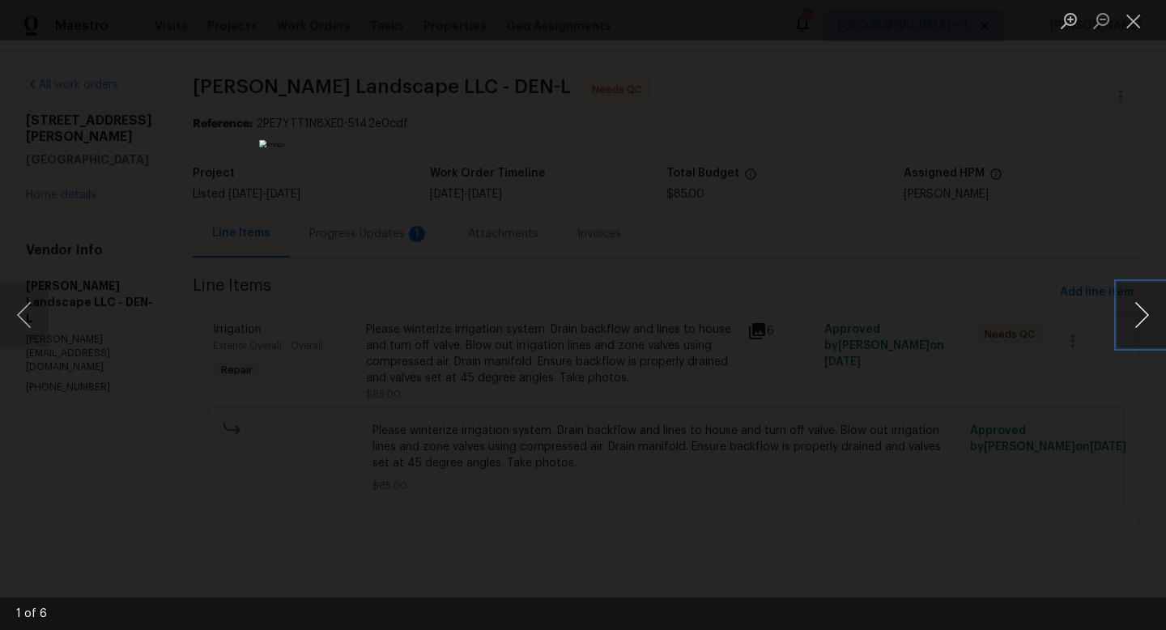
click at [1142, 320] on button "Next image" at bounding box center [1142, 315] width 49 height 65
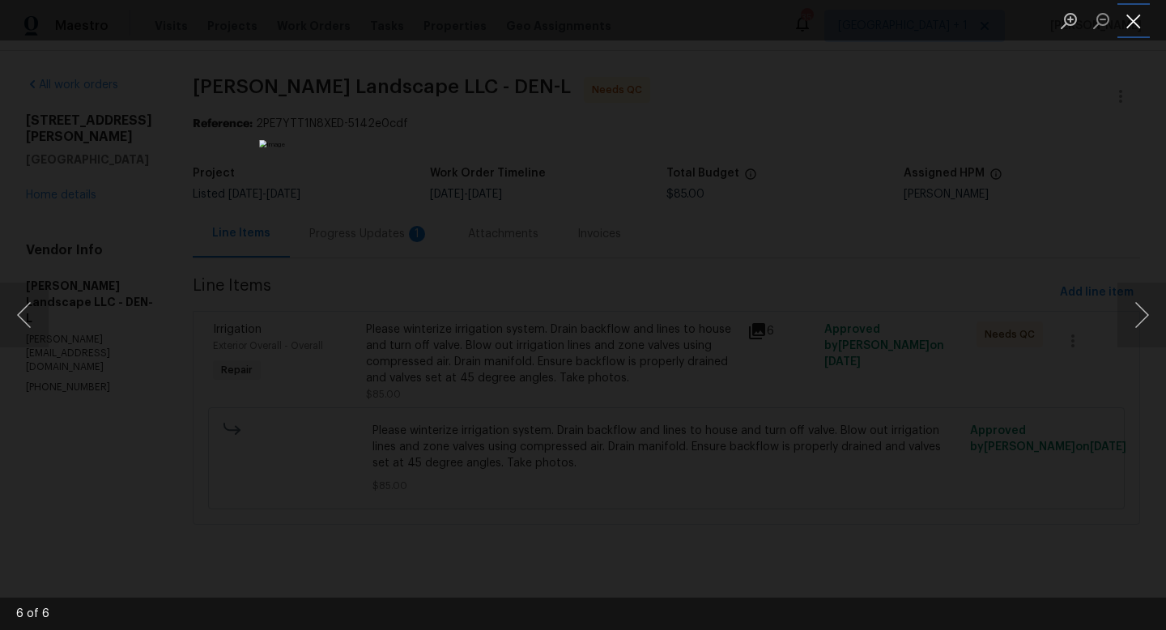
click at [1136, 22] on button "Close lightbox" at bounding box center [1134, 20] width 32 height 28
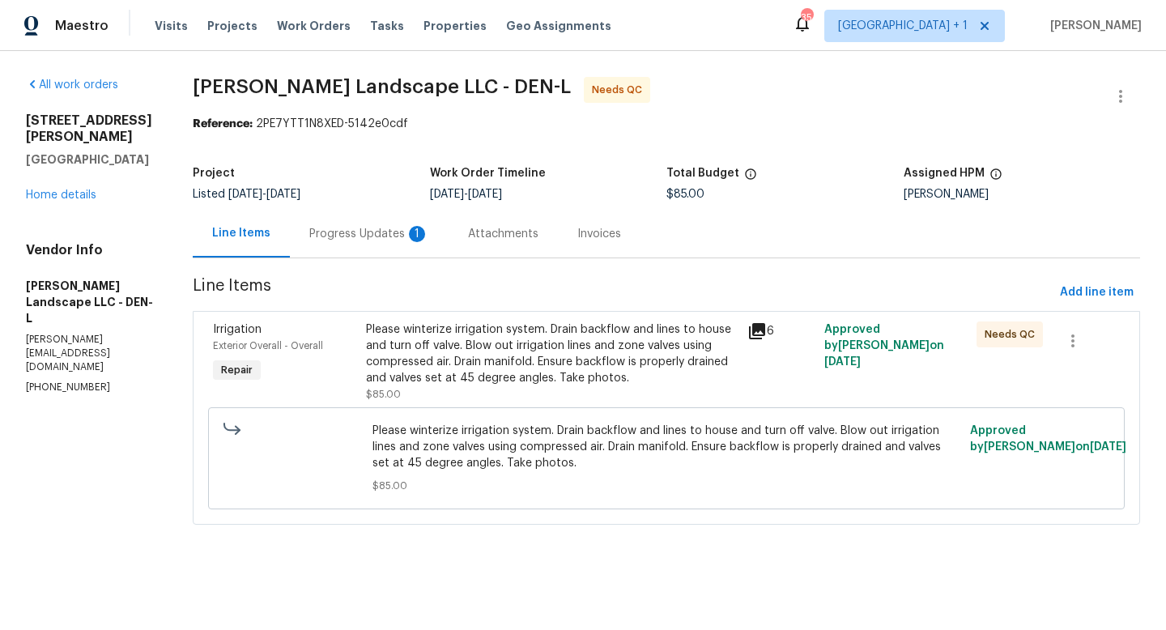
click at [503, 360] on div "Please winterize irrigation system. Drain backflow and lines to house and turn …" at bounding box center [552, 354] width 373 height 65
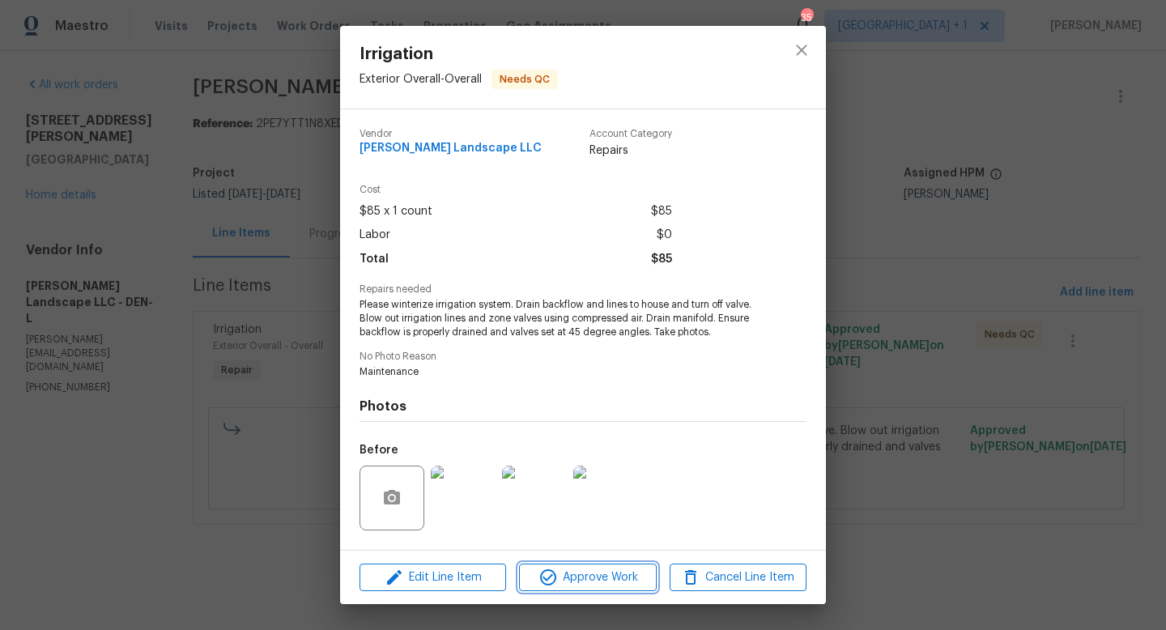
click at [590, 573] on span "Approve Work" at bounding box center [587, 578] width 127 height 20
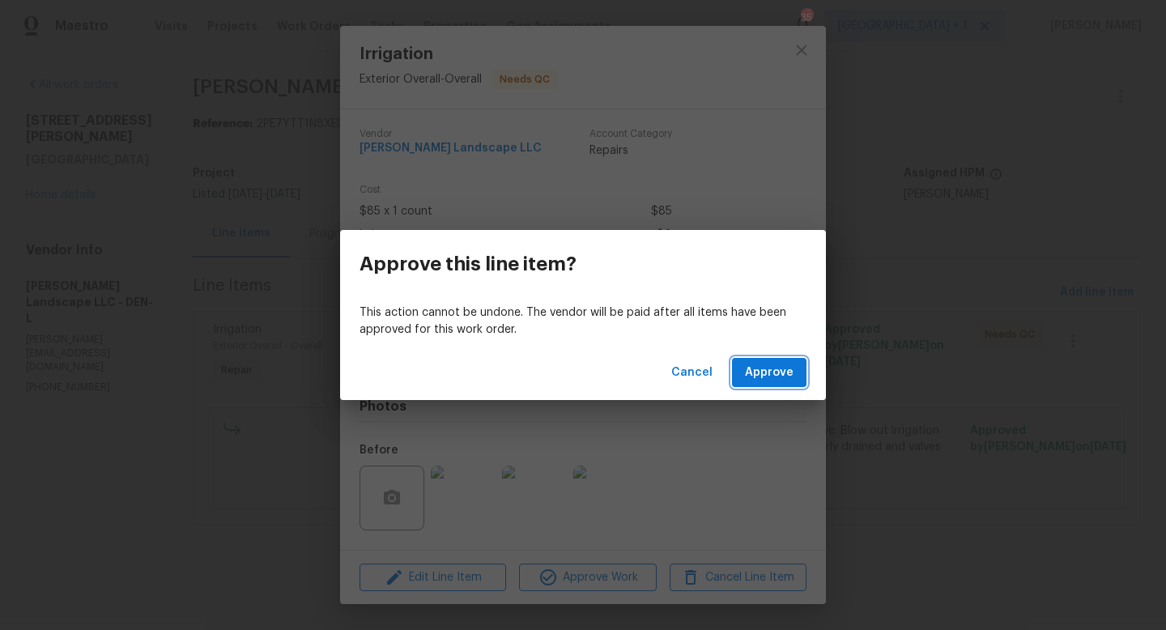
click at [775, 376] on span "Approve" at bounding box center [769, 373] width 49 height 20
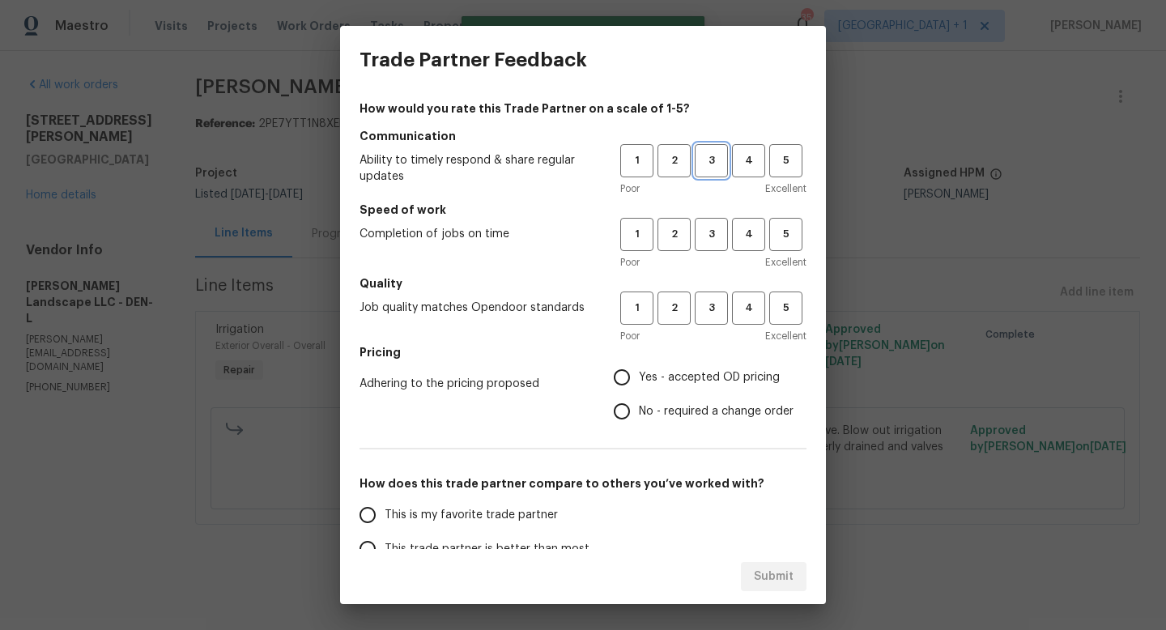
click at [714, 163] on span "3" at bounding box center [712, 160] width 30 height 19
click at [716, 240] on span "3" at bounding box center [712, 234] width 30 height 19
click at [714, 316] on span "3" at bounding box center [712, 308] width 30 height 19
click at [675, 378] on span "Yes - accepted OD pricing" at bounding box center [709, 377] width 141 height 17
click at [639, 378] on input "Yes - accepted OD pricing" at bounding box center [622, 377] width 34 height 34
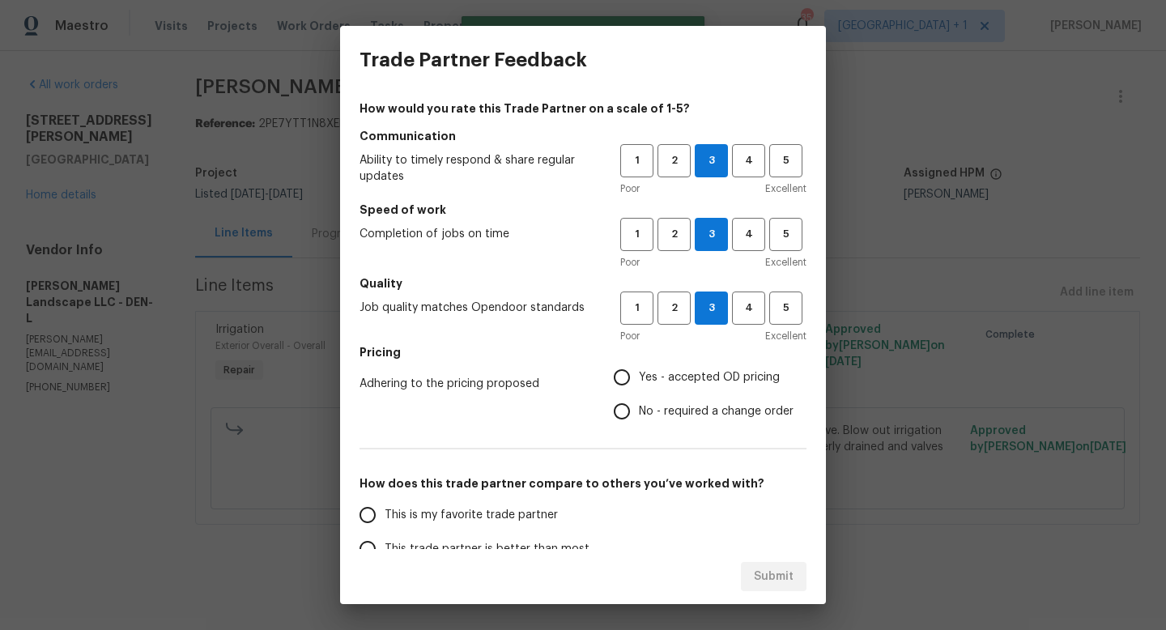
radio input "true"
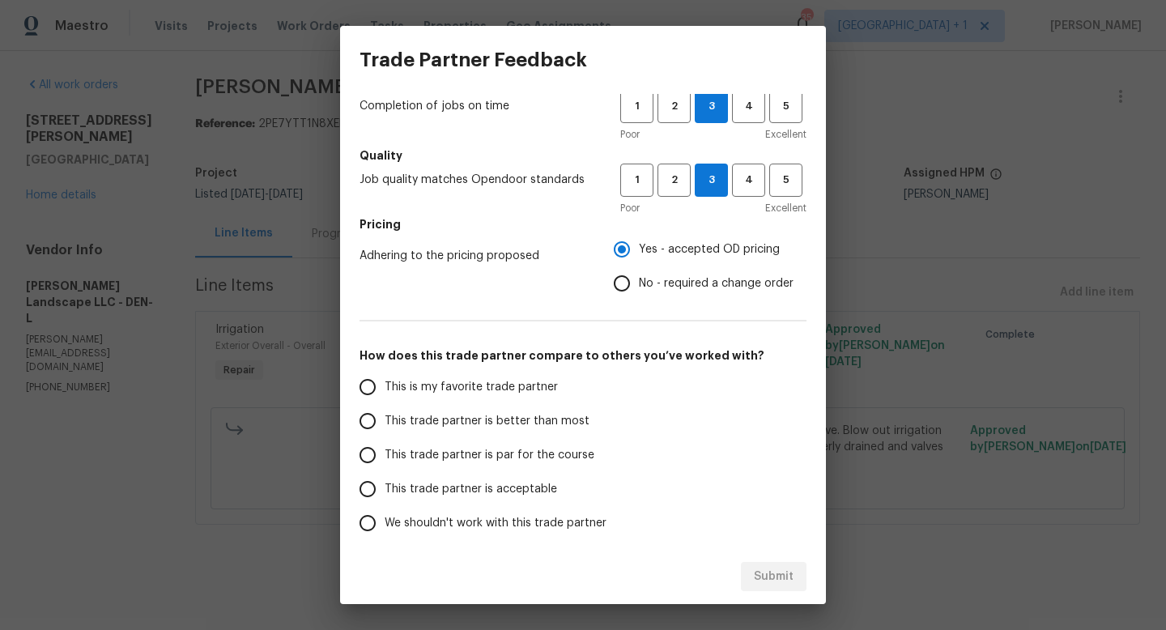
scroll to position [192, 0]
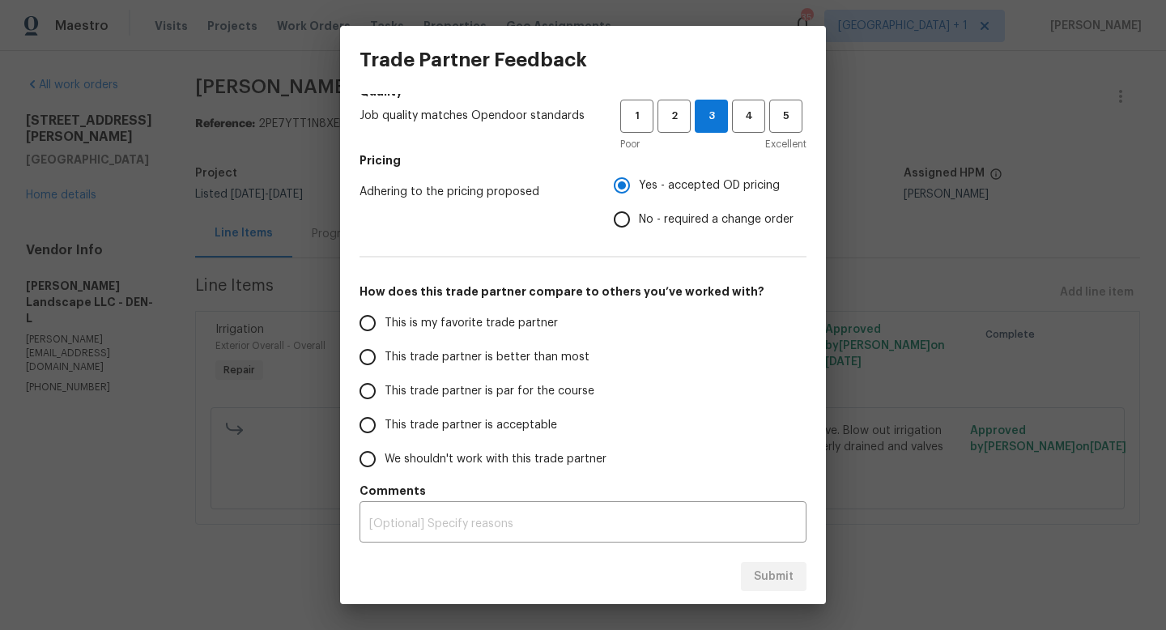
click at [474, 391] on span "This trade partner is par for the course" at bounding box center [490, 391] width 210 height 17
click at [385, 391] on input "This trade partner is par for the course" at bounding box center [368, 391] width 34 height 34
click at [765, 582] on span "Submit" at bounding box center [774, 577] width 40 height 20
radio input "true"
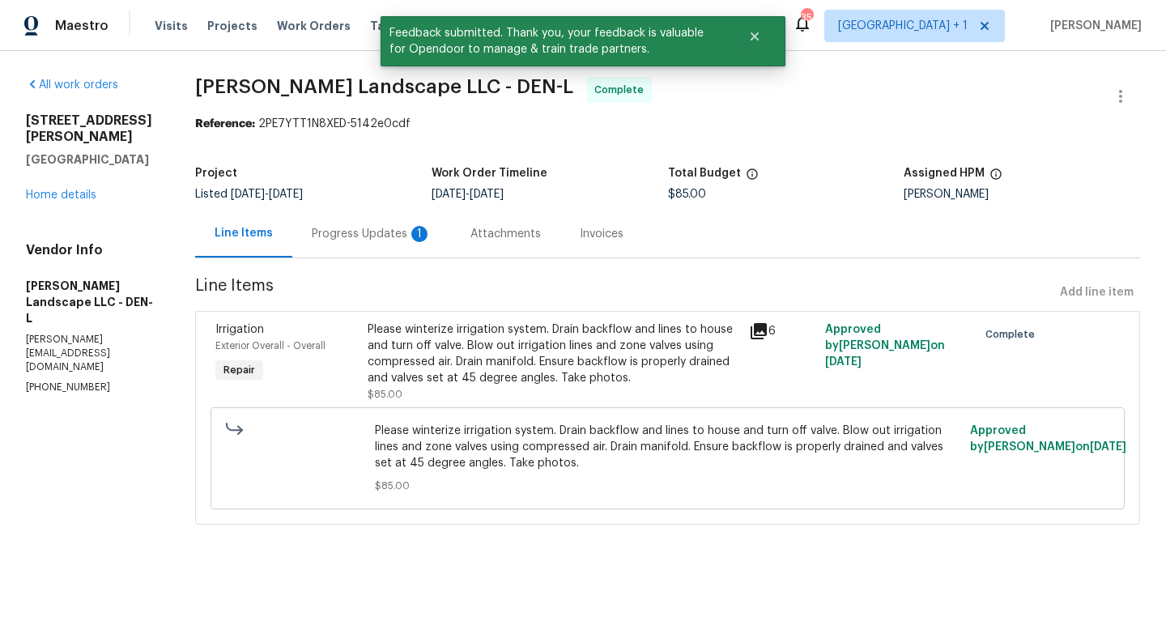
click at [390, 226] on div "Progress Updates 1" at bounding box center [372, 234] width 120 height 16
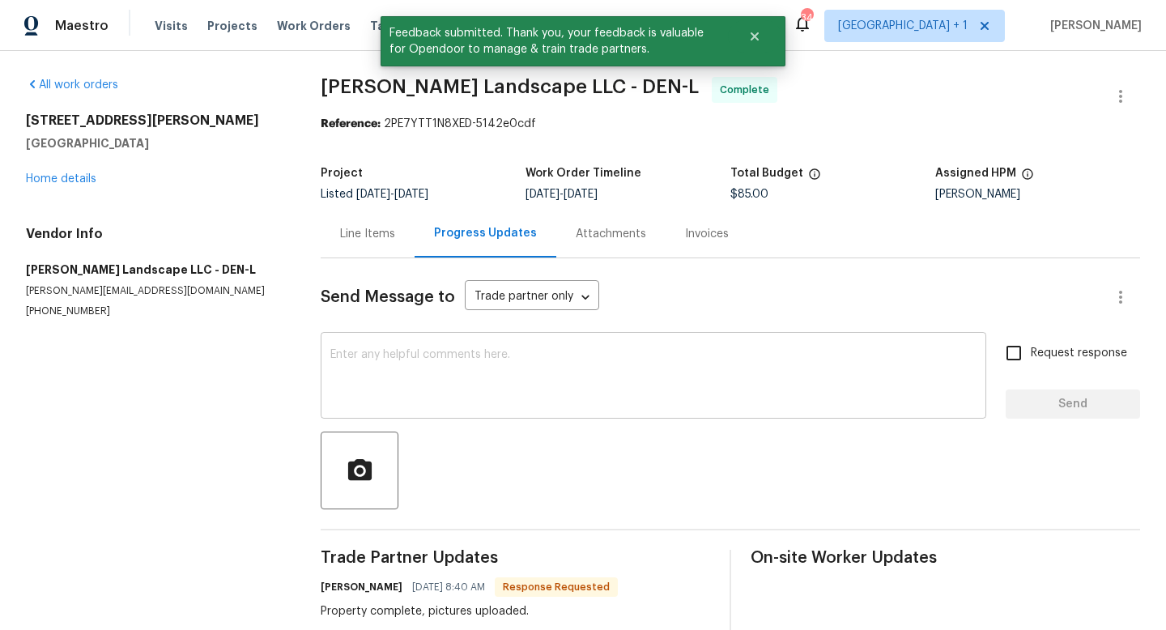
click at [473, 373] on textarea at bounding box center [653, 377] width 646 height 57
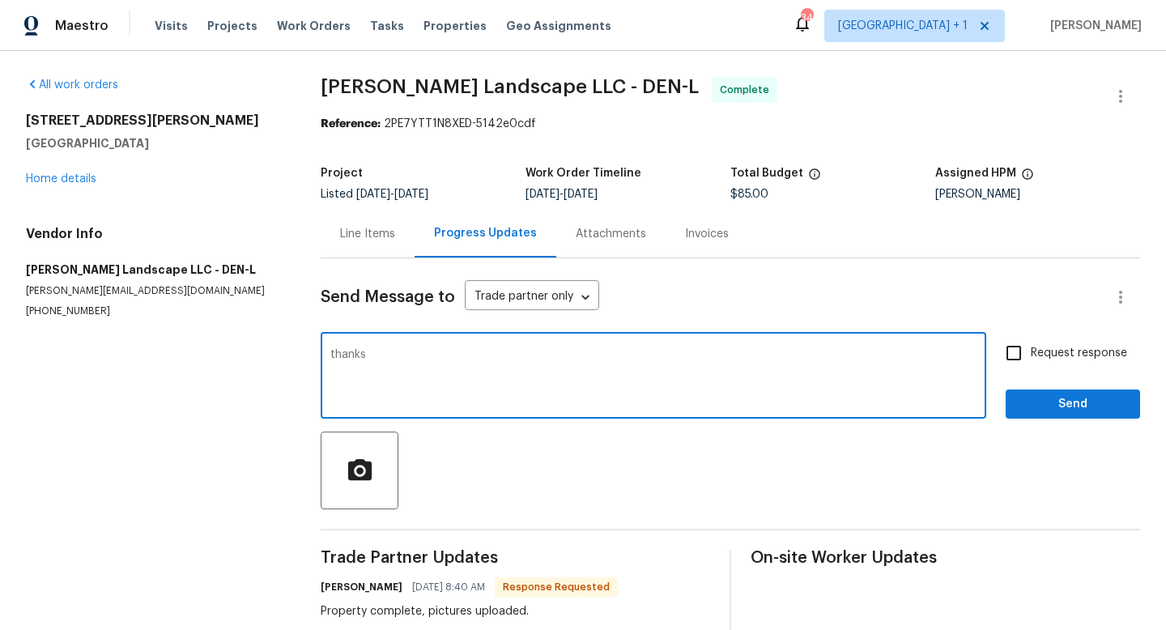
type textarea "thanks"
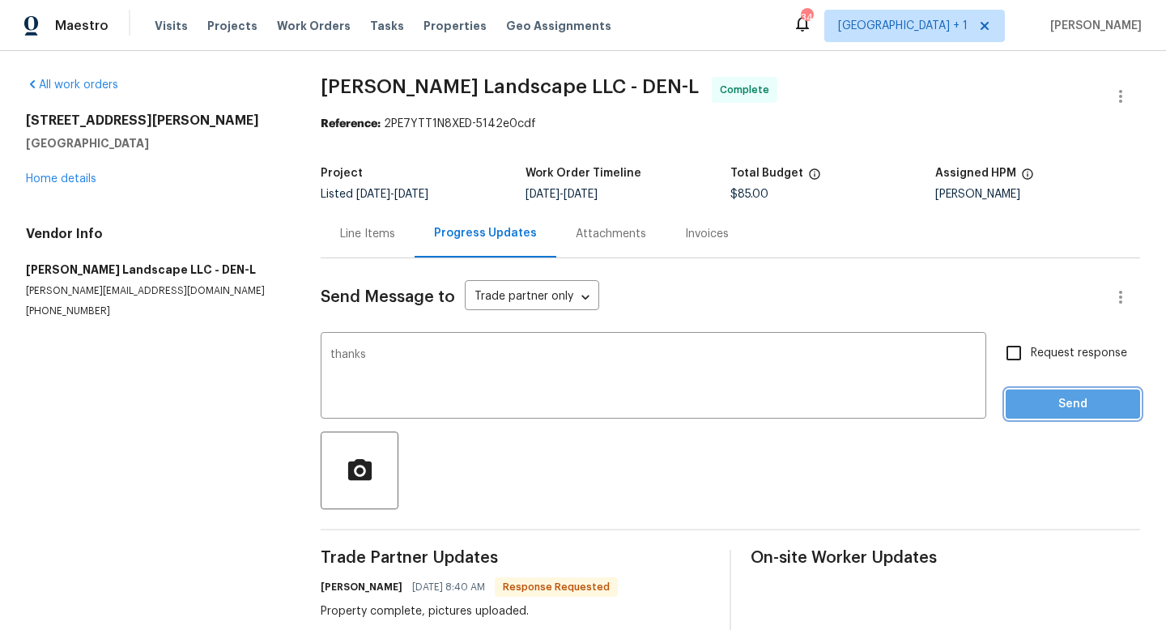
click at [1055, 415] on button "Send" at bounding box center [1073, 405] width 134 height 30
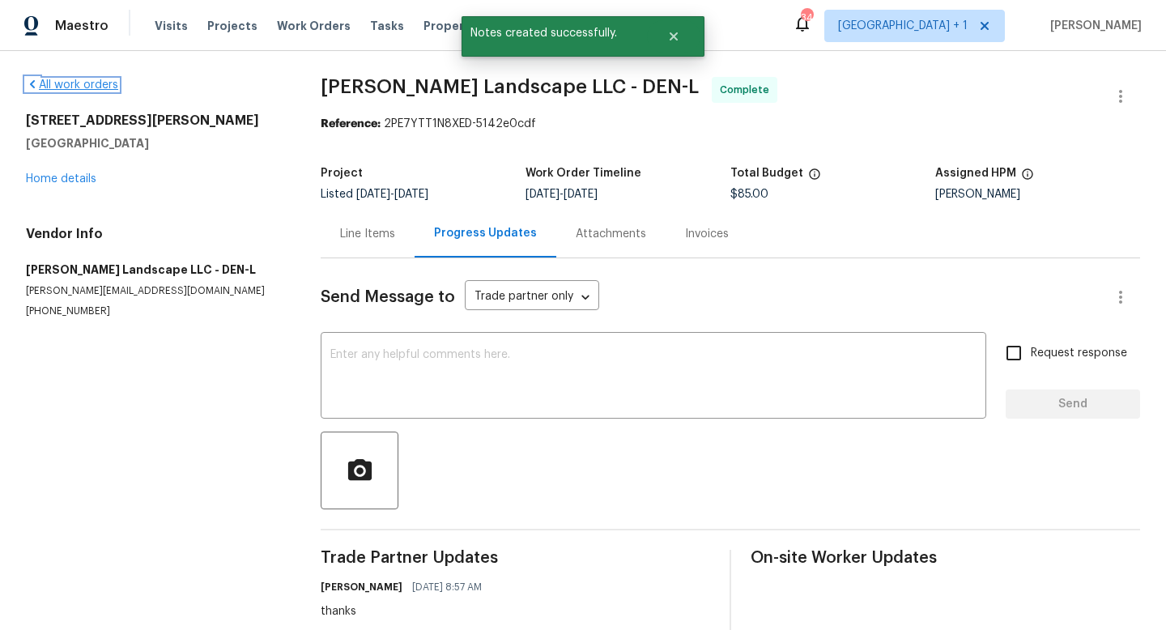
click at [90, 89] on link "All work orders" at bounding box center [72, 84] width 92 height 11
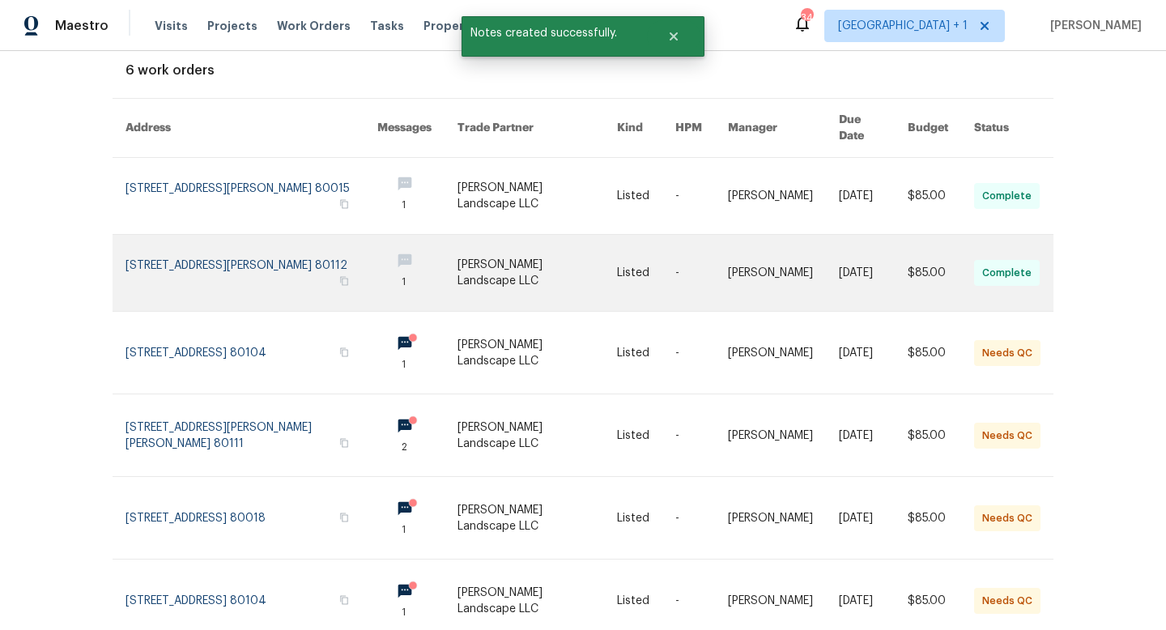
scroll to position [141, 0]
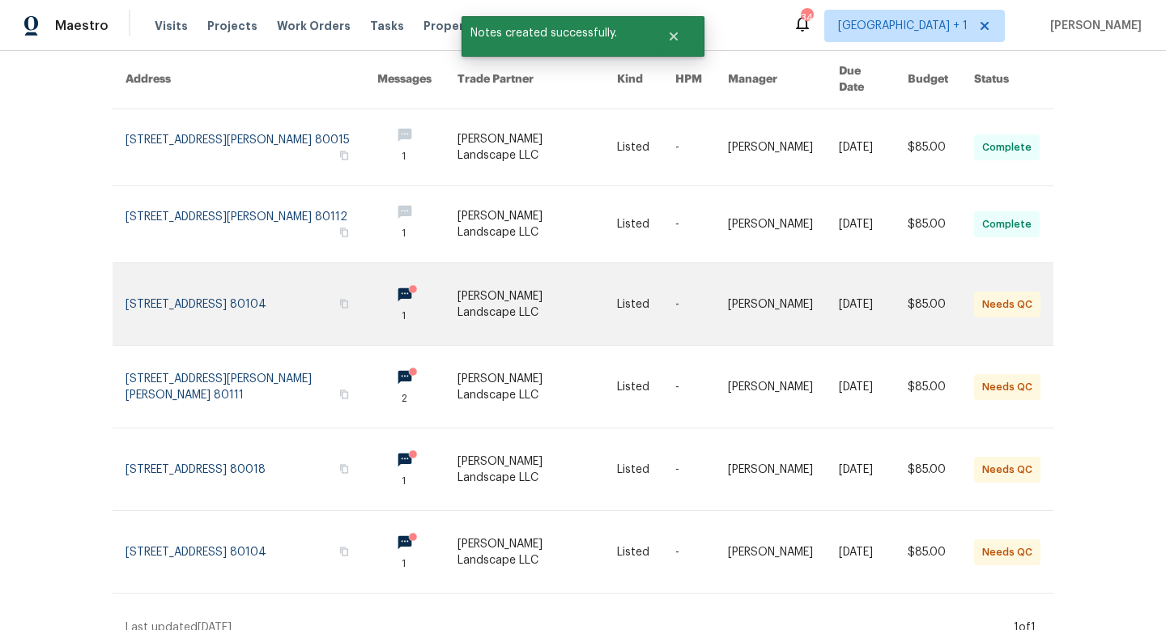
click at [545, 286] on link at bounding box center [538, 304] width 160 height 82
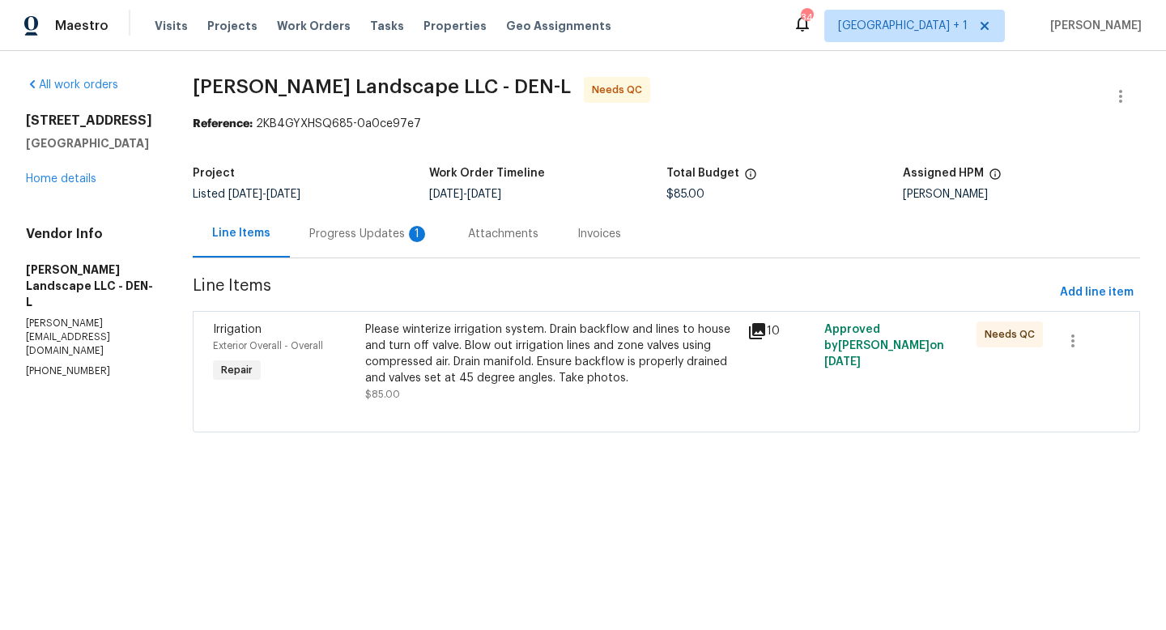
click at [761, 332] on icon at bounding box center [757, 331] width 16 height 16
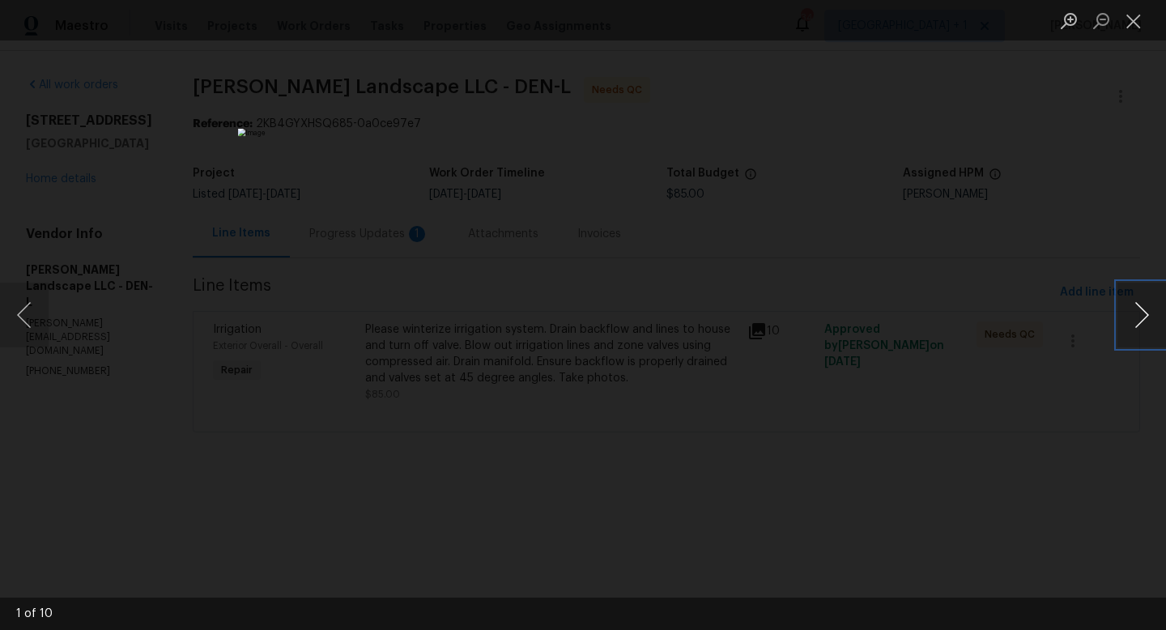
click at [1137, 314] on button "Next image" at bounding box center [1142, 315] width 49 height 65
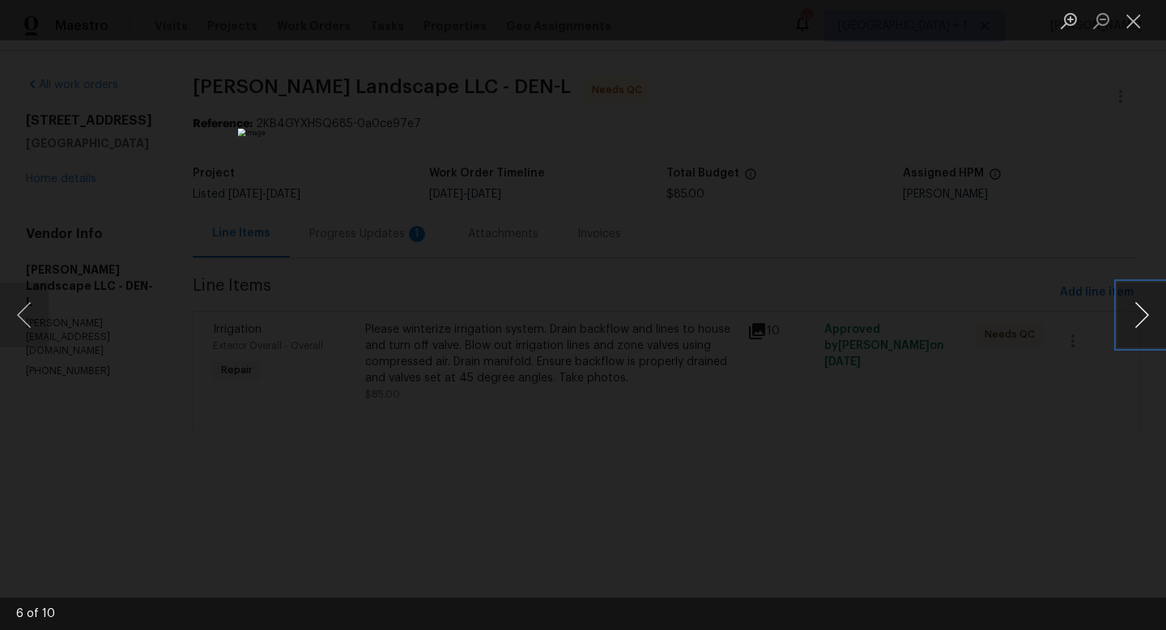
click at [1137, 314] on button "Next image" at bounding box center [1142, 315] width 49 height 65
click at [1132, 18] on button "Close lightbox" at bounding box center [1134, 20] width 32 height 28
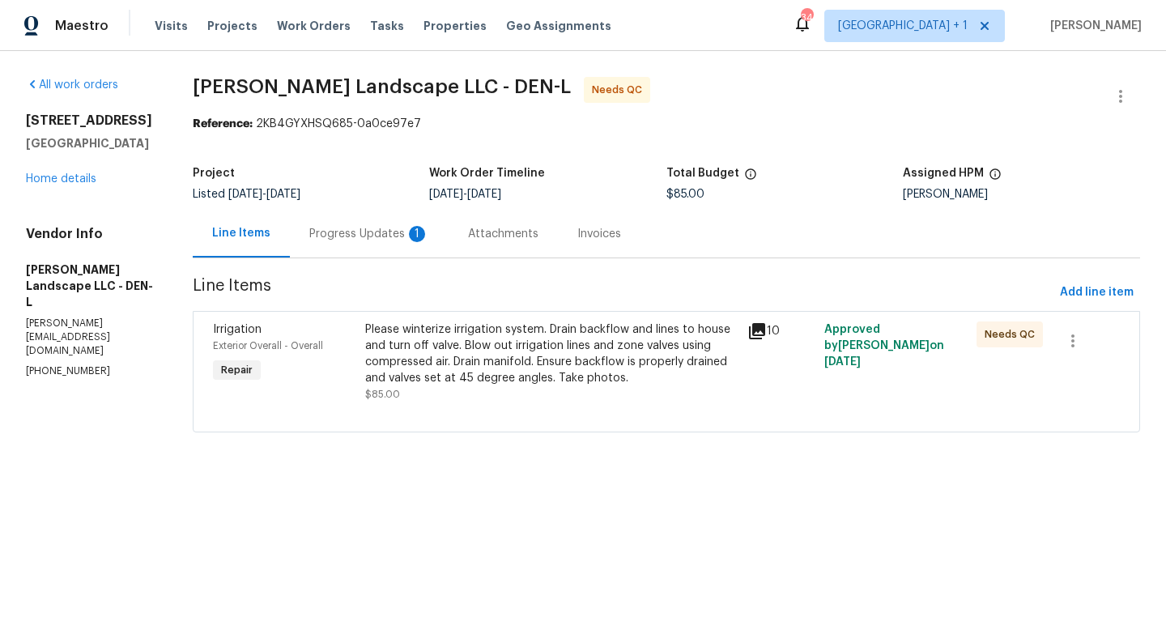
click at [501, 339] on div "Please winterize irrigation system. Drain backflow and lines to house and turn …" at bounding box center [551, 354] width 373 height 65
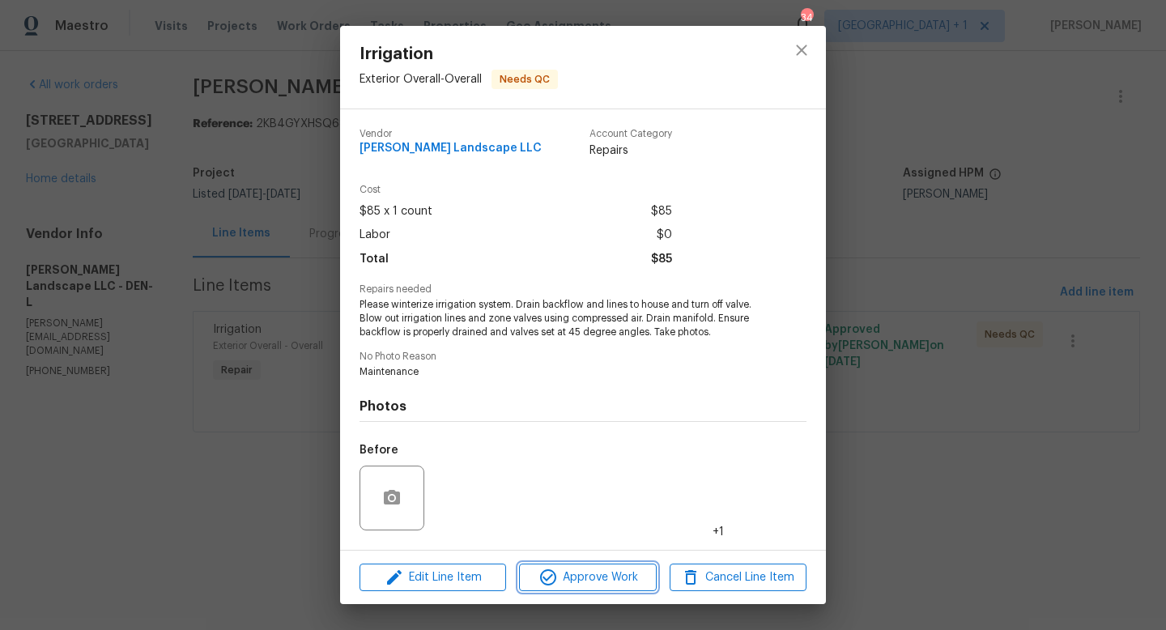
click at [592, 586] on span "Approve Work" at bounding box center [587, 578] width 127 height 20
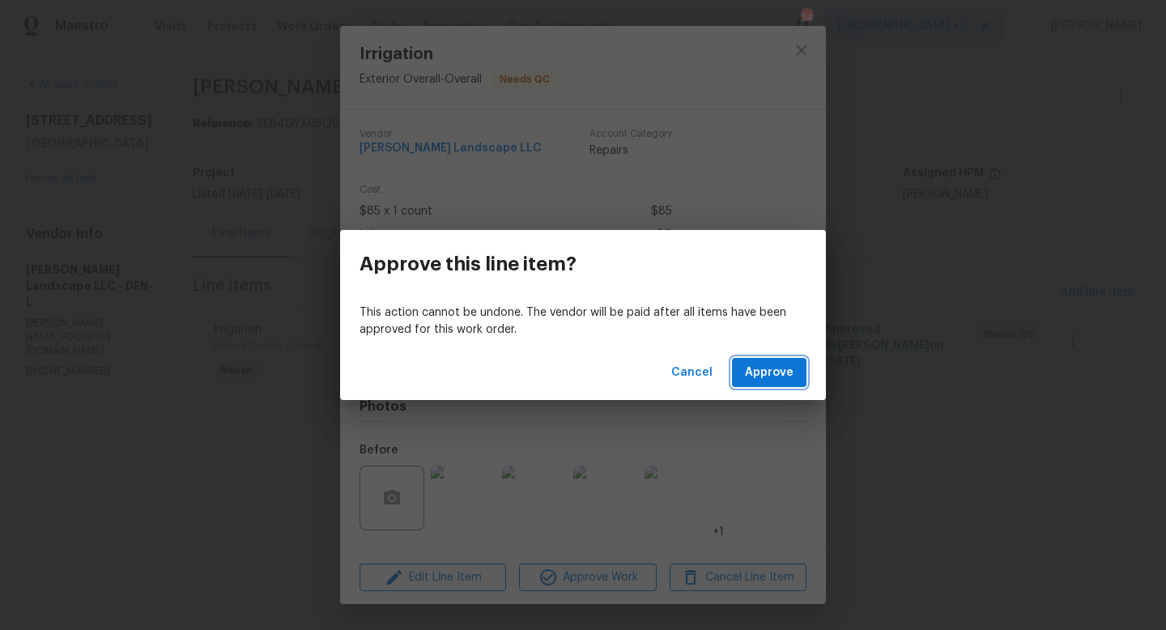
click at [778, 376] on span "Approve" at bounding box center [769, 373] width 49 height 20
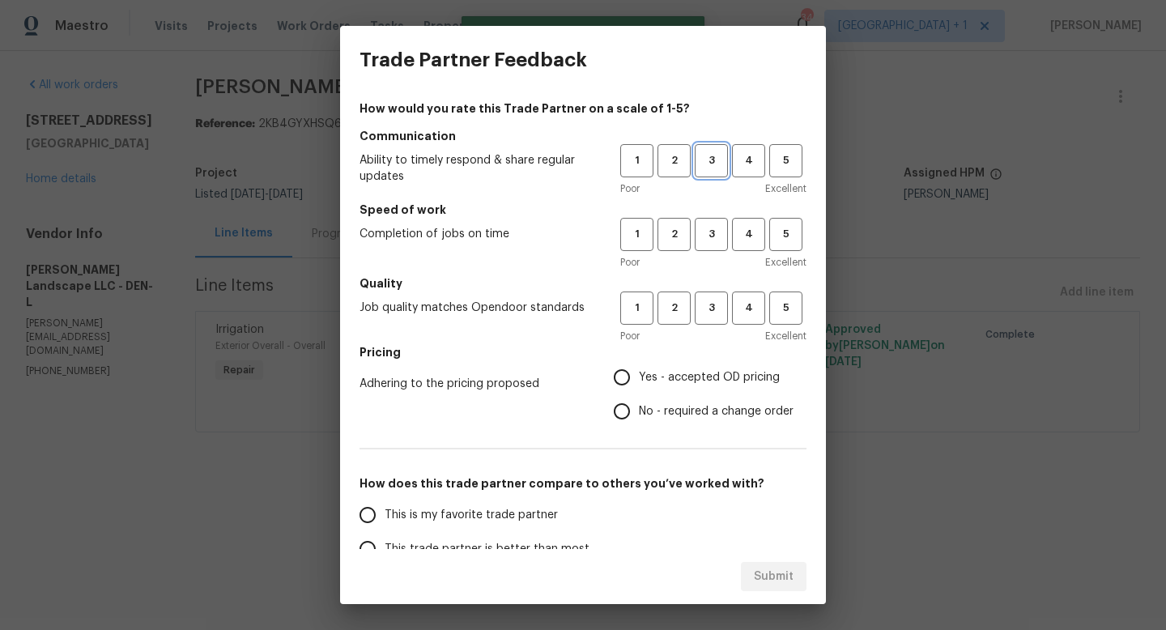
click at [709, 166] on span "3" at bounding box center [712, 160] width 30 height 19
click at [712, 255] on div "Poor Excellent" at bounding box center [713, 262] width 186 height 16
click at [713, 243] on span "3" at bounding box center [712, 234] width 30 height 19
click at [715, 306] on span "3" at bounding box center [712, 308] width 30 height 19
click at [658, 384] on span "Yes - accepted OD pricing" at bounding box center [709, 377] width 141 height 17
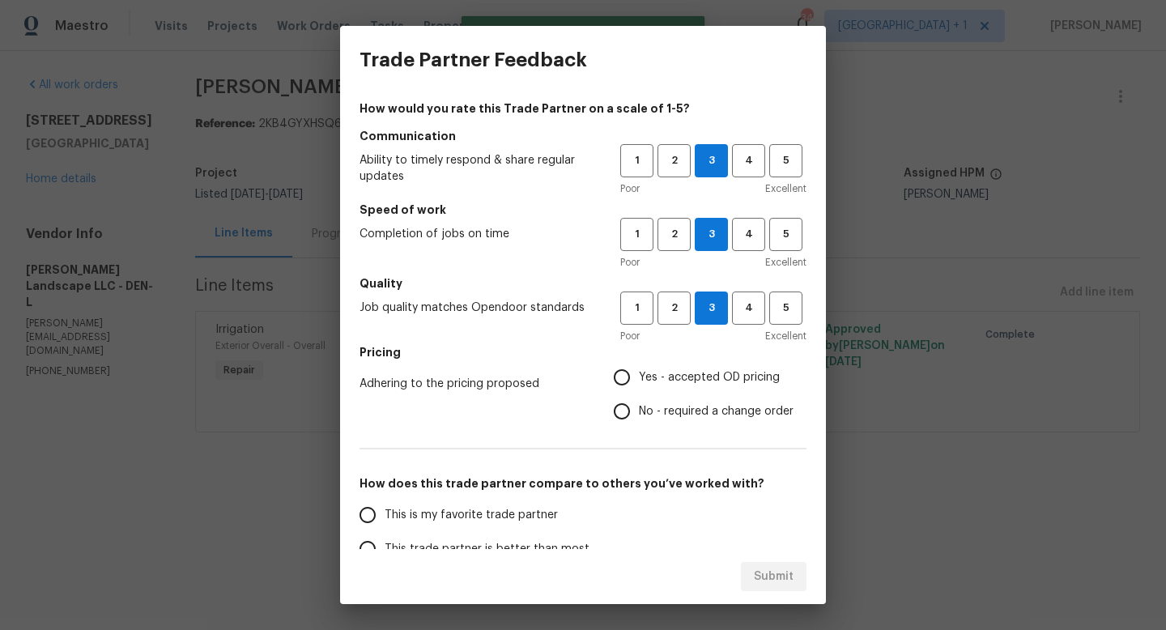
click at [639, 384] on input "Yes - accepted OD pricing" at bounding box center [622, 377] width 34 height 34
radio input "true"
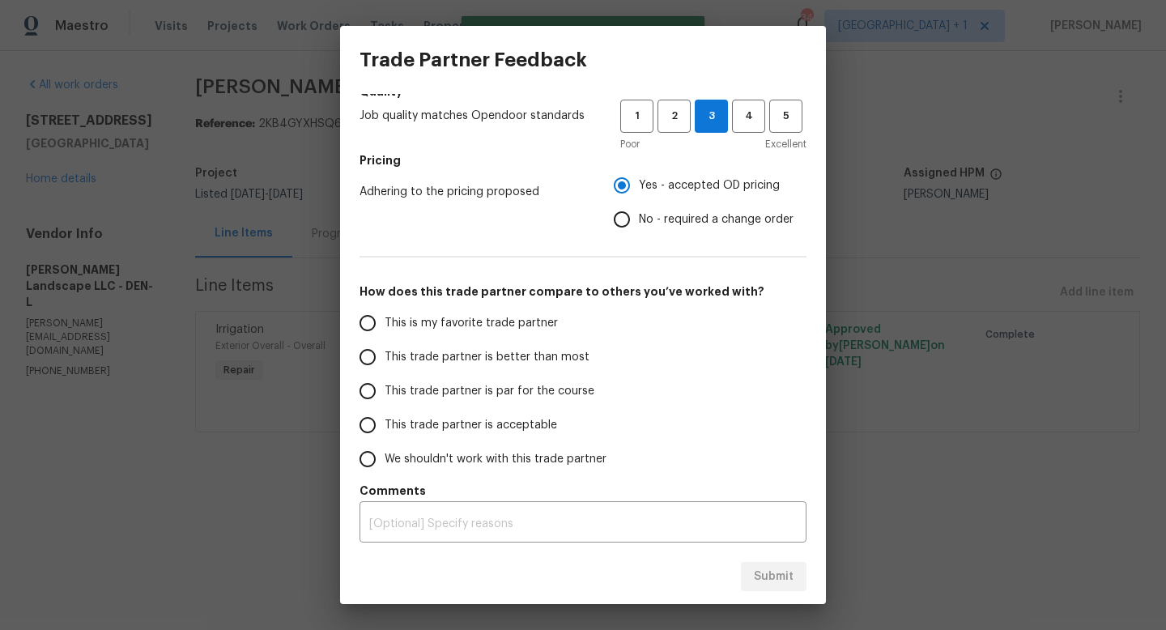
scroll to position [192, 0]
click at [490, 383] on span "This trade partner is par for the course" at bounding box center [490, 391] width 210 height 17
click at [385, 383] on input "This trade partner is par for the course" at bounding box center [368, 391] width 34 height 34
click at [761, 574] on span "Submit" at bounding box center [774, 577] width 40 height 20
radio input "true"
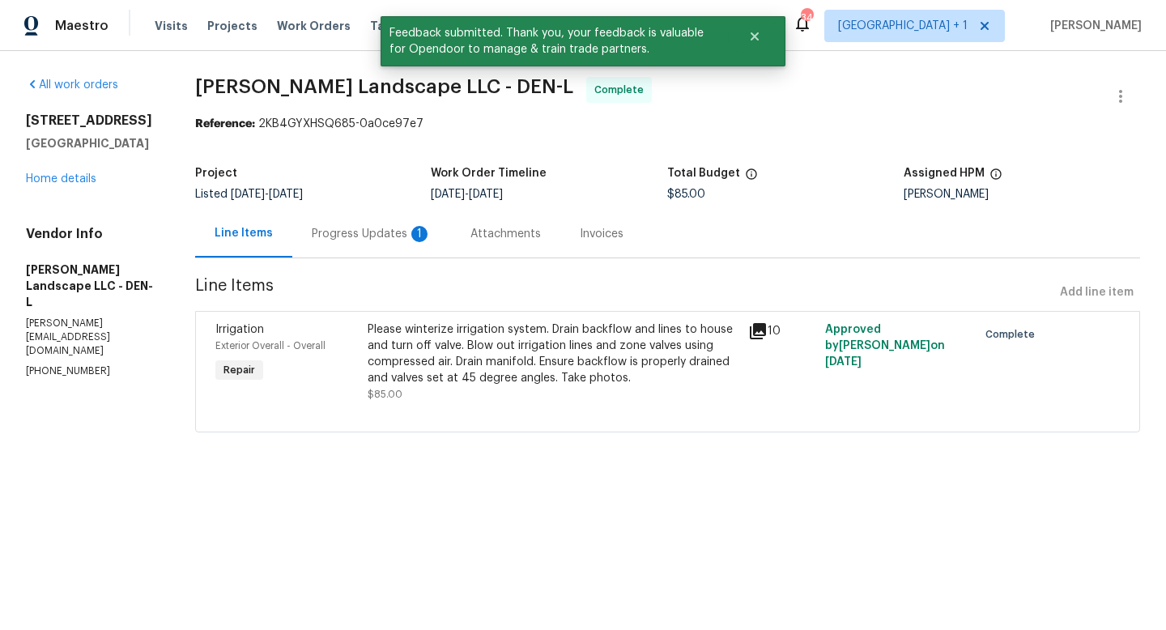
click at [388, 231] on div "Progress Updates 1" at bounding box center [372, 234] width 120 height 16
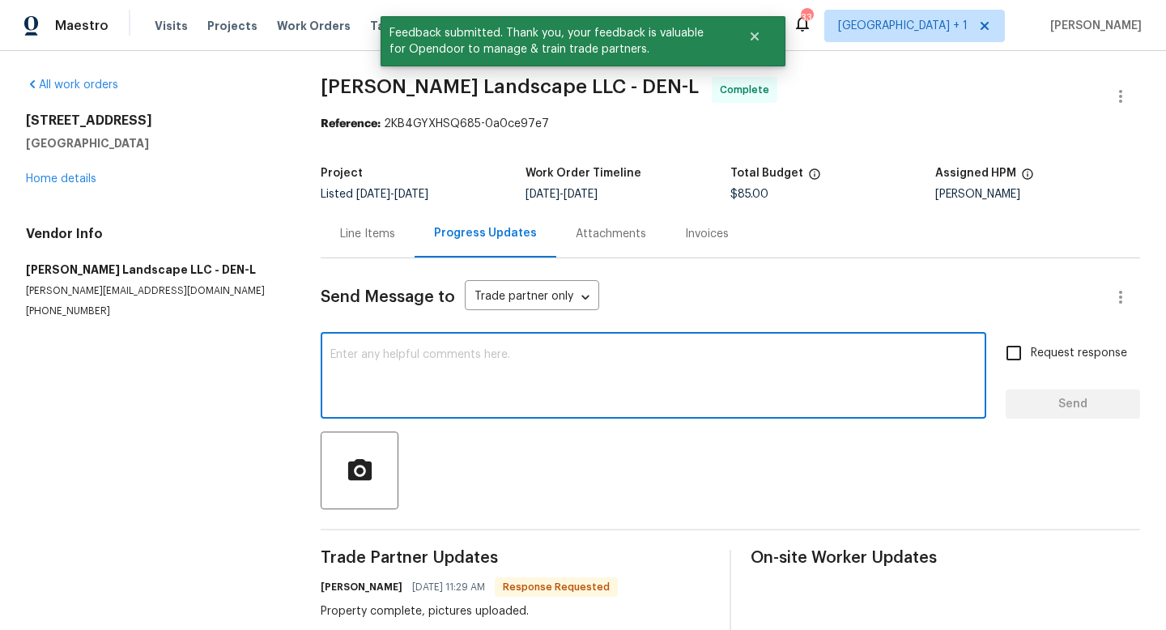
click at [471, 359] on textarea at bounding box center [653, 377] width 646 height 57
type textarea "thanks"
click at [1089, 409] on span "Send" at bounding box center [1073, 404] width 109 height 20
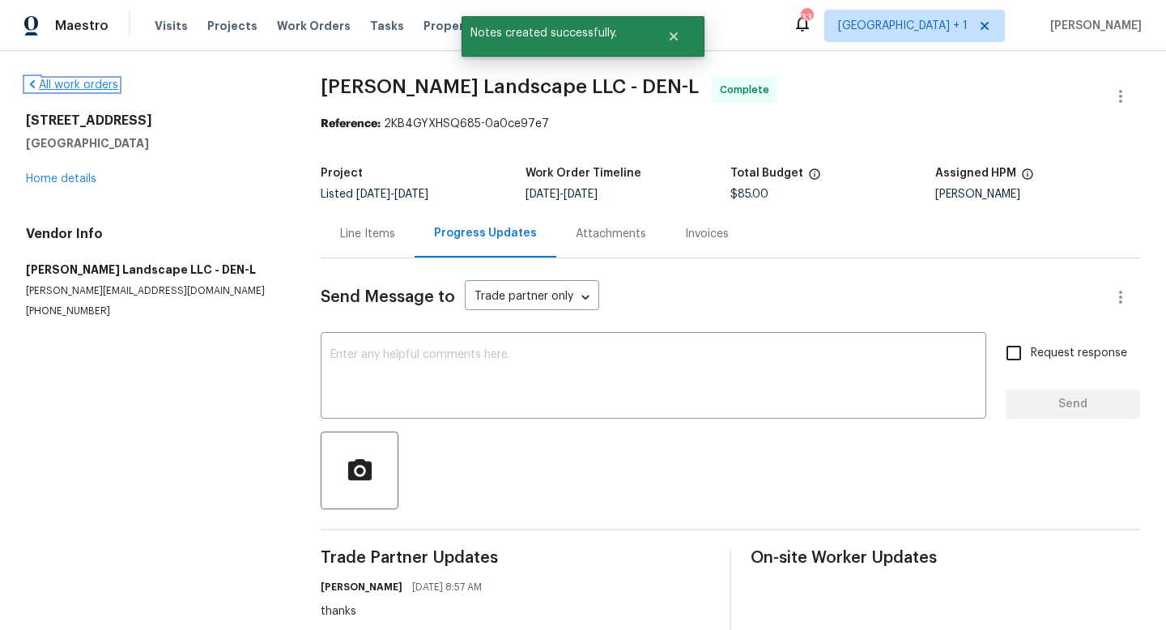
click at [96, 83] on link "All work orders" at bounding box center [72, 84] width 92 height 11
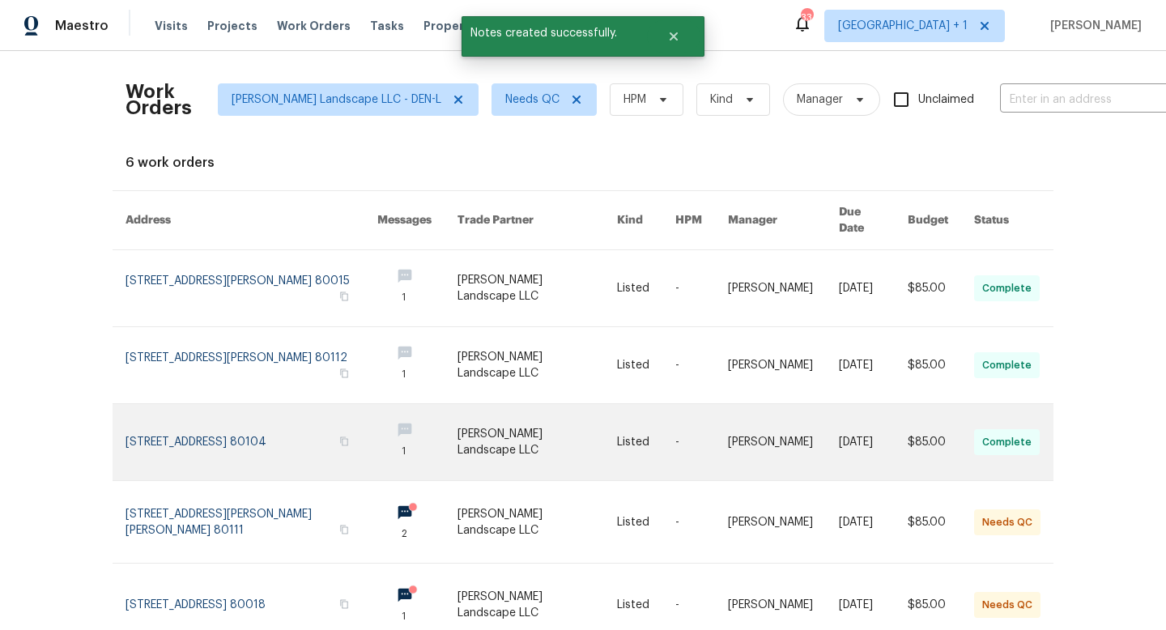
scroll to position [135, 0]
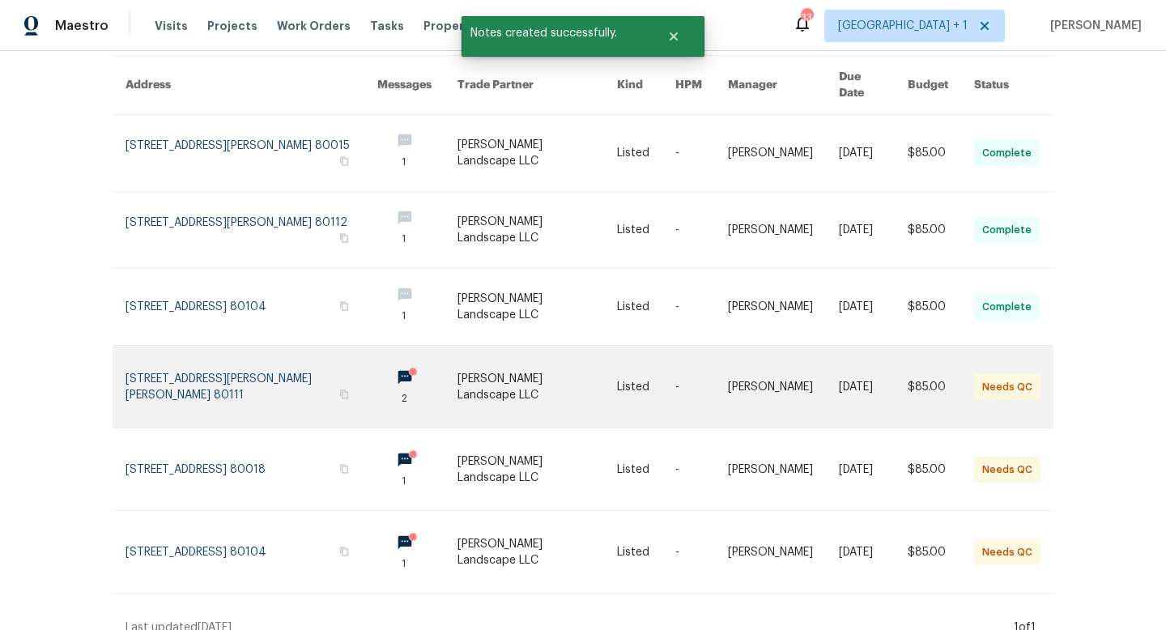
click at [548, 374] on link at bounding box center [538, 387] width 160 height 82
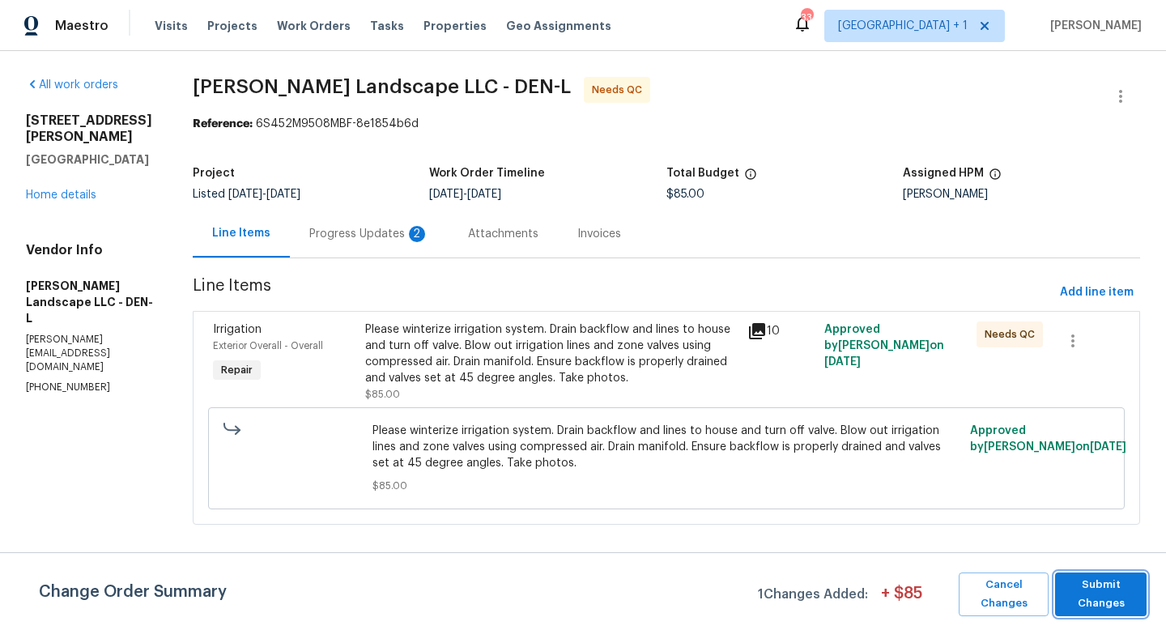
click at [1095, 595] on span "Submit Changes" at bounding box center [1100, 594] width 75 height 37
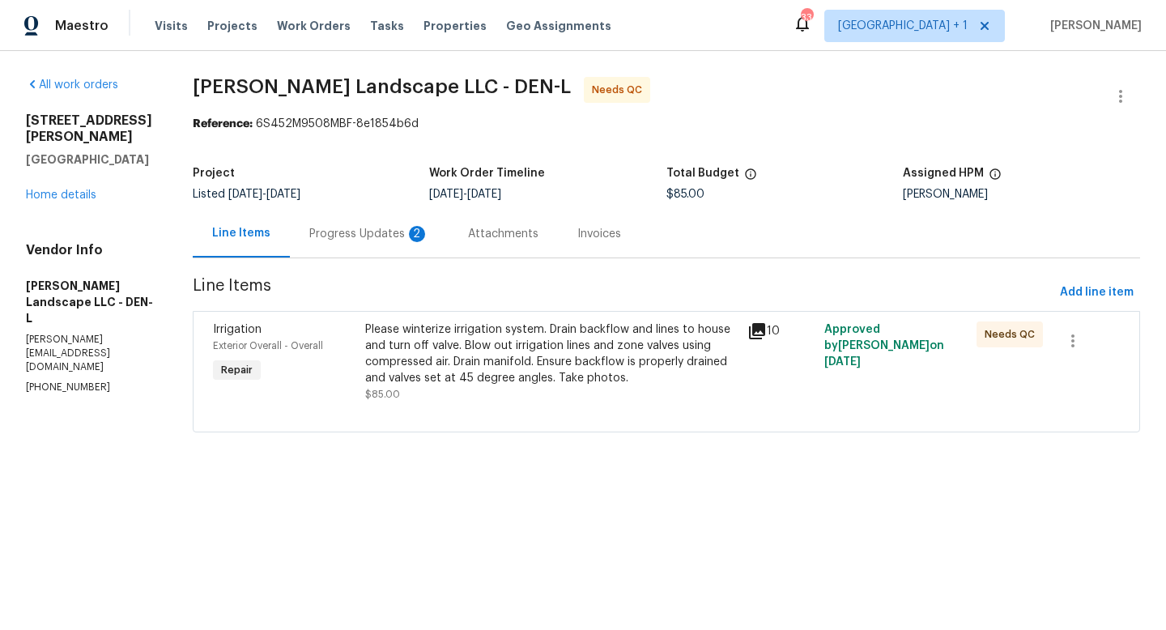
click at [760, 330] on icon at bounding box center [757, 331] width 16 height 16
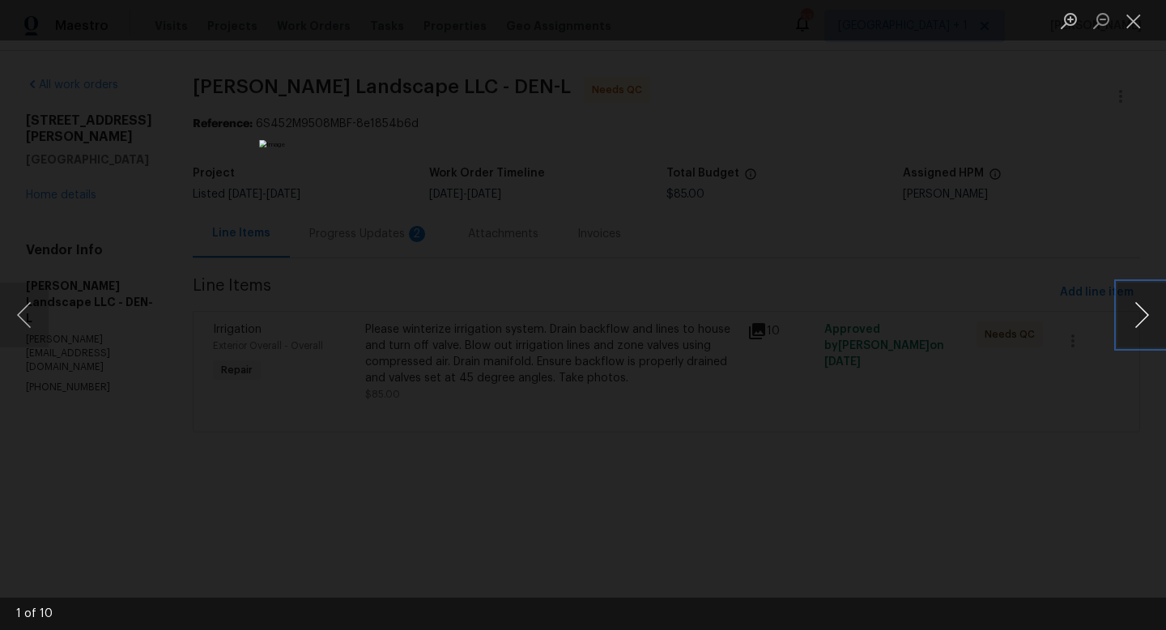
click at [1131, 313] on button "Next image" at bounding box center [1142, 315] width 49 height 65
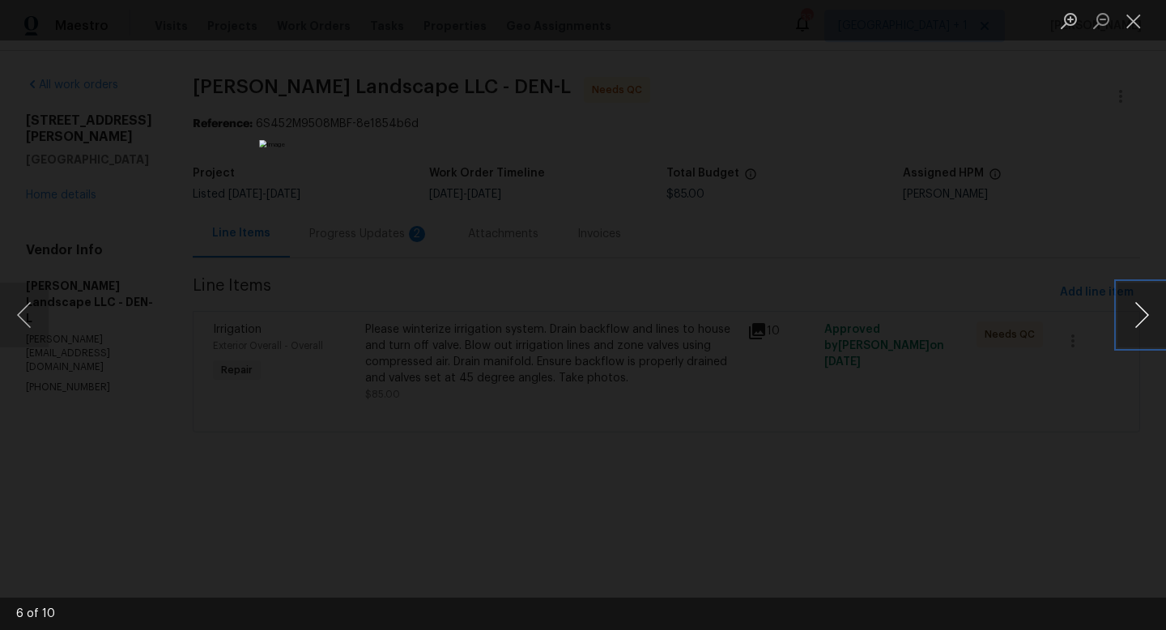
click at [1131, 313] on button "Next image" at bounding box center [1142, 315] width 49 height 65
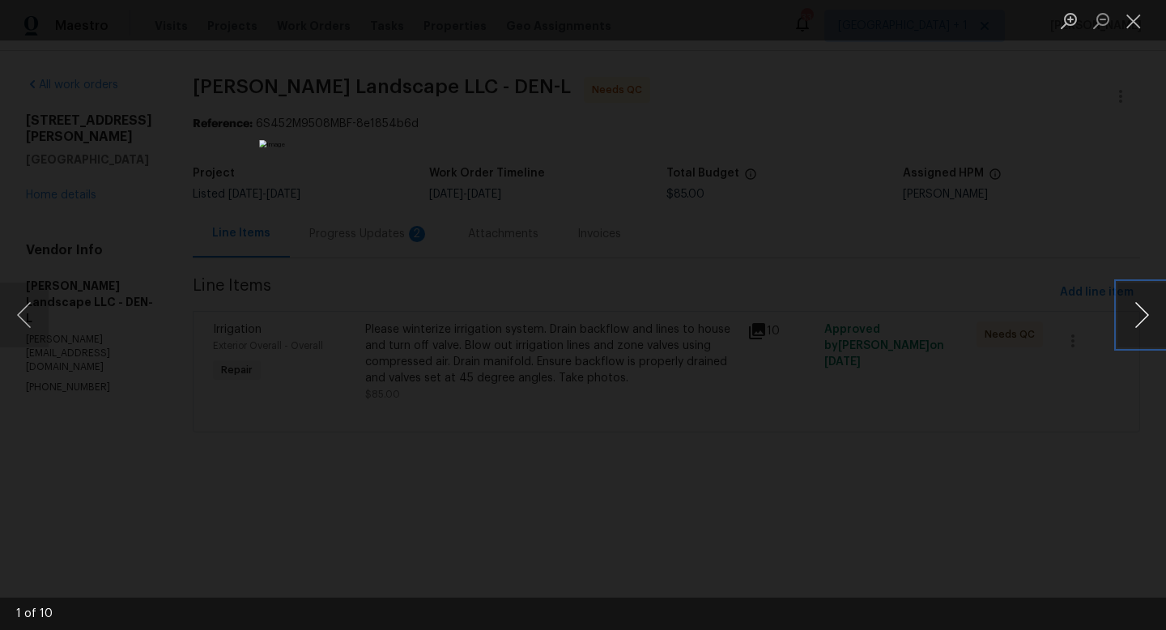
click at [1131, 313] on button "Next image" at bounding box center [1142, 315] width 49 height 65
click at [1135, 27] on button "Close lightbox" at bounding box center [1134, 20] width 32 height 28
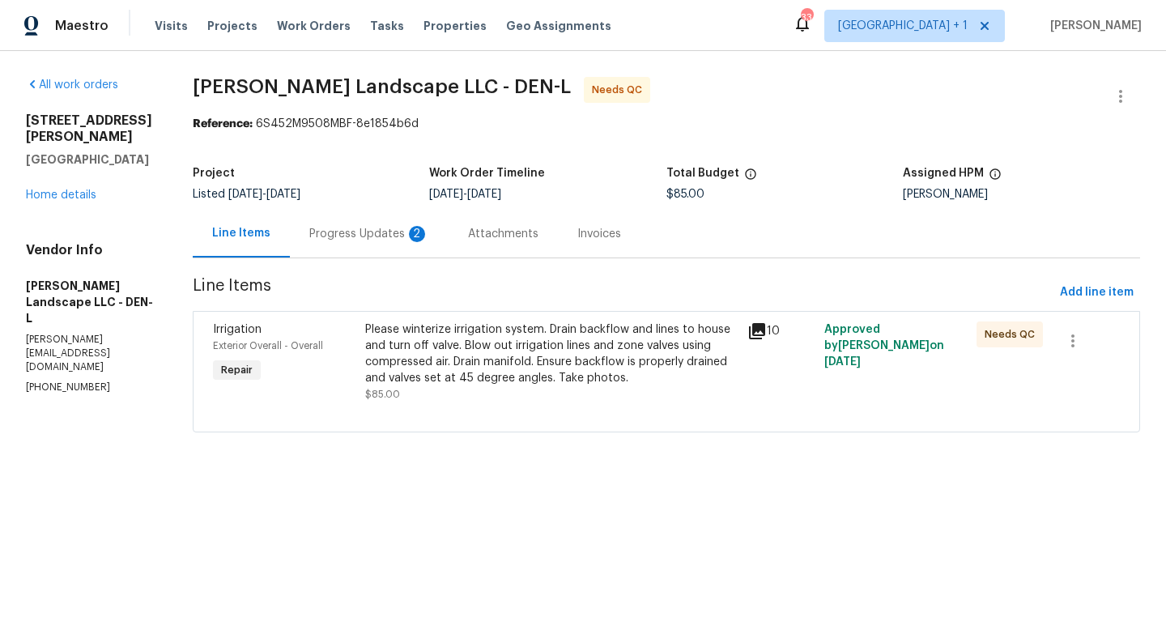
click at [386, 232] on div "Progress Updates 2" at bounding box center [369, 234] width 120 height 16
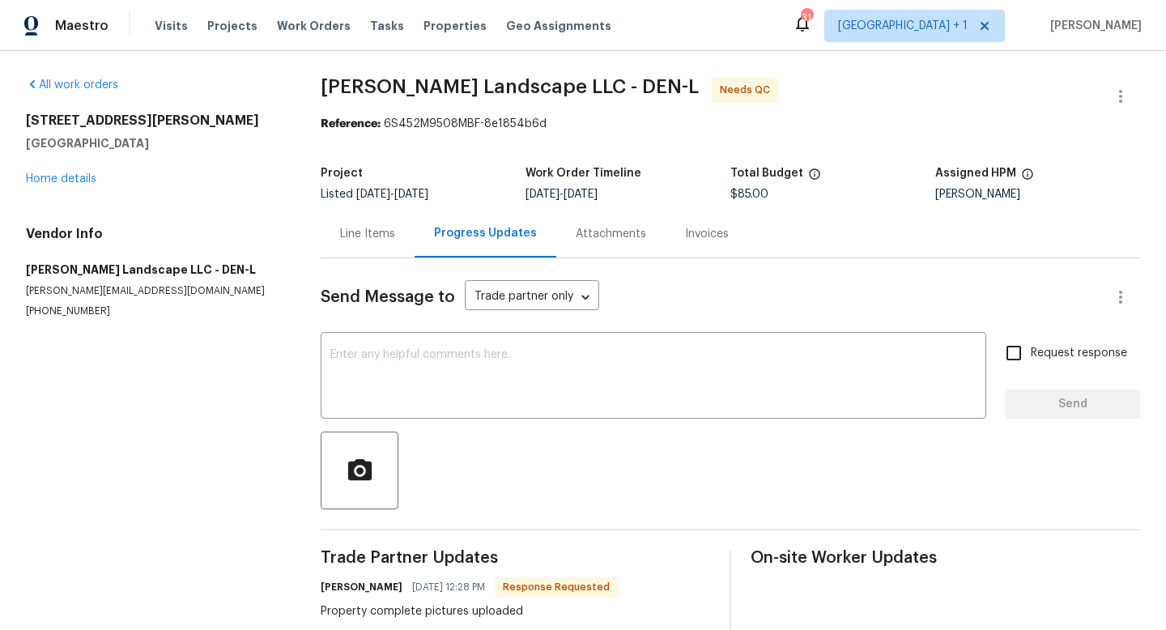
scroll to position [35, 0]
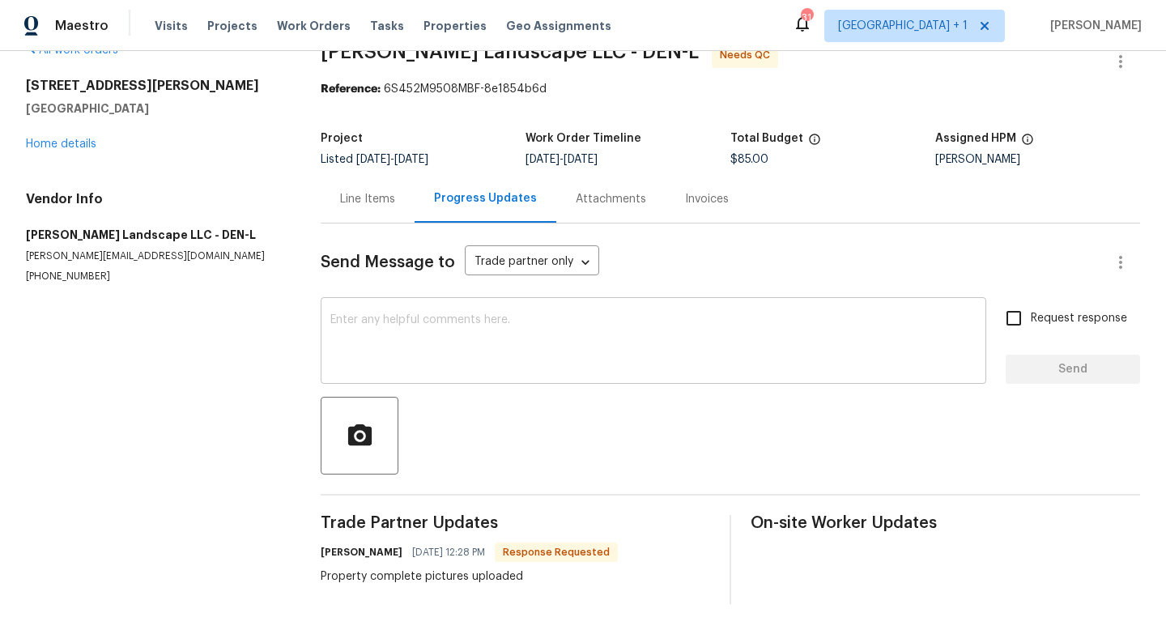
click at [675, 339] on textarea at bounding box center [653, 342] width 646 height 57
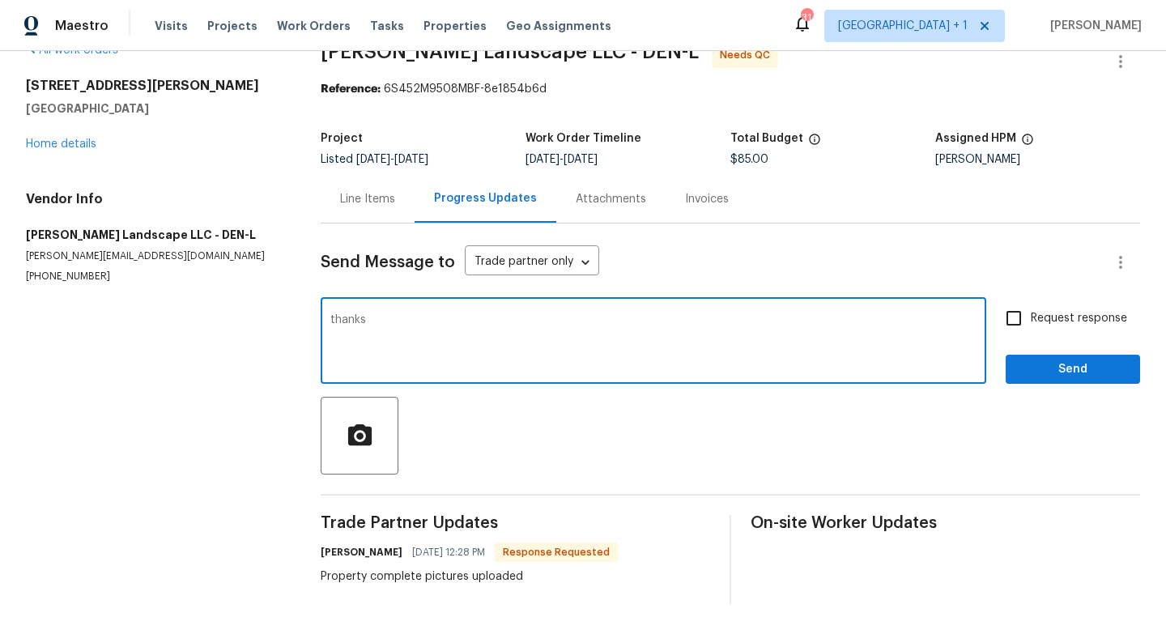
type textarea "thanks"
click at [1097, 371] on span "Send" at bounding box center [1073, 370] width 109 height 20
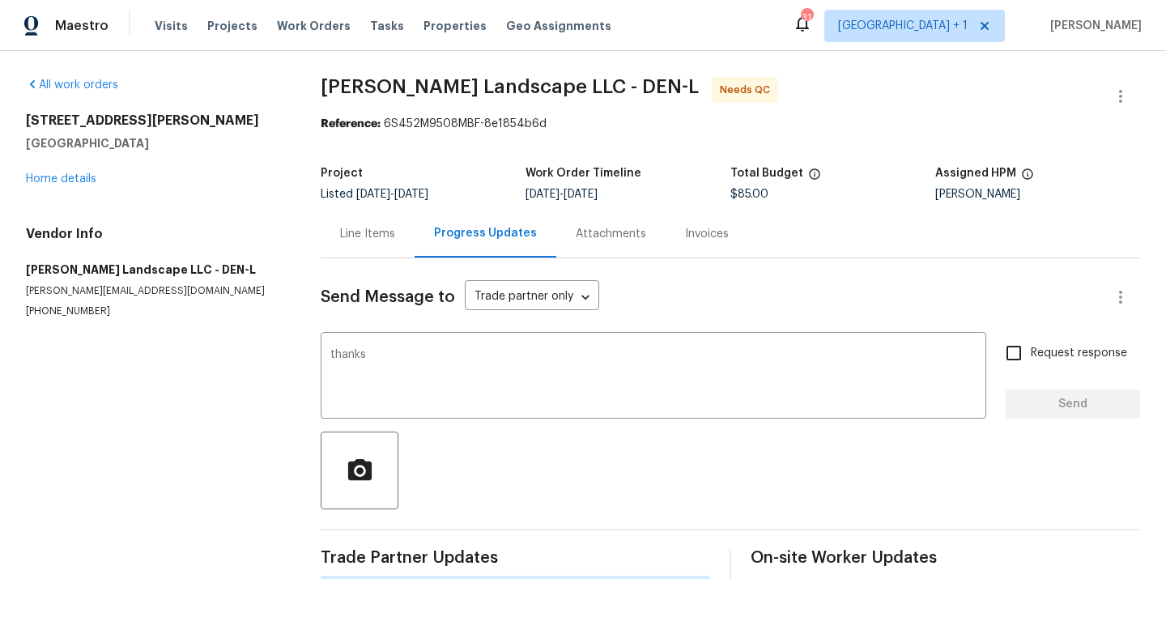
scroll to position [0, 0]
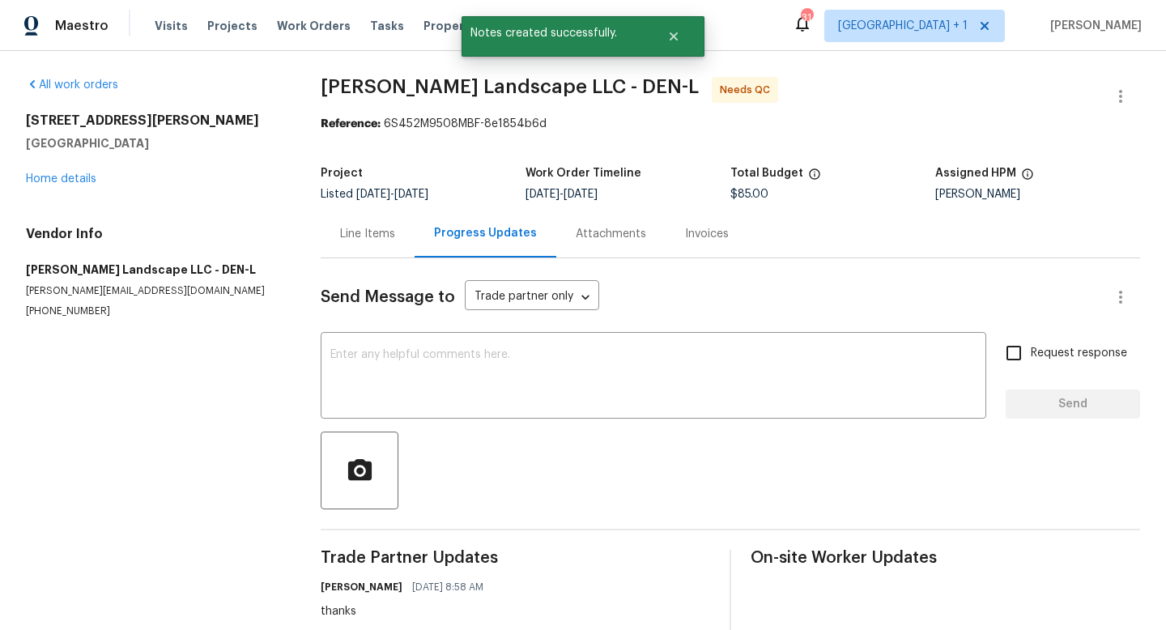
click at [377, 237] on div "Line Items" at bounding box center [367, 234] width 55 height 16
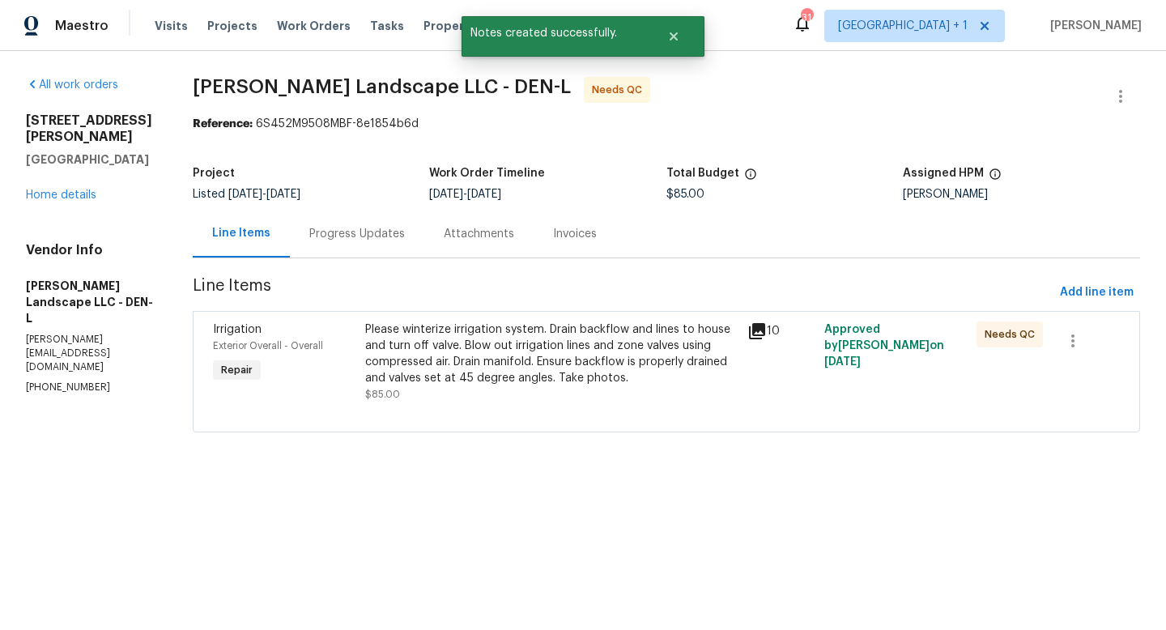
click at [621, 353] on div "Please winterize irrigation system. Drain backflow and lines to house and turn …" at bounding box center [551, 354] width 373 height 65
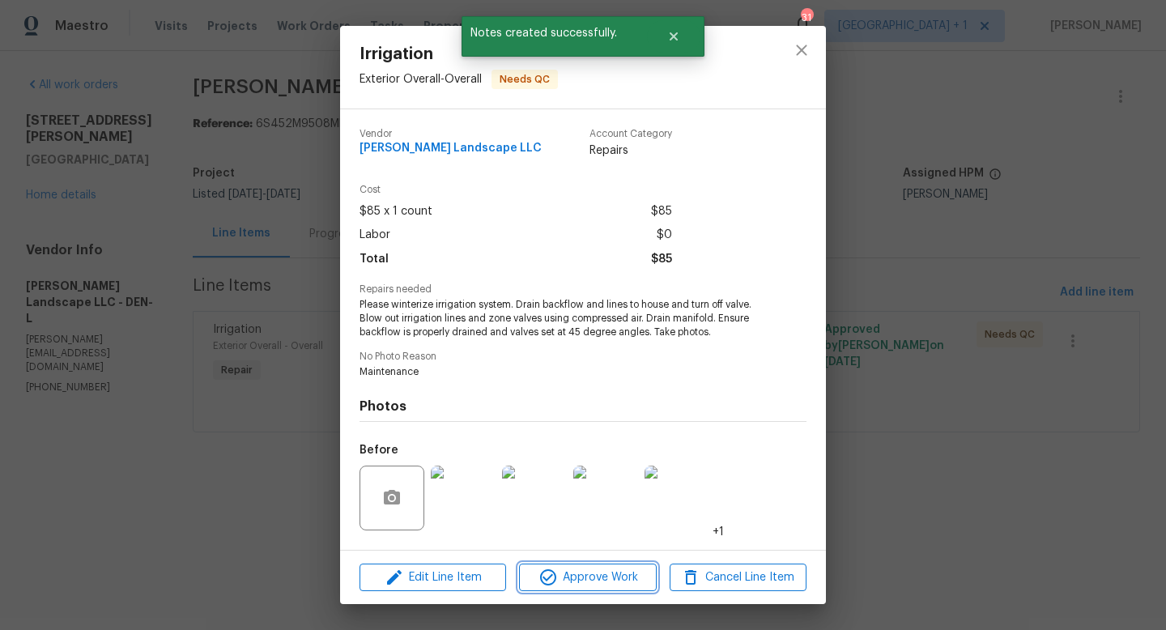
click at [609, 573] on span "Approve Work" at bounding box center [587, 578] width 127 height 20
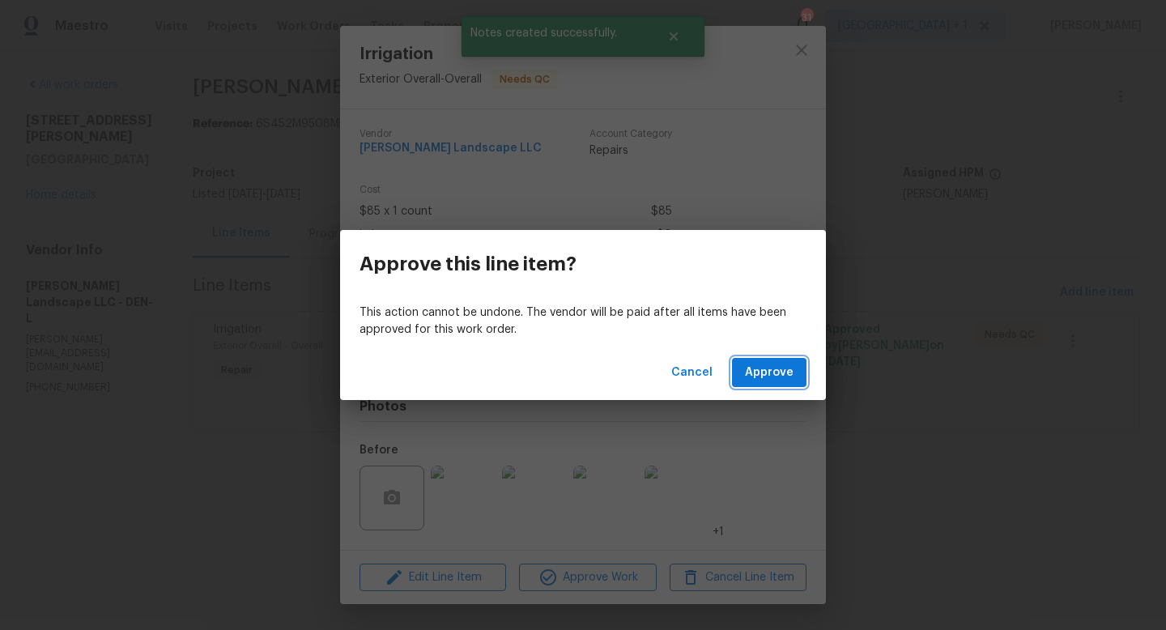
click at [770, 382] on button "Approve" at bounding box center [769, 373] width 75 height 30
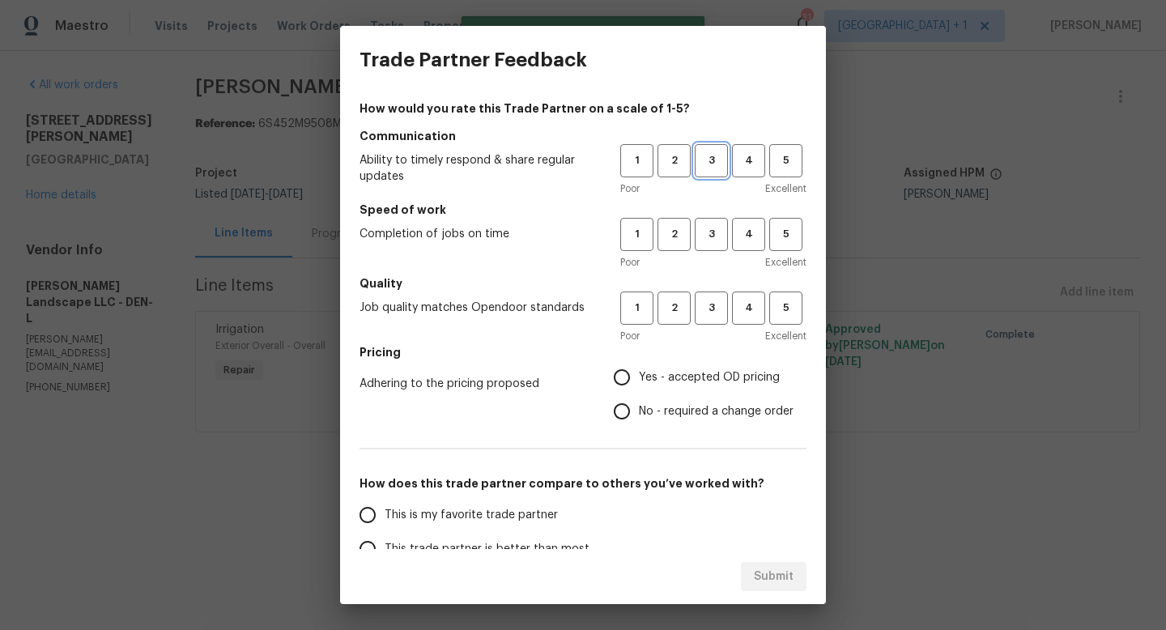
click at [712, 167] on span "3" at bounding box center [712, 160] width 30 height 19
click at [711, 232] on span "3" at bounding box center [712, 234] width 30 height 19
click at [714, 303] on span "3" at bounding box center [712, 308] width 30 height 19
click at [654, 375] on span "Yes - accepted OD pricing" at bounding box center [709, 377] width 141 height 17
click at [639, 375] on input "Yes - accepted OD pricing" at bounding box center [622, 377] width 34 height 34
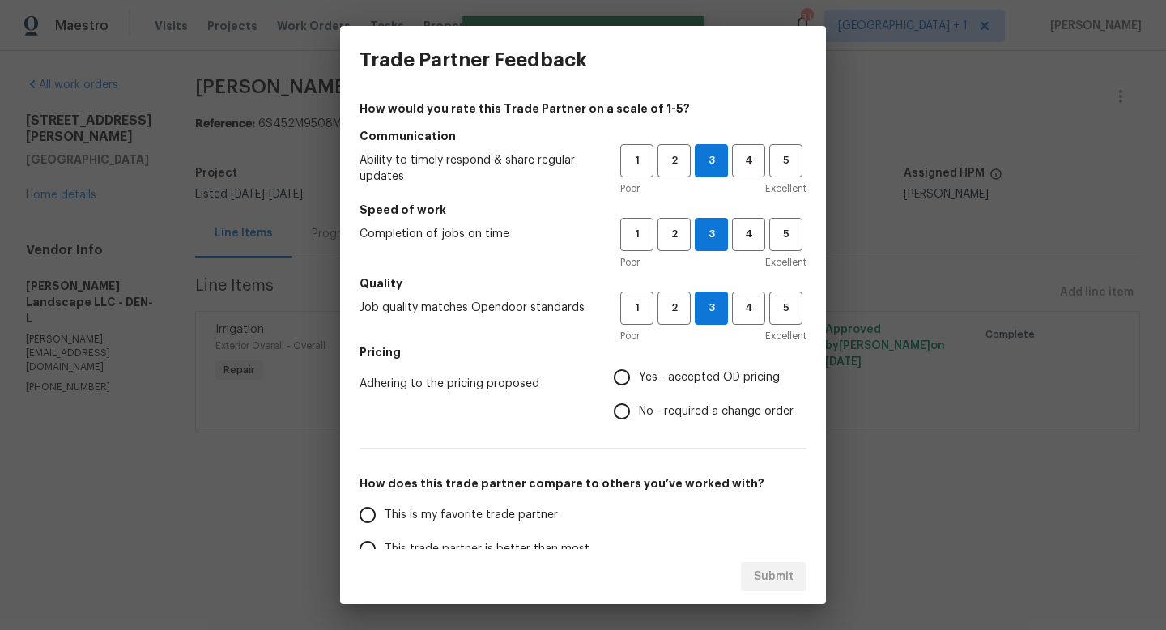
radio input "true"
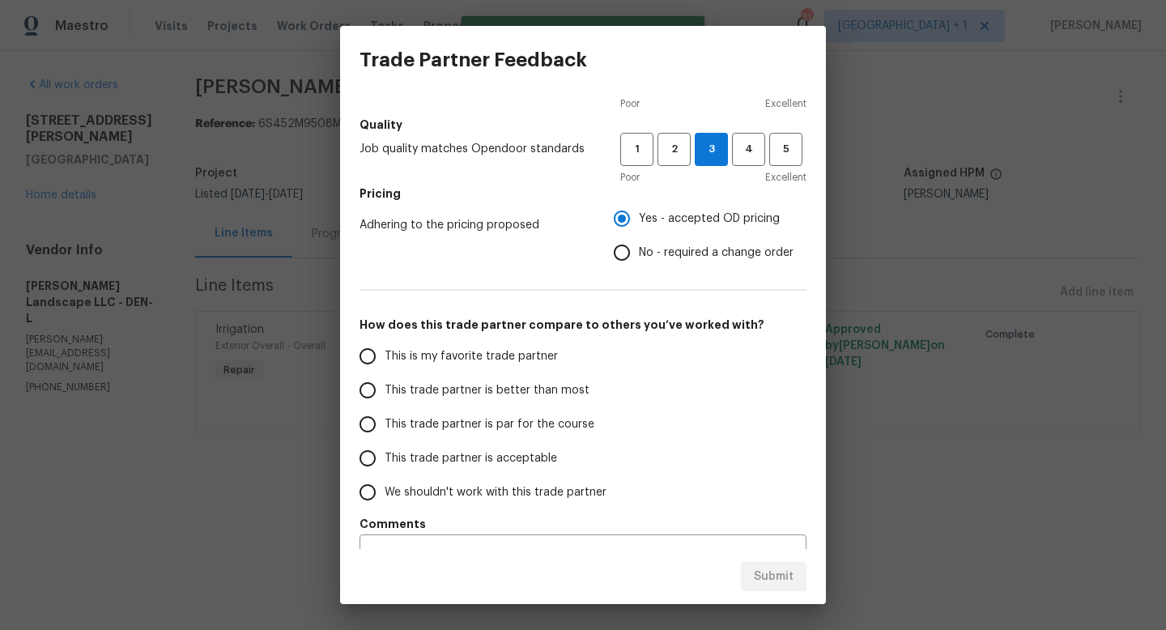
scroll to position [162, 0]
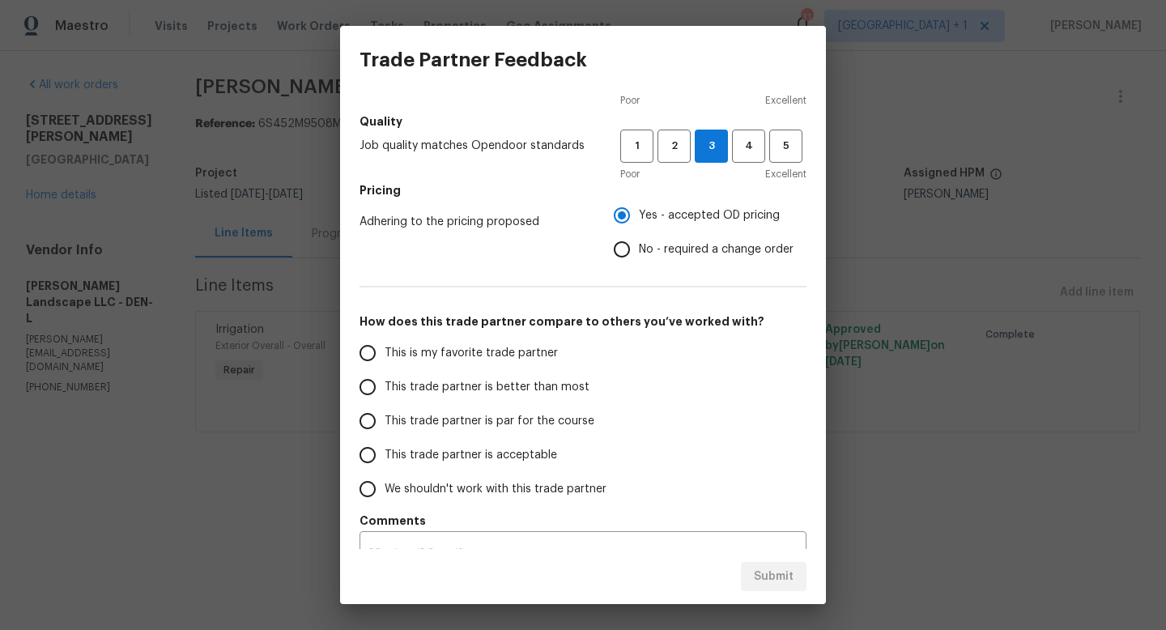
click at [441, 425] on span "This trade partner is par for the course" at bounding box center [490, 421] width 210 height 17
click at [385, 425] on input "This trade partner is par for the course" at bounding box center [368, 421] width 34 height 34
click at [778, 574] on span "Submit" at bounding box center [774, 577] width 40 height 20
radio input "true"
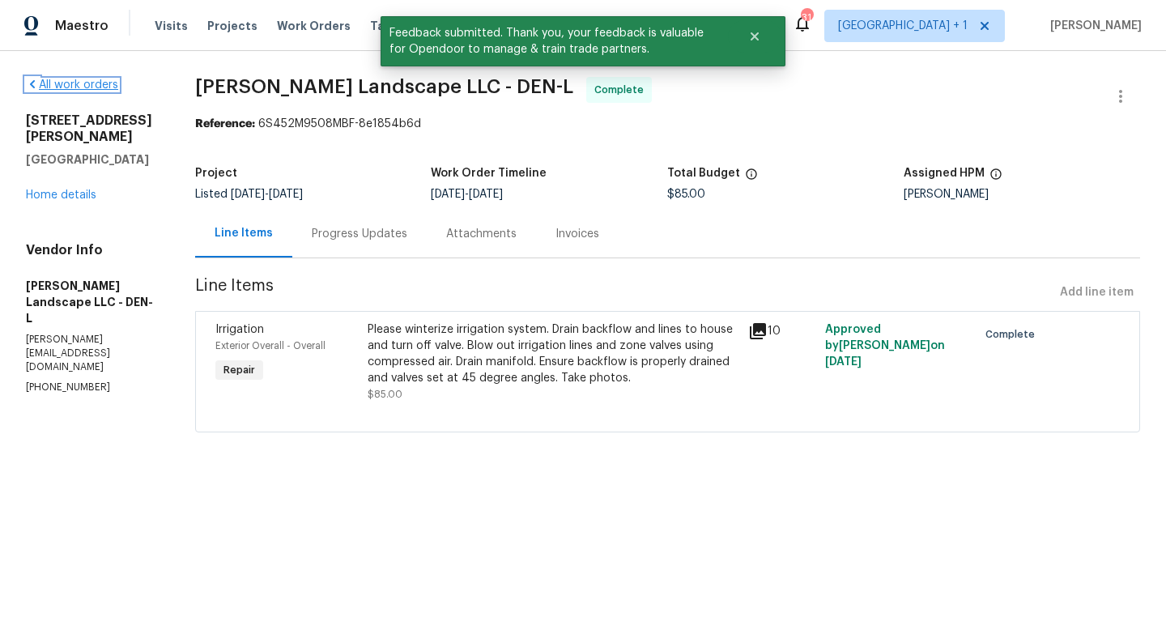
click at [89, 87] on link "All work orders" at bounding box center [72, 84] width 92 height 11
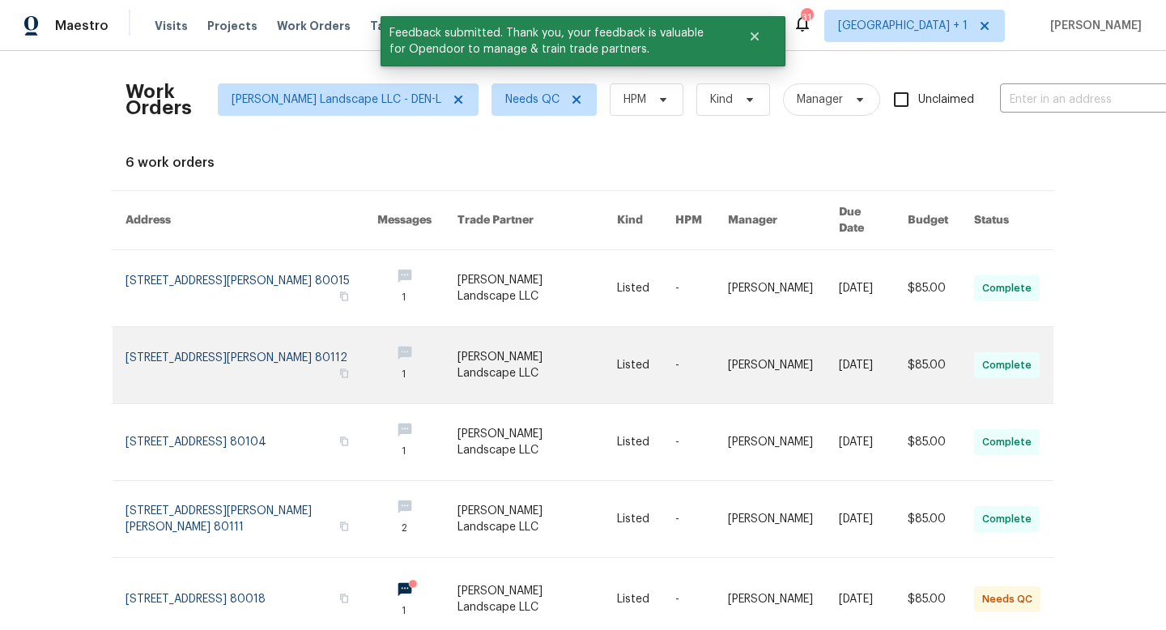
scroll to position [130, 0]
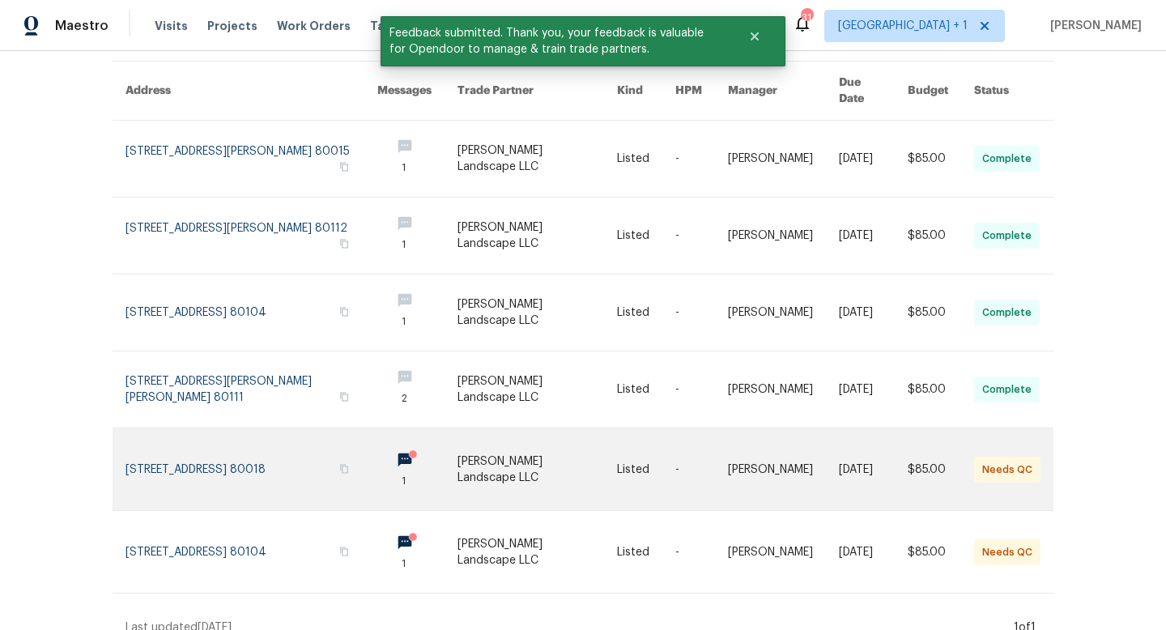
click at [561, 450] on link at bounding box center [538, 469] width 160 height 82
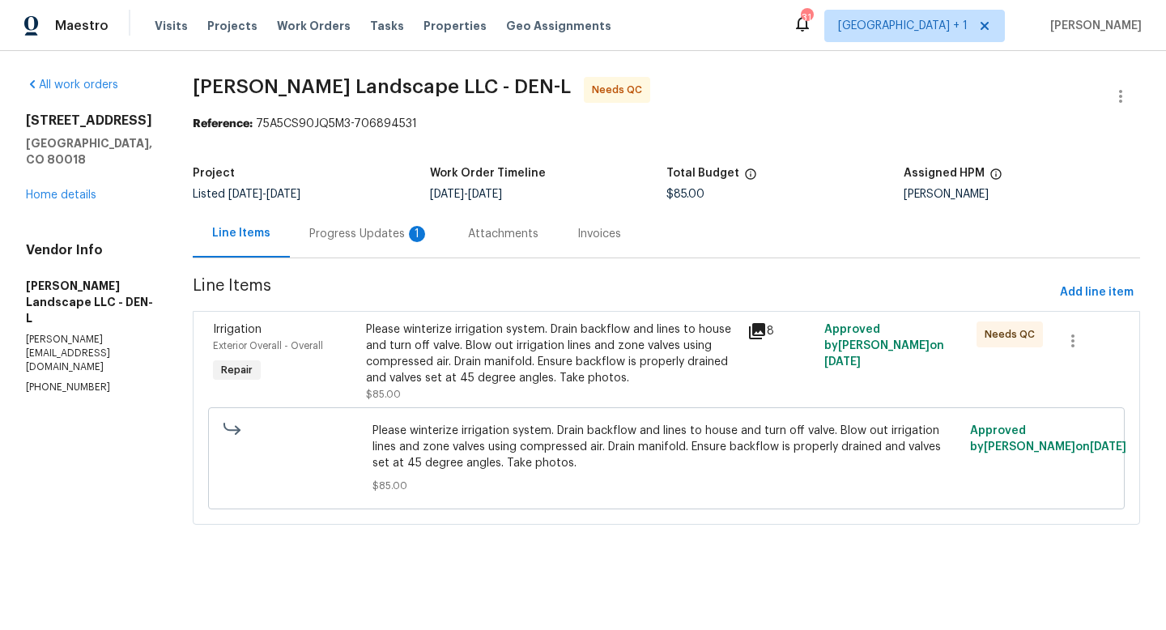
click at [760, 327] on icon at bounding box center [757, 331] width 16 height 16
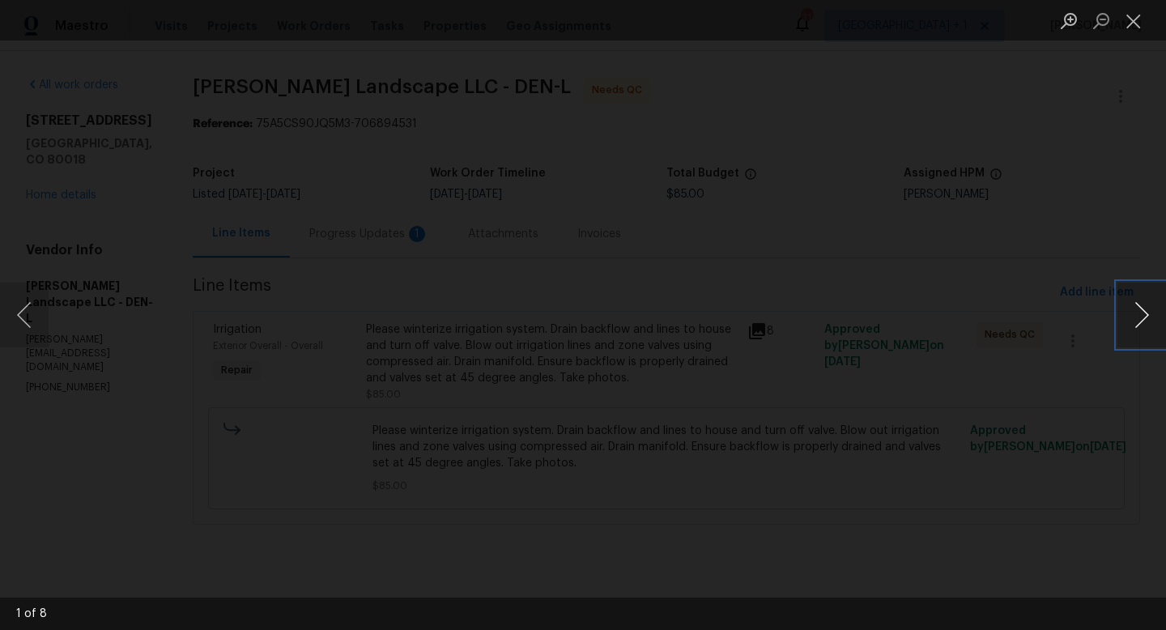
click at [1144, 312] on button "Next image" at bounding box center [1142, 315] width 49 height 65
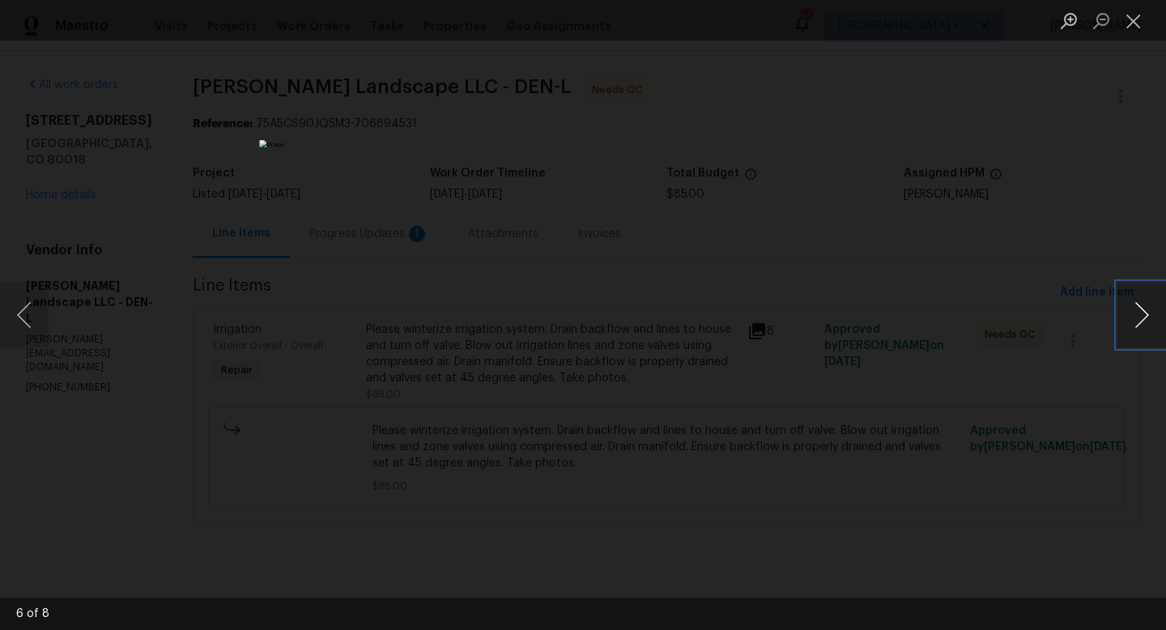
click at [1144, 312] on button "Next image" at bounding box center [1142, 315] width 49 height 65
click at [1132, 24] on button "Close lightbox" at bounding box center [1134, 20] width 32 height 28
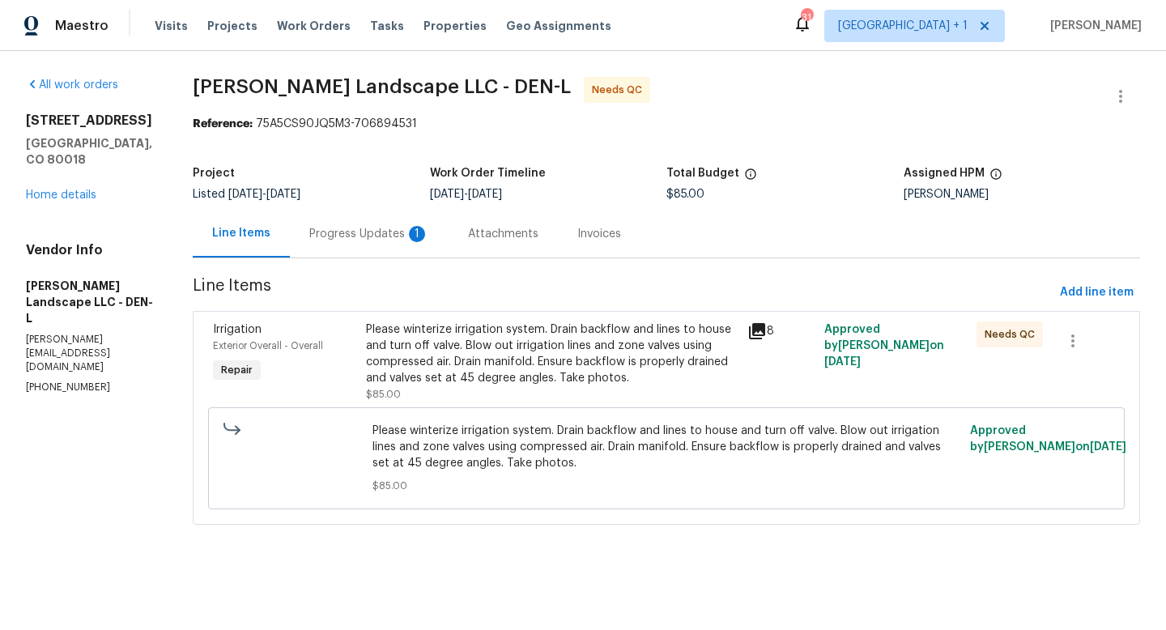
click at [543, 362] on div "Please winterize irrigation system. Drain backflow and lines to house and turn …" at bounding box center [552, 354] width 373 height 65
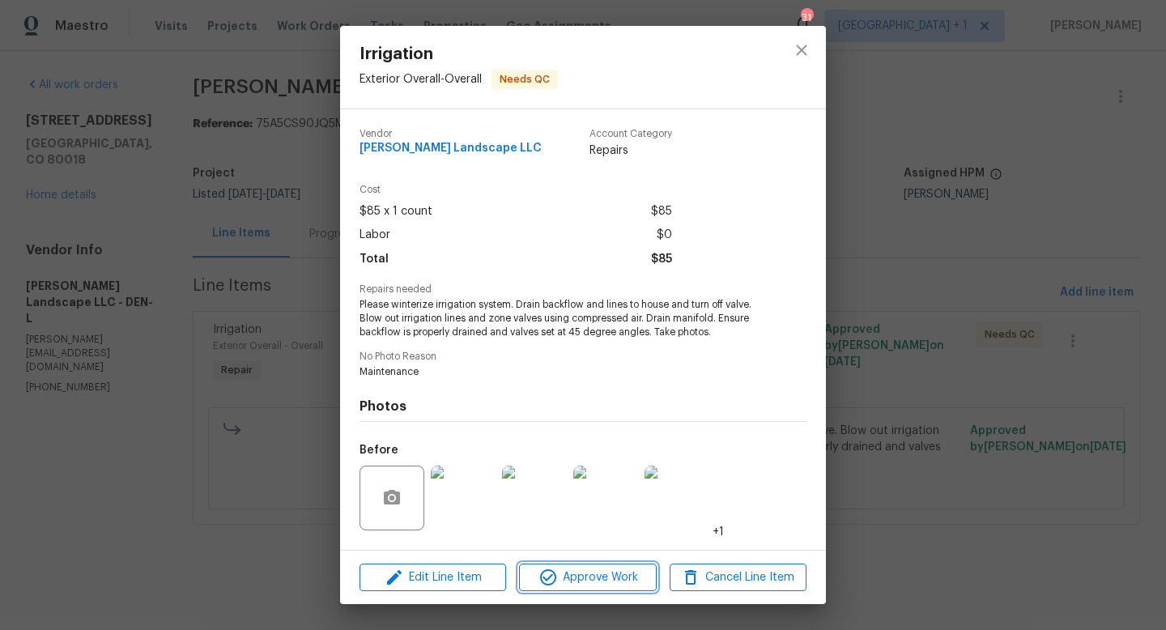
click at [601, 582] on span "Approve Work" at bounding box center [587, 578] width 127 height 20
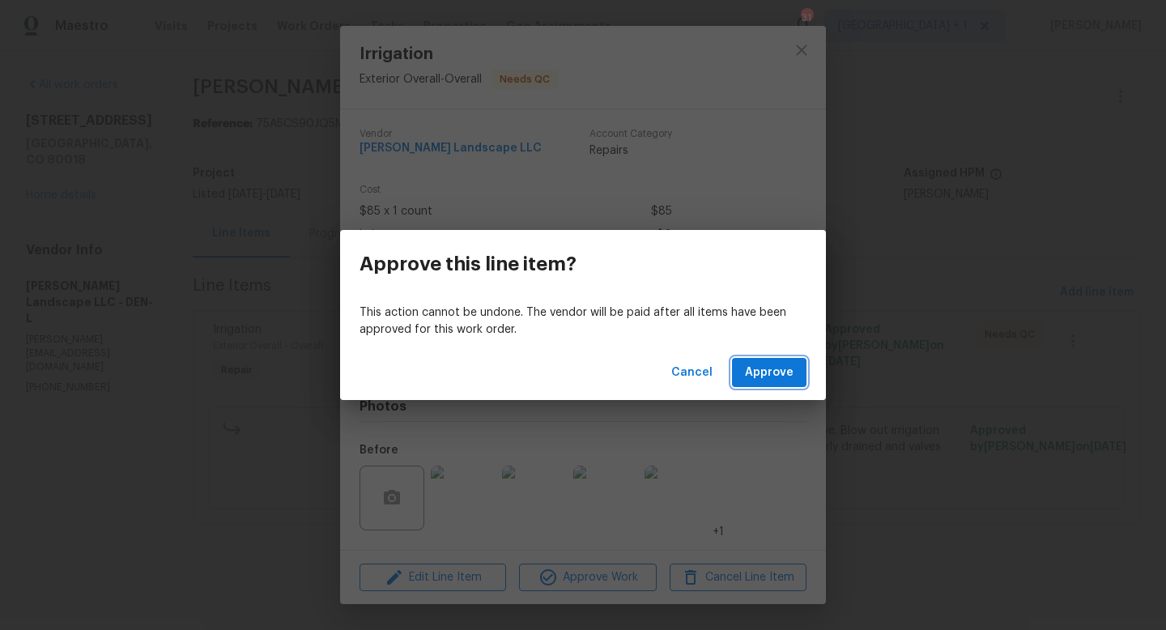
click at [758, 378] on span "Approve" at bounding box center [769, 373] width 49 height 20
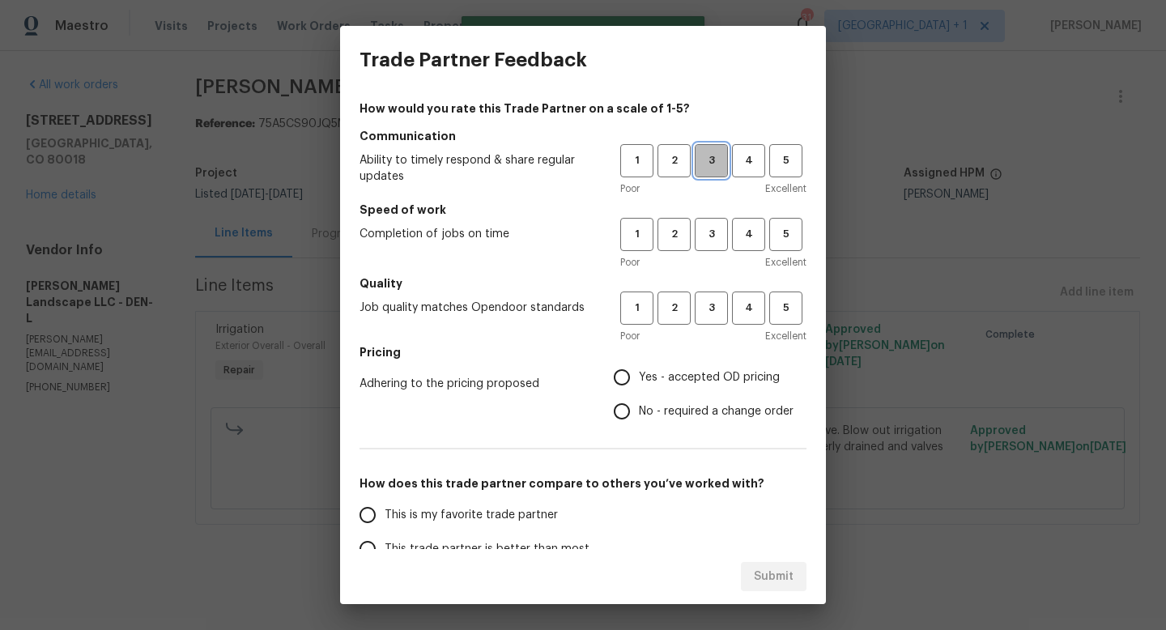
click at [706, 164] on span "3" at bounding box center [712, 160] width 30 height 19
click at [709, 238] on span "3" at bounding box center [712, 234] width 30 height 19
click at [712, 312] on span "3" at bounding box center [712, 308] width 30 height 19
click at [673, 374] on span "Yes - accepted OD pricing" at bounding box center [709, 377] width 141 height 17
click at [639, 374] on input "Yes - accepted OD pricing" at bounding box center [622, 377] width 34 height 34
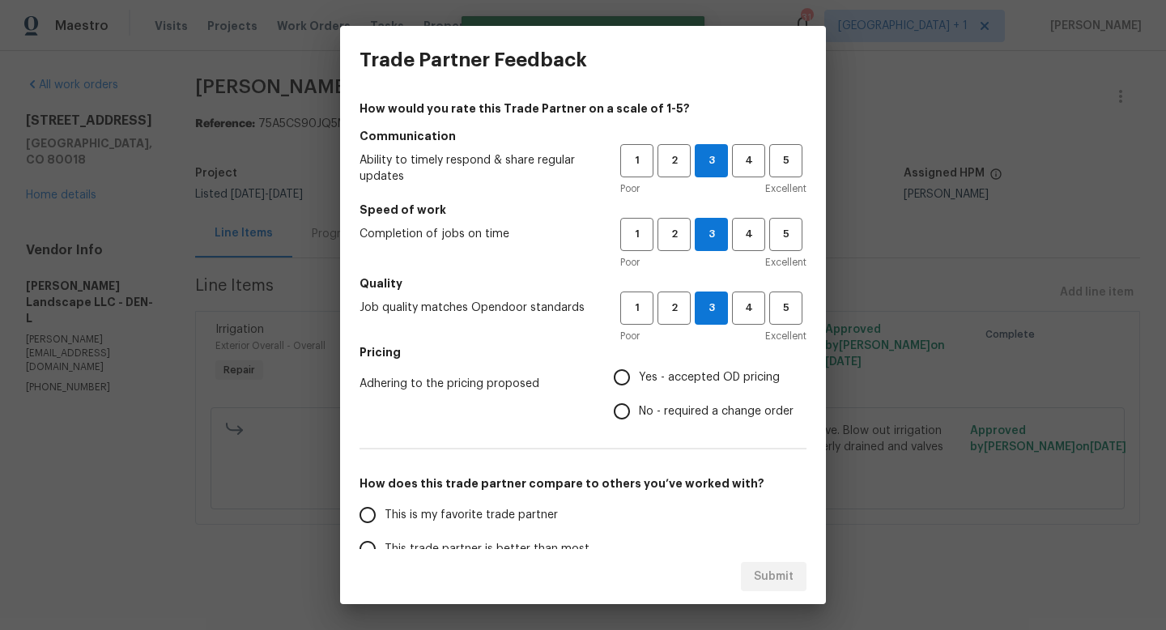
radio input "true"
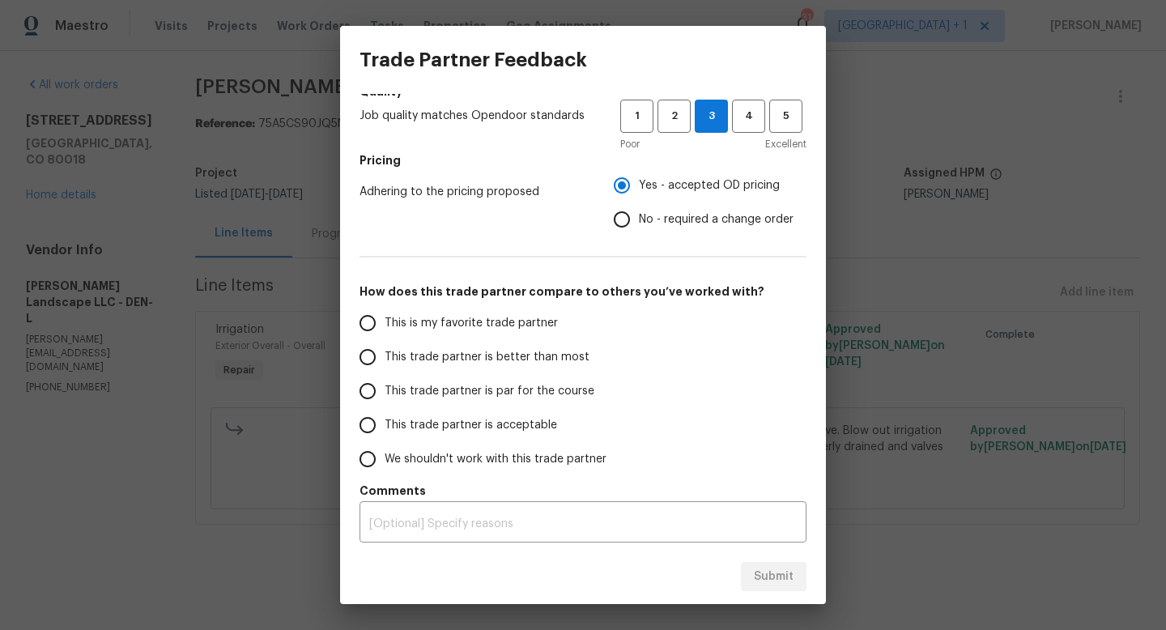
click at [440, 385] on span "This trade partner is par for the course" at bounding box center [490, 391] width 210 height 17
click at [385, 385] on input "This trade partner is par for the course" at bounding box center [368, 391] width 34 height 34
click at [776, 579] on span "Submit" at bounding box center [774, 577] width 40 height 20
radio input "true"
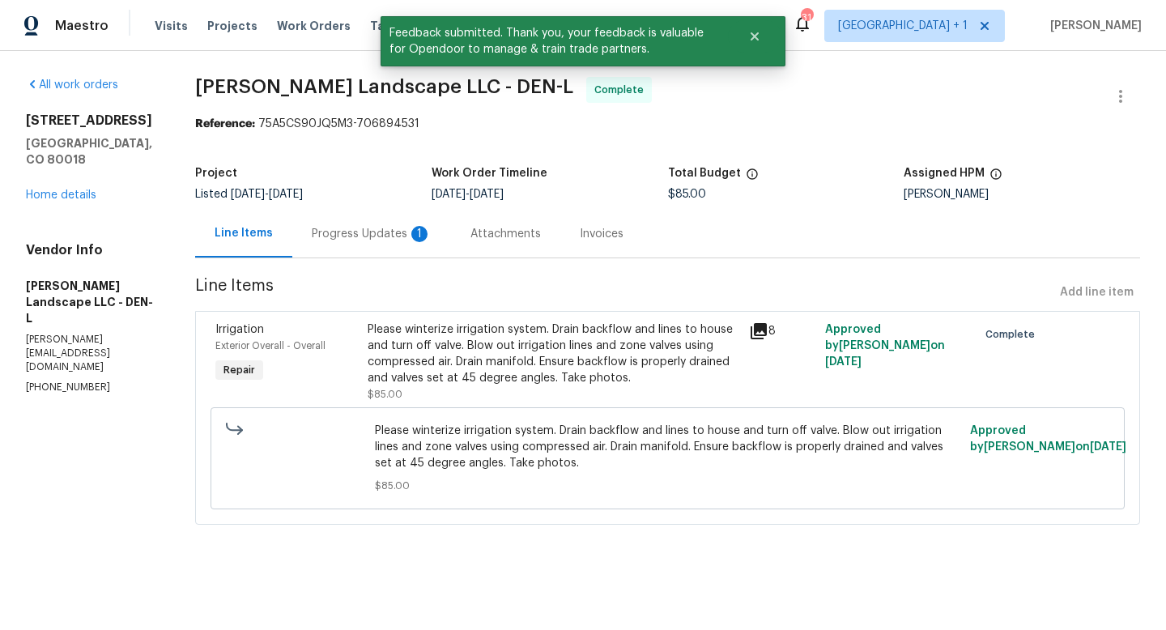
click at [369, 237] on div "Progress Updates 1" at bounding box center [372, 234] width 120 height 16
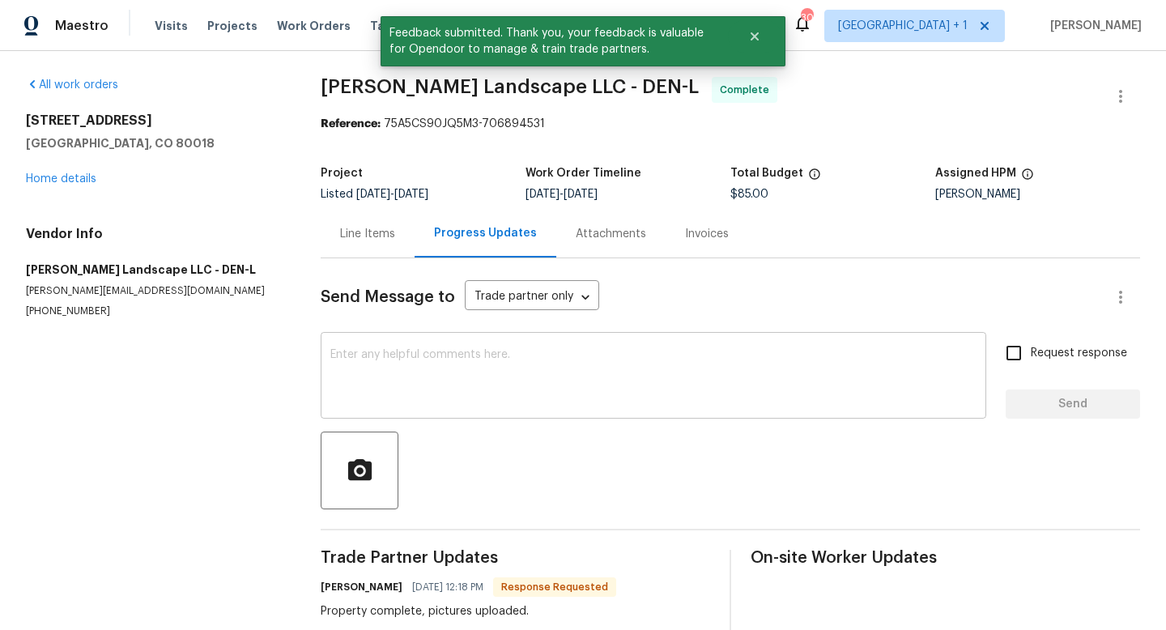
click at [450, 356] on textarea at bounding box center [653, 377] width 646 height 57
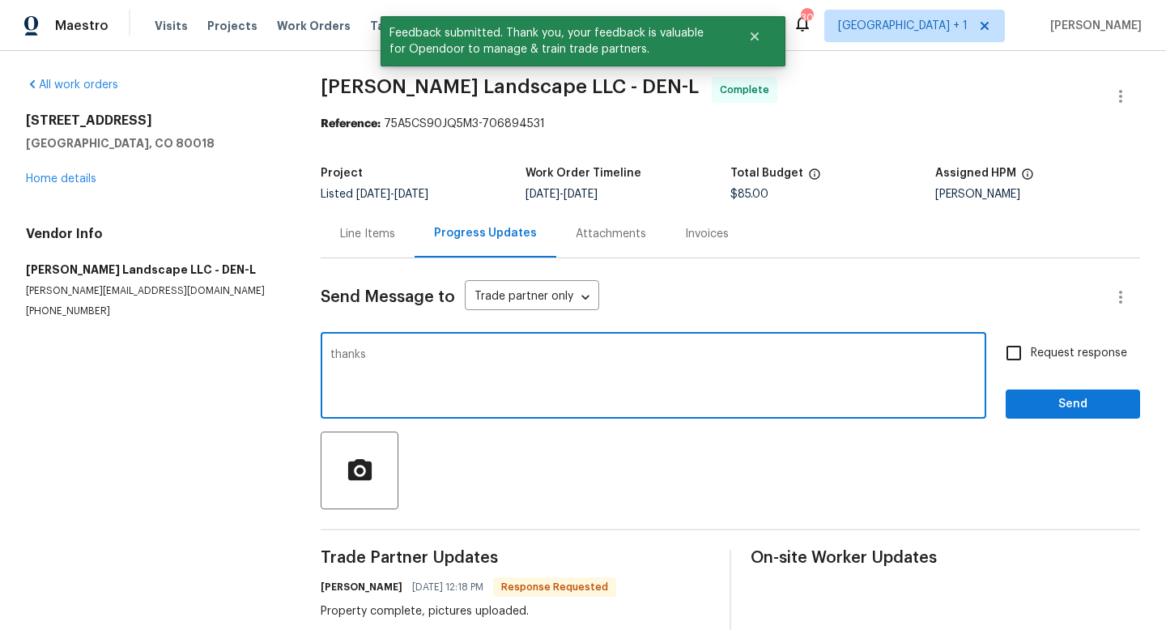
type textarea "thanks"
click at [1093, 399] on span "Send" at bounding box center [1073, 404] width 109 height 20
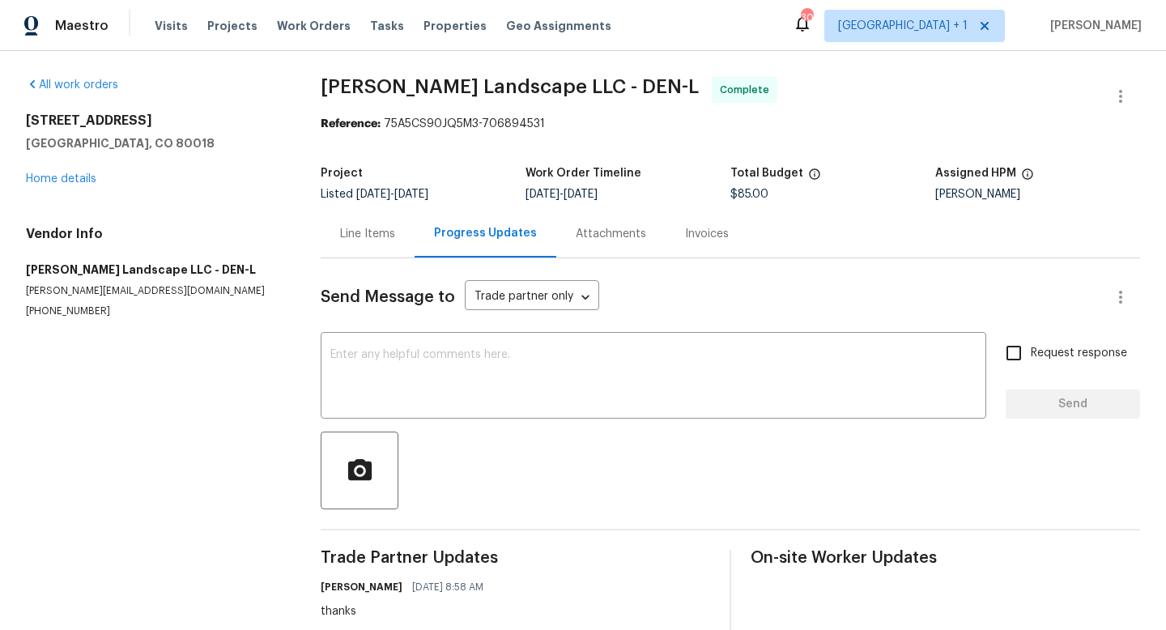
click at [358, 234] on div "Line Items" at bounding box center [367, 234] width 55 height 16
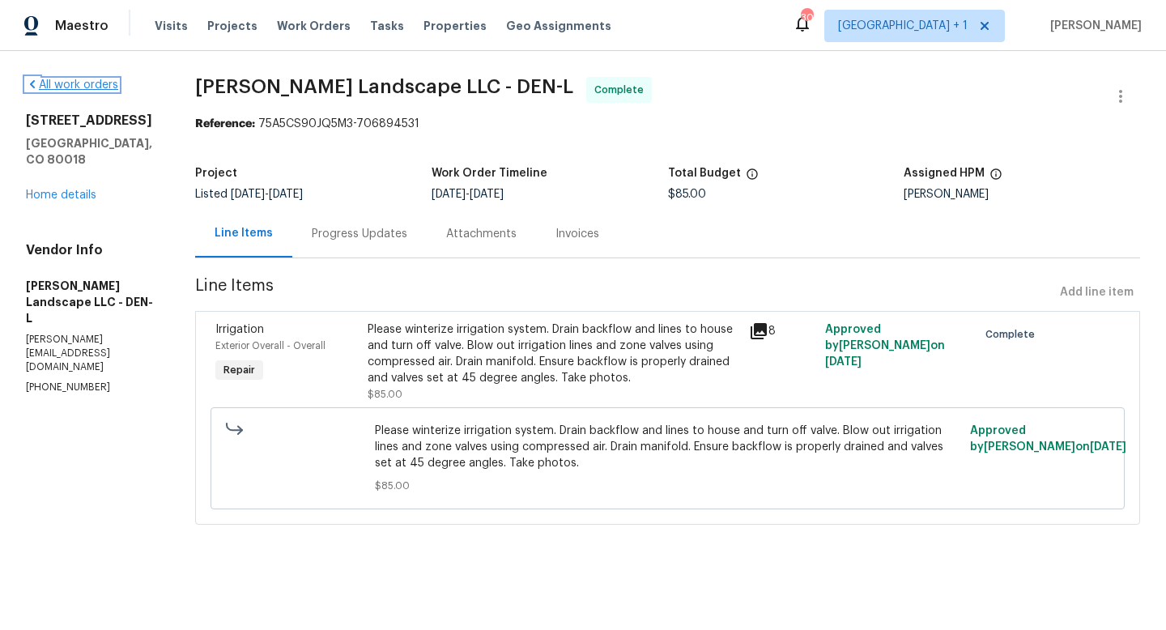
click at [98, 80] on link "All work orders" at bounding box center [72, 84] width 92 height 11
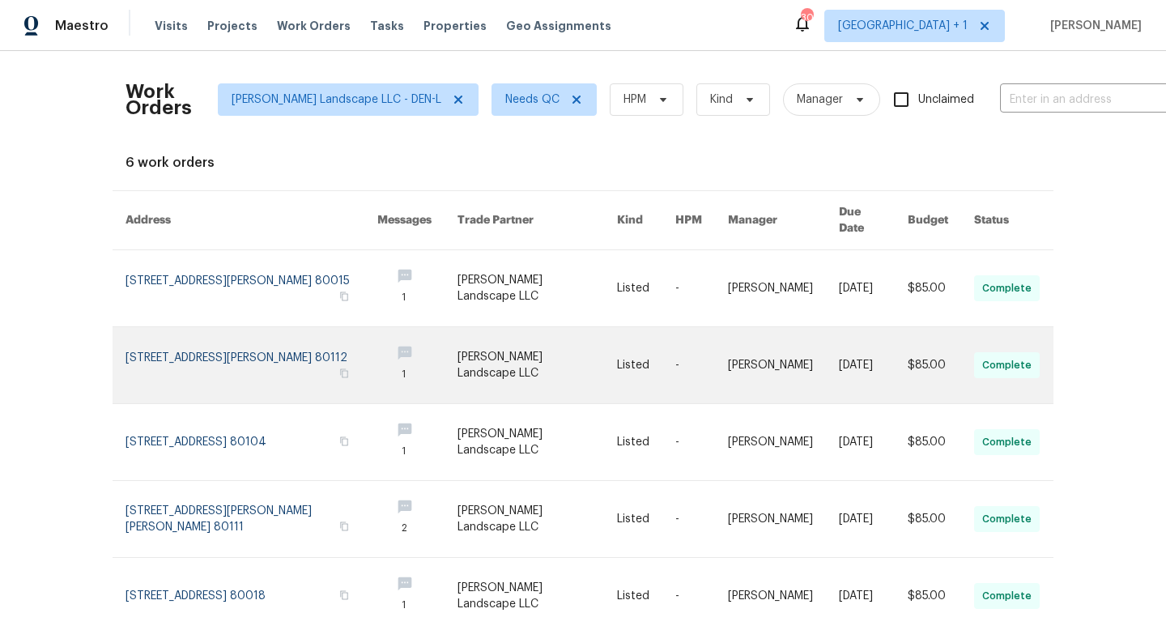
scroll to position [124, 0]
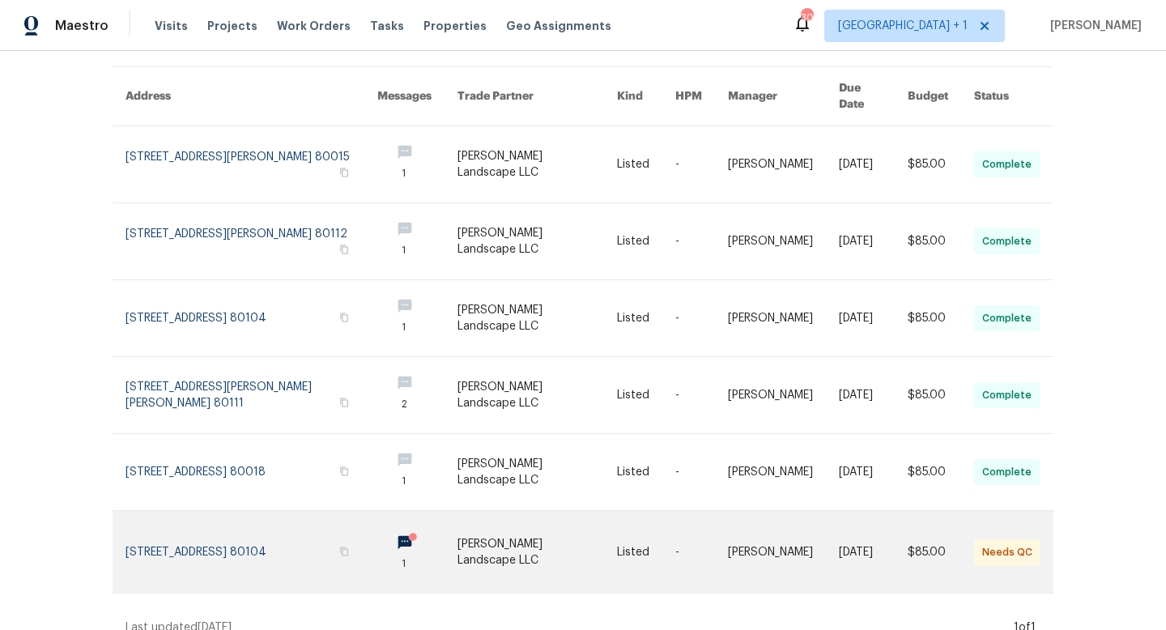
click at [568, 525] on link at bounding box center [538, 552] width 160 height 82
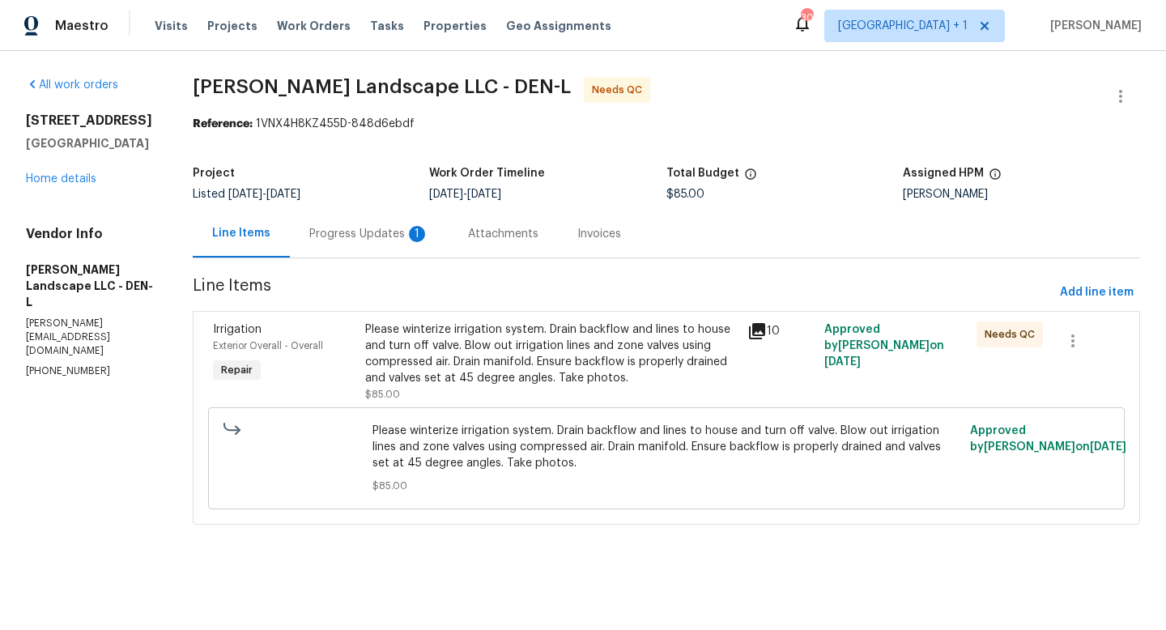
click at [763, 329] on icon at bounding box center [757, 331] width 16 height 16
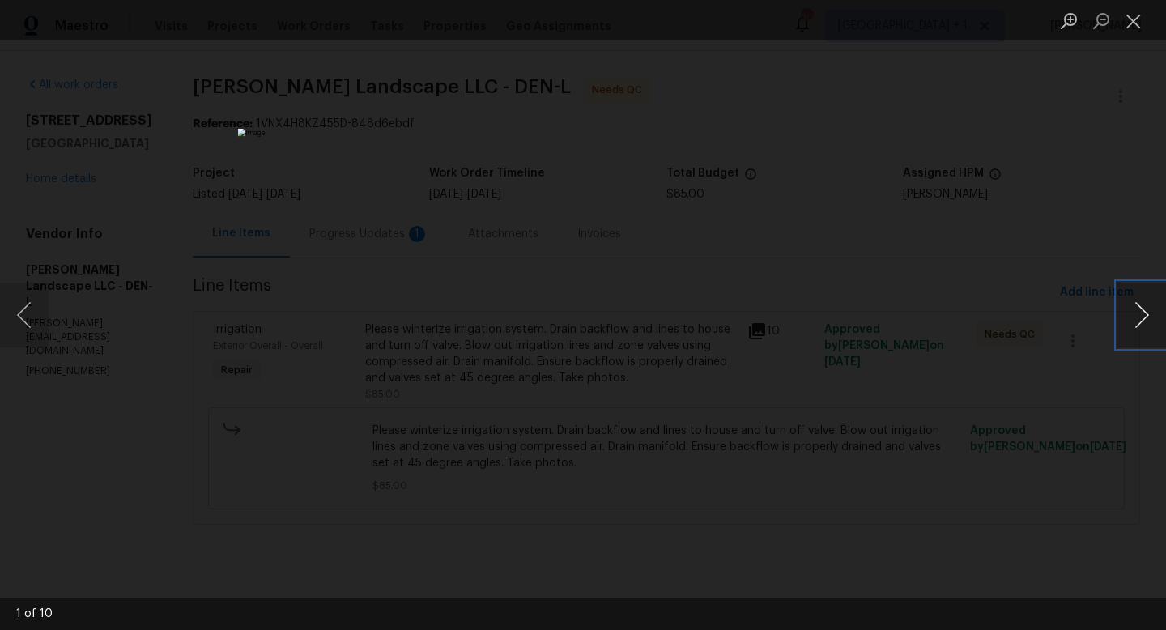
click at [1146, 313] on button "Next image" at bounding box center [1142, 315] width 49 height 65
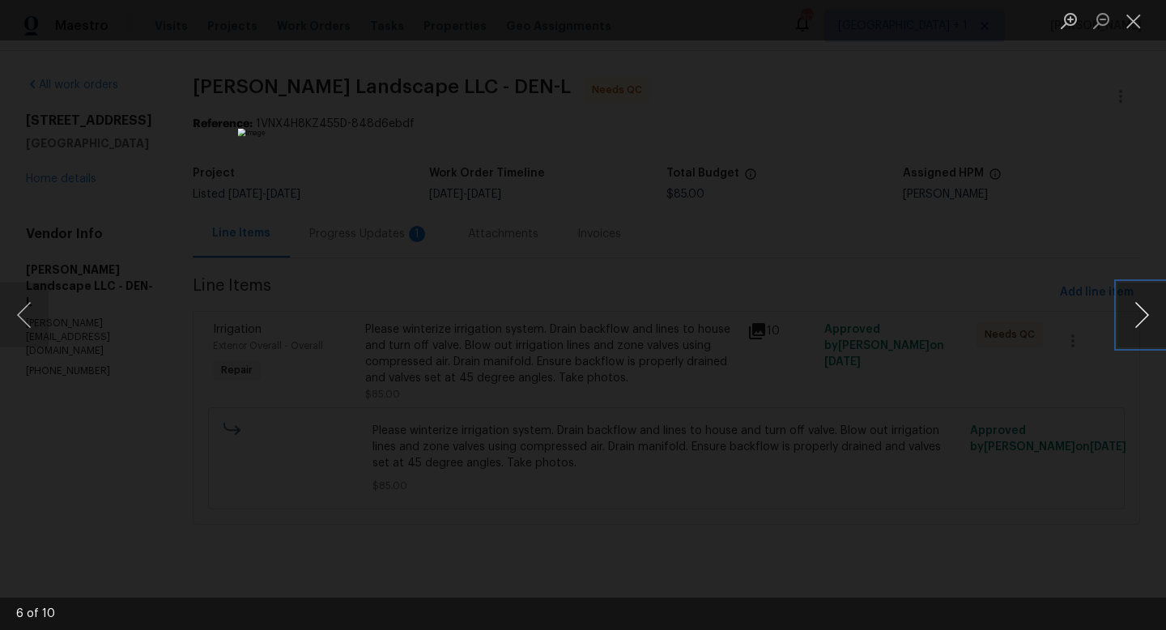
click at [1146, 313] on button "Next image" at bounding box center [1142, 315] width 49 height 65
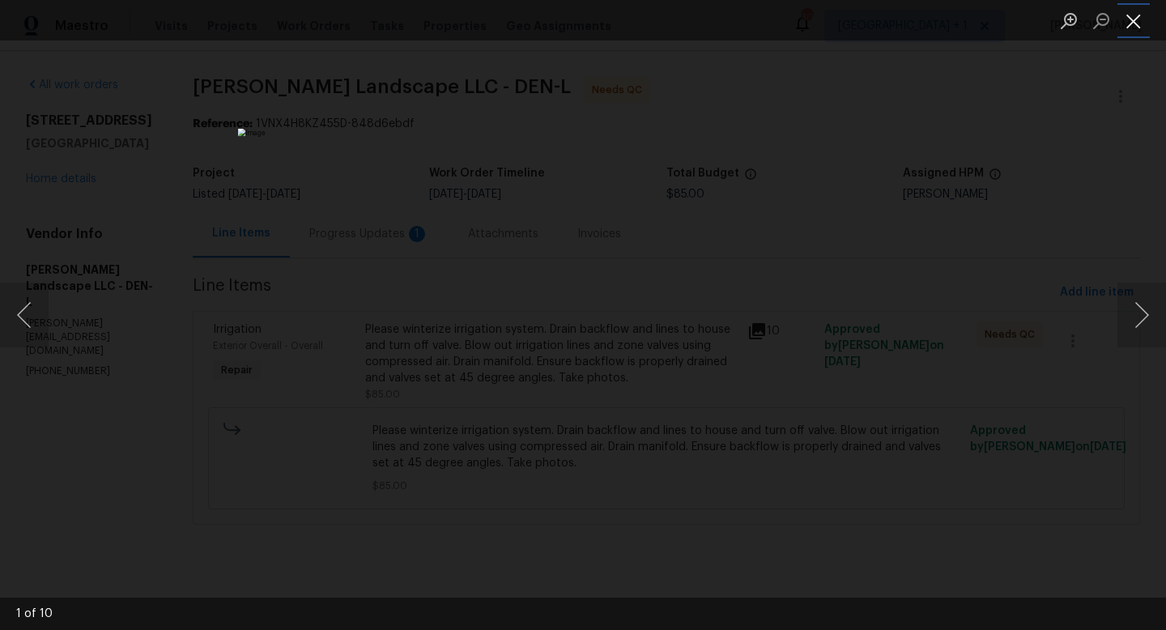
click at [1136, 26] on button "Close lightbox" at bounding box center [1134, 20] width 32 height 28
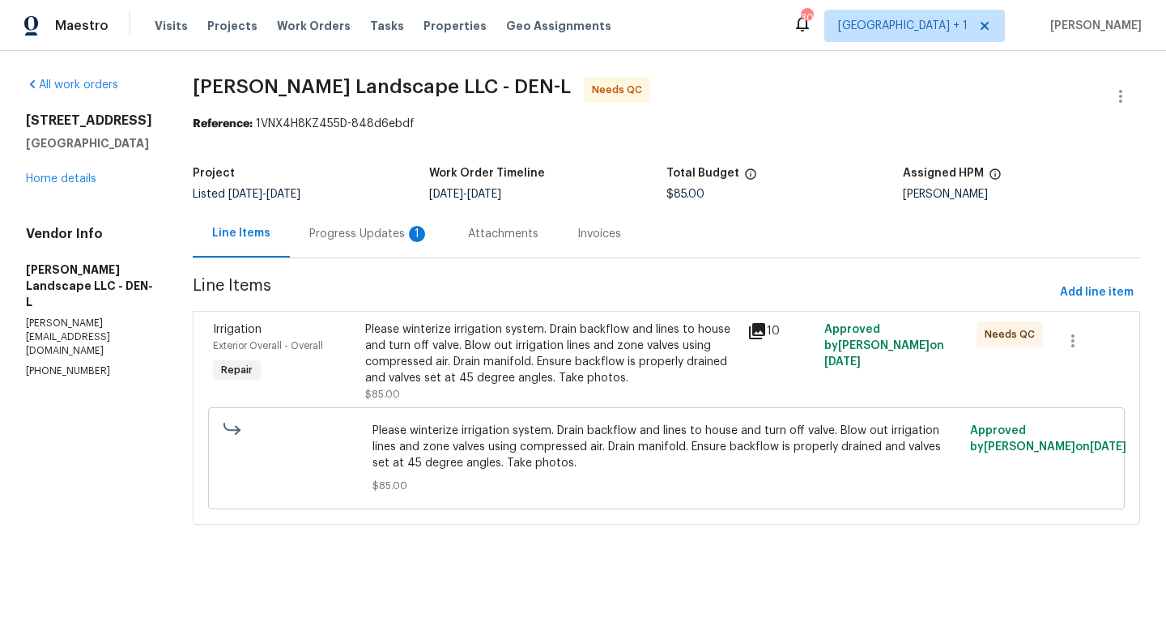
click at [381, 238] on div "Progress Updates 1" at bounding box center [369, 234] width 120 height 16
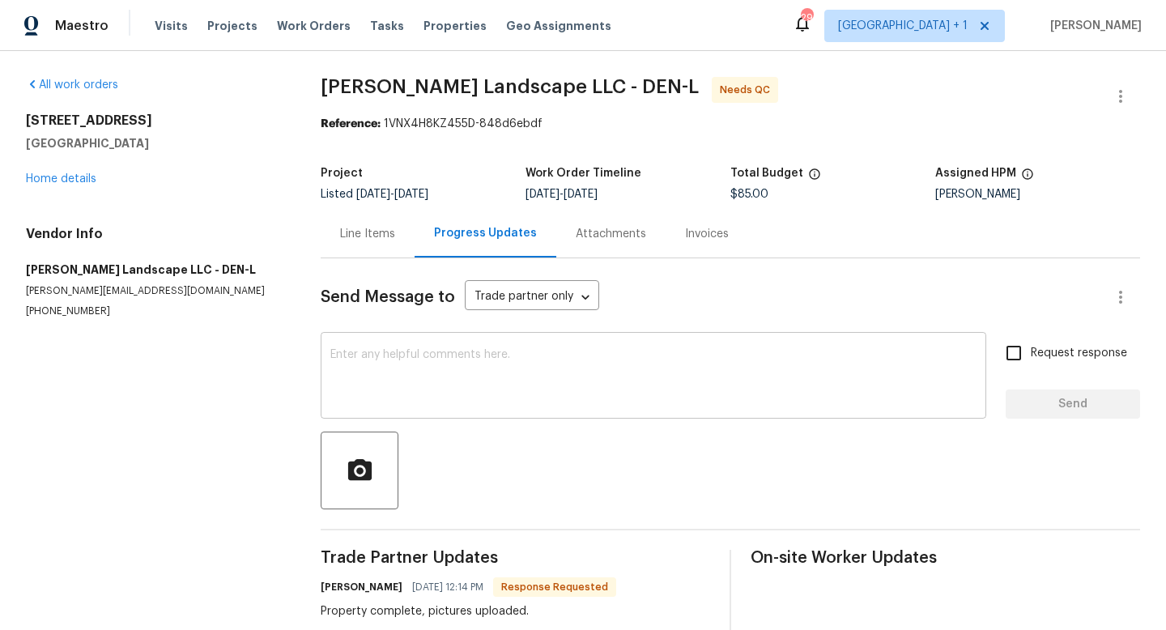
click at [554, 377] on textarea at bounding box center [653, 377] width 646 height 57
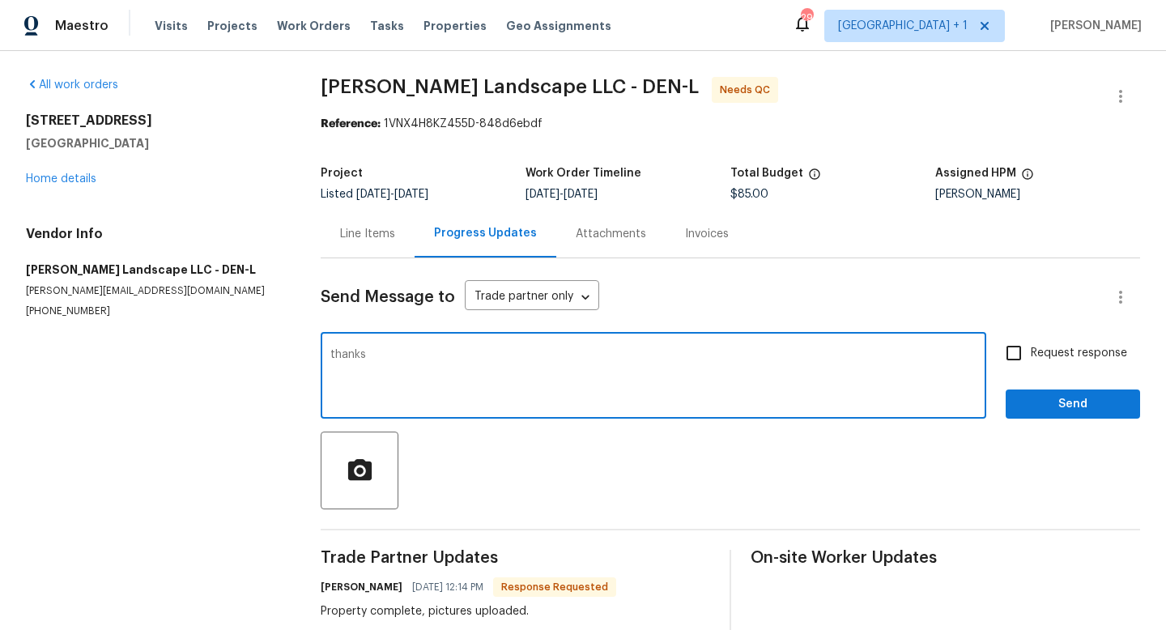
type textarea "thanks"
click at [1075, 394] on span "Send" at bounding box center [1073, 404] width 109 height 20
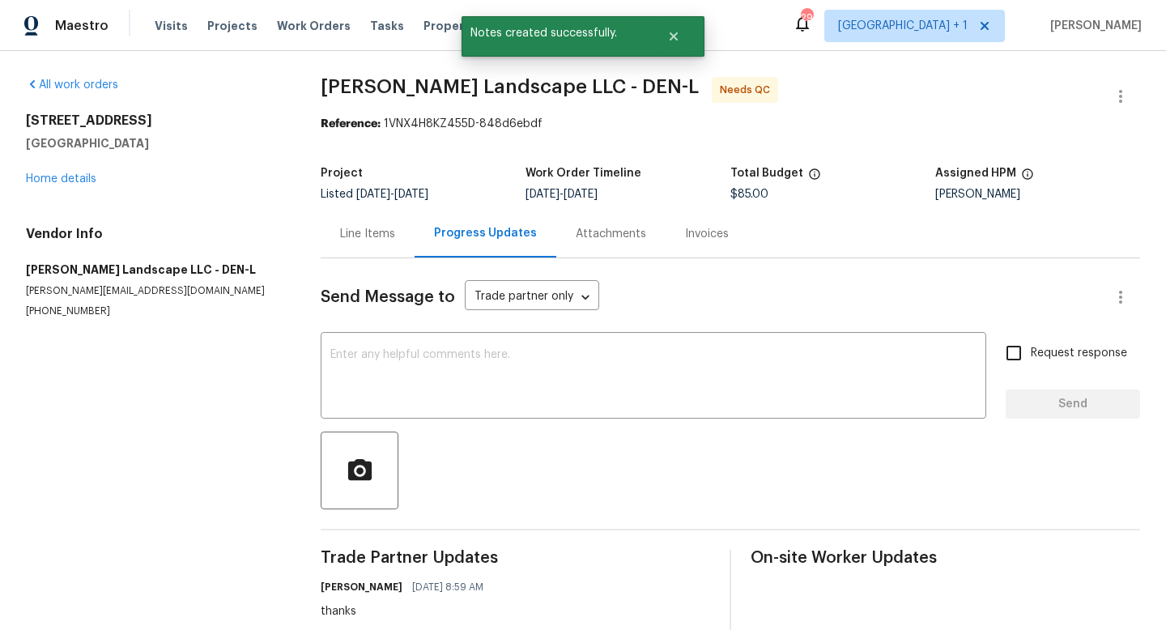
click at [377, 230] on div "Line Items" at bounding box center [367, 234] width 55 height 16
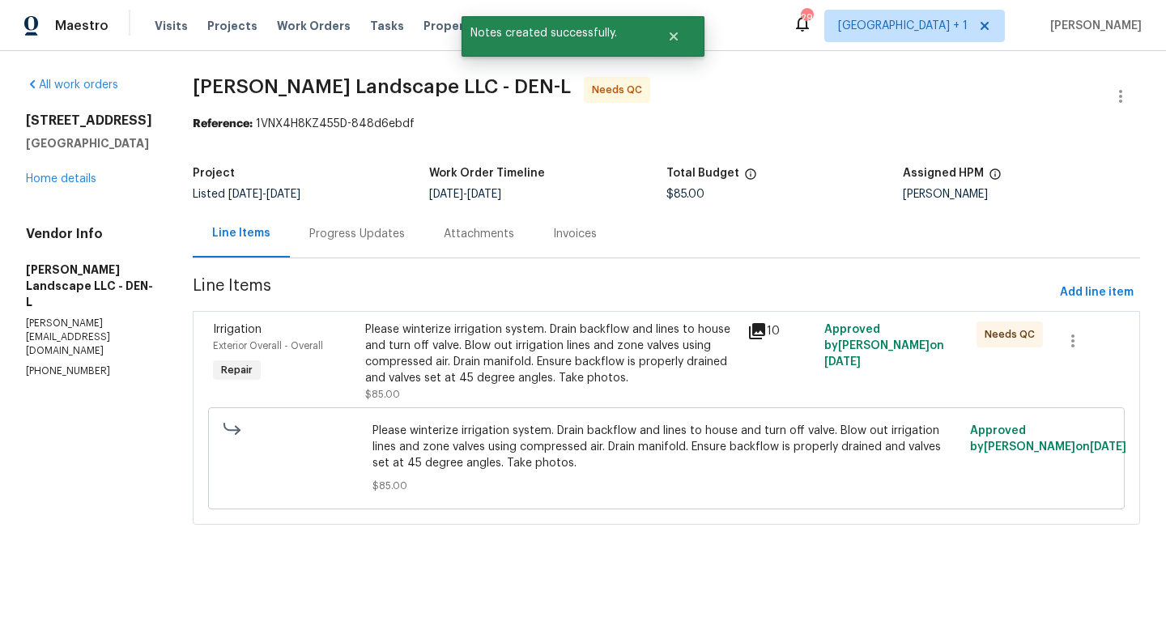
click at [526, 338] on div "Please winterize irrigation system. Drain backflow and lines to house and turn …" at bounding box center [551, 354] width 373 height 65
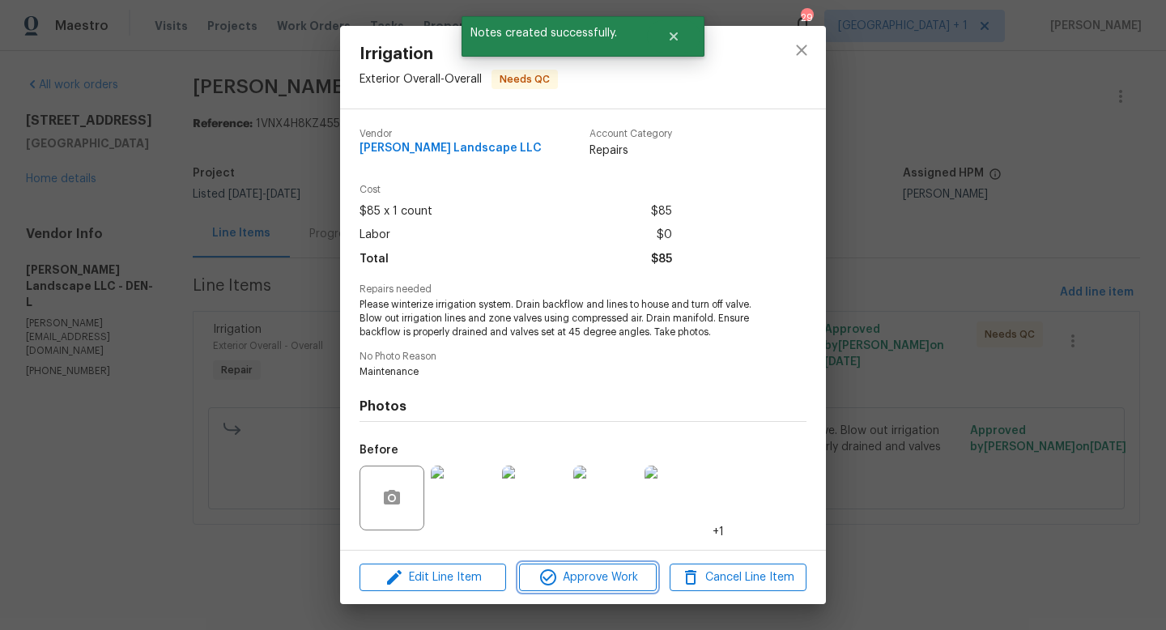
click at [592, 580] on span "Approve Work" at bounding box center [587, 578] width 127 height 20
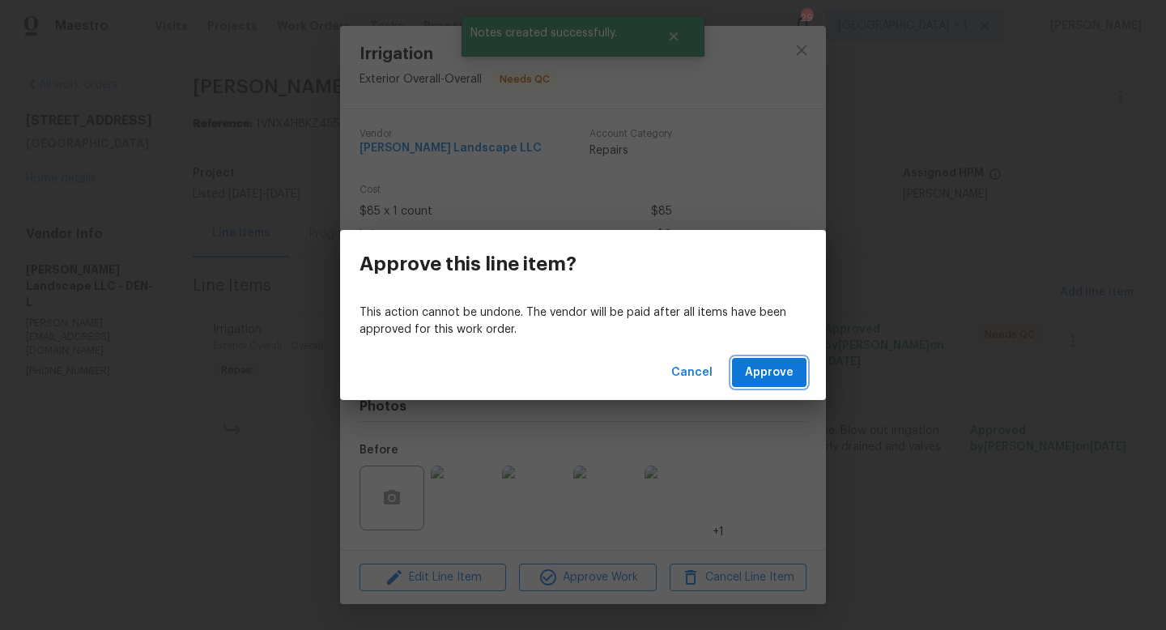
click at [774, 376] on span "Approve" at bounding box center [769, 373] width 49 height 20
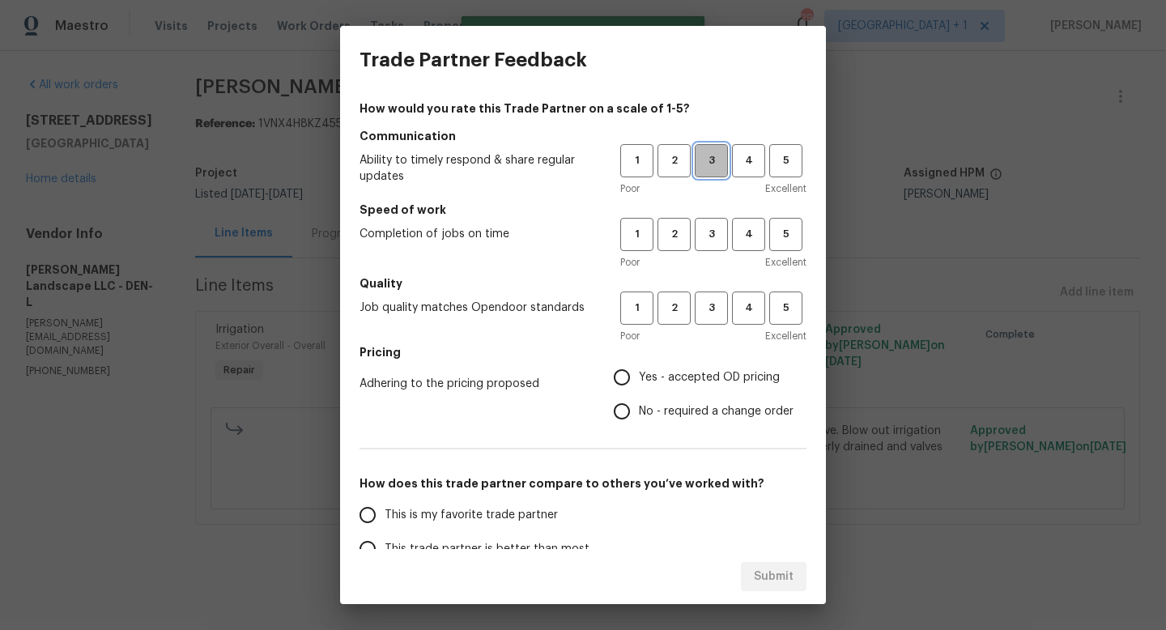
click at [710, 160] on span "3" at bounding box center [712, 160] width 30 height 19
click at [710, 226] on span "3" at bounding box center [712, 234] width 30 height 19
click at [703, 305] on span "3" at bounding box center [712, 308] width 30 height 19
click at [665, 380] on span "Yes - accepted OD pricing" at bounding box center [709, 377] width 141 height 17
click at [639, 380] on input "Yes - accepted OD pricing" at bounding box center [622, 377] width 34 height 34
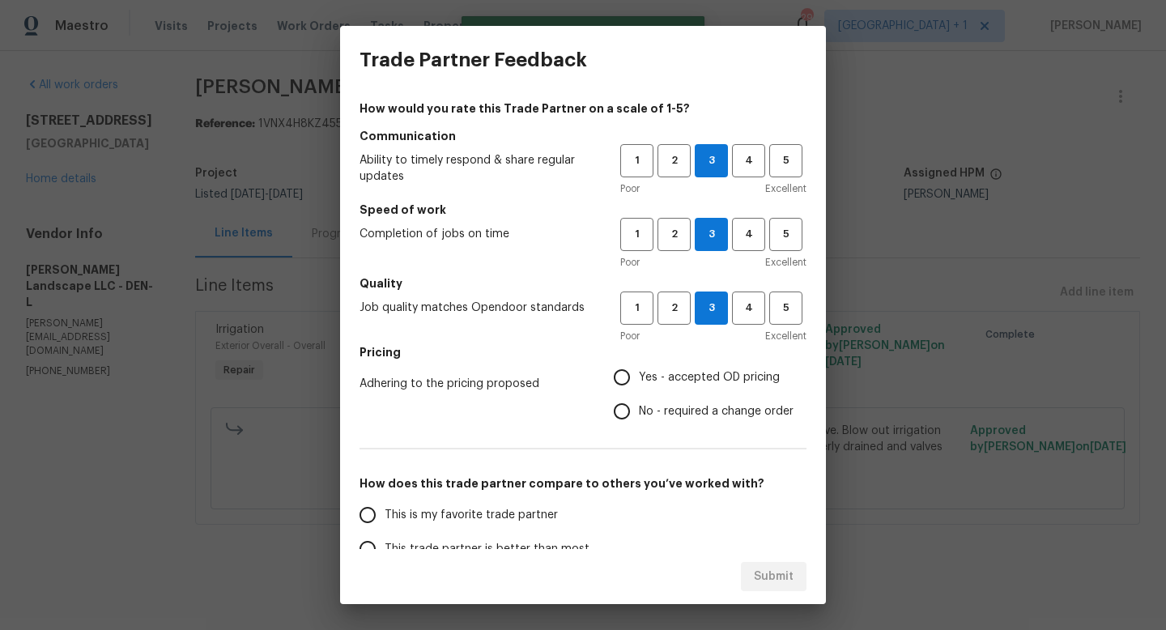
radio input "true"
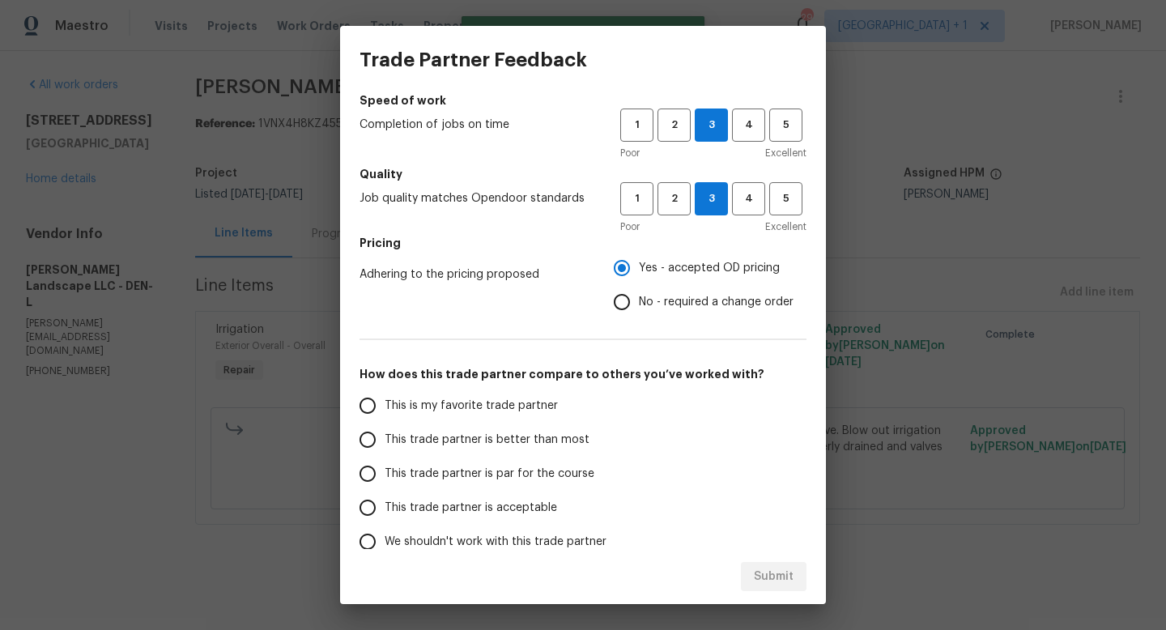
scroll to position [130, 0]
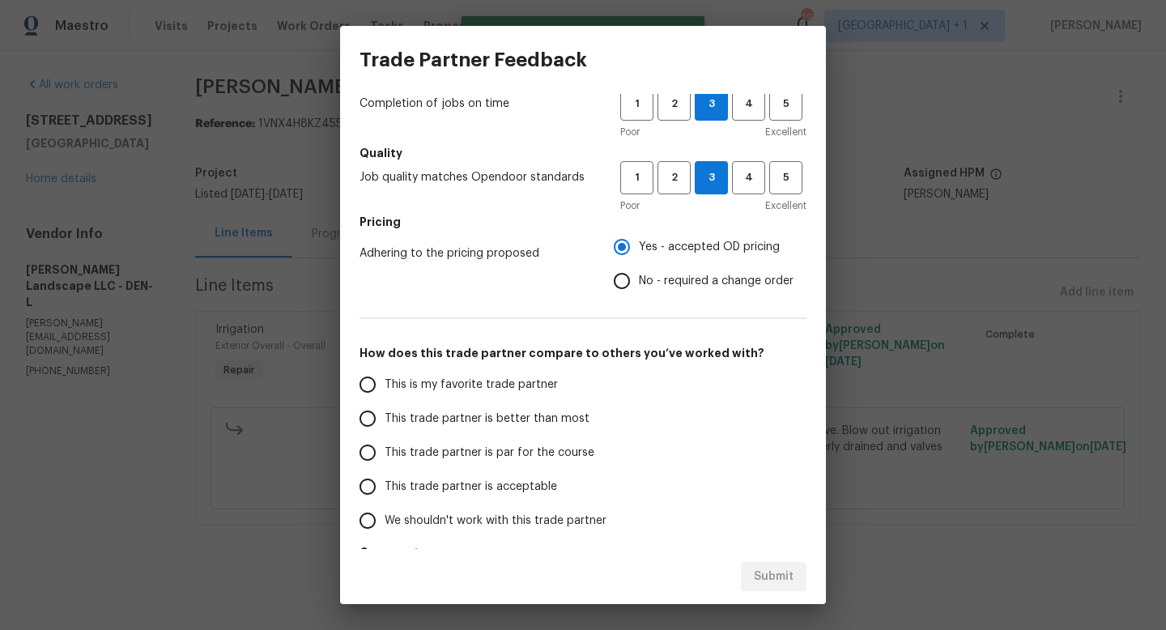
click at [488, 449] on span "This trade partner is par for the course" at bounding box center [490, 453] width 210 height 17
click at [385, 449] on input "This trade partner is par for the course" at bounding box center [368, 453] width 34 height 34
click at [777, 572] on span "Submit" at bounding box center [774, 577] width 40 height 20
radio input "true"
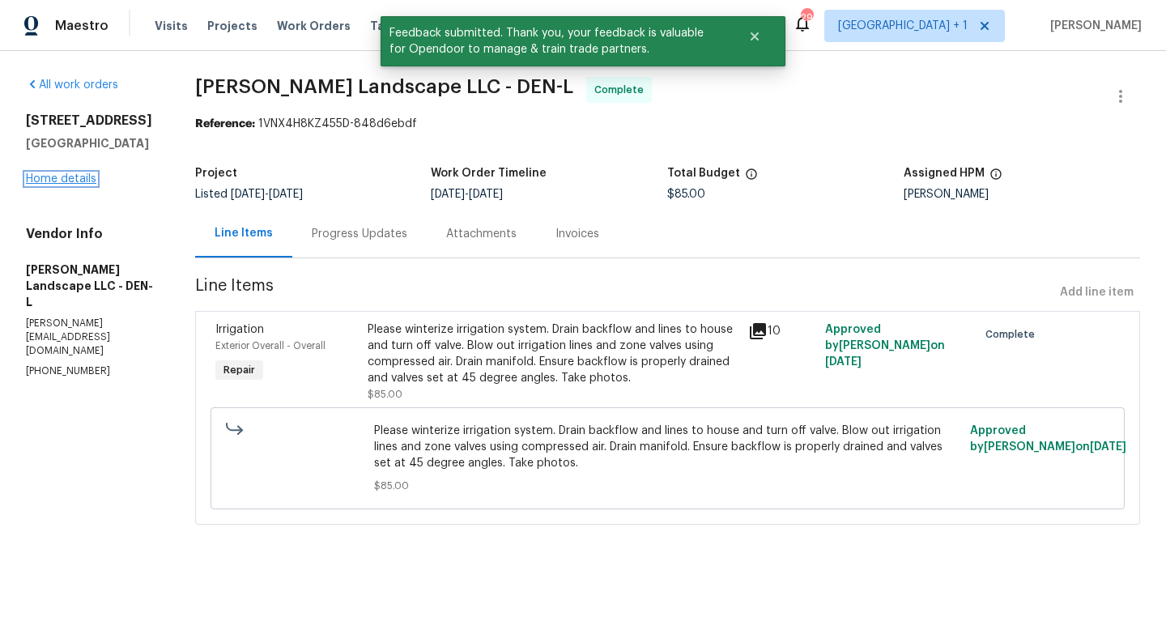
click at [76, 178] on link "Home details" at bounding box center [61, 178] width 70 height 11
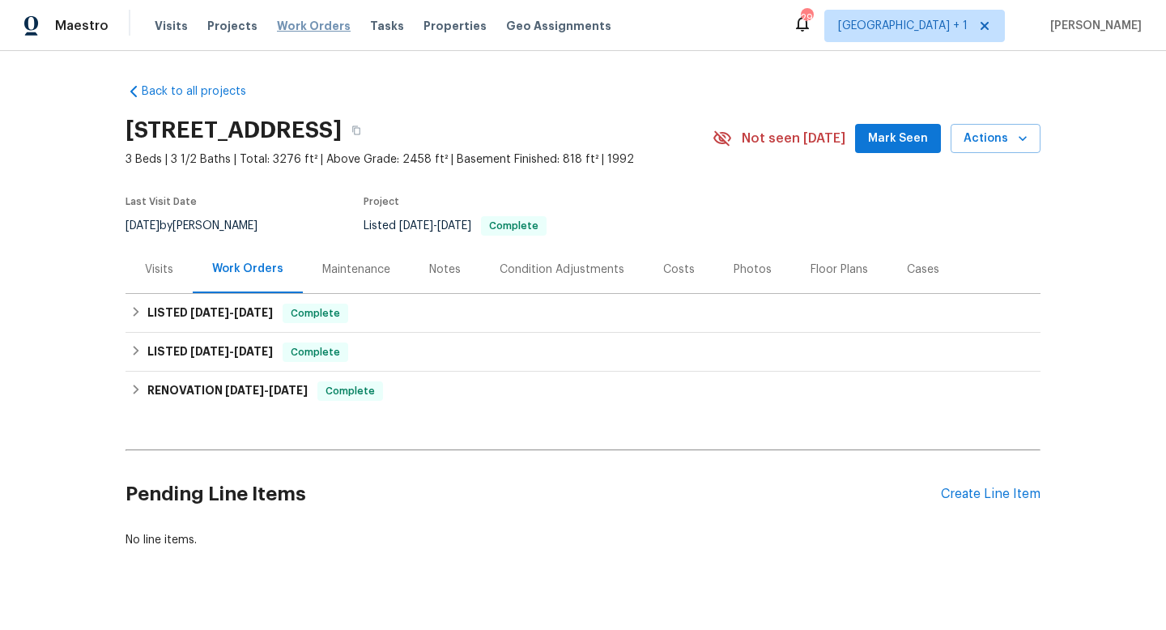
click at [303, 23] on span "Work Orders" at bounding box center [314, 26] width 74 height 16
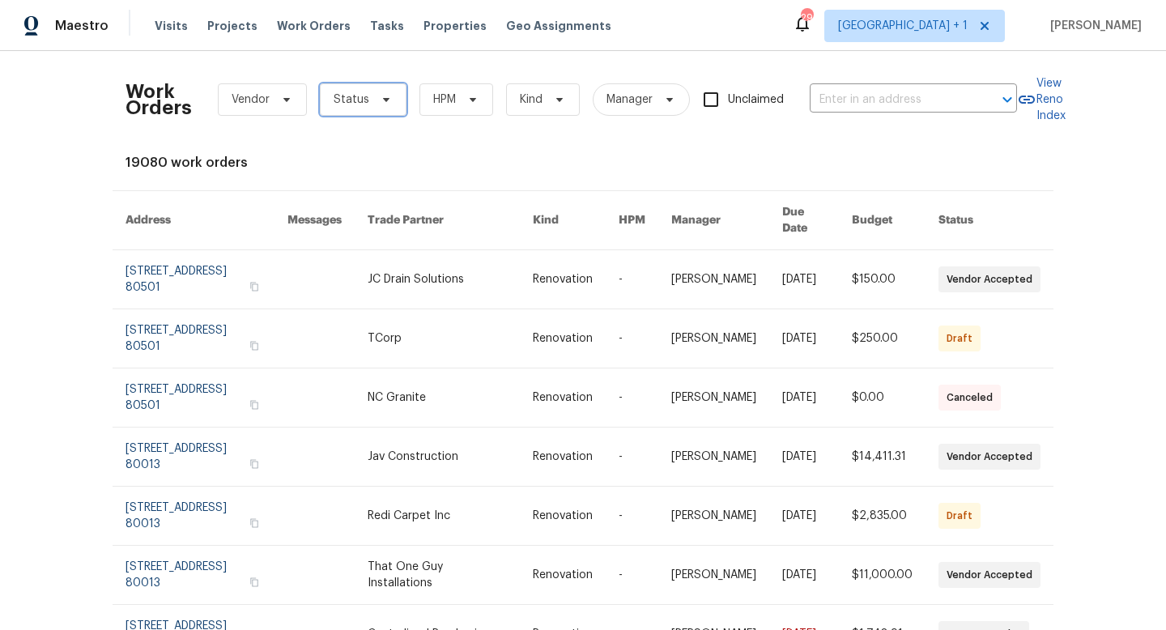
click at [363, 99] on span "Status" at bounding box center [352, 100] width 36 height 16
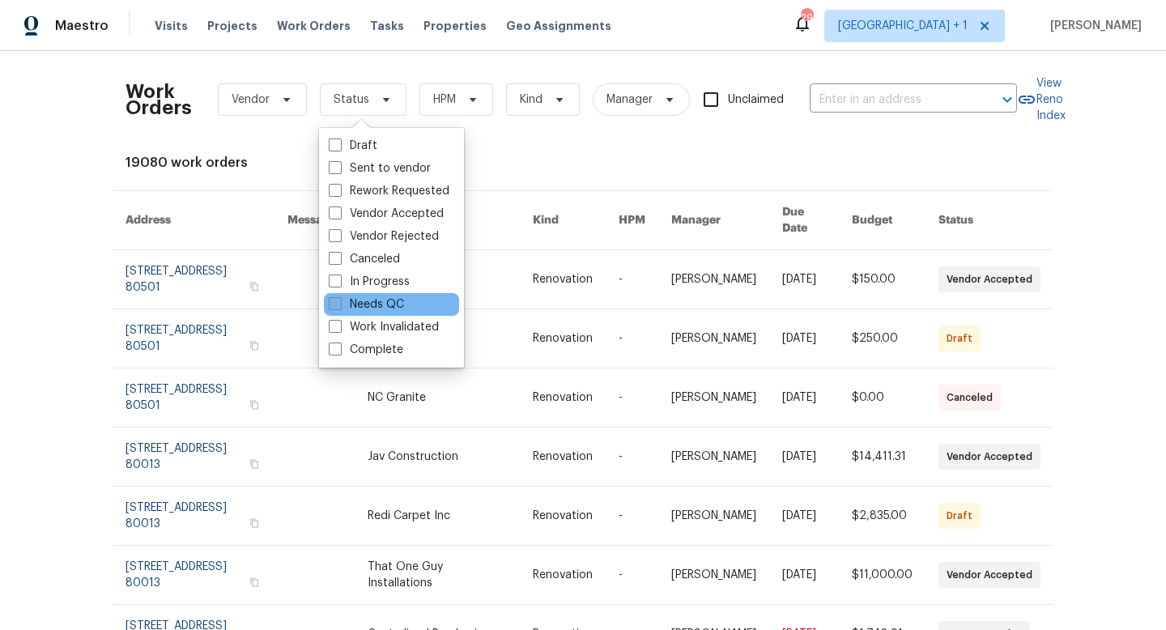
click at [388, 303] on label "Needs QC" at bounding box center [366, 304] width 75 height 16
click at [339, 303] on input "Needs QC" at bounding box center [334, 301] width 11 height 11
checkbox input "true"
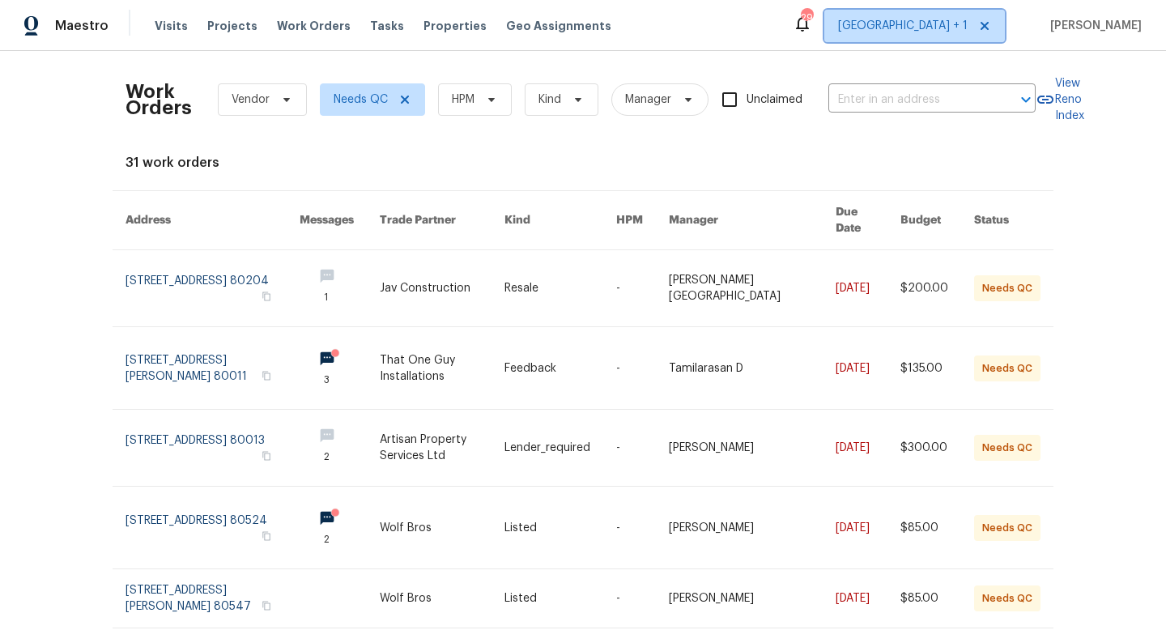
click at [941, 29] on span "Denver + 1" at bounding box center [903, 26] width 130 height 16
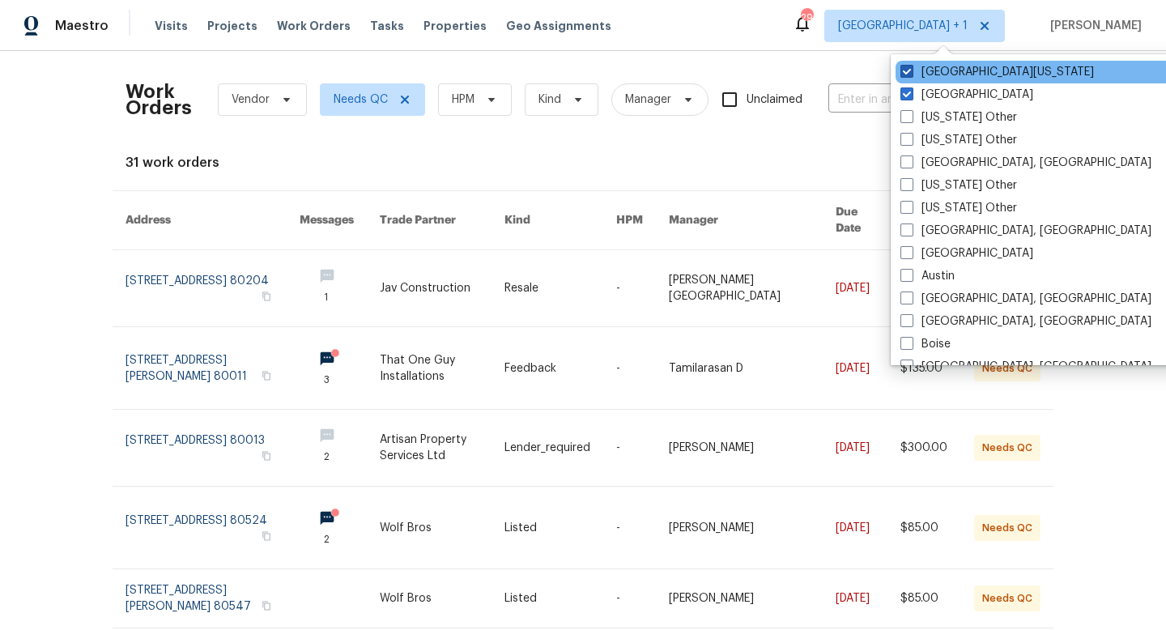
click at [910, 75] on span at bounding box center [907, 71] width 13 height 13
click at [910, 75] on input "Northern Colorado" at bounding box center [906, 69] width 11 height 11
checkbox input "false"
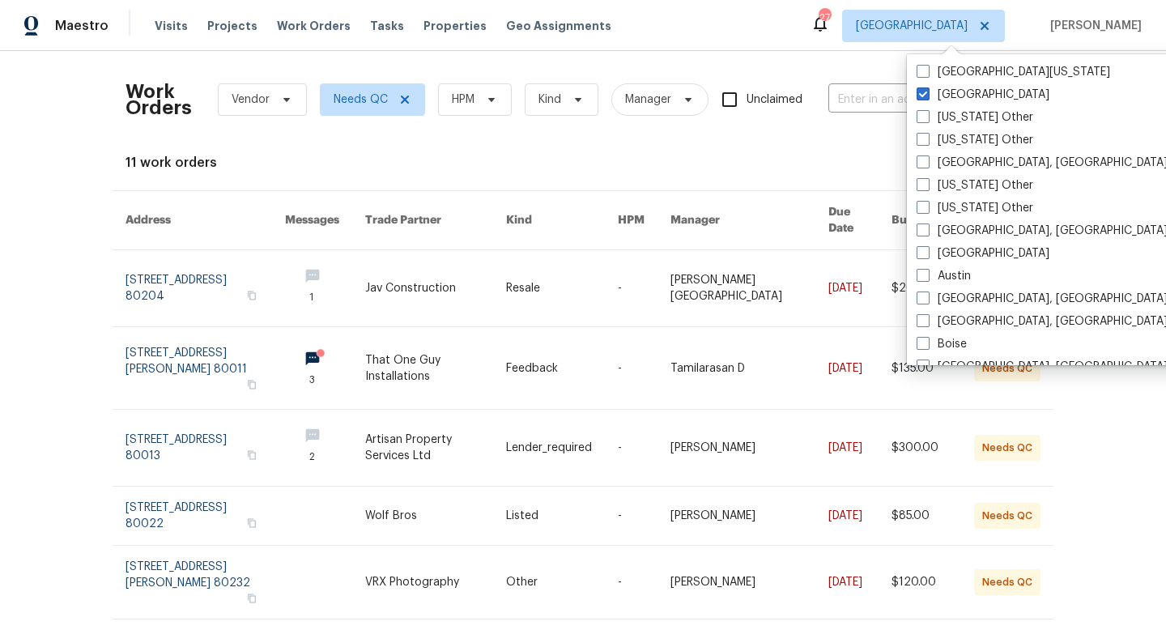
click at [782, 150] on div "Work Orders Vendor Needs QC HPM Kind Manager Unclaimed ​ View Reno Index 11 wor…" at bounding box center [583, 538] width 915 height 949
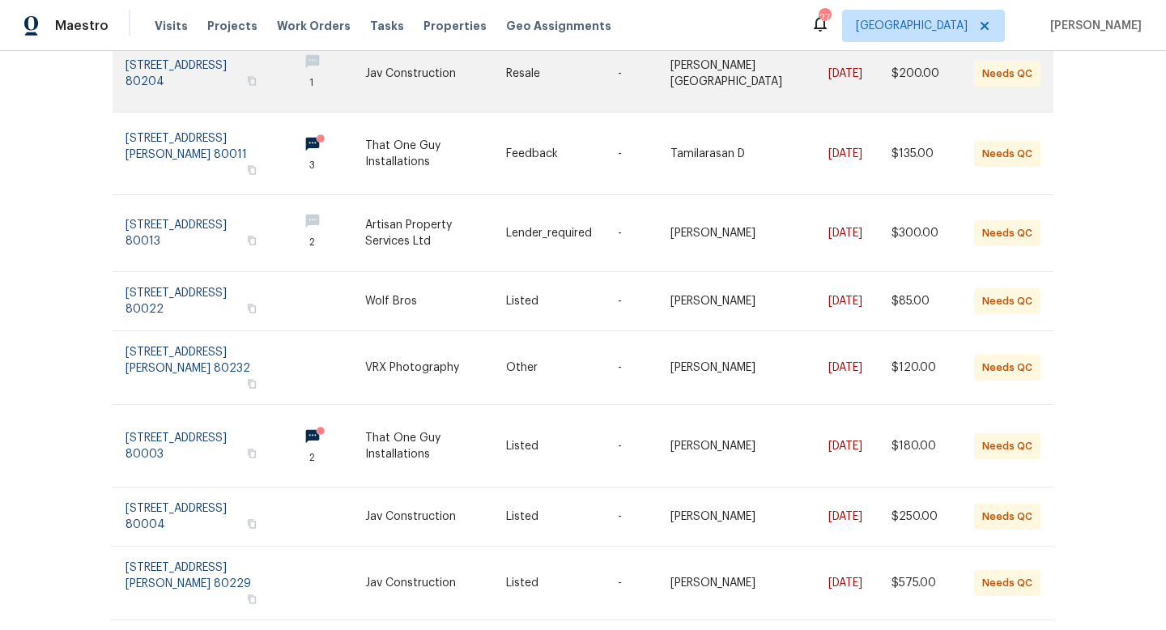
scroll to position [216, 0]
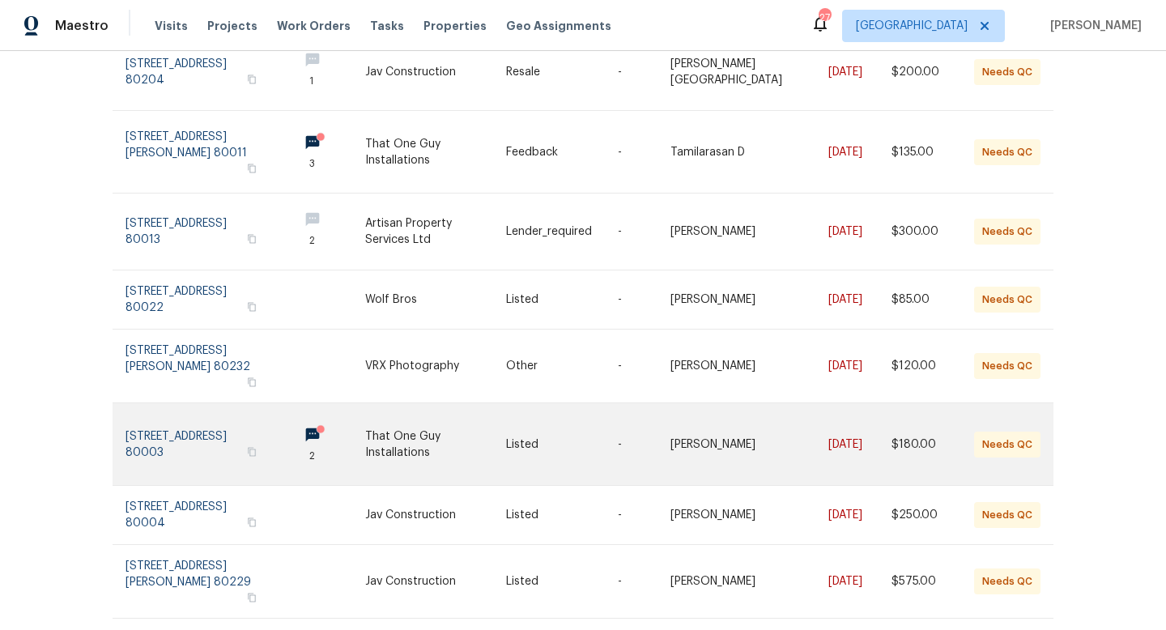
click at [445, 420] on link at bounding box center [435, 444] width 141 height 82
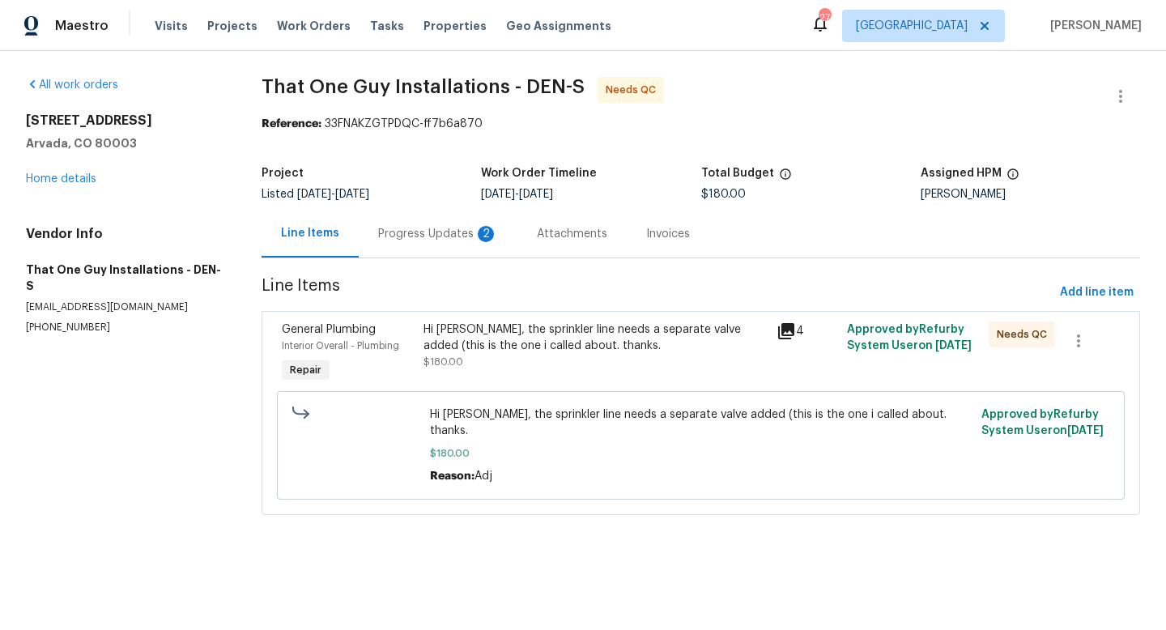
click at [575, 336] on div "Hi Matt, the sprinkler line needs a separate valve added (this is the one i cal…" at bounding box center [595, 338] width 343 height 32
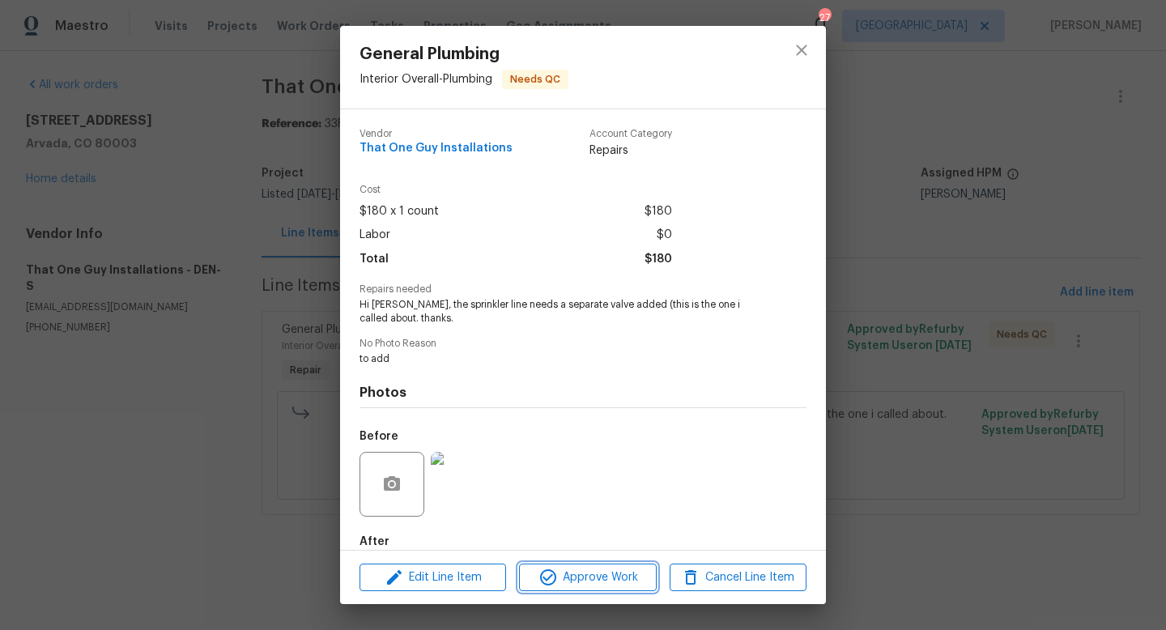
click at [598, 577] on span "Approve Work" at bounding box center [587, 578] width 127 height 20
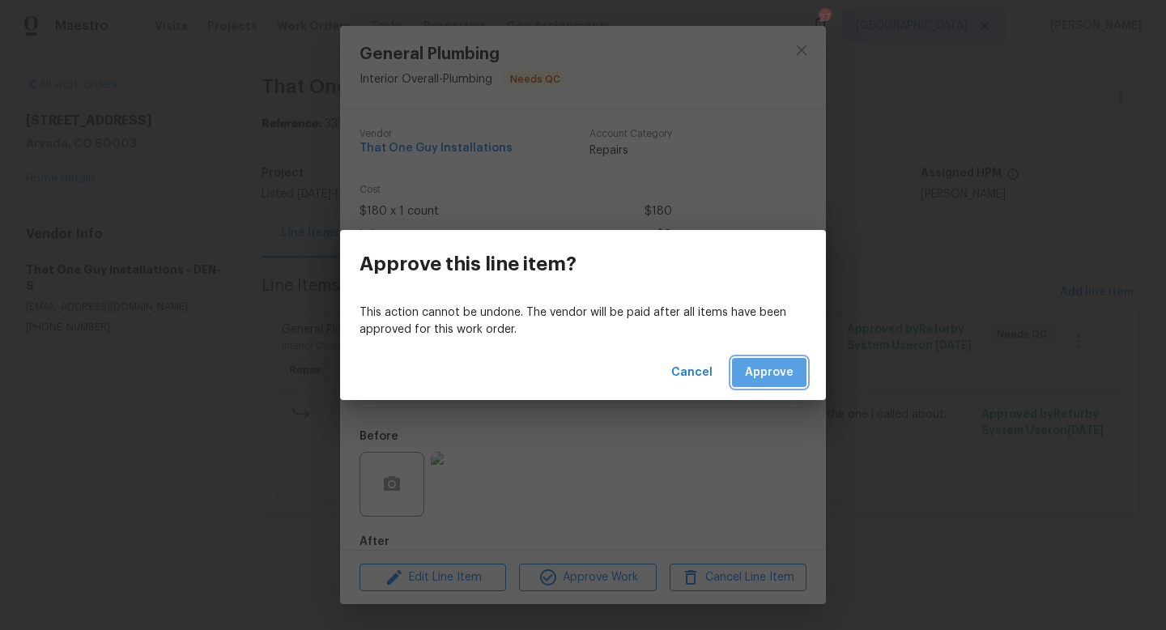
click at [767, 373] on span "Approve" at bounding box center [769, 373] width 49 height 20
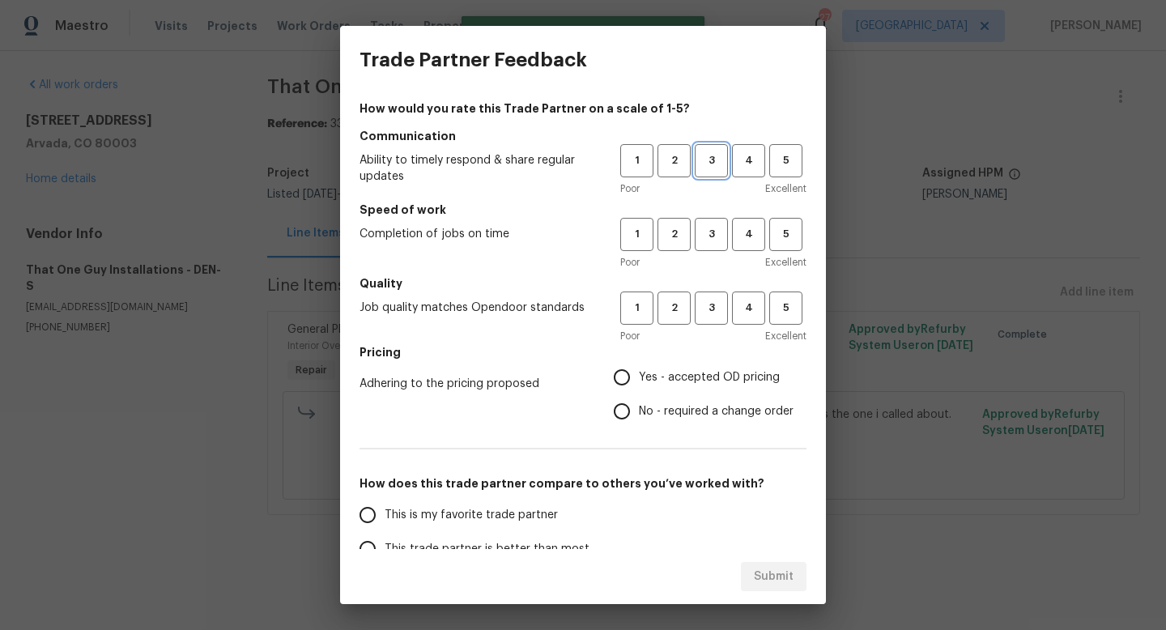
click at [714, 175] on button "3" at bounding box center [711, 160] width 33 height 33
click at [718, 242] on span "3" at bounding box center [712, 234] width 30 height 19
click at [713, 305] on span "3" at bounding box center [712, 308] width 30 height 19
click at [663, 372] on span "Yes - accepted OD pricing" at bounding box center [709, 377] width 141 height 17
click at [639, 372] on input "Yes - accepted OD pricing" at bounding box center [622, 377] width 34 height 34
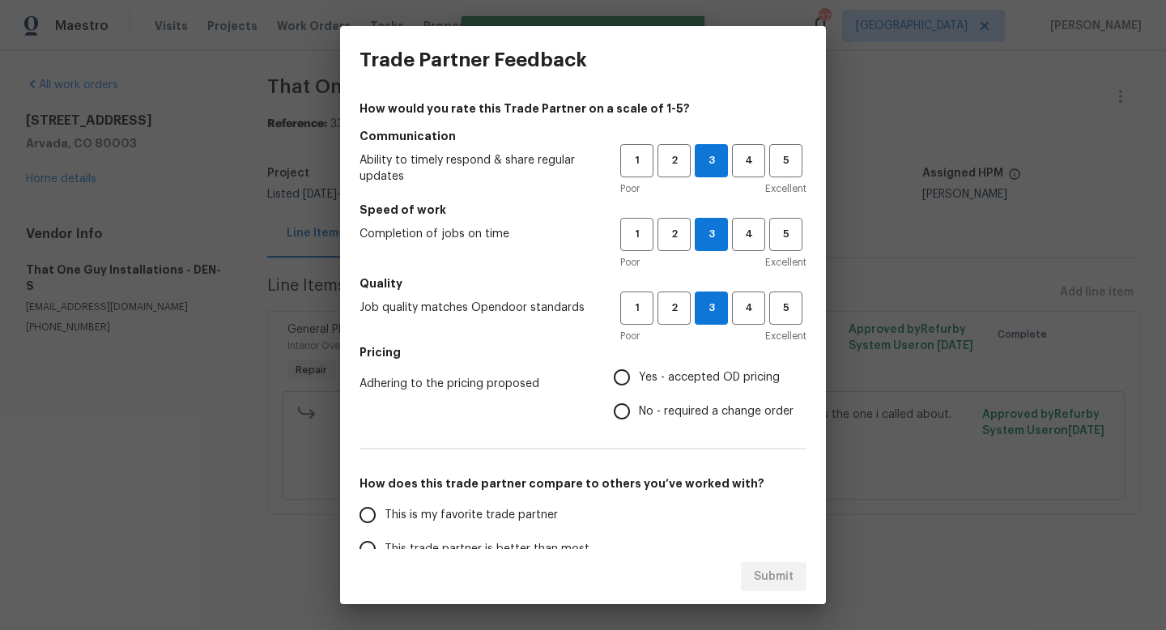
radio input "true"
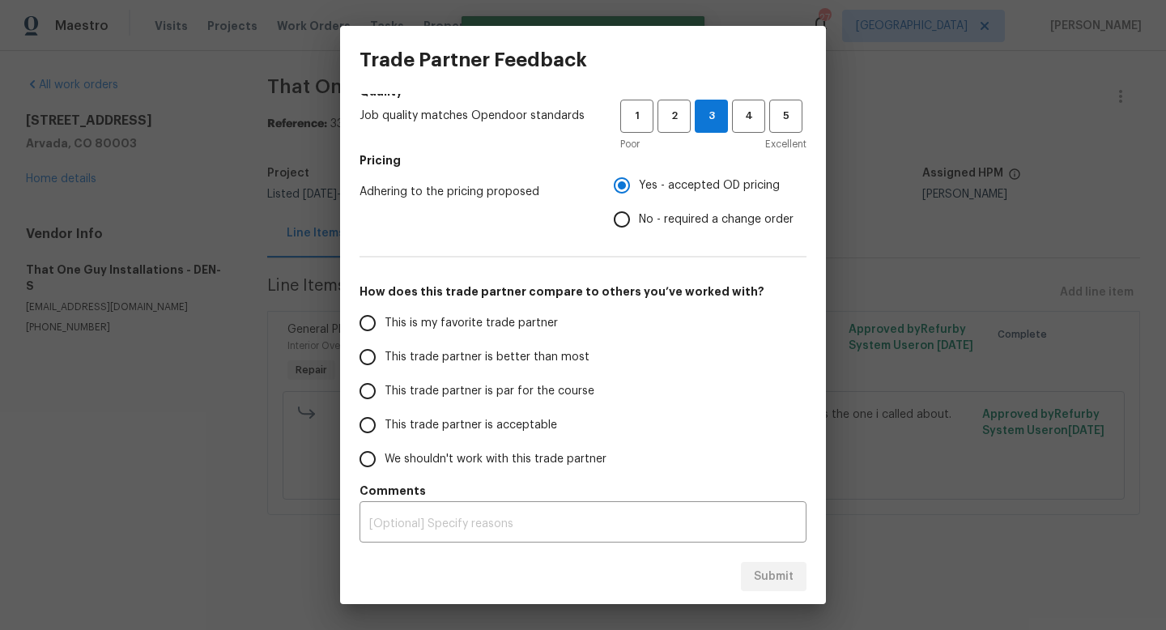
scroll to position [192, 0]
click at [514, 391] on span "This trade partner is par for the course" at bounding box center [490, 391] width 210 height 17
click at [385, 391] on input "This trade partner is par for the course" at bounding box center [368, 391] width 34 height 34
click at [765, 573] on span "Submit" at bounding box center [774, 577] width 40 height 20
radio input "true"
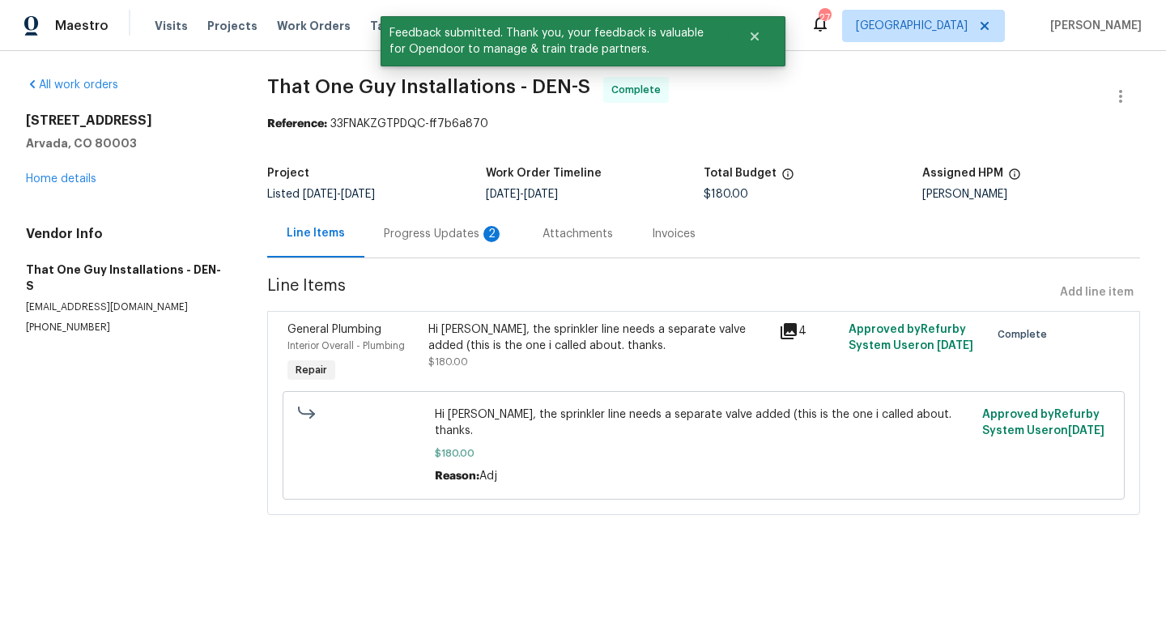
click at [458, 233] on div "Progress Updates 2" at bounding box center [444, 234] width 120 height 16
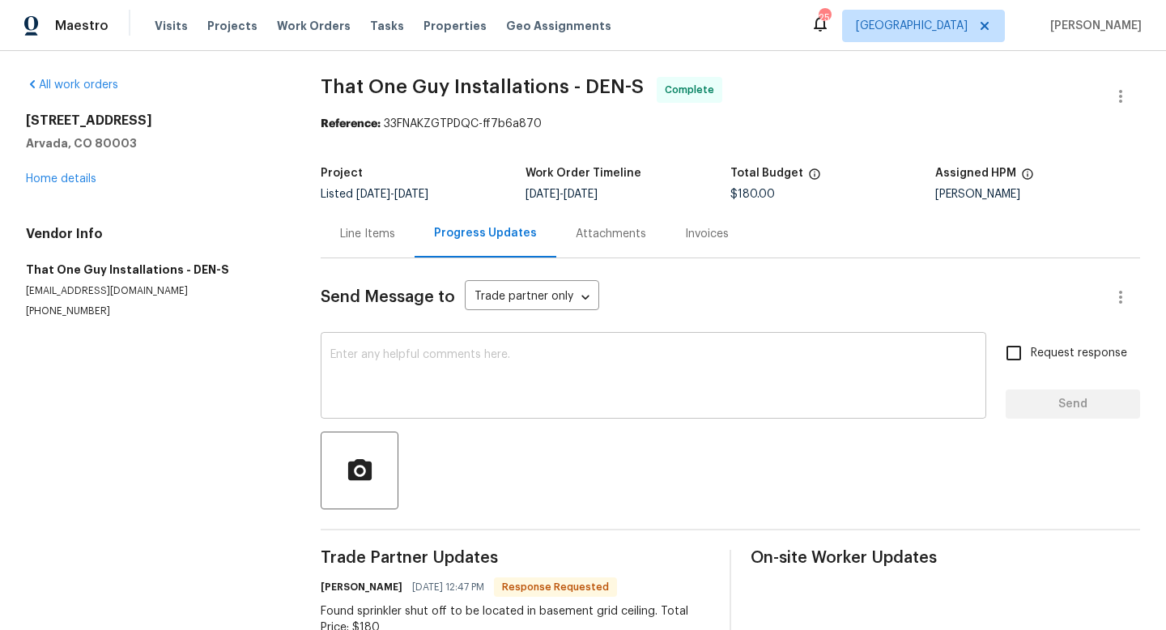
click at [492, 355] on textarea at bounding box center [653, 377] width 646 height 57
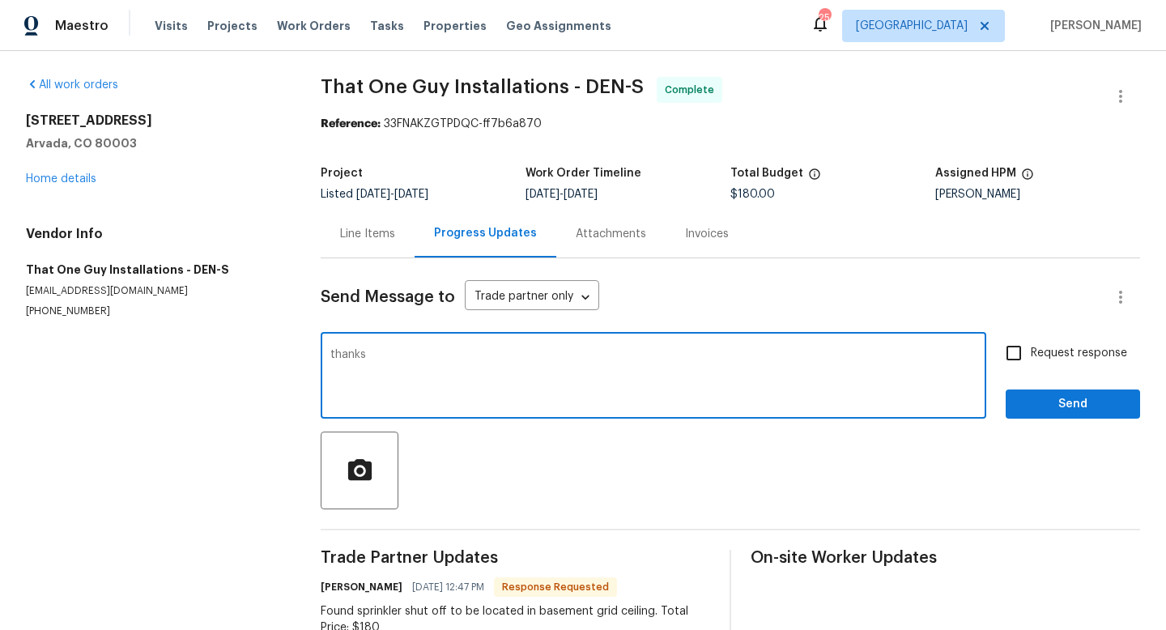
type textarea "thanks"
click at [1084, 408] on span "Send" at bounding box center [1073, 404] width 109 height 20
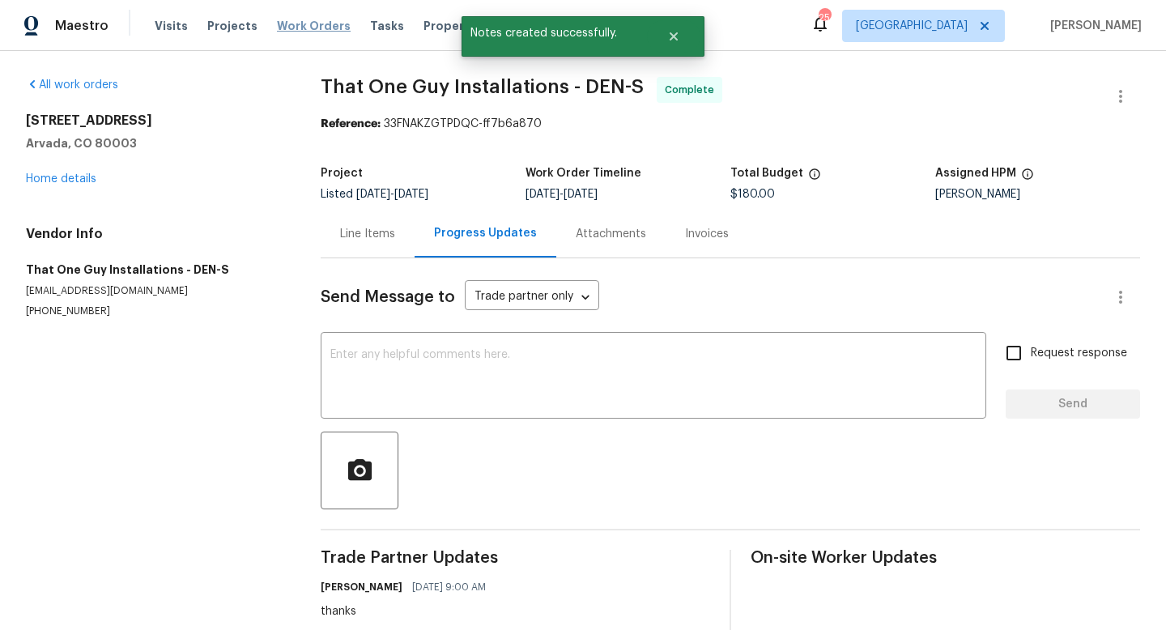
click at [306, 24] on span "Work Orders" at bounding box center [314, 26] width 74 height 16
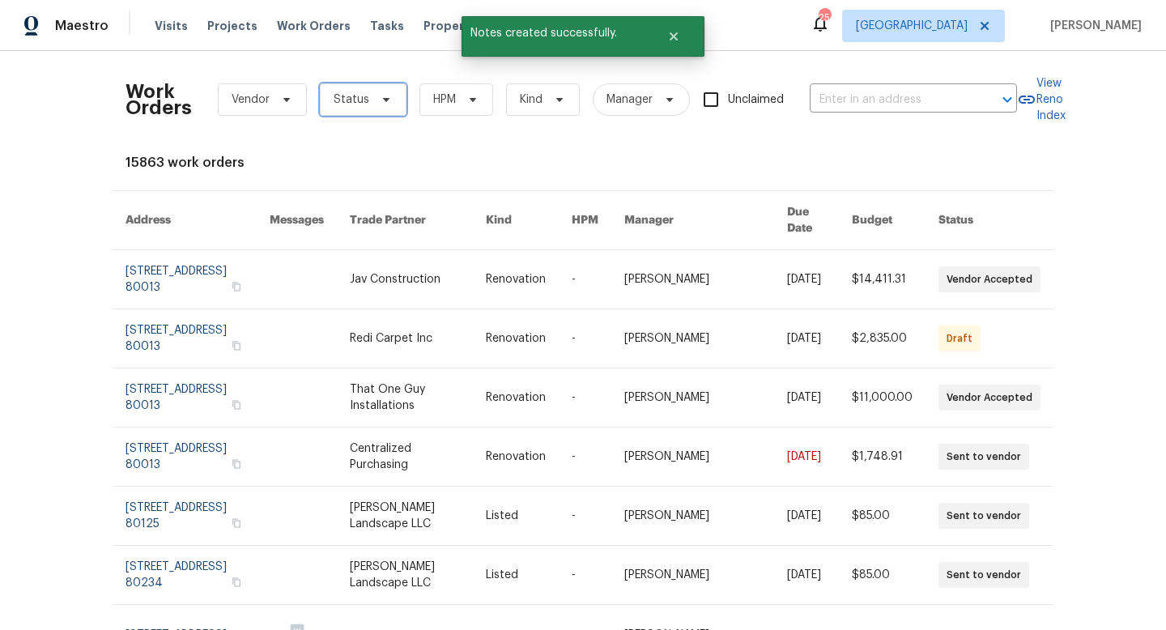
click at [386, 105] on icon at bounding box center [386, 99] width 13 height 13
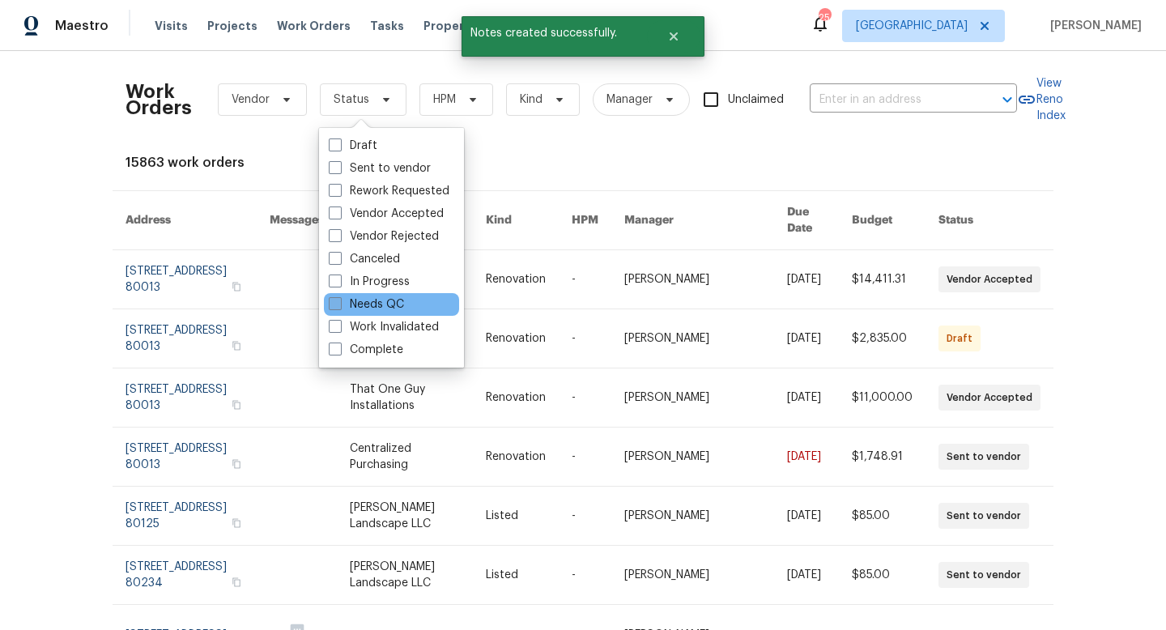
click at [365, 302] on label "Needs QC" at bounding box center [366, 304] width 75 height 16
click at [339, 302] on input "Needs QC" at bounding box center [334, 301] width 11 height 11
checkbox input "true"
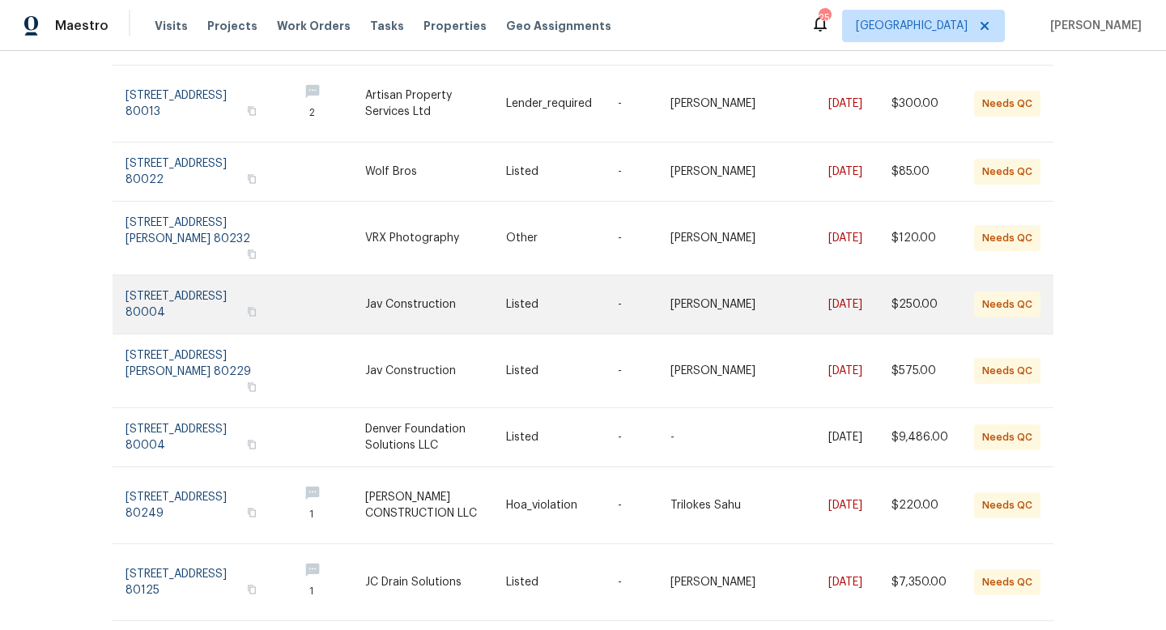
scroll to position [357, 0]
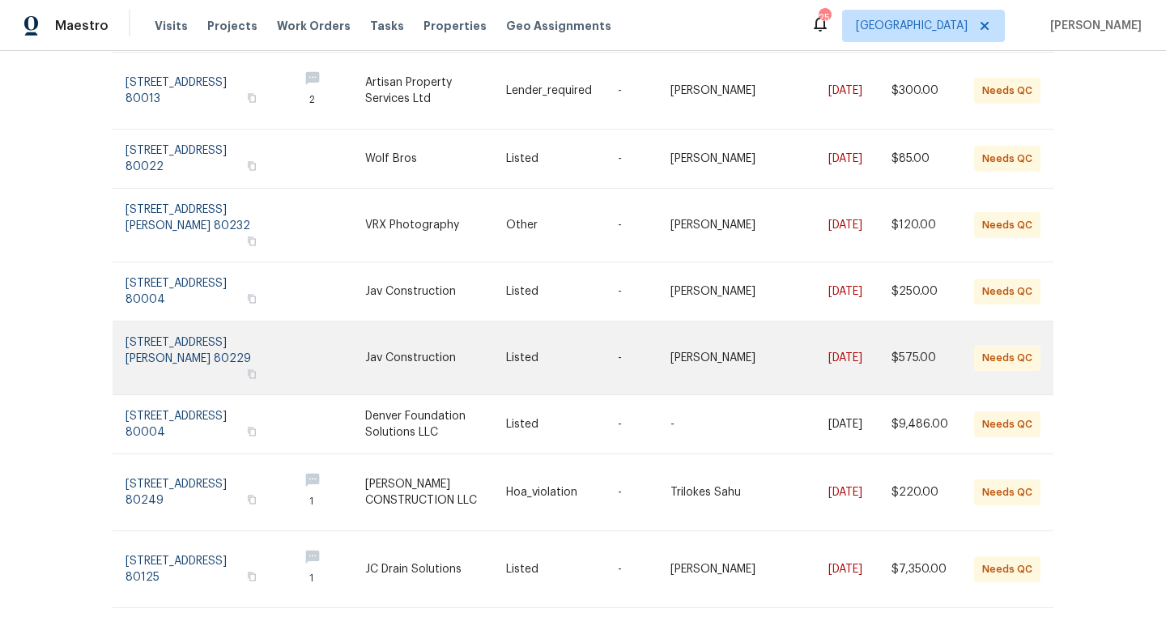
click at [482, 334] on link at bounding box center [435, 358] width 141 height 73
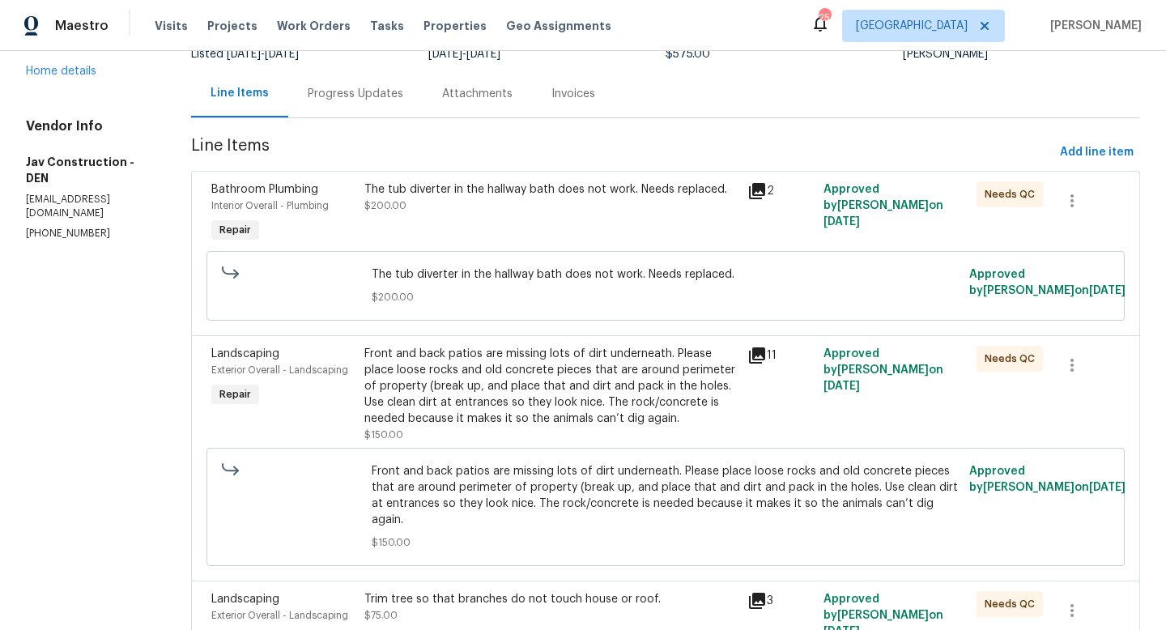
scroll to position [141, 0]
click at [560, 198] on div "The tub diverter in the hallway bath does not work. Needs replaced. $200.00" at bounding box center [550, 197] width 373 height 32
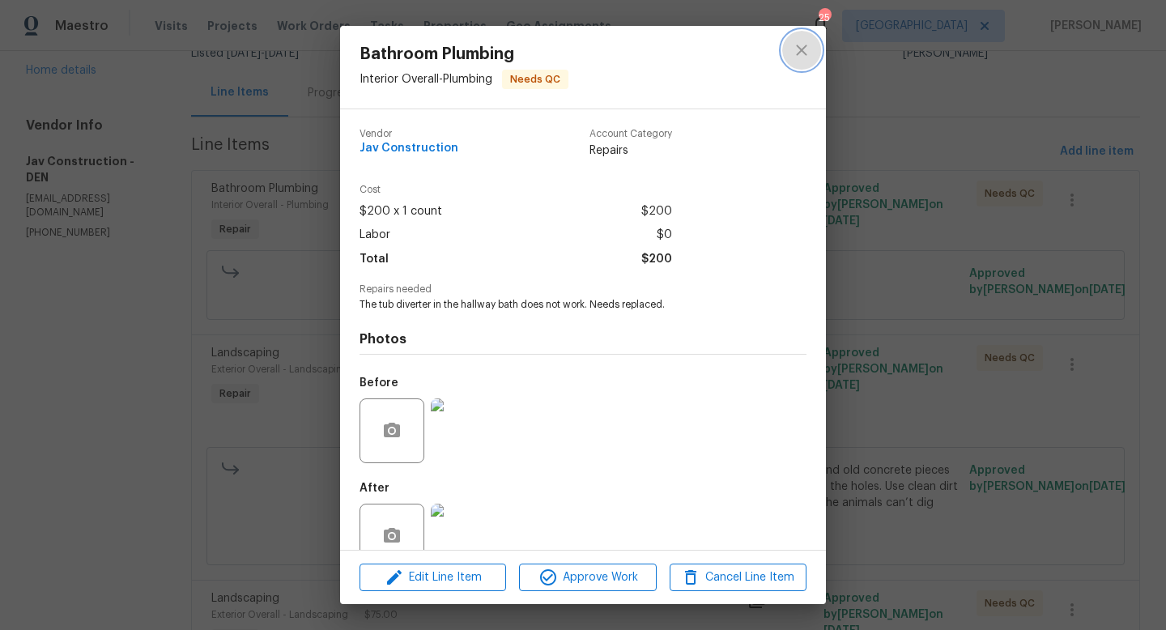
click at [801, 49] on icon "close" at bounding box center [801, 50] width 11 height 11
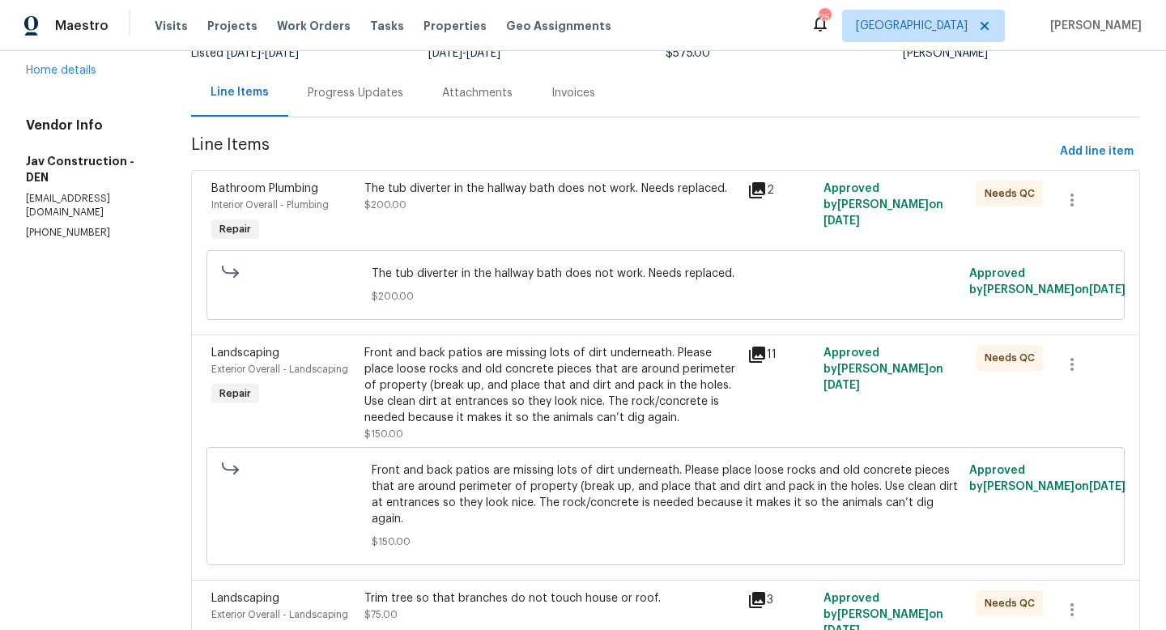
click at [523, 194] on div "The tub diverter in the hallway bath does not work. Needs replaced." at bounding box center [550, 189] width 373 height 16
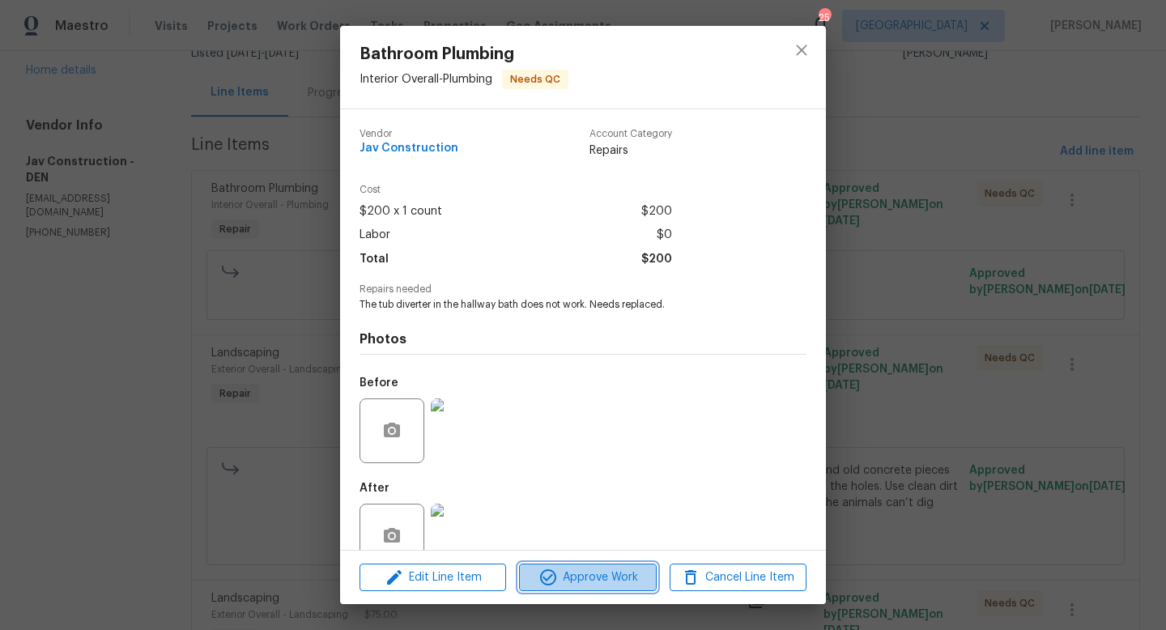
click at [599, 573] on span "Approve Work" at bounding box center [587, 578] width 127 height 20
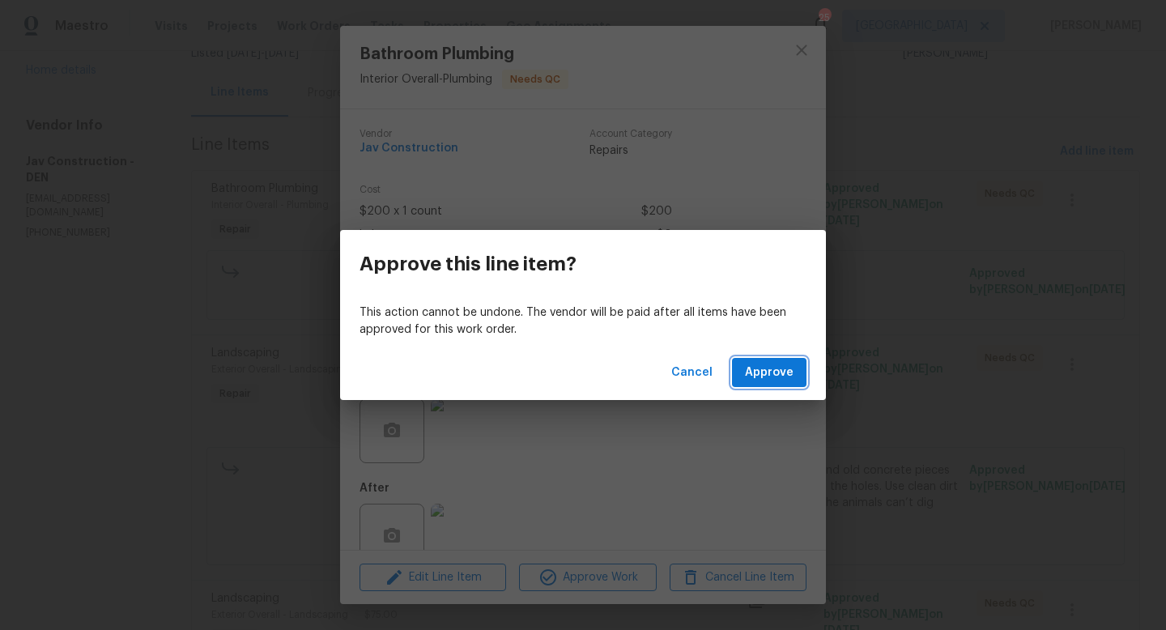
click at [780, 372] on span "Approve" at bounding box center [769, 373] width 49 height 20
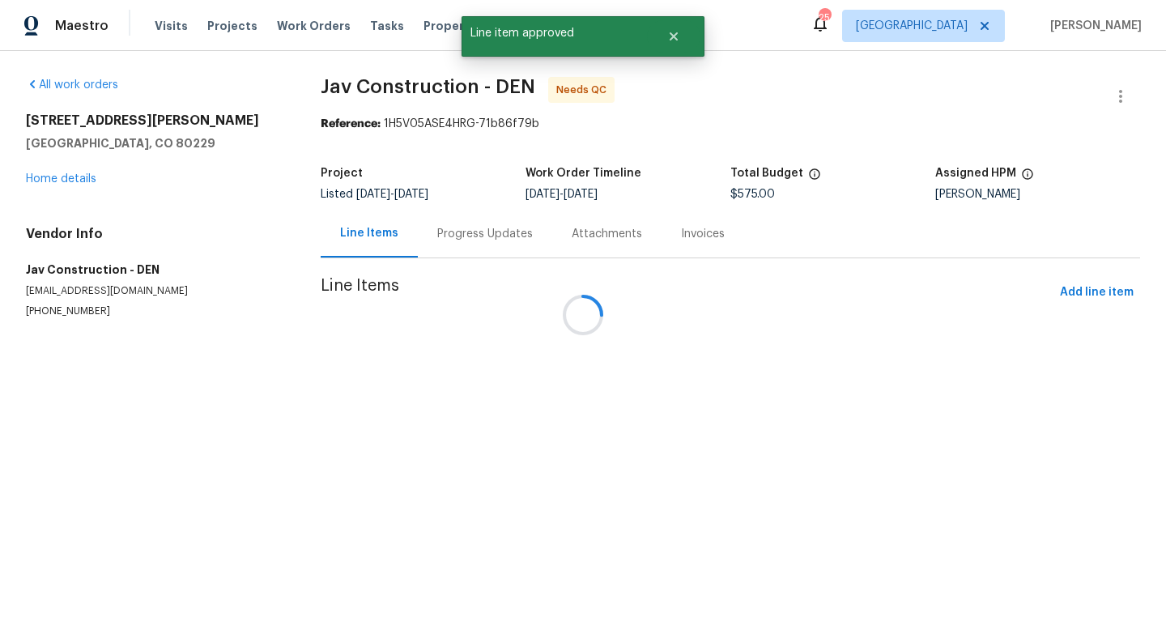
scroll to position [0, 0]
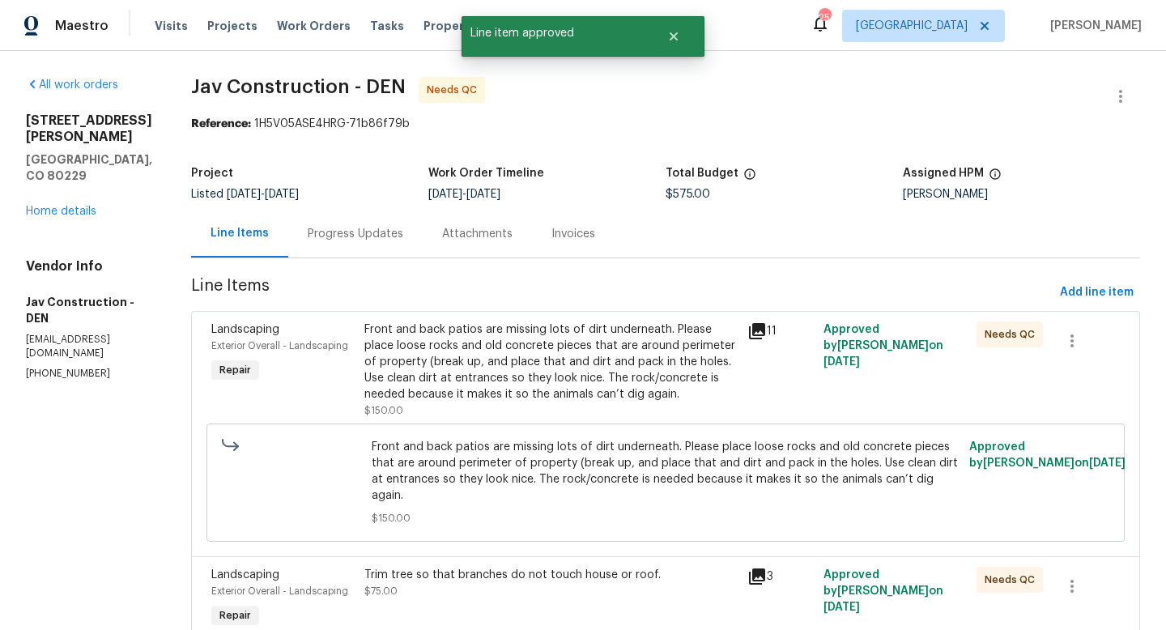
click at [538, 364] on div "Front and back patios are missing lots of dirt underneath. Please place loose r…" at bounding box center [550, 362] width 373 height 81
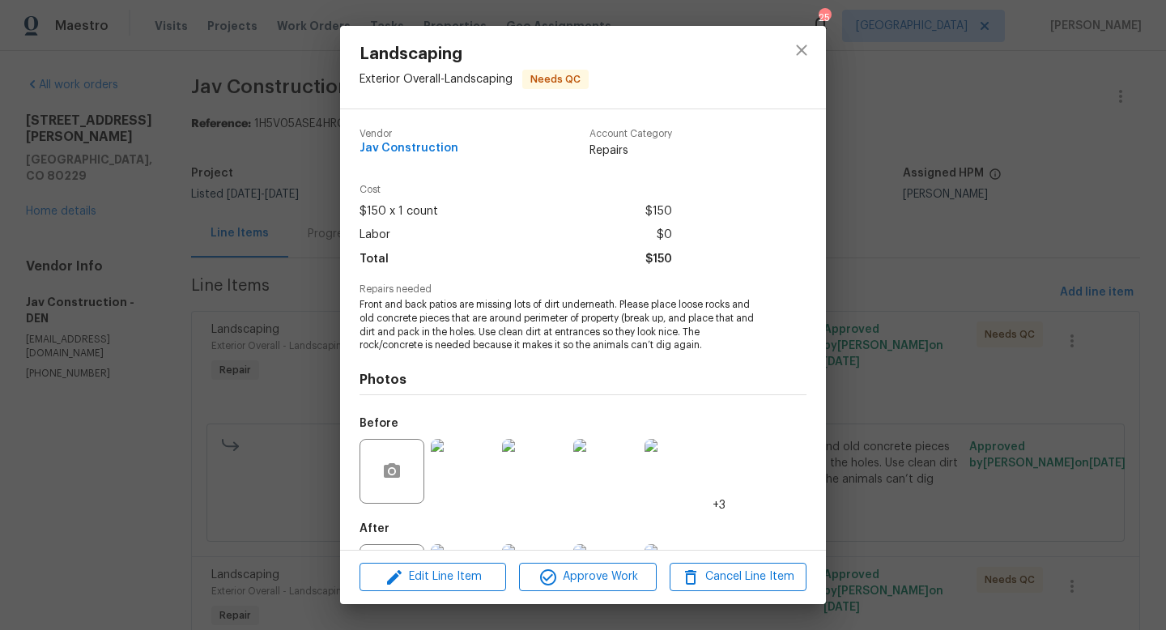
scroll to position [75, 0]
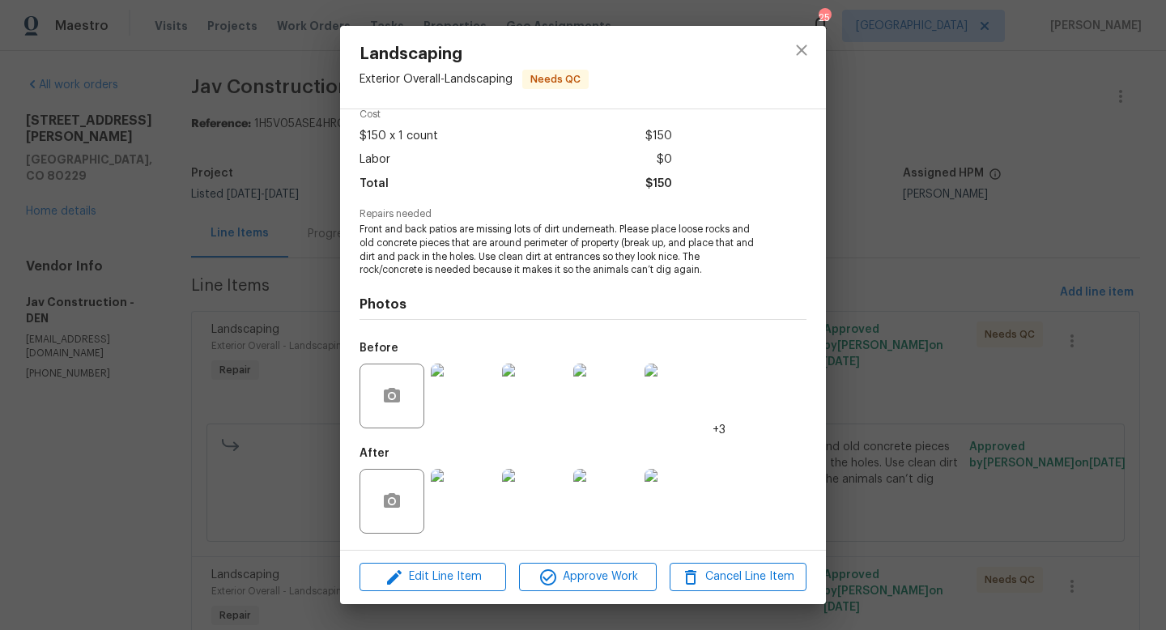
click at [461, 516] on img at bounding box center [463, 501] width 65 height 65
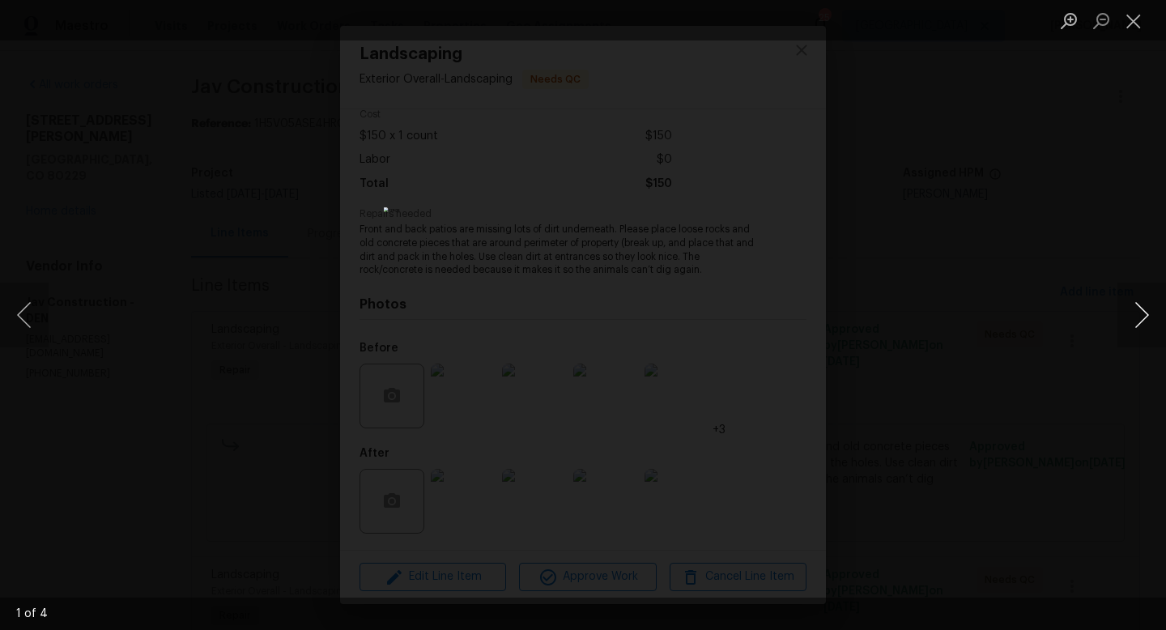
click at [1137, 319] on button "Next image" at bounding box center [1142, 315] width 49 height 65
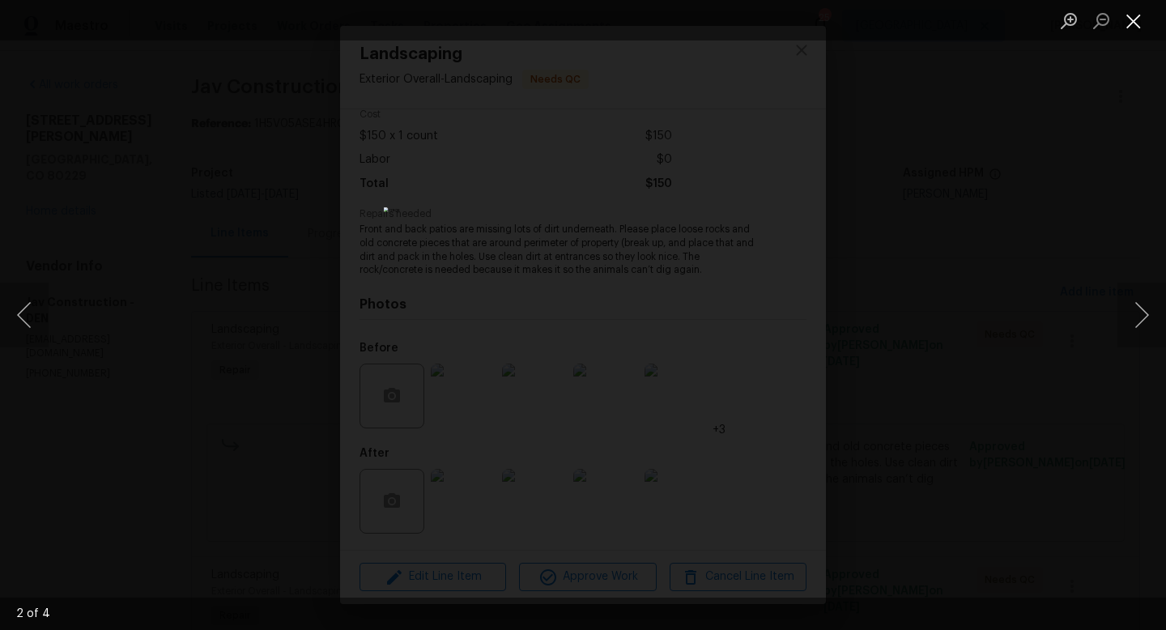
click at [1136, 21] on button "Close lightbox" at bounding box center [1134, 20] width 32 height 28
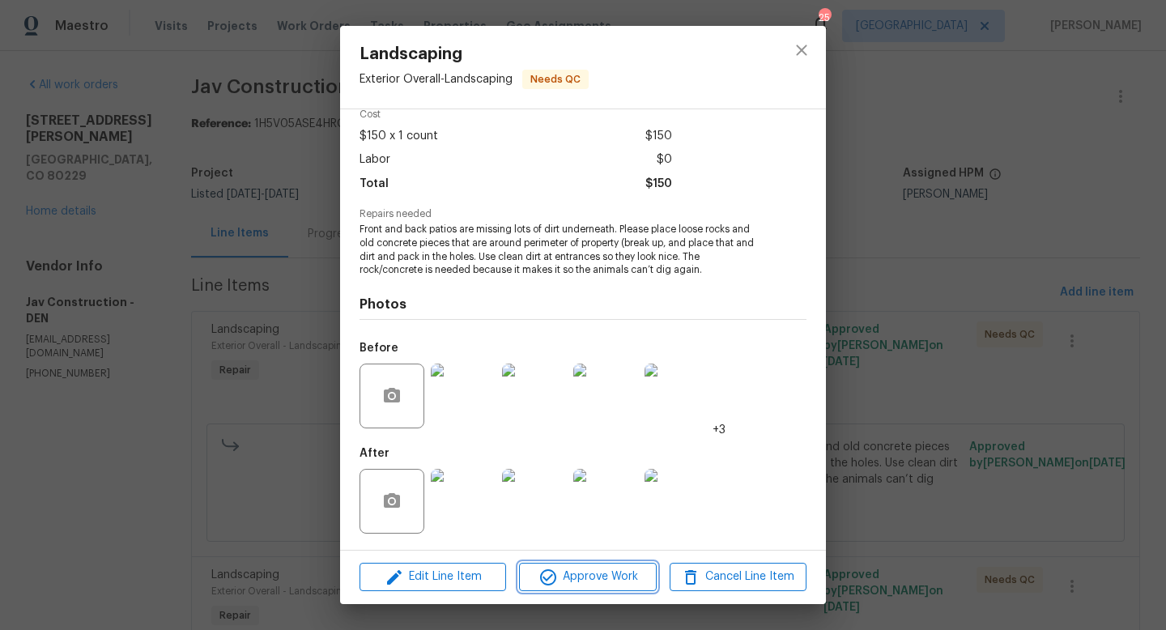
click at [613, 577] on span "Approve Work" at bounding box center [587, 577] width 127 height 20
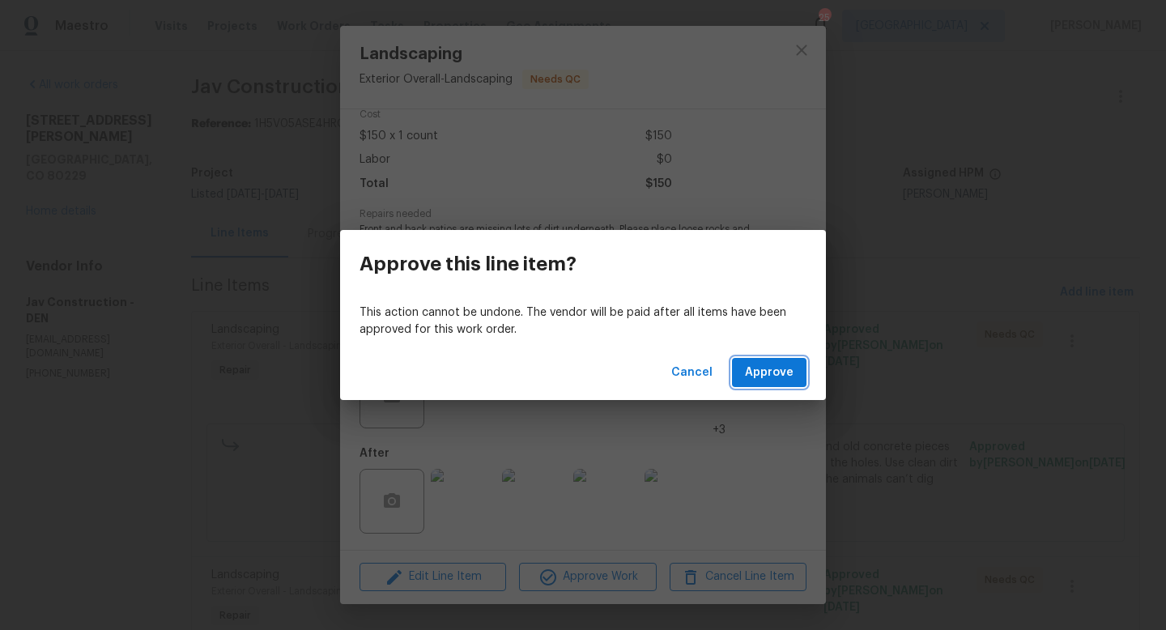
click at [783, 372] on span "Approve" at bounding box center [769, 373] width 49 height 20
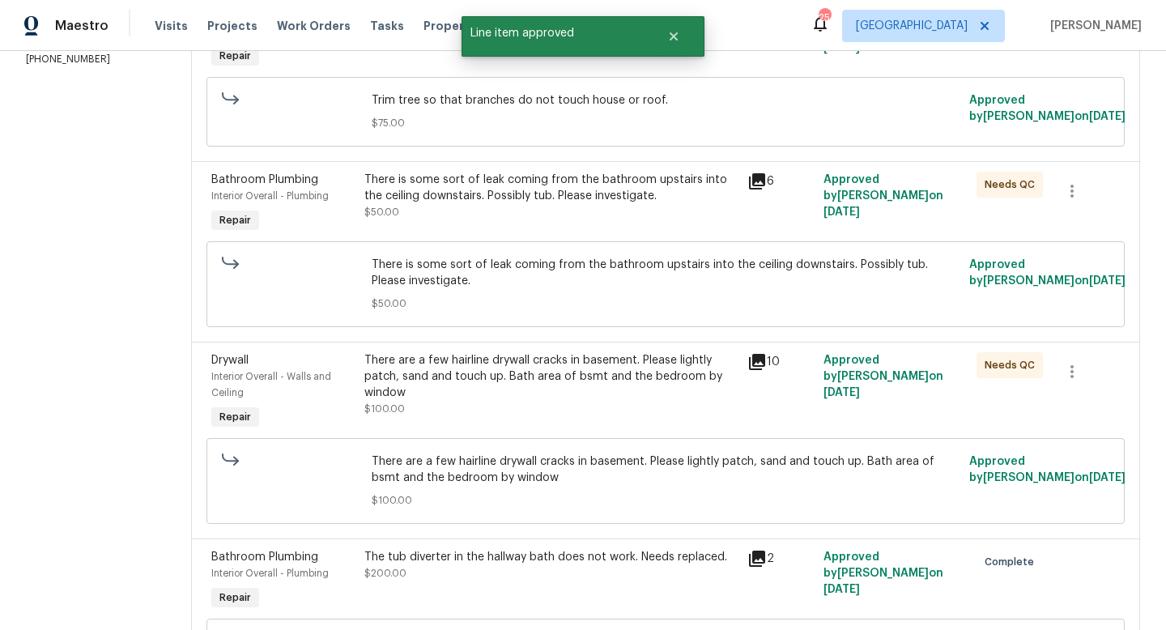
scroll to position [308, 0]
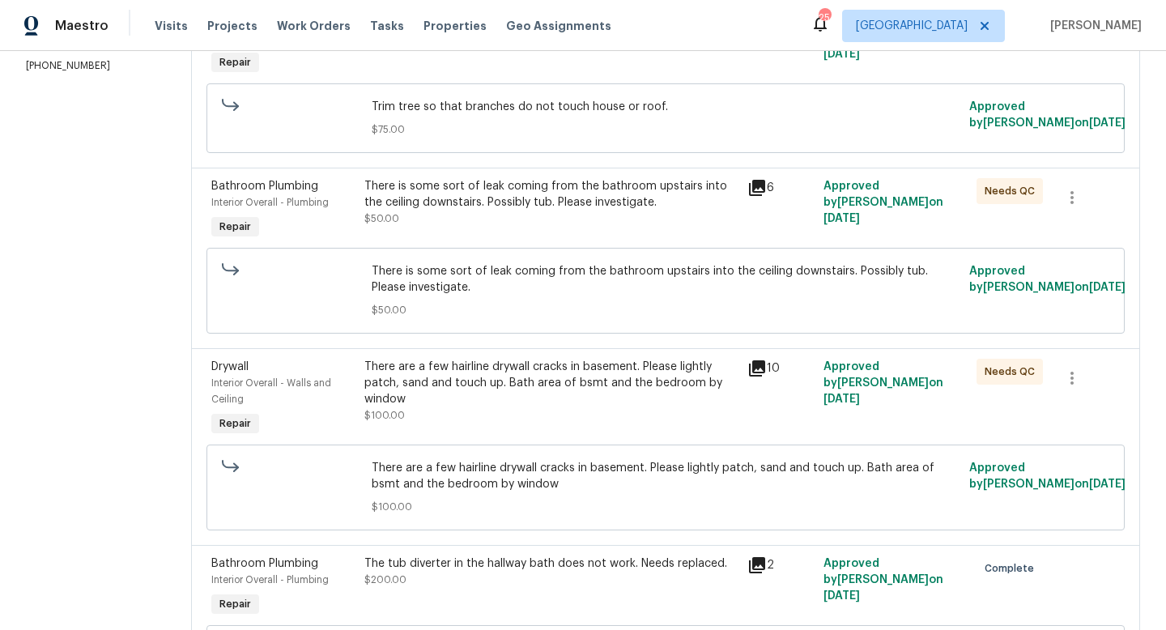
click at [569, 383] on div "There are a few hairline drywall cracks in basement. Please lightly patch, sand…" at bounding box center [550, 383] width 373 height 49
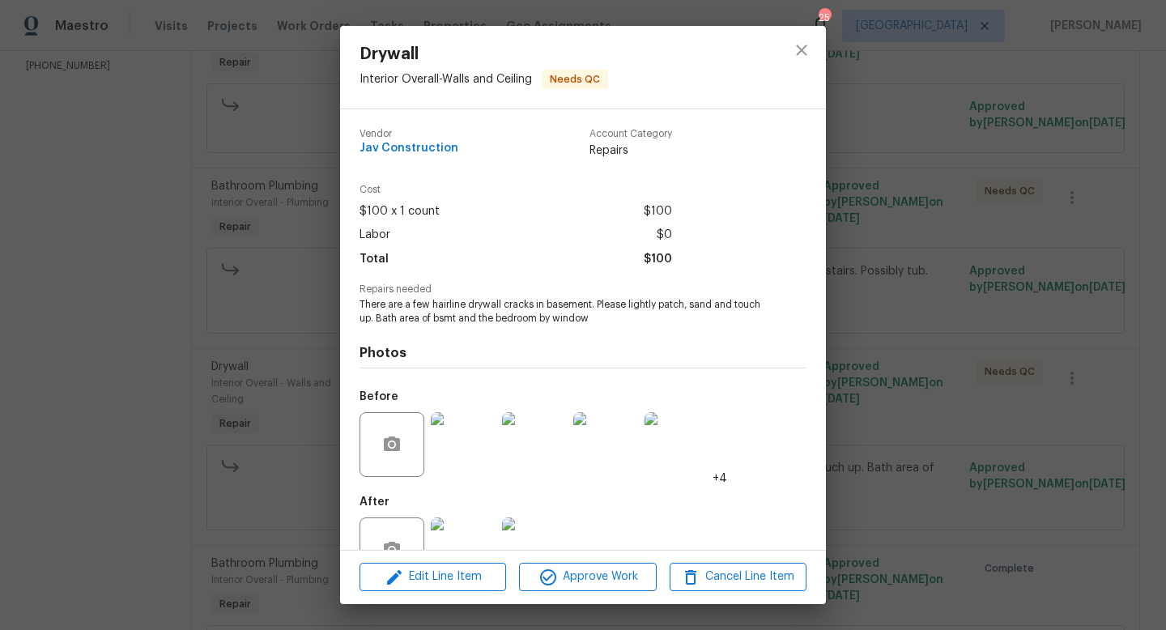
scroll to position [49, 0]
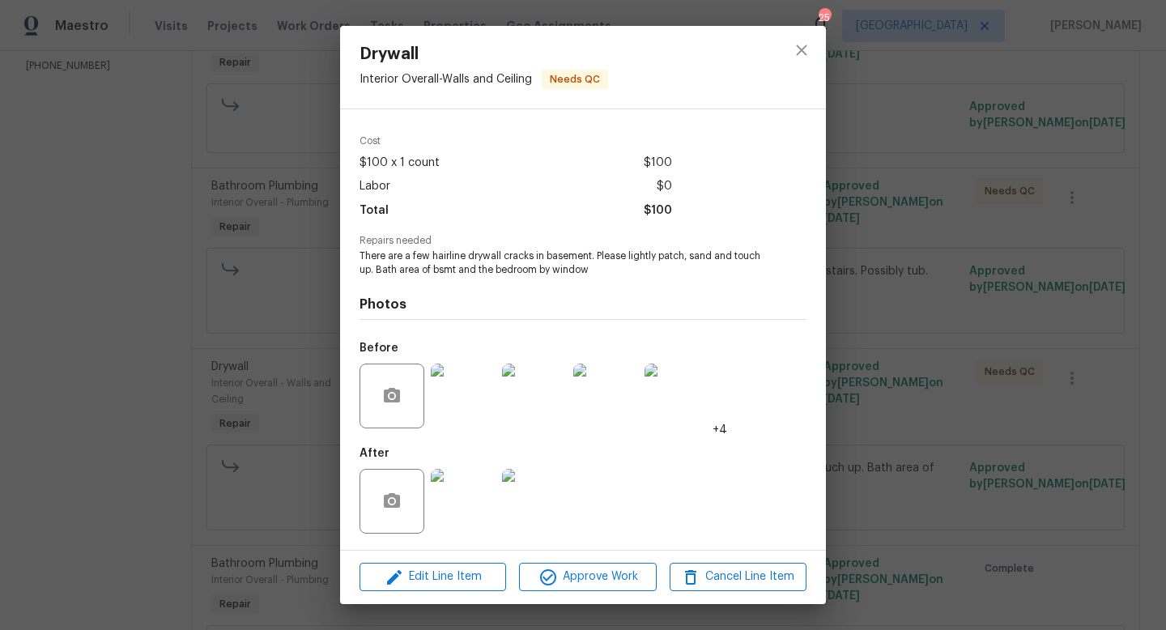
click at [467, 498] on img at bounding box center [463, 501] width 65 height 65
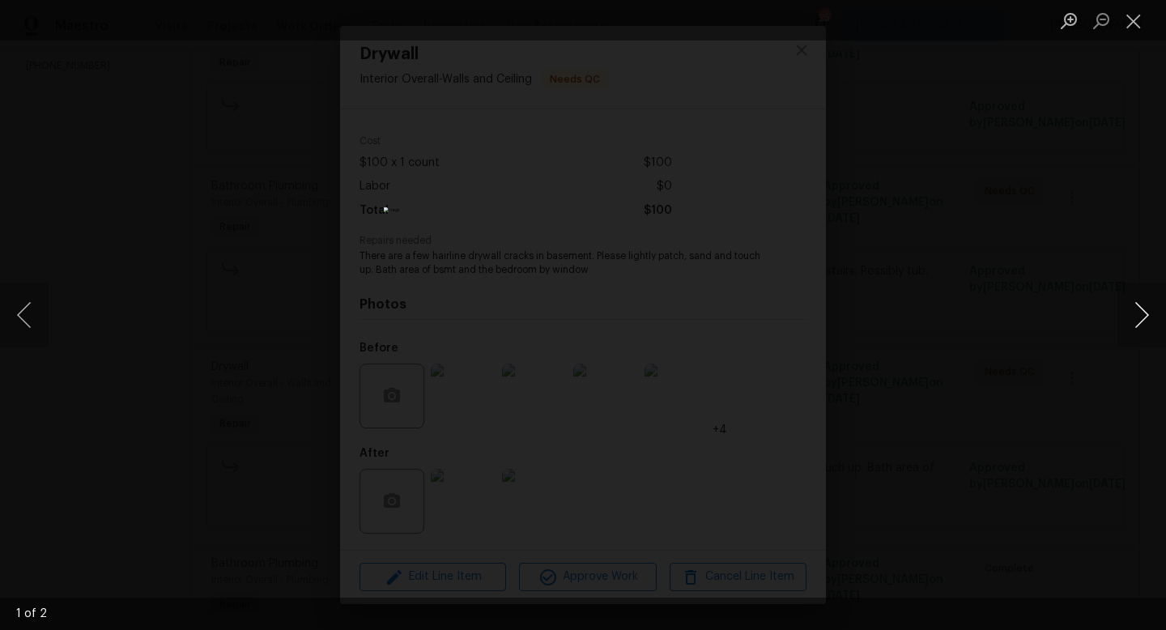
click at [1154, 318] on button "Next image" at bounding box center [1142, 315] width 49 height 65
click at [1140, 15] on button "Close lightbox" at bounding box center [1134, 20] width 32 height 28
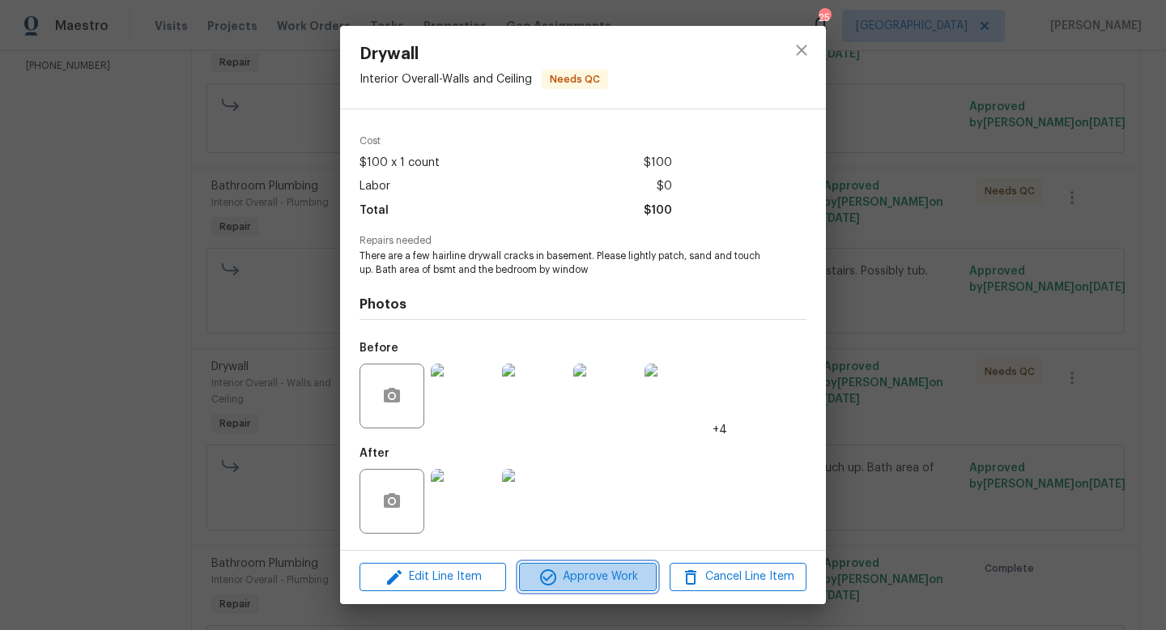
click at [603, 578] on span "Approve Work" at bounding box center [587, 577] width 127 height 20
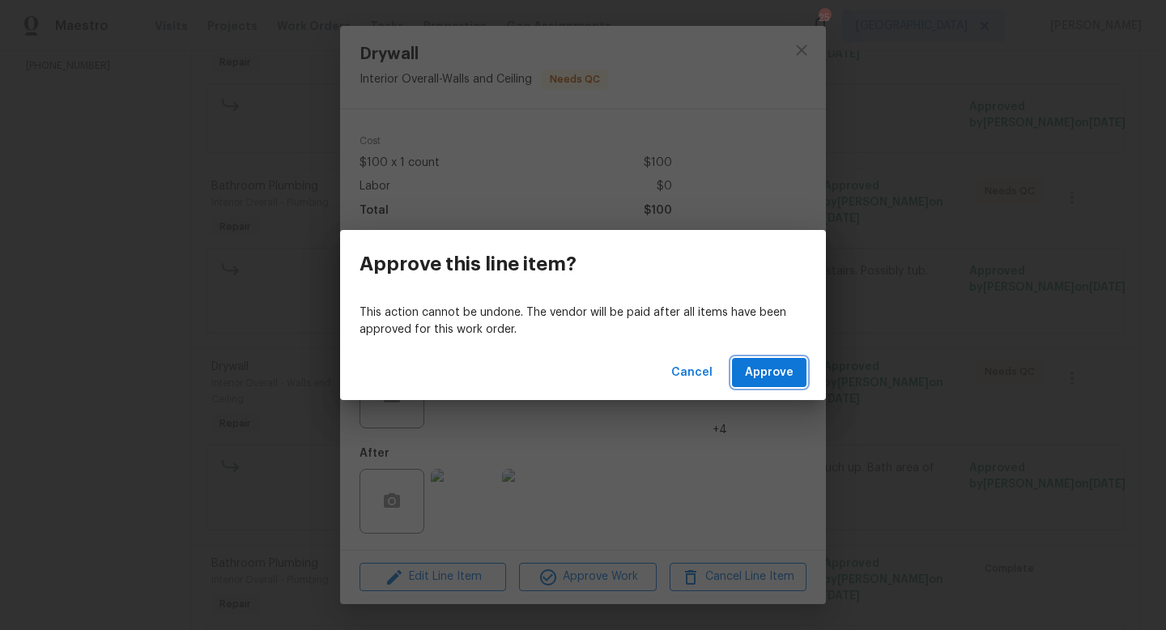
click at [784, 375] on span "Approve" at bounding box center [769, 373] width 49 height 20
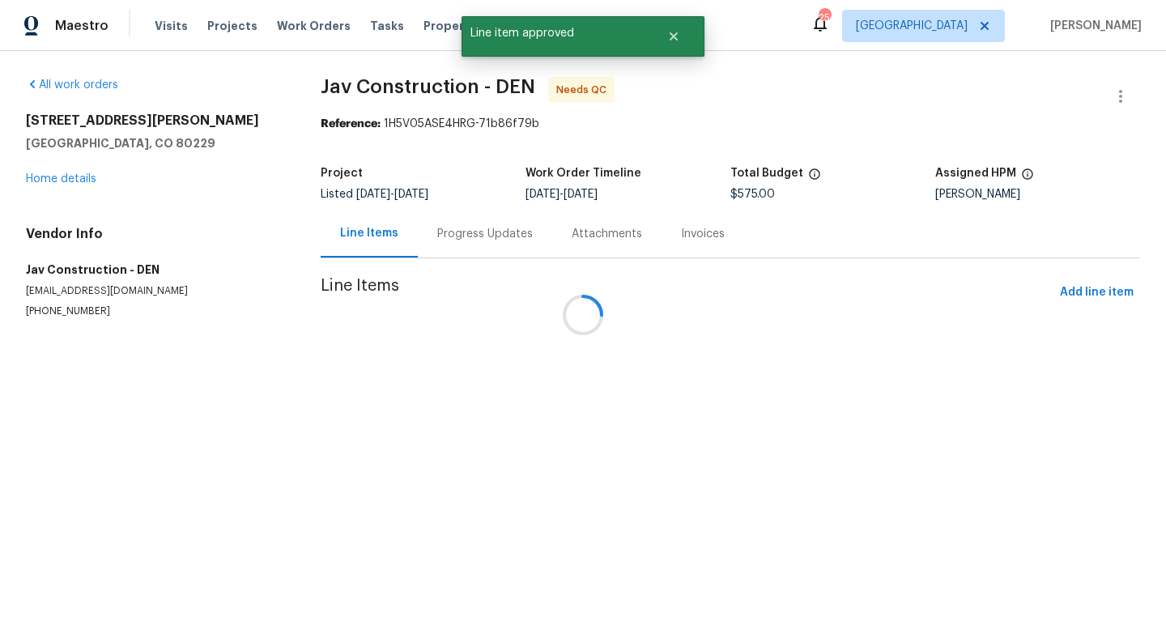
scroll to position [0, 0]
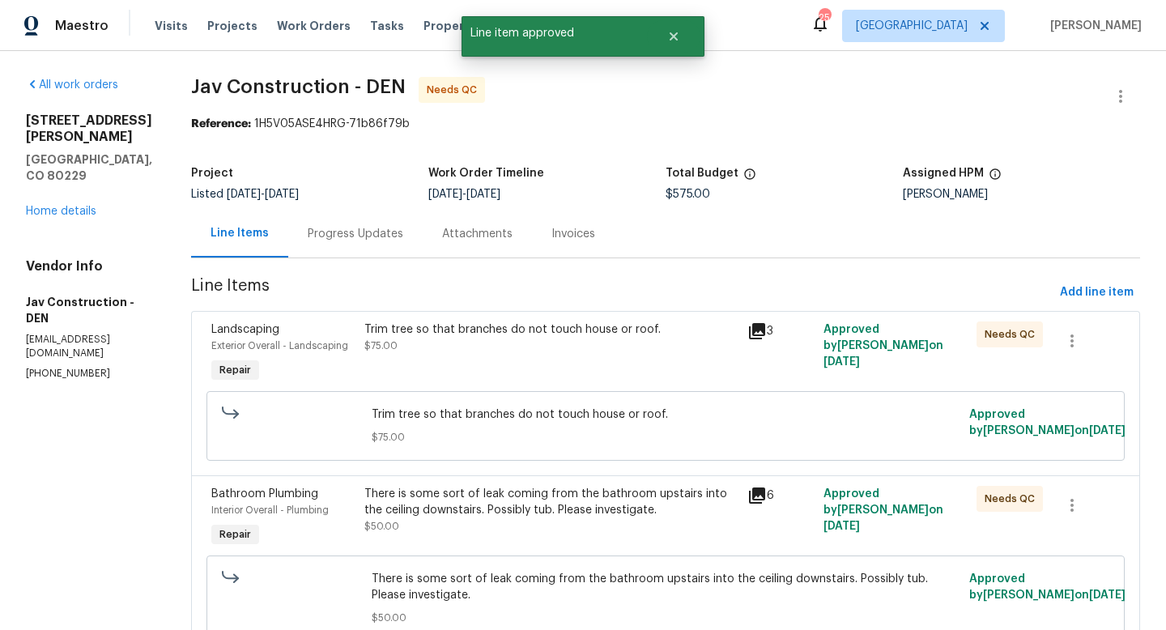
click at [585, 335] on div "Trim tree so that branches do not touch house or roof." at bounding box center [550, 330] width 373 height 16
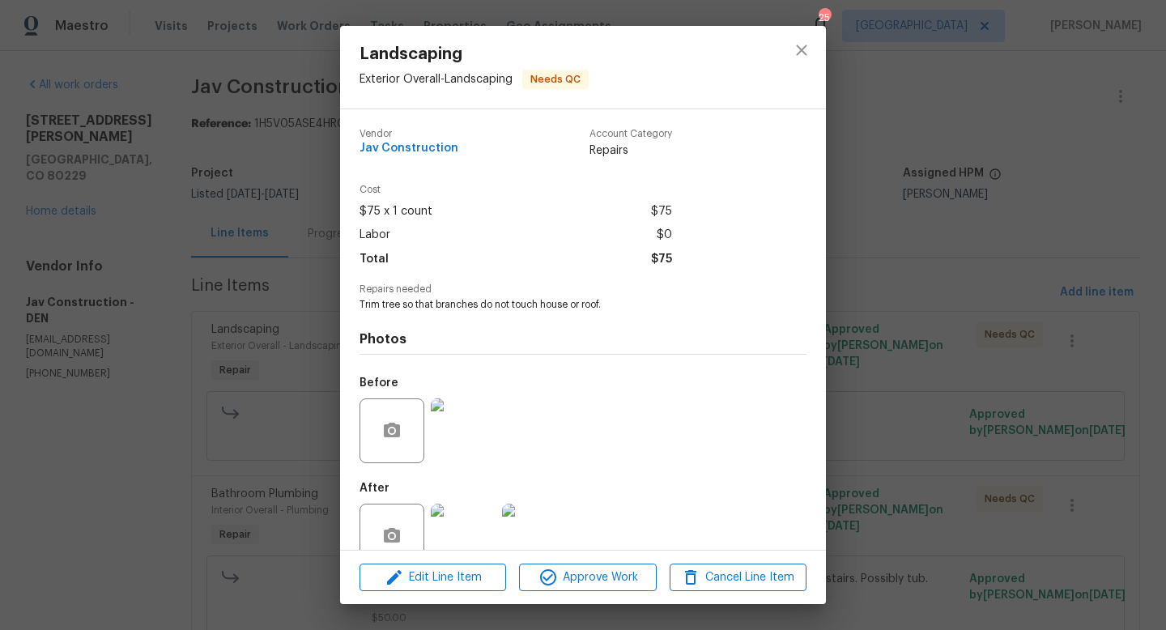
click at [471, 528] on img at bounding box center [463, 536] width 65 height 65
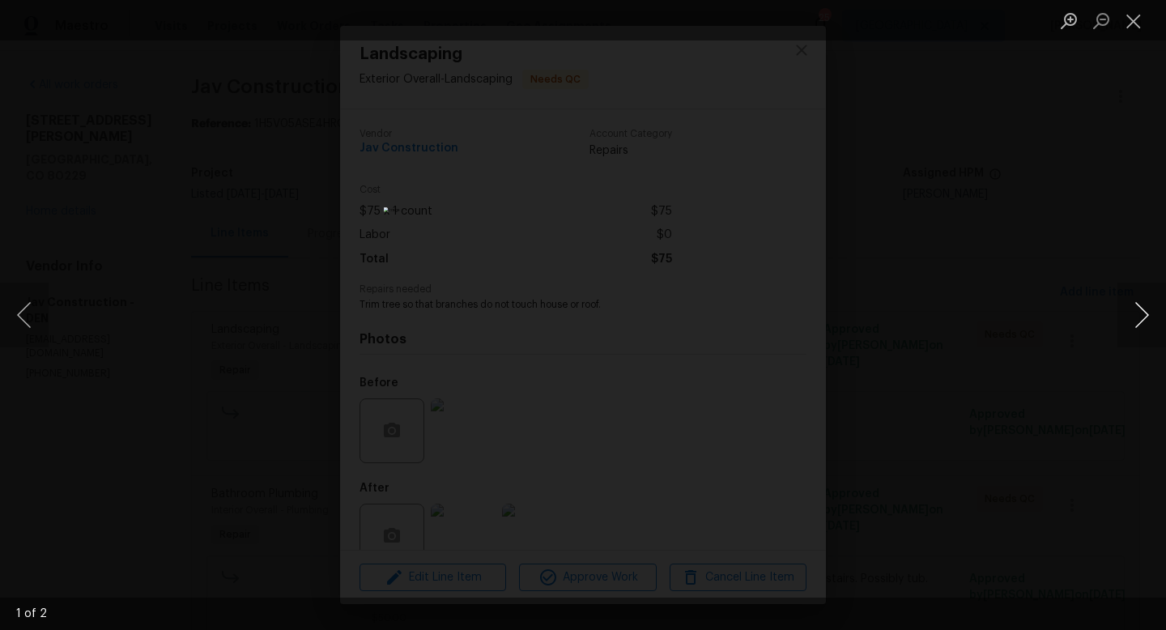
click at [1136, 316] on button "Next image" at bounding box center [1142, 315] width 49 height 65
click at [1136, 19] on button "Close lightbox" at bounding box center [1134, 20] width 32 height 28
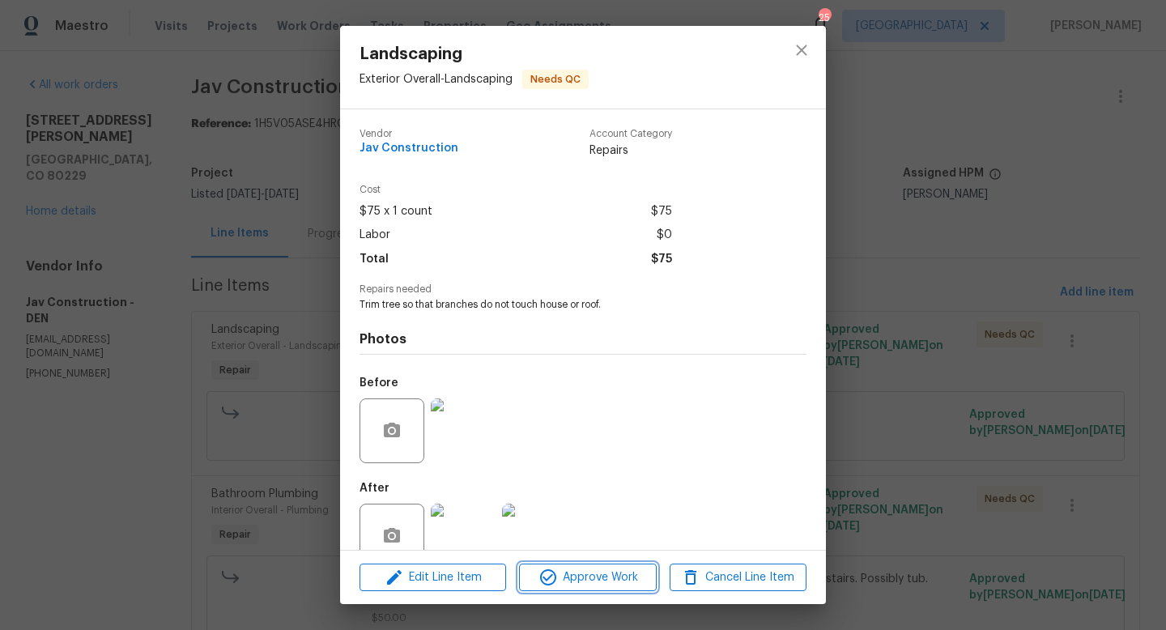
click at [608, 577] on span "Approve Work" at bounding box center [587, 578] width 127 height 20
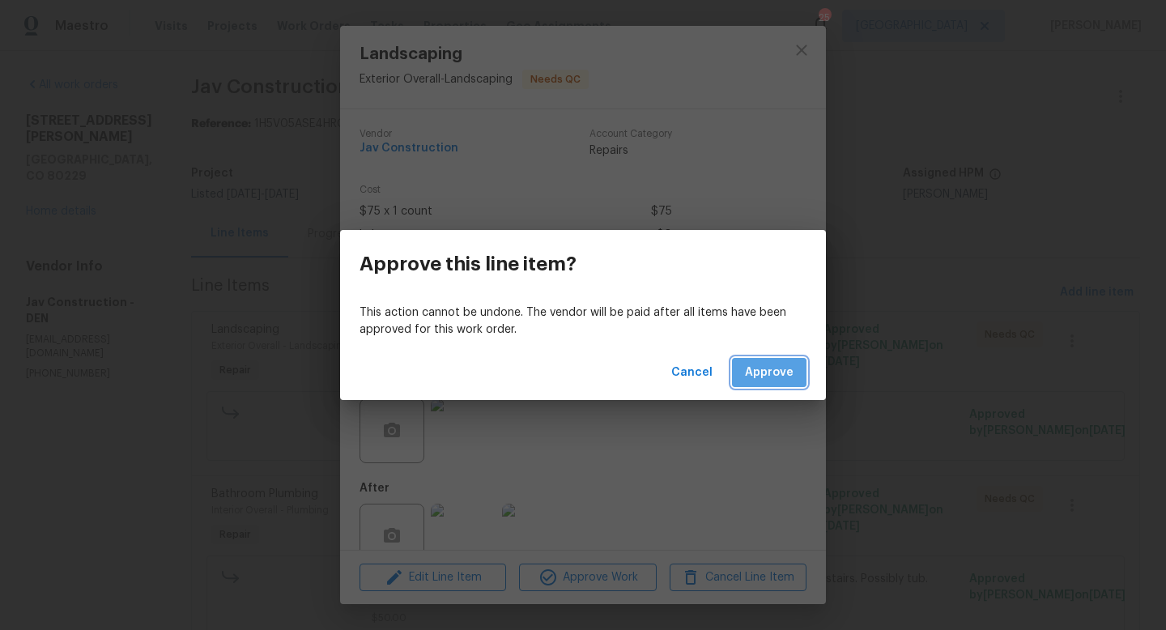
click at [759, 374] on span "Approve" at bounding box center [769, 373] width 49 height 20
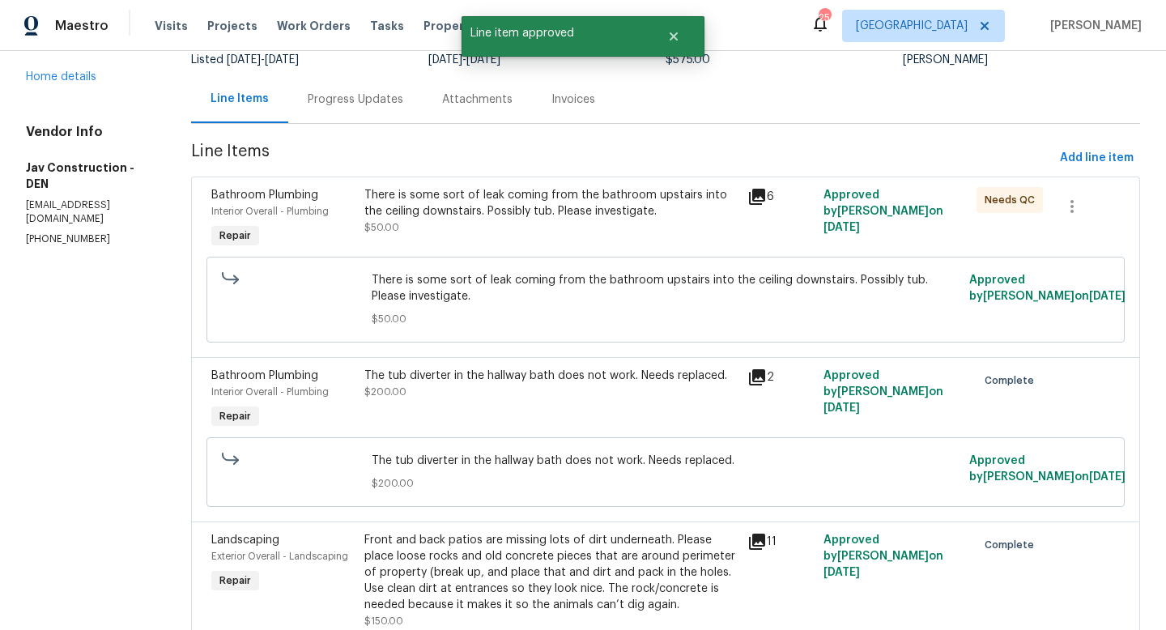
scroll to position [141, 0]
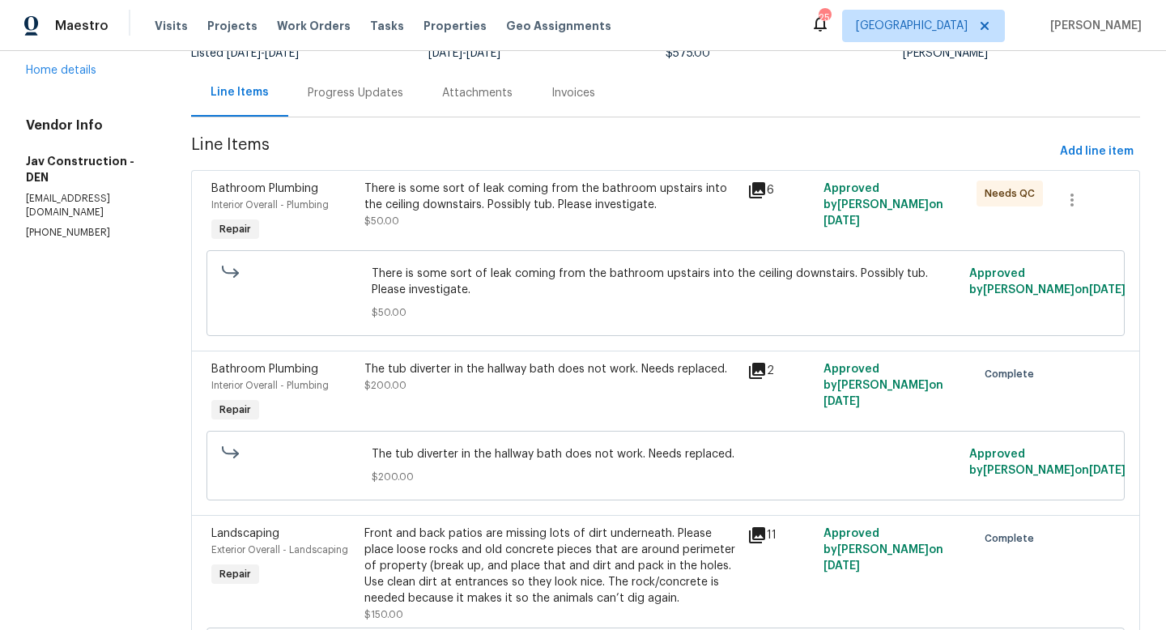
click at [563, 204] on div "There is some sort of leak coming from the bathroom upstairs into the ceiling d…" at bounding box center [550, 197] width 373 height 32
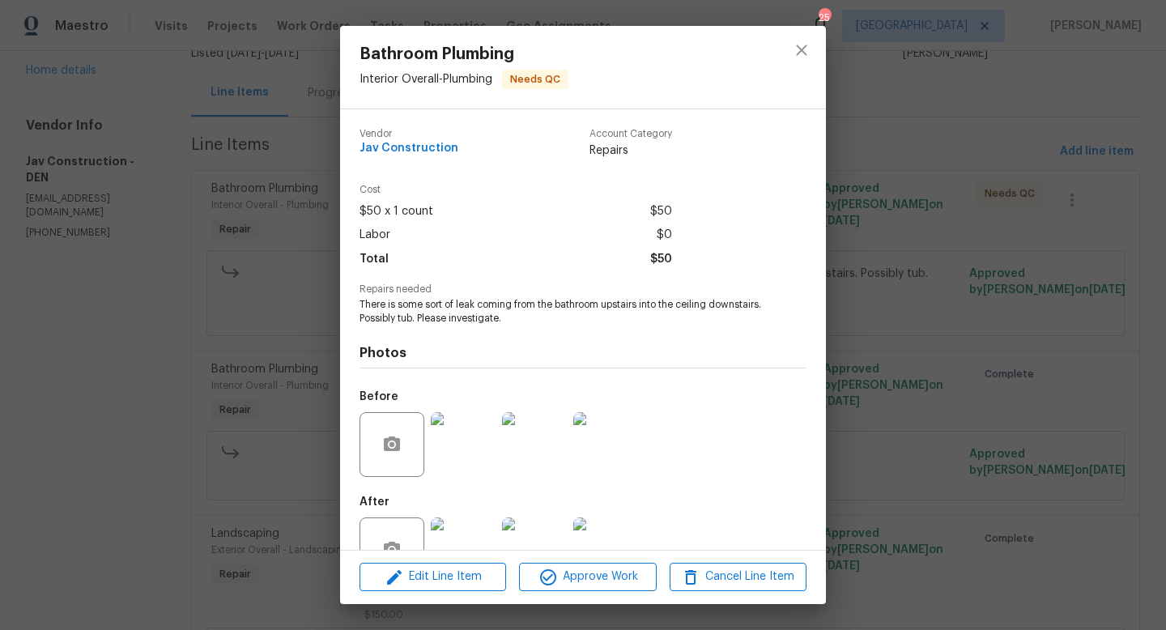
scroll to position [49, 0]
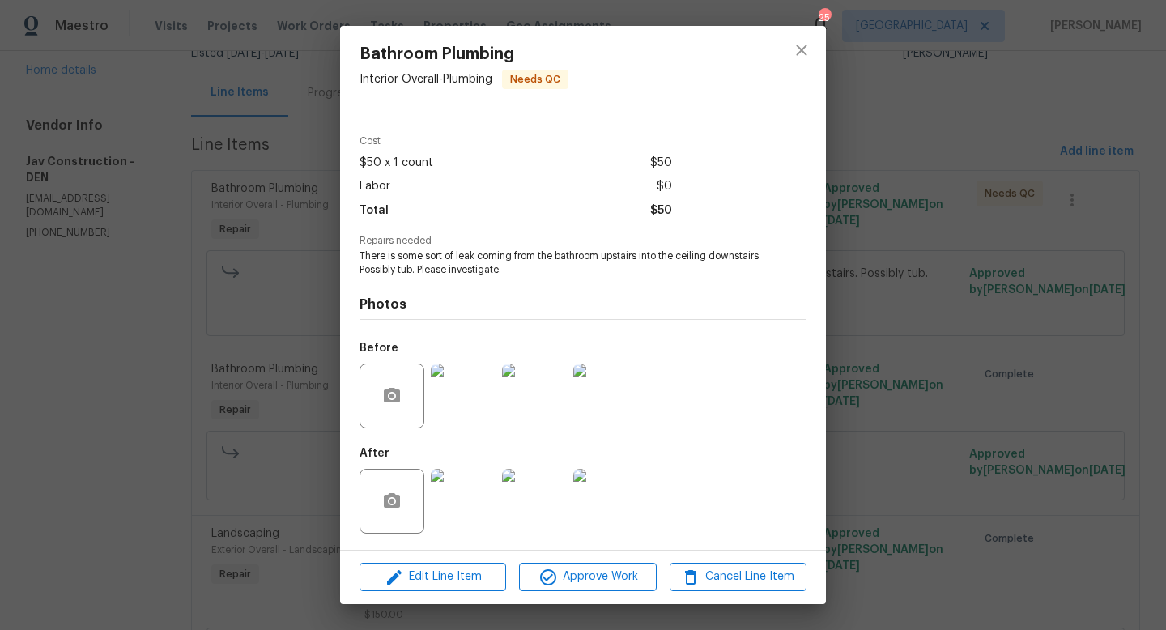
click at [472, 502] on img at bounding box center [463, 501] width 65 height 65
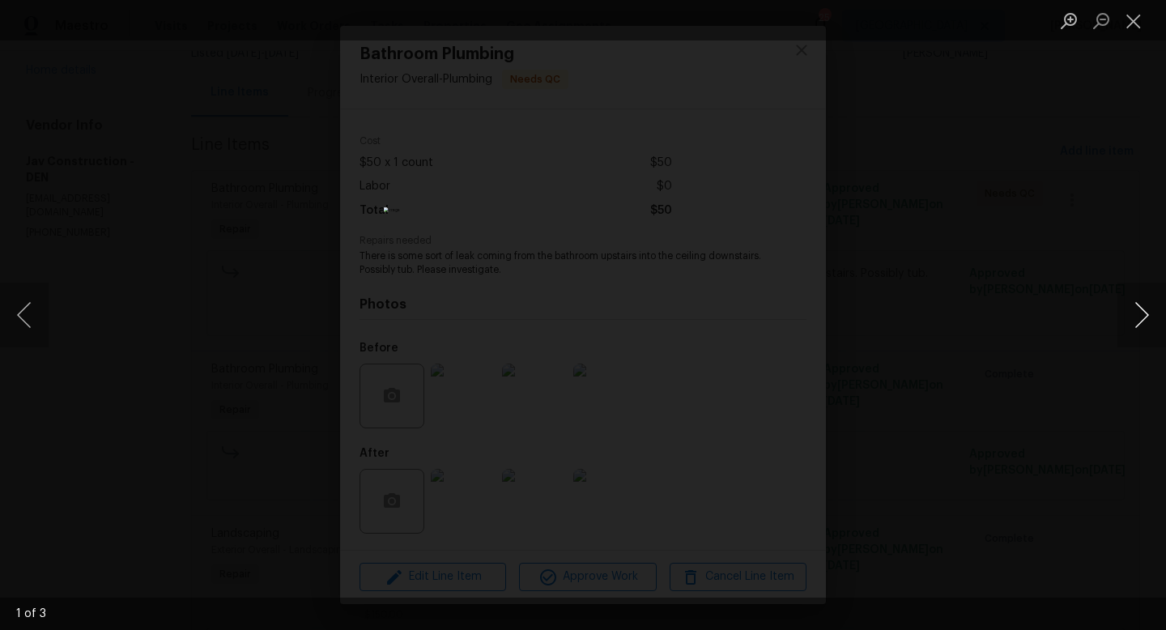
click at [1142, 319] on button "Next image" at bounding box center [1142, 315] width 49 height 65
click at [1135, 27] on button "Close lightbox" at bounding box center [1134, 20] width 32 height 28
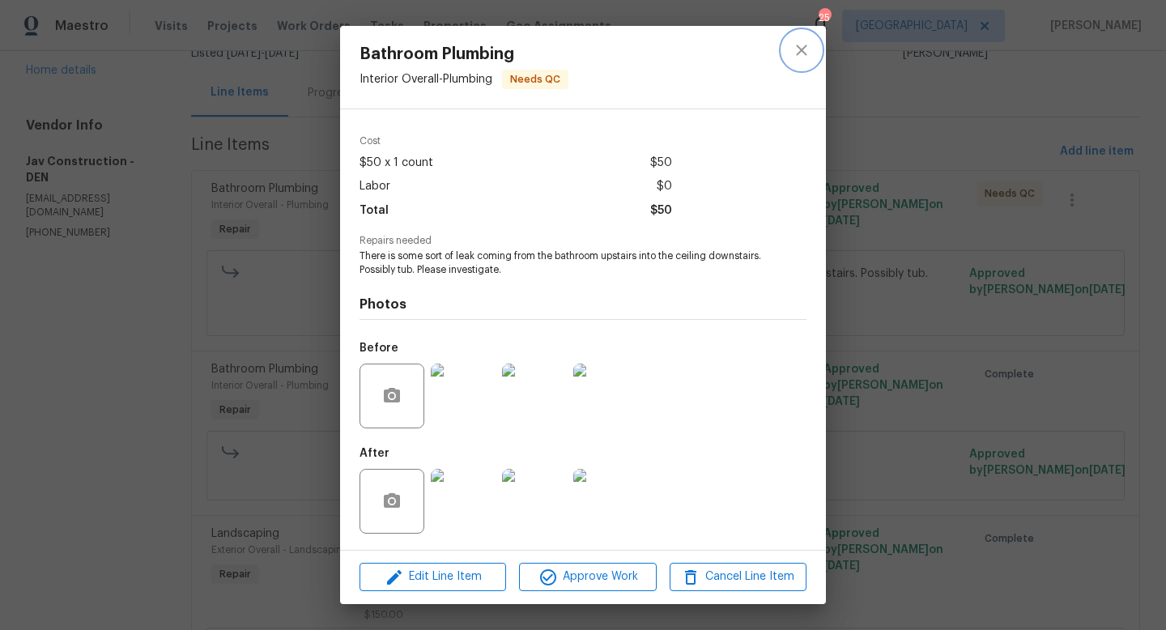
click at [803, 49] on icon "close" at bounding box center [801, 50] width 11 height 11
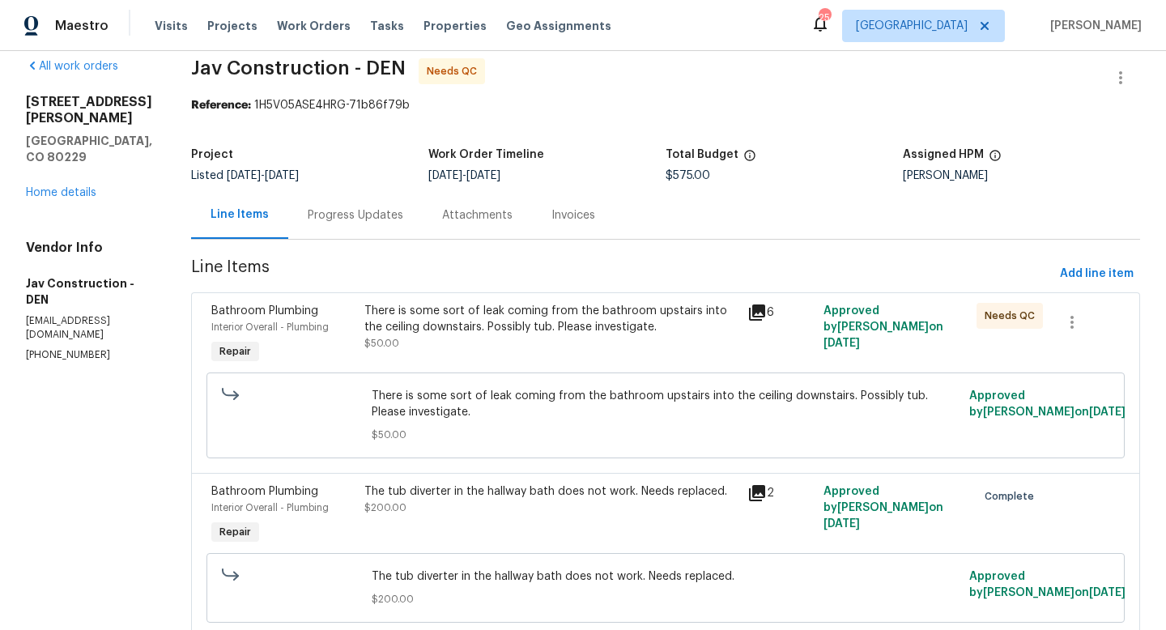
scroll to position [0, 0]
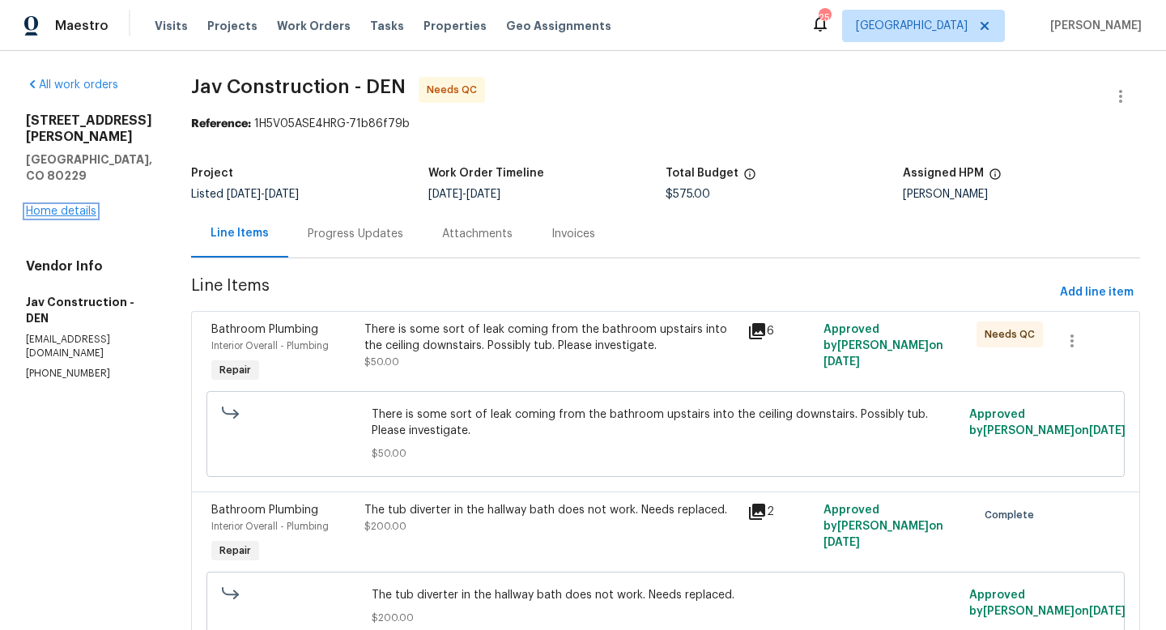
click at [67, 206] on link "Home details" at bounding box center [61, 211] width 70 height 11
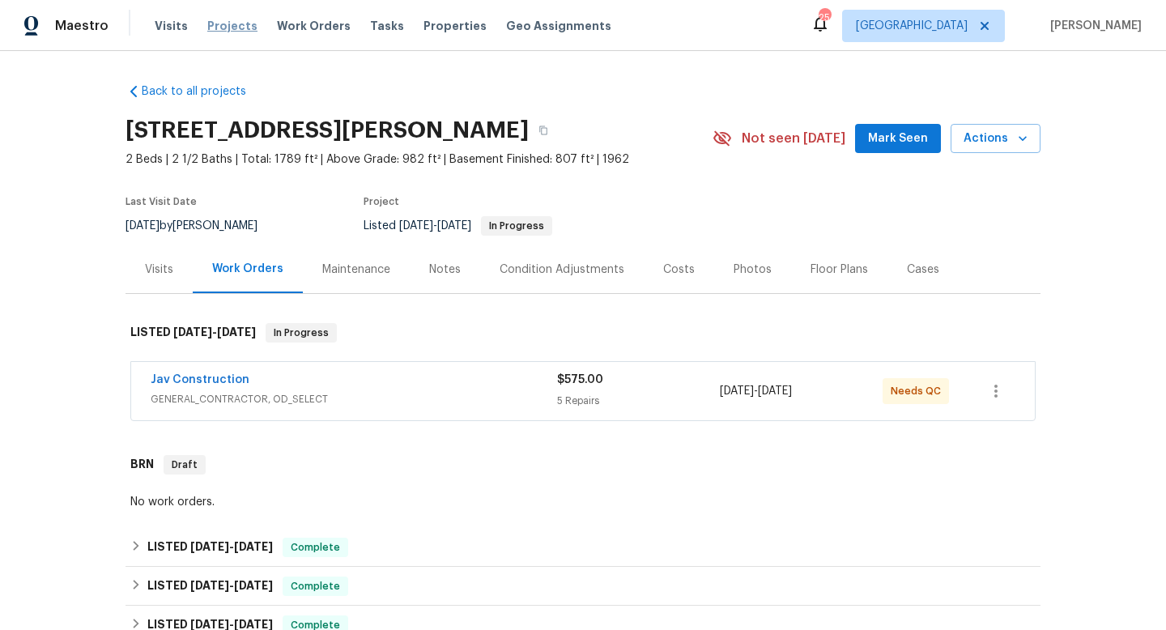
click at [234, 29] on span "Projects" at bounding box center [232, 26] width 50 height 16
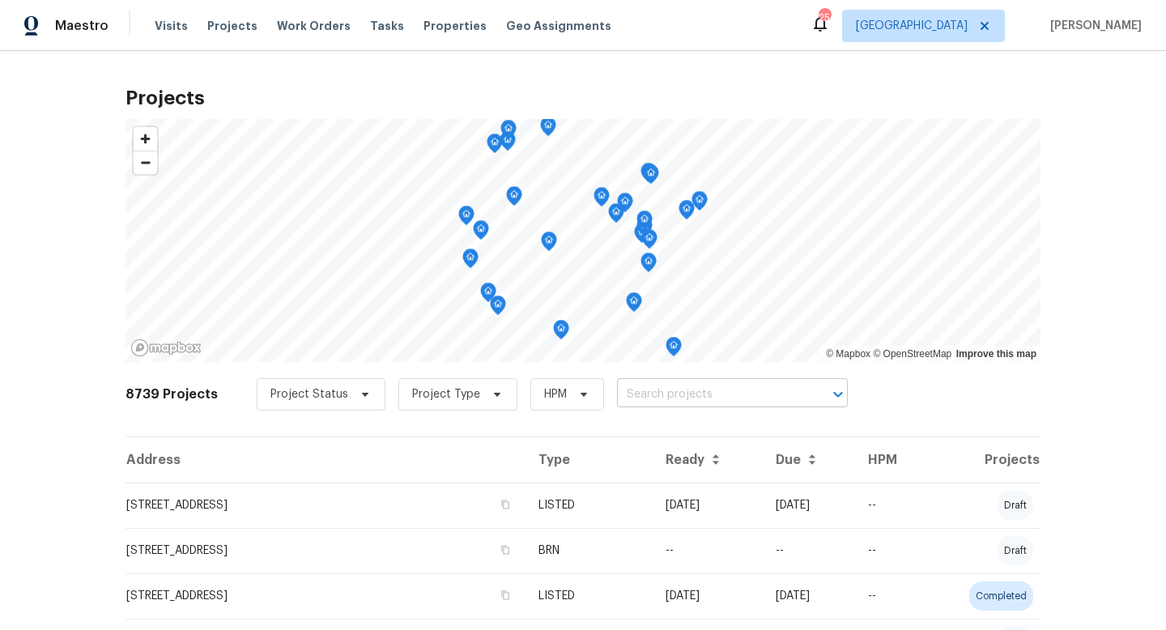
click at [658, 397] on input "text" at bounding box center [709, 394] width 185 height 25
type input "franklin"
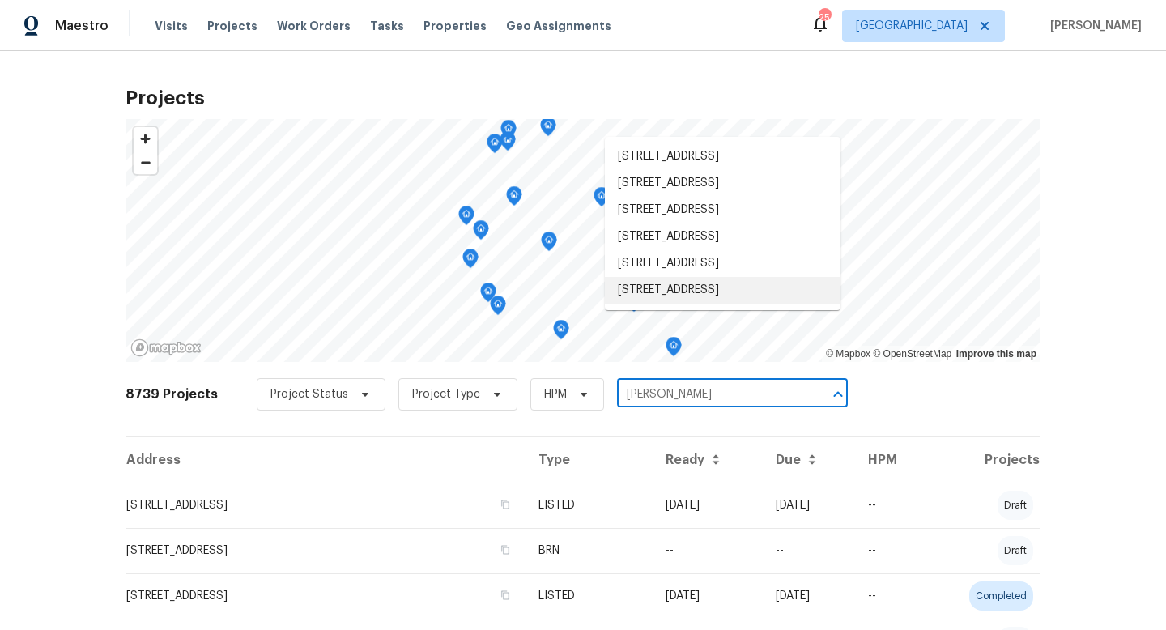
click at [672, 304] on li "7041 S Franklin St, Centennial, CO 80122" at bounding box center [723, 290] width 236 height 27
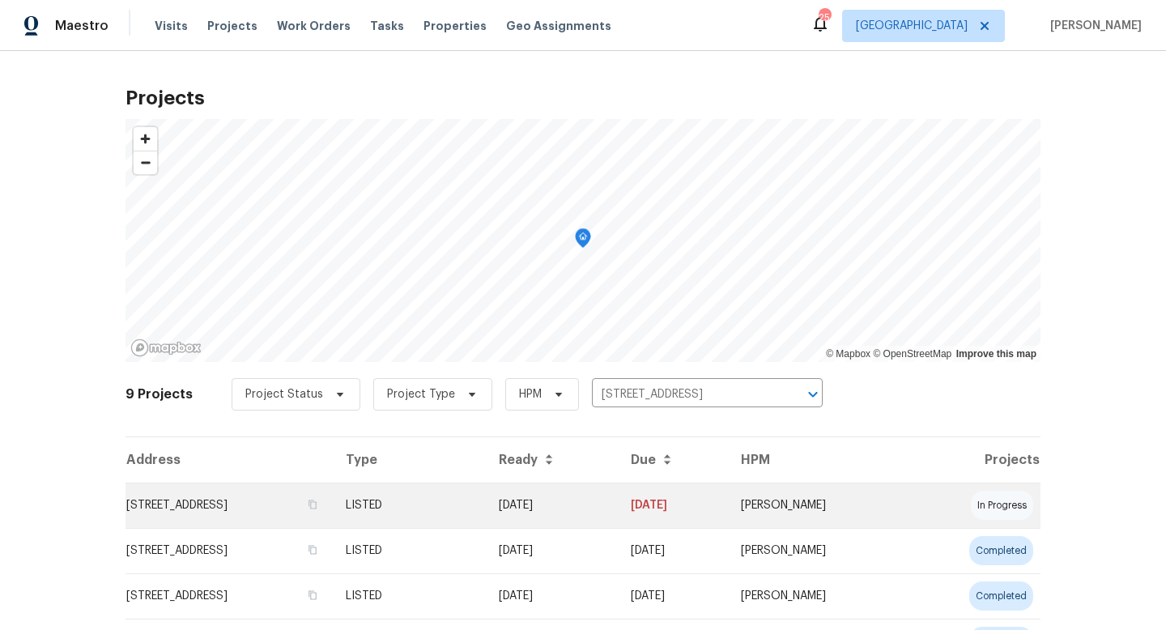
click at [486, 523] on td "LISTED" at bounding box center [409, 505] width 153 height 45
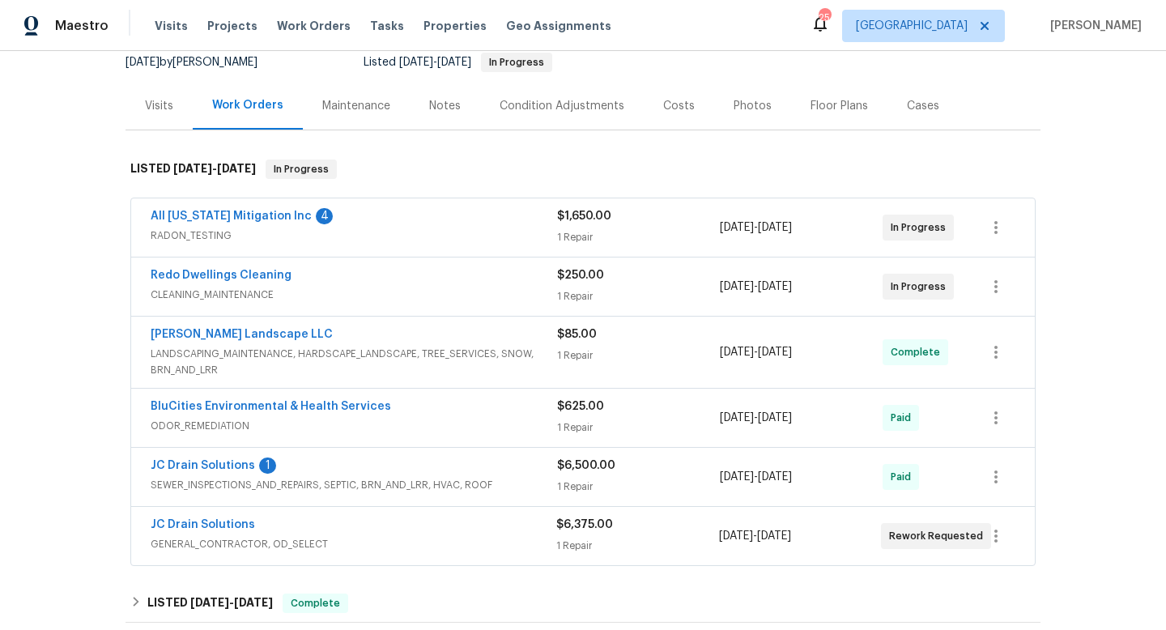
scroll to position [164, 0]
click at [265, 274] on link "Redo Dwellings Cleaning" at bounding box center [221, 274] width 141 height 11
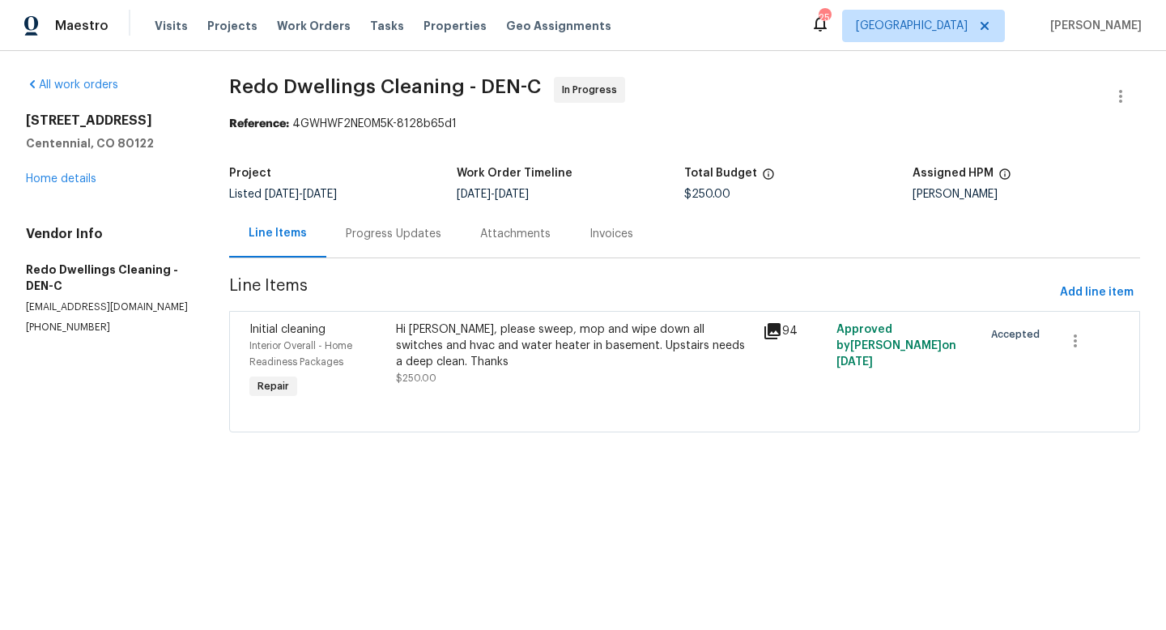
click at [548, 342] on div "Hi Nancy, please sweep, mop and wipe down all switches and hvac and water heate…" at bounding box center [574, 346] width 357 height 49
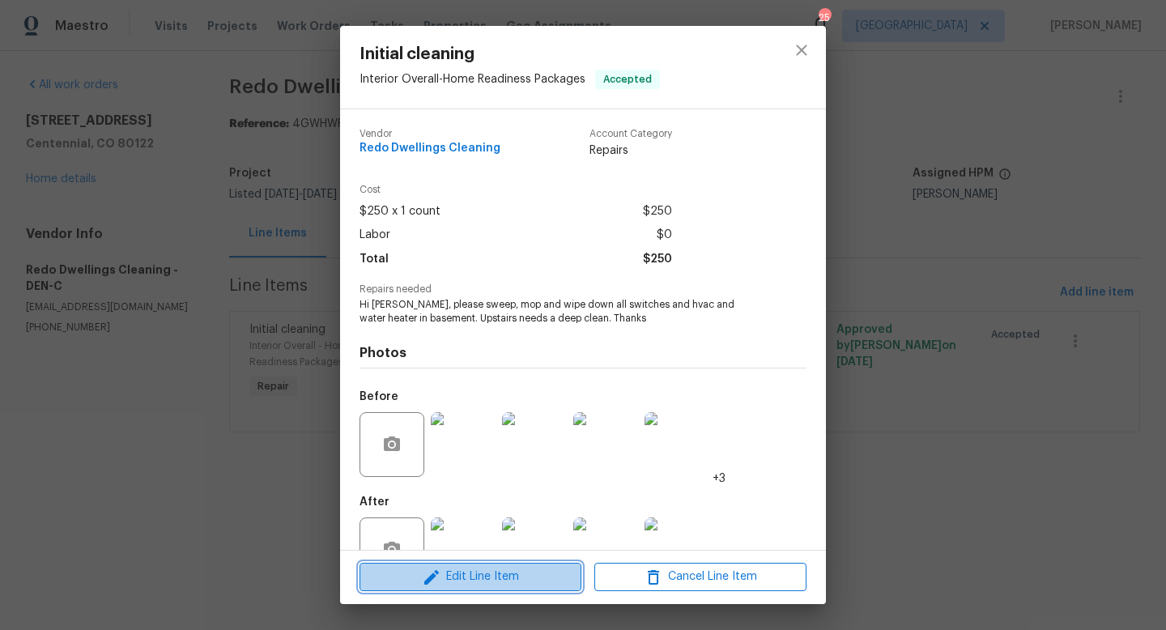
click at [487, 583] on span "Edit Line Item" at bounding box center [470, 577] width 212 height 20
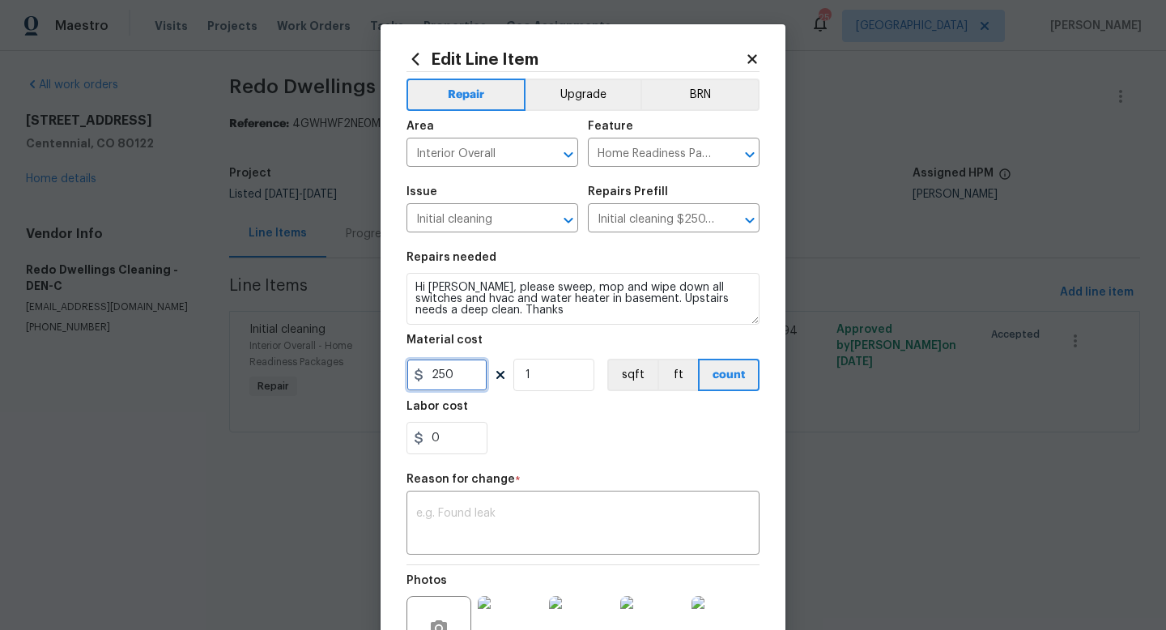
click at [467, 371] on input "250" at bounding box center [447, 375] width 81 height 32
type input "400"
click at [496, 524] on textarea at bounding box center [583, 525] width 334 height 34
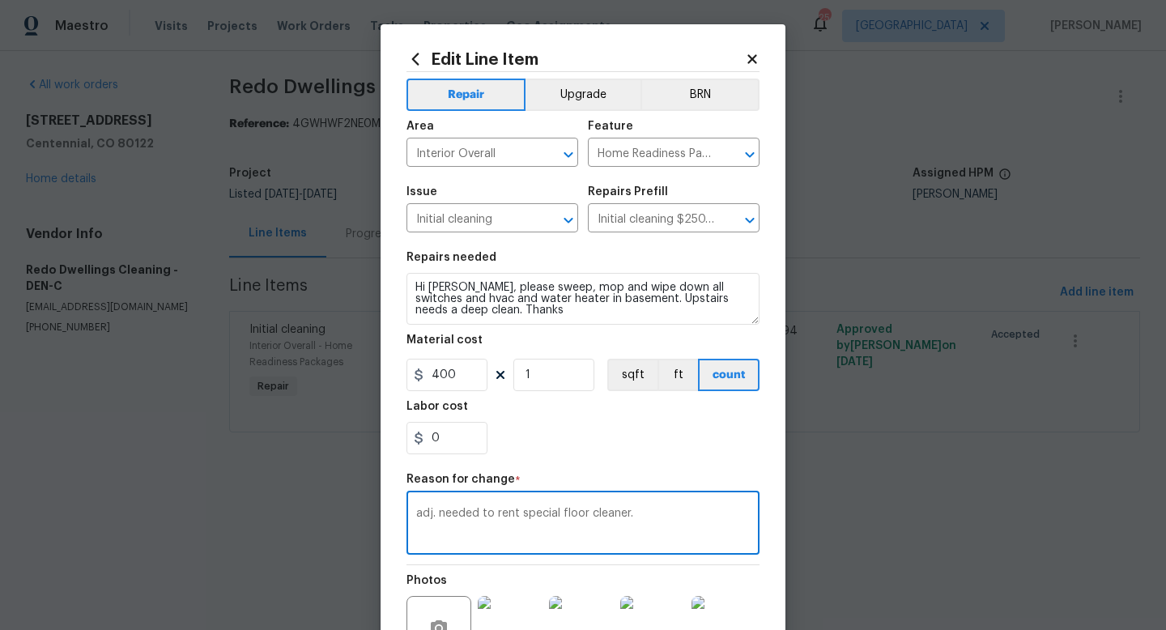
type textarea "adj. needed to rent special floor cleaner."
click at [639, 467] on div "Repair Upgrade BRN Area Interior Overall ​ Feature Home Readiness Packages ​ Is…" at bounding box center [583, 395] width 353 height 646
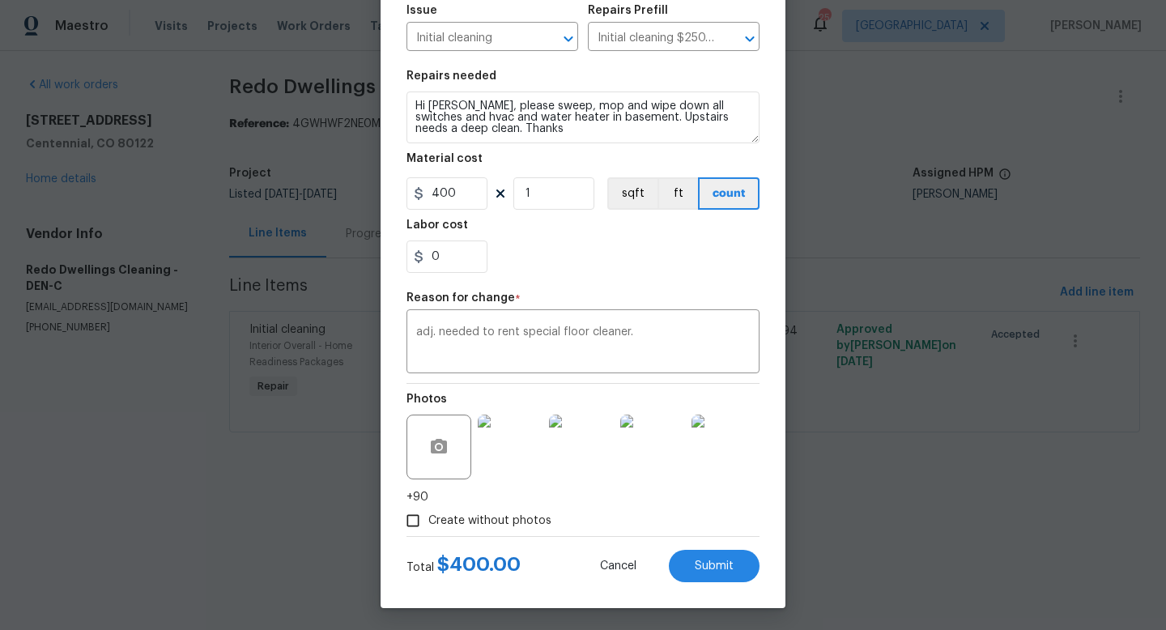
scroll to position [185, 0]
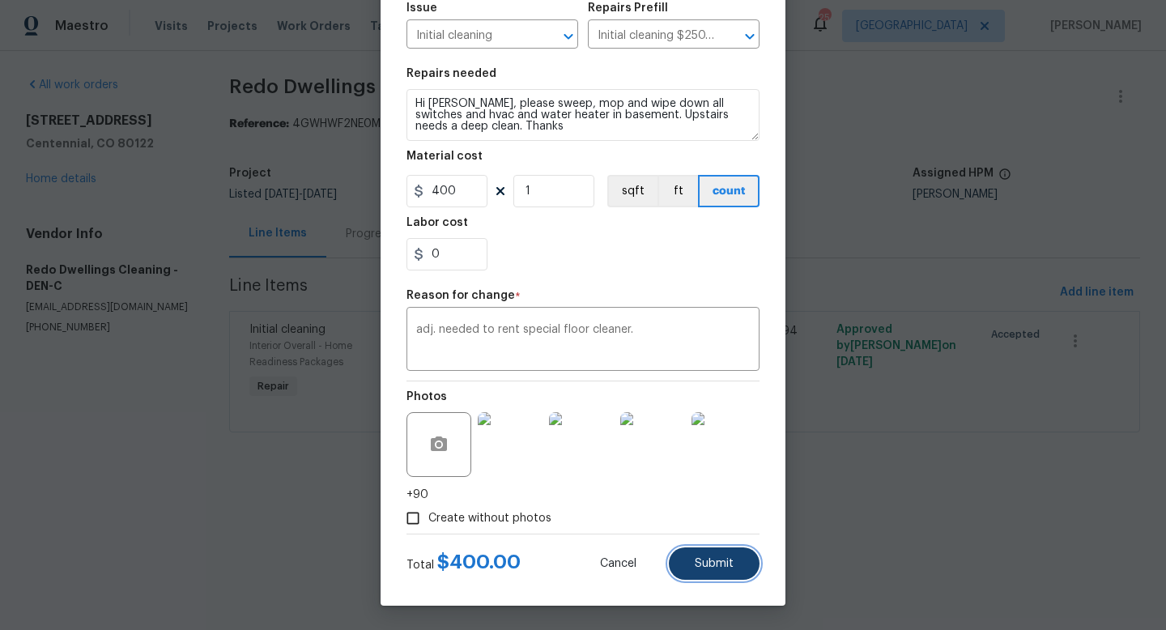
click at [703, 563] on span "Submit" at bounding box center [714, 564] width 39 height 12
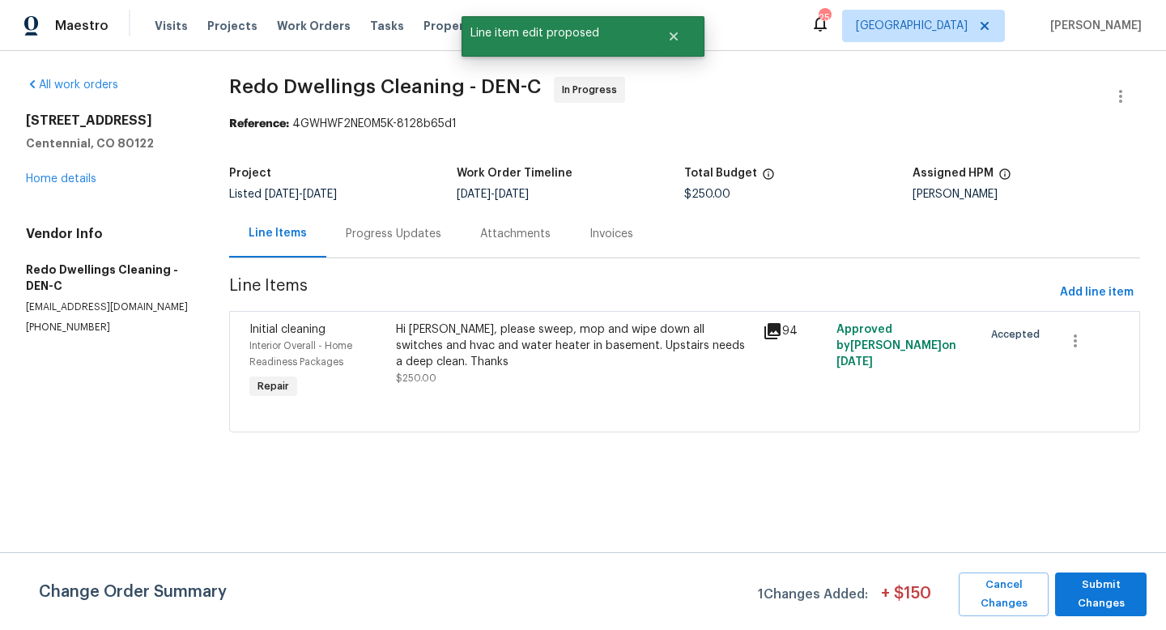
scroll to position [0, 0]
click at [1093, 607] on span "Submit Changes" at bounding box center [1100, 594] width 75 height 37
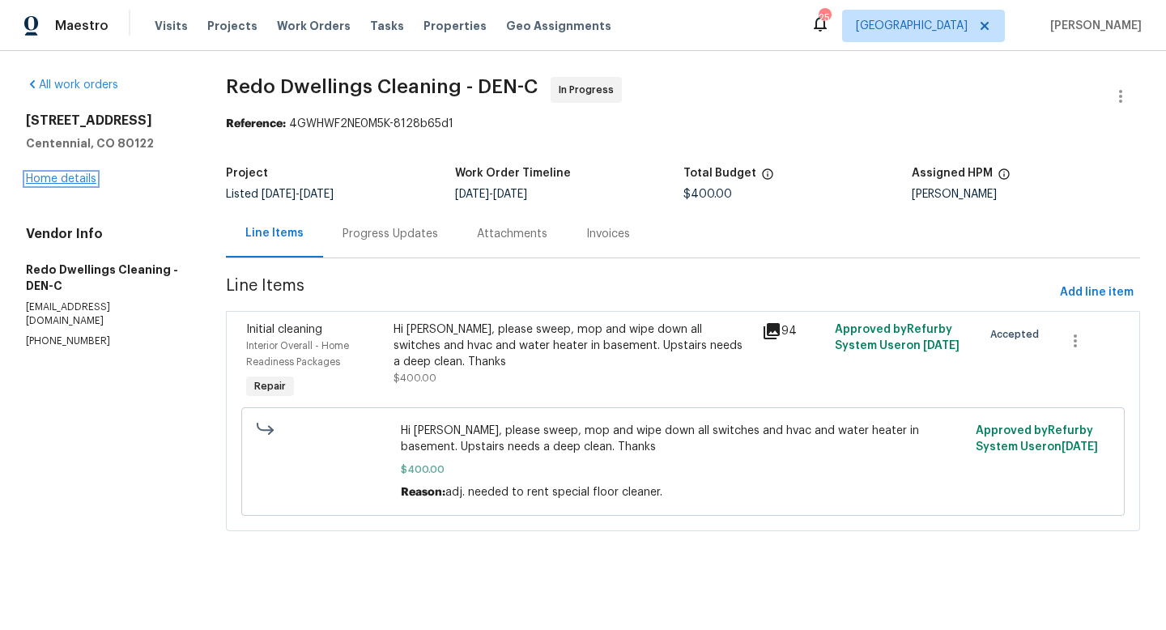
click at [76, 177] on link "Home details" at bounding box center [61, 178] width 70 height 11
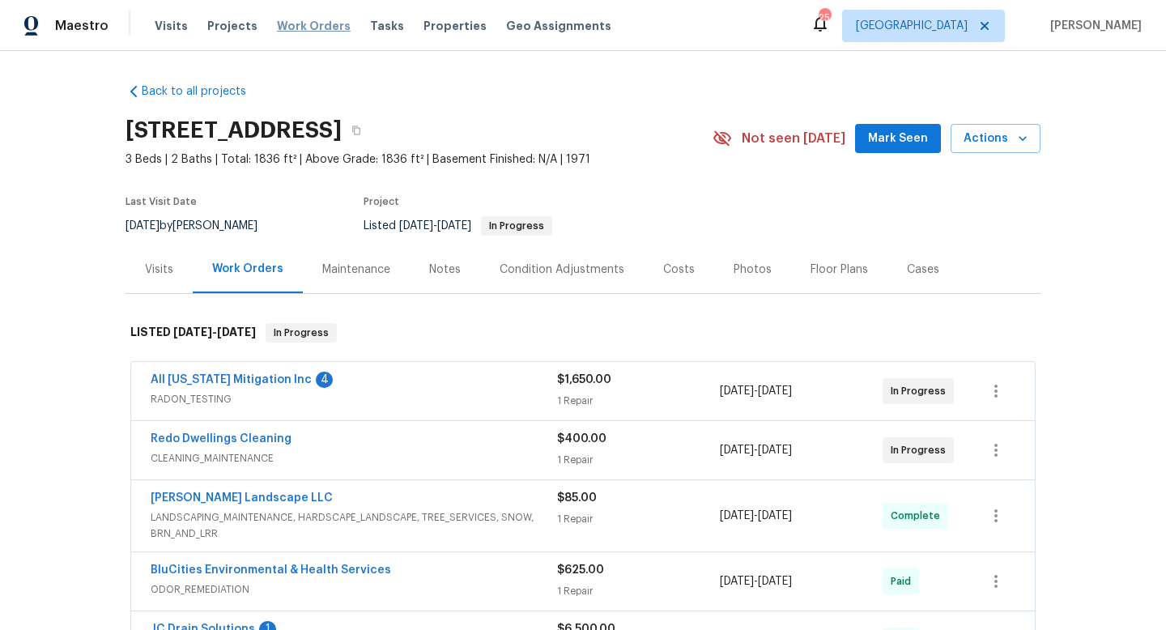
click at [306, 30] on span "Work Orders" at bounding box center [314, 26] width 74 height 16
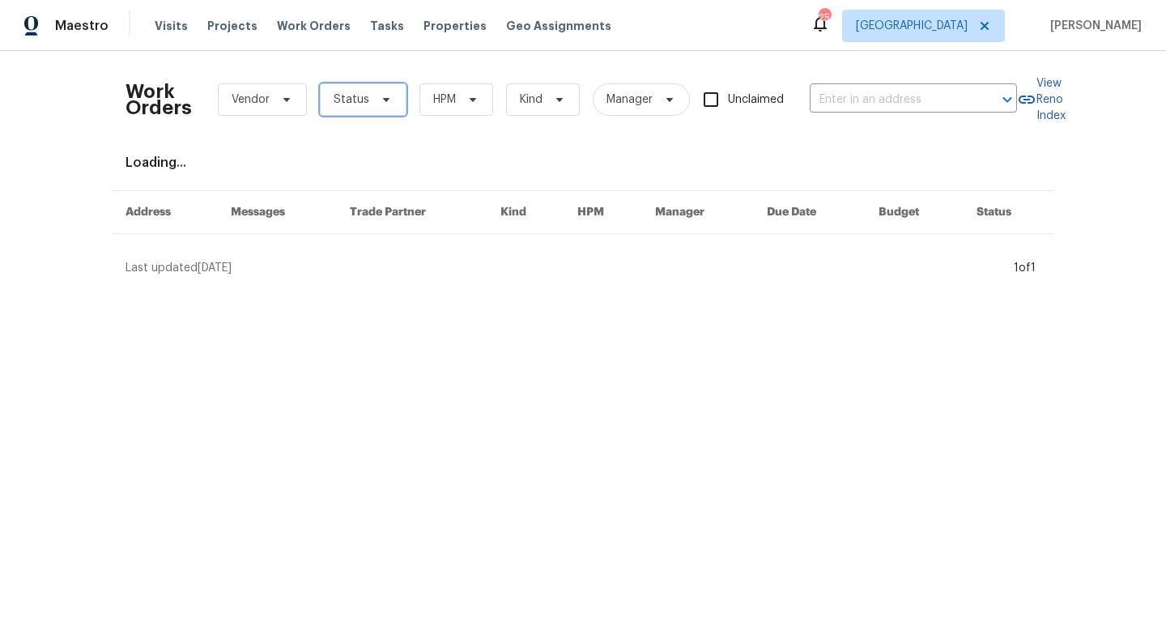
click at [384, 99] on icon at bounding box center [386, 100] width 6 height 4
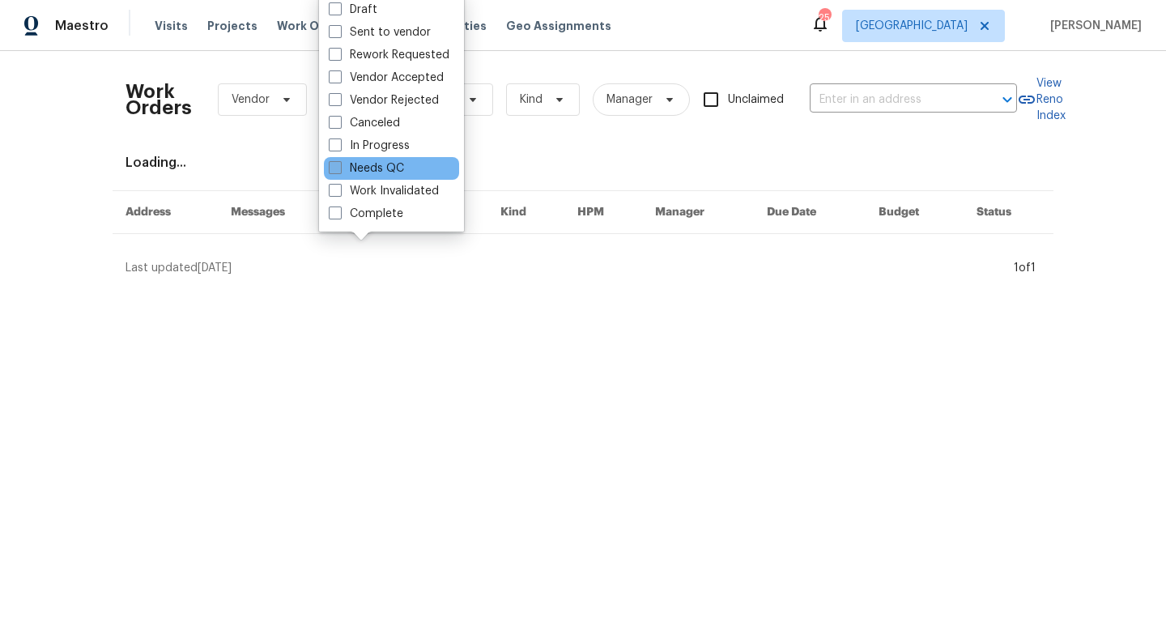
click at [350, 164] on label "Needs QC" at bounding box center [366, 168] width 75 height 16
click at [339, 164] on input "Needs QC" at bounding box center [334, 165] width 11 height 11
checkbox input "true"
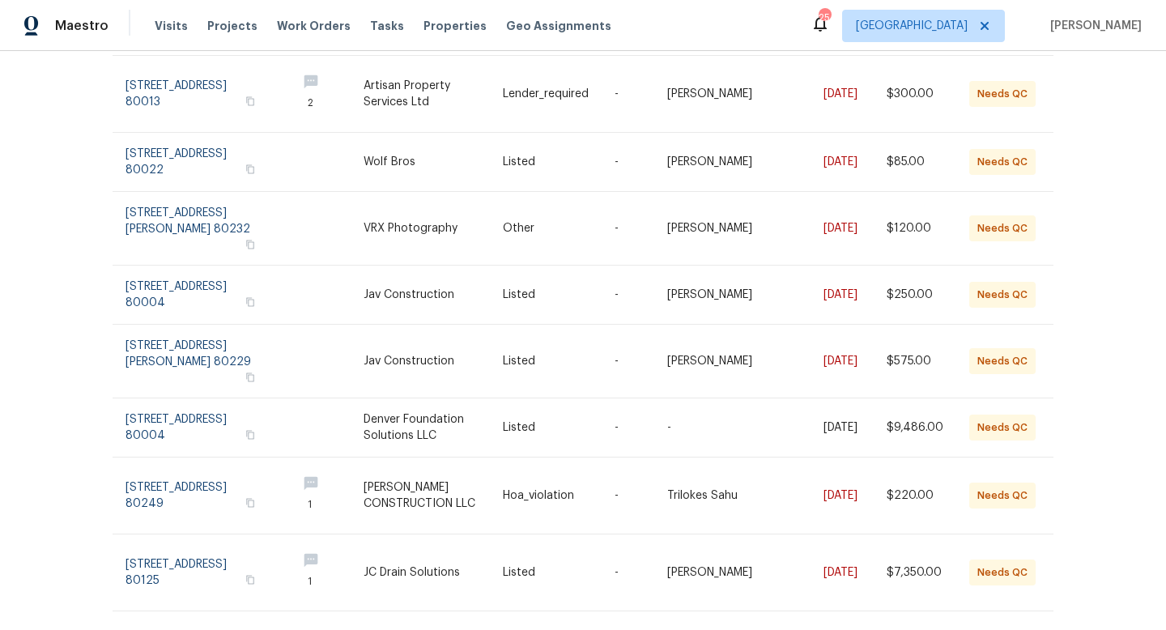
scroll to position [359, 0]
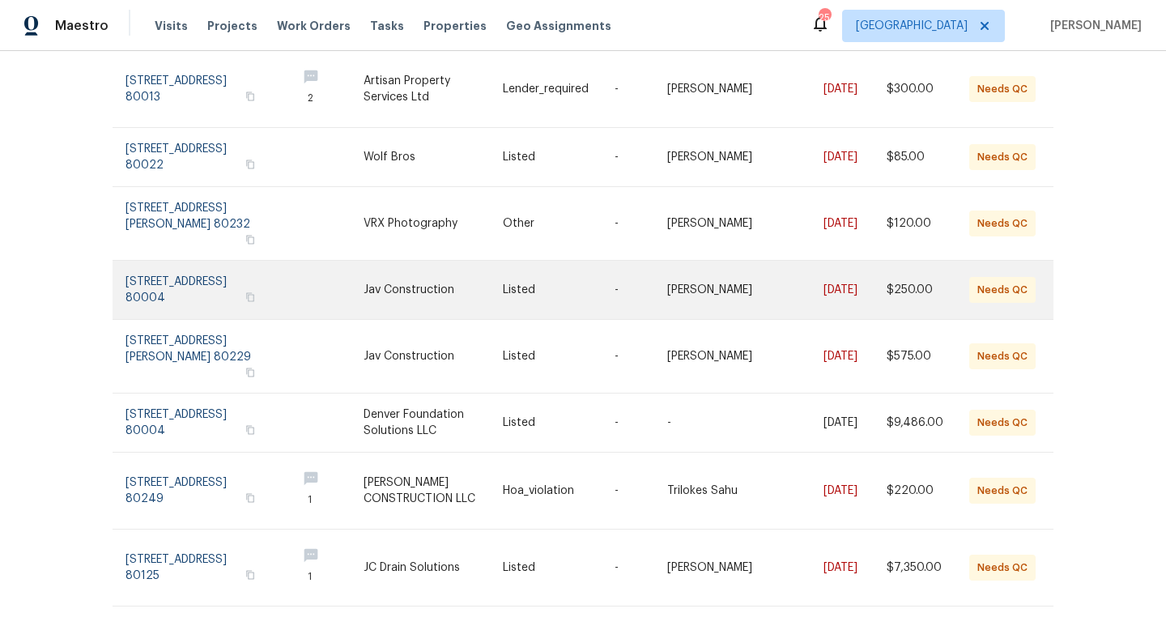
click at [502, 267] on link at bounding box center [433, 290] width 139 height 58
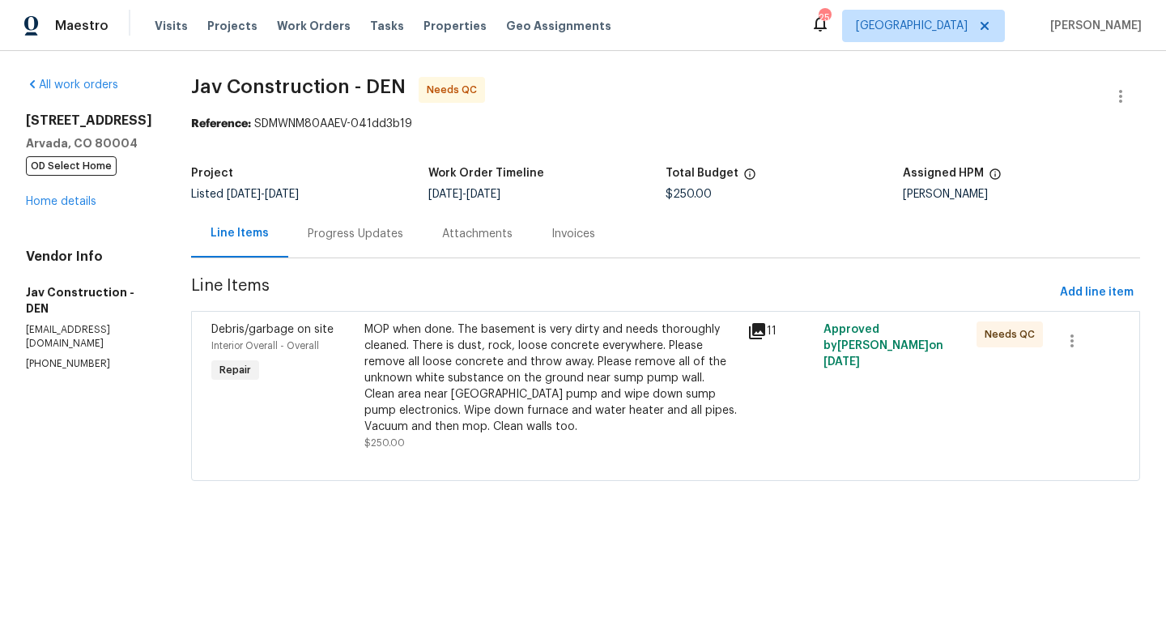
click at [755, 332] on icon at bounding box center [757, 331] width 19 height 19
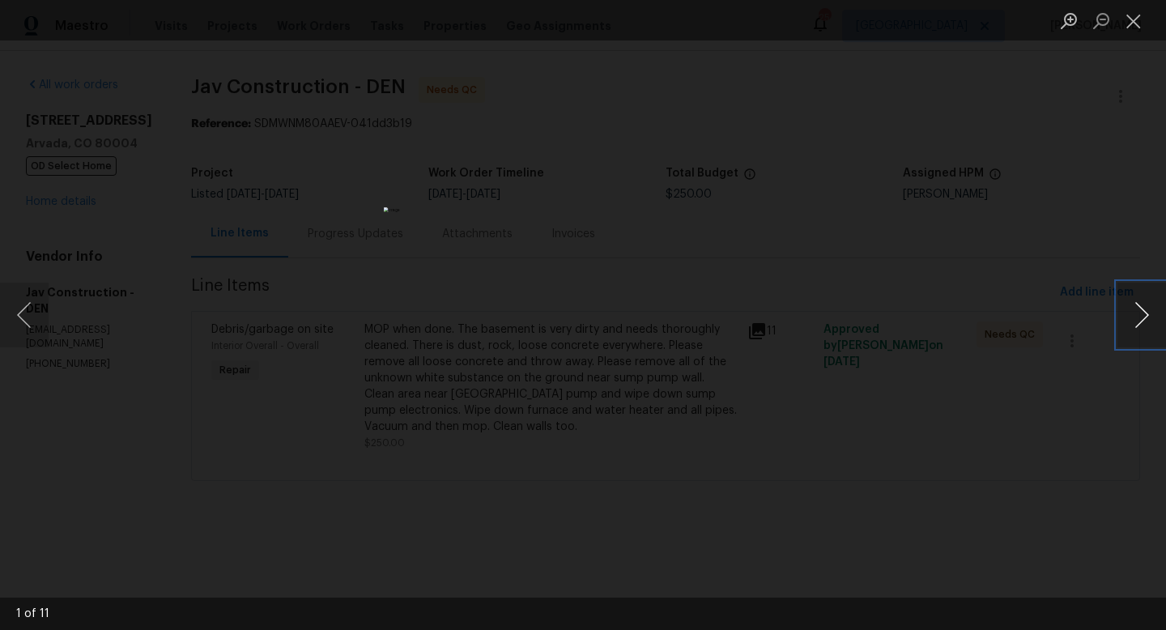
click at [1142, 314] on button "Next image" at bounding box center [1142, 315] width 49 height 65
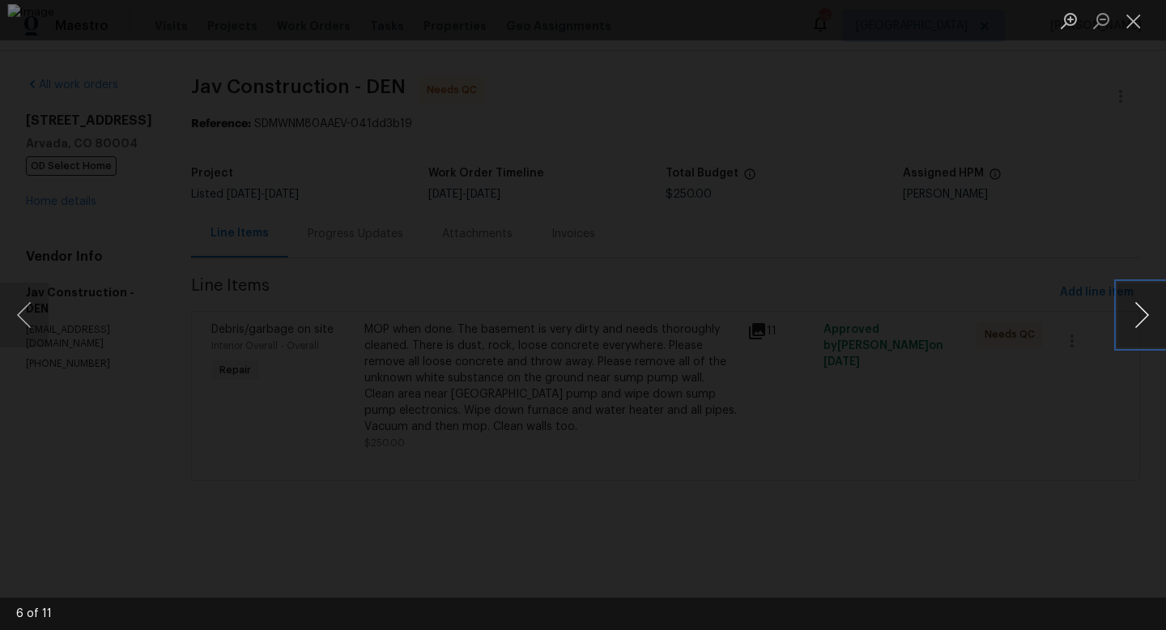
click at [1142, 314] on button "Next image" at bounding box center [1142, 315] width 49 height 65
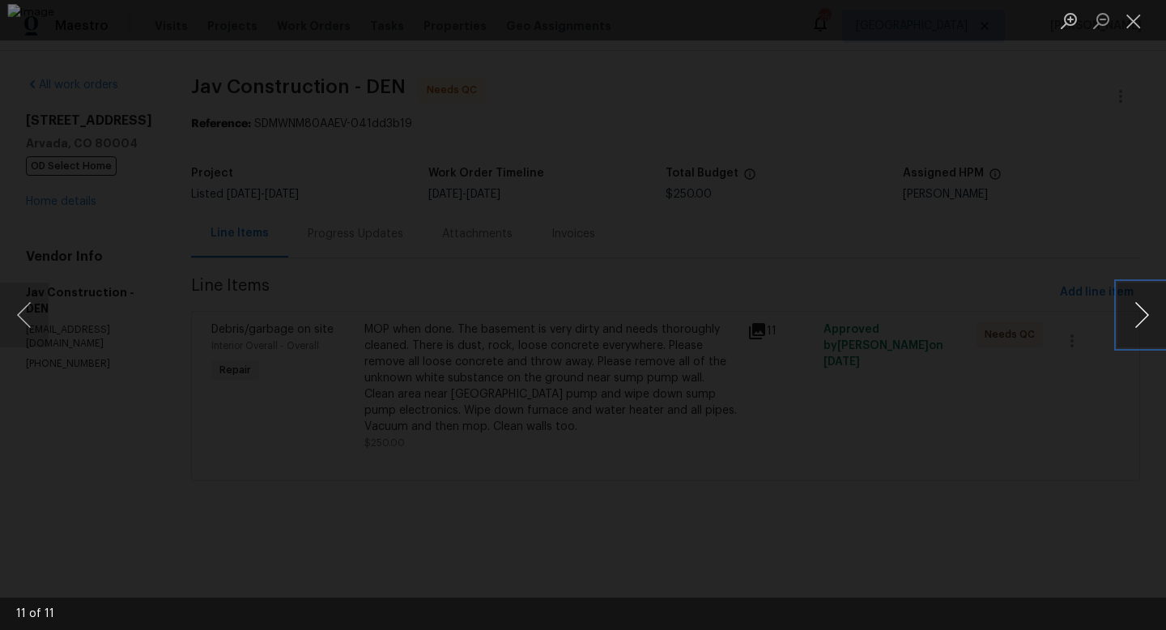
click at [1142, 314] on button "Next image" at bounding box center [1142, 315] width 49 height 65
click at [1138, 20] on button "Close lightbox" at bounding box center [1134, 20] width 32 height 28
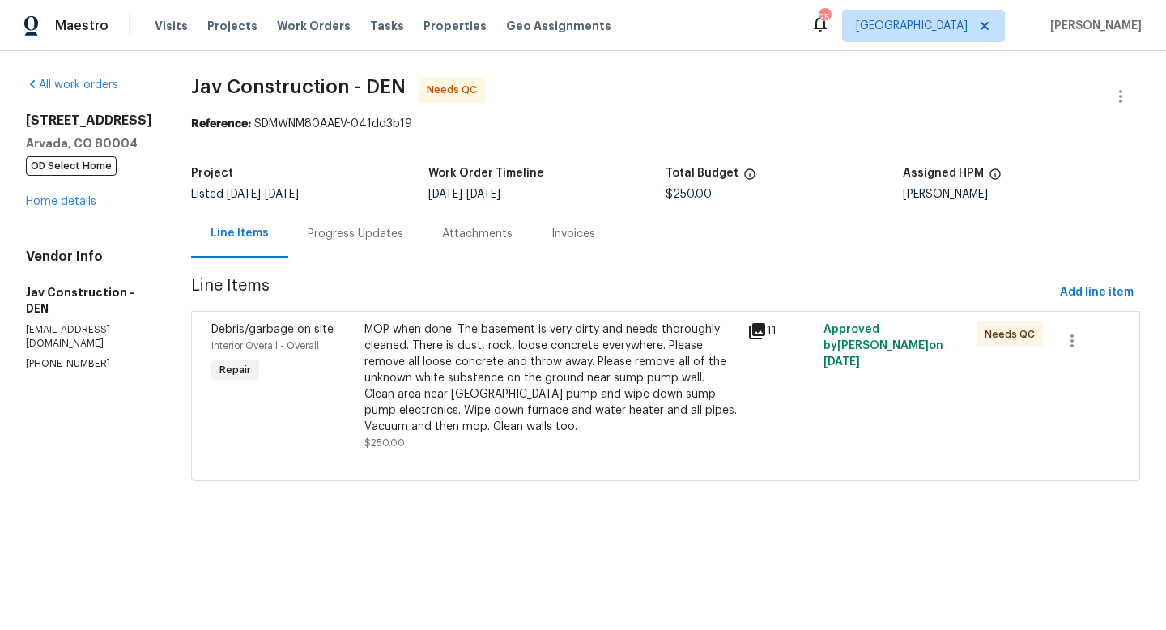
click at [485, 371] on div "MOP when done. The basement is very dirty and needs thoroughly cleaned. There i…" at bounding box center [550, 378] width 373 height 113
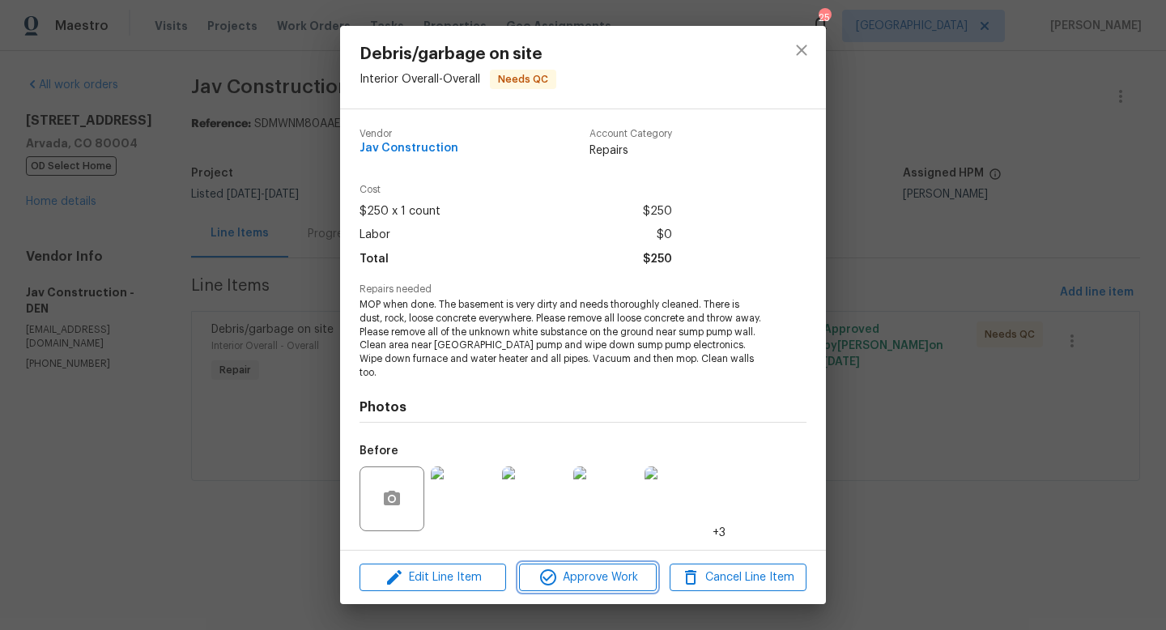
click at [602, 579] on span "Approve Work" at bounding box center [587, 578] width 127 height 20
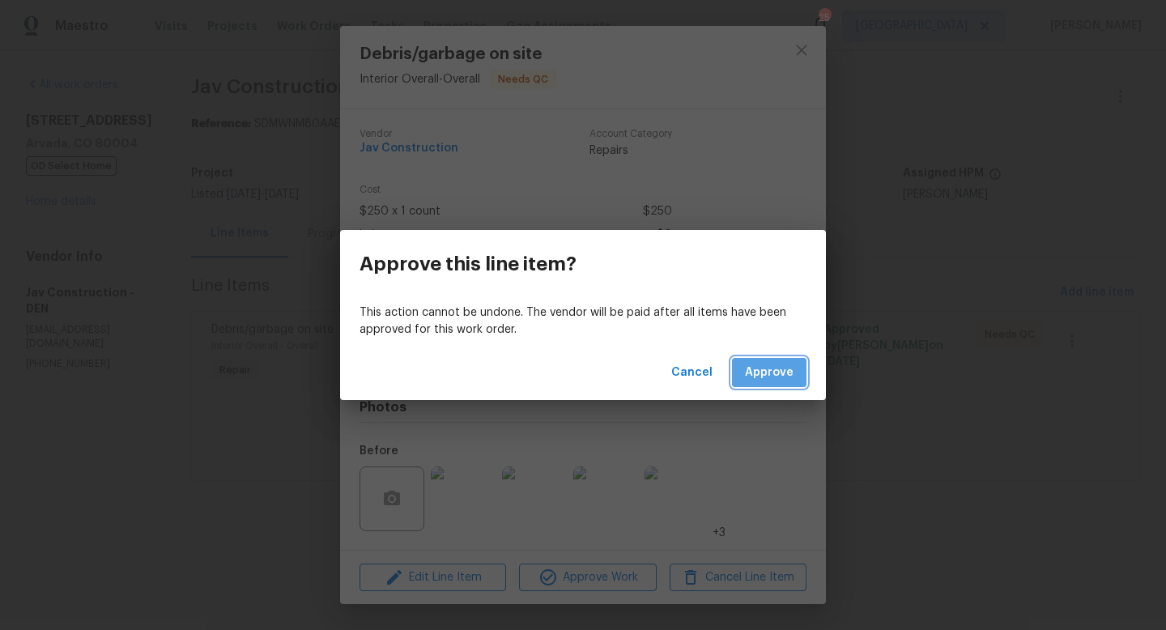
click at [762, 376] on span "Approve" at bounding box center [769, 373] width 49 height 20
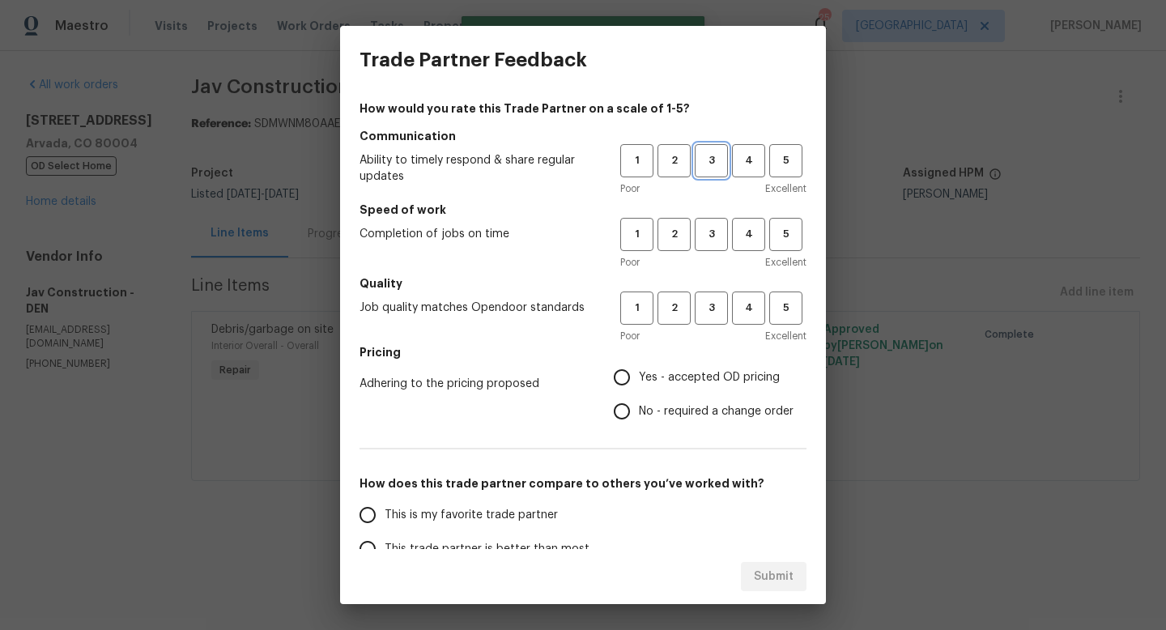
click at [712, 168] on span "3" at bounding box center [712, 160] width 30 height 19
click at [713, 228] on span "3" at bounding box center [712, 234] width 30 height 19
click at [716, 300] on span "3" at bounding box center [712, 308] width 30 height 19
click at [654, 372] on span "Yes - accepted OD pricing" at bounding box center [709, 377] width 141 height 17
click at [639, 372] on input "Yes - accepted OD pricing" at bounding box center [622, 377] width 34 height 34
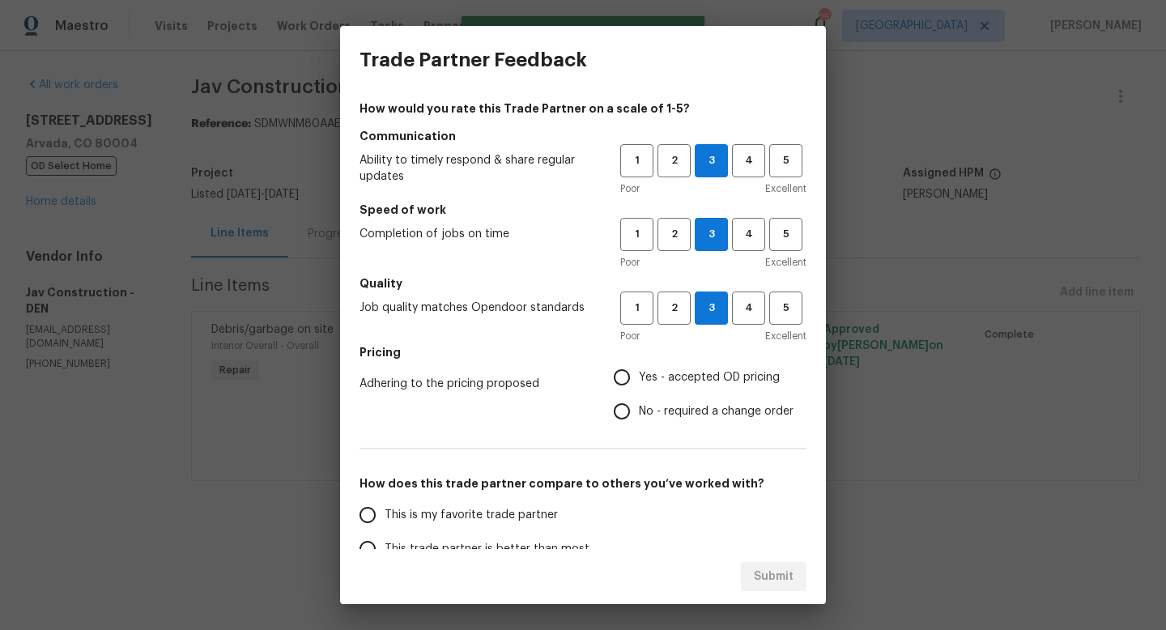
radio input "true"
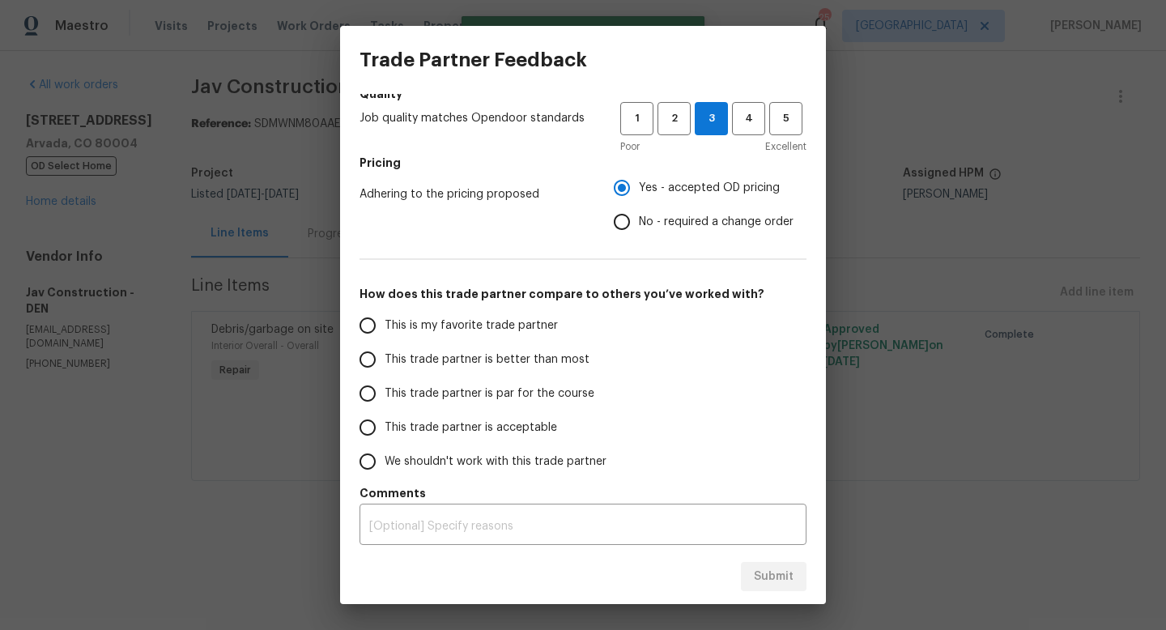
scroll to position [192, 0]
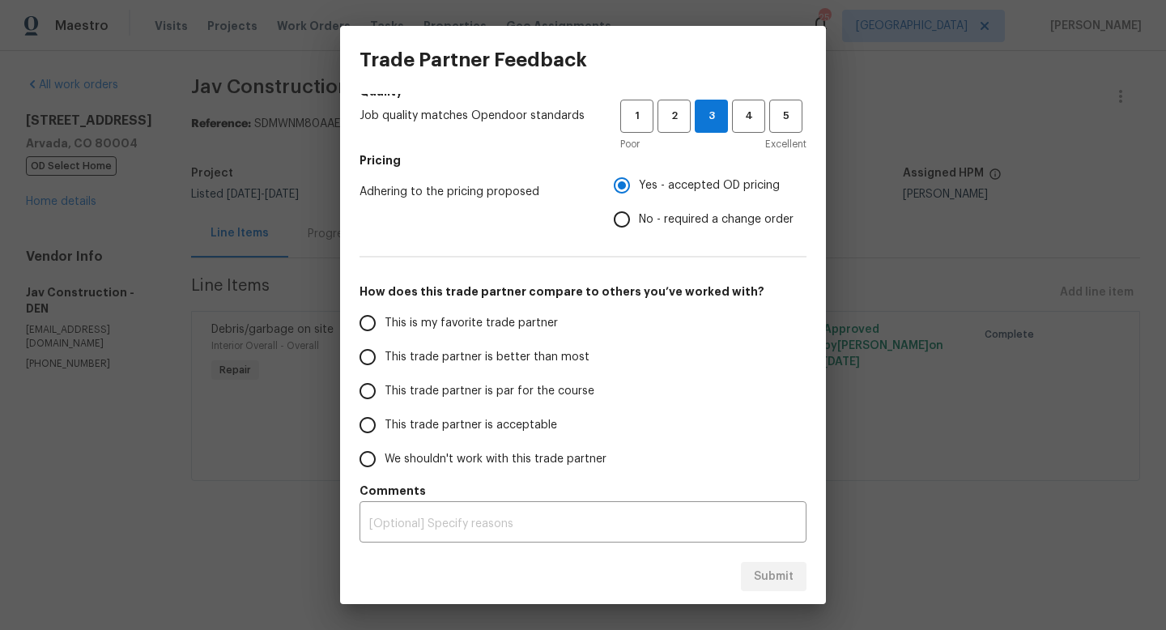
click at [460, 392] on span "This trade partner is par for the course" at bounding box center [490, 391] width 210 height 17
click at [385, 392] on input "This trade partner is par for the course" at bounding box center [368, 391] width 34 height 34
click at [773, 571] on span "Submit" at bounding box center [774, 577] width 40 height 20
radio input "true"
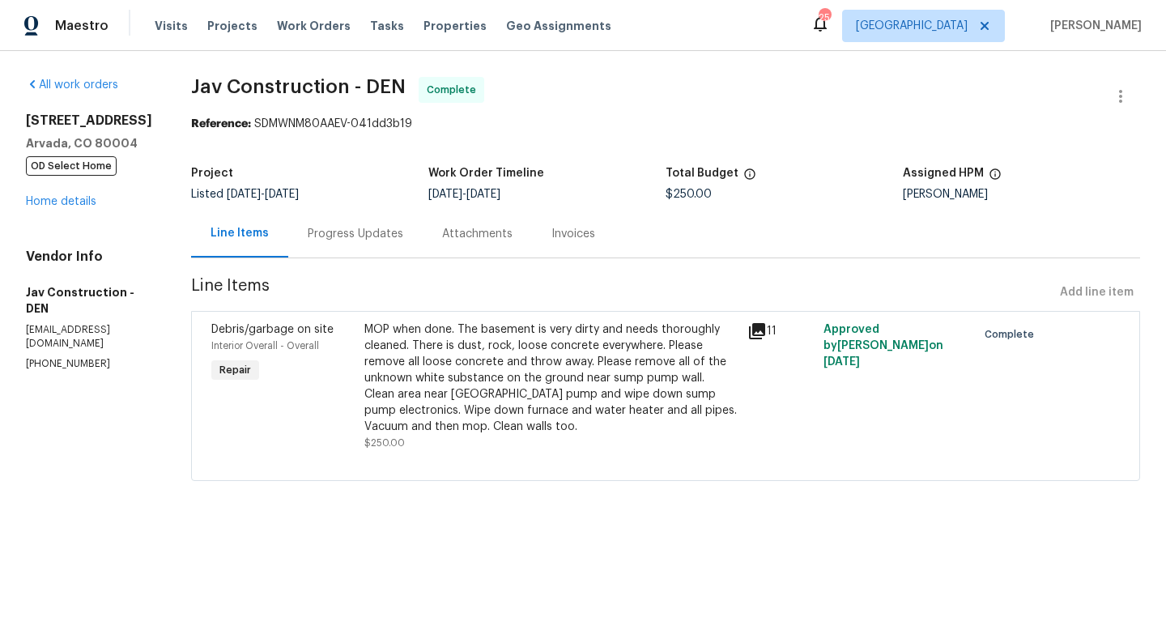
radio input "false"
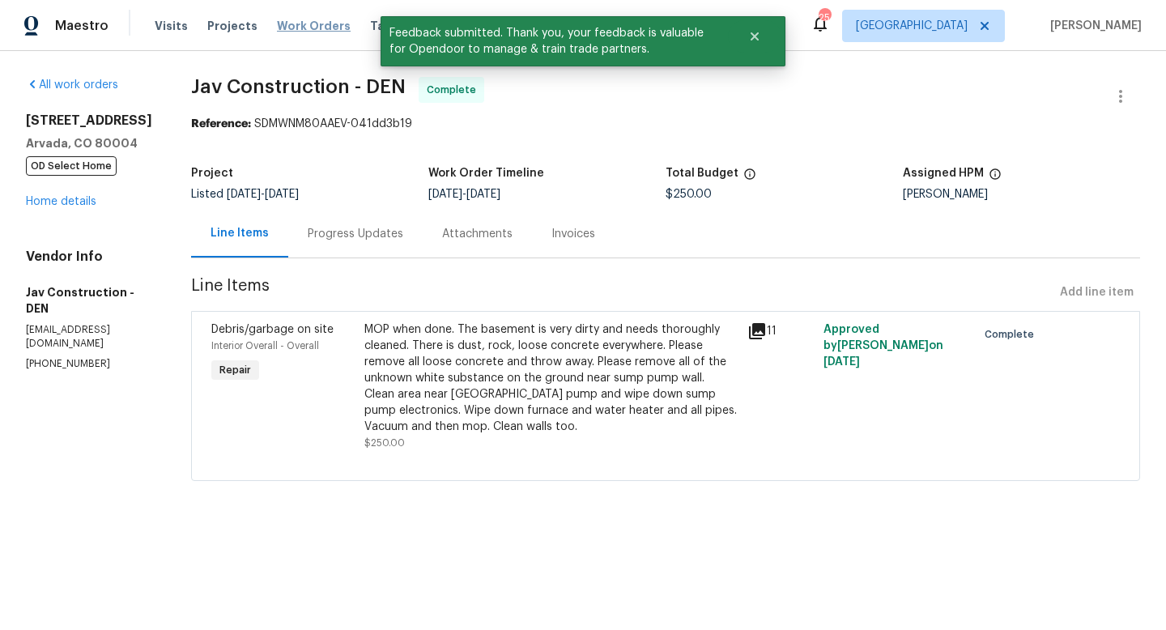
click at [293, 27] on span "Work Orders" at bounding box center [314, 26] width 74 height 16
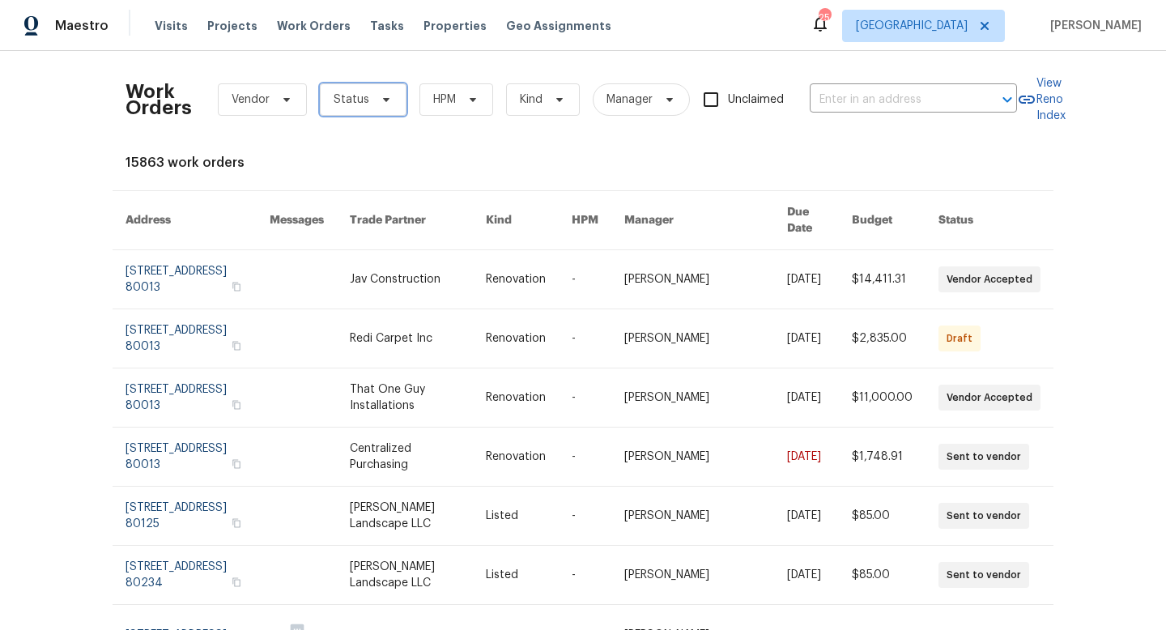
click at [367, 106] on span "Status" at bounding box center [363, 99] width 87 height 32
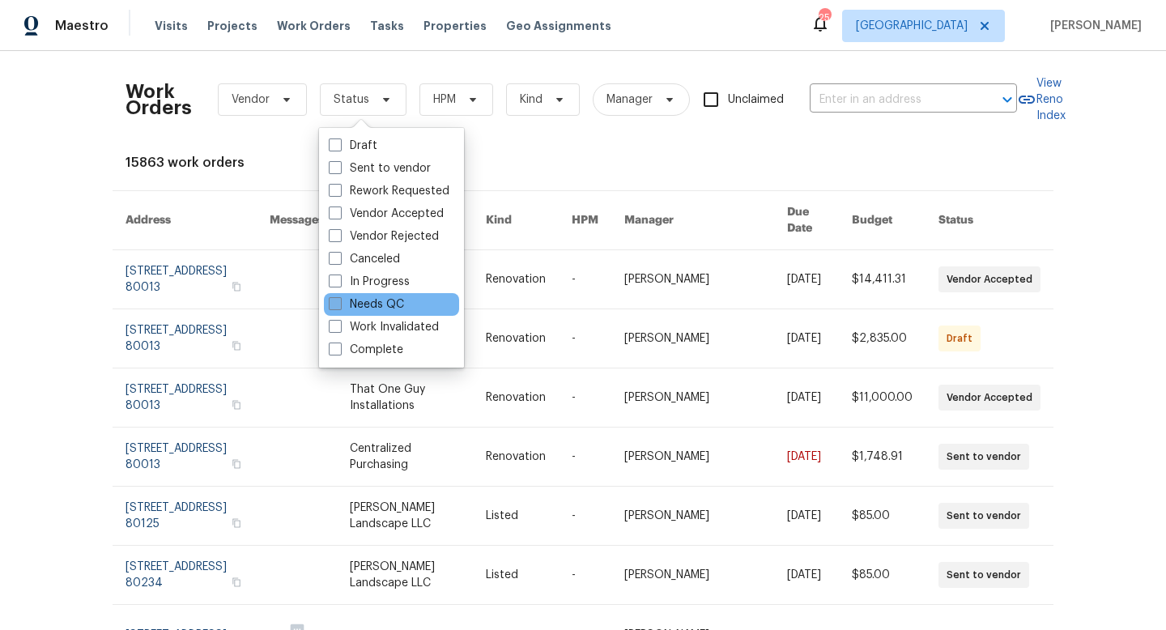
click at [351, 308] on label "Needs QC" at bounding box center [366, 304] width 75 height 16
click at [339, 307] on input "Needs QC" at bounding box center [334, 301] width 11 height 11
checkbox input "true"
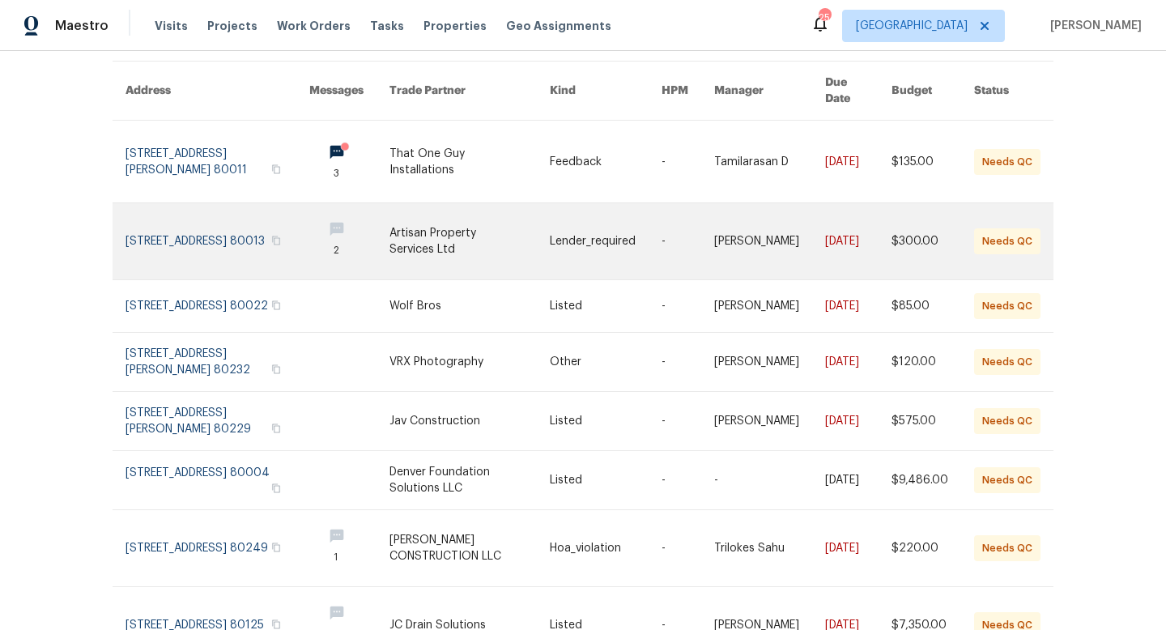
scroll to position [207, 0]
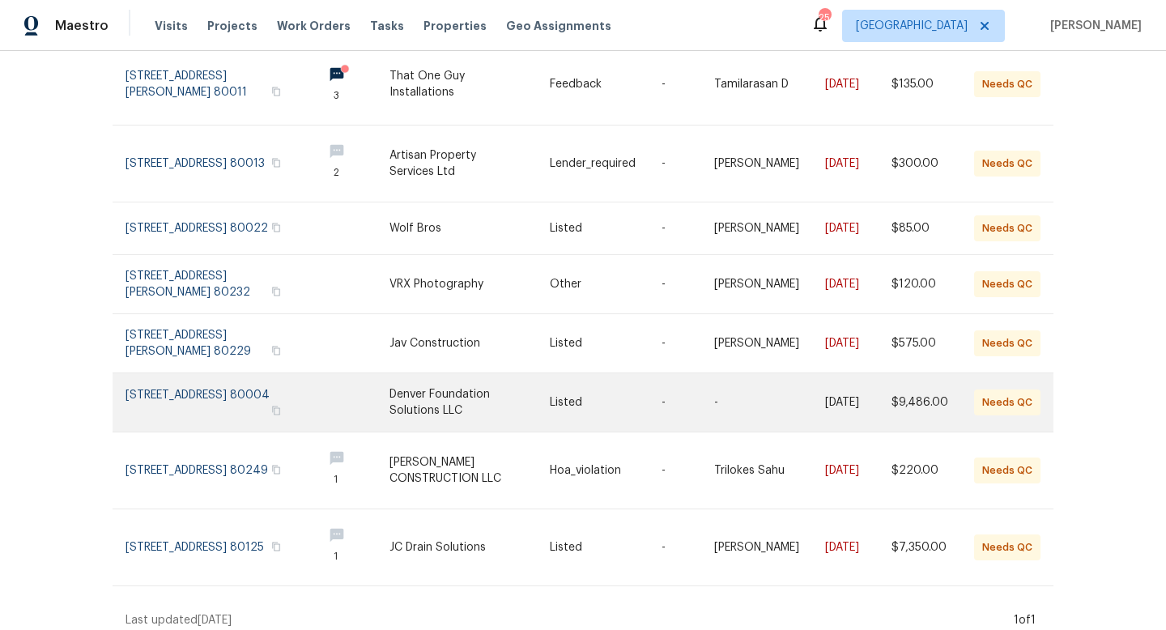
click at [537, 399] on td "Listed" at bounding box center [593, 402] width 112 height 59
click at [466, 391] on link at bounding box center [470, 402] width 160 height 58
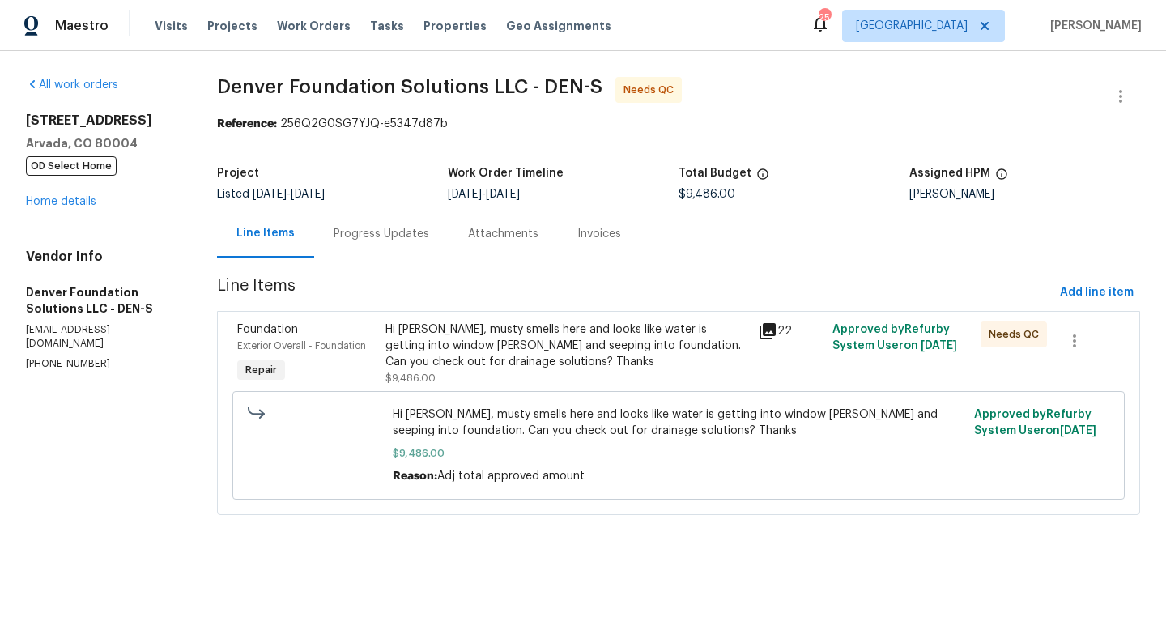
click at [565, 329] on div "Hi [PERSON_NAME], musty smells here and looks like water is getting into window…" at bounding box center [567, 346] width 362 height 49
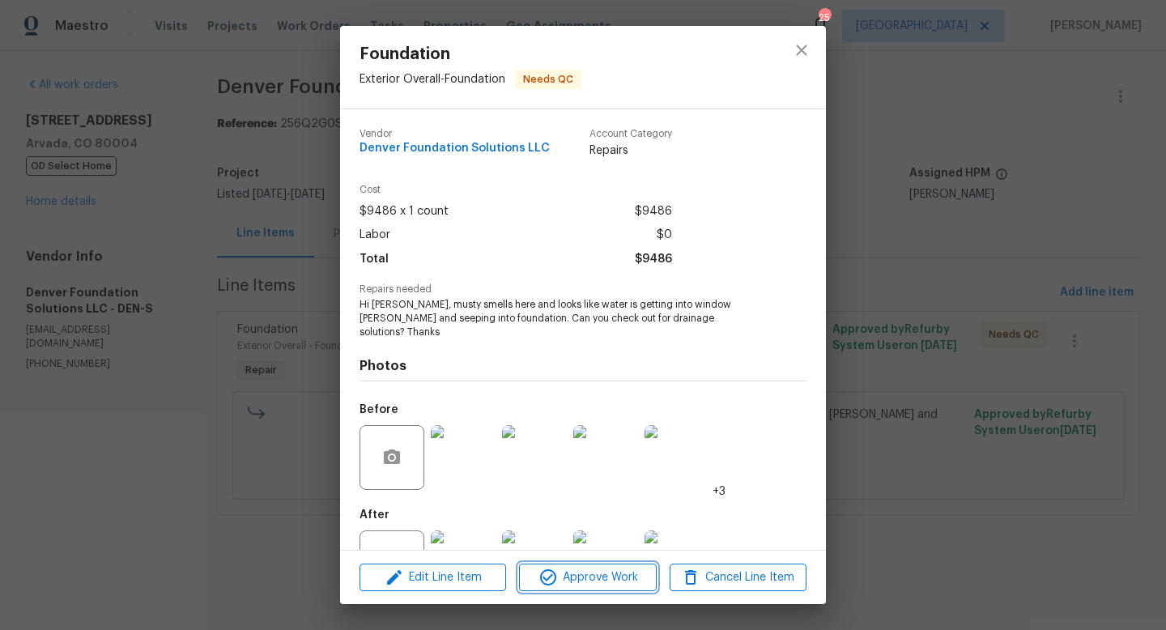
click at [604, 579] on span "Approve Work" at bounding box center [587, 578] width 127 height 20
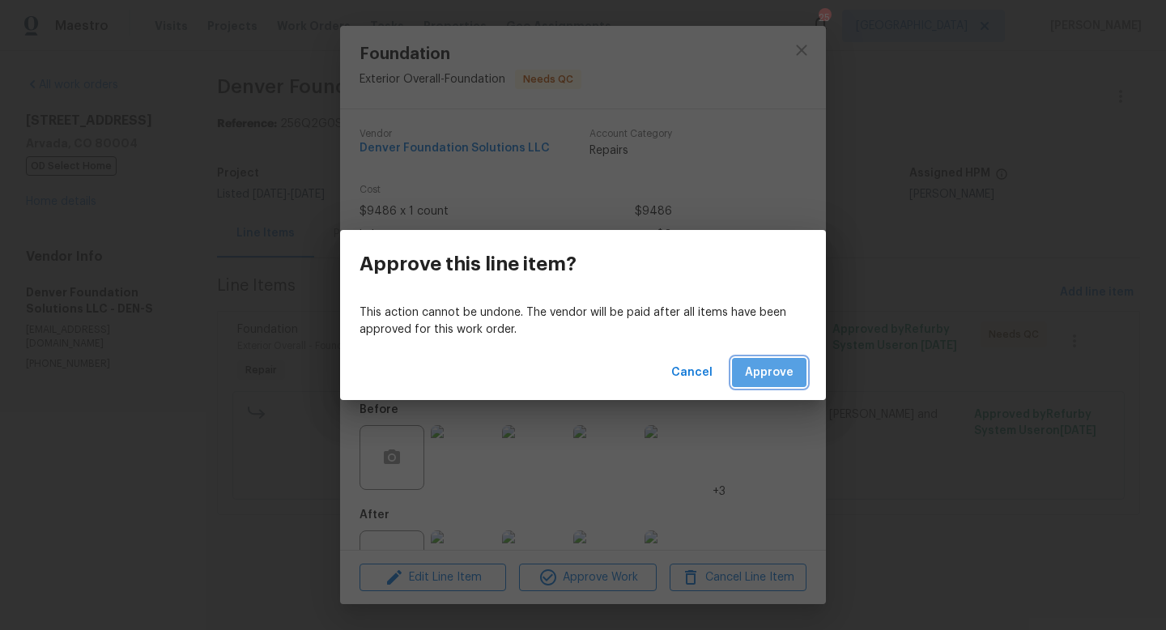
click at [782, 373] on span "Approve" at bounding box center [769, 373] width 49 height 20
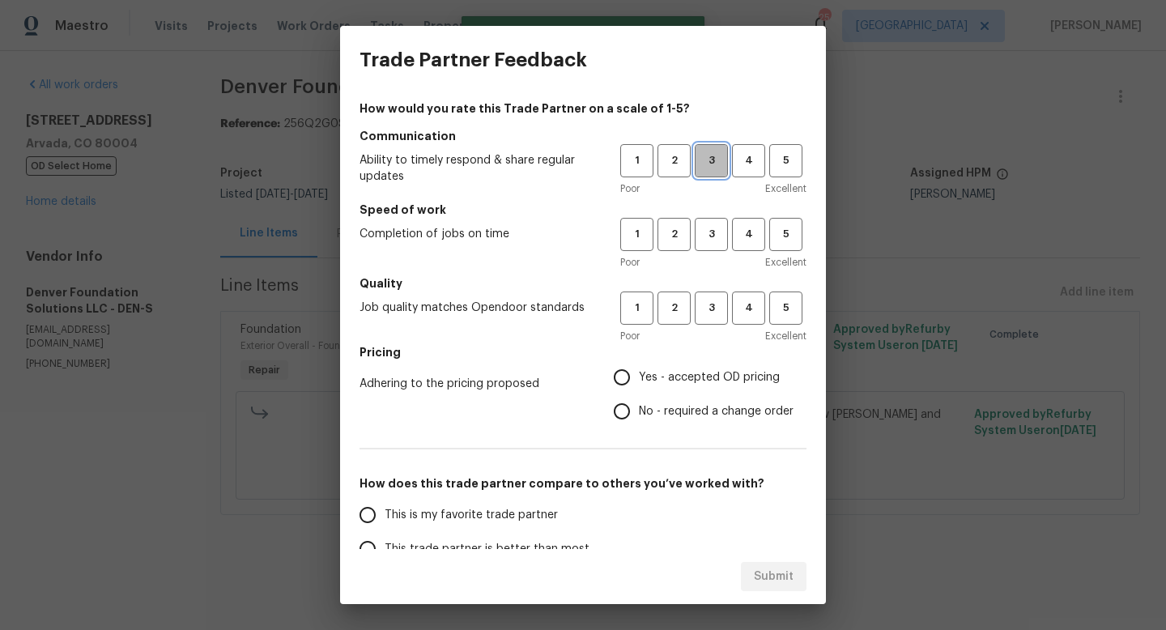
click at [712, 165] on span "3" at bounding box center [712, 160] width 30 height 19
click at [713, 238] on span "3" at bounding box center [712, 234] width 30 height 19
click at [712, 308] on span "3" at bounding box center [712, 308] width 30 height 19
click at [663, 373] on span "Yes - accepted OD pricing" at bounding box center [709, 377] width 141 height 17
click at [639, 373] on input "Yes - accepted OD pricing" at bounding box center [622, 377] width 34 height 34
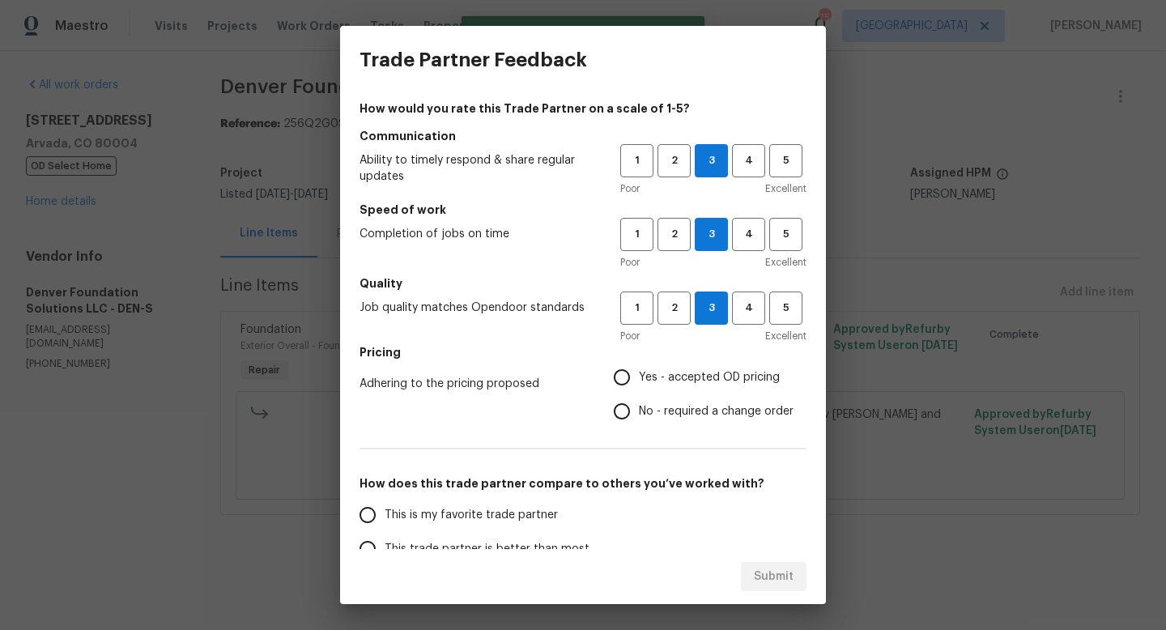
radio input "true"
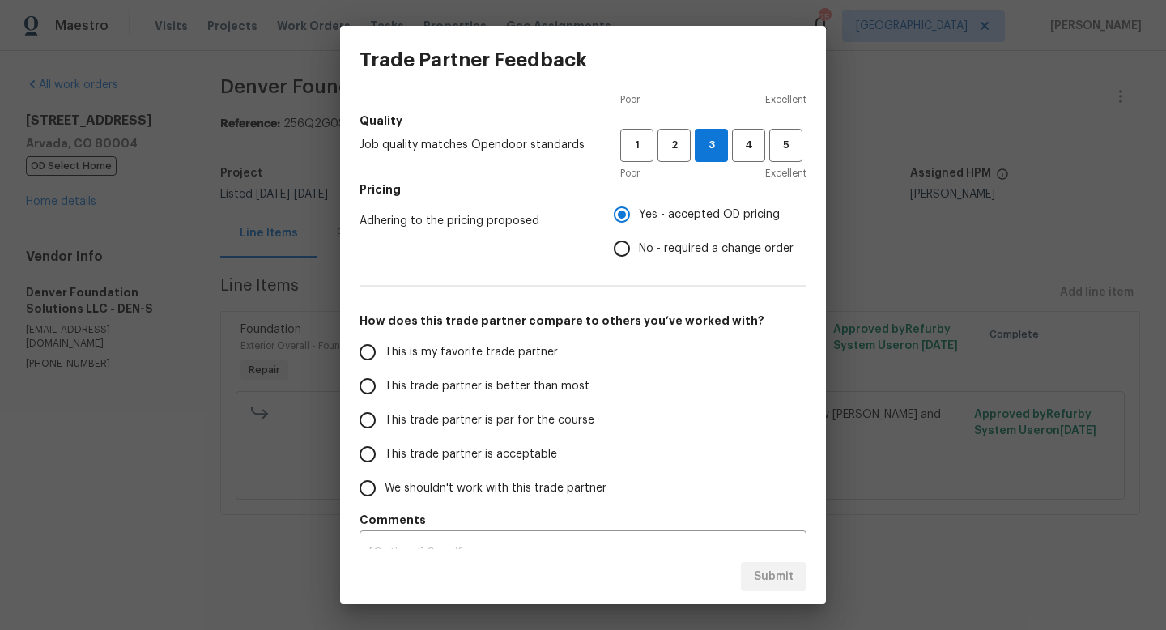
scroll to position [167, 0]
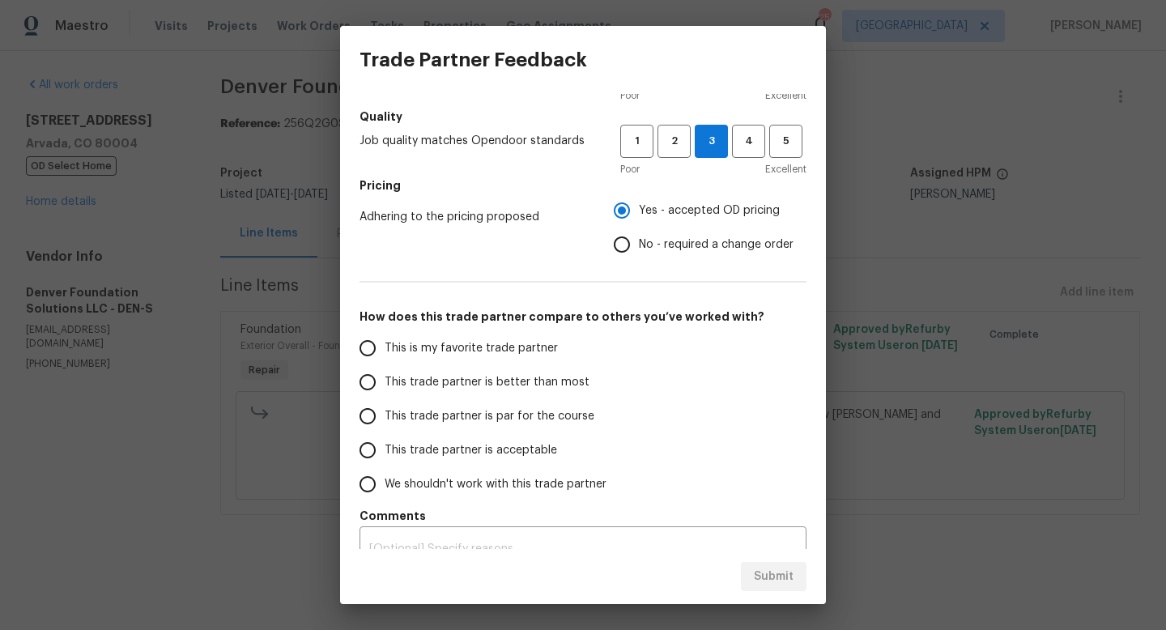
click at [466, 377] on span "This trade partner is better than most" at bounding box center [487, 382] width 205 height 17
click at [385, 377] on input "This trade partner is better than most" at bounding box center [368, 382] width 34 height 34
click at [771, 573] on span "Submit" at bounding box center [774, 577] width 40 height 20
radio input "true"
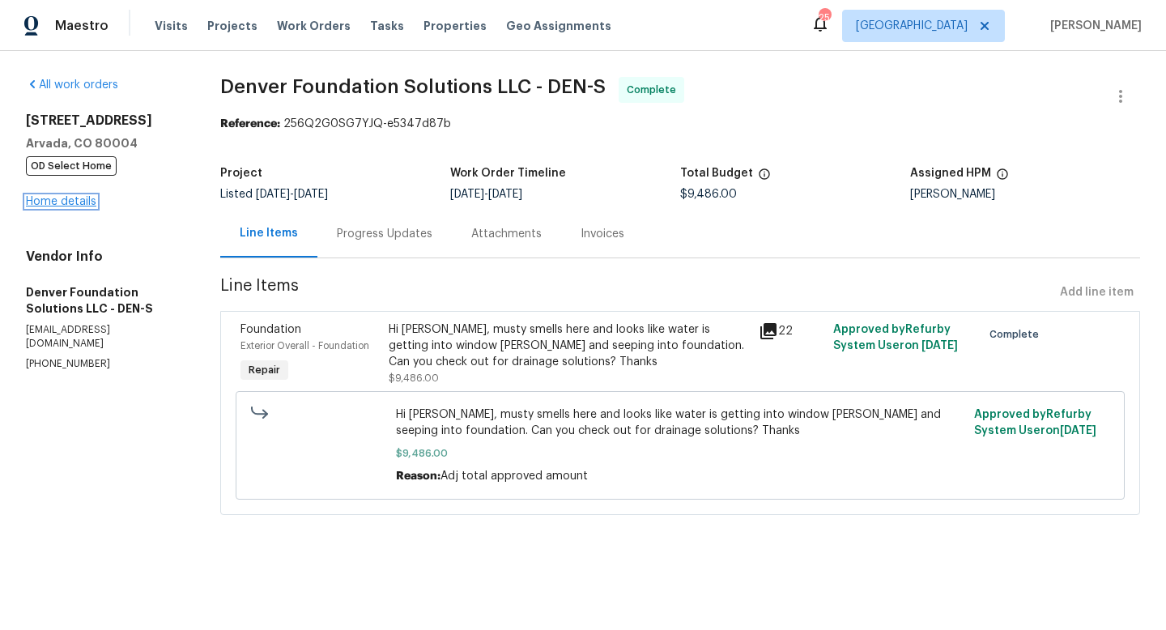
click at [78, 200] on link "Home details" at bounding box center [61, 201] width 70 height 11
